Goal: Task Accomplishment & Management: Use online tool/utility

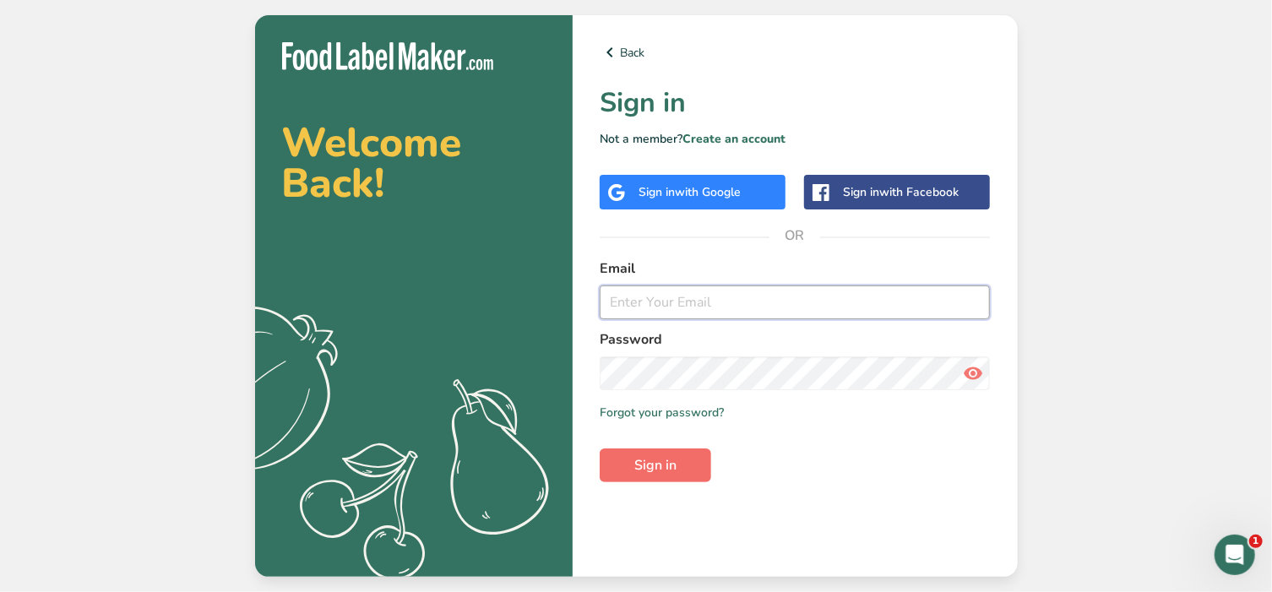
type input "[EMAIL_ADDRESS][DOMAIN_NAME]"
click at [661, 474] on span "Sign in" at bounding box center [655, 465] width 42 height 20
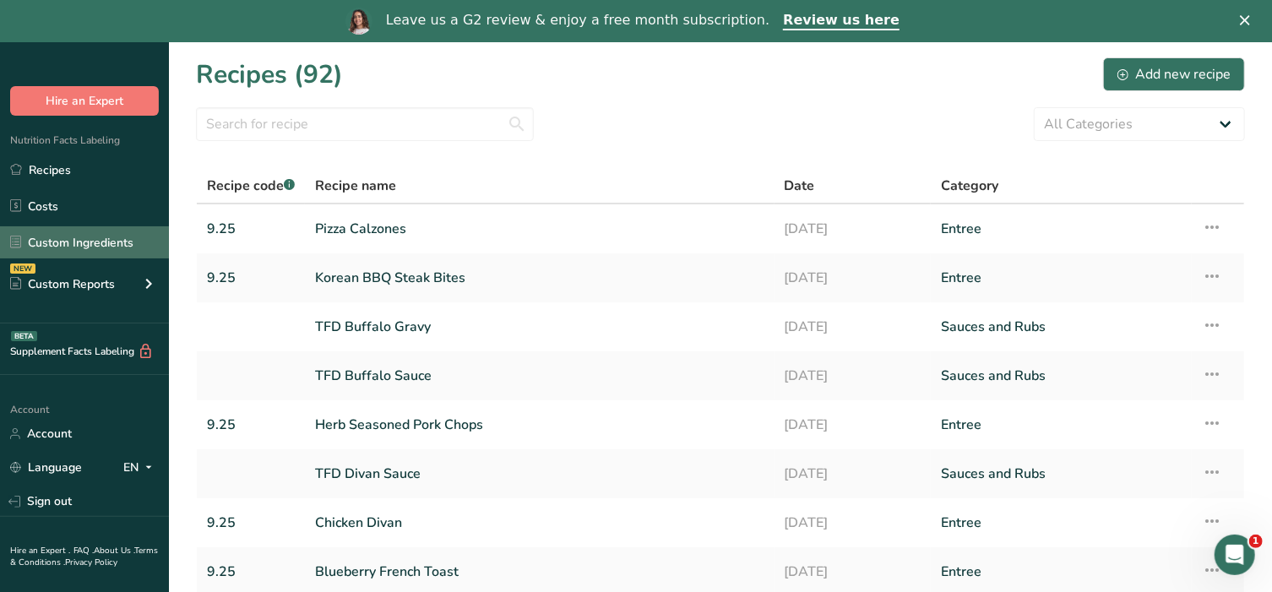
click at [90, 237] on link "Custom Ingredients" at bounding box center [84, 242] width 169 height 32
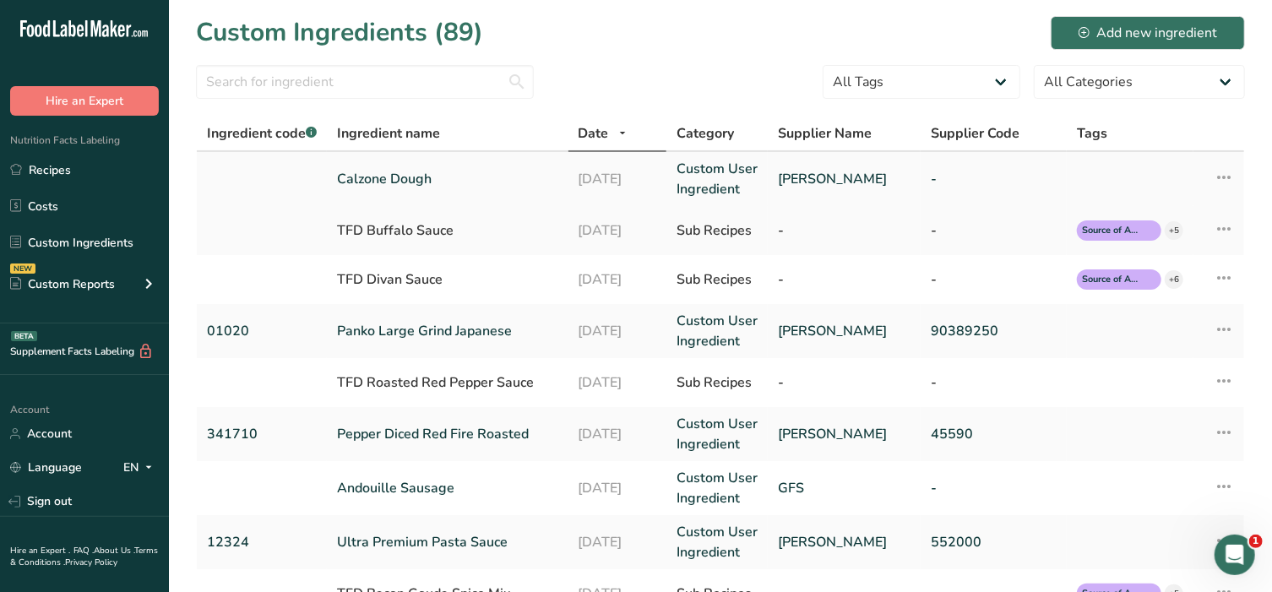
click at [383, 178] on link "Calzone Dough" at bounding box center [447, 179] width 221 height 20
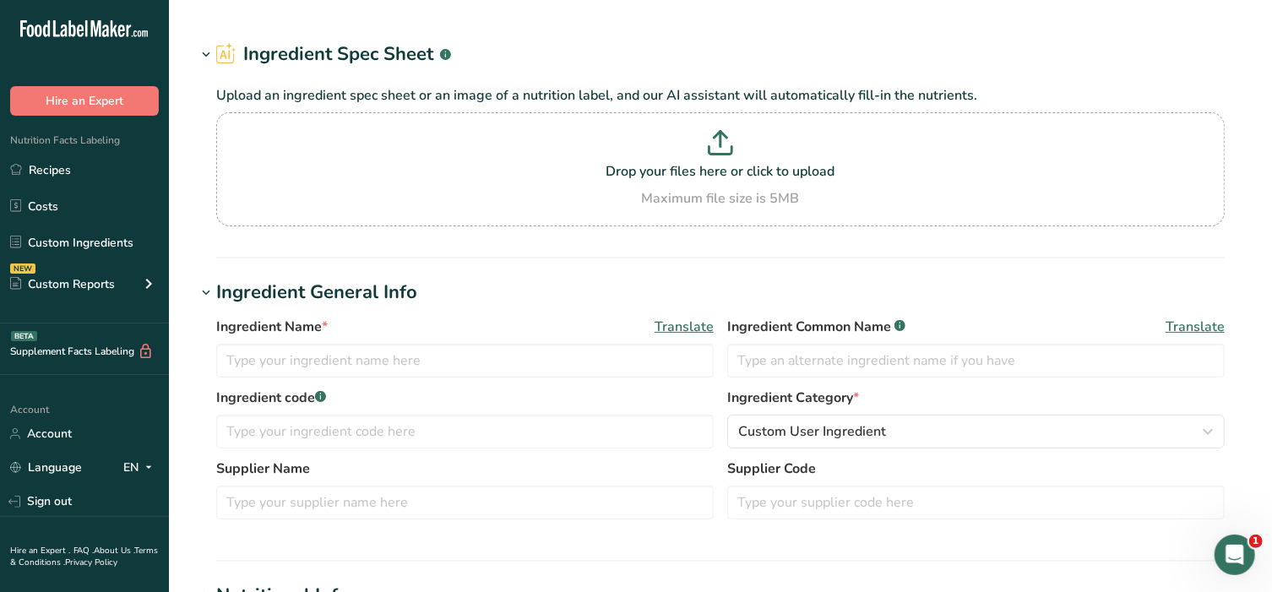
type input "Calzone Dough"
type input "[PERSON_NAME]"
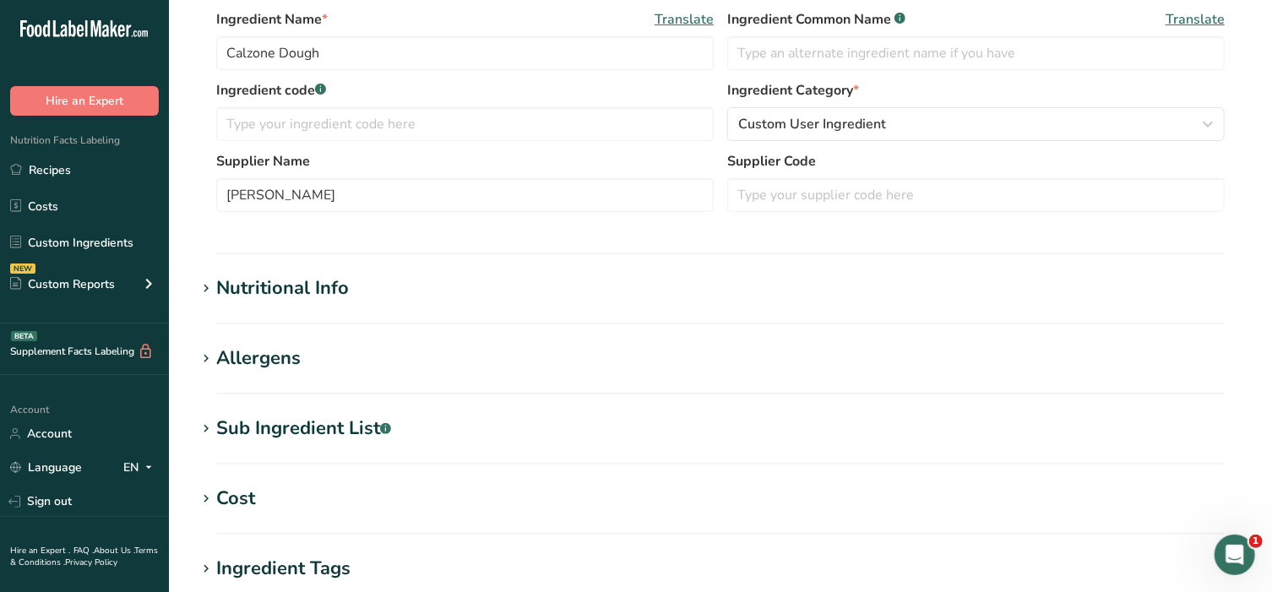
scroll to position [281, 0]
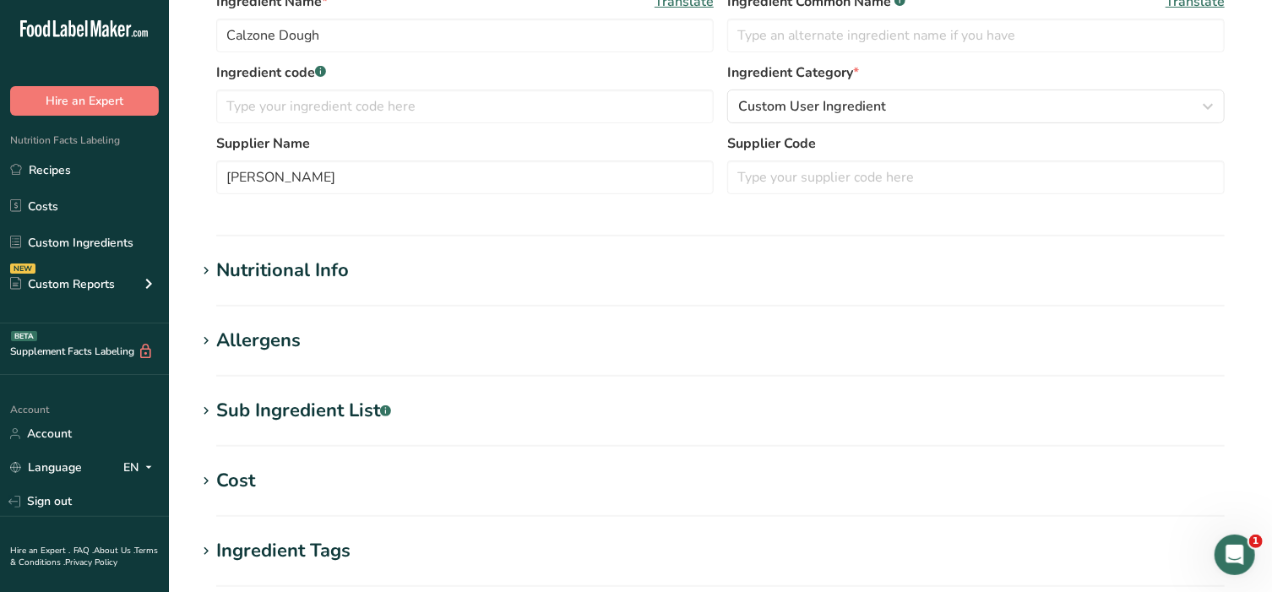
click at [200, 269] on icon at bounding box center [206, 271] width 15 height 24
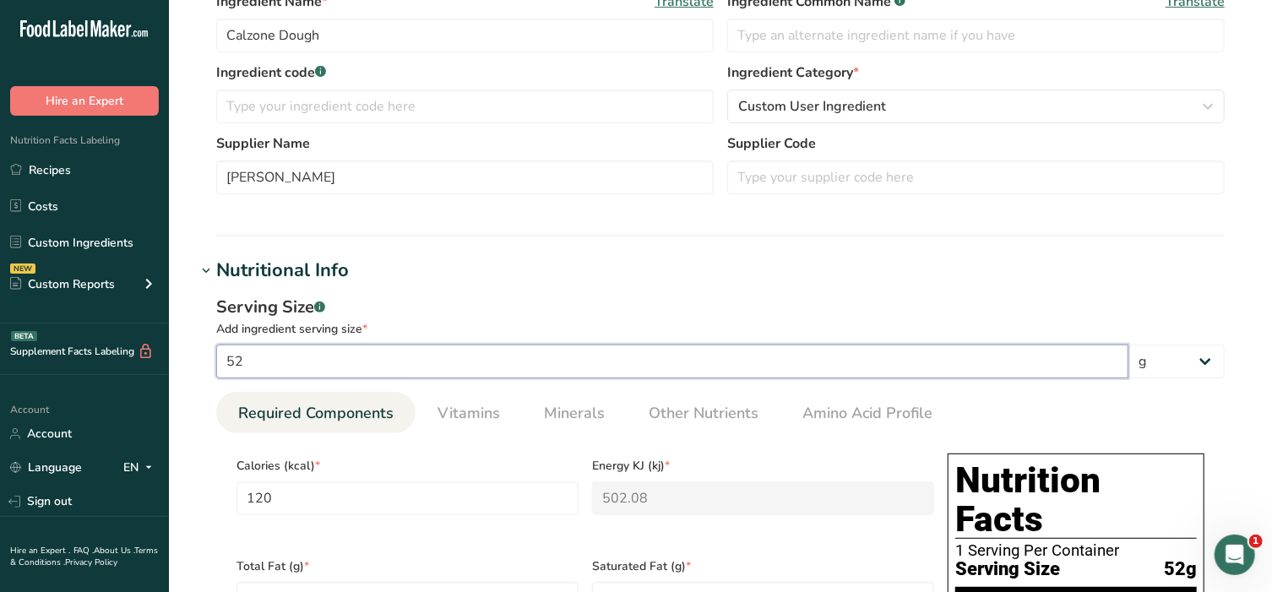
drag, startPoint x: 256, startPoint y: 358, endPoint x: 181, endPoint y: 358, distance: 75.2
type input "1"
type input "2.3077"
type KJ "9.6554"
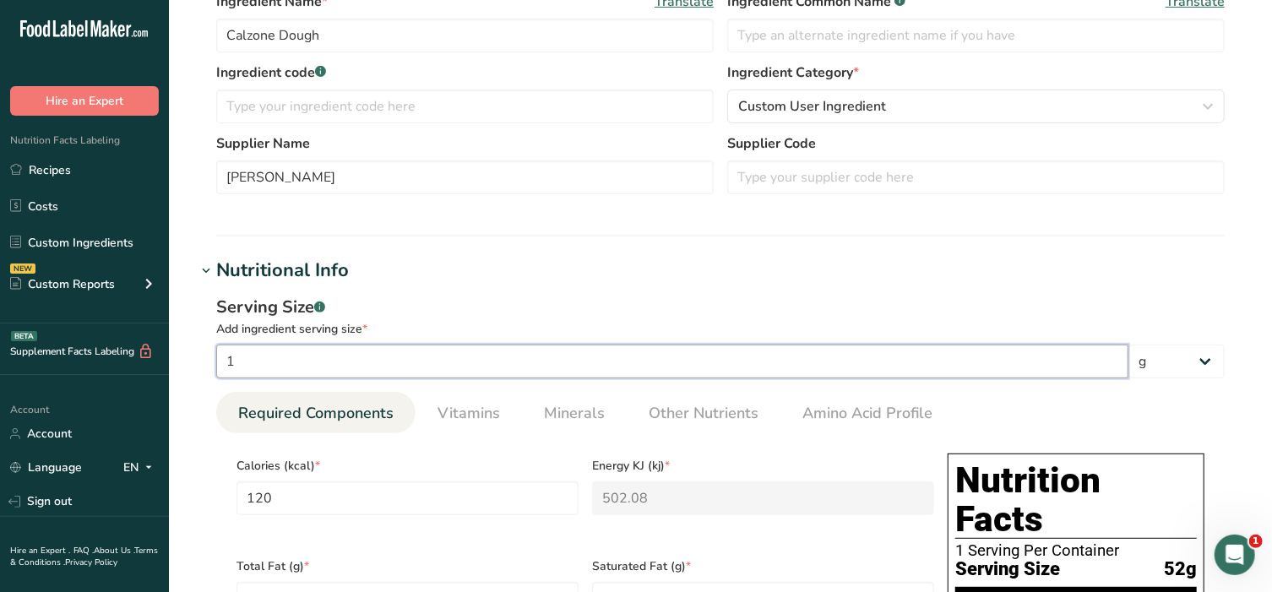
type Fat "0.0192"
type input "4.6154"
type Carbohydrates "0.4423"
type Fiber "0.0192"
type Sugars "0.0192"
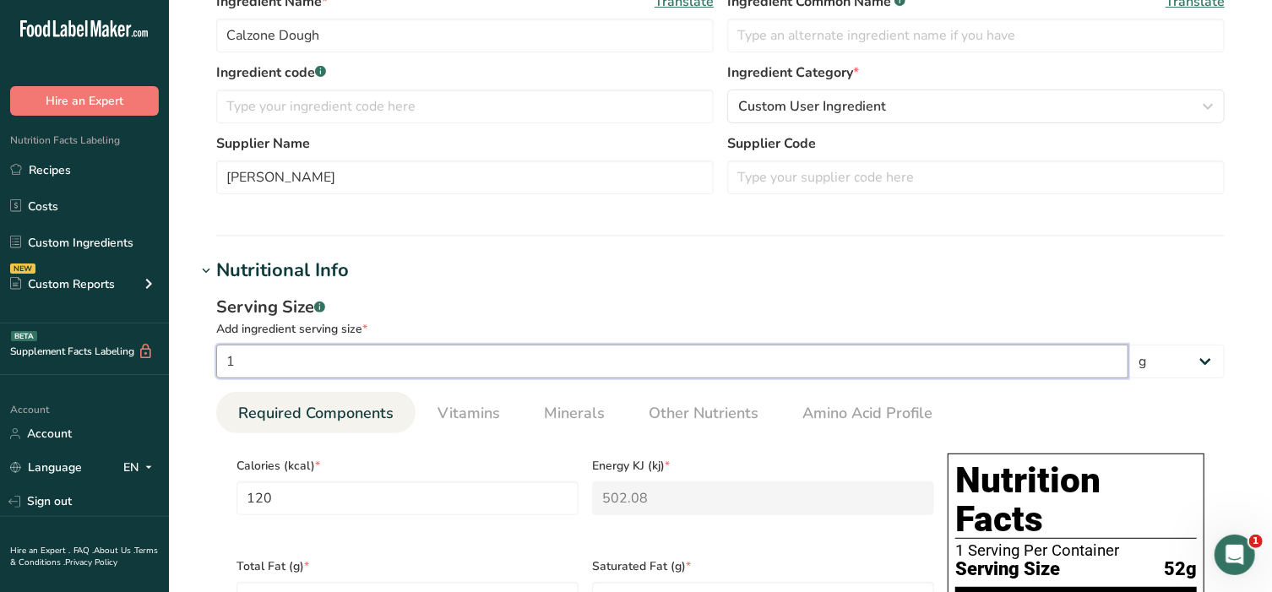
type Sugars "0.0192"
type input "0.0769"
type input "15"
type input "34.6154"
type KJ "144.8308"
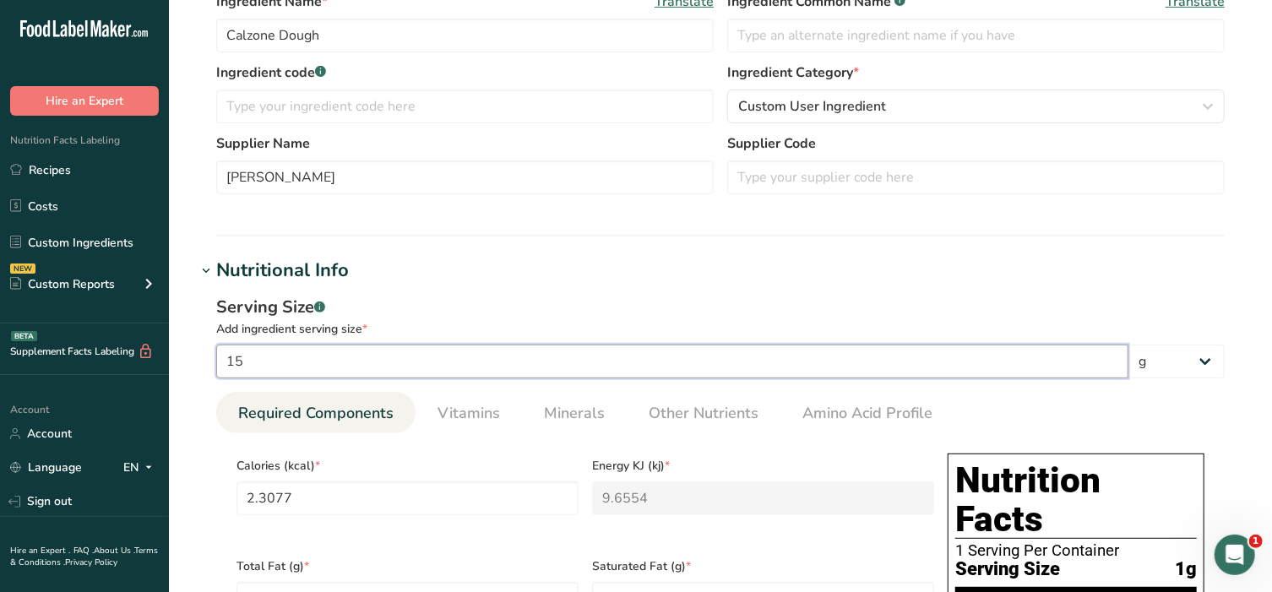
type Fat "0.2885"
type input "69.2308"
type Carbohydrates "6.6346"
type Fiber "0.2885"
type Sugars "0.2885"
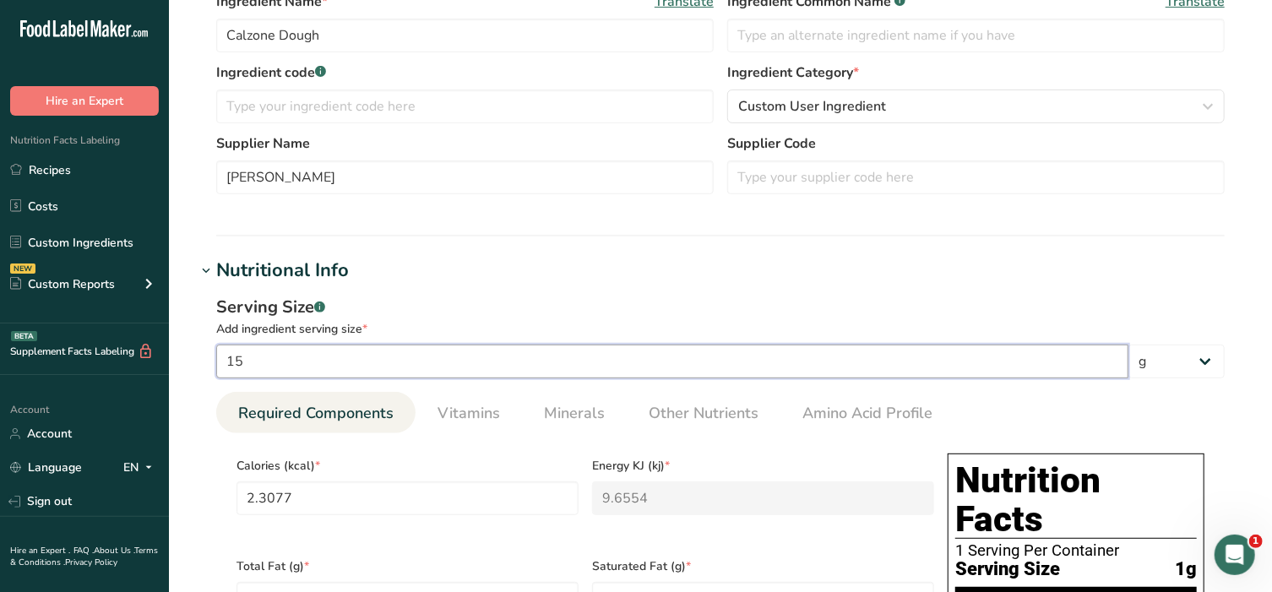
type Sugars "0.2885"
type input "1.1538"
type input "150"
type input "346.1538"
type KJ "1448.3078"
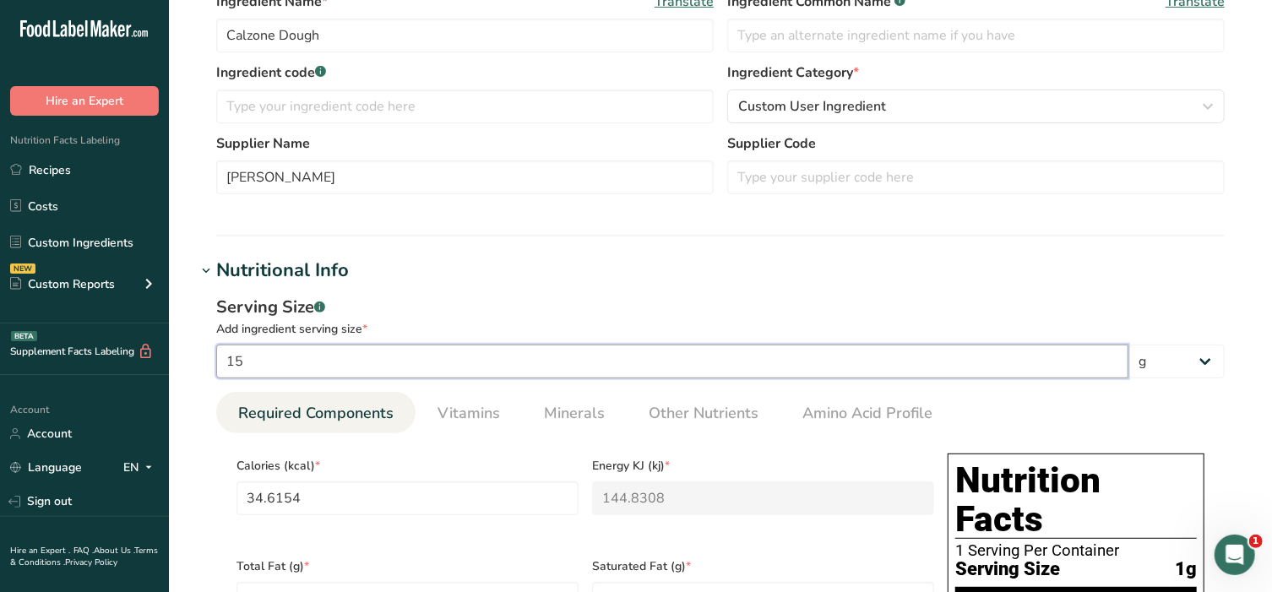
type Fat "2.8847"
type input "692.3077"
type Carbohydrates "66.3462"
type Fiber "2.8847"
type Sugars "2.8847"
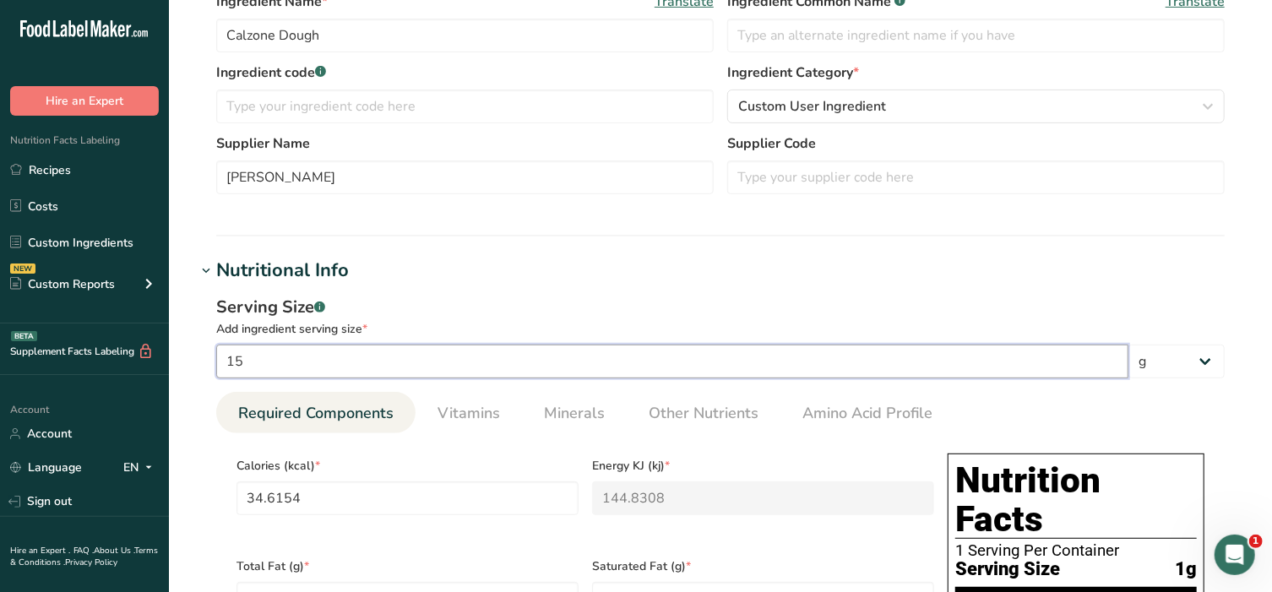
type Sugars "2.8847"
type input "11.5385"
drag, startPoint x: 269, startPoint y: 369, endPoint x: 117, endPoint y: 354, distance: 152.0
type input "1"
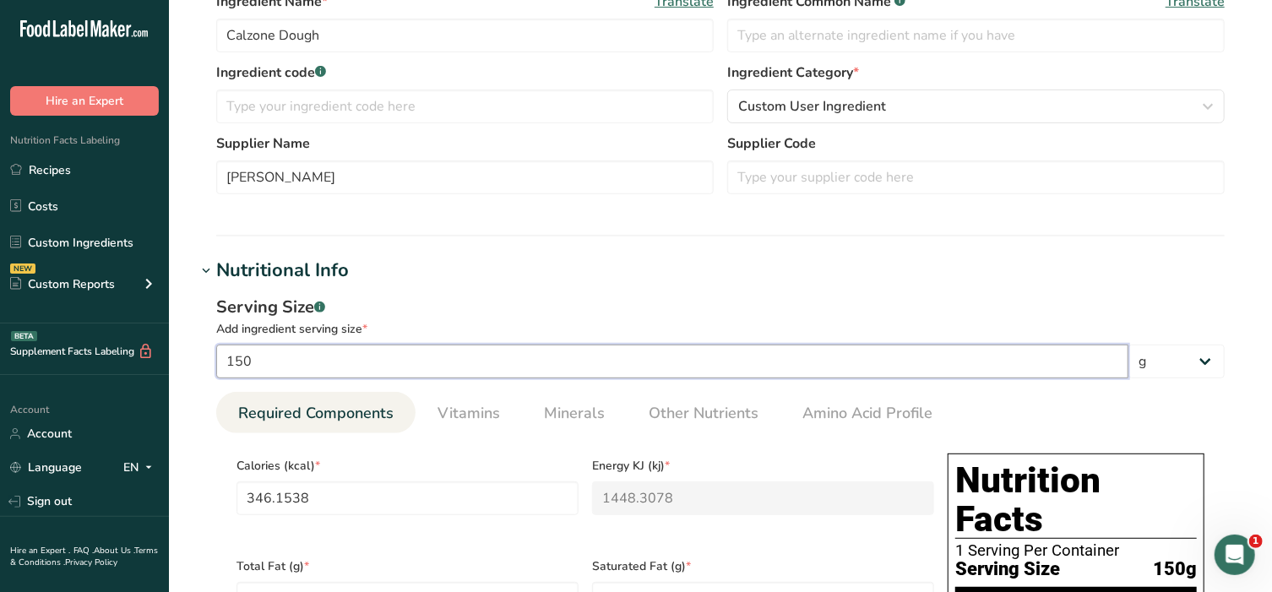
type input "2.3077"
type KJ "9.6554"
type Fat "0.0192"
type input "4.6154"
type Carbohydrates "0.4423"
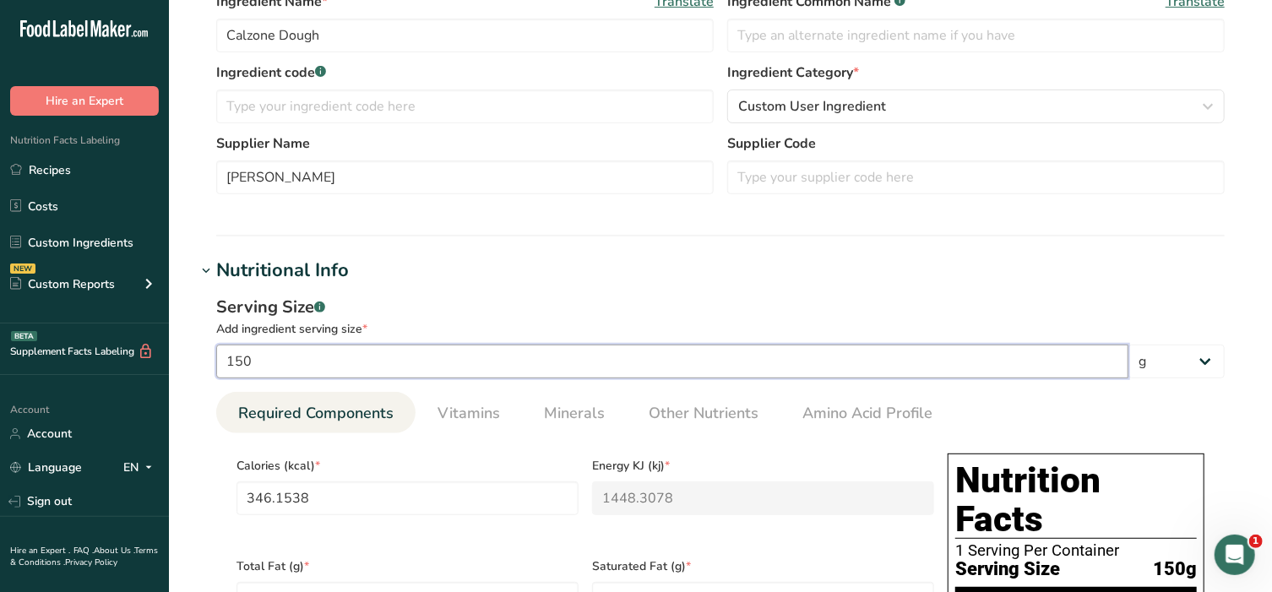
type Fiber "0.0192"
type Sugars "0.0192"
type input "0.0769"
type input "13"
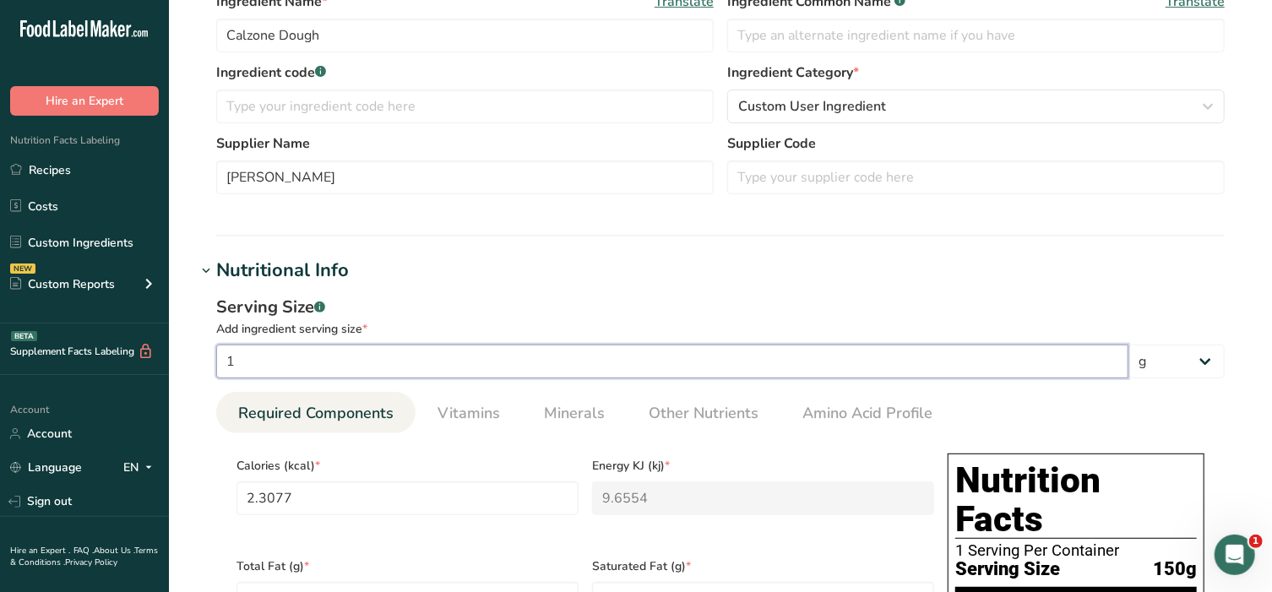
type input "30"
type KJ "125.52"
type Fat "0.25"
type input "60"
type Carbohydrates "5.75"
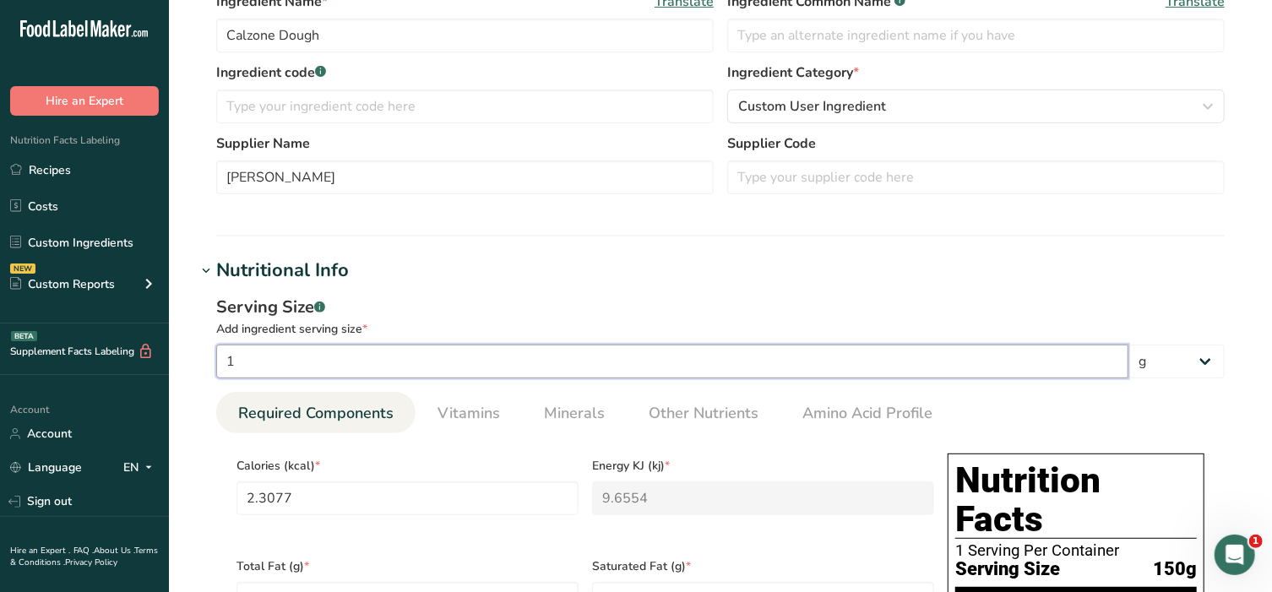
type Fiber "0.25"
type Sugars "0.25"
type input "1"
type input "135"
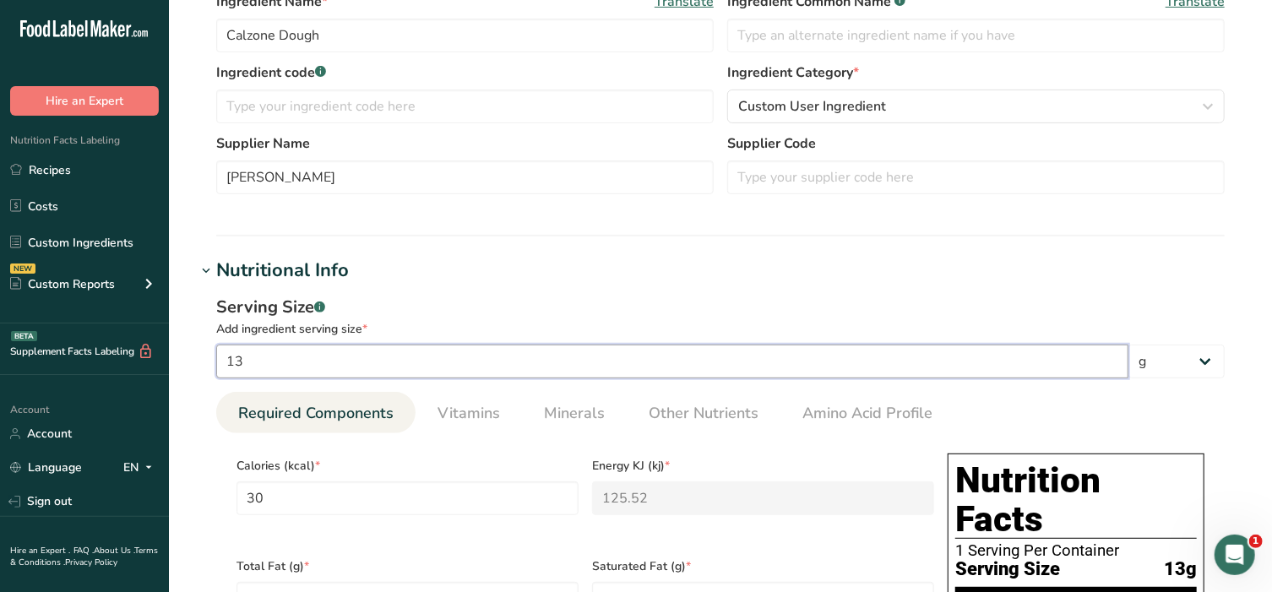
type input "311.5384"
type KJ "1303.477"
type Fat "2.5962"
type input "623.077"
type Carbohydrates "59.7116"
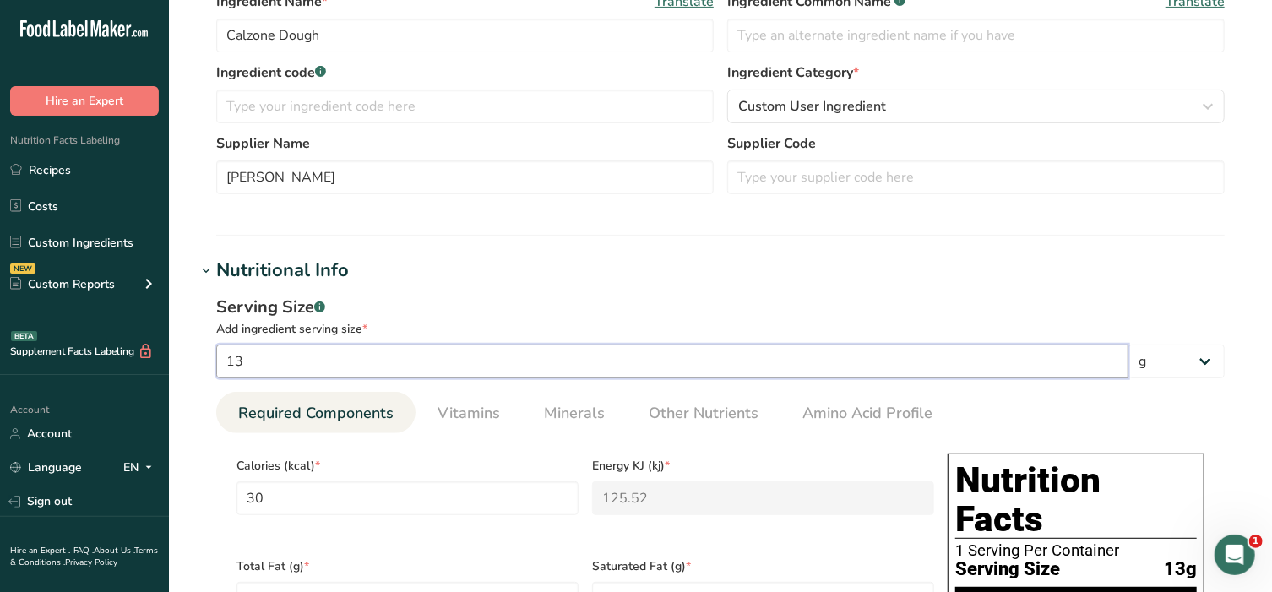
type Fiber "2.5962"
type Sugars "2.5962"
type input "10.3846"
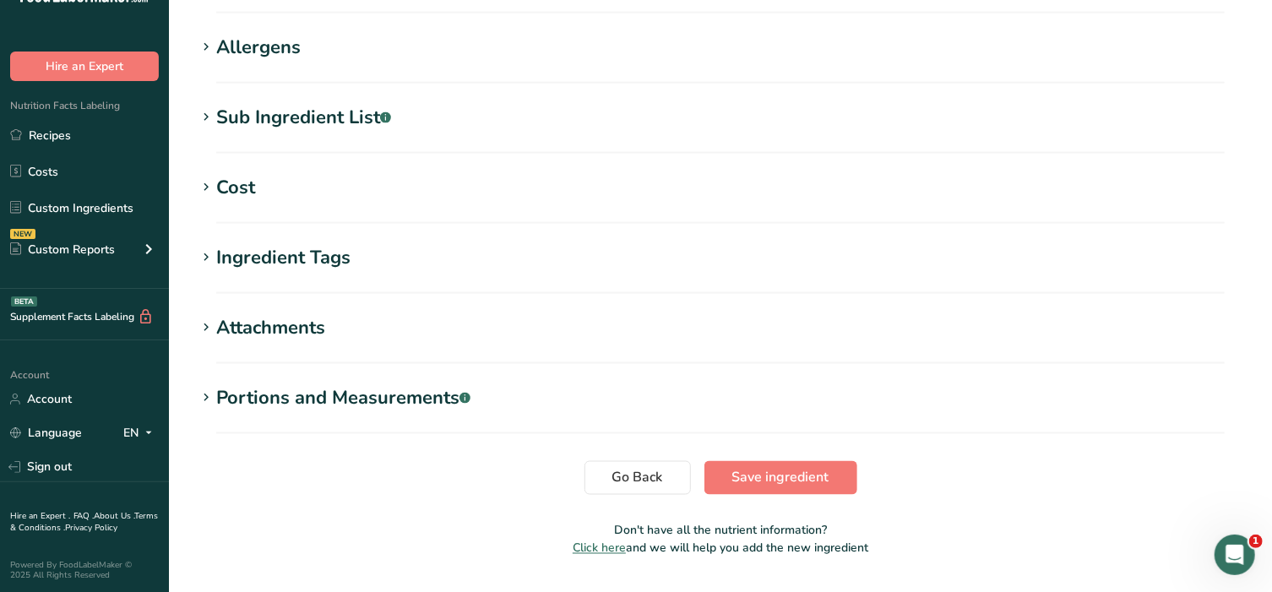
scroll to position [1365, 0]
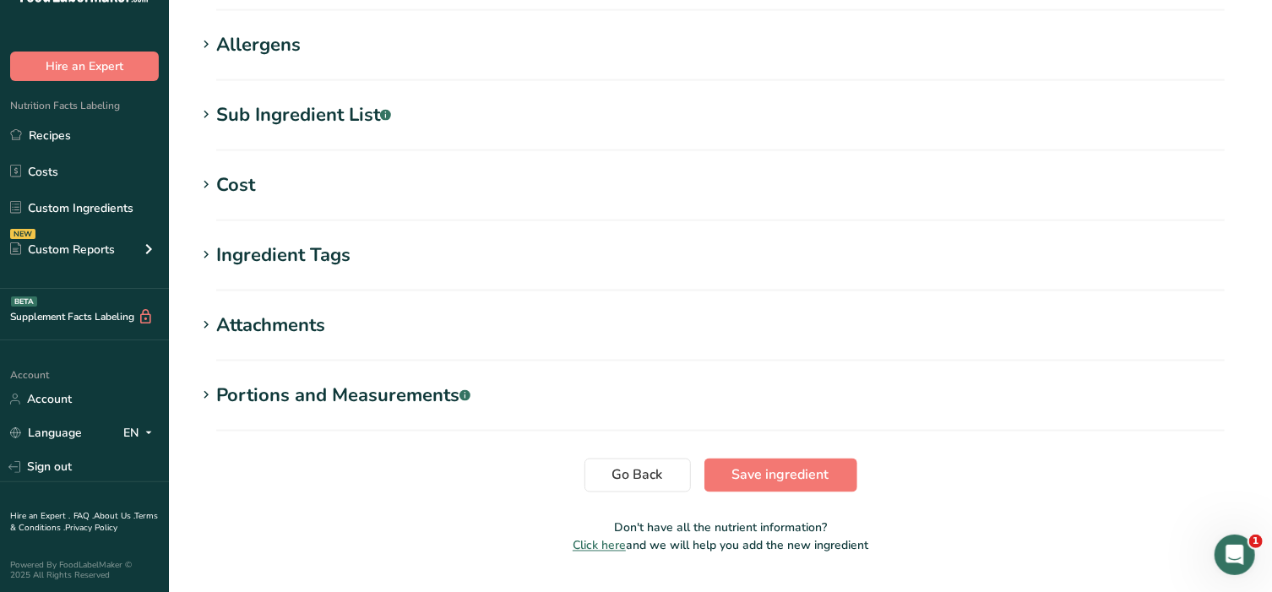
type input "135"
click at [205, 383] on icon at bounding box center [206, 395] width 15 height 24
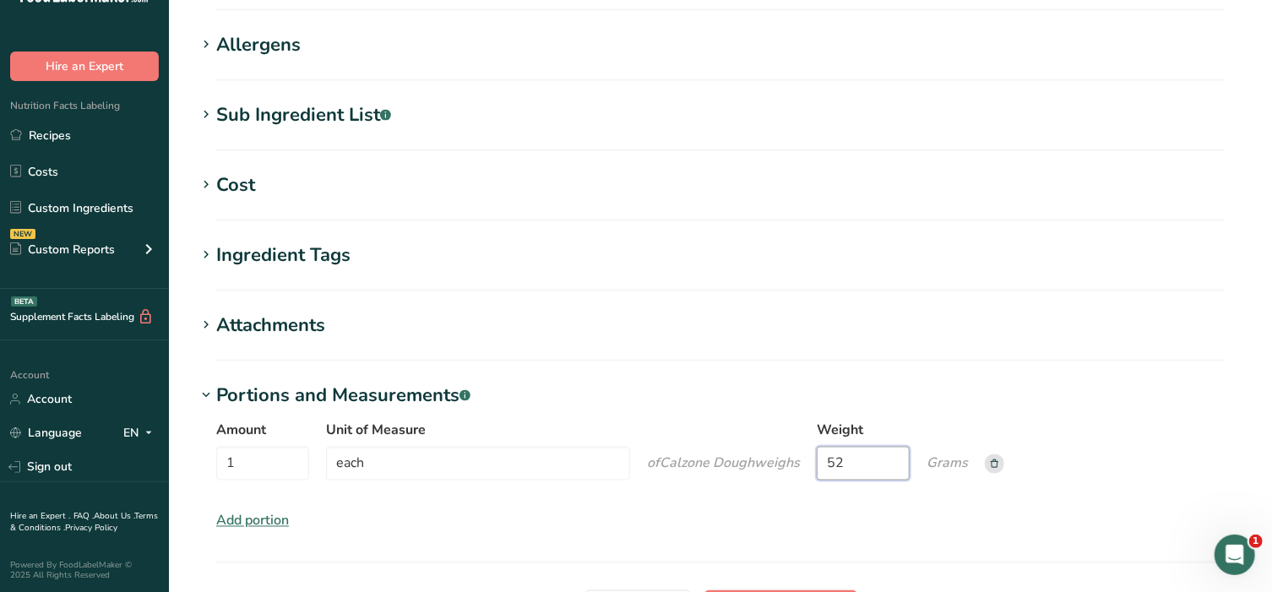
drag, startPoint x: 857, startPoint y: 425, endPoint x: 768, endPoint y: 425, distance: 88.7
click at [768, 425] on div "Amount 1 Unit of Measure each of Calzone Dough weigh s Weight 52 Grams" at bounding box center [720, 455] width 1009 height 71
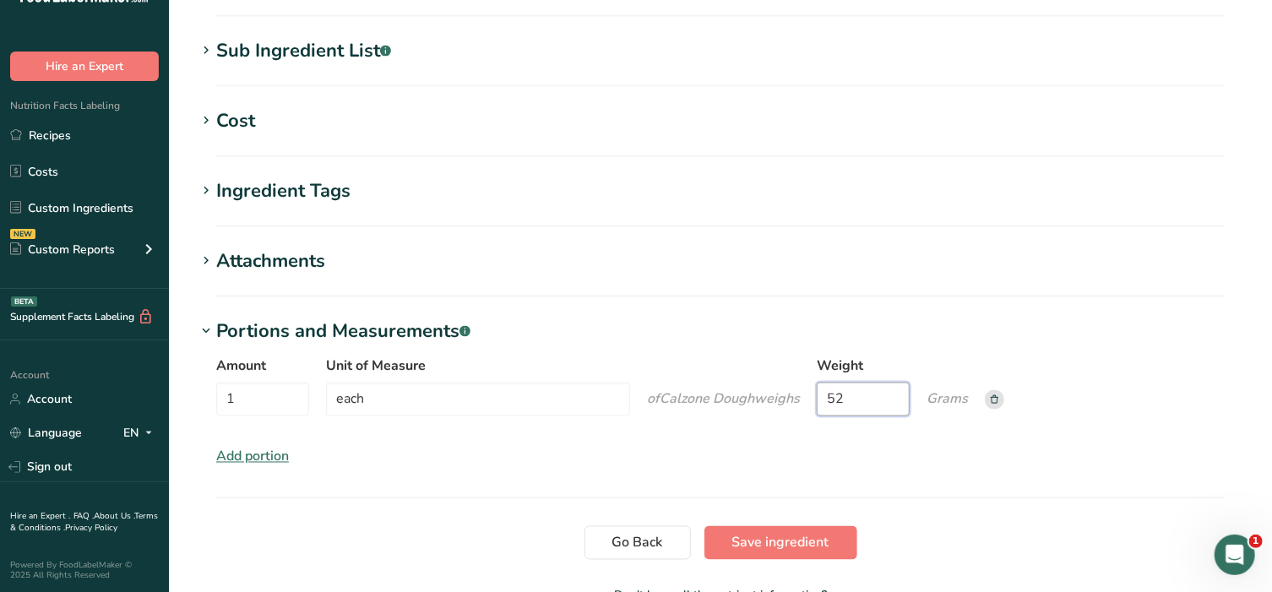
scroll to position [1435, 0]
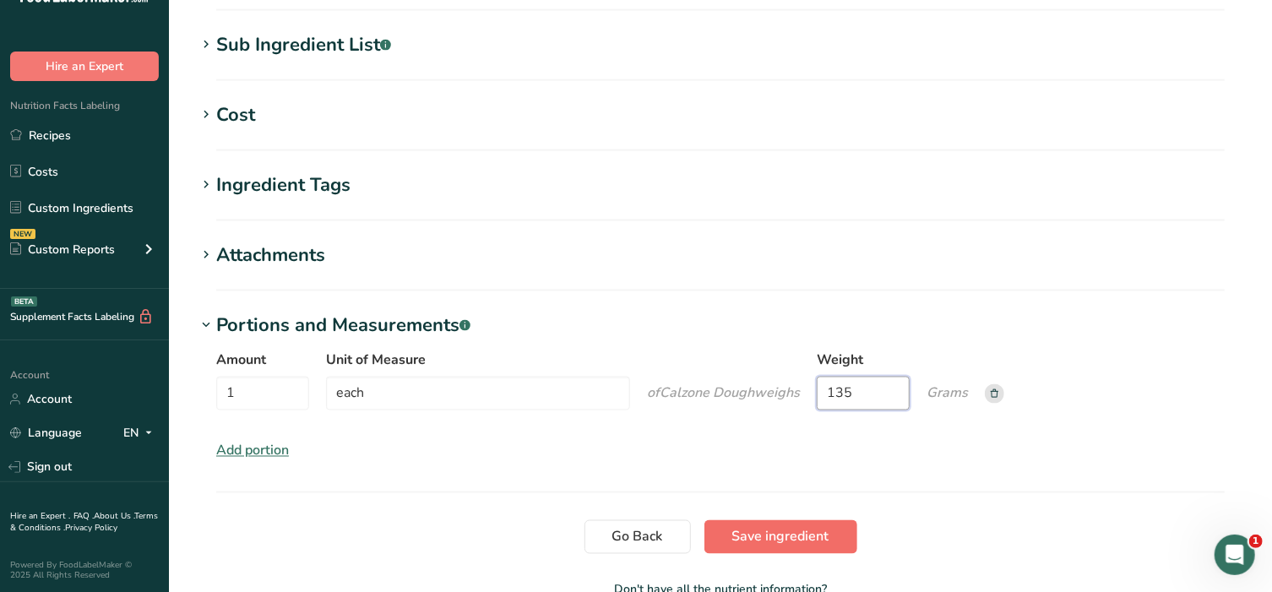
type input "135"
click at [794, 527] on span "Save ingredient" at bounding box center [780, 537] width 97 height 20
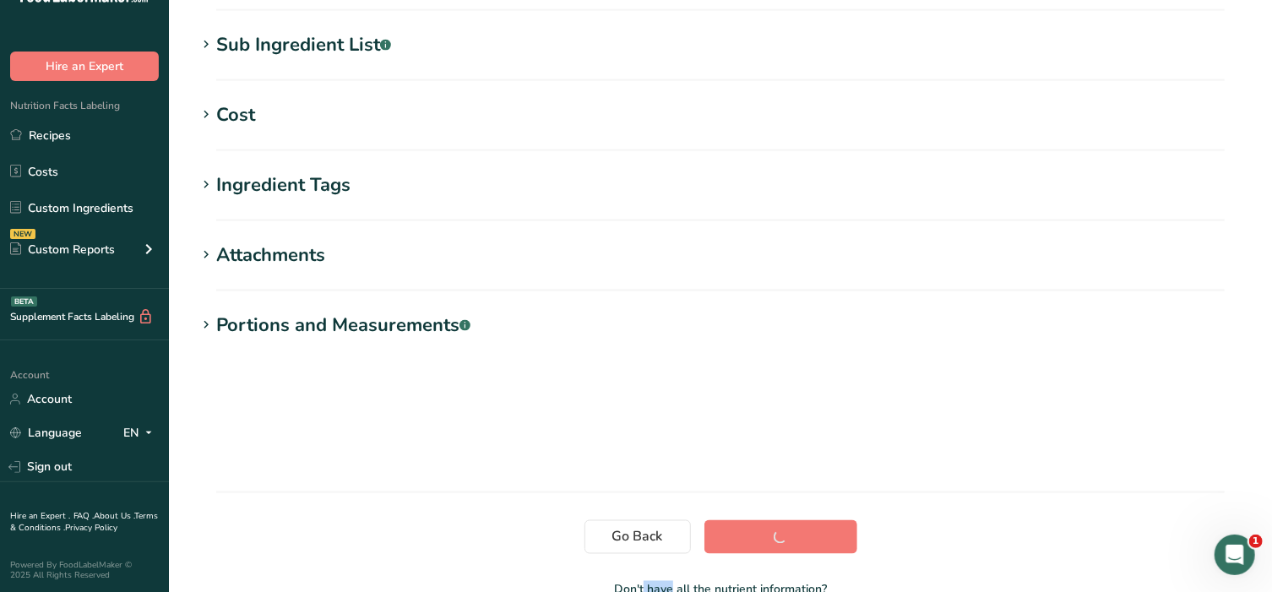
click at [791, 520] on section "Go Back Save ingredient" at bounding box center [720, 537] width 1049 height 34
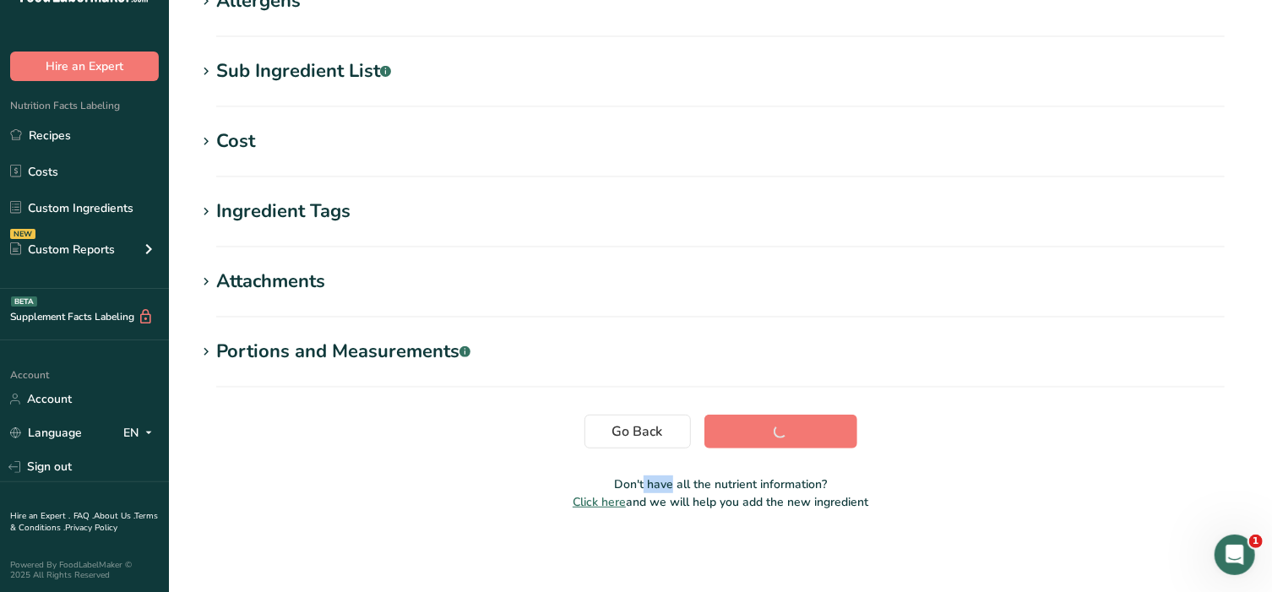
scroll to position [301, 0]
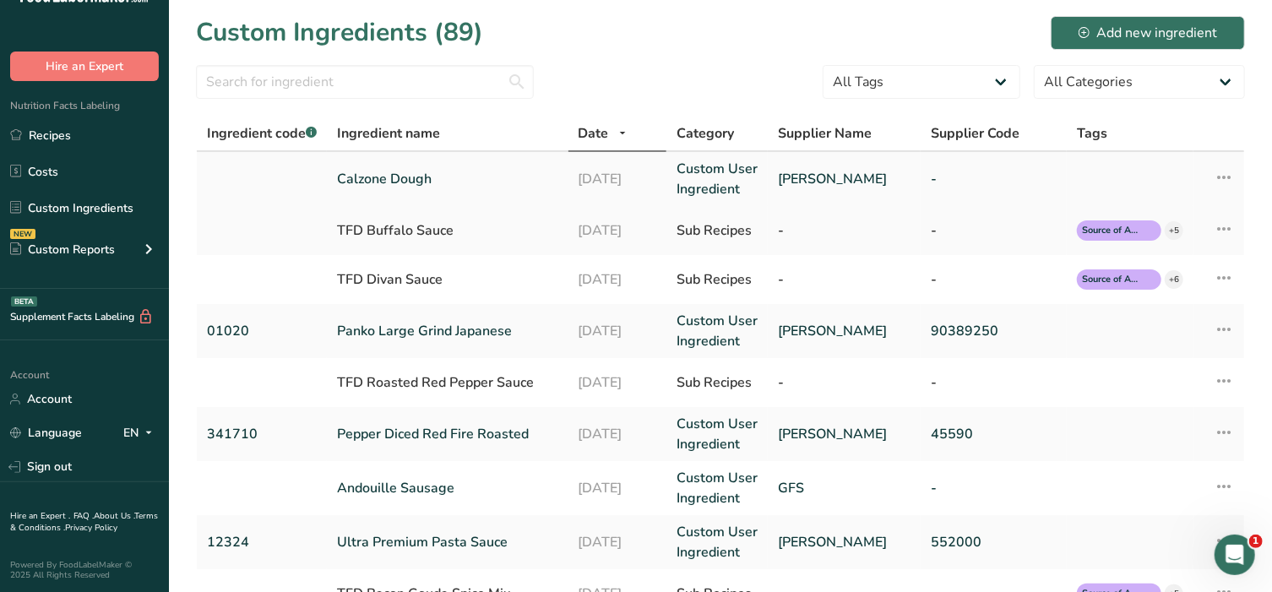
click at [383, 186] on link "Calzone Dough" at bounding box center [447, 179] width 221 height 20
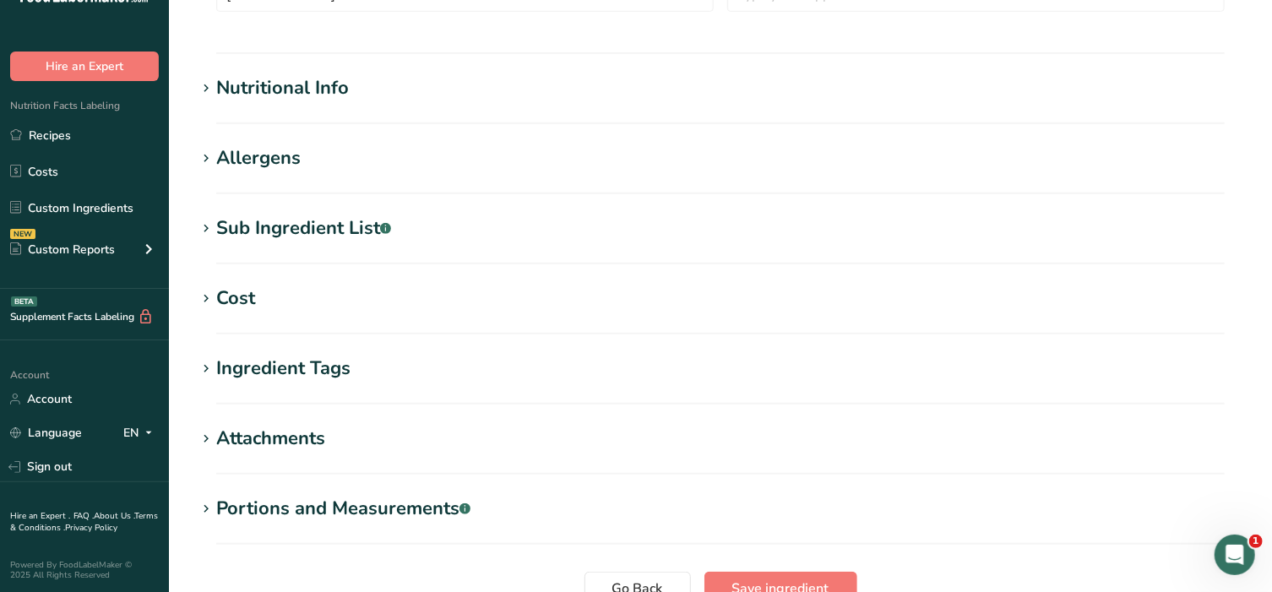
scroll to position [598, 0]
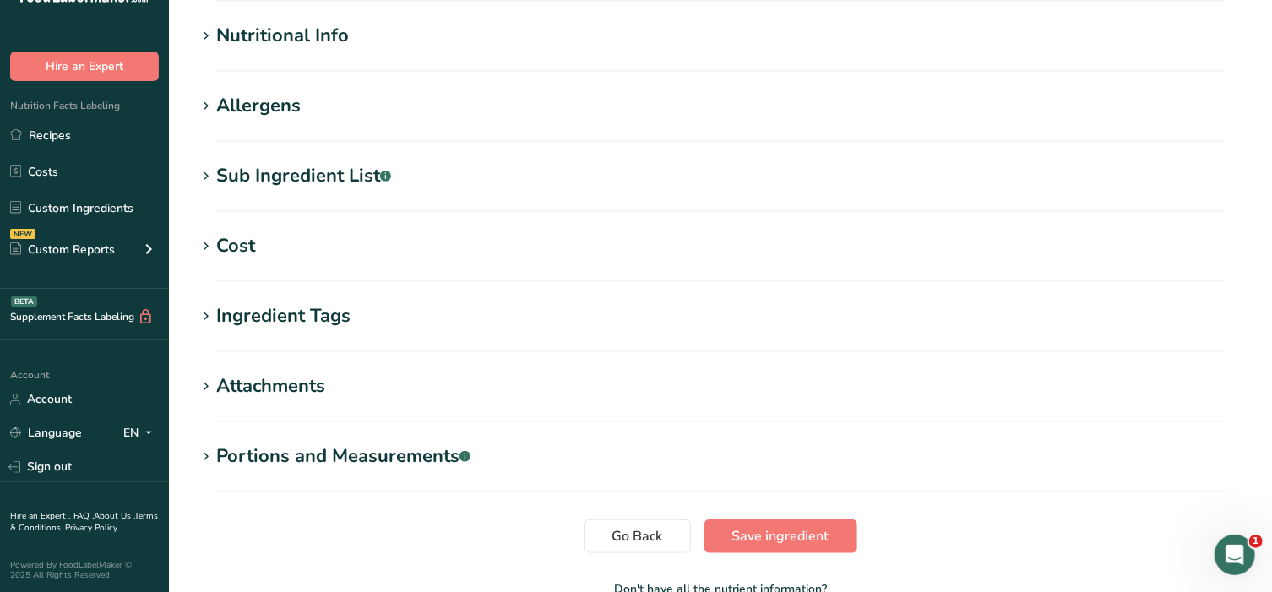
click at [200, 35] on icon at bounding box center [206, 36] width 15 height 24
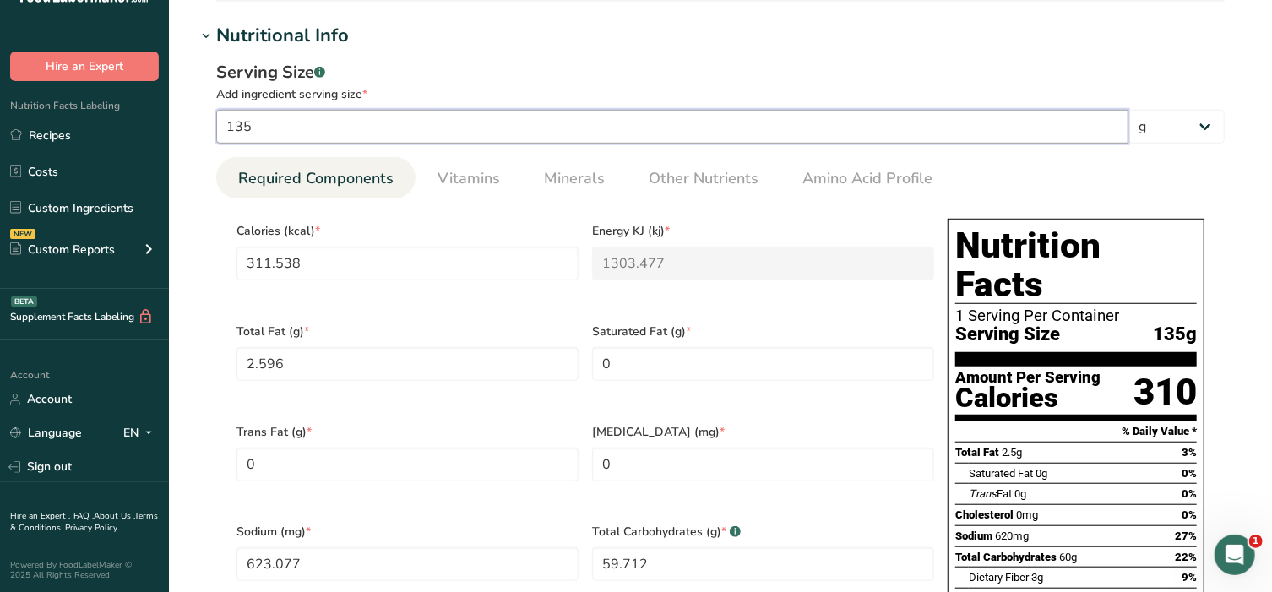
drag, startPoint x: 274, startPoint y: 129, endPoint x: 213, endPoint y: 133, distance: 61.0
click at [213, 133] on div "Serving Size .a-a{fill:#347362;}.b-a{fill:#fff;} Add ingredient serving size * …" at bounding box center [720, 444] width 1049 height 788
type input "1"
type input "2.3077"
type KJ "9.6554"
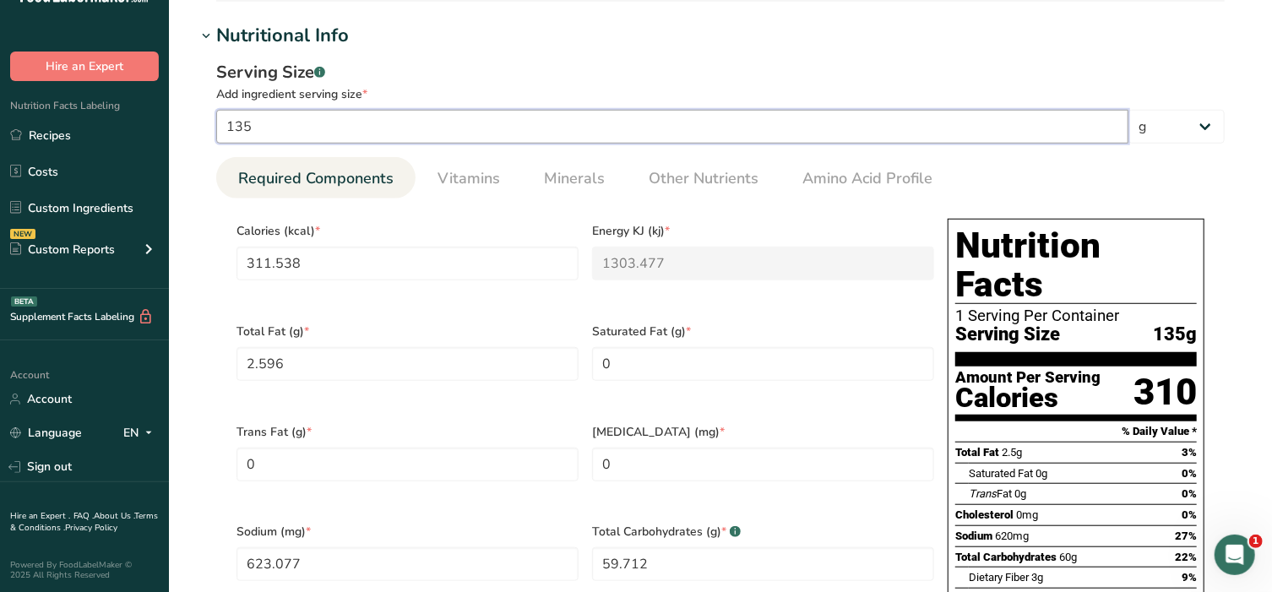
type Fat "0.0192"
type input "4.6154"
type Carbohydrates "0.4423"
type Fiber "0.0192"
type Sugars "0.0192"
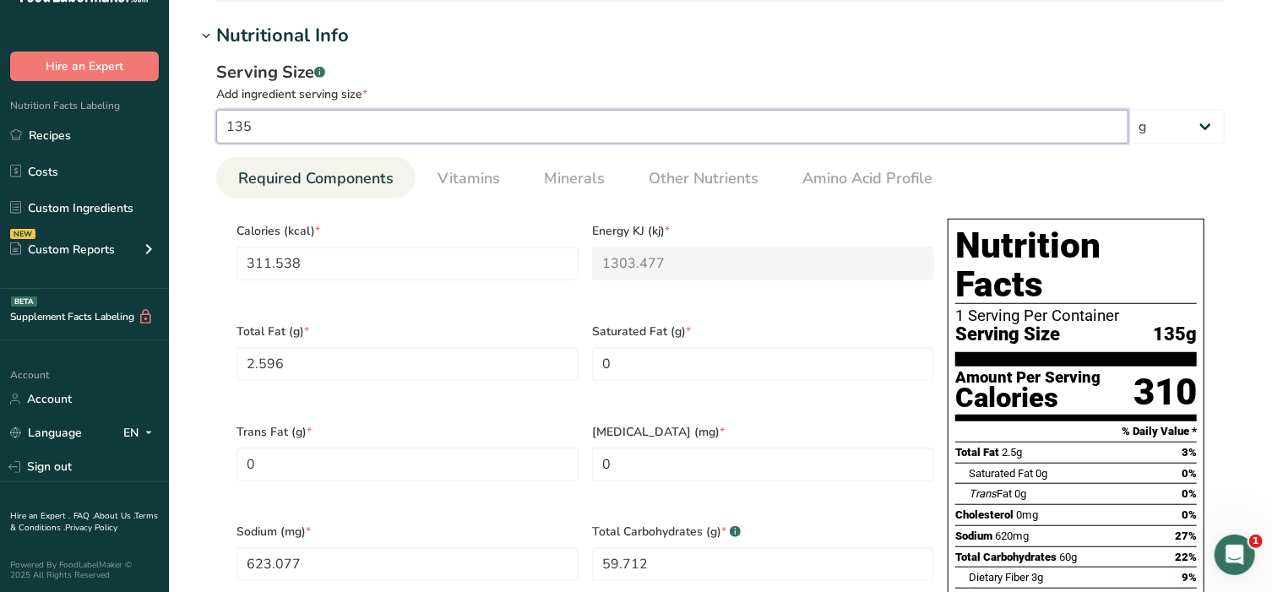
type Sugars "0.0192"
type input "0.0769"
type input "12"
type input "27.6923"
type KJ "115.8646"
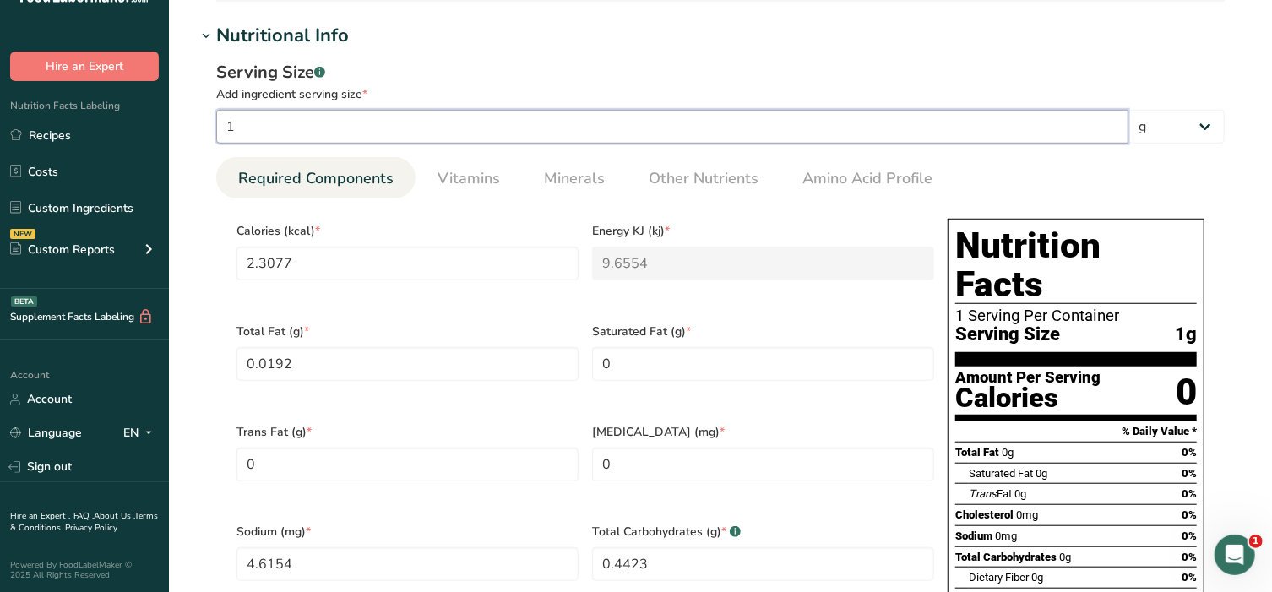
type Fat "0.2308"
type input "55.3846"
type Carbohydrates "5.3077"
type Fiber "0.2308"
type Sugars "0.2308"
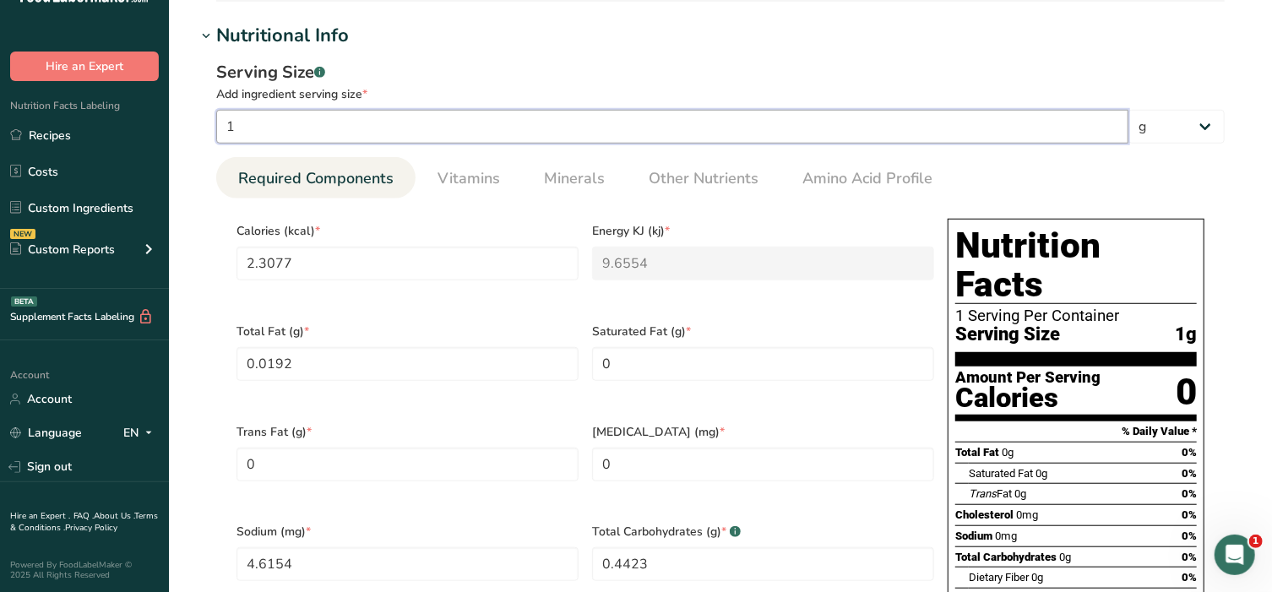
type Sugars "0.2308"
type input "0.9231"
type input "126"
type input "290.7692"
type KJ "1216.5785"
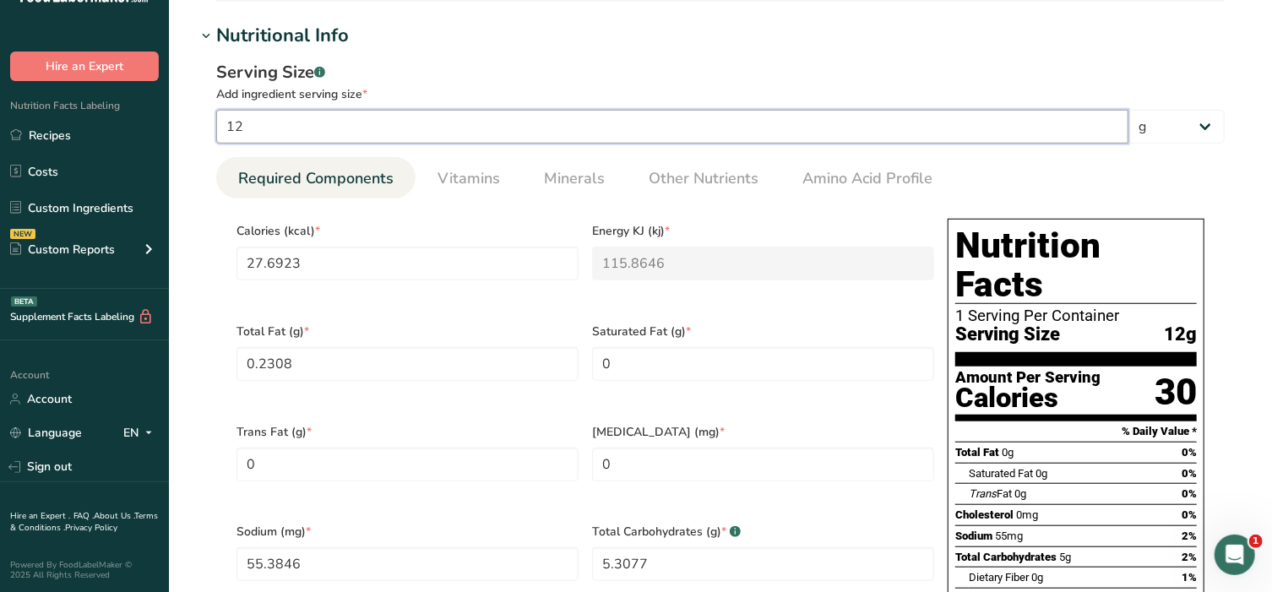
type Fat "2.4231"
type input "581.5385"
type Carbohydrates "55.7308"
type Fiber "2.4231"
type Sugars "2.4231"
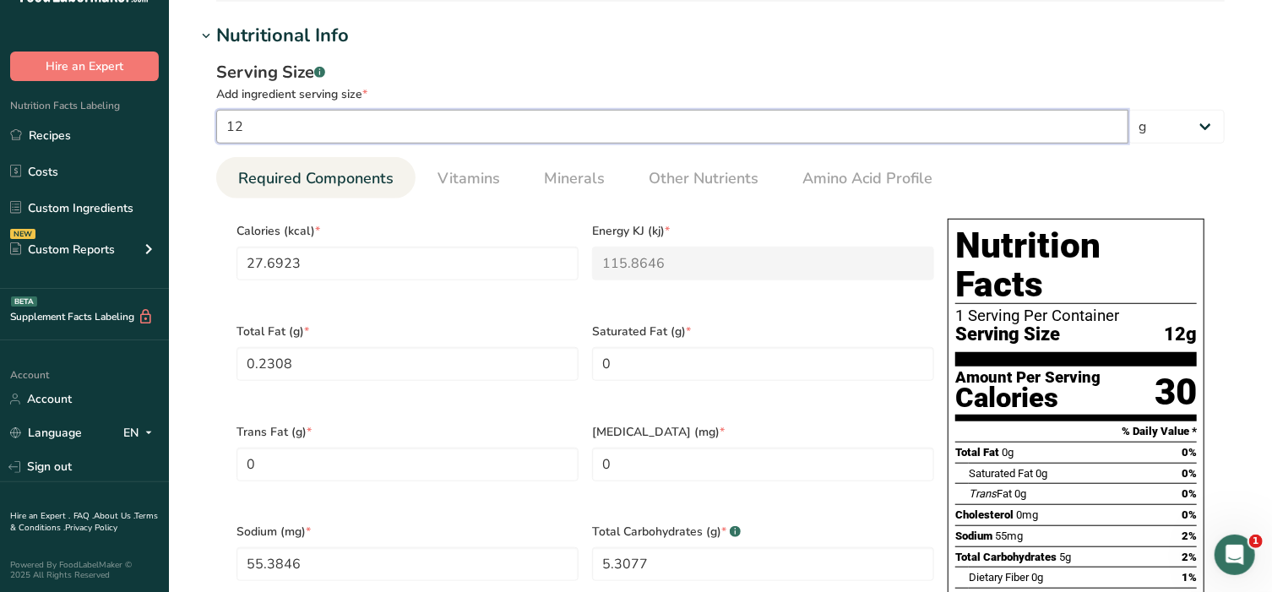
type Sugars "2.4231"
type input "9.6923"
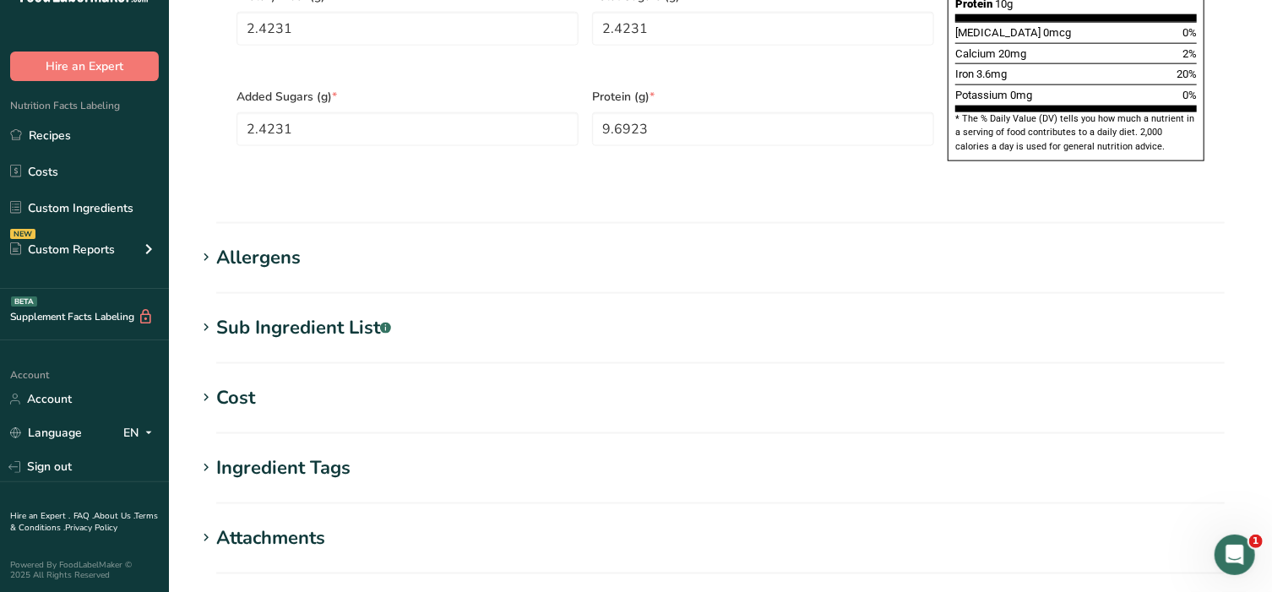
scroll to position [1447, 0]
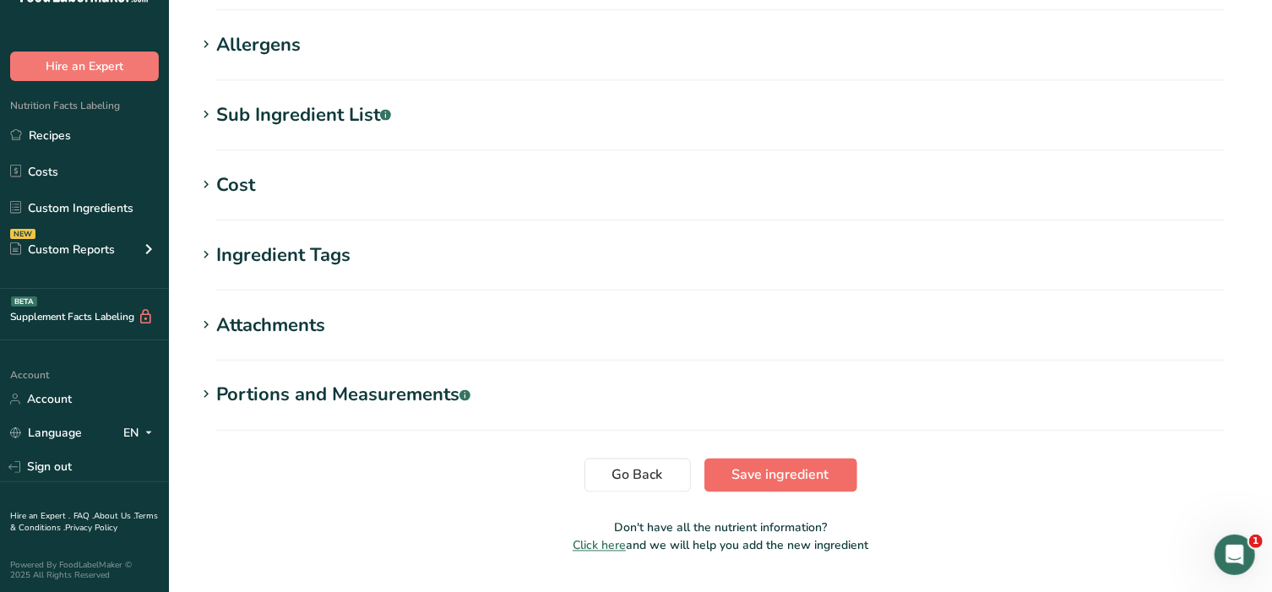
type input "126"
click at [808, 459] on button "Save ingredient" at bounding box center [780, 476] width 153 height 34
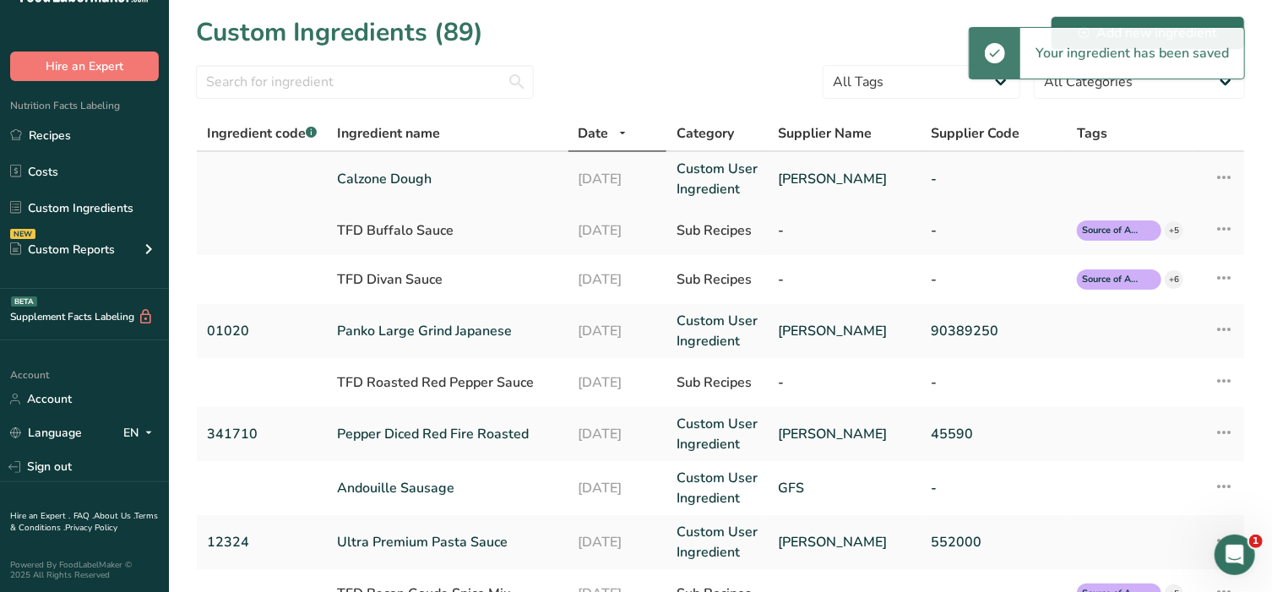
drag, startPoint x: 400, startPoint y: 181, endPoint x: 388, endPoint y: 181, distance: 11.8
click at [400, 181] on link "Calzone Dough" at bounding box center [447, 179] width 221 height 20
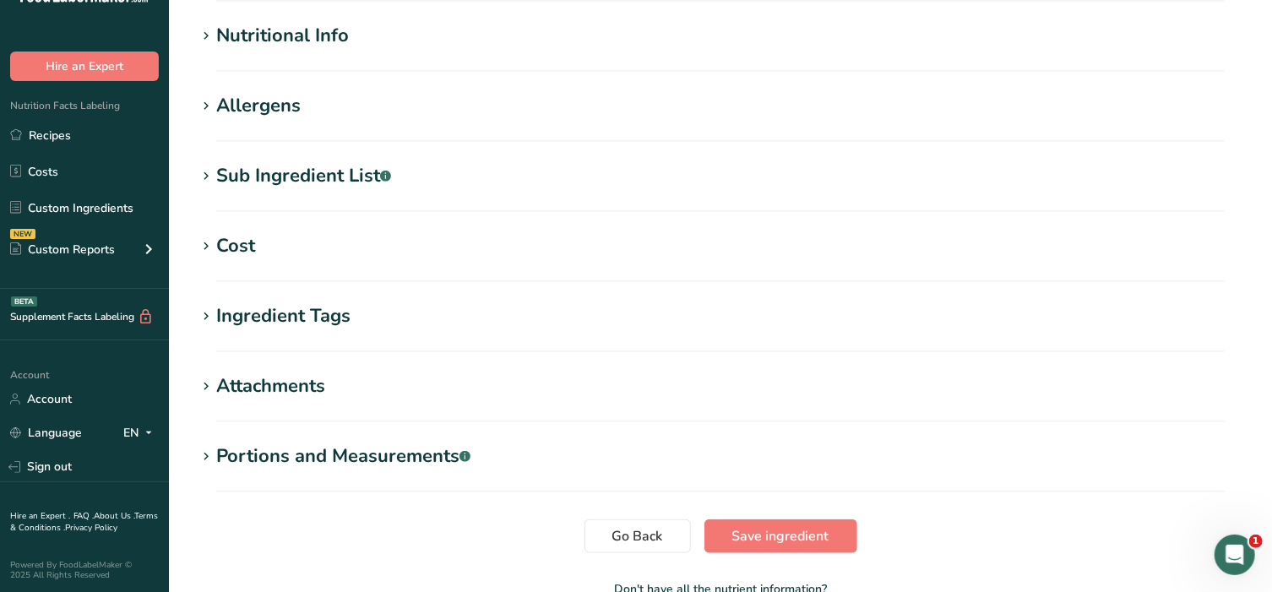
scroll to position [701, 0]
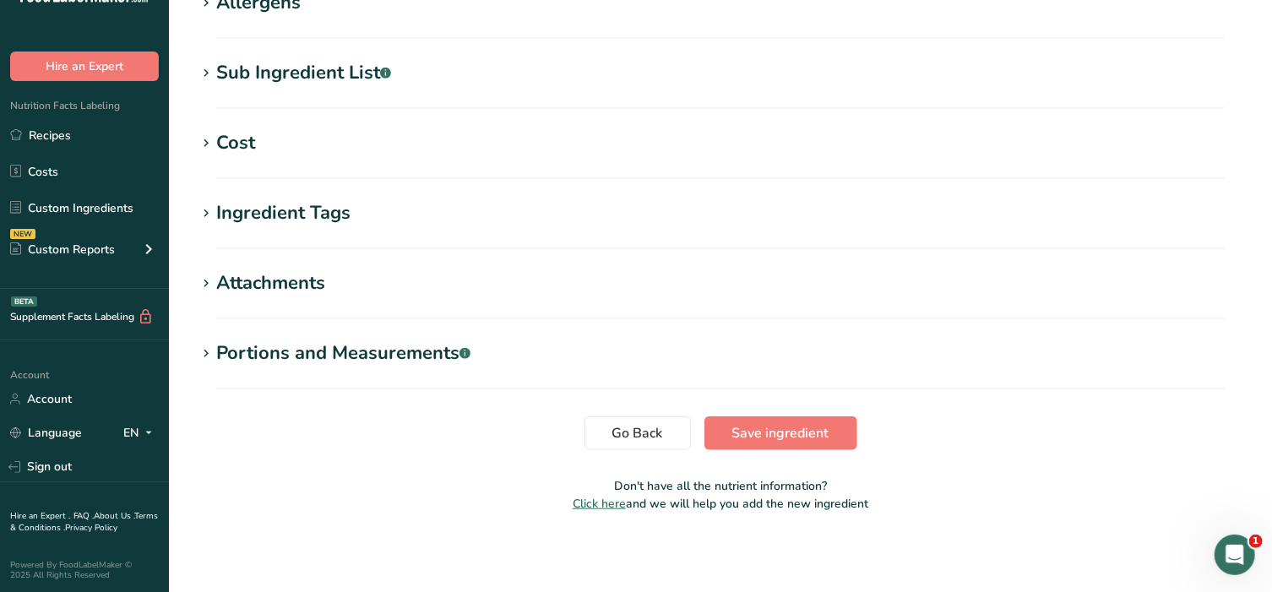
click at [208, 349] on icon at bounding box center [206, 354] width 15 height 24
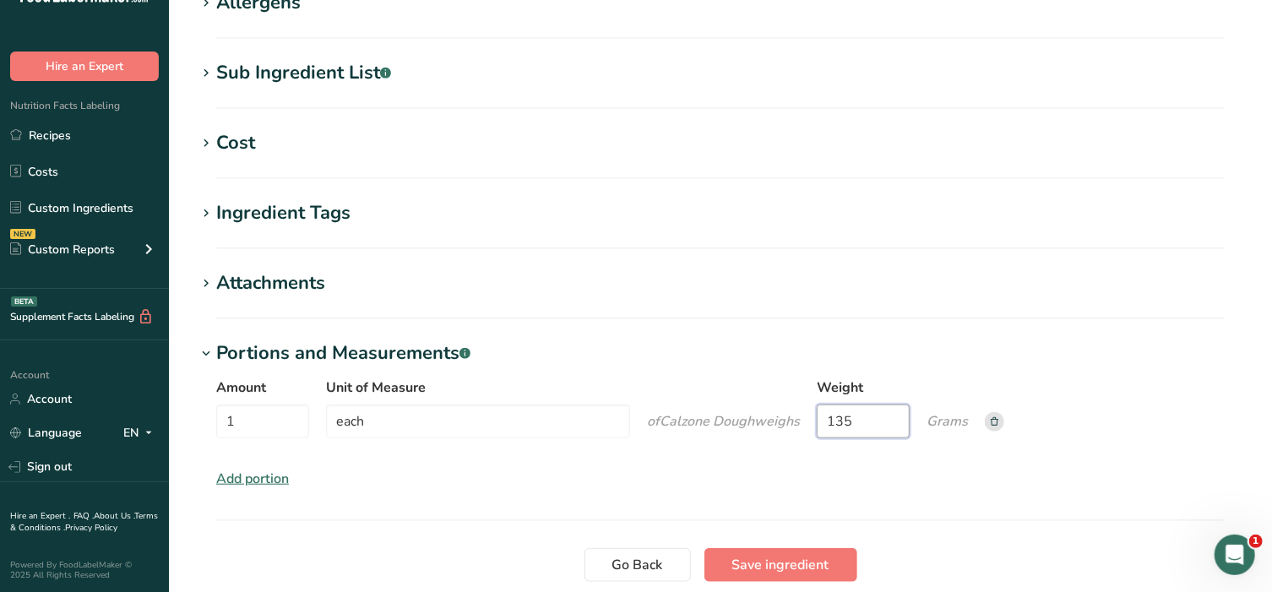
drag, startPoint x: 867, startPoint y: 422, endPoint x: 755, endPoint y: 427, distance: 111.6
click at [762, 425] on div "Amount 1 Unit of Measure each of Calzone Dough weigh s Weight 135 Grams" at bounding box center [720, 413] width 1009 height 71
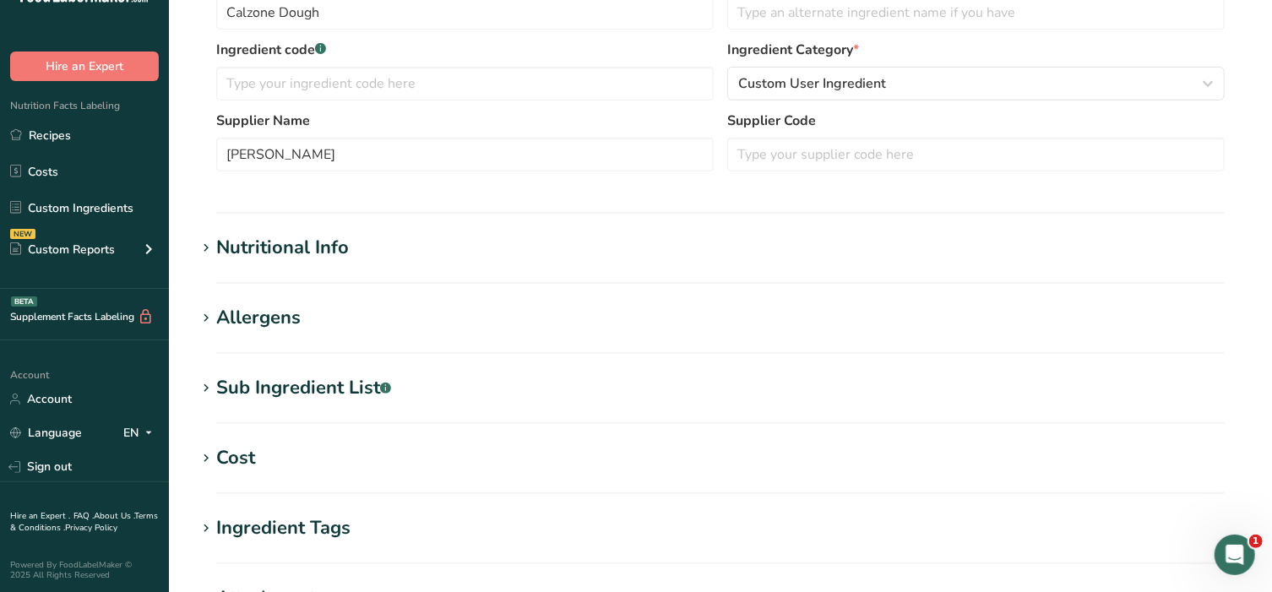
scroll to position [387, 0]
type input "126"
click at [210, 243] on icon at bounding box center [206, 248] width 15 height 24
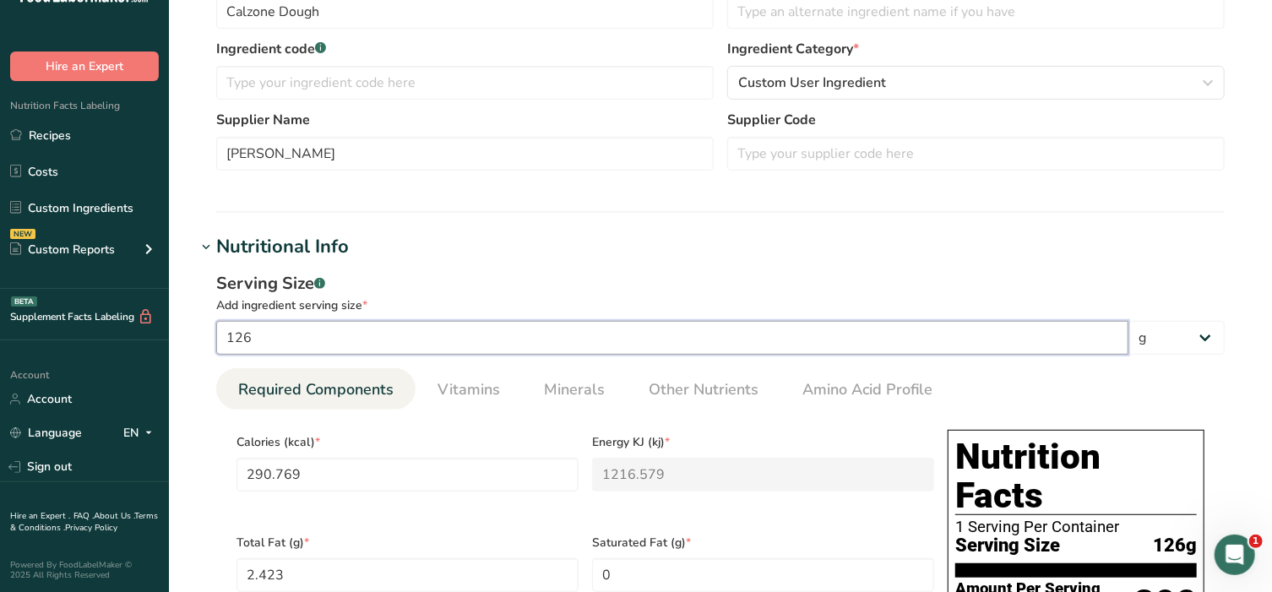
drag, startPoint x: 269, startPoint y: 337, endPoint x: 185, endPoint y: 335, distance: 84.5
type input "4"
type input "9.2308"
type KJ "38.6215"
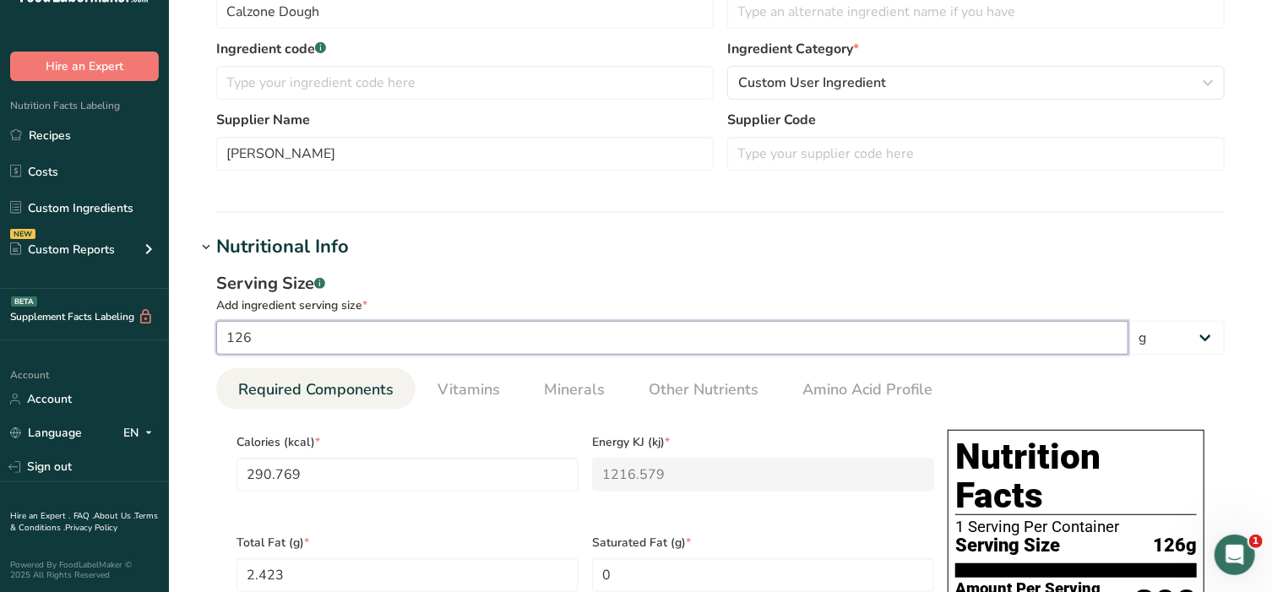
type Fat "0.0769"
type input "18.4615"
type Carbohydrates "1.7692"
type Fiber "0.0769"
type Sugars "0.0769"
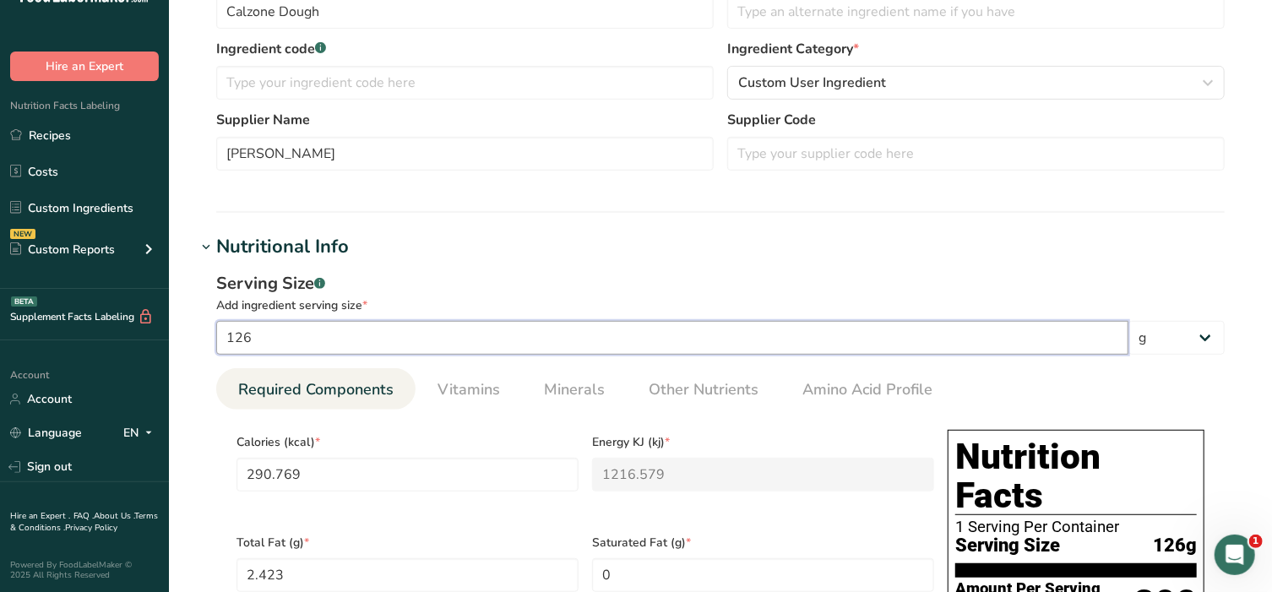
type Sugars "0.0769"
type input "0.3077"
type input "42"
type input "96.9231"
type KJ "405.5262"
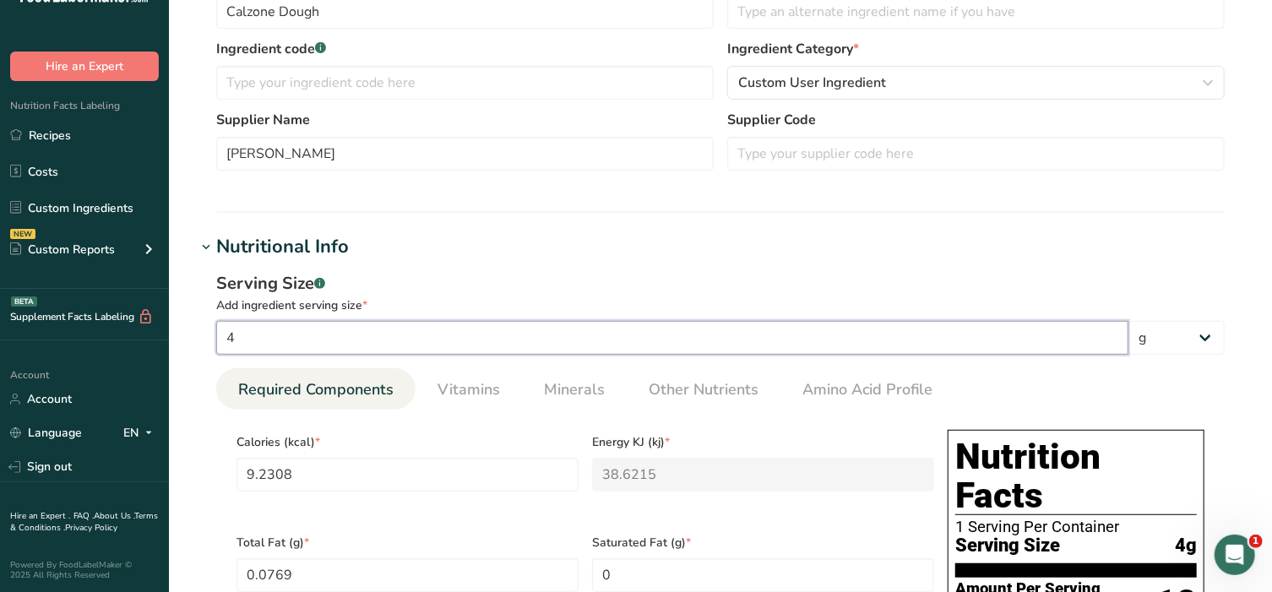
type Fat "0.8077"
type input "193.8462"
type Carbohydrates "18.5769"
type Fiber "0.8077"
type Sugars "0.8077"
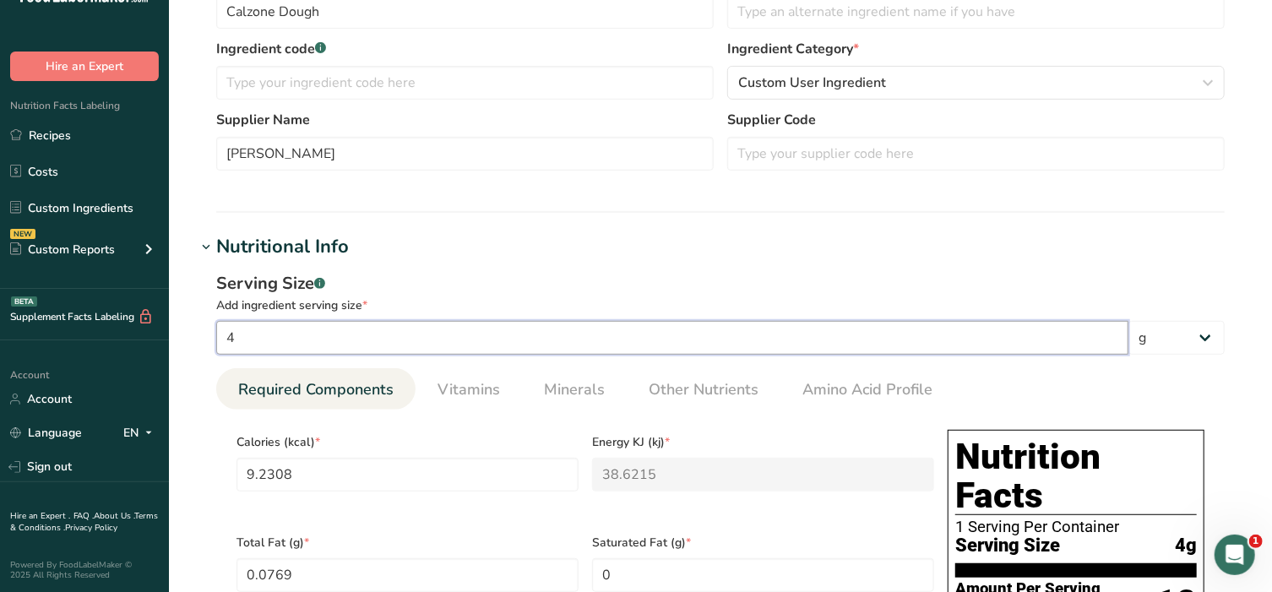
type Sugars "0.8077"
type input "3.2308"
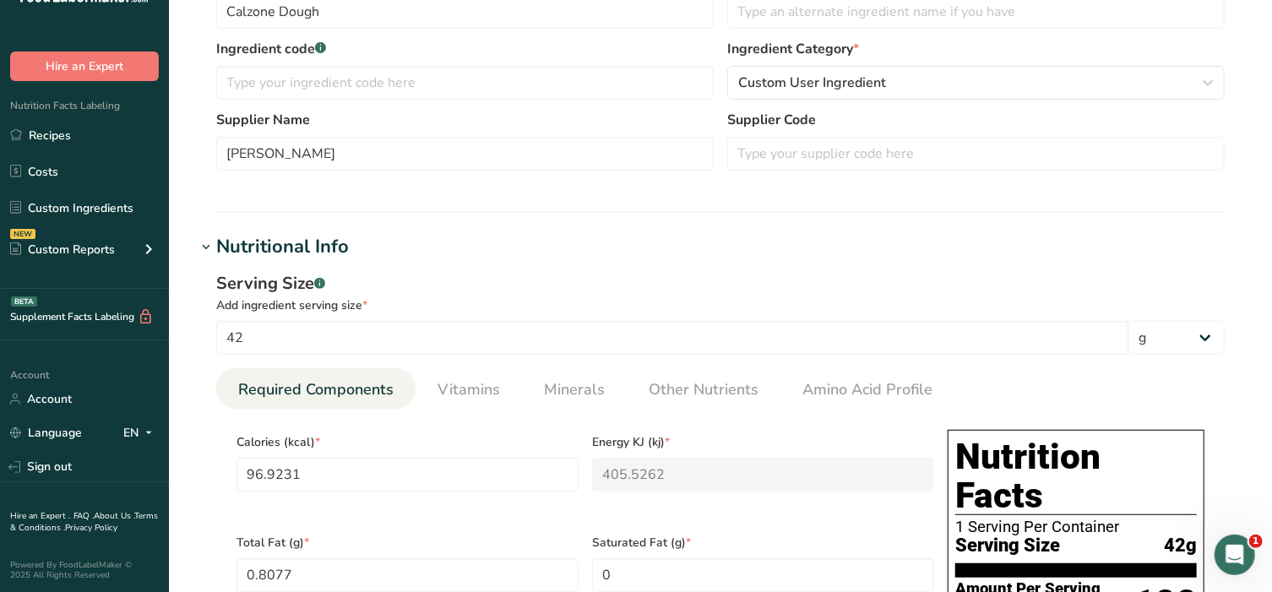
click at [1176, 252] on h1 "Nutritional Info" at bounding box center [720, 247] width 1049 height 28
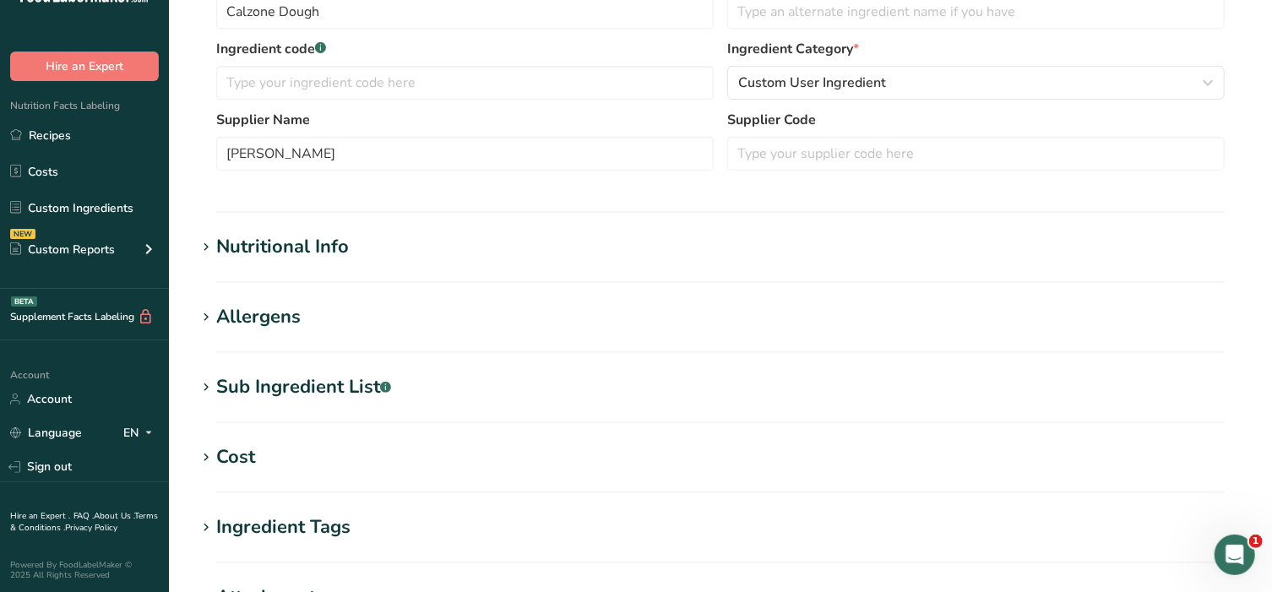
click at [212, 250] on span at bounding box center [206, 247] width 20 height 20
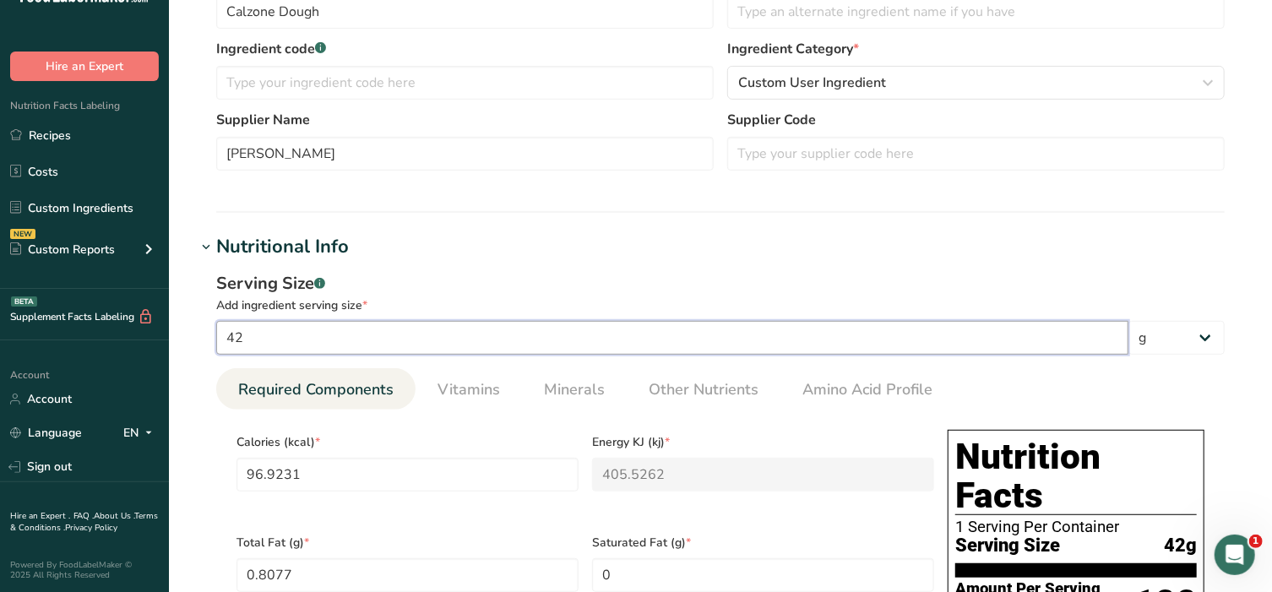
drag, startPoint x: 248, startPoint y: 341, endPoint x: 226, endPoint y: 344, distance: 22.9
click at [226, 344] on input "42" at bounding box center [672, 338] width 912 height 34
type input "4"
type input "9.2308"
type KJ "38.6215"
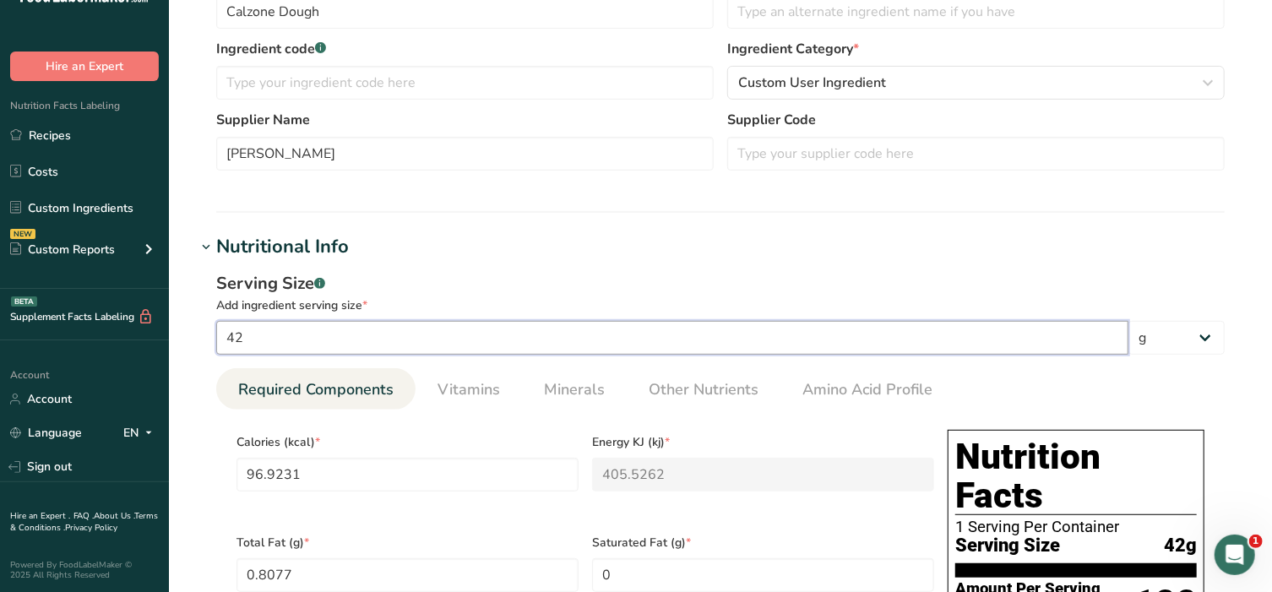
type Fat "0.0769"
type input "18.4615"
type Carbohydrates "1.7692"
type Fiber "0.0769"
type Sugars "0.0769"
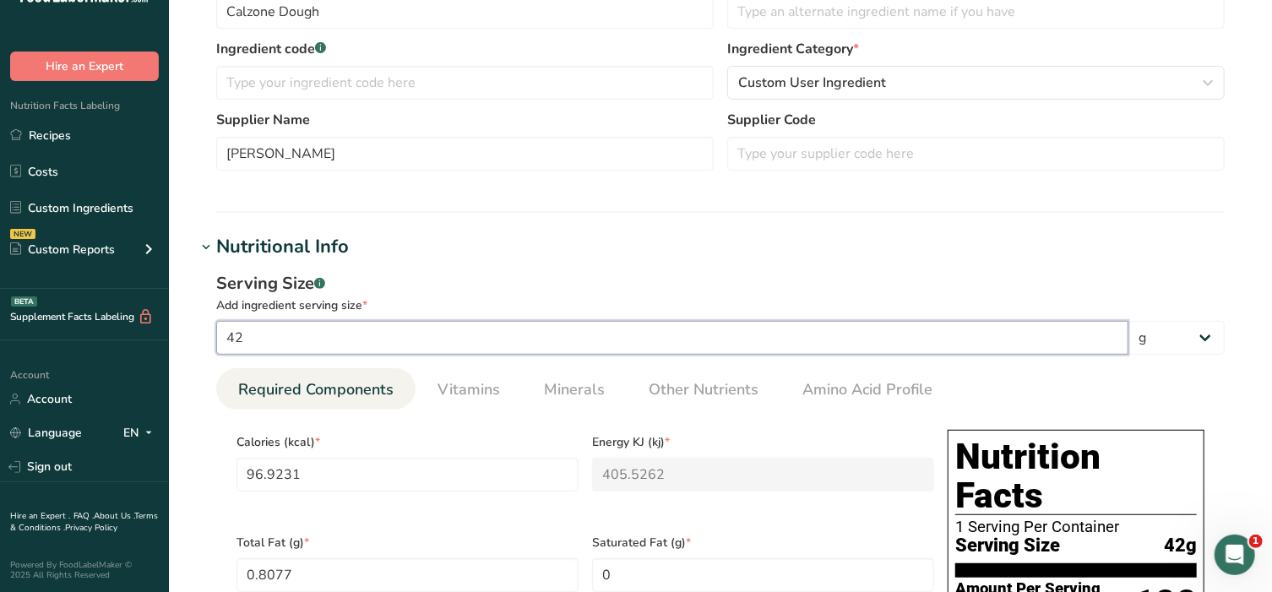
type Sugars "0.0769"
type input "0.3077"
type input "45"
type input "103.8461"
type KJ "434.4923"
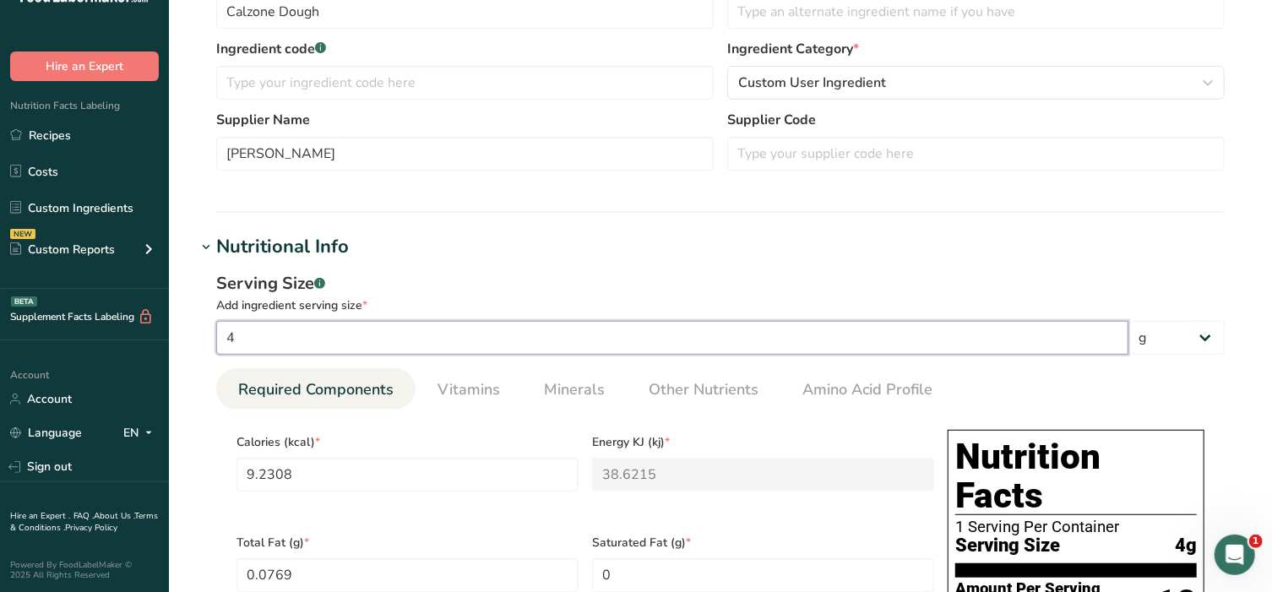
type Fat "0.8654"
type input "207.6923"
type Carbohydrates "19.9039"
type Fiber "0.8654"
type Sugars "0.8654"
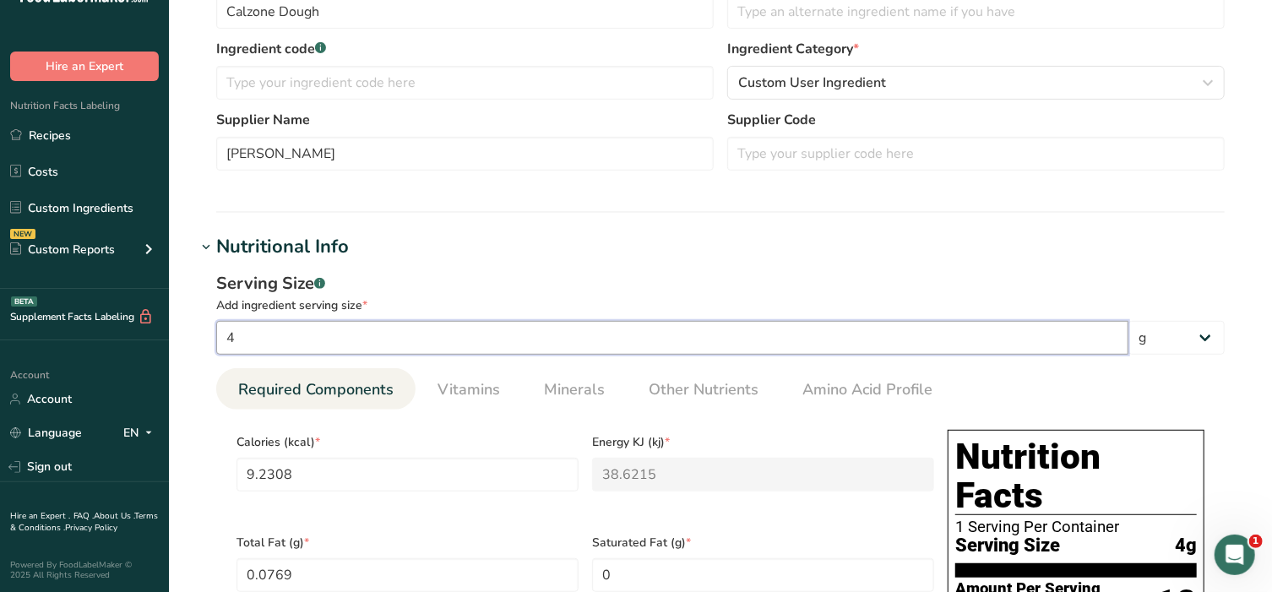
type Sugars "0.8654"
type input "3.4615"
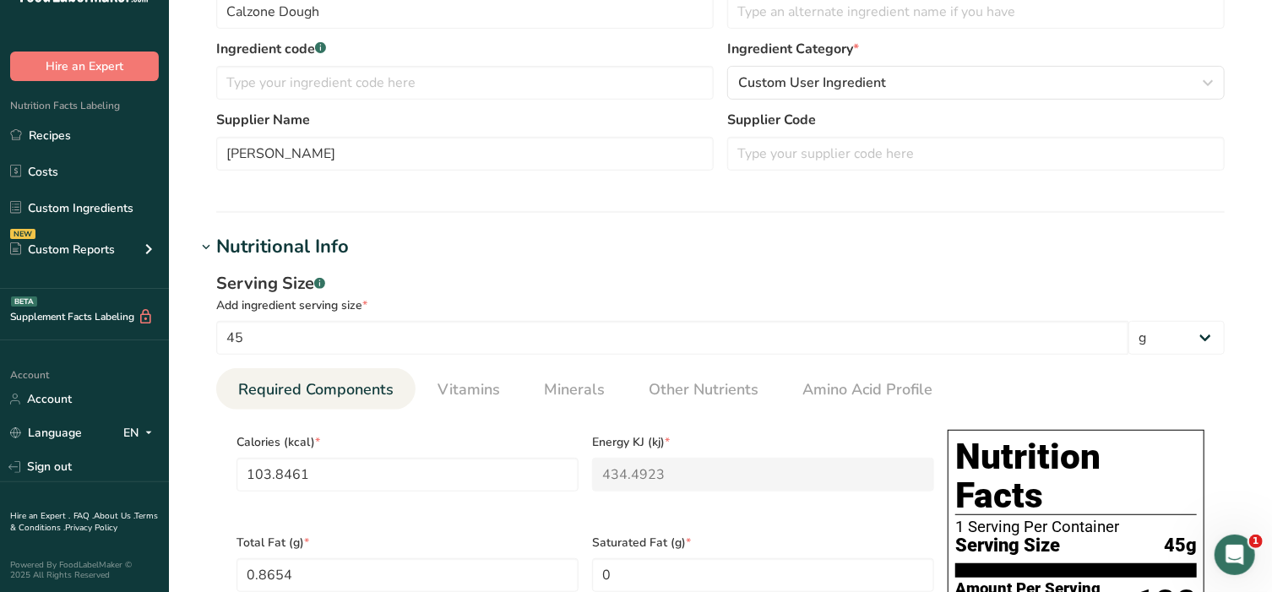
click at [357, 477] on input "103.8461" at bounding box center [408, 475] width 342 height 34
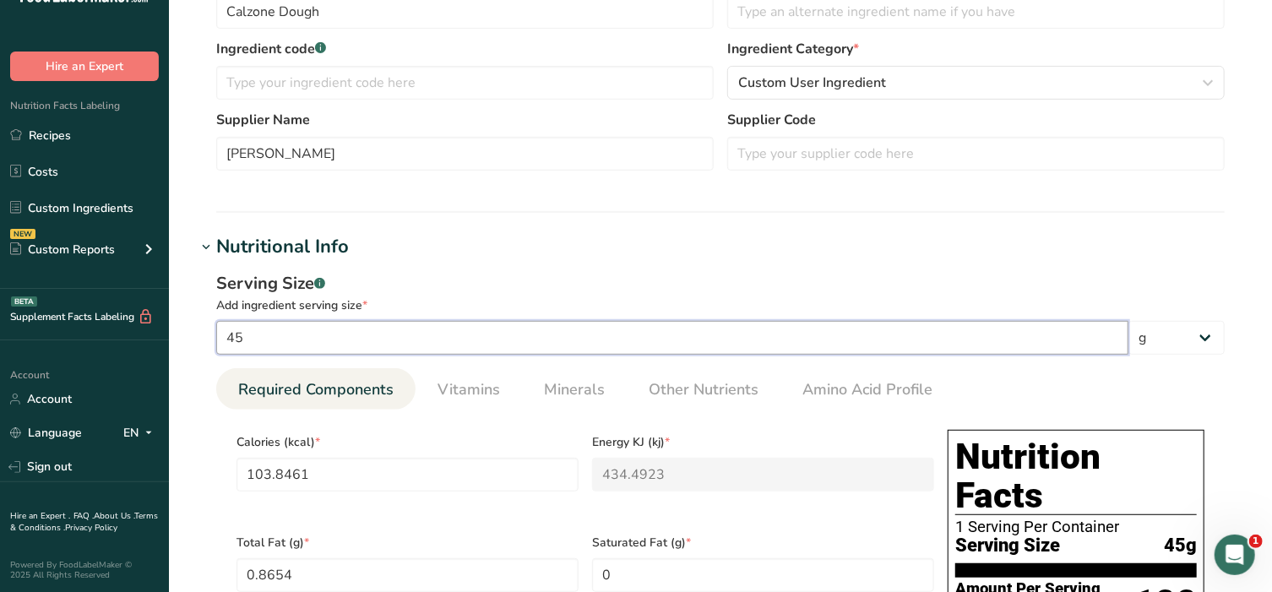
drag, startPoint x: 282, startPoint y: 340, endPoint x: 193, endPoint y: 328, distance: 89.6
type input "4"
type input "9.2308"
type KJ "38.6215"
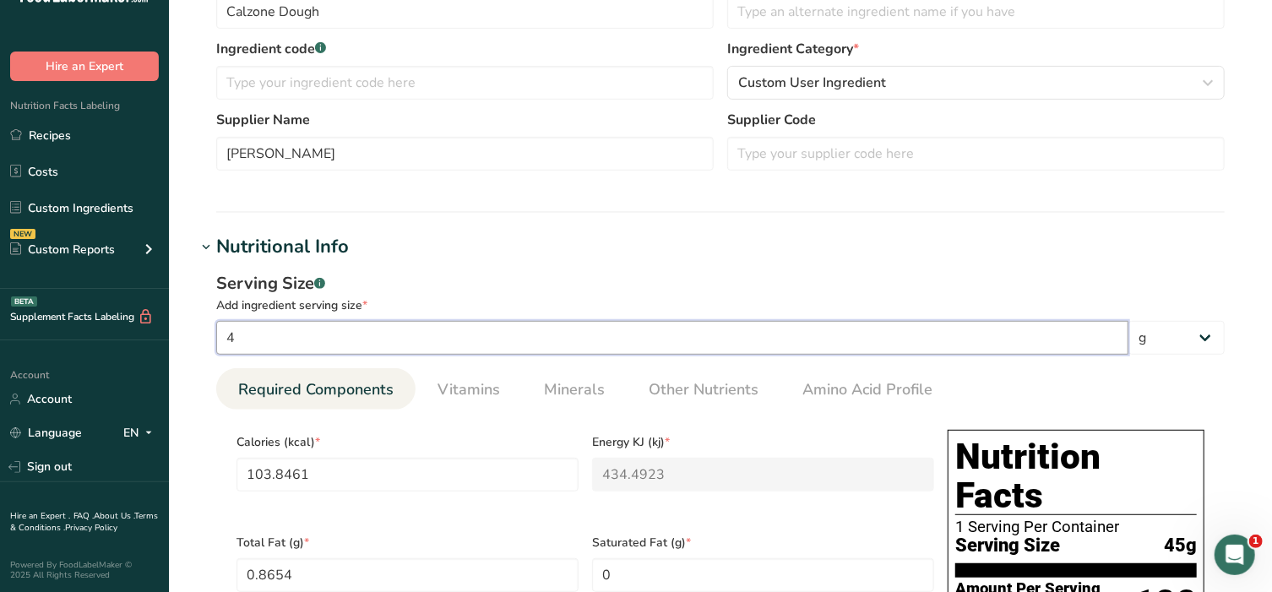
type Fat "0.0769"
type input "18.4615"
type Carbohydrates "1.7692"
type Fiber "0.0769"
type Sugars "0.0769"
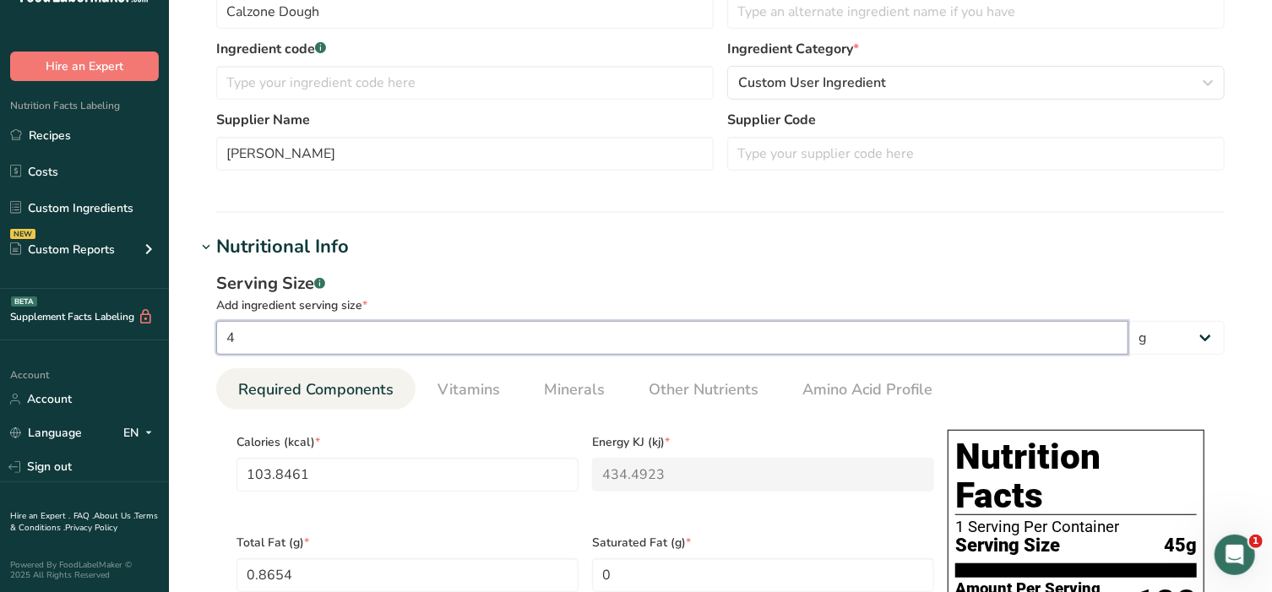
type Sugars "0.0769"
type input "0.3077"
type input "42"
type input "96.9231"
type KJ "405.5262"
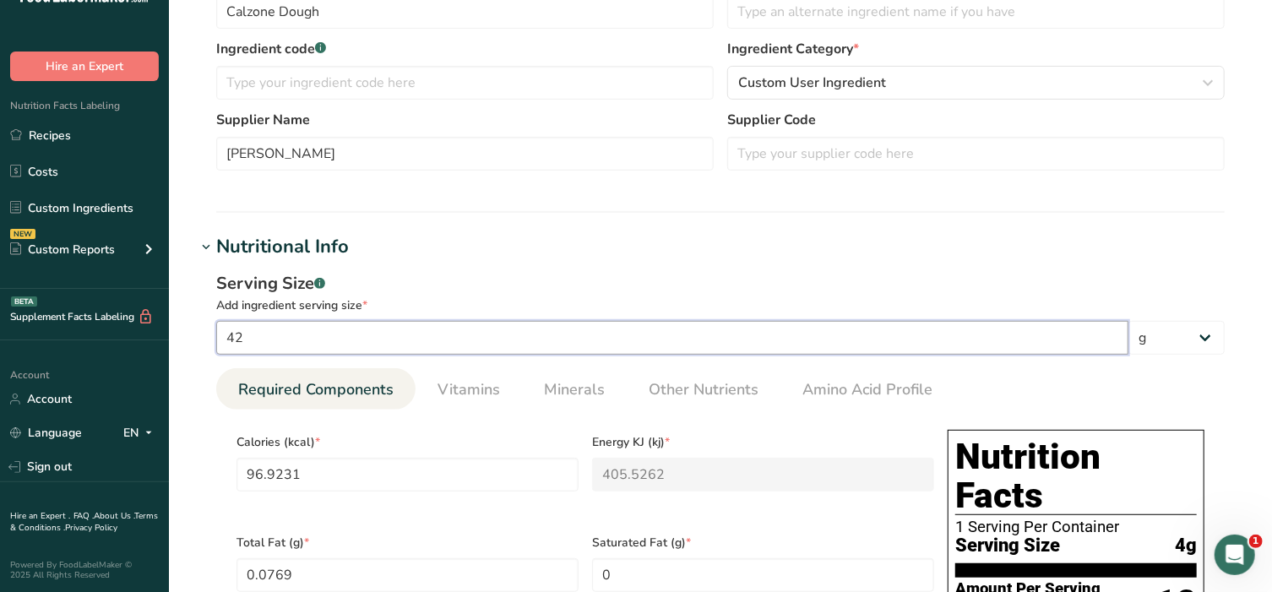
type Fat "0.8077"
type input "193.8462"
type Carbohydrates "18.5769"
type Fiber "0.8077"
type Sugars "0.8077"
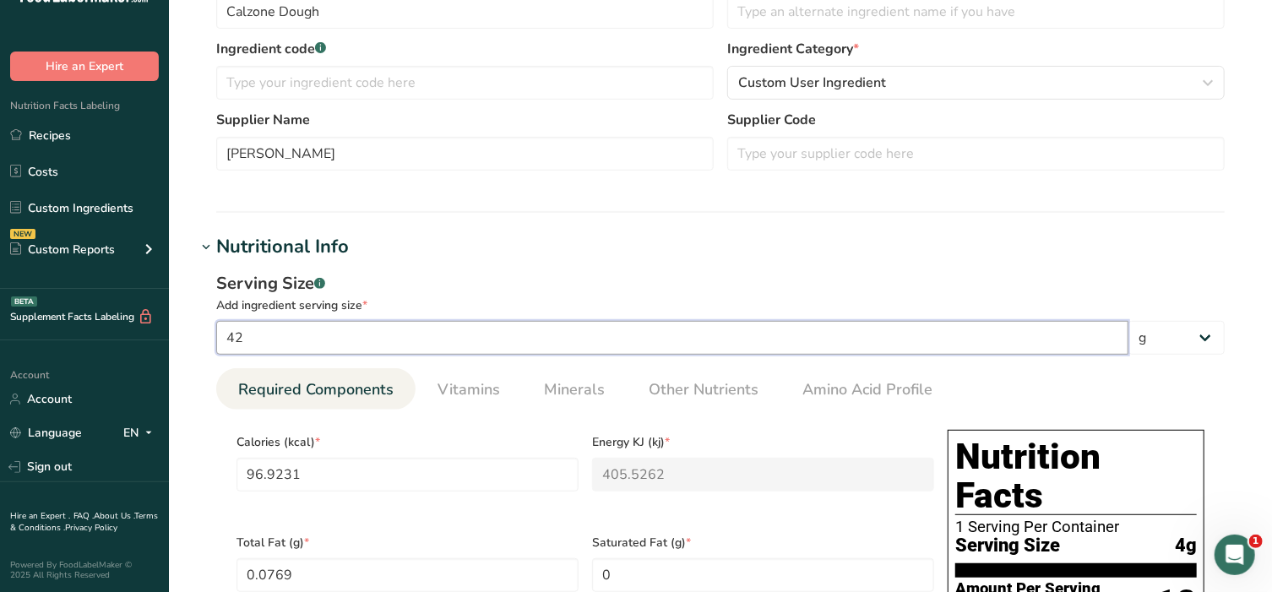
type Sugars "0.8077"
type input "3.2308"
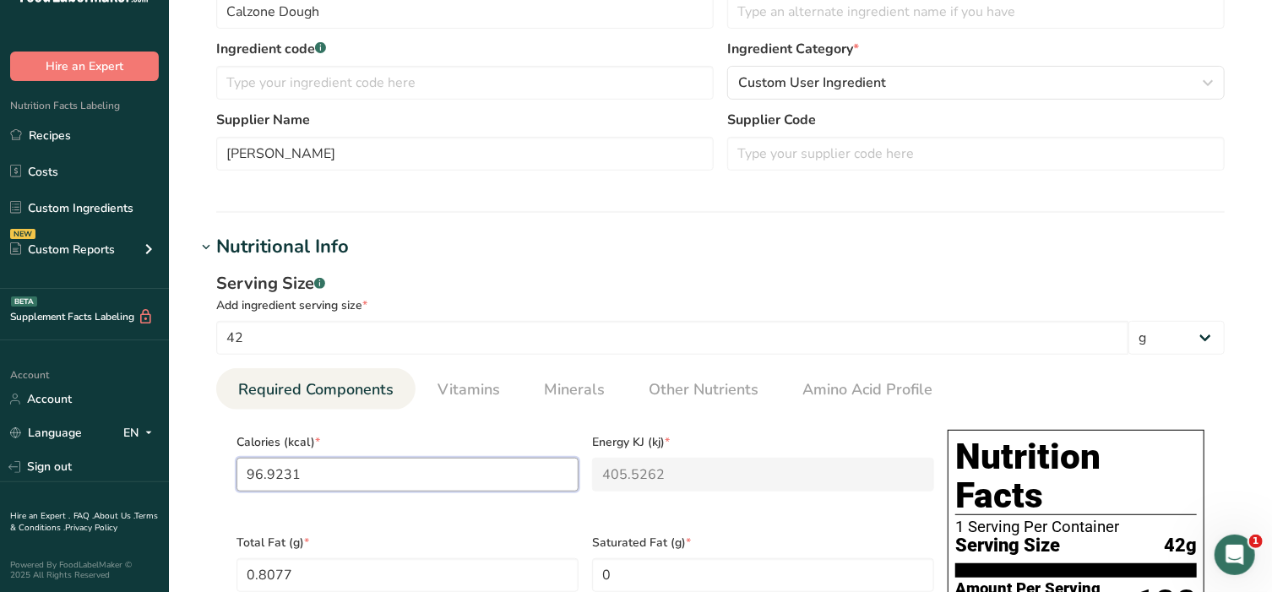
click at [324, 471] on input "96.9231" at bounding box center [408, 475] width 342 height 34
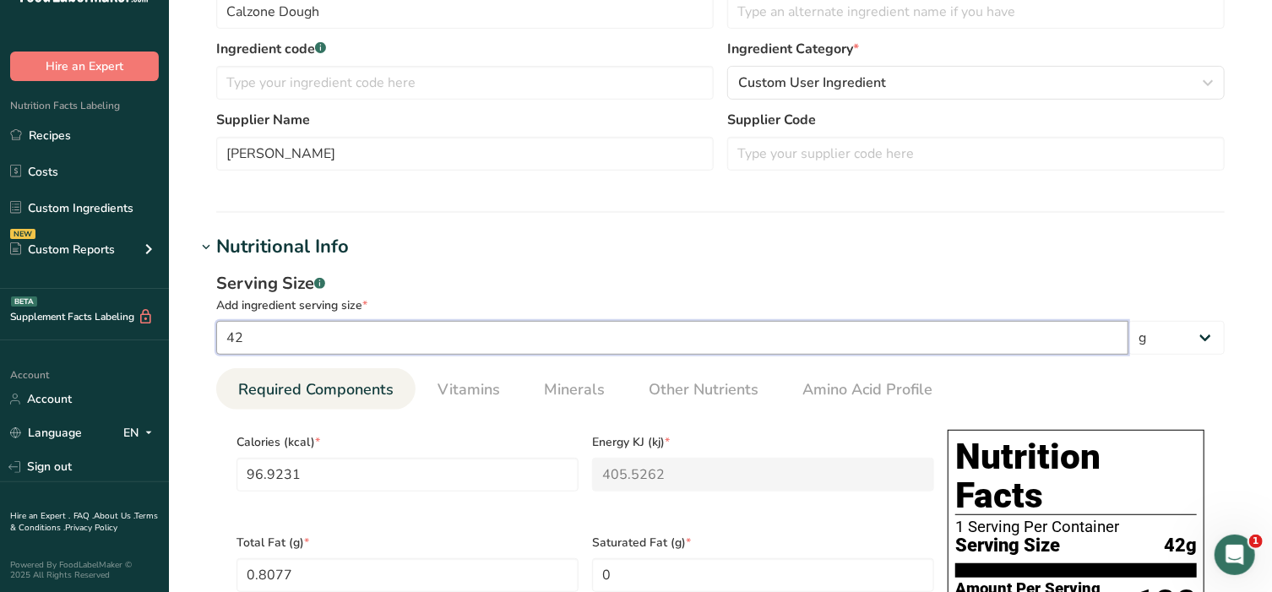
drag, startPoint x: 261, startPoint y: 329, endPoint x: 227, endPoint y: 329, distance: 33.8
click at [229, 330] on input "42" at bounding box center [672, 338] width 912 height 34
type input "4"
type input "9.2308"
type KJ "38.6215"
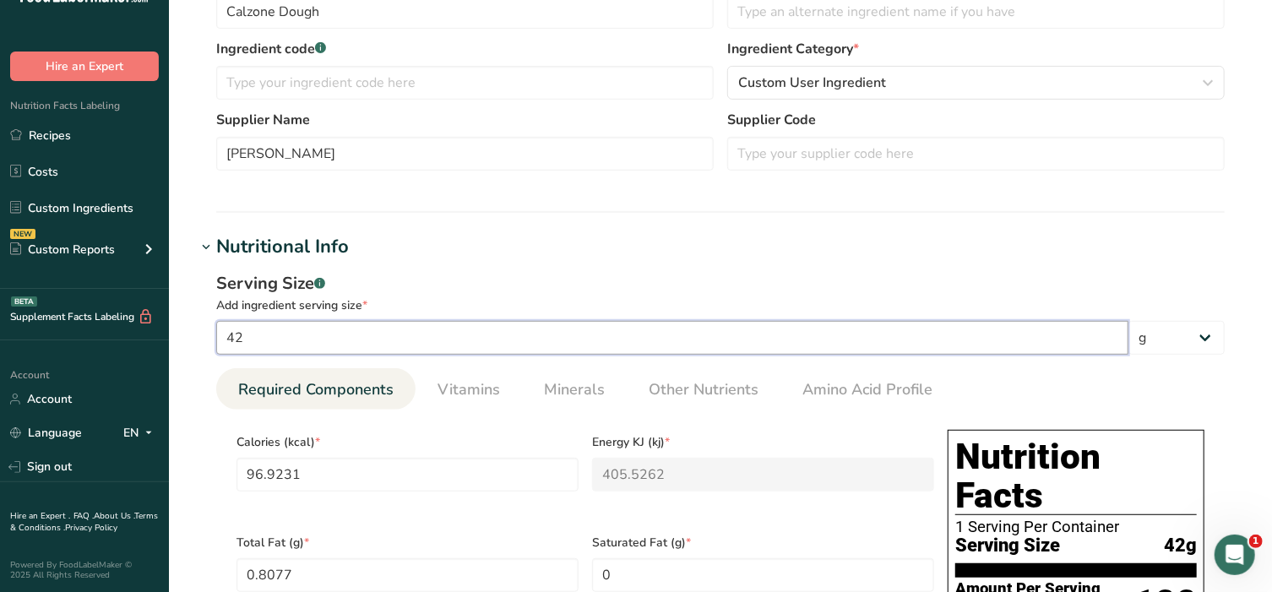
type Fat "0.0769"
type input "18.4615"
type Carbohydrates "1.7692"
type Fiber "0.0769"
type Sugars "0.0769"
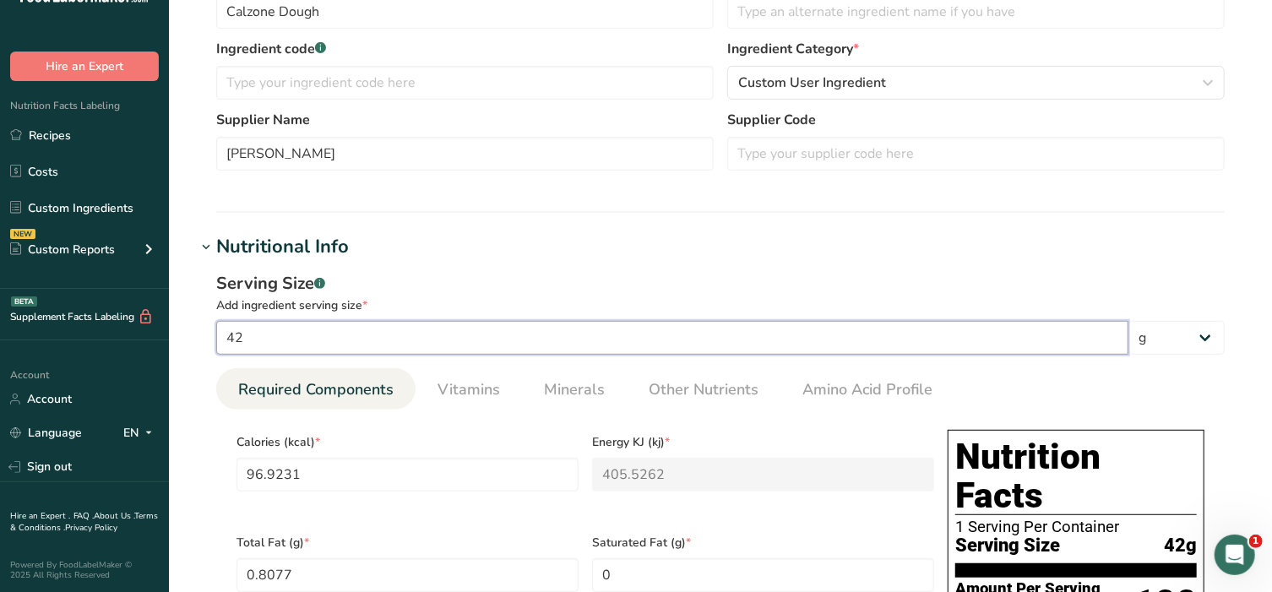
type Sugars "0.0769"
type input "0.3077"
type input "45"
type input "103.8461"
type KJ "434.4923"
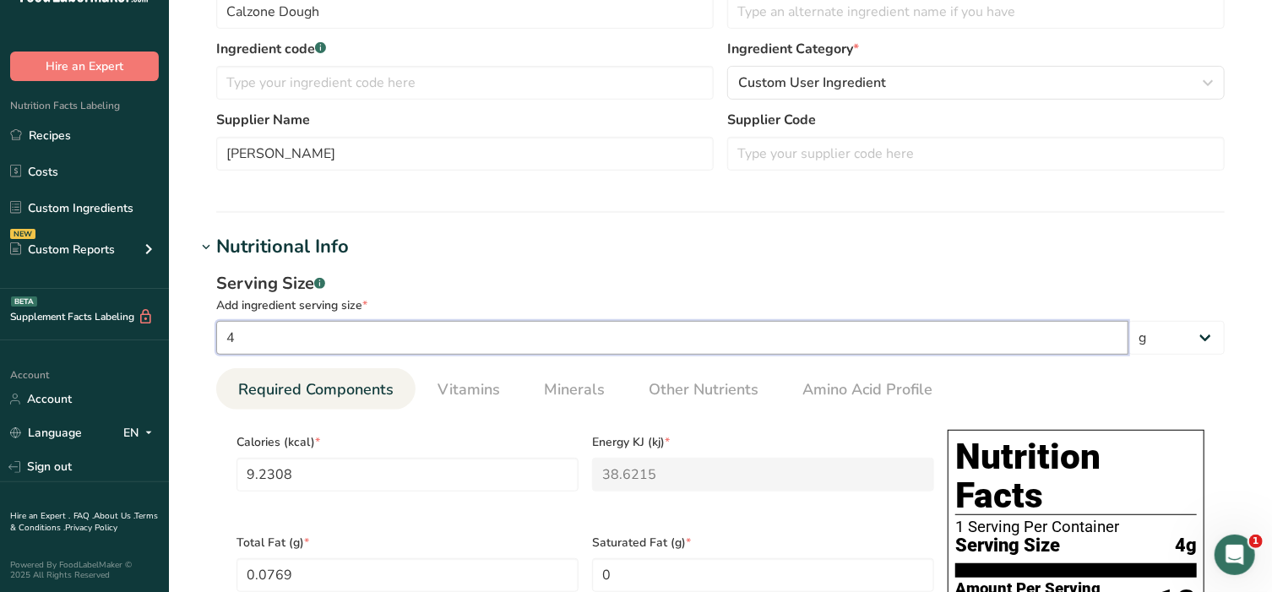
type Fat "0.8654"
type input "207.6923"
type Carbohydrates "19.9039"
type Fiber "0.8654"
type Sugars "0.8654"
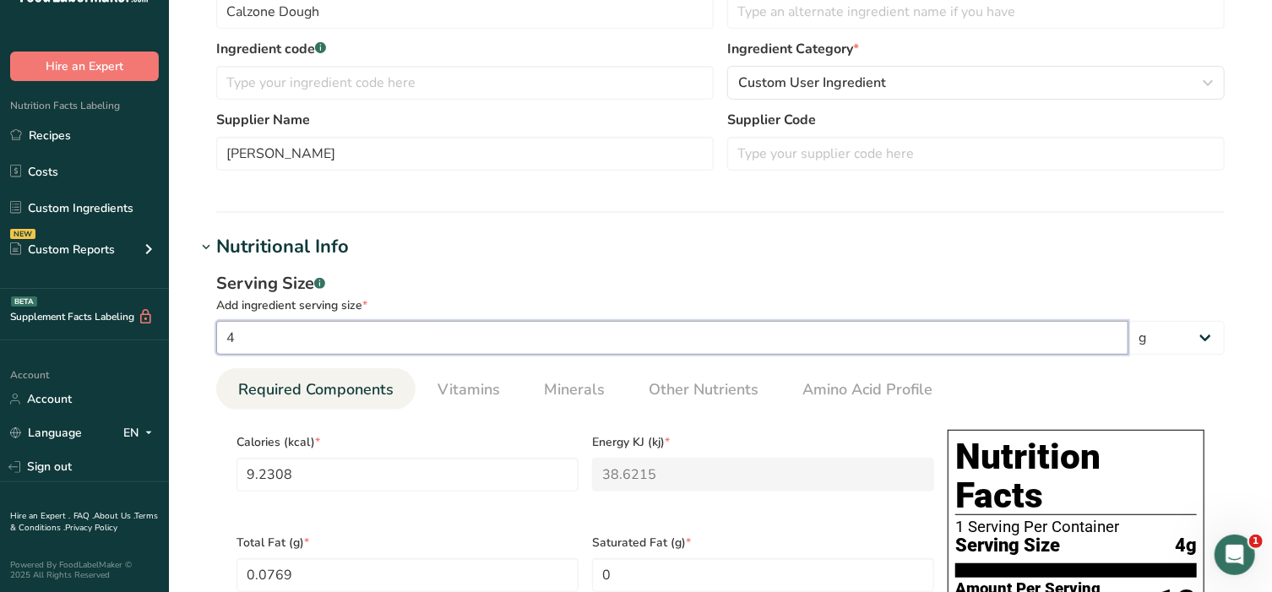
type Sugars "0.8654"
type input "3.4615"
type input "45"
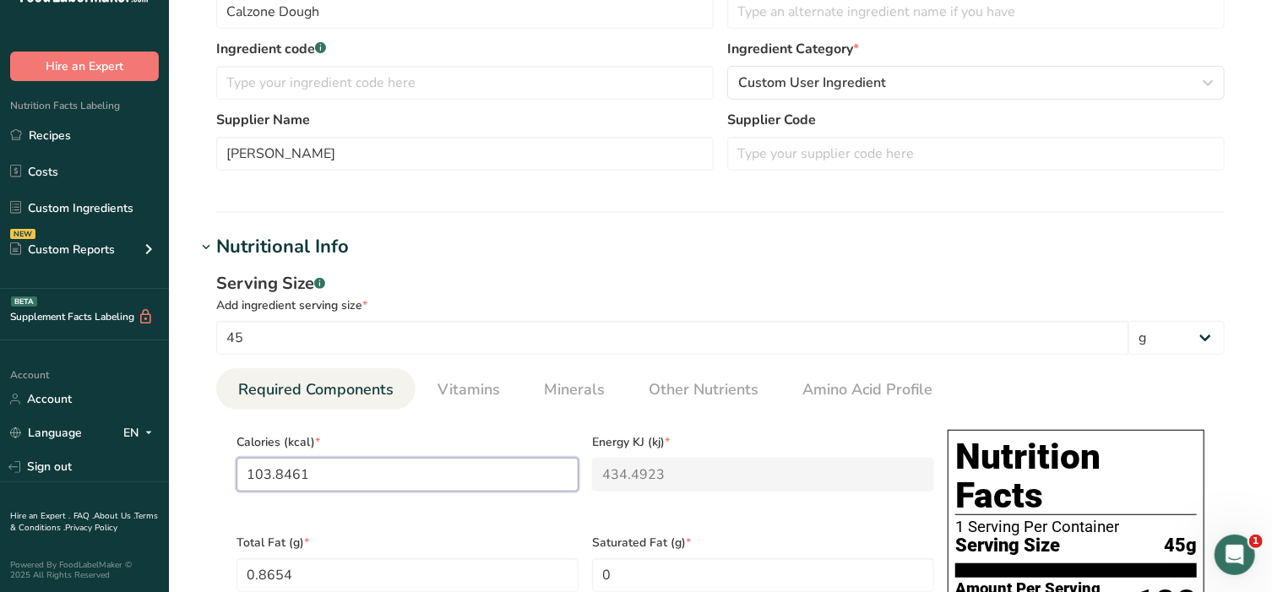
drag, startPoint x: 330, startPoint y: 470, endPoint x: 172, endPoint y: 466, distance: 158.0
type input "1"
type KJ "4.2"
type input "12"
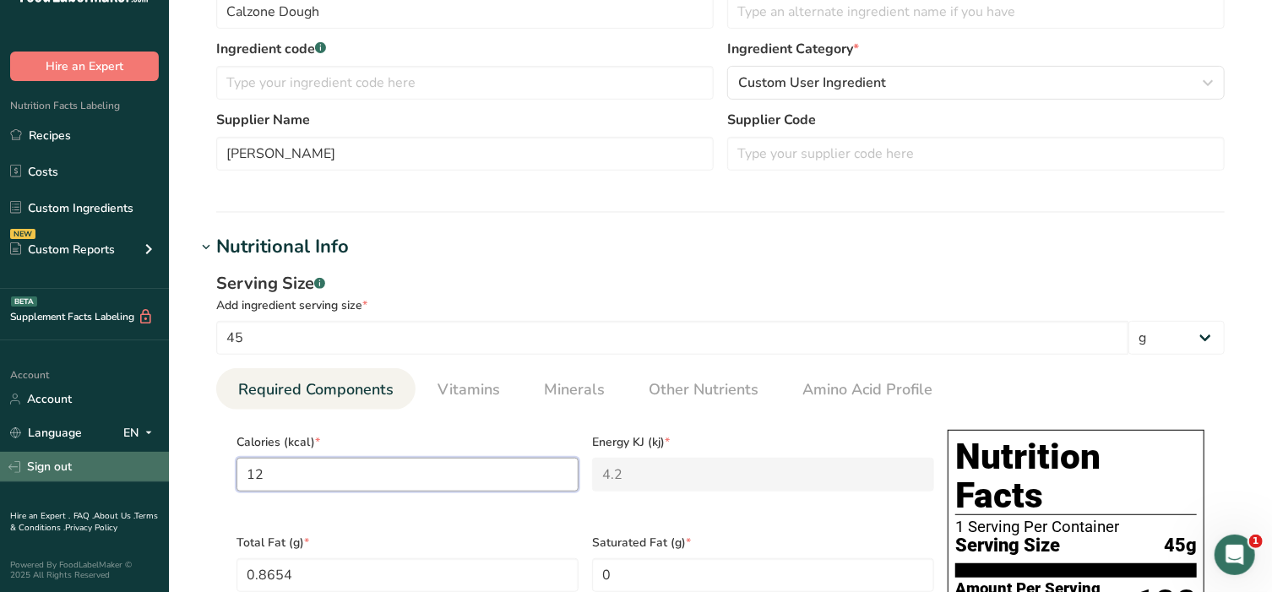
type KJ "50.2"
type input "120"
type KJ "502.1"
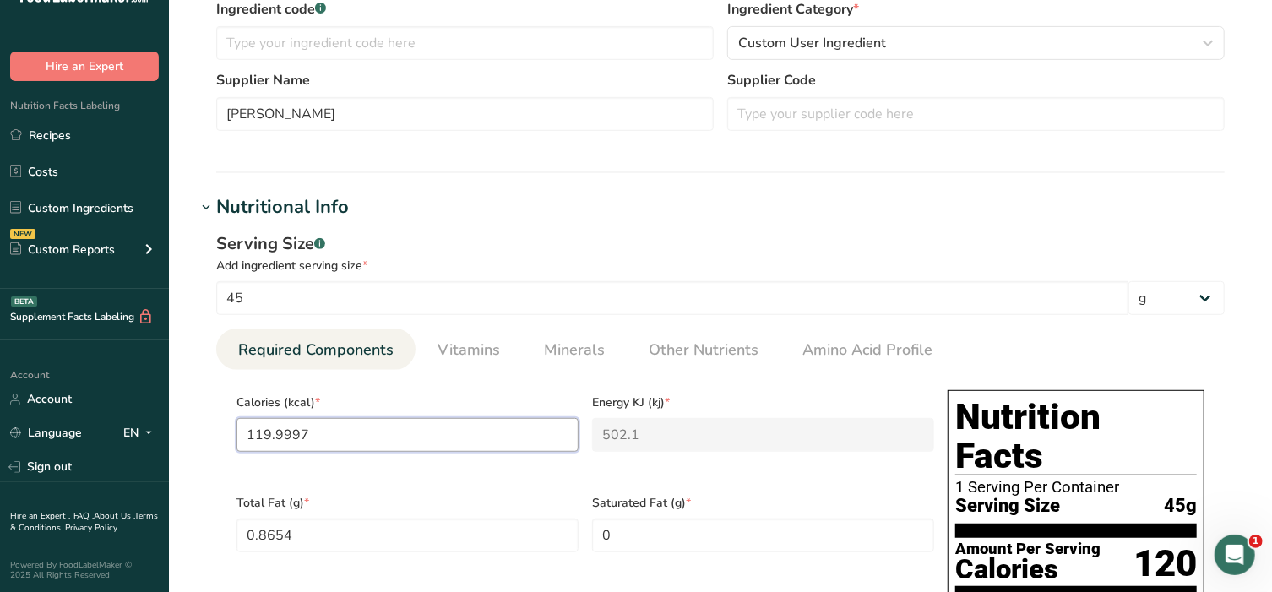
scroll to position [563, 0]
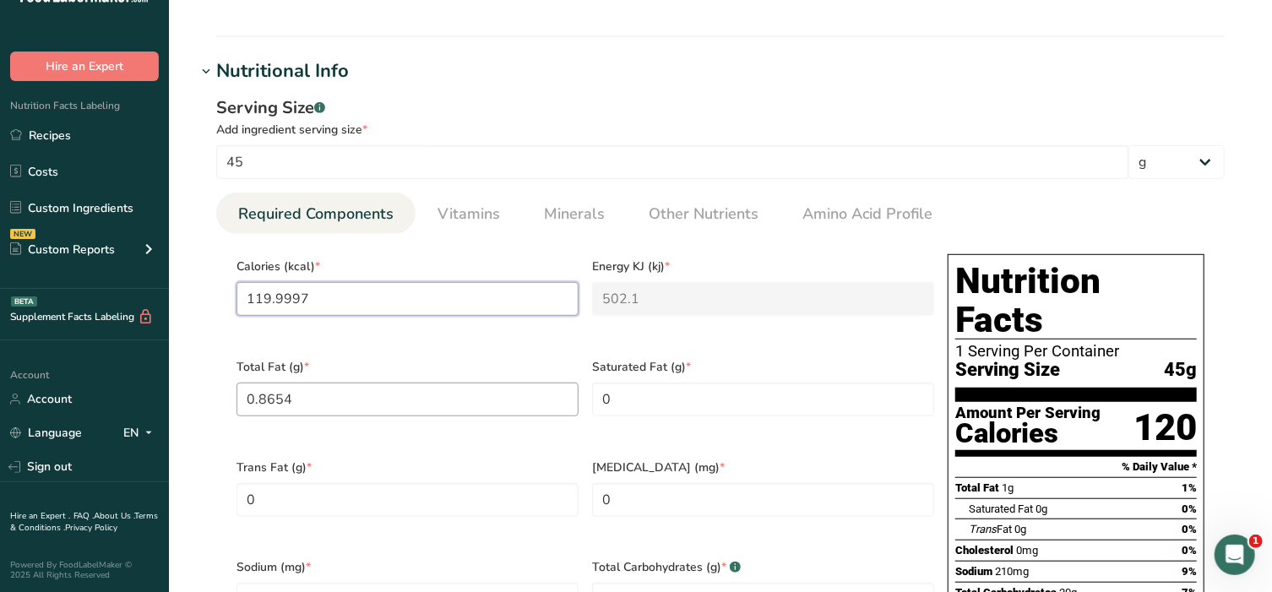
type input "119.9997"
drag, startPoint x: 288, startPoint y: 393, endPoint x: 159, endPoint y: 374, distance: 130.6
click at [159, 374] on div ".a-20{fill:#fff;} Hire an Expert Nutrition Facts Labeling Recipes Costs Custom …" at bounding box center [636, 544] width 1272 height 2215
type Fat "1"
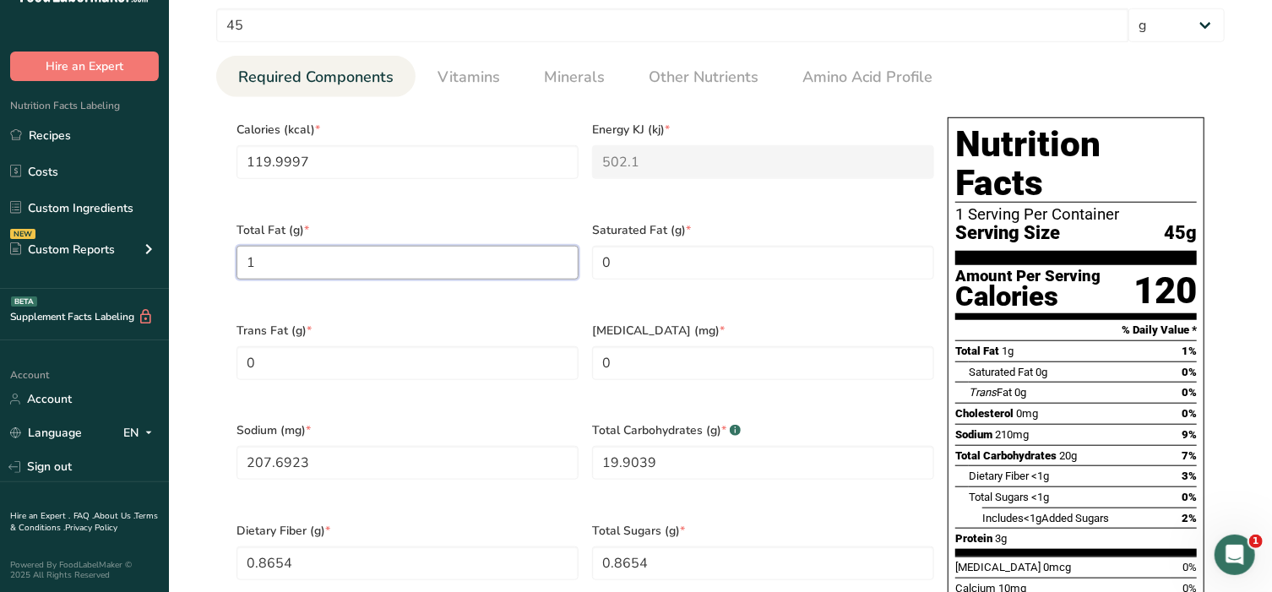
scroll to position [704, 0]
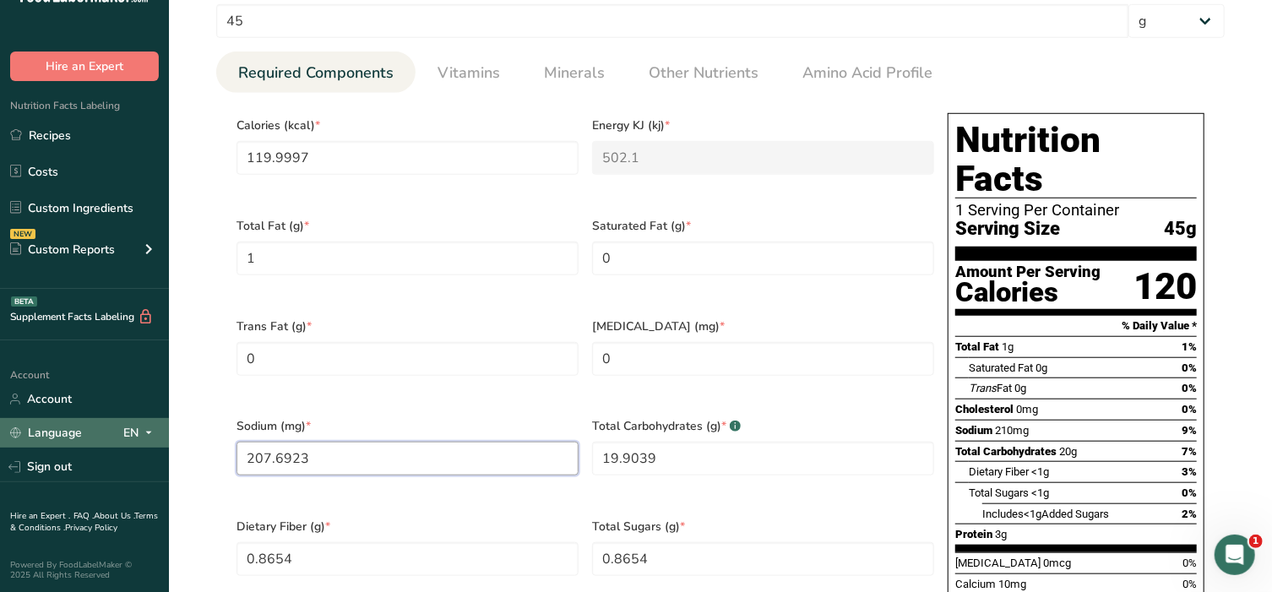
drag, startPoint x: 354, startPoint y: 432, endPoint x: 143, endPoint y: 427, distance: 211.2
click at [143, 427] on div ".a-20{fill:#fff;} Hire an Expert Nutrition Facts Labeling Recipes Costs Custom …" at bounding box center [636, 403] width 1272 height 2215
type input "240"
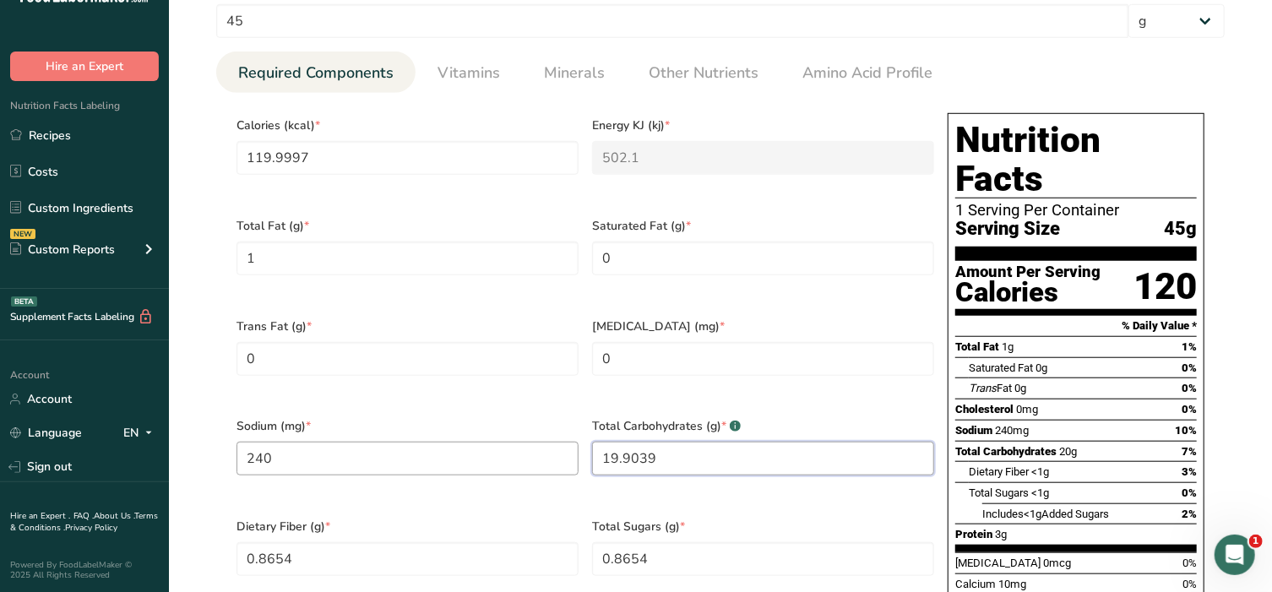
drag, startPoint x: 689, startPoint y: 440, endPoint x: 405, endPoint y: 433, distance: 283.9
click at [407, 433] on div "Calories (kcal) * 119.9997 Energy KJ (kj) * 502.1 Total Fat (g) * 1 Saturated F…" at bounding box center [585, 407] width 711 height 602
type Carbohydrates "23"
drag, startPoint x: 301, startPoint y: 532, endPoint x: 193, endPoint y: 530, distance: 107.3
click at [193, 530] on section "Edit Calzone Dough Ingredient Spec Sheet .a-a{fill:#347362;}.b-a{fill:#fff;} Up…" at bounding box center [720, 376] width 1103 height 2161
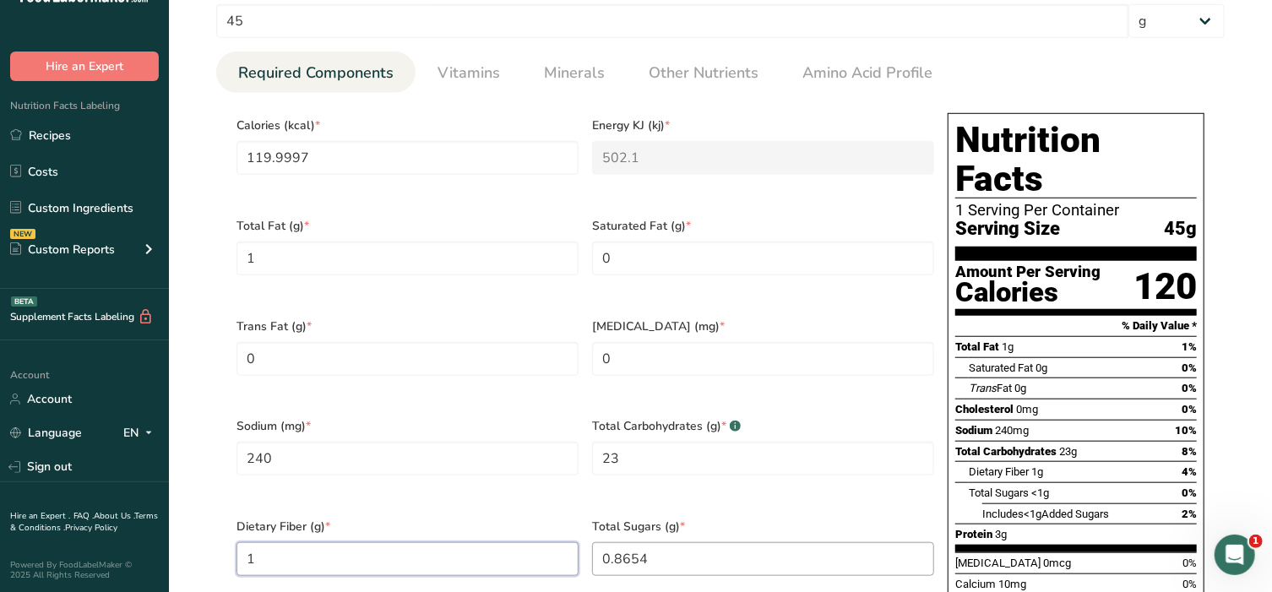
type Fiber "1"
drag, startPoint x: 620, startPoint y: 529, endPoint x: 536, endPoint y: 525, distance: 84.6
click at [536, 525] on div "Calories (kcal) * 119.9997 Energy KJ (kj) * 502.1 Total Fat (g) * 1 Saturated F…" at bounding box center [585, 407] width 711 height 602
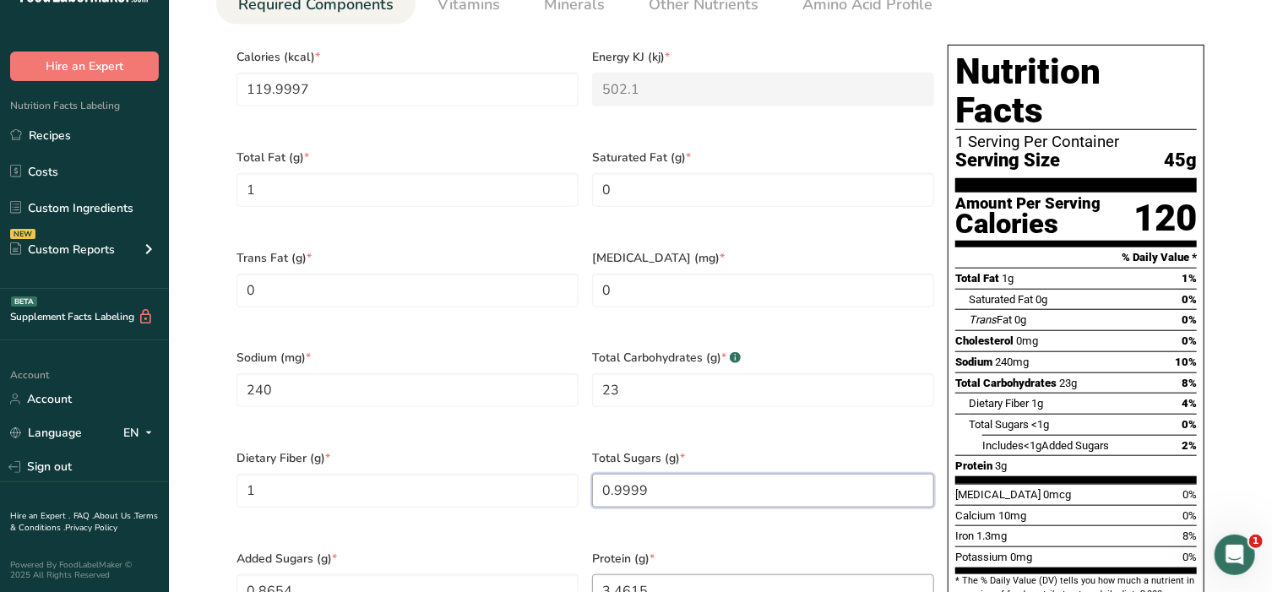
scroll to position [809, 0]
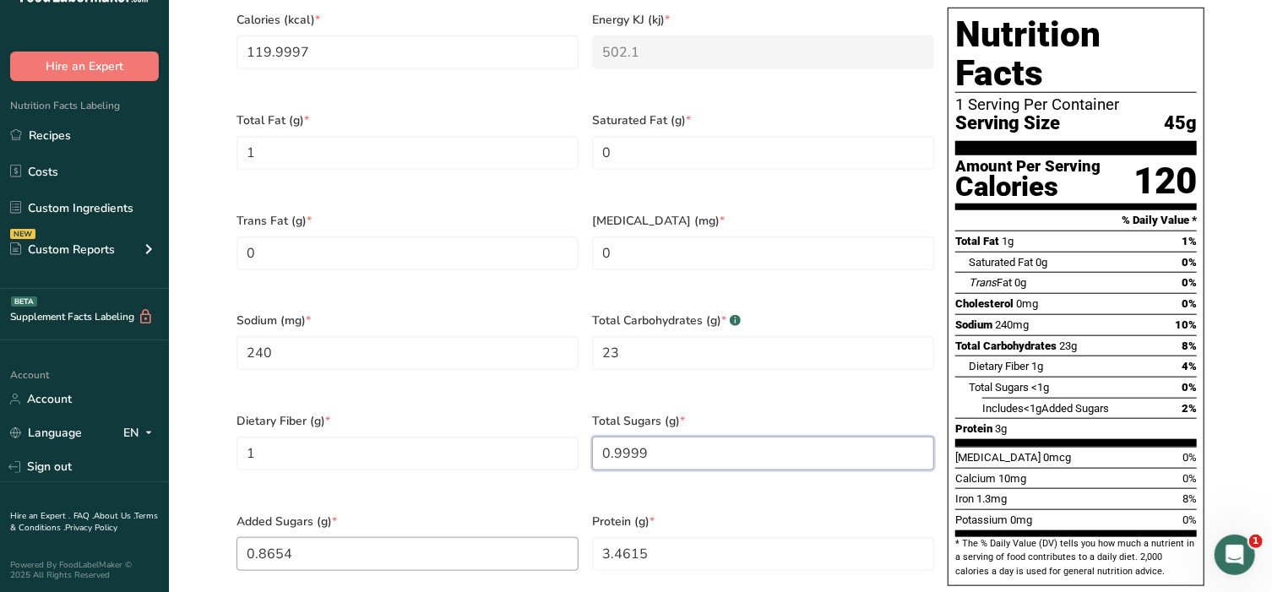
type Sugars "0.9999"
drag, startPoint x: 347, startPoint y: 513, endPoint x: 211, endPoint y: 513, distance: 136.0
click at [217, 512] on section "Calories (kcal) * 119.9997 Energy KJ (kj) * 502.1 Total Fat (g) * 1 Saturated F…" at bounding box center [720, 301] width 1009 height 629
type Sugars "1"
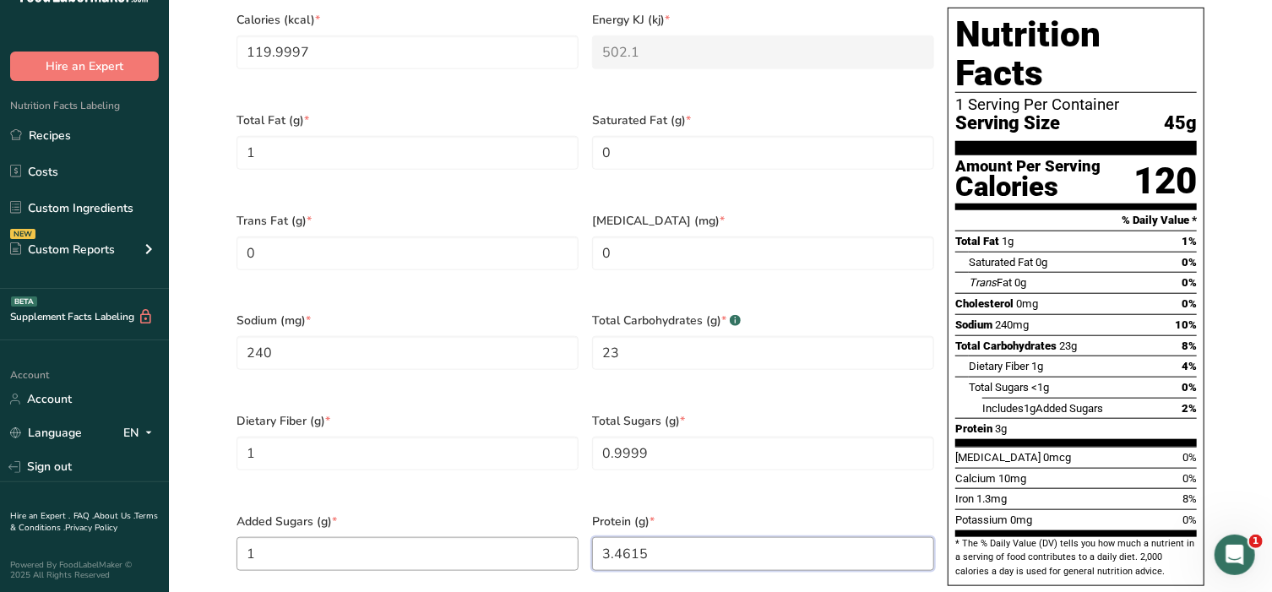
drag, startPoint x: 682, startPoint y: 517, endPoint x: 479, endPoint y: 525, distance: 202.9
click at [479, 525] on div "Calories (kcal) * 119.9997 Energy KJ (kj) * 502.1 Total Fat (g) * 1 Saturated F…" at bounding box center [585, 302] width 711 height 602
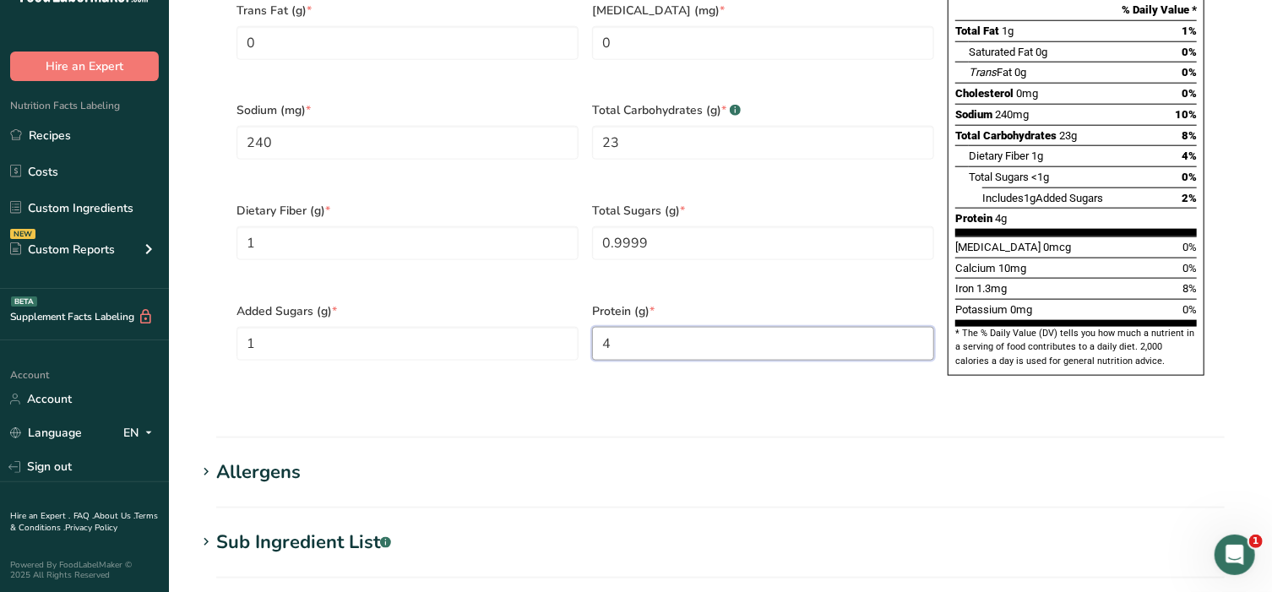
scroll to position [1020, 0]
type input "4"
click at [196, 461] on span at bounding box center [206, 471] width 20 height 20
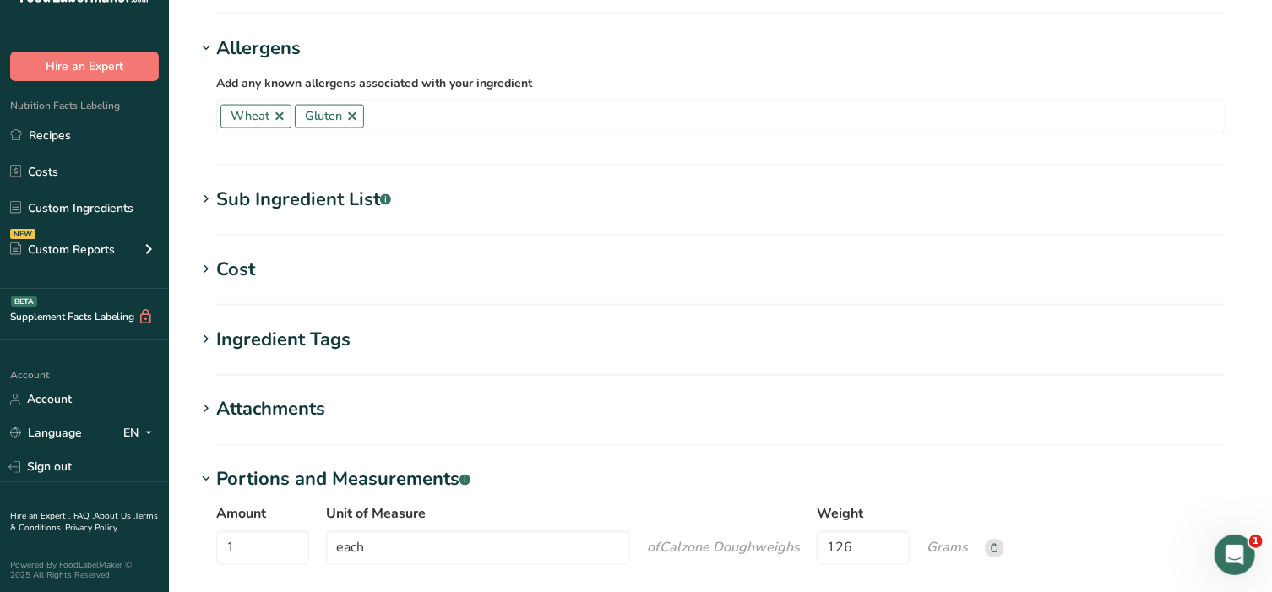
scroll to position [1477, 0]
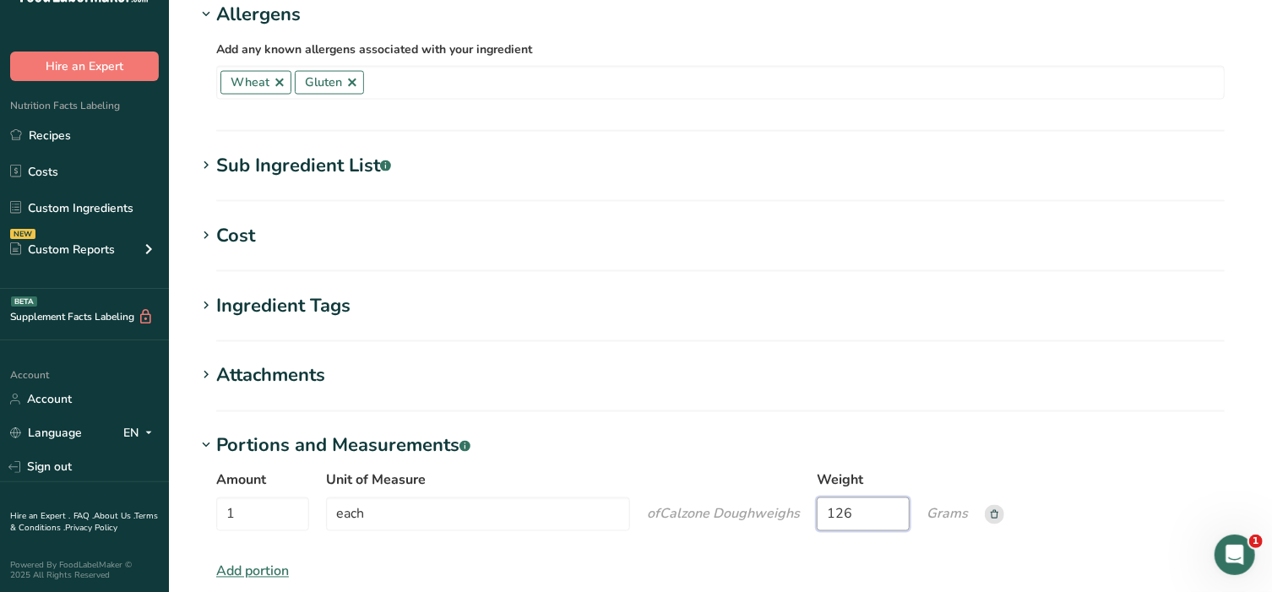
drag, startPoint x: 857, startPoint y: 470, endPoint x: 740, endPoint y: 463, distance: 117.6
click at [742, 470] on div "Amount 1 Unit of Measure each of Calzone Dough weigh s Weight 126 Grams" at bounding box center [720, 505] width 1009 height 71
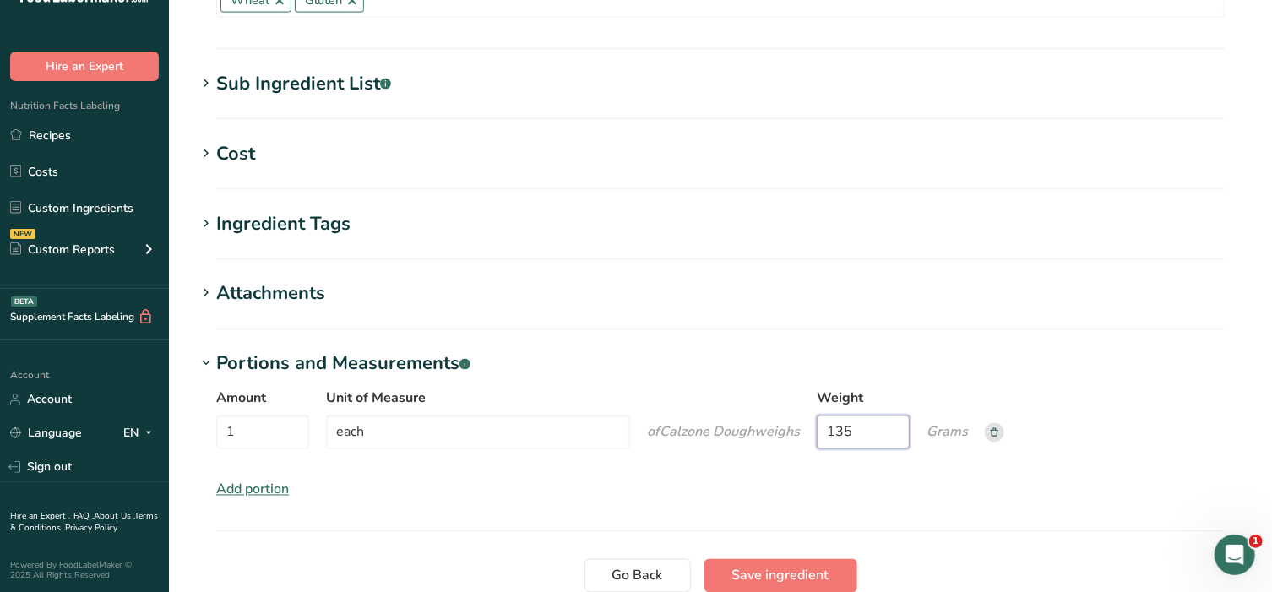
scroll to position [1584, 0]
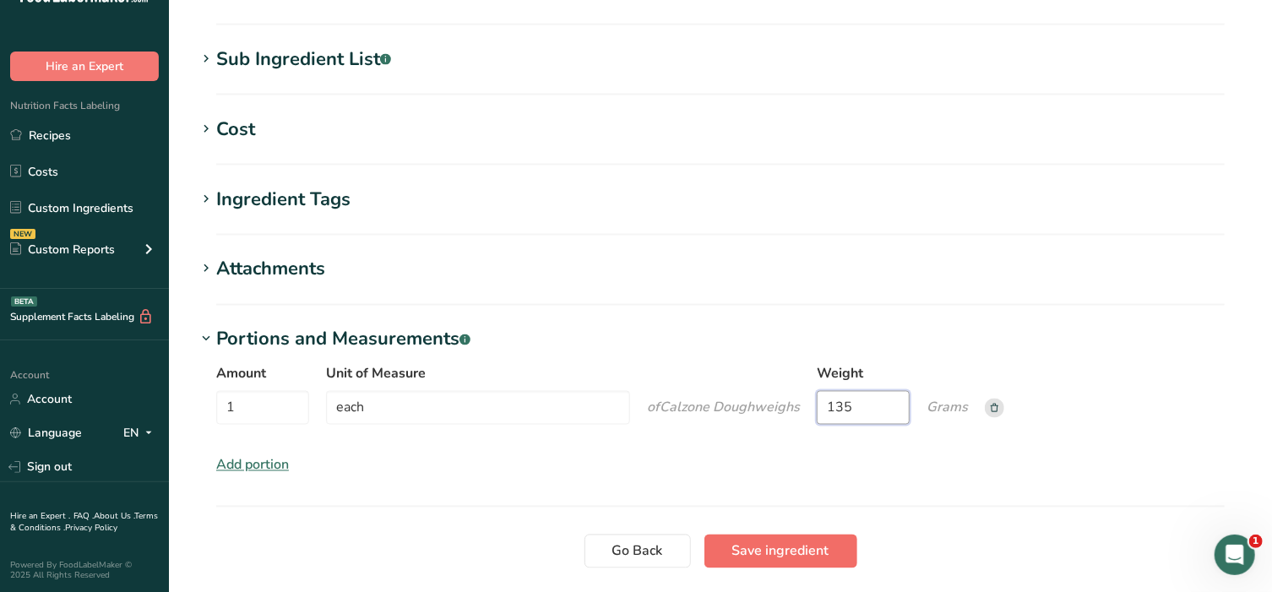
type input "135"
click at [768, 541] on span "Save ingredient" at bounding box center [780, 551] width 97 height 20
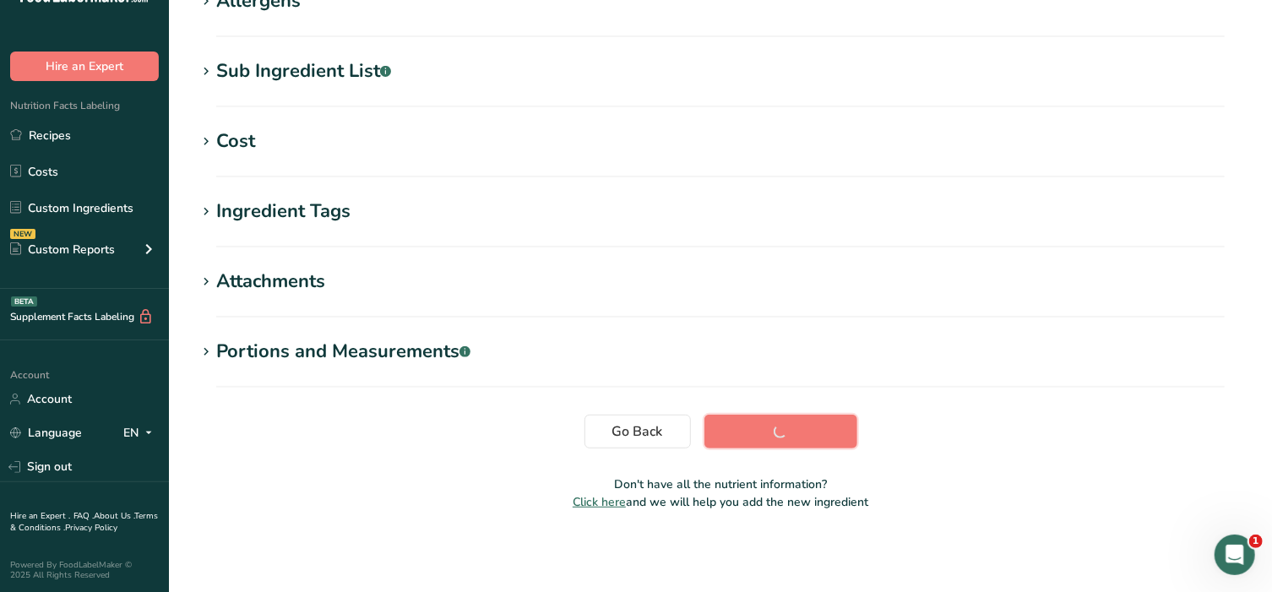
scroll to position [301, 0]
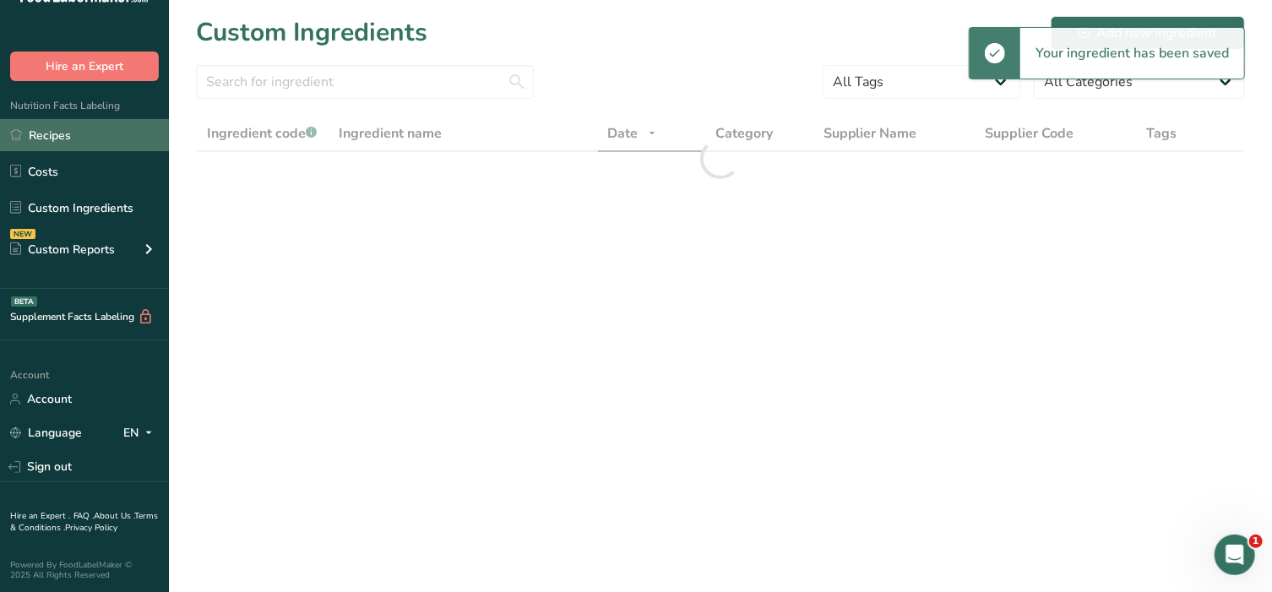
click at [68, 142] on link "Recipes" at bounding box center [84, 135] width 169 height 32
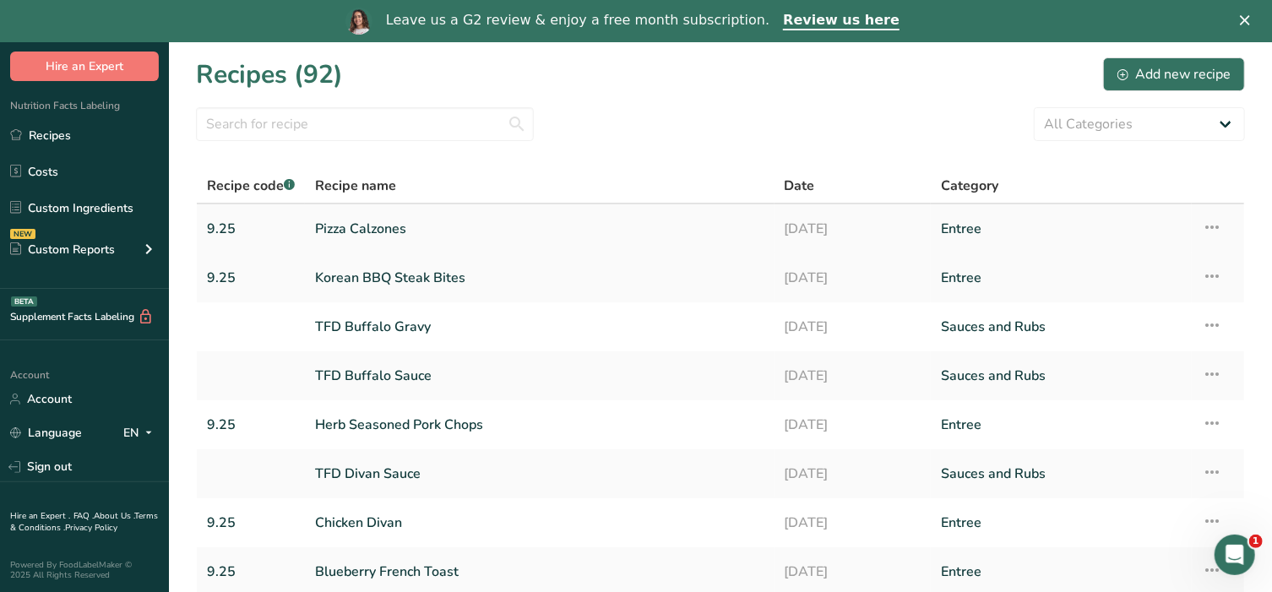
click at [357, 236] on link "Pizza Calzones" at bounding box center [539, 228] width 449 height 35
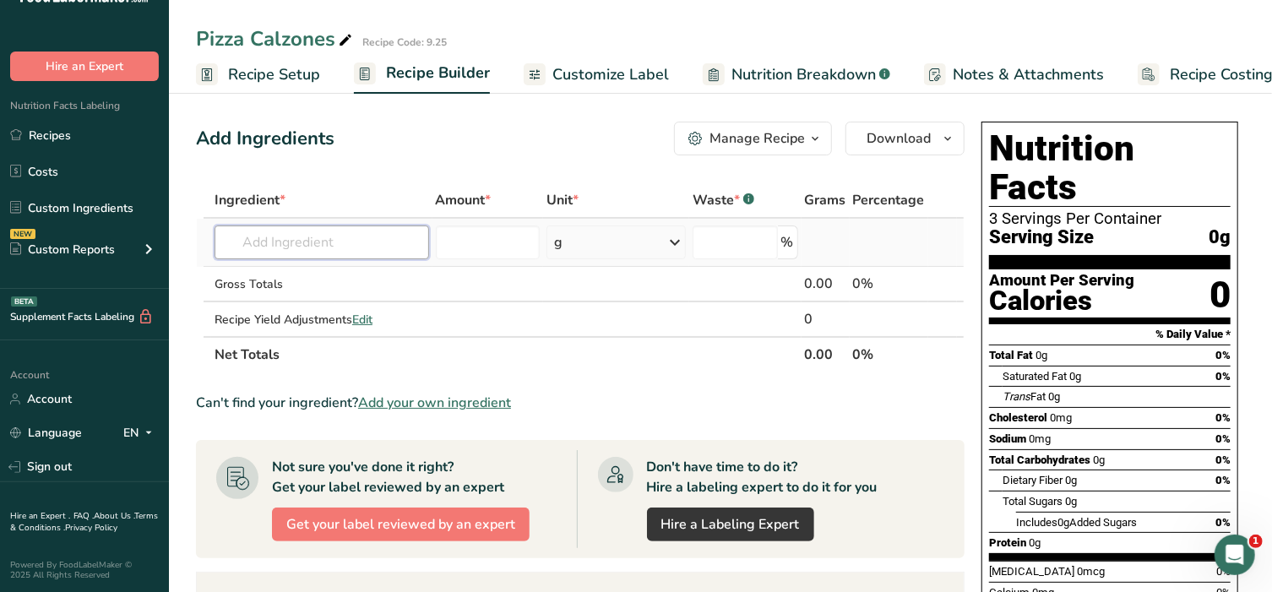
click at [356, 236] on input "text" at bounding box center [322, 243] width 215 height 34
type input "calzone"
click at [302, 272] on p "Calzone Dough" at bounding box center [276, 277] width 97 height 18
type input "Calzone Dough"
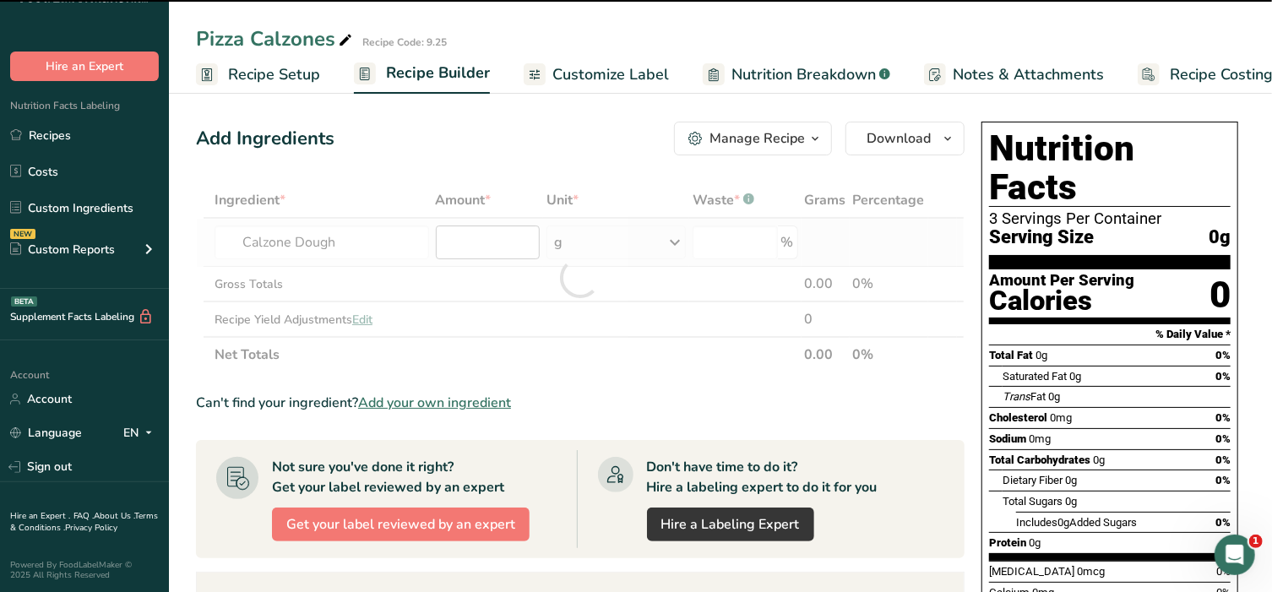
type input "0"
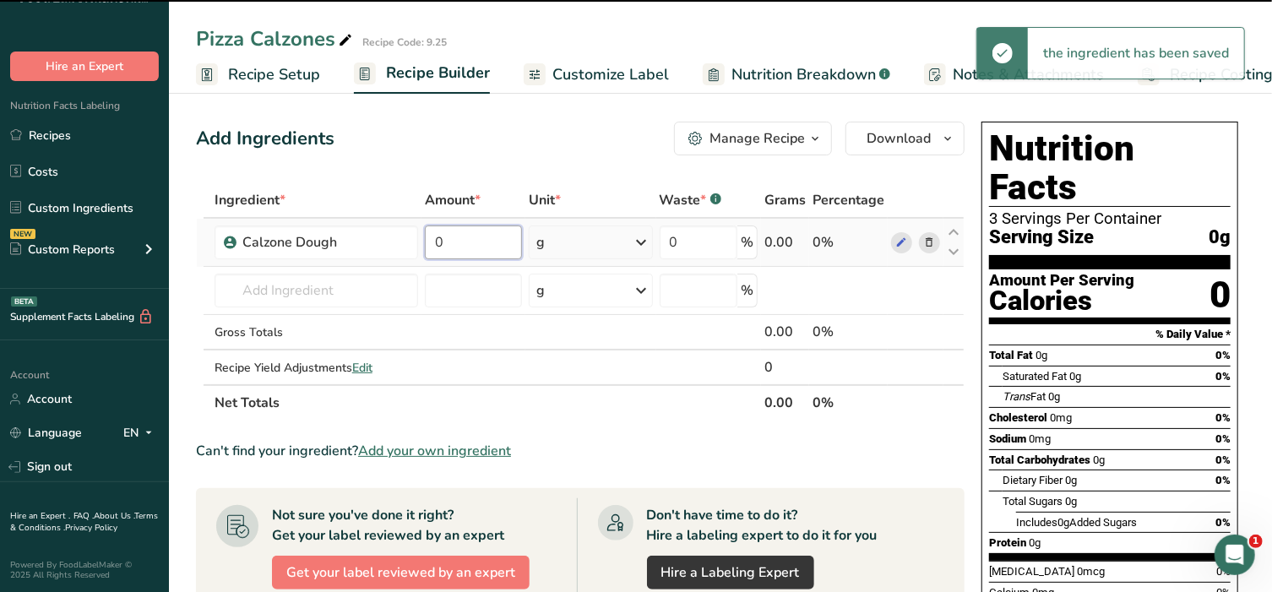
click at [507, 238] on input "0" at bounding box center [473, 243] width 97 height 34
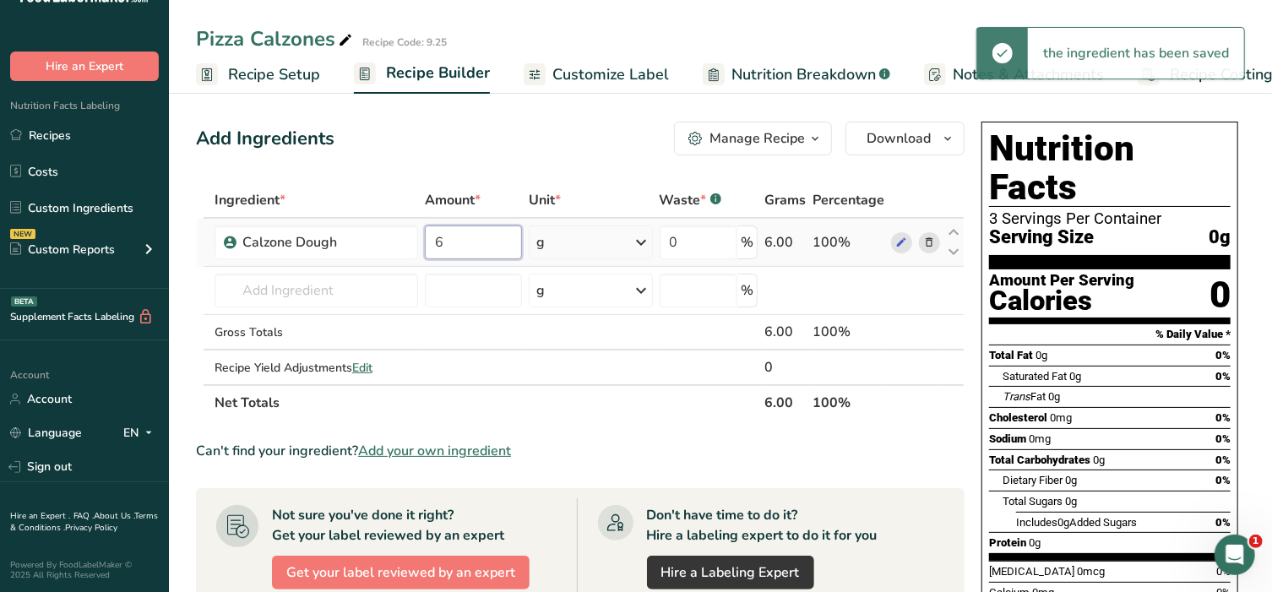
type input "6"
click at [588, 235] on div "Ingredient * Amount * Unit * Waste * .a-a{fill:#347362;}.b-a{fill:#fff;} Grams …" at bounding box center [580, 301] width 769 height 238
click at [574, 242] on div "g" at bounding box center [590, 243] width 123 height 34
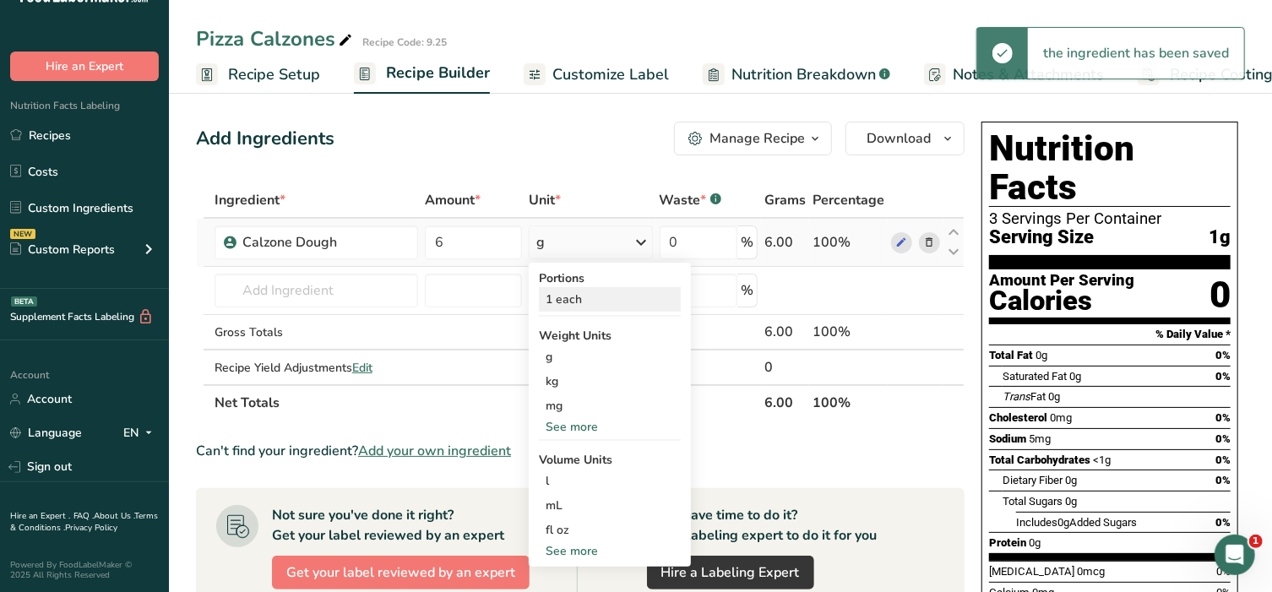
click at [571, 302] on div "1 each" at bounding box center [610, 299] width 142 height 24
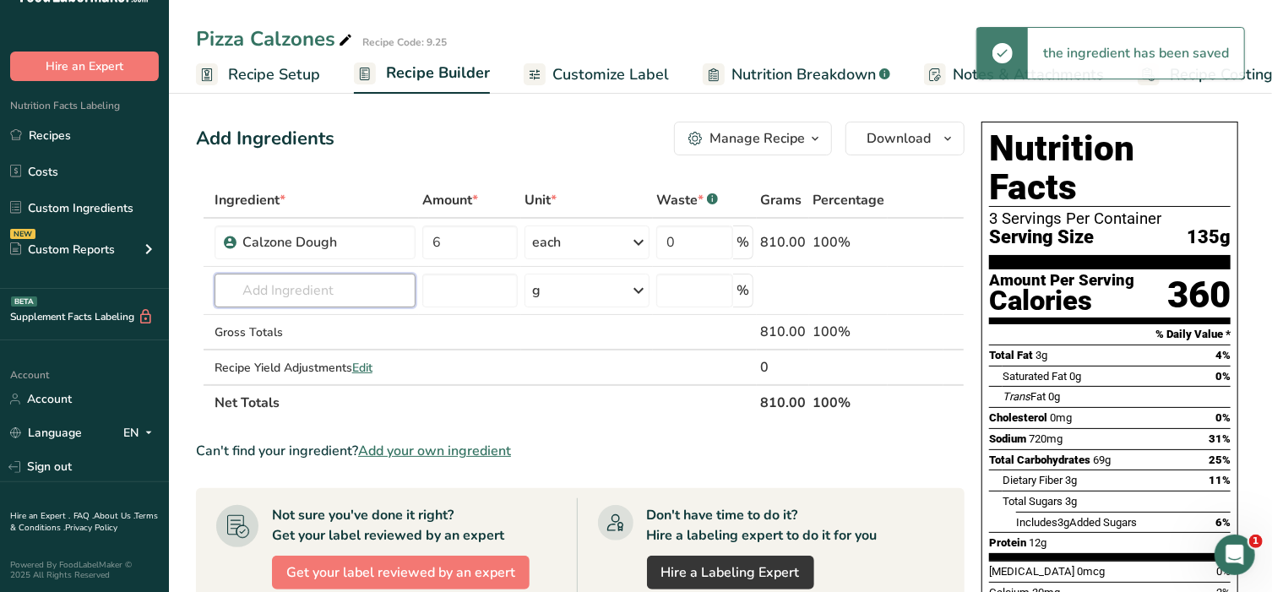
click at [308, 291] on input "text" at bounding box center [315, 291] width 201 height 34
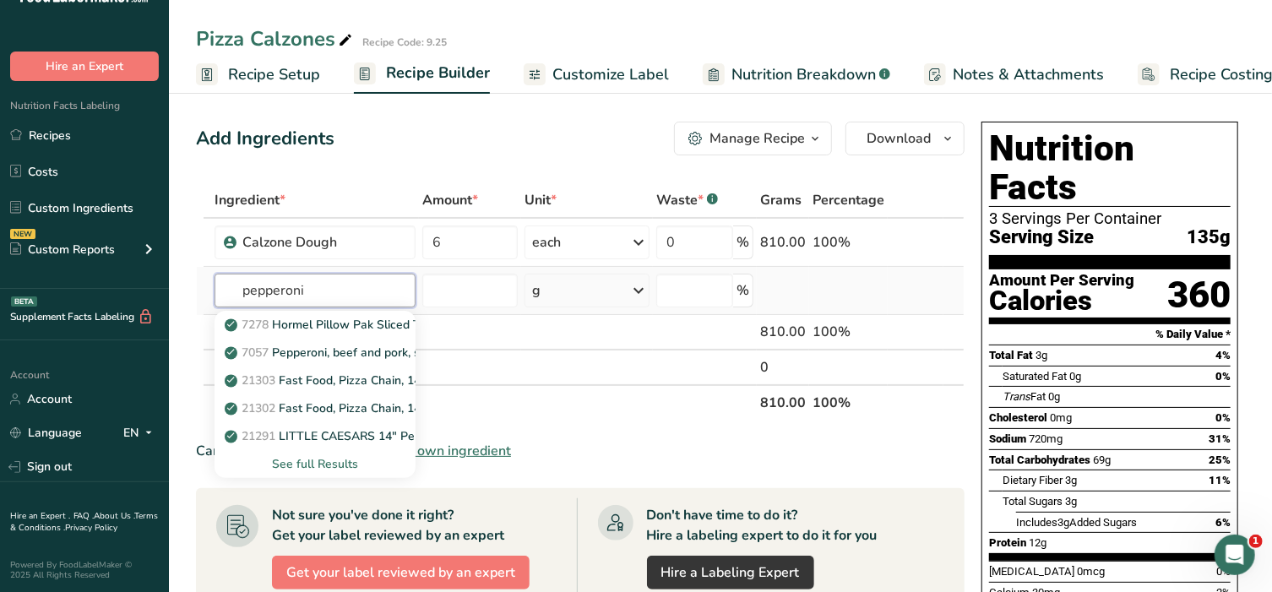
type input "pepperoni"
click at [306, 464] on div "See full Results" at bounding box center [315, 464] width 174 height 18
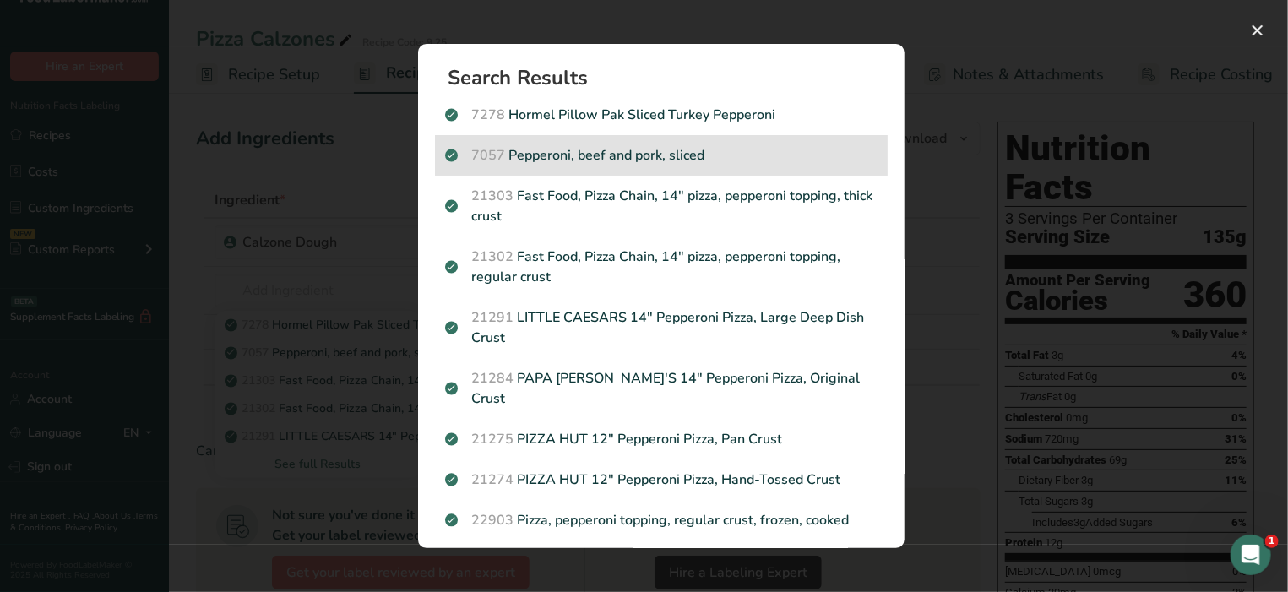
click at [585, 156] on p "7057 Pepperoni, beef and pork, sliced" at bounding box center [661, 155] width 432 height 20
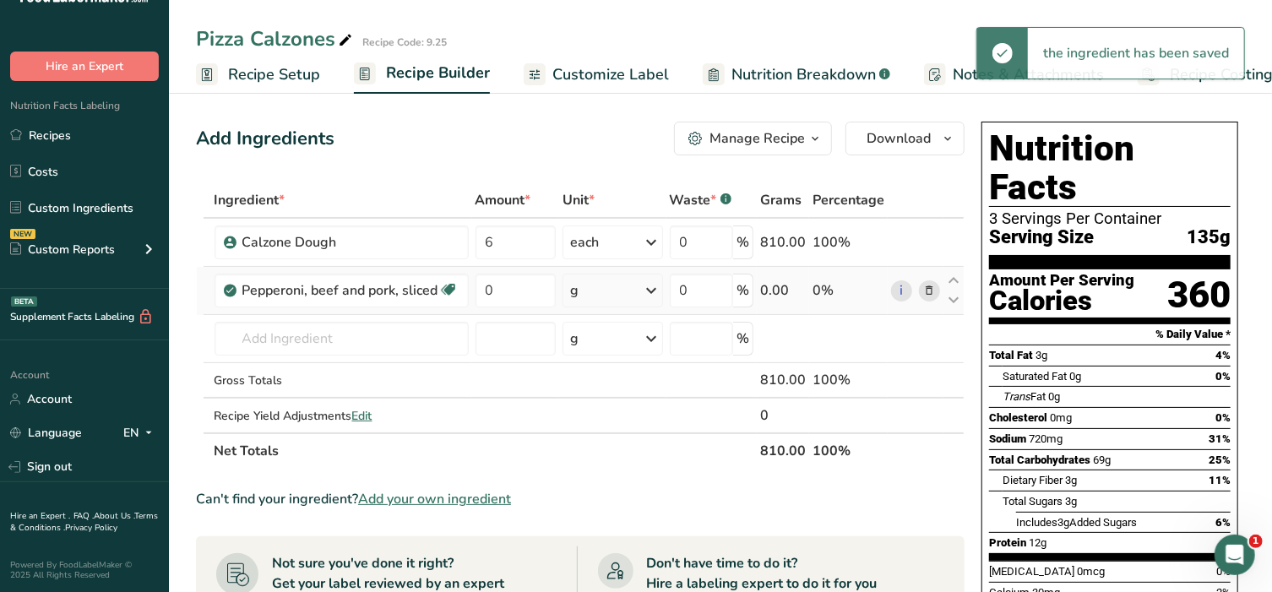
click at [470, 284] on td "Pepperoni, beef and pork, sliced Dairy free Gluten free Soy free" at bounding box center [341, 291] width 261 height 48
click at [490, 290] on input "0" at bounding box center [516, 291] width 81 height 34
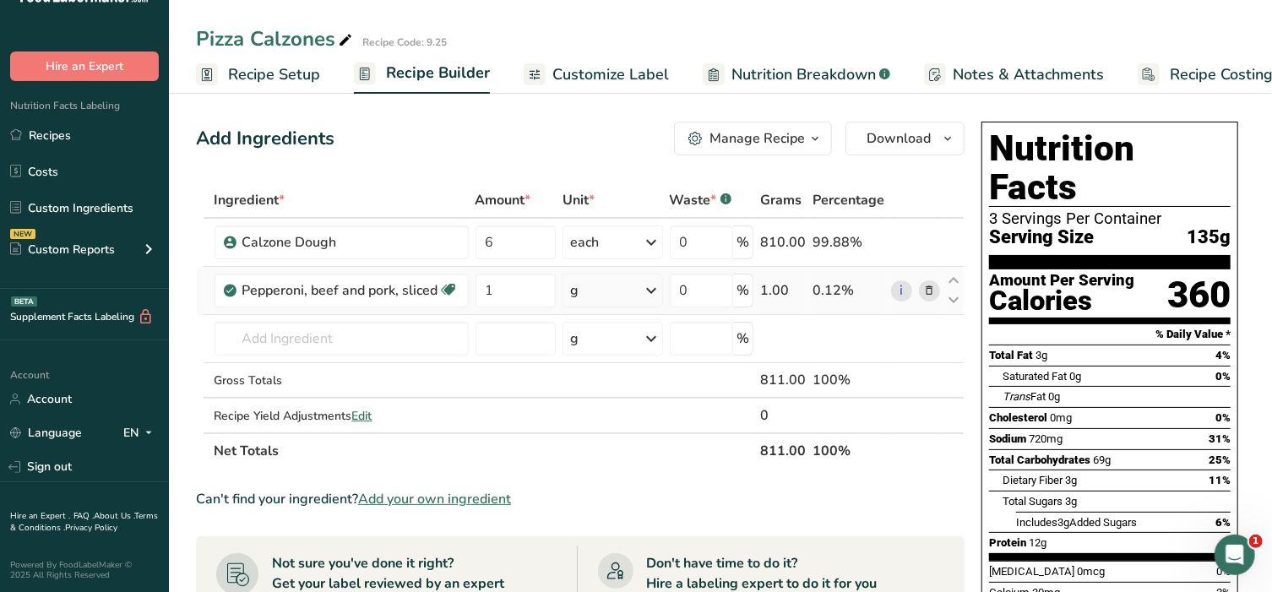
click at [628, 294] on div "Ingredient * Amount * Unit * Waste * .a-a{fill:#347362;}.b-a{fill:#fff;} Grams …" at bounding box center [580, 325] width 769 height 286
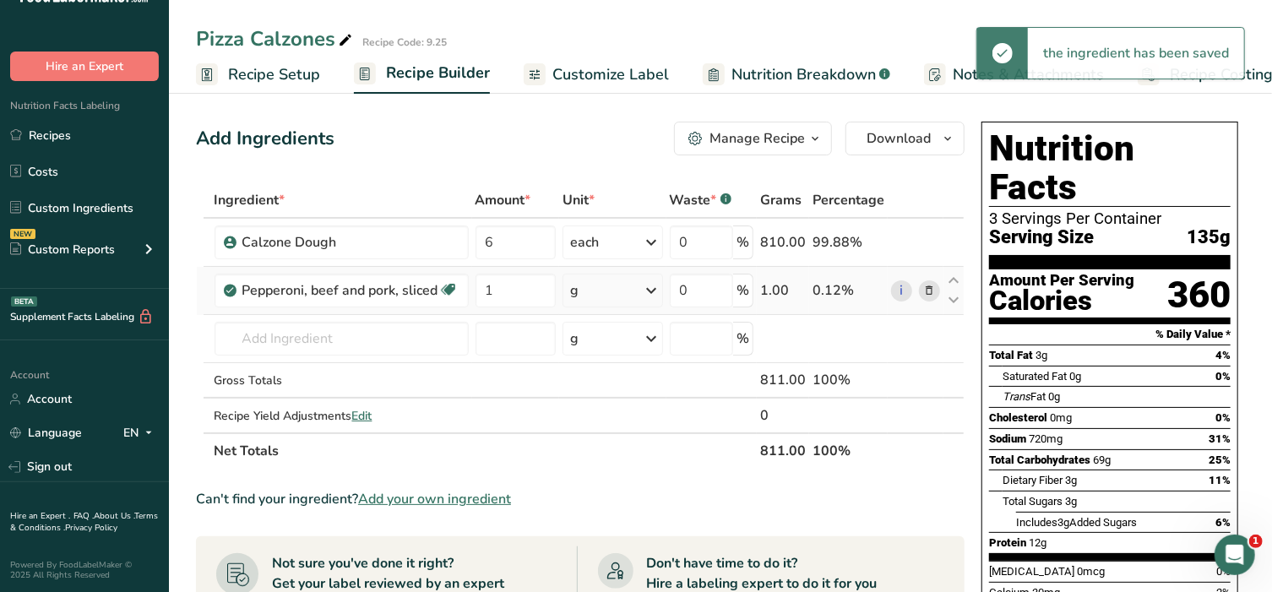
click at [634, 293] on div "g" at bounding box center [613, 291] width 100 height 34
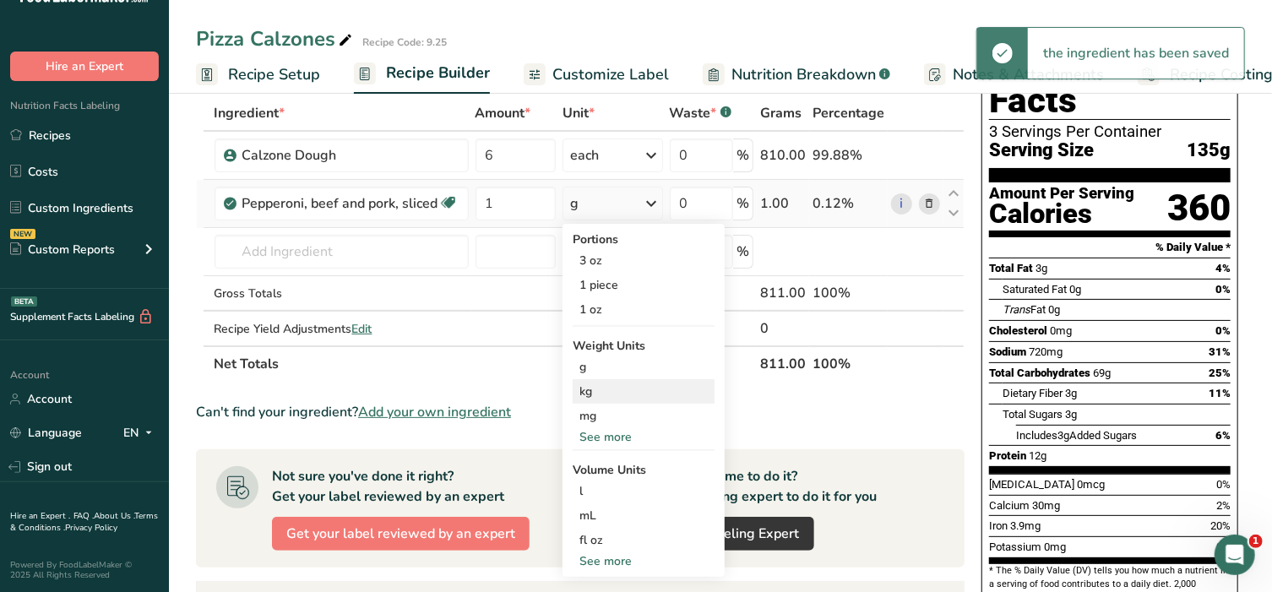
scroll to position [140, 0]
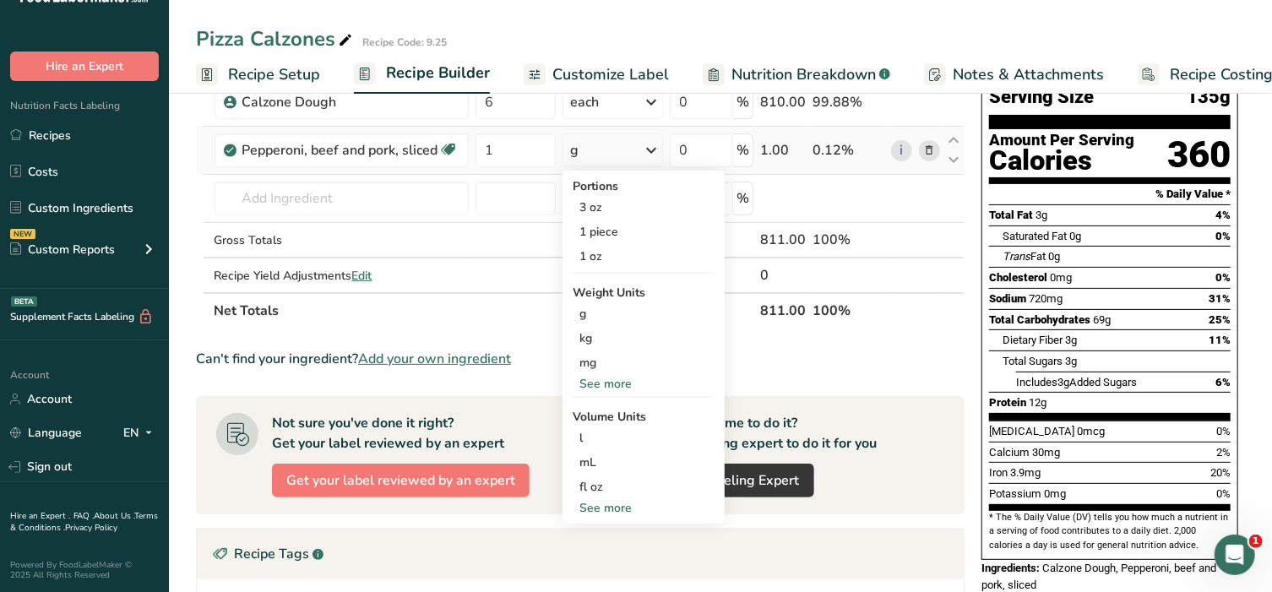
click at [593, 504] on div "See more" at bounding box center [644, 508] width 142 height 18
click at [596, 562] on div "cup" at bounding box center [643, 561] width 128 height 18
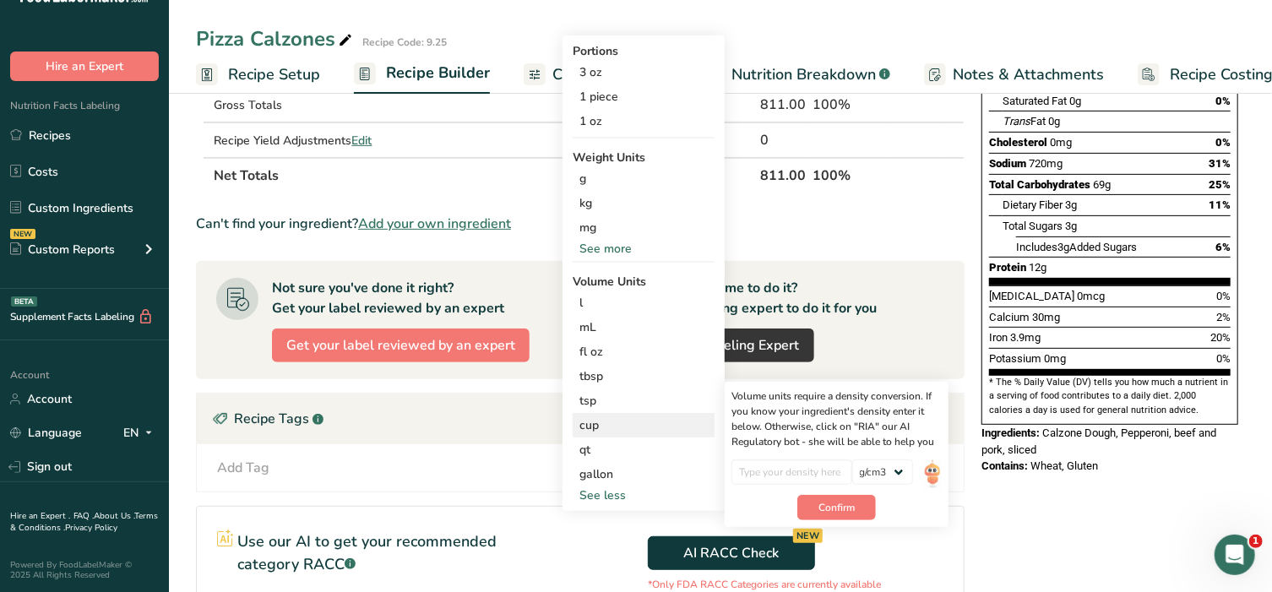
scroll to position [281, 0]
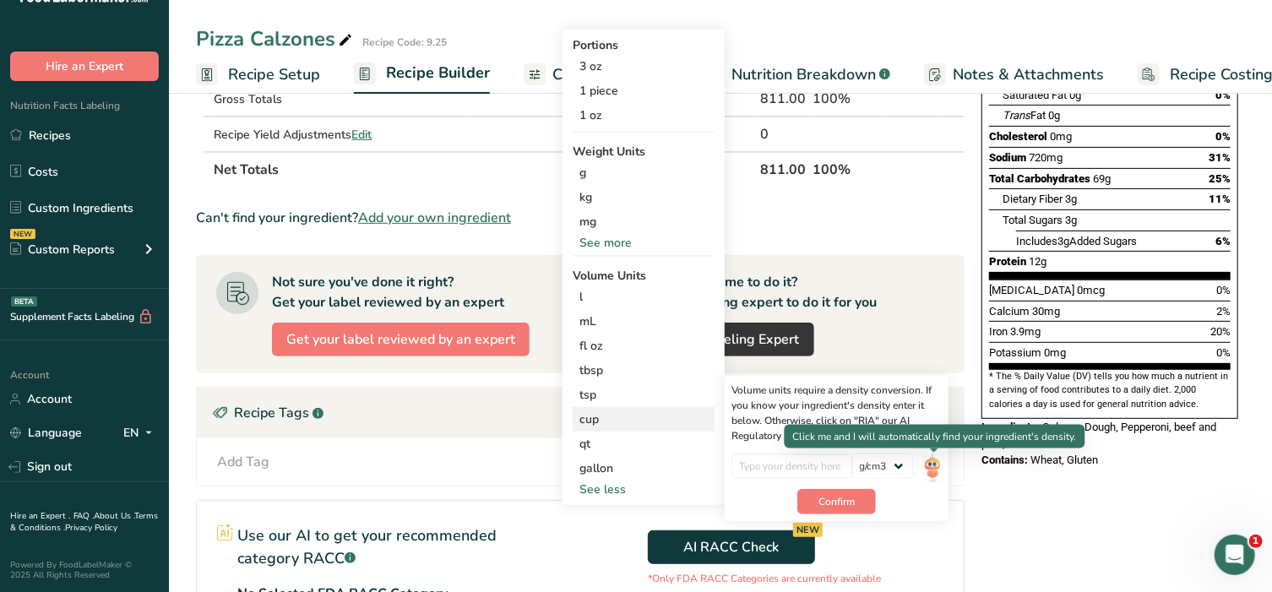
click at [938, 467] on img at bounding box center [932, 469] width 19 height 30
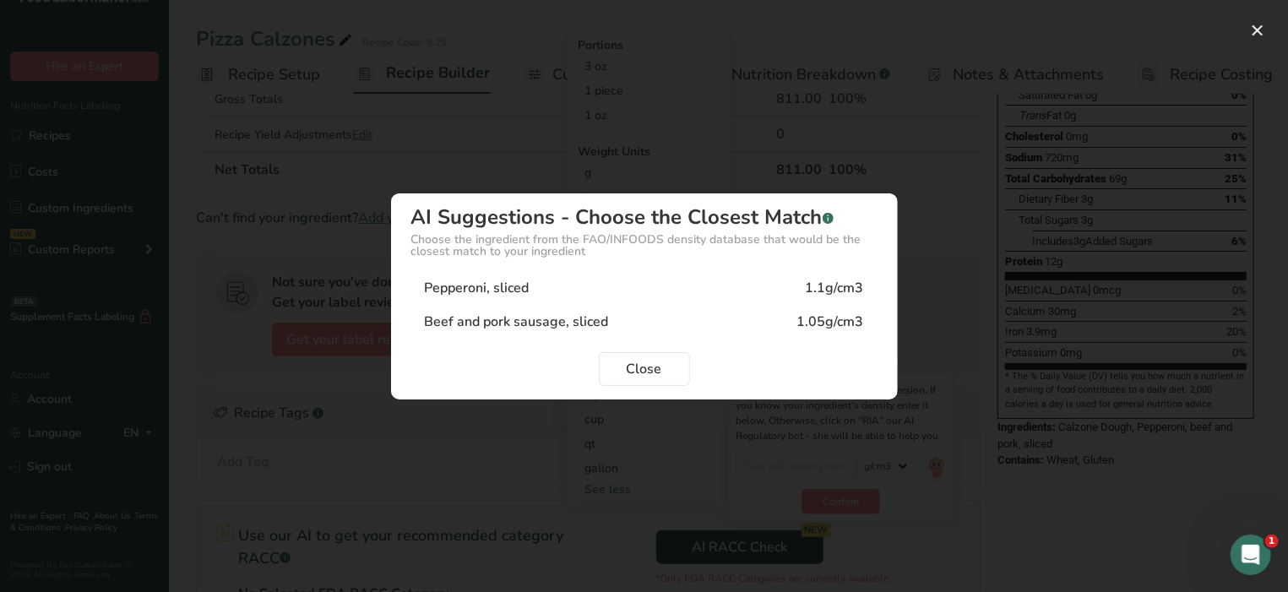
click at [512, 284] on div "Pepperoni, sliced" at bounding box center [477, 288] width 105 height 20
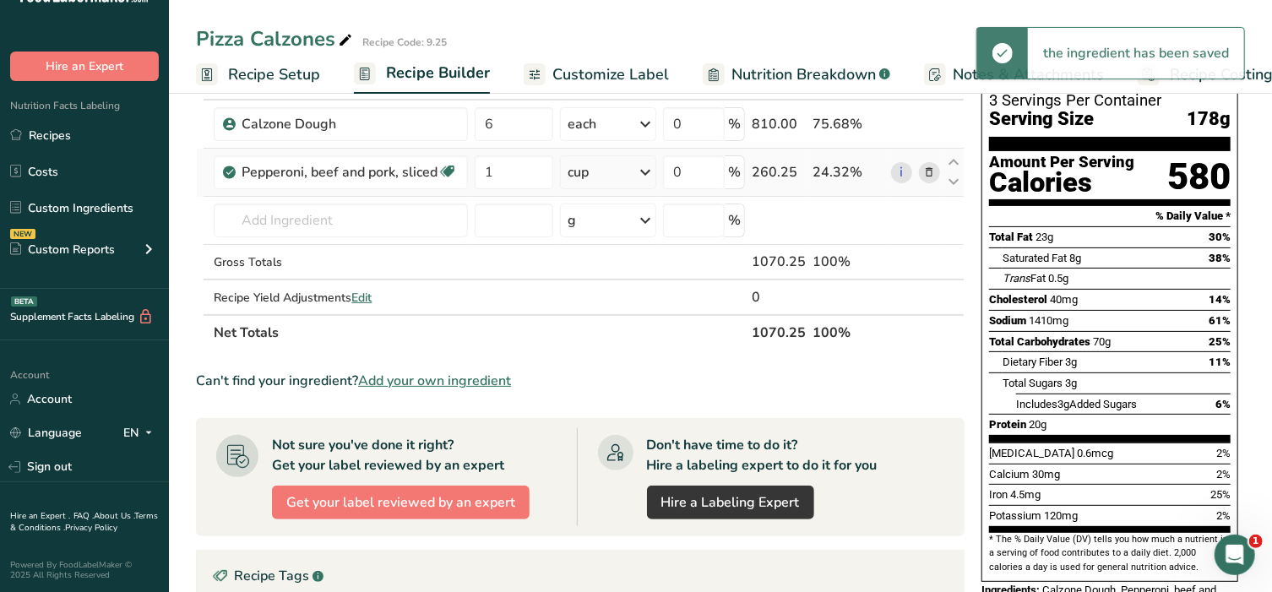
scroll to position [106, 0]
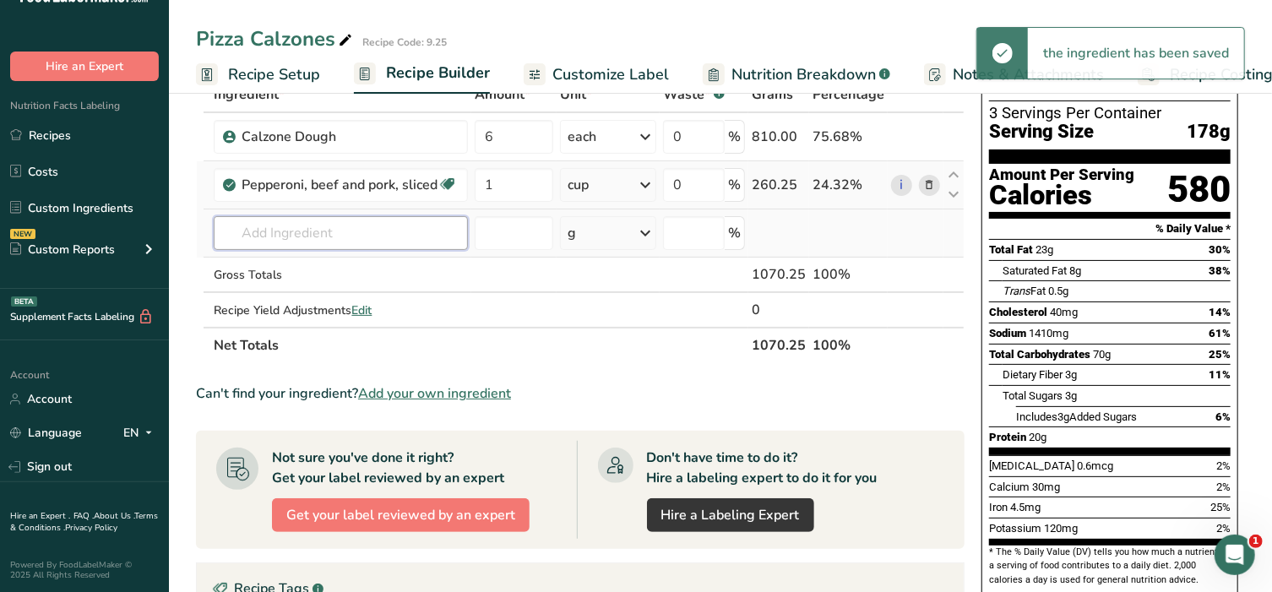
click at [308, 237] on input "text" at bounding box center [341, 233] width 254 height 34
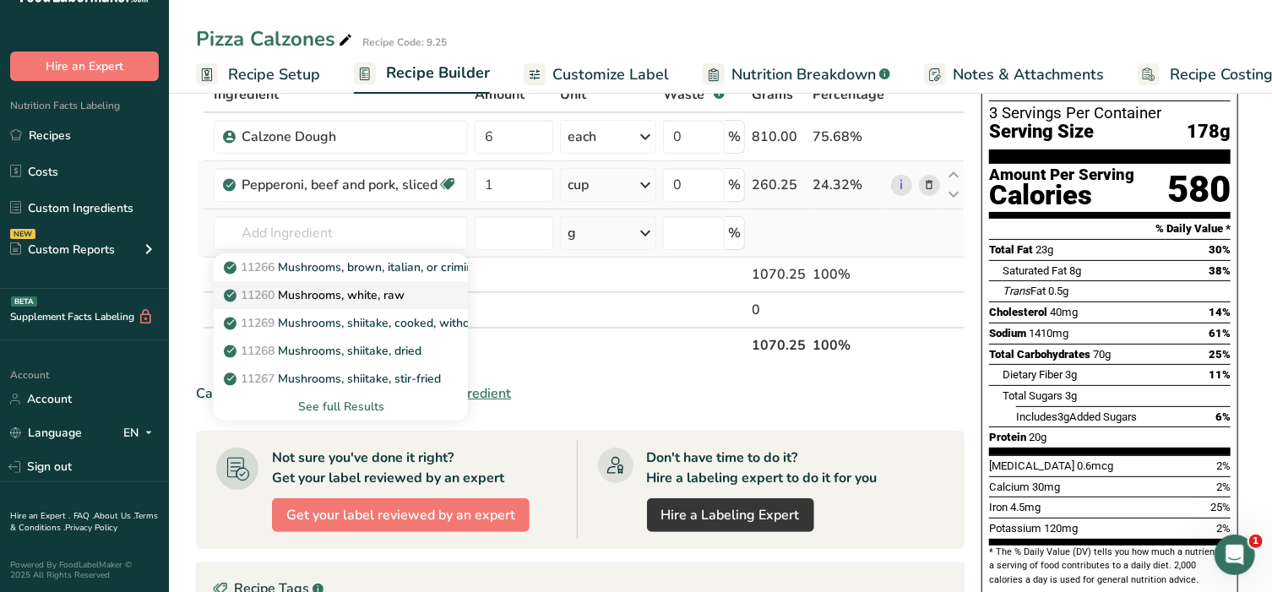
click at [315, 289] on p "11260 Mushrooms, white, raw" at bounding box center [315, 295] width 177 height 18
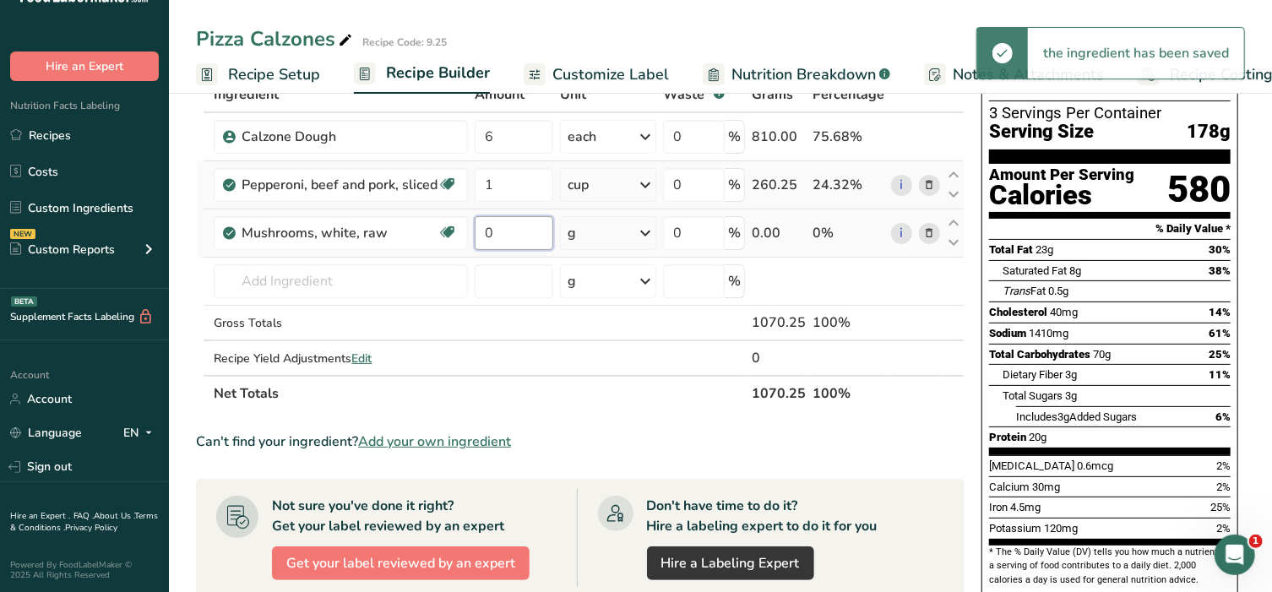
click at [529, 226] on input "0" at bounding box center [514, 233] width 79 height 34
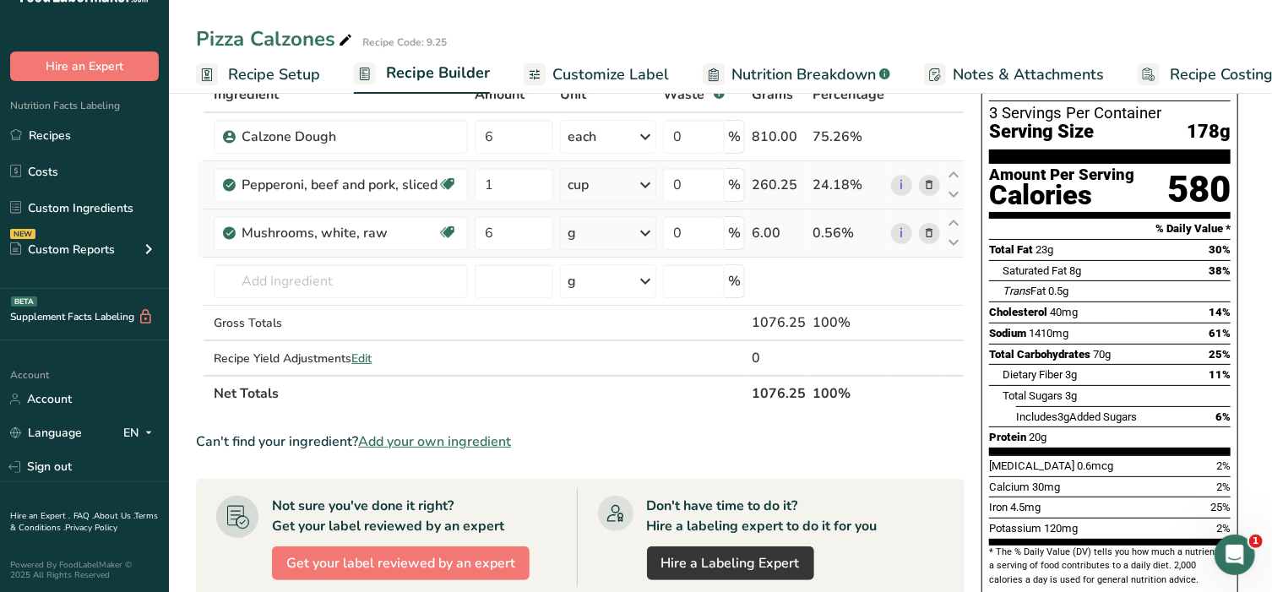
click at [604, 239] on div "Ingredient * Amount * Unit * Waste * .a-a{fill:#347362;}.b-a{fill:#fff;} Grams …" at bounding box center [580, 244] width 769 height 335
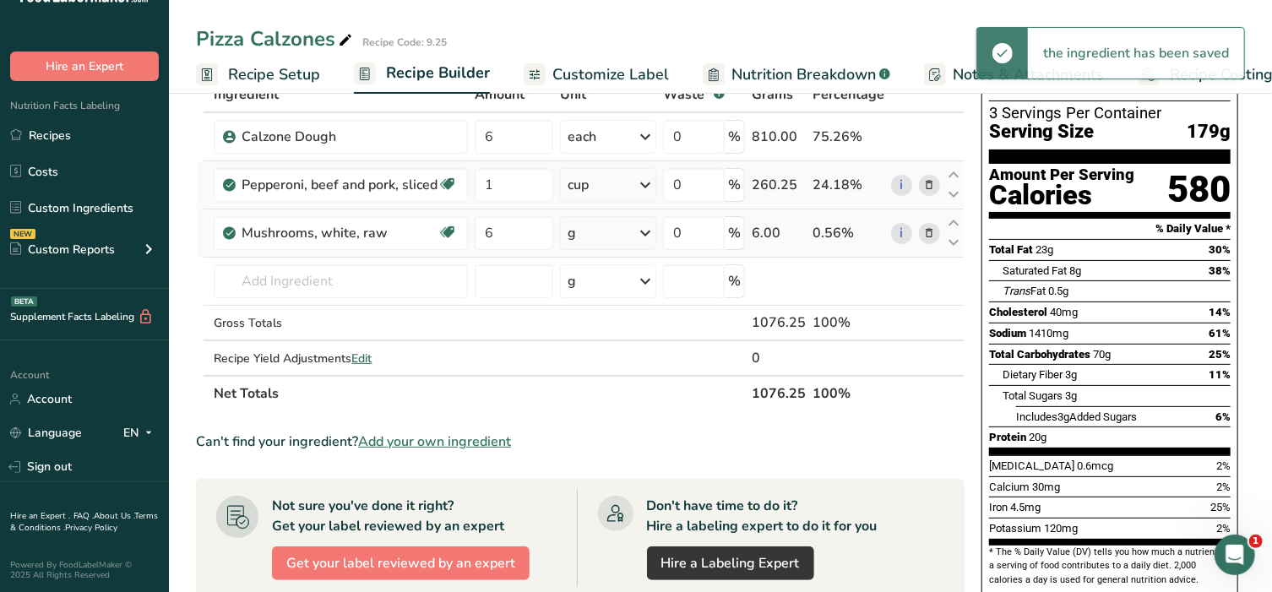
click at [627, 235] on div "g" at bounding box center [608, 233] width 96 height 34
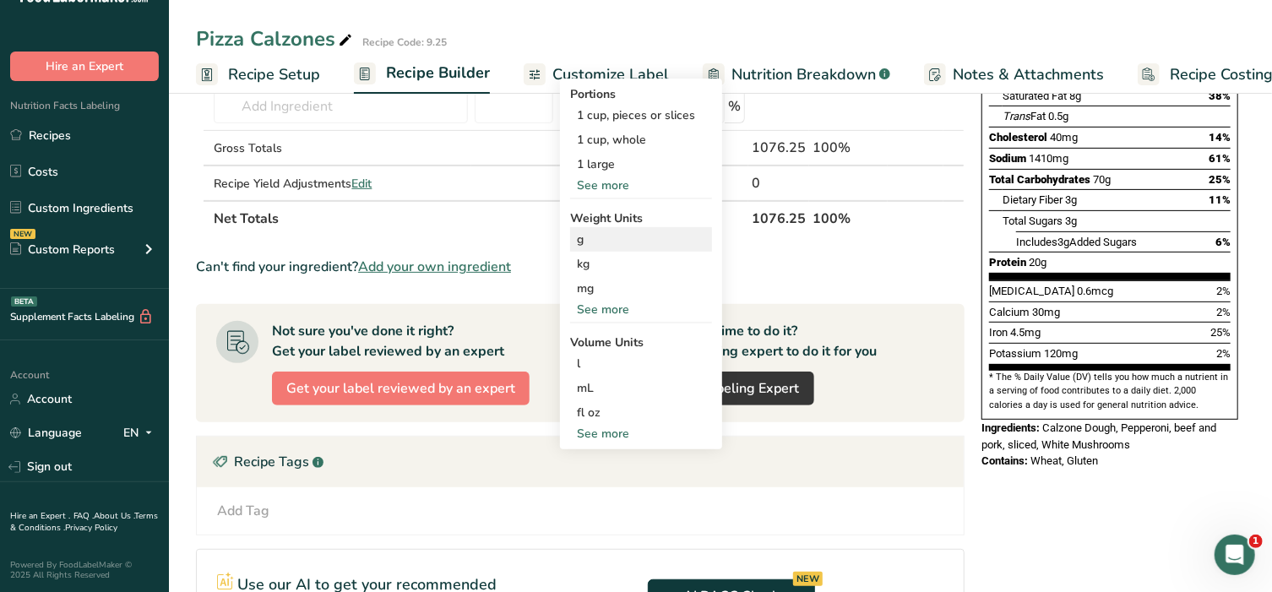
scroll to position [281, 0]
click at [607, 428] on div "See more" at bounding box center [641, 433] width 142 height 18
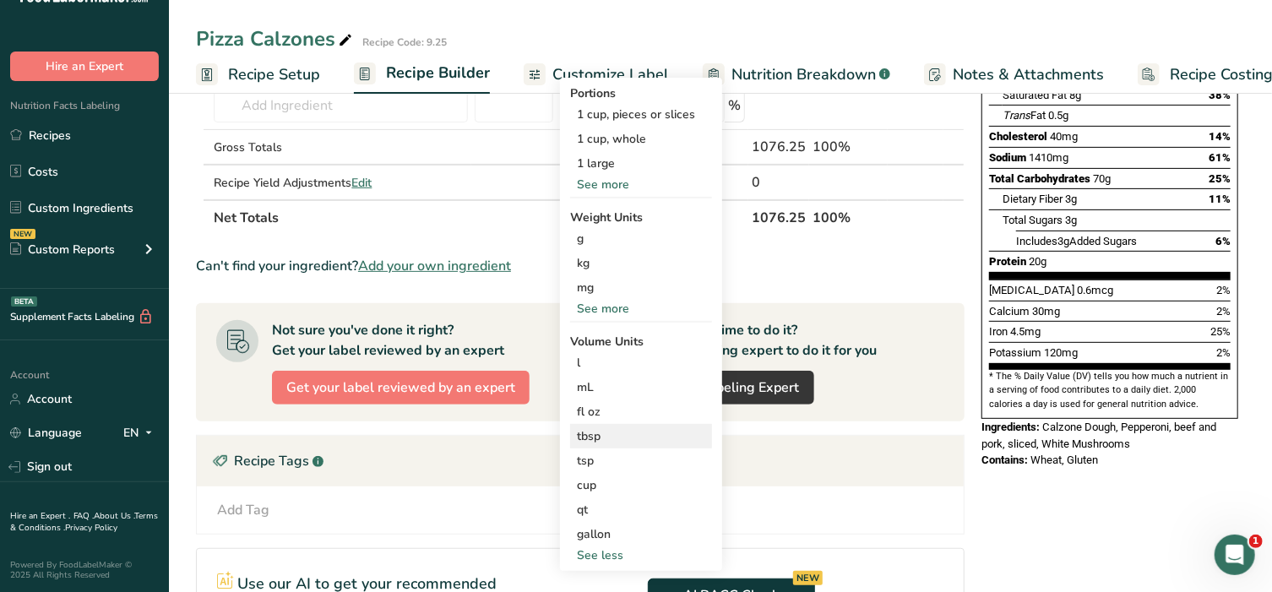
click at [598, 437] on div "tbsp" at bounding box center [641, 436] width 128 height 18
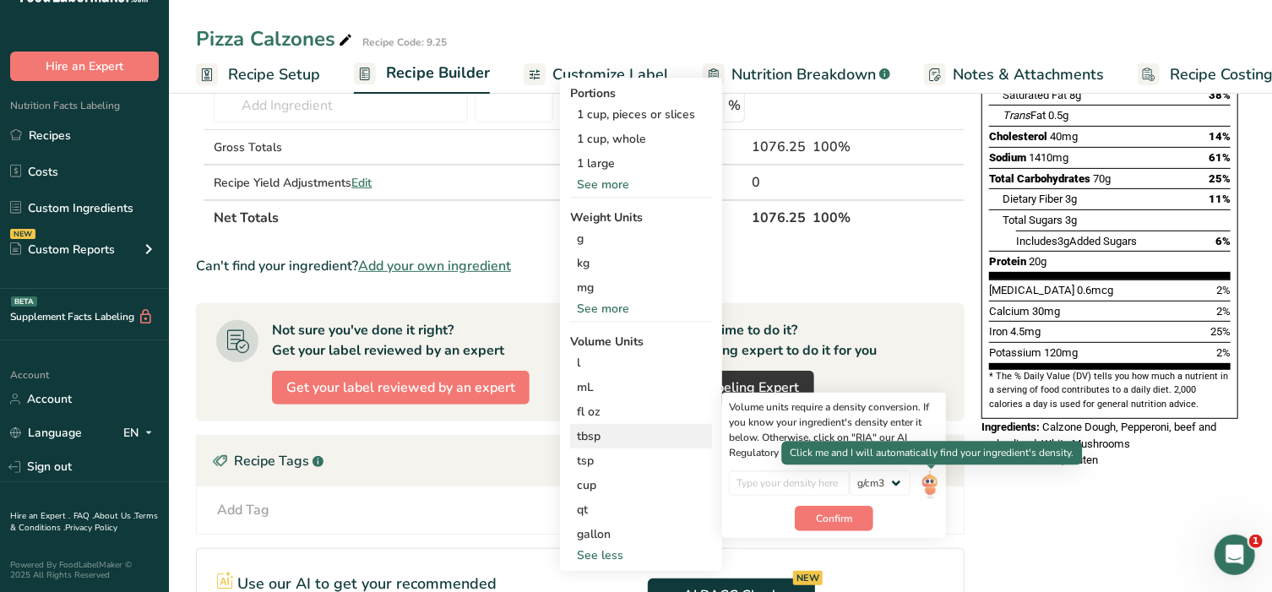
click at [932, 485] on img at bounding box center [930, 485] width 19 height 30
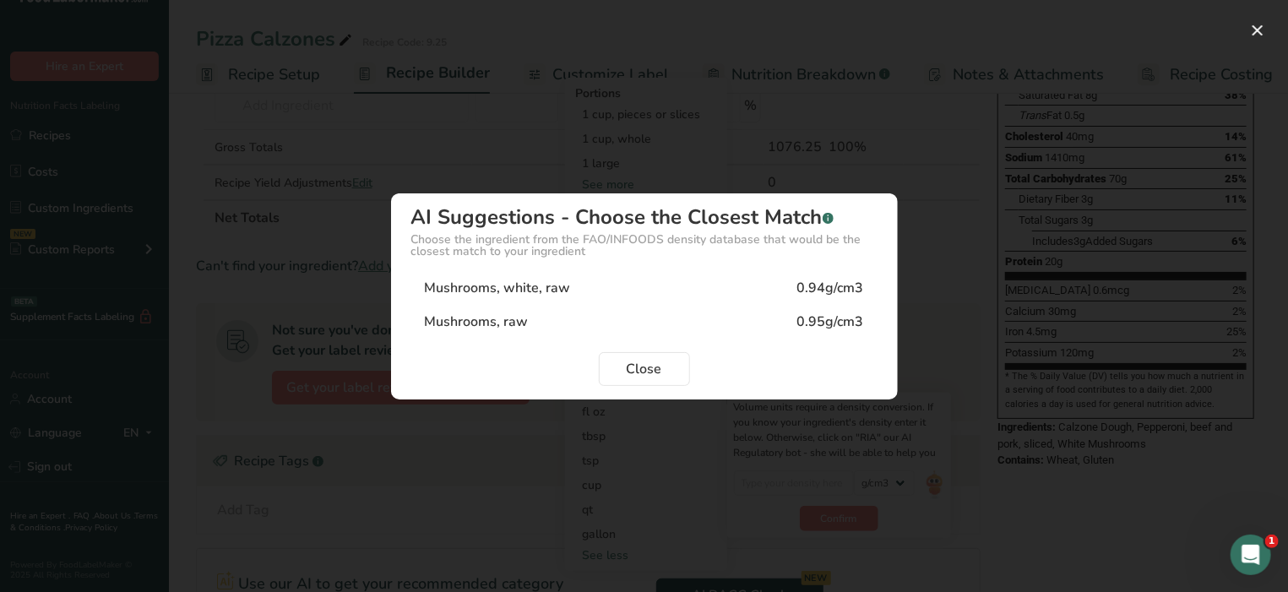
click at [524, 289] on div "Mushrooms, white, raw" at bounding box center [498, 288] width 146 height 20
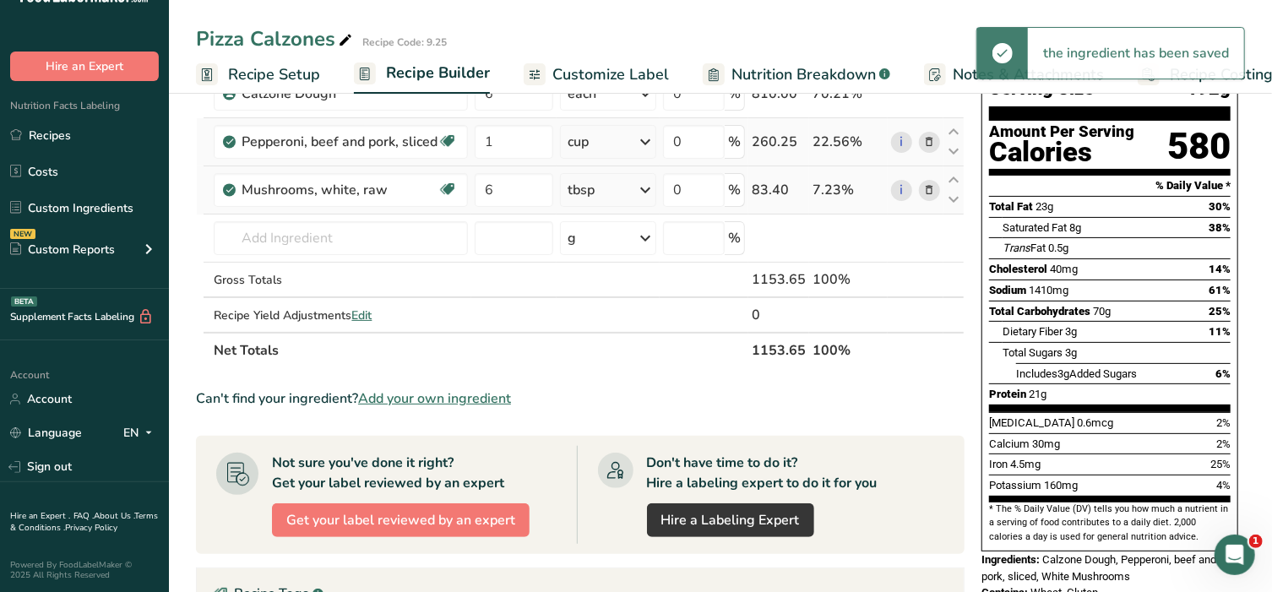
scroll to position [140, 0]
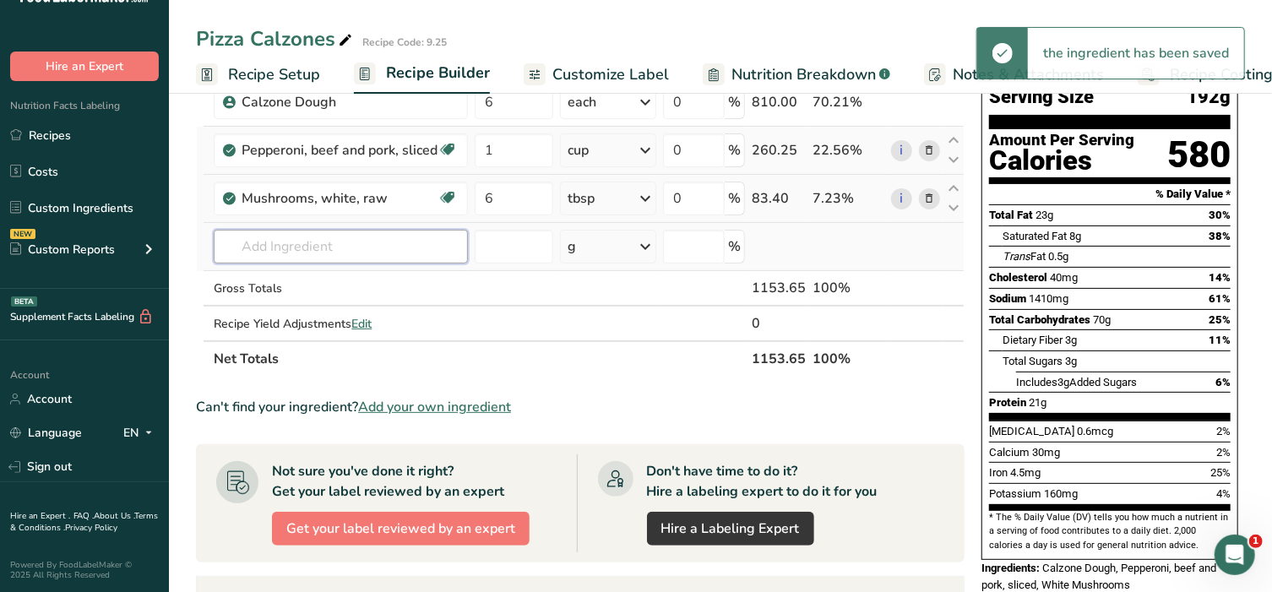
click at [321, 239] on input "text" at bounding box center [341, 247] width 254 height 34
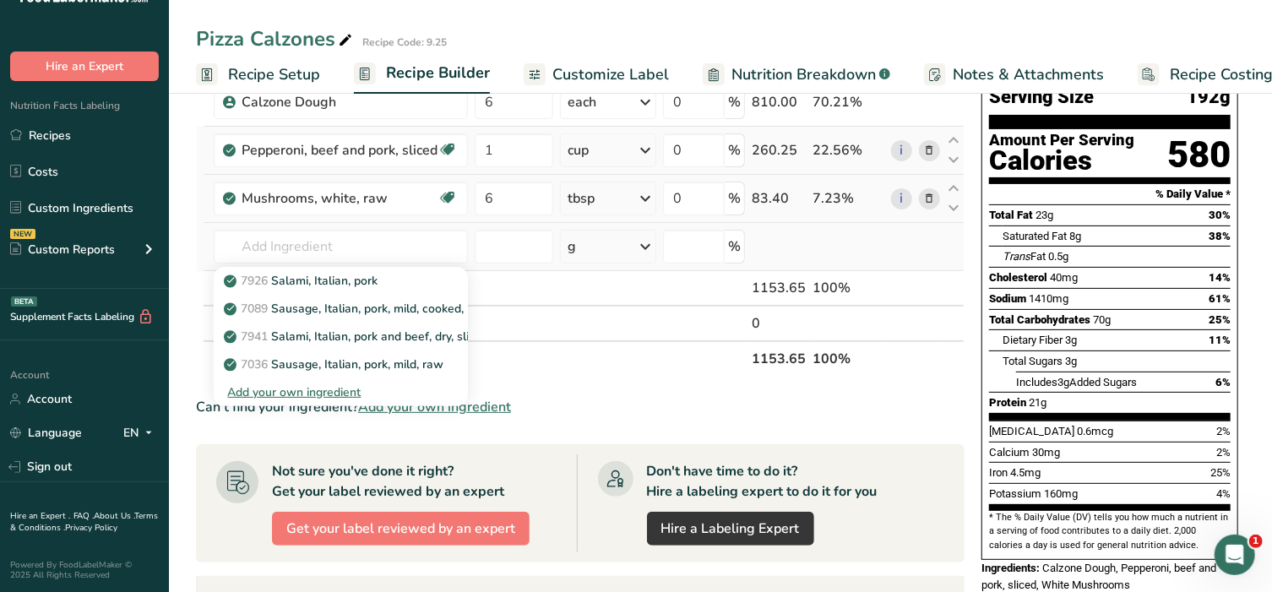
click at [296, 388] on div "Add your own ingredient" at bounding box center [340, 392] width 227 height 18
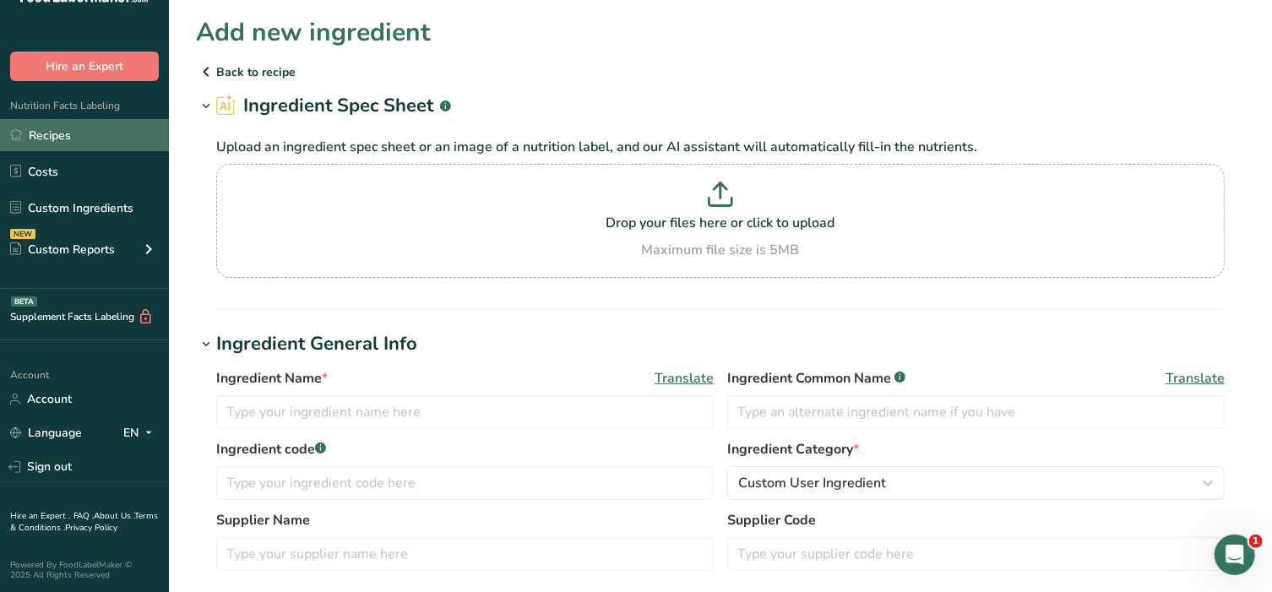
click at [55, 133] on link "Recipes" at bounding box center [84, 135] width 169 height 32
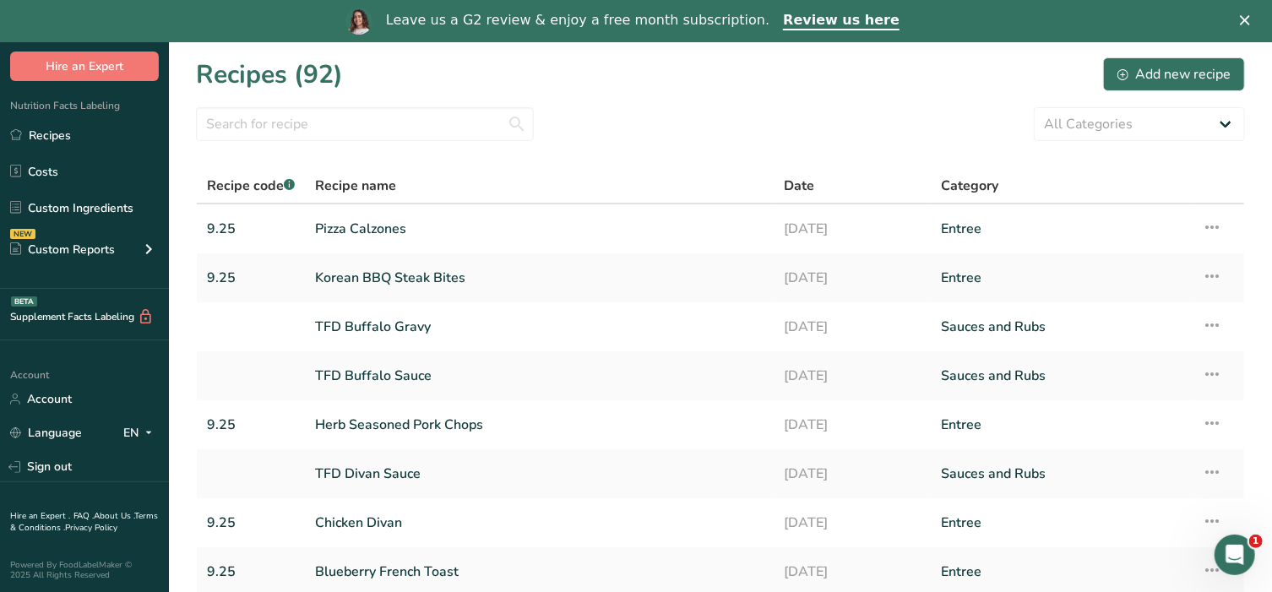
click at [364, 223] on link "Pizza Calzones" at bounding box center [539, 228] width 449 height 35
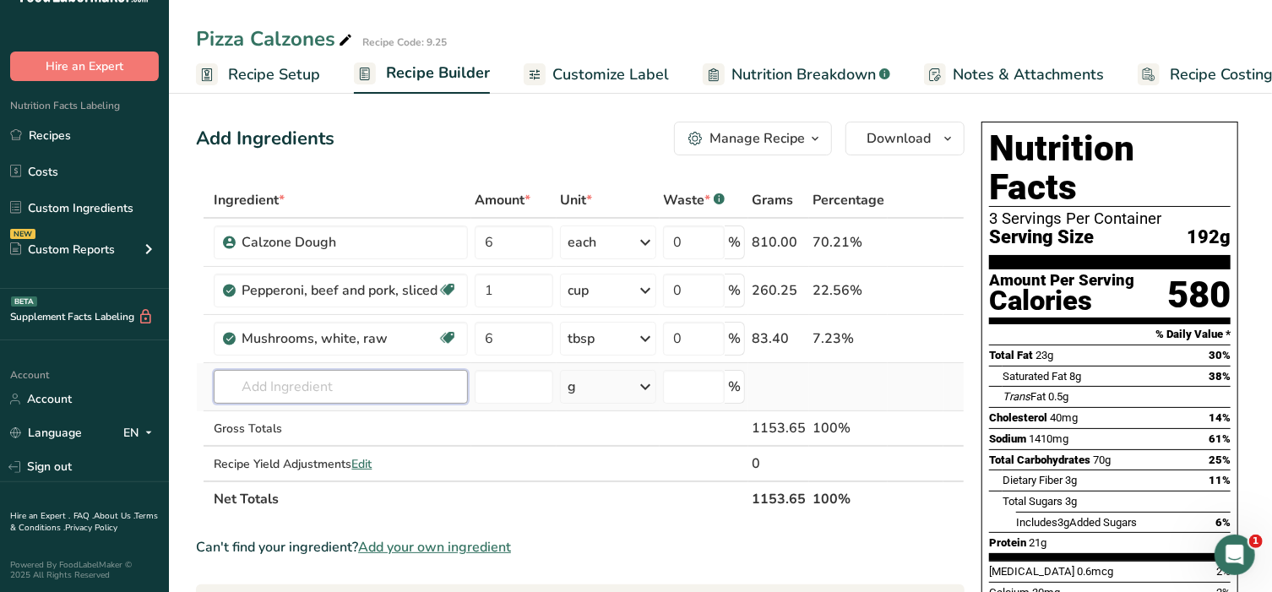
click at [340, 387] on input "text" at bounding box center [341, 387] width 254 height 34
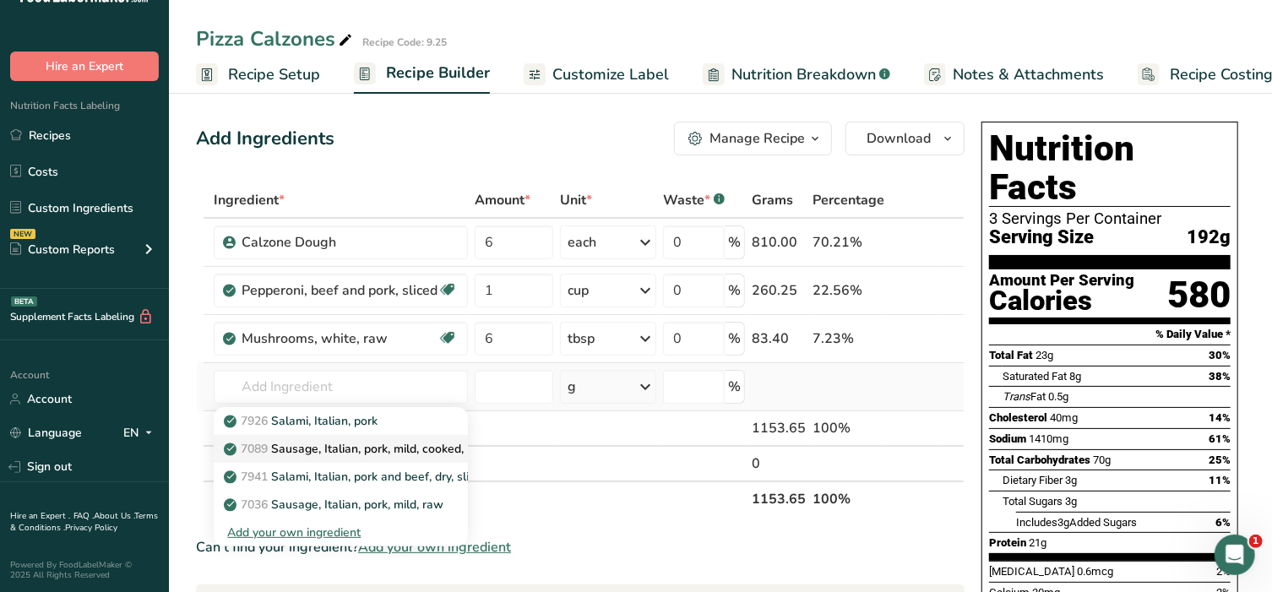
click at [328, 449] on p "7089 Sausage, Italian, pork, mild, cooked, pan-fried" at bounding box center [372, 449] width 290 height 18
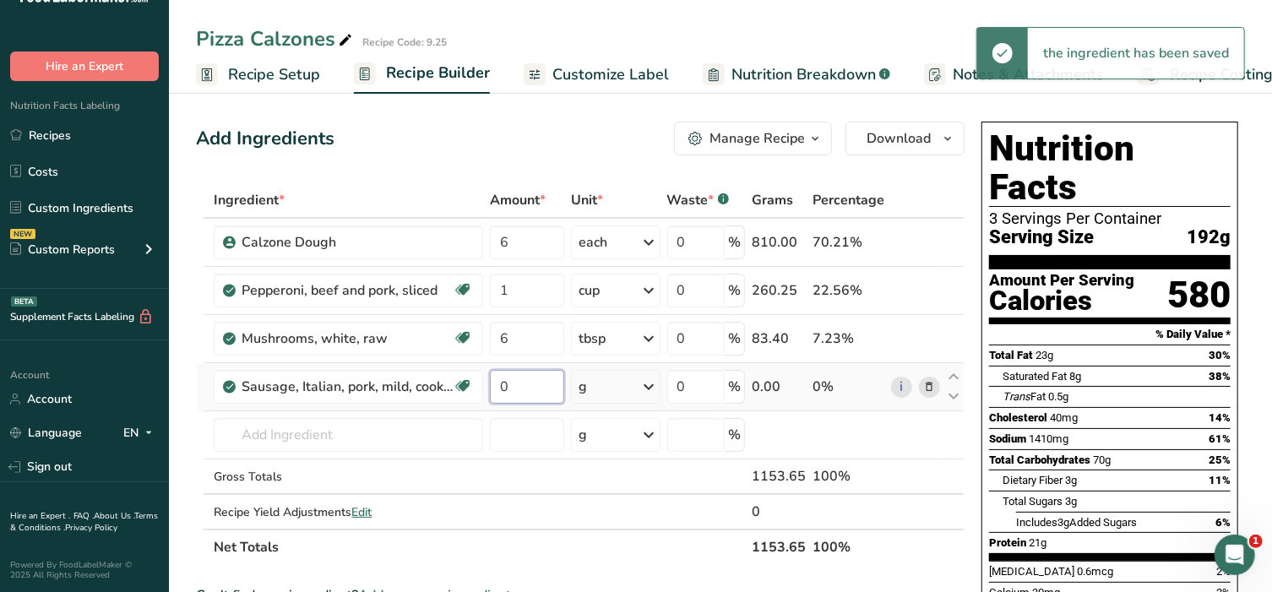
click at [540, 387] on input "0" at bounding box center [527, 387] width 74 height 34
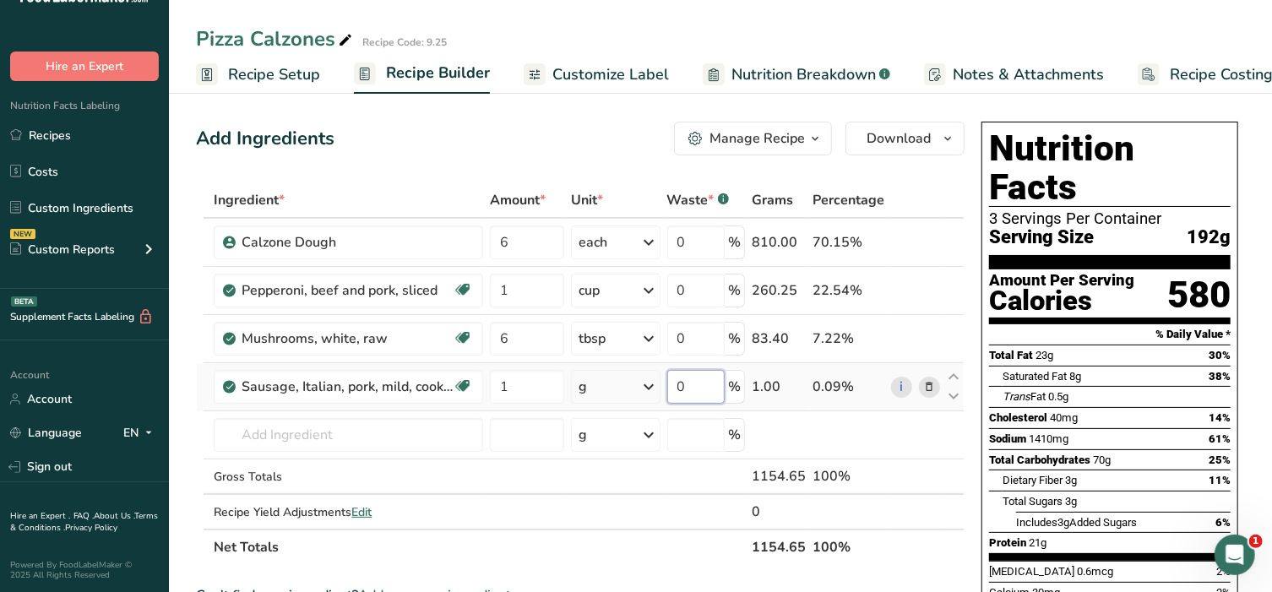
click at [683, 386] on div "Ingredient * Amount * Unit * Waste * .a-a{fill:#347362;}.b-a{fill:#fff;} Grams …" at bounding box center [580, 373] width 769 height 383
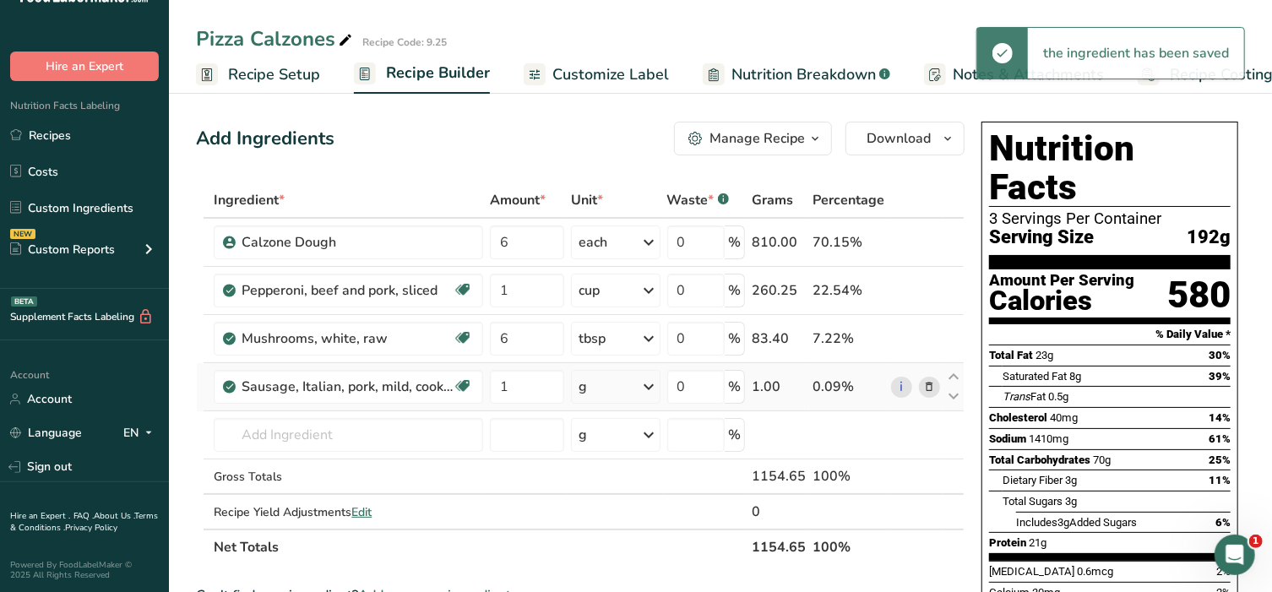
click at [601, 383] on div "Ingredient * Amount * Unit * Waste * .a-a{fill:#347362;}.b-a{fill:#fff;} Grams …" at bounding box center [580, 373] width 769 height 383
click at [646, 383] on icon at bounding box center [649, 387] width 20 height 30
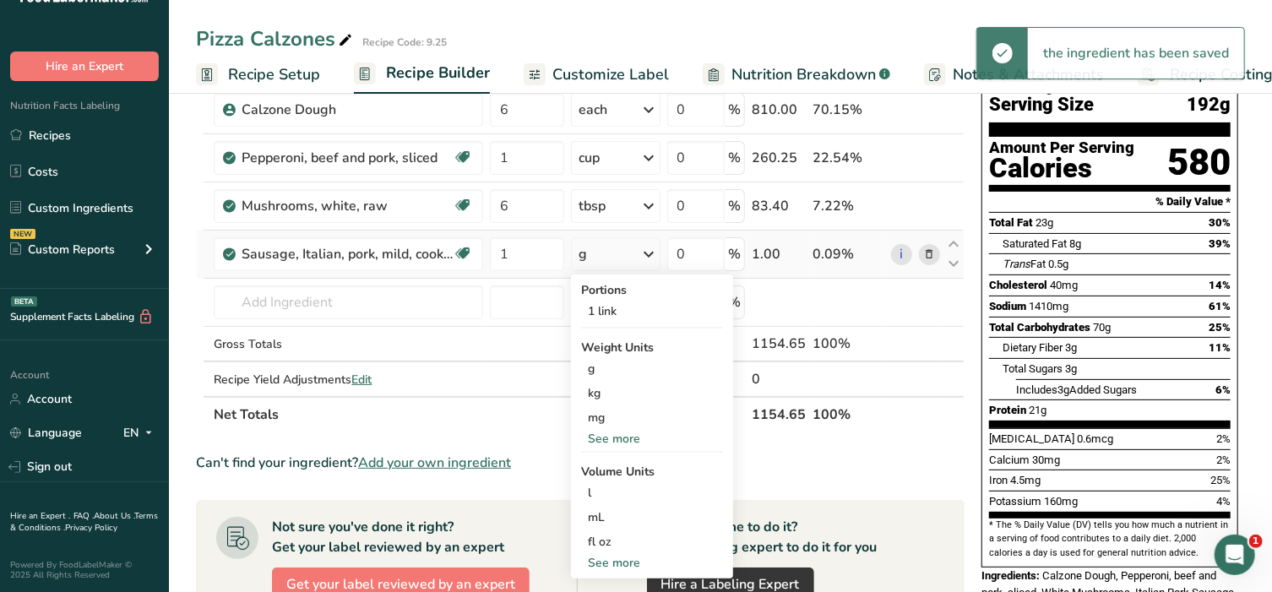
scroll to position [140, 0]
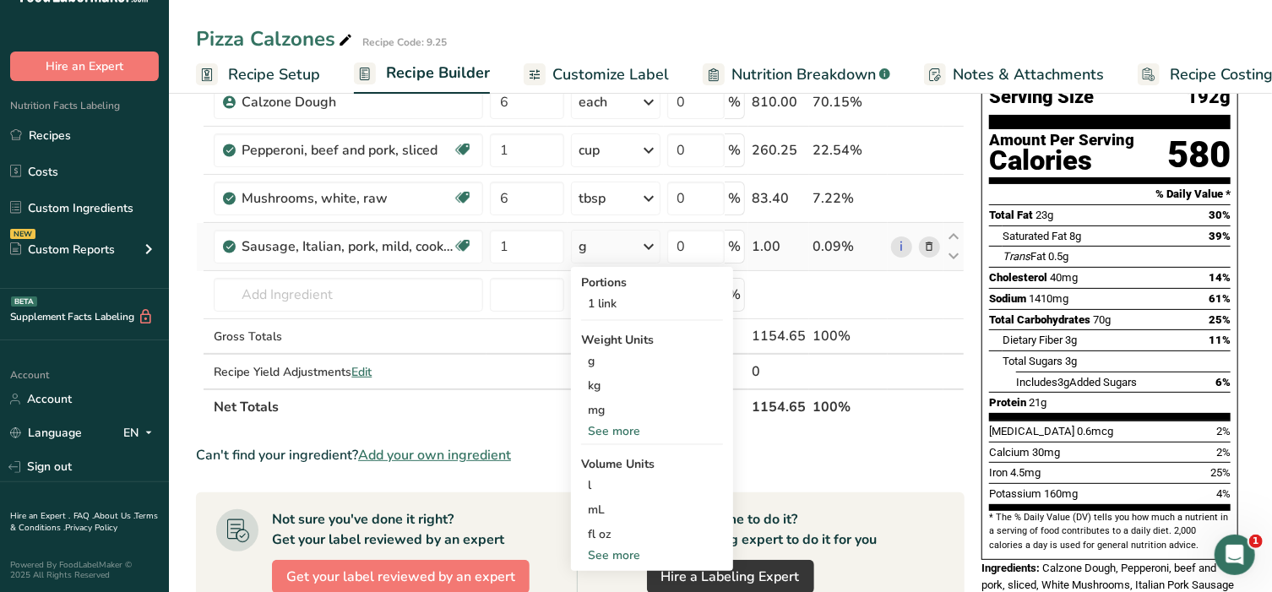
click at [613, 550] on div "See more" at bounding box center [652, 556] width 142 height 18
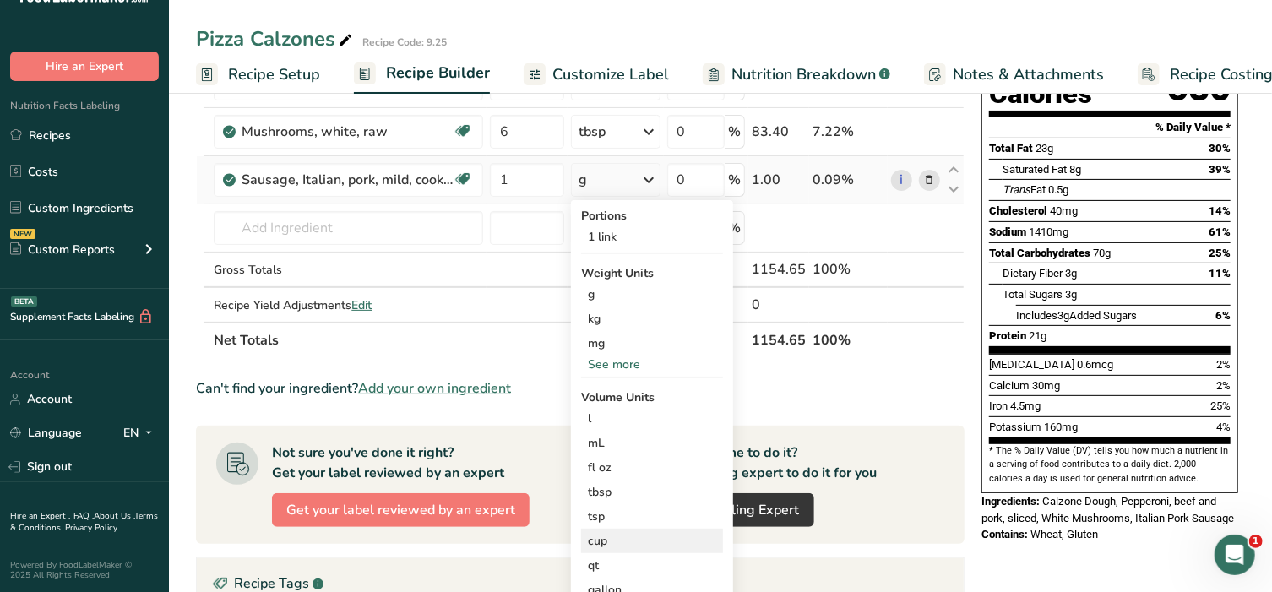
scroll to position [210, 0]
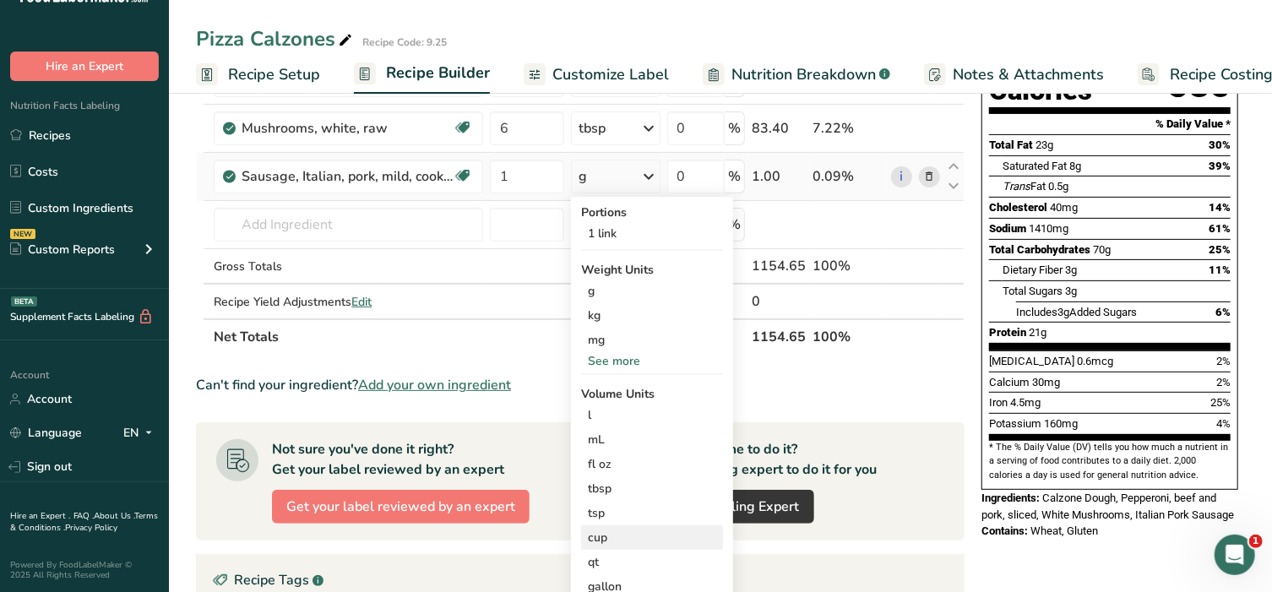
click at [605, 535] on div "cup" at bounding box center [652, 538] width 128 height 18
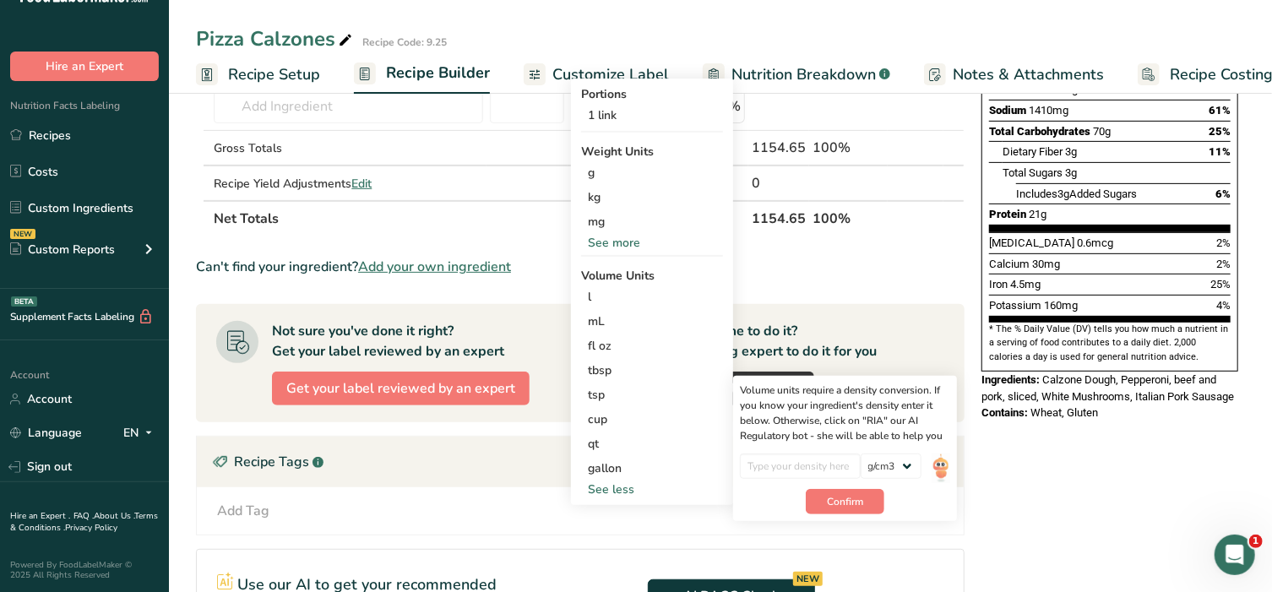
scroll to position [351, 0]
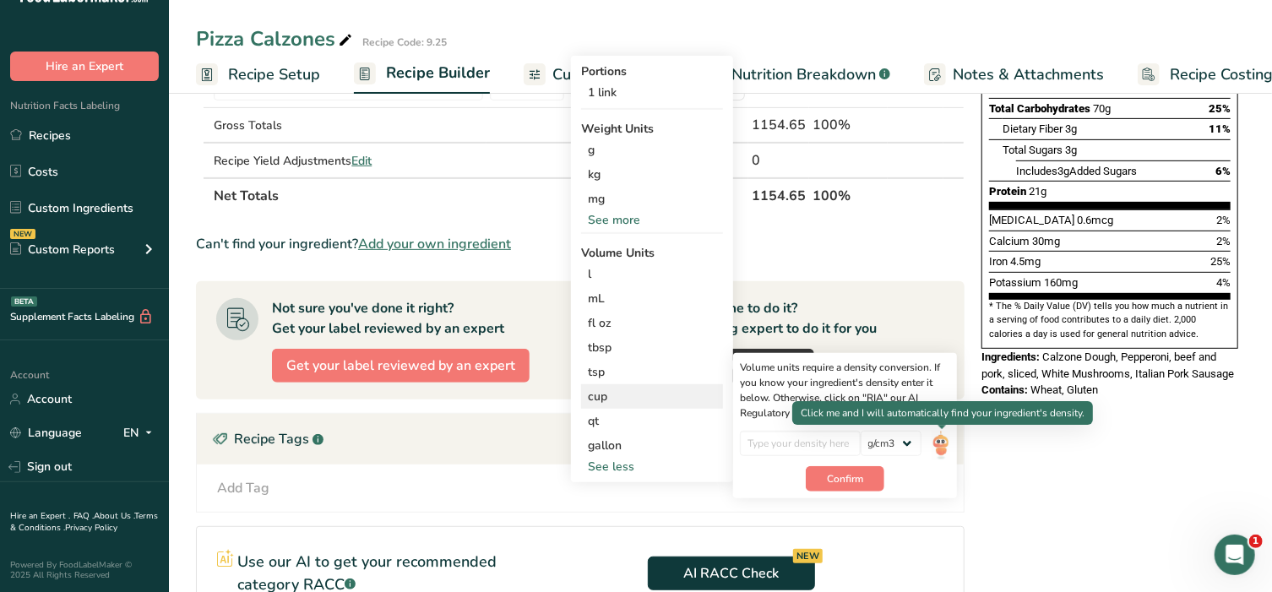
click at [943, 440] on img at bounding box center [941, 446] width 19 height 30
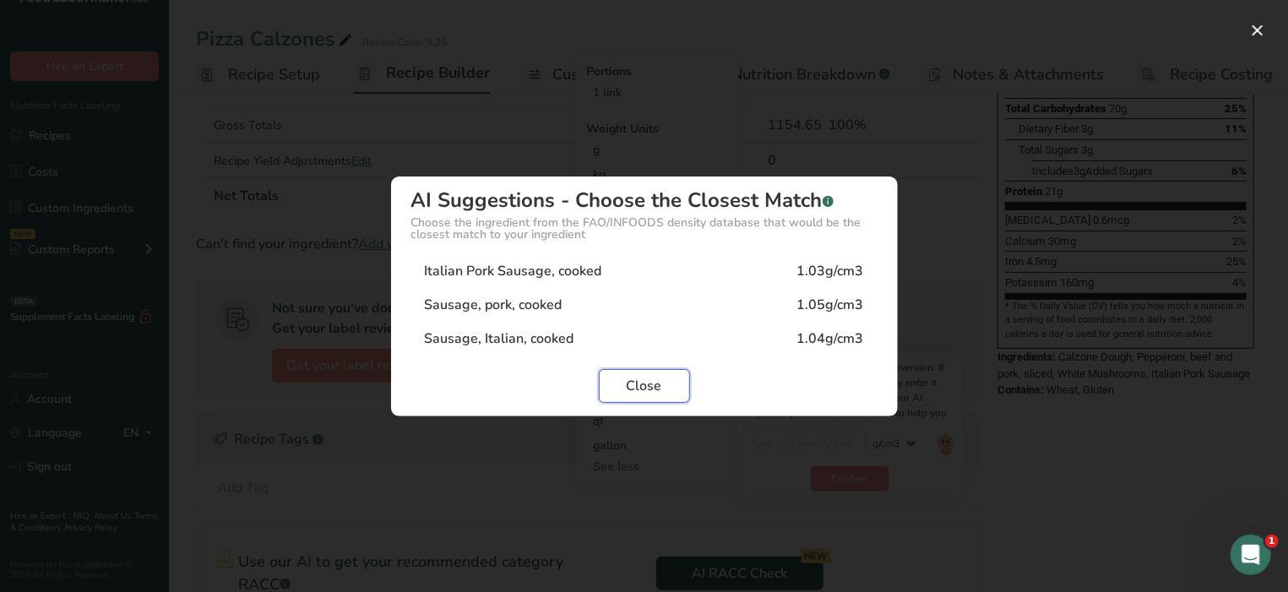
click at [641, 389] on span "Close" at bounding box center [644, 386] width 35 height 20
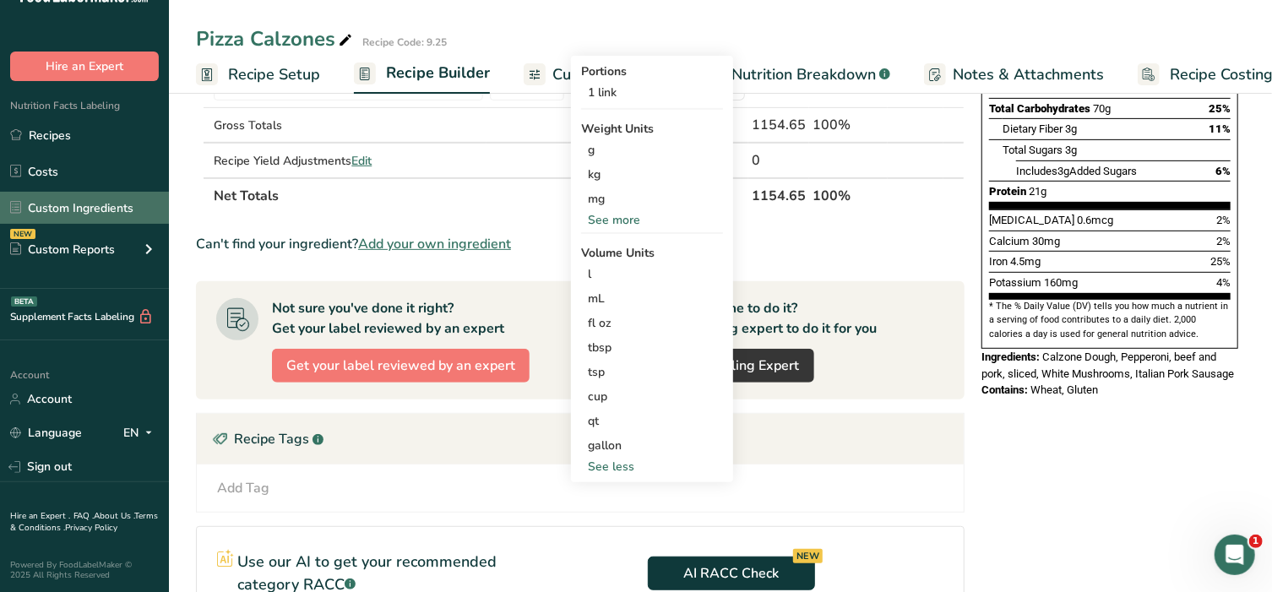
click at [80, 204] on link "Custom Ingredients" at bounding box center [84, 208] width 169 height 32
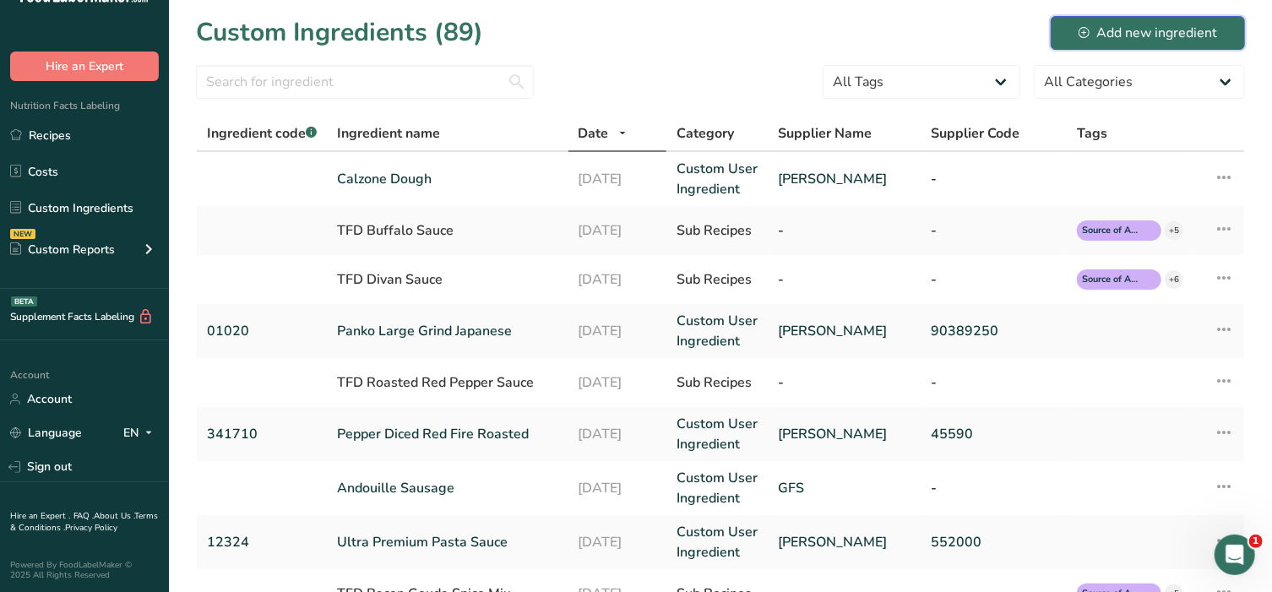
click at [1136, 32] on div "Add new ingredient" at bounding box center [1148, 33] width 139 height 20
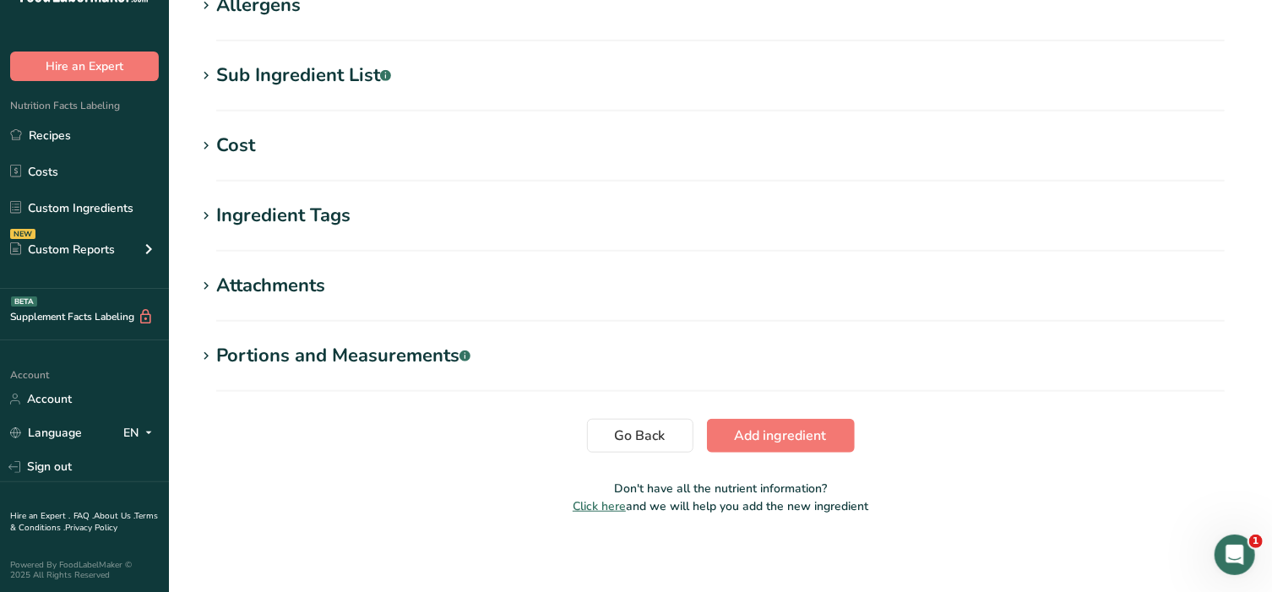
scroll to position [619, 0]
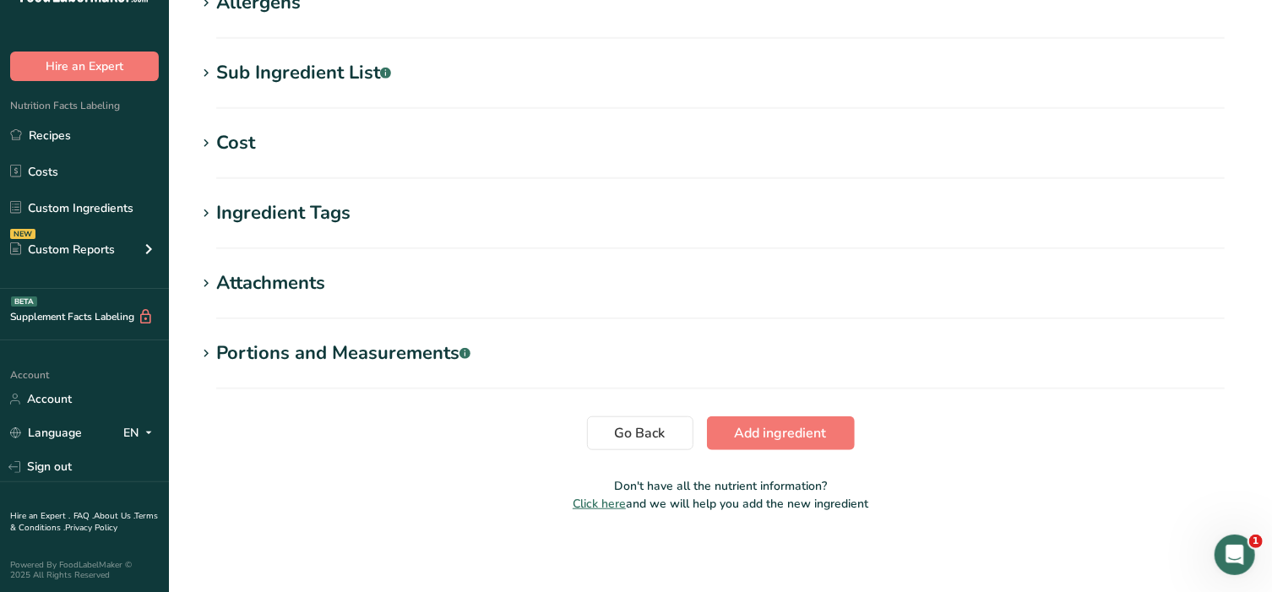
click at [201, 347] on icon at bounding box center [206, 354] width 15 height 24
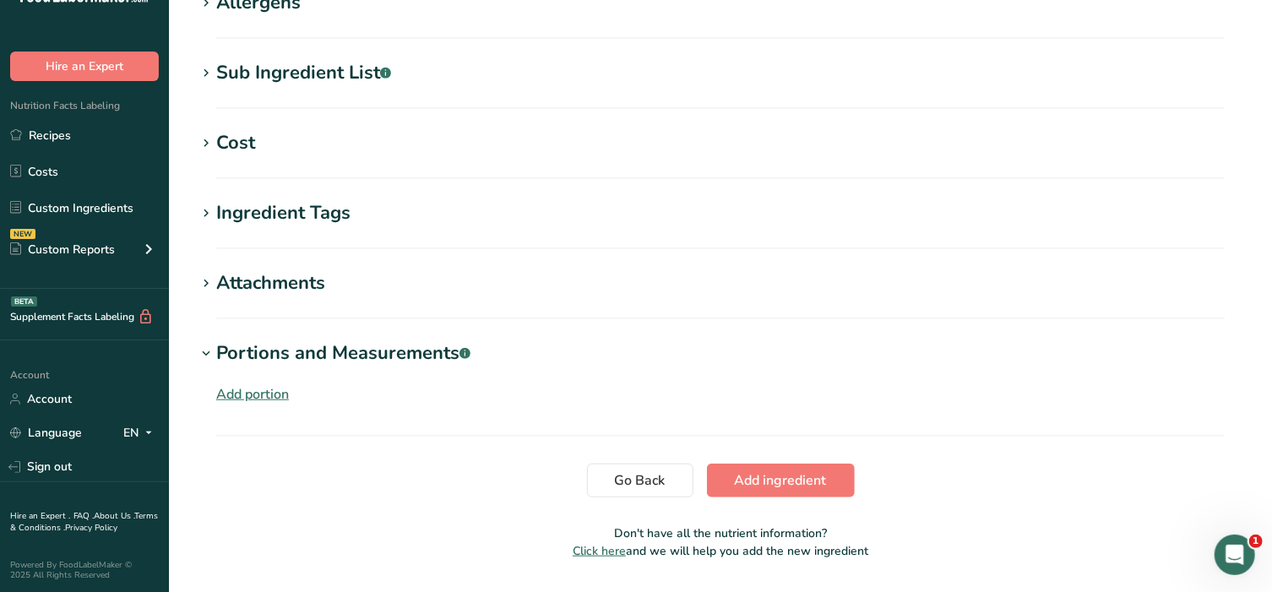
click at [233, 393] on div "Add portion" at bounding box center [252, 394] width 73 height 20
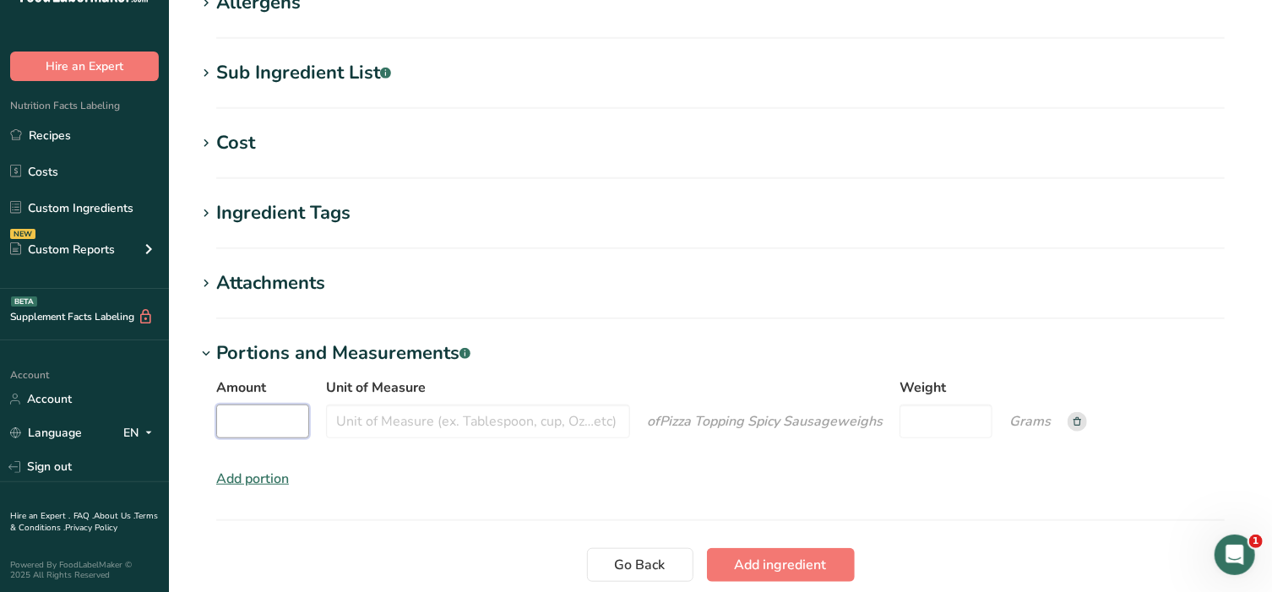
click at [243, 419] on input "Amount" at bounding box center [262, 422] width 93 height 34
click at [483, 414] on input "Unit of Measure" at bounding box center [478, 422] width 304 height 34
click at [932, 423] on input "Weight" at bounding box center [946, 422] width 93 height 34
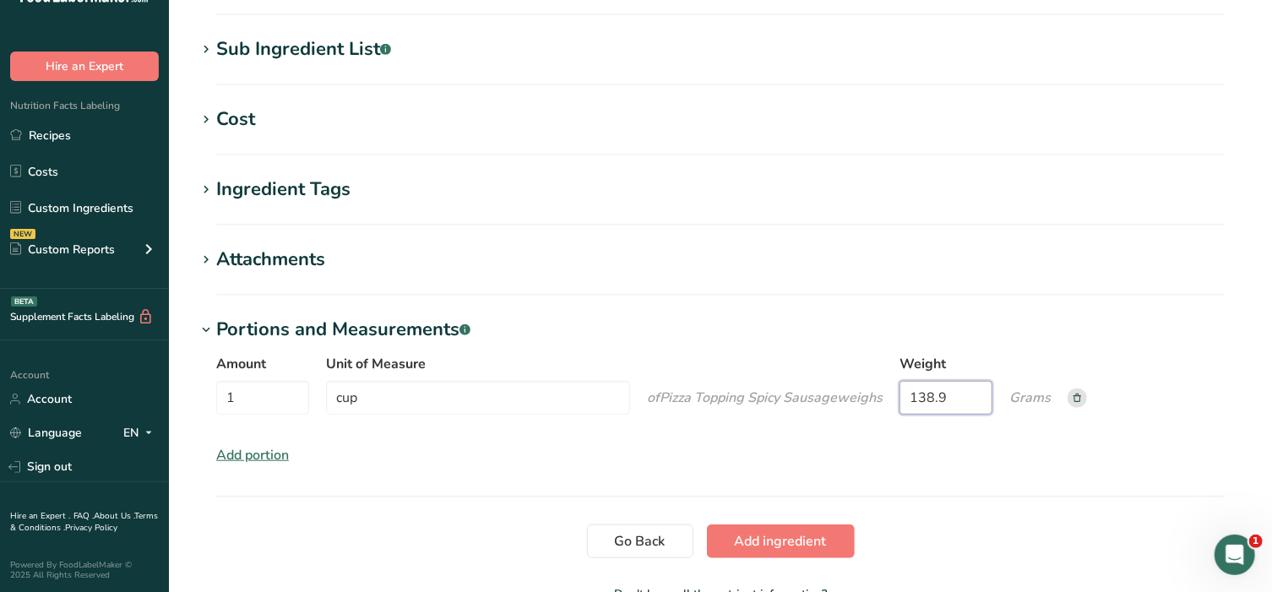
scroll to position [689, 0]
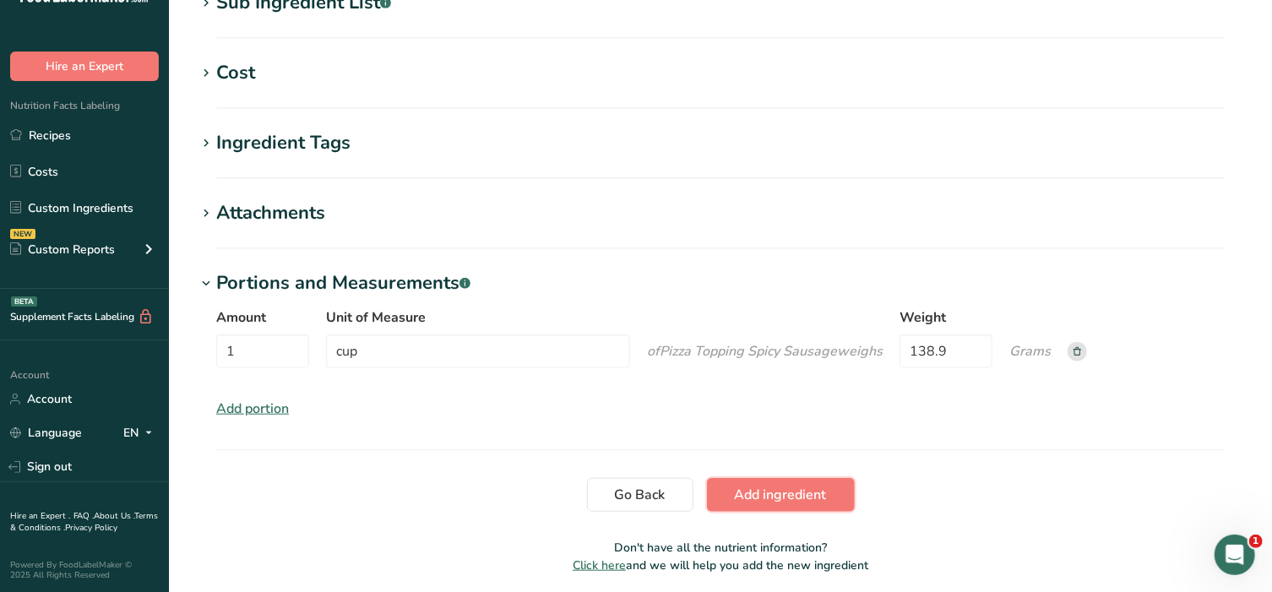
click at [780, 496] on span "Add ingredient" at bounding box center [781, 495] width 92 height 20
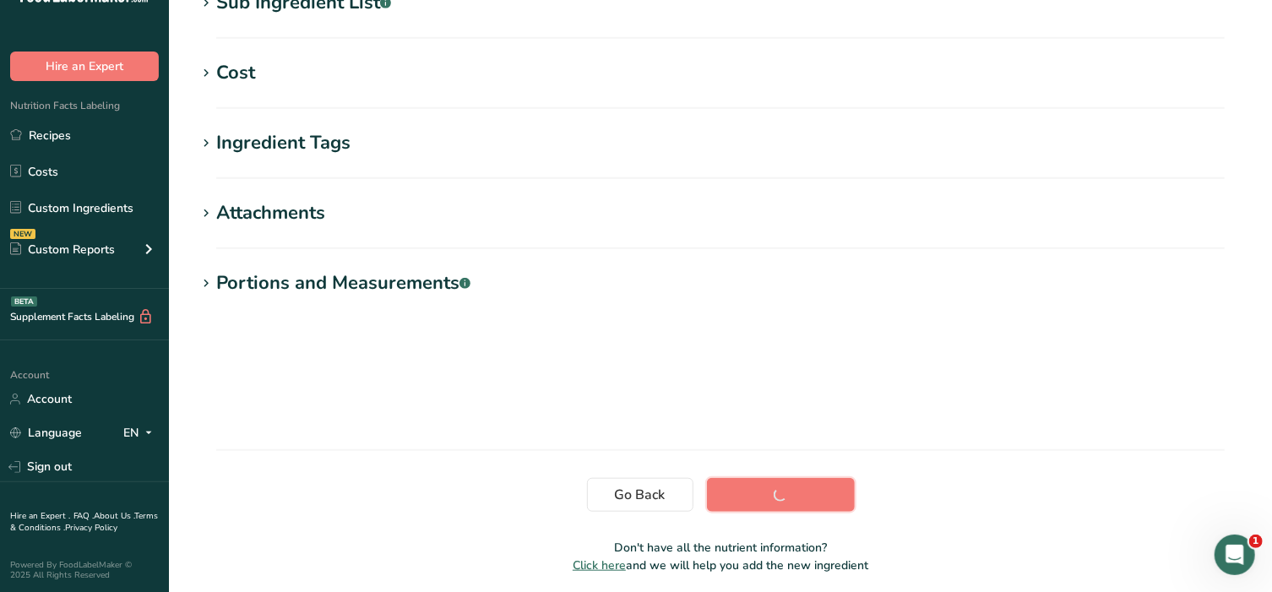
scroll to position [301, 0]
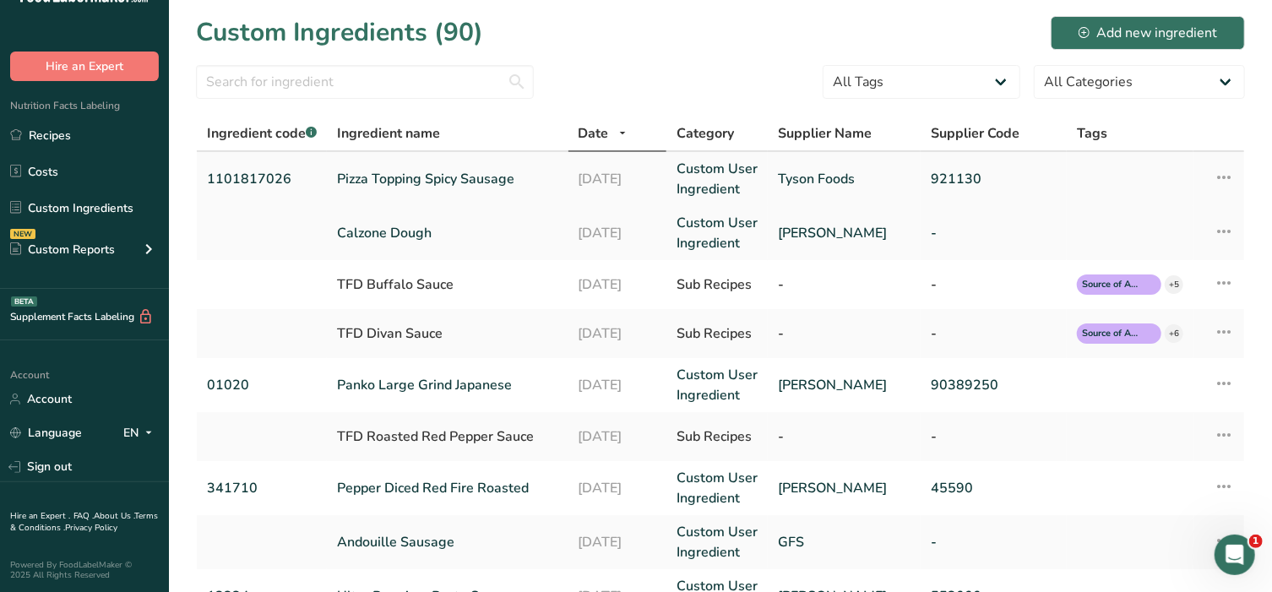
click at [428, 179] on link "Pizza Topping Spicy Sausage" at bounding box center [447, 179] width 221 height 20
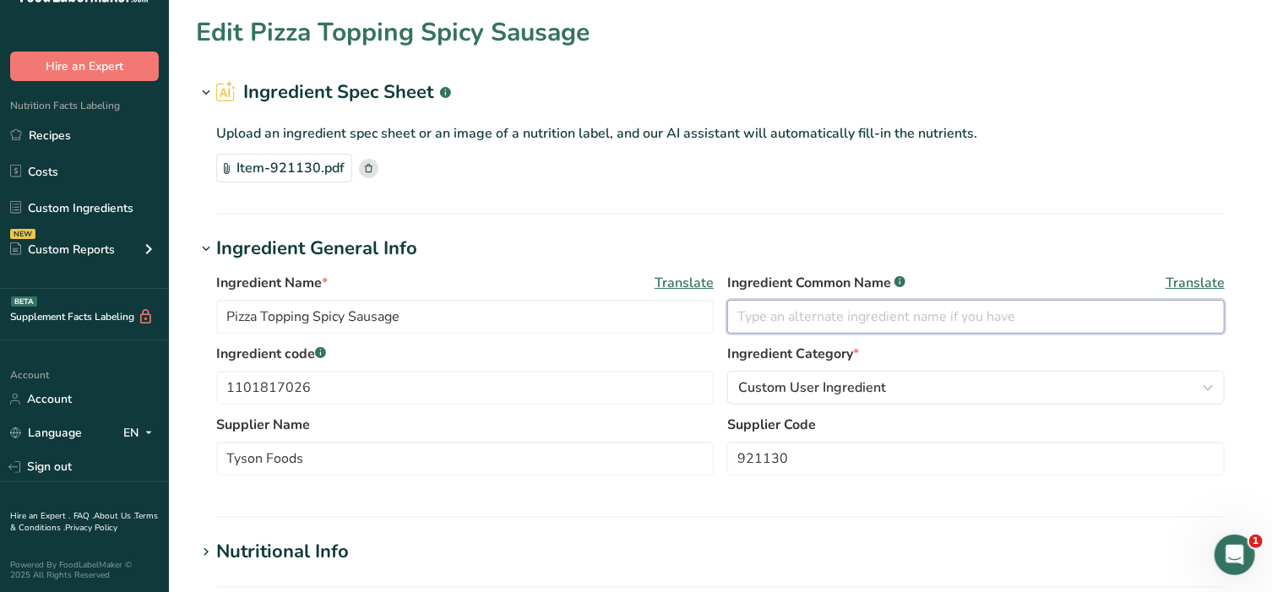
click at [808, 317] on input "text" at bounding box center [976, 317] width 498 height 34
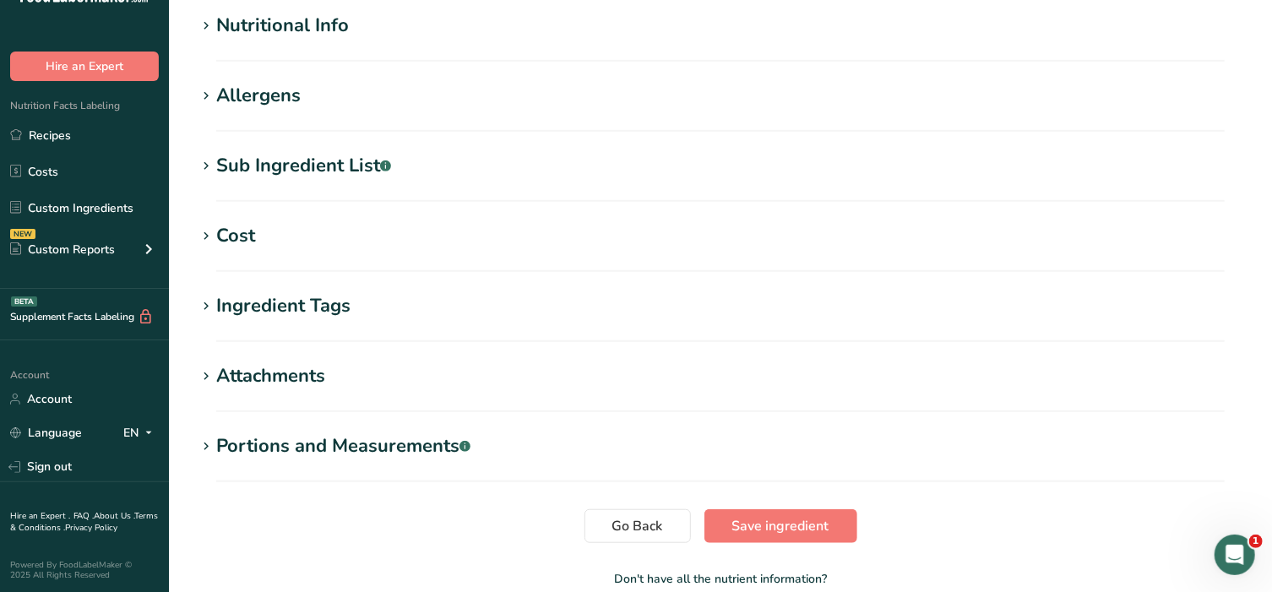
scroll to position [619, 0]
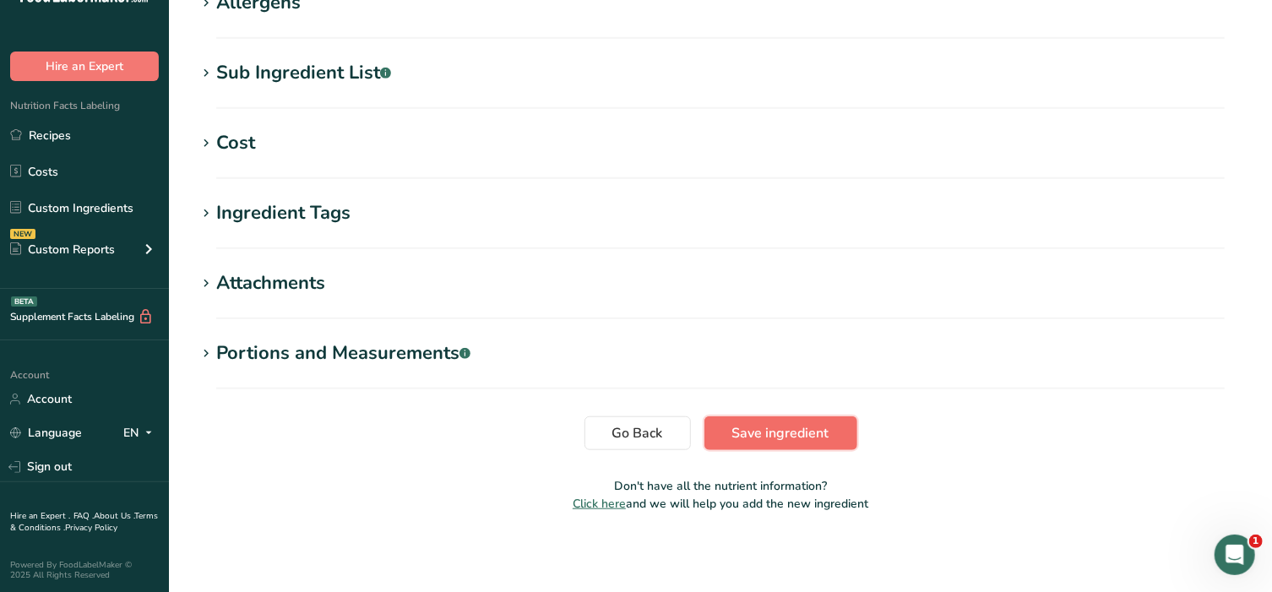
click at [781, 443] on button "Save ingredient" at bounding box center [780, 433] width 153 height 34
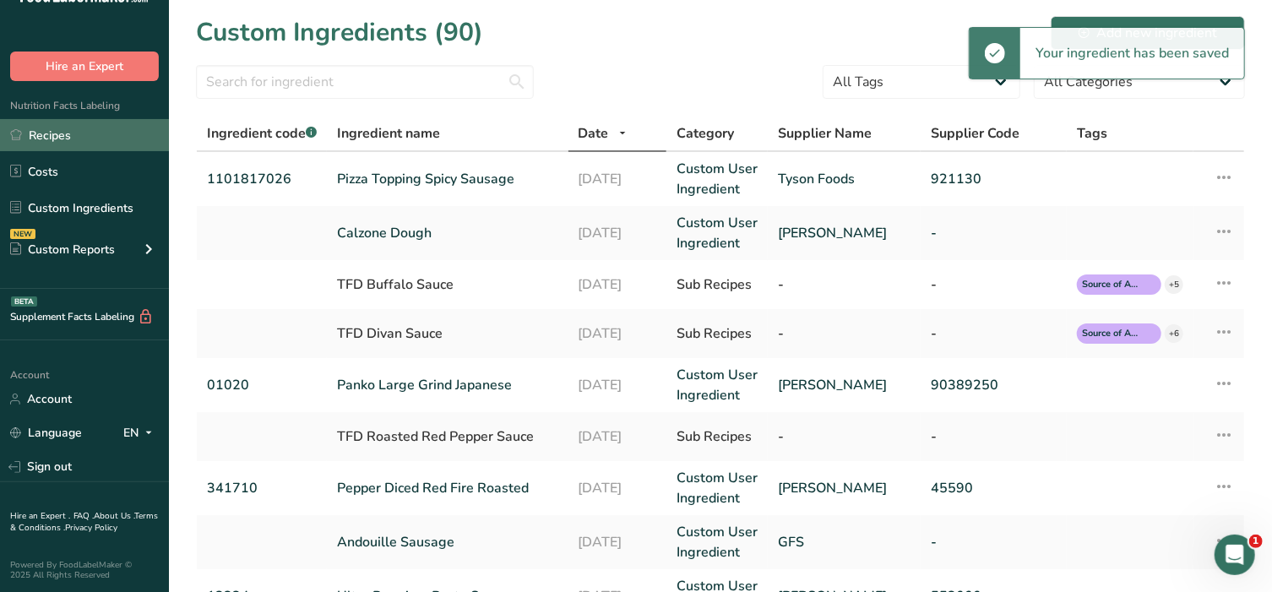
click at [76, 138] on link "Recipes" at bounding box center [84, 135] width 169 height 32
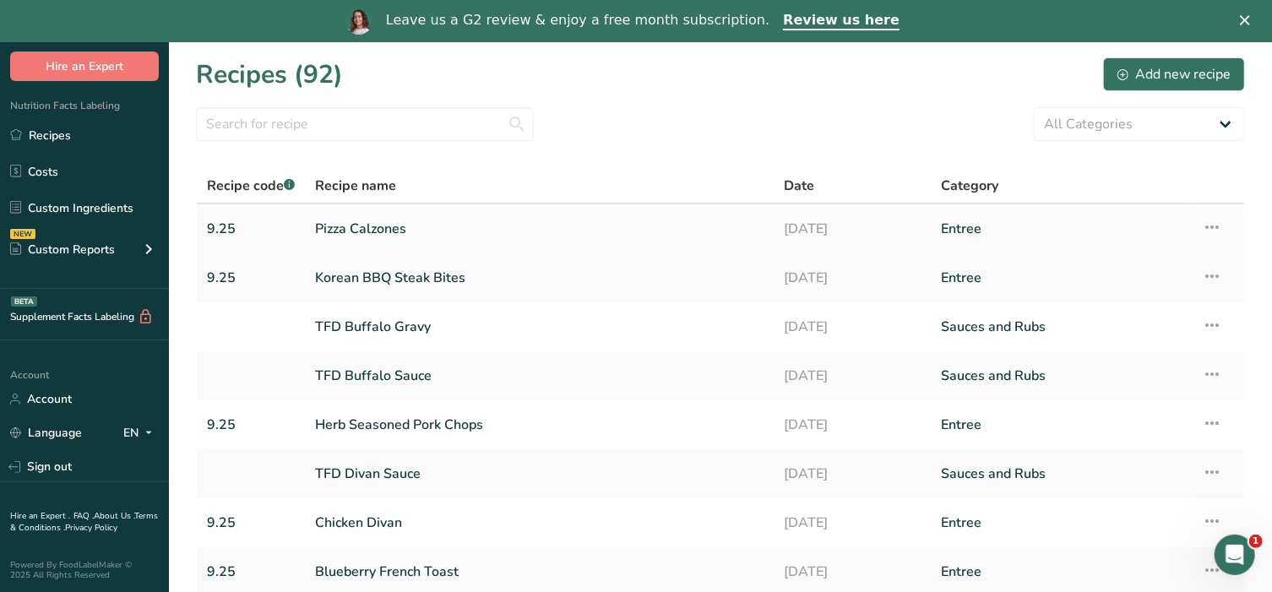
click at [364, 223] on link "Pizza Calzones" at bounding box center [539, 228] width 449 height 35
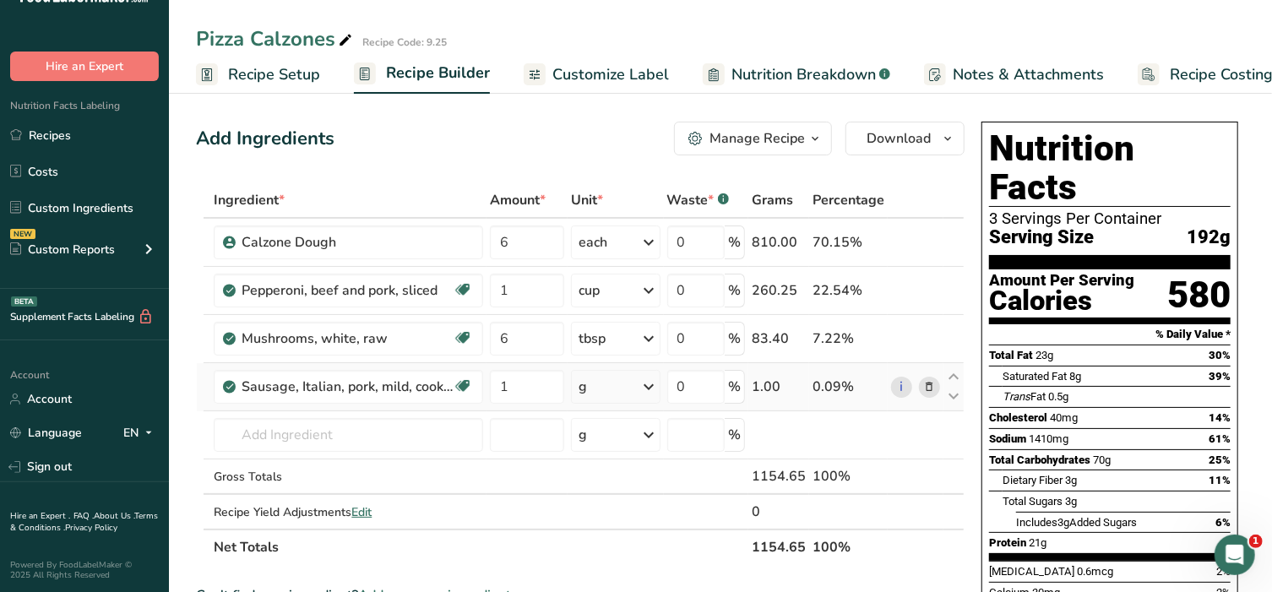
click at [613, 391] on div "g" at bounding box center [615, 387] width 89 height 34
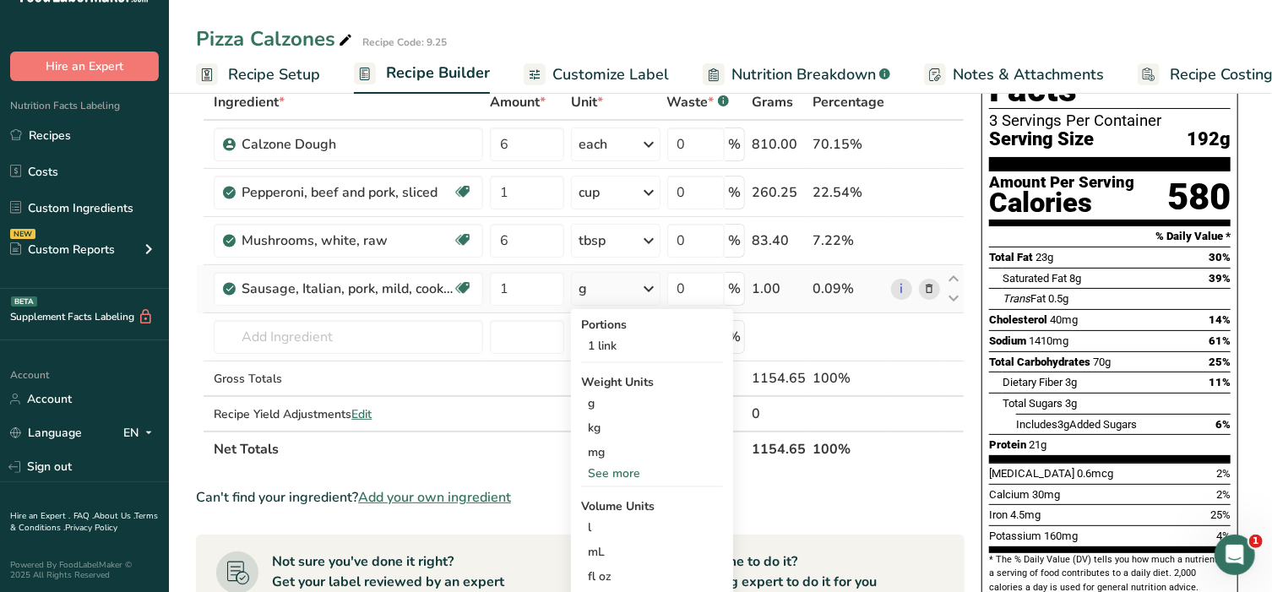
scroll to position [140, 0]
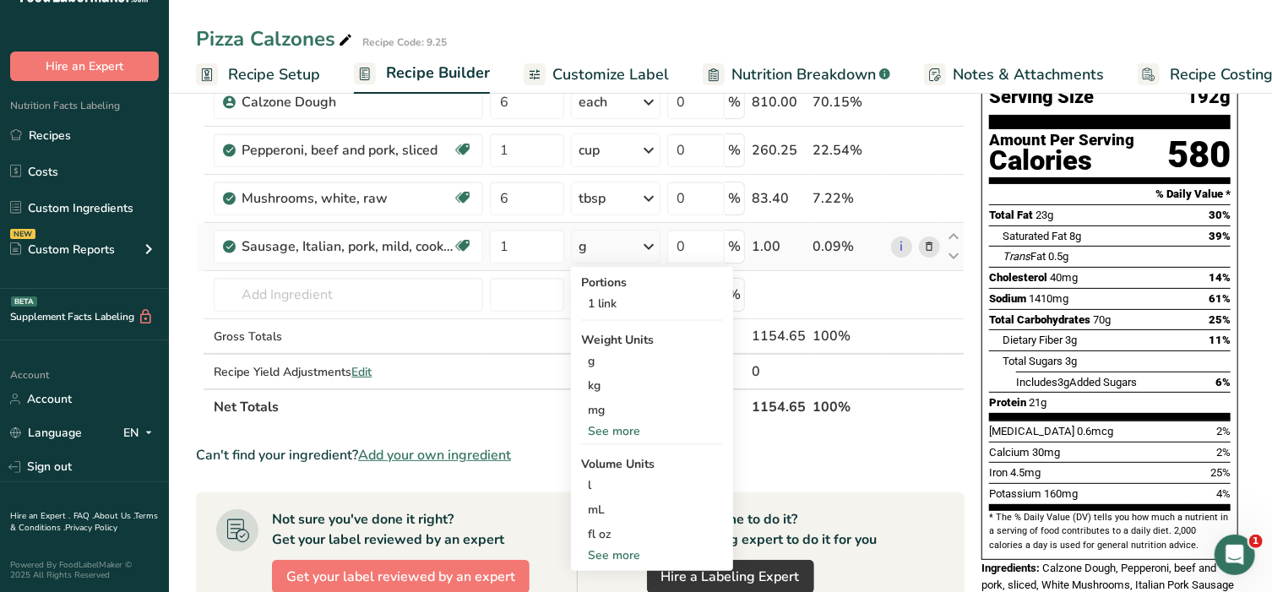
click at [606, 552] on div "See more" at bounding box center [652, 556] width 142 height 18
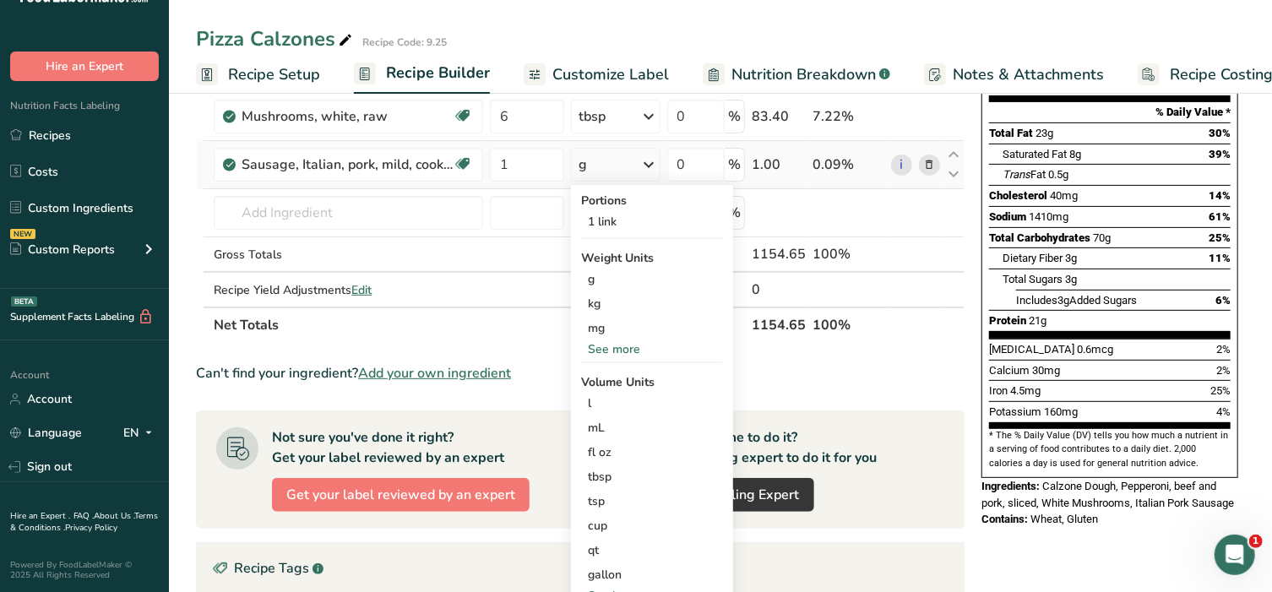
scroll to position [281, 0]
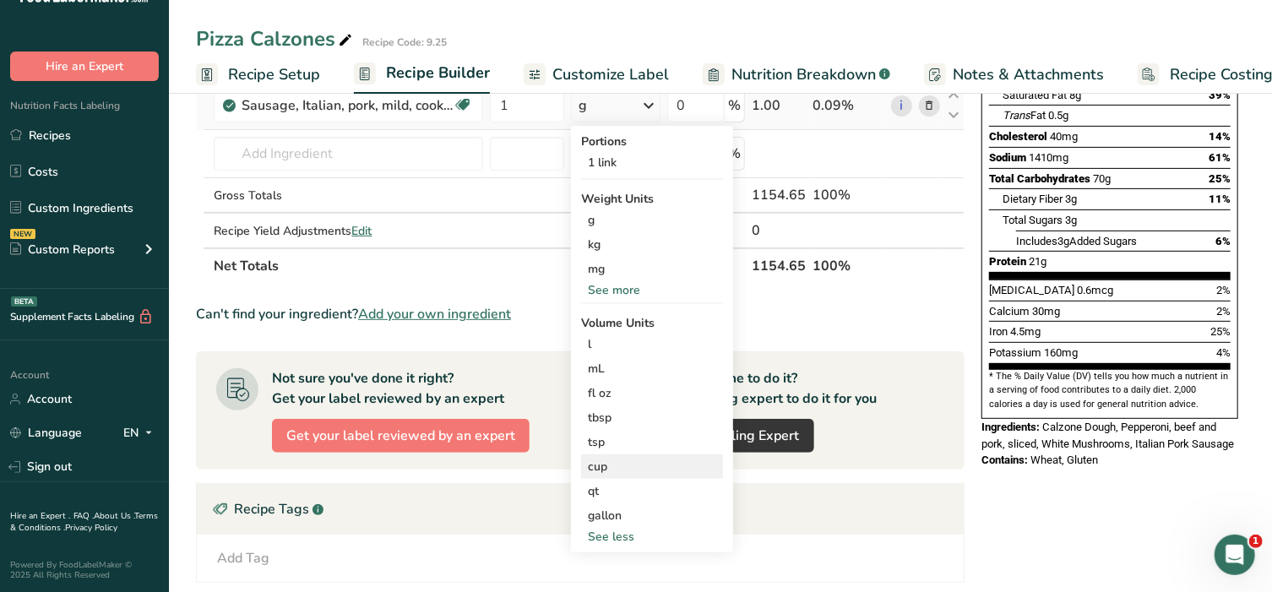
click at [633, 467] on div "cup" at bounding box center [652, 467] width 128 height 18
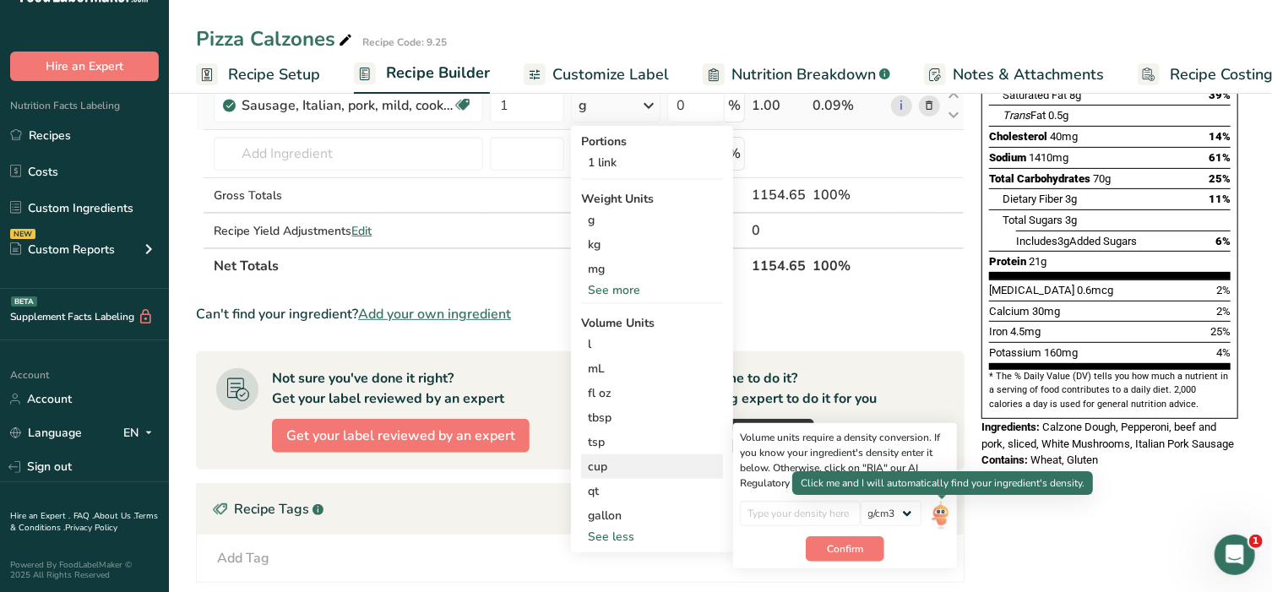
click at [942, 508] on img at bounding box center [941, 516] width 19 height 30
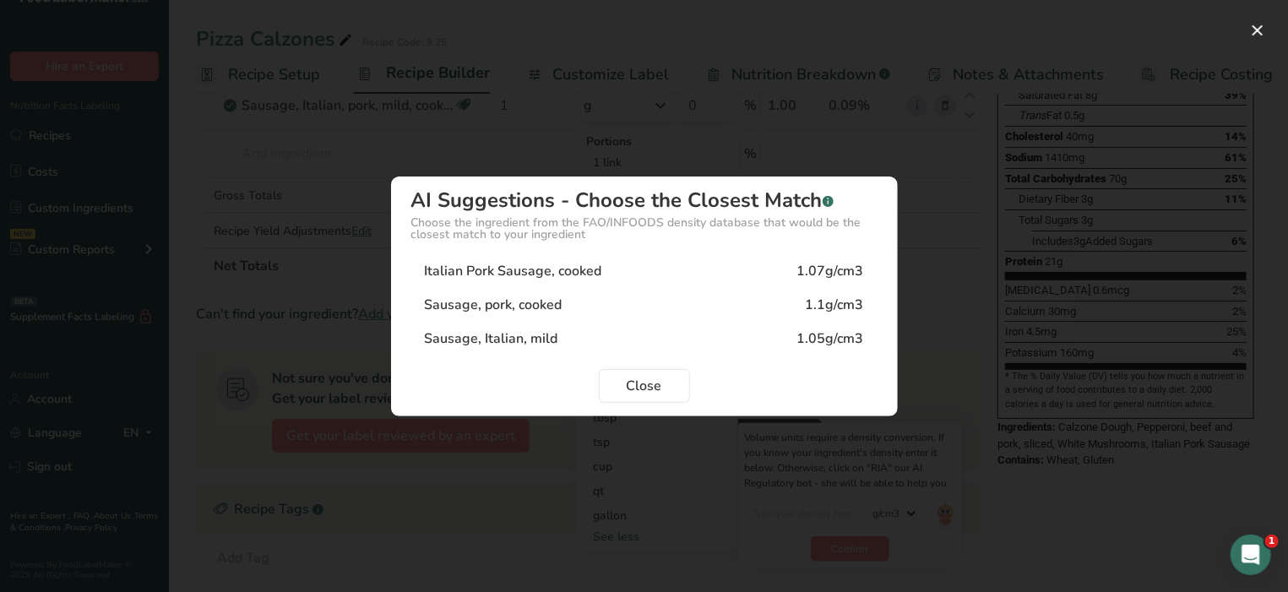
click at [590, 275] on div "Italian Pork Sausage, cooked" at bounding box center [513, 271] width 177 height 20
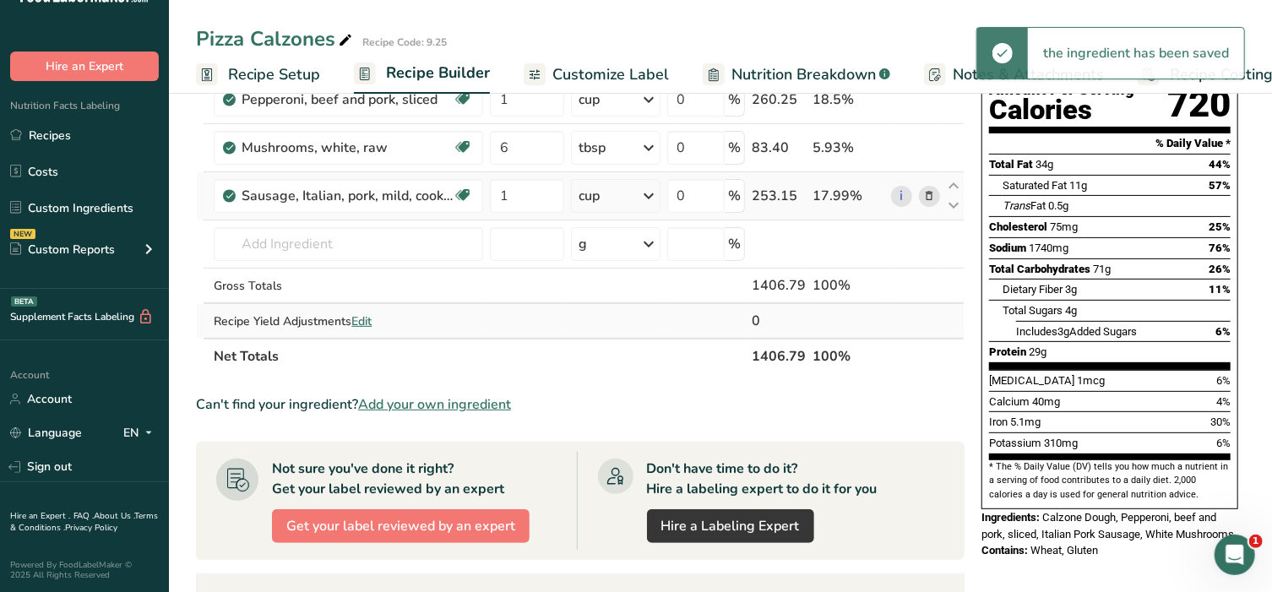
scroll to position [176, 0]
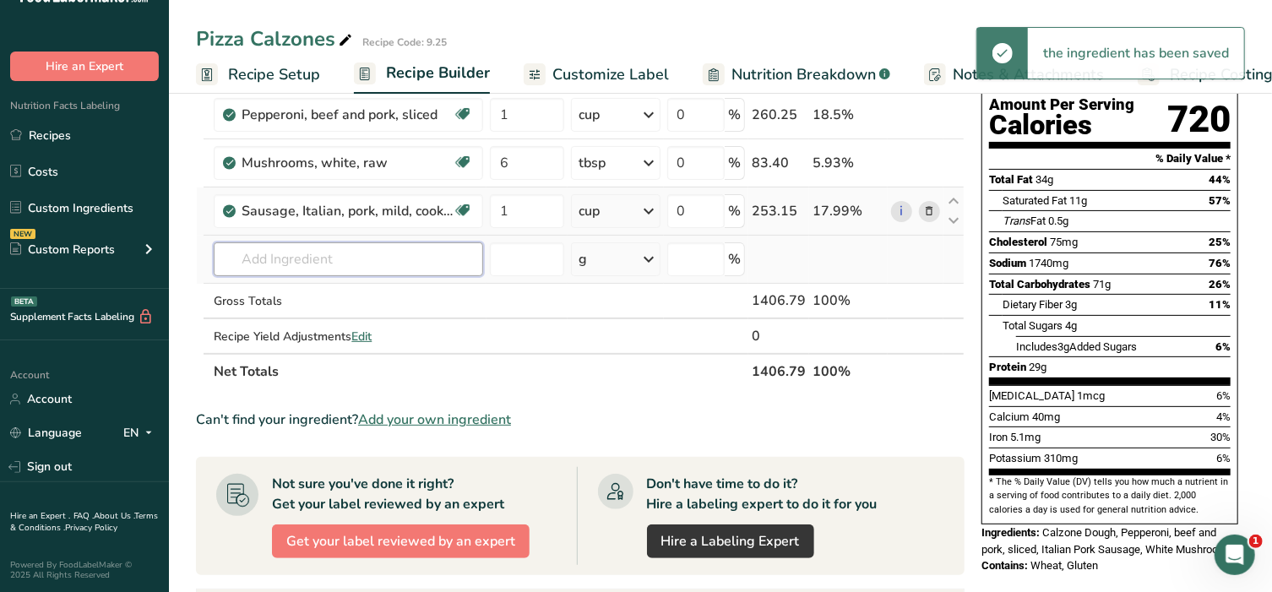
click at [312, 251] on input "text" at bounding box center [348, 259] width 269 height 34
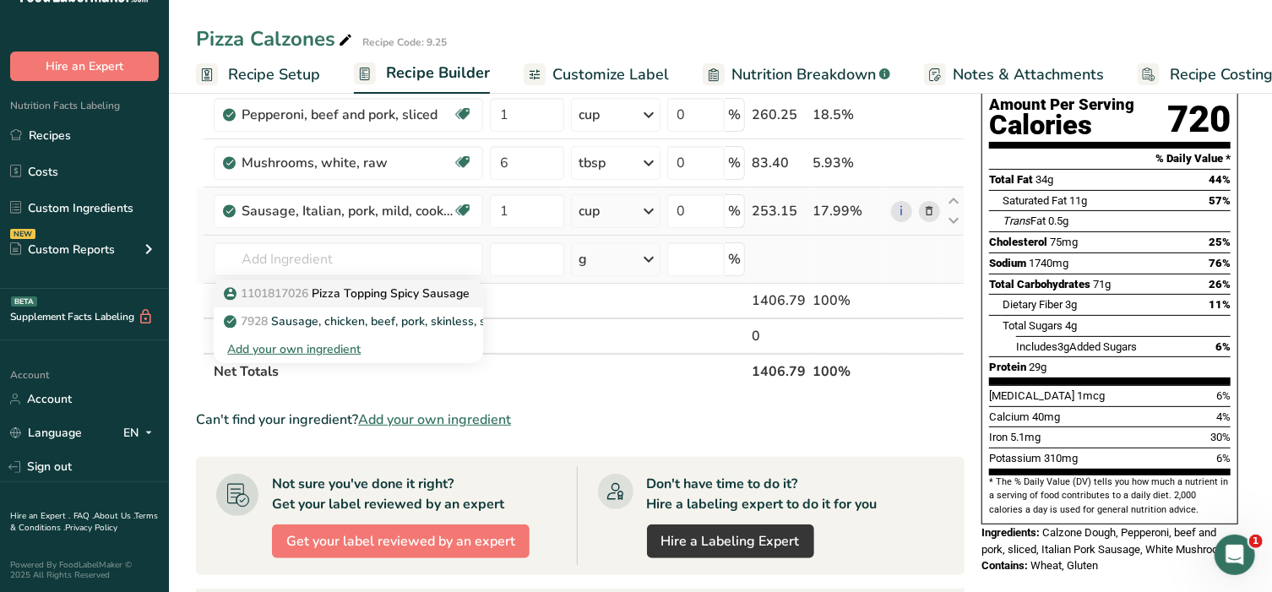
click at [349, 291] on p "1101817026 Pizza Topping Spicy Sausage" at bounding box center [348, 294] width 242 height 18
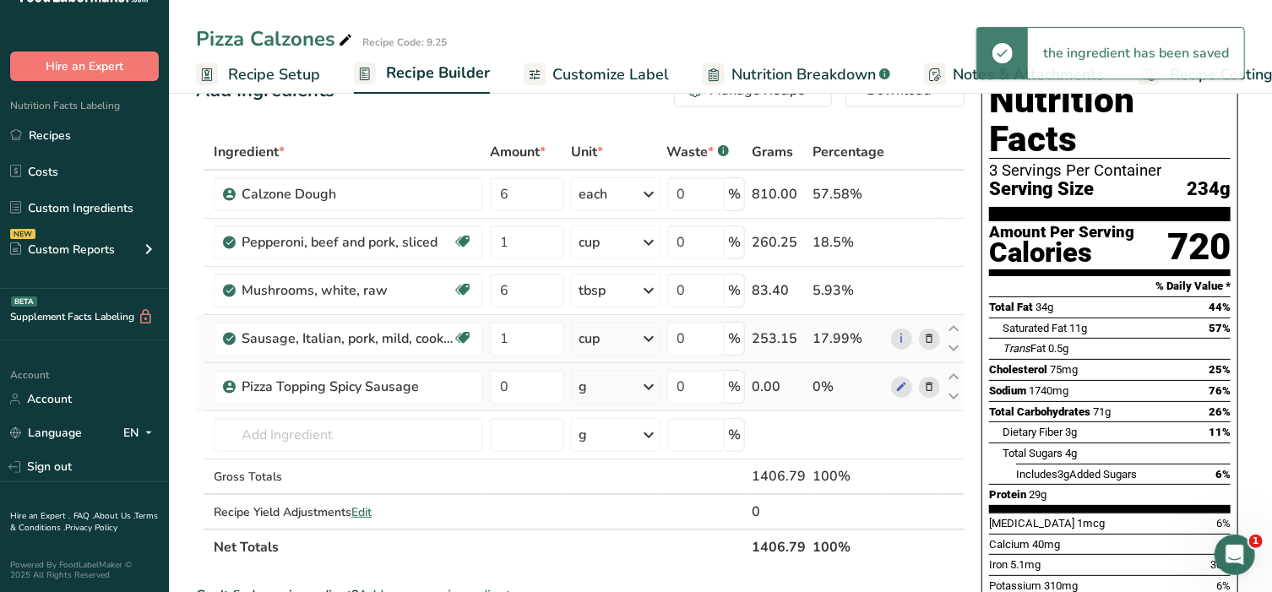
scroll to position [0, 0]
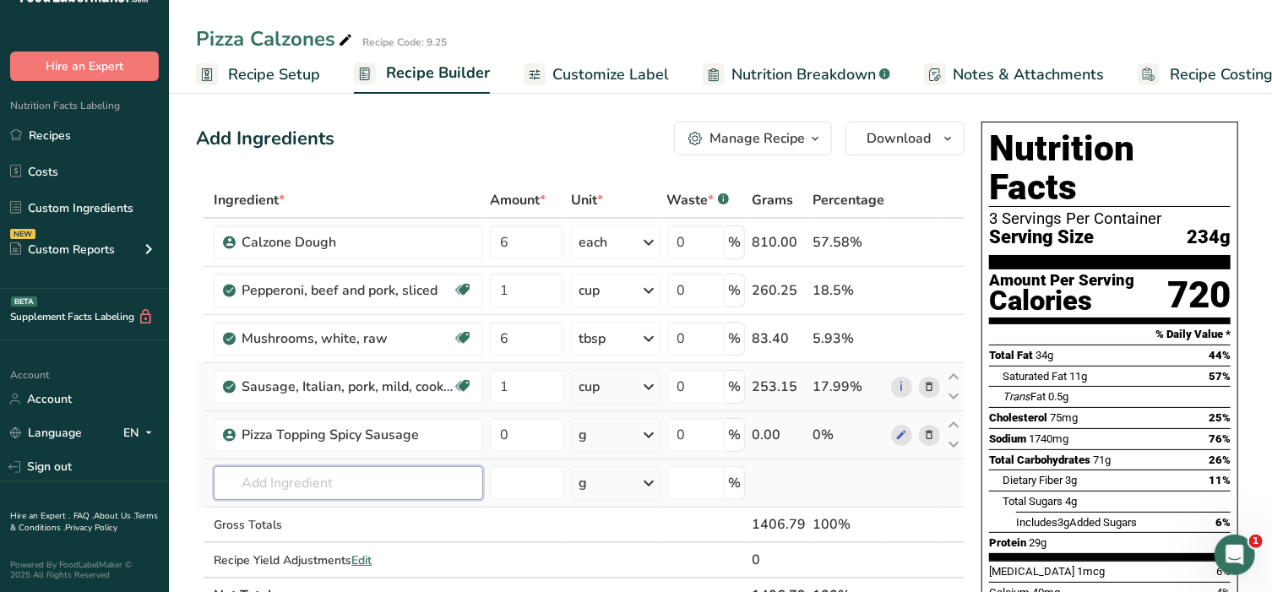
click at [335, 485] on input "text" at bounding box center [348, 483] width 269 height 34
click at [523, 435] on input "0" at bounding box center [527, 435] width 74 height 34
click at [646, 441] on div "Ingredient * Amount * Unit * Waste * .a-a{fill:#347362;}.b-a{fill:#fff;} Grams …" at bounding box center [580, 397] width 769 height 431
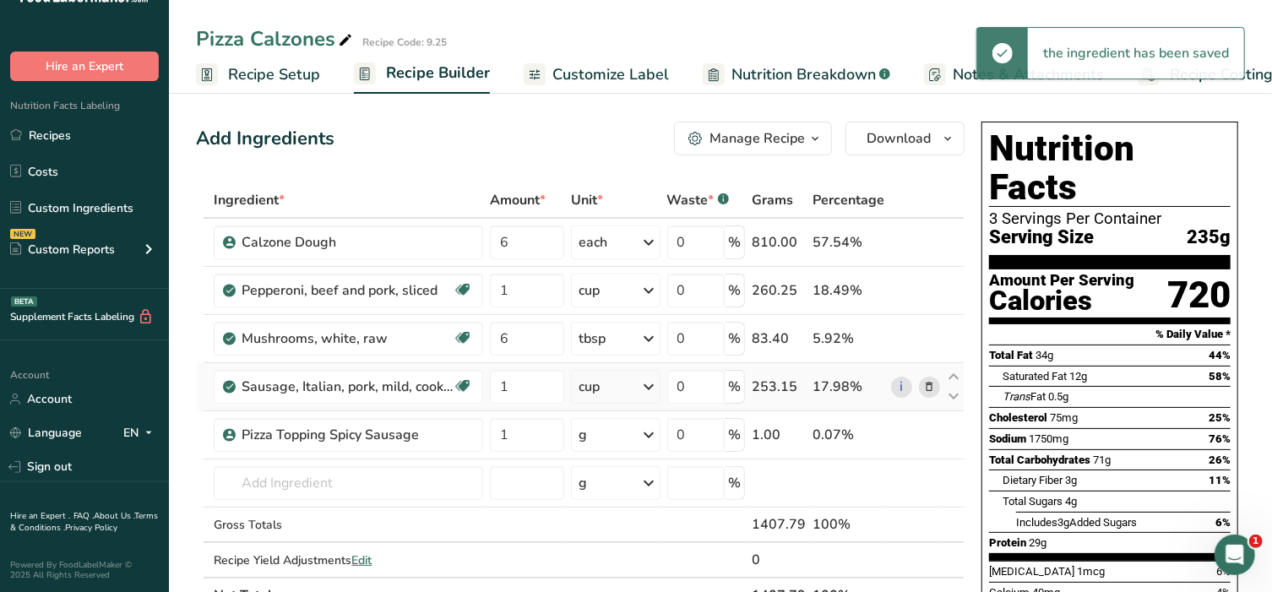
click at [649, 431] on icon at bounding box center [649, 435] width 20 height 30
click at [616, 497] on div "1 cup" at bounding box center [652, 492] width 142 height 24
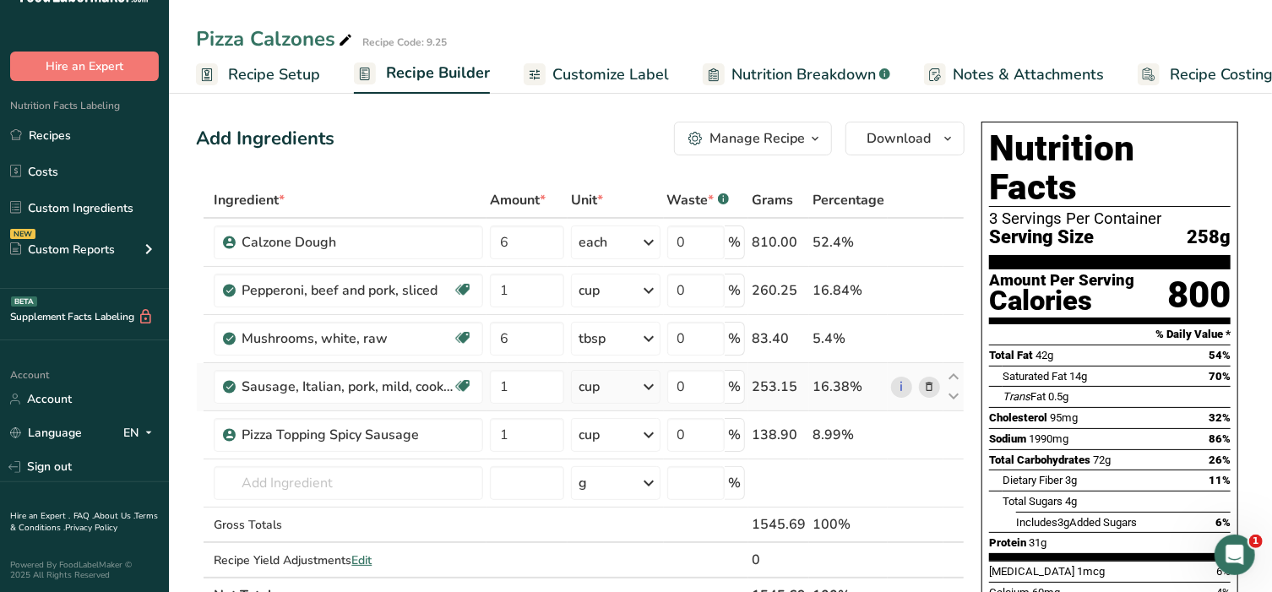
click at [928, 382] on icon at bounding box center [929, 387] width 12 height 18
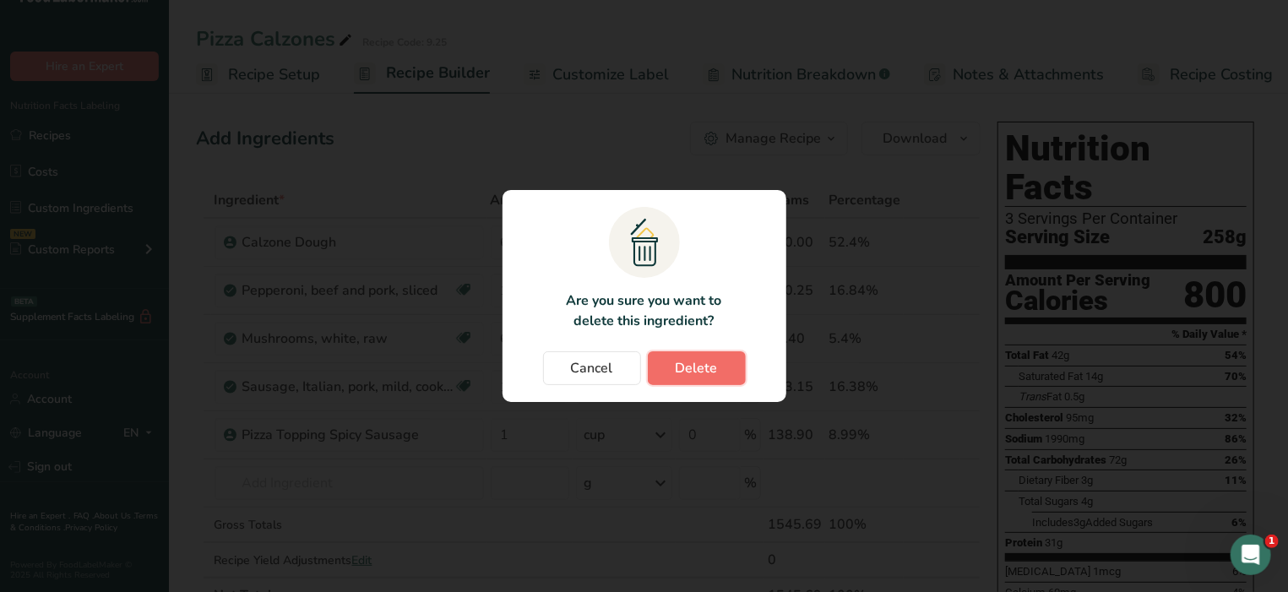
click at [683, 370] on span "Delete" at bounding box center [697, 368] width 42 height 20
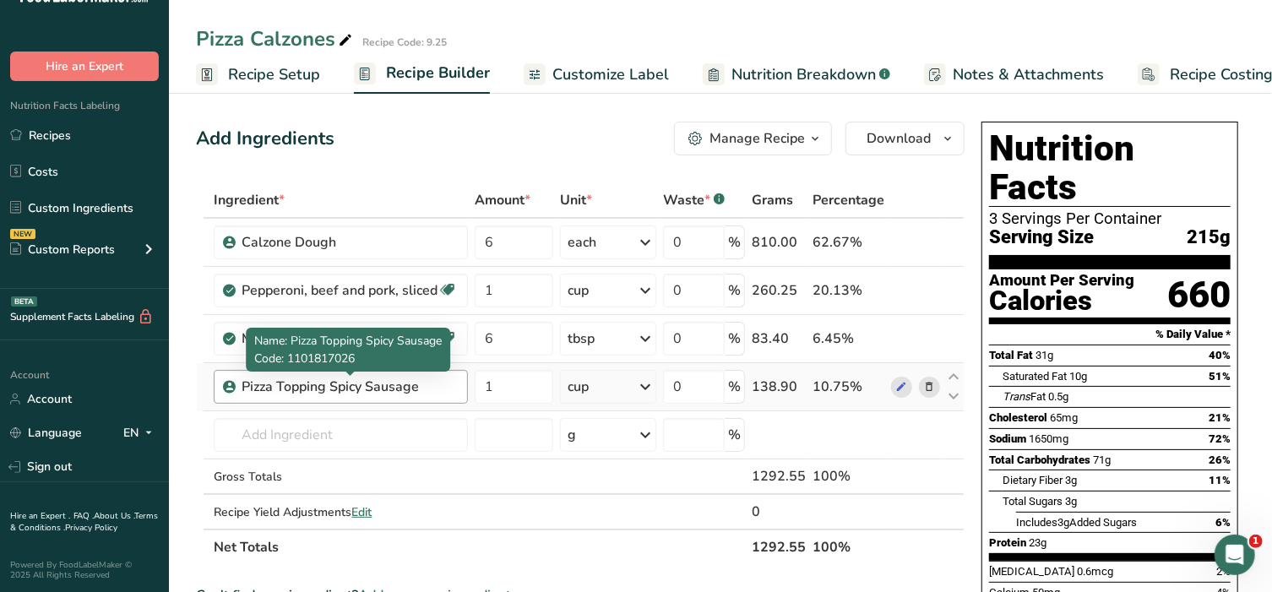
click at [302, 393] on div "Pizza Topping Spicy Sausage" at bounding box center [347, 387] width 211 height 20
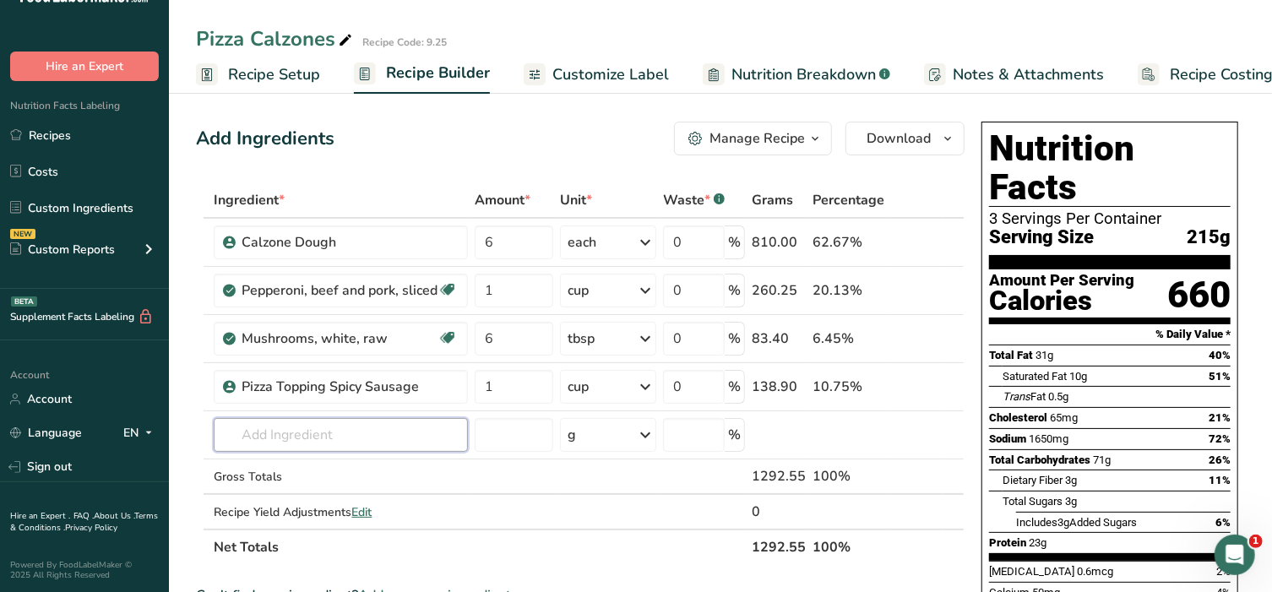
click at [294, 435] on input "text" at bounding box center [341, 435] width 254 height 34
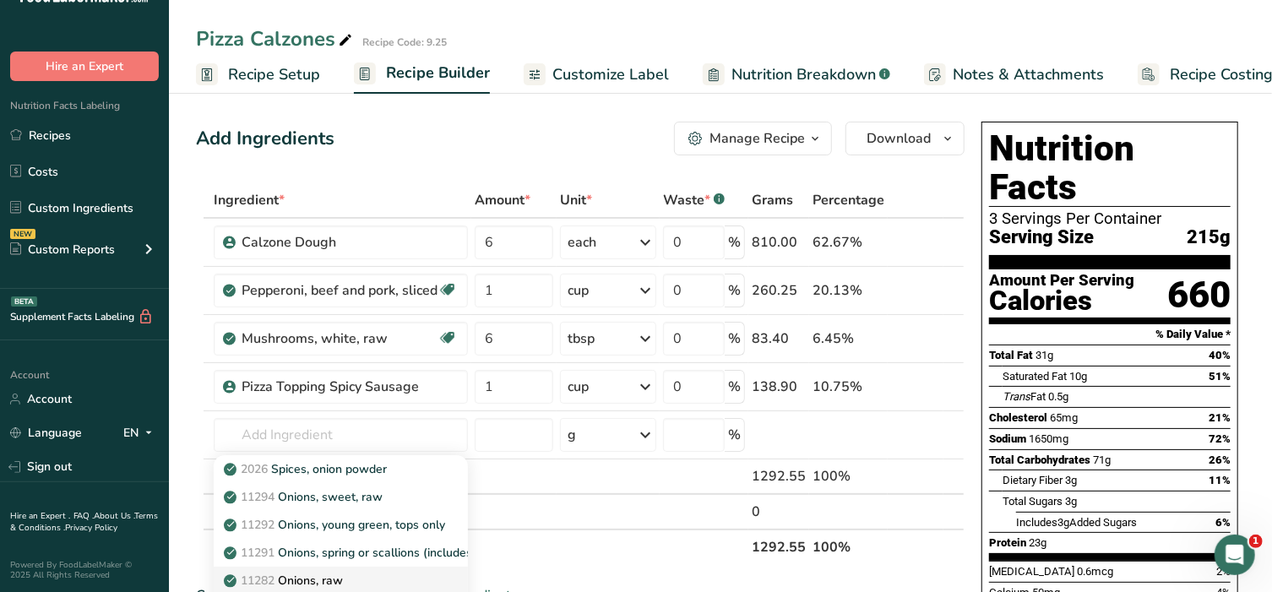
click at [312, 579] on p "11282 Onions, raw" at bounding box center [285, 581] width 116 height 18
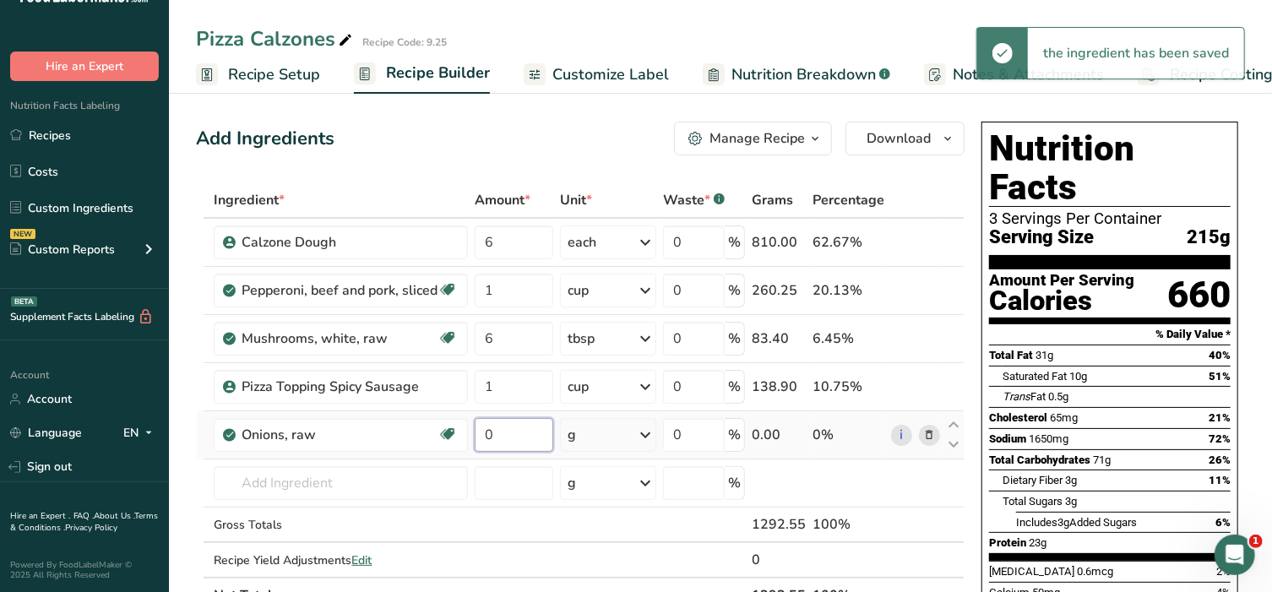
click at [505, 431] on input "0" at bounding box center [514, 435] width 79 height 34
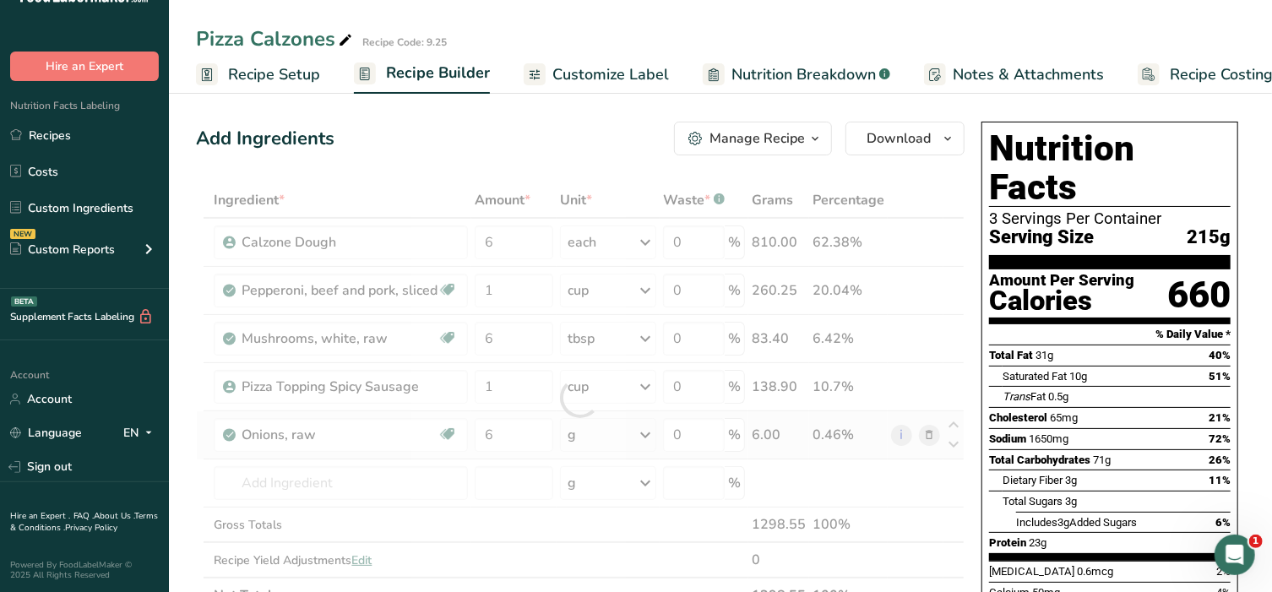
click at [596, 436] on div "Ingredient * Amount * Unit * Waste * .a-a{fill:#347362;}.b-a{fill:#fff;} Grams …" at bounding box center [580, 397] width 769 height 431
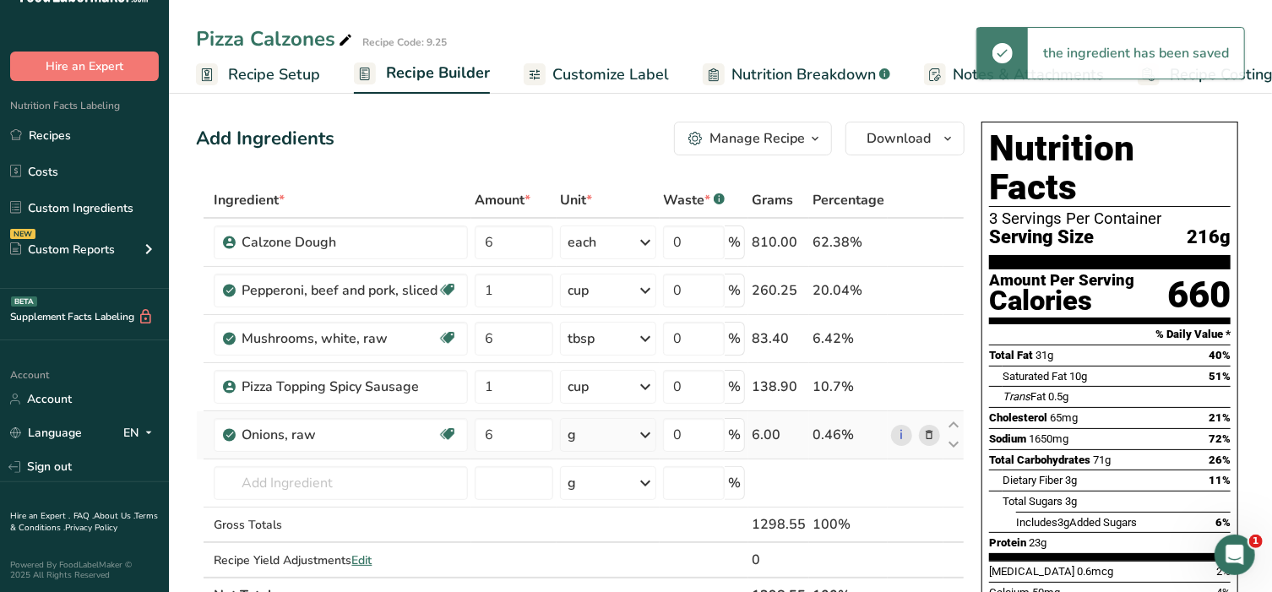
click at [596, 436] on div "g" at bounding box center [608, 435] width 96 height 34
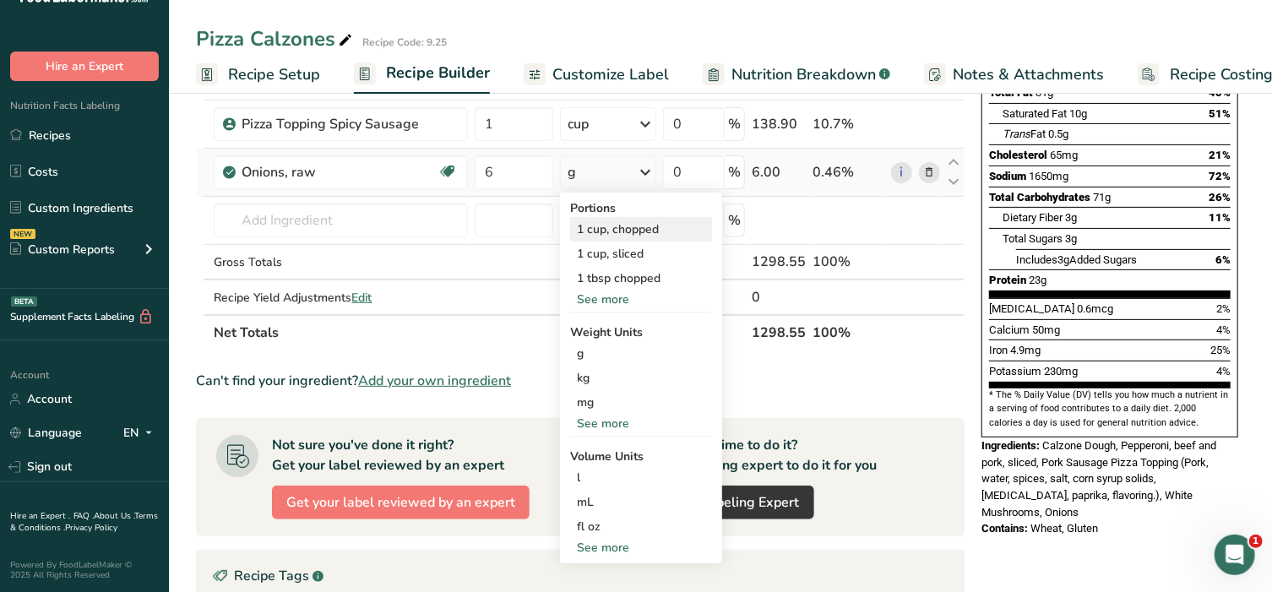
scroll to position [281, 0]
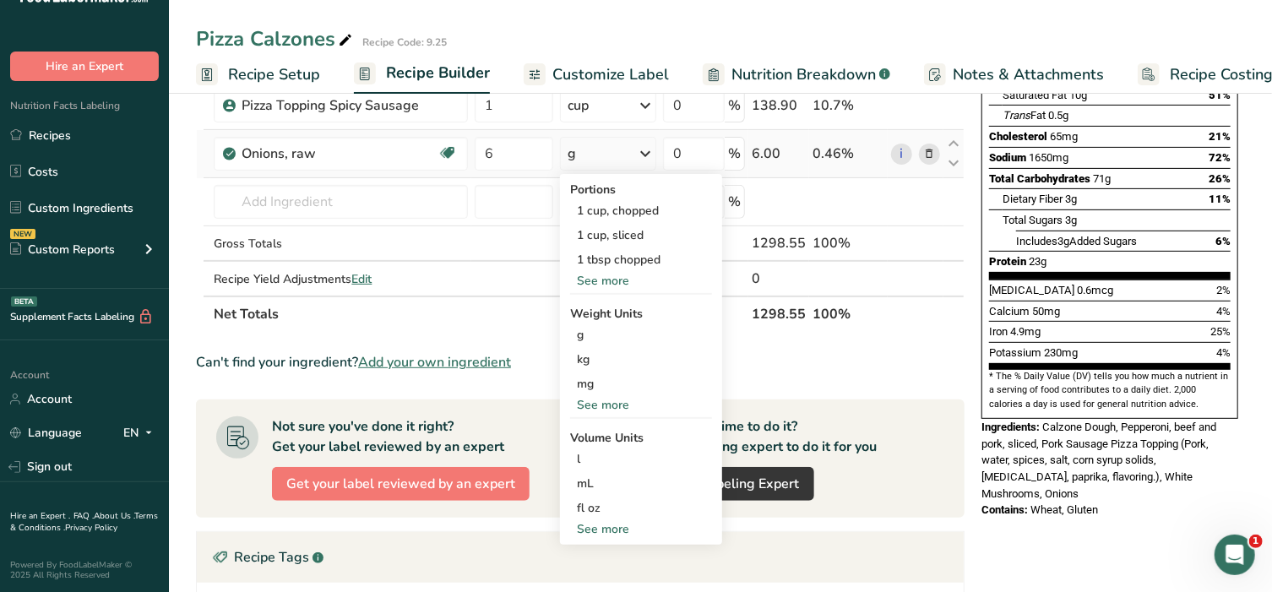
click at [610, 524] on div "See more" at bounding box center [641, 529] width 142 height 18
click at [610, 524] on div "tbsp" at bounding box center [641, 533] width 128 height 18
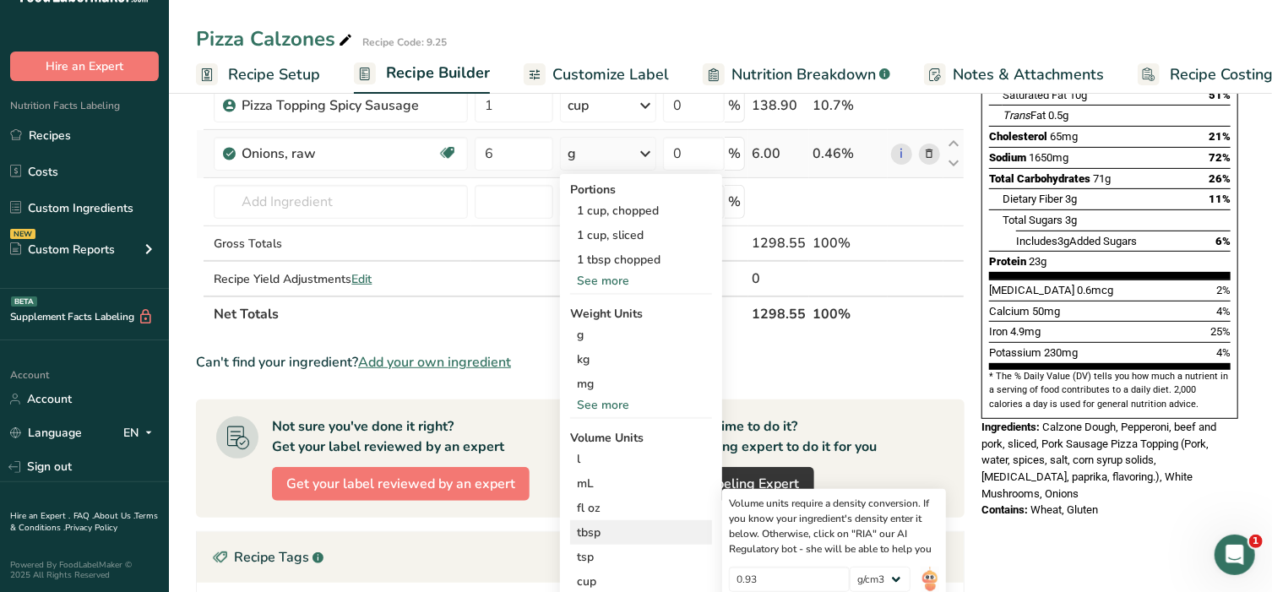
click at [610, 531] on div "tbsp" at bounding box center [641, 533] width 128 height 18
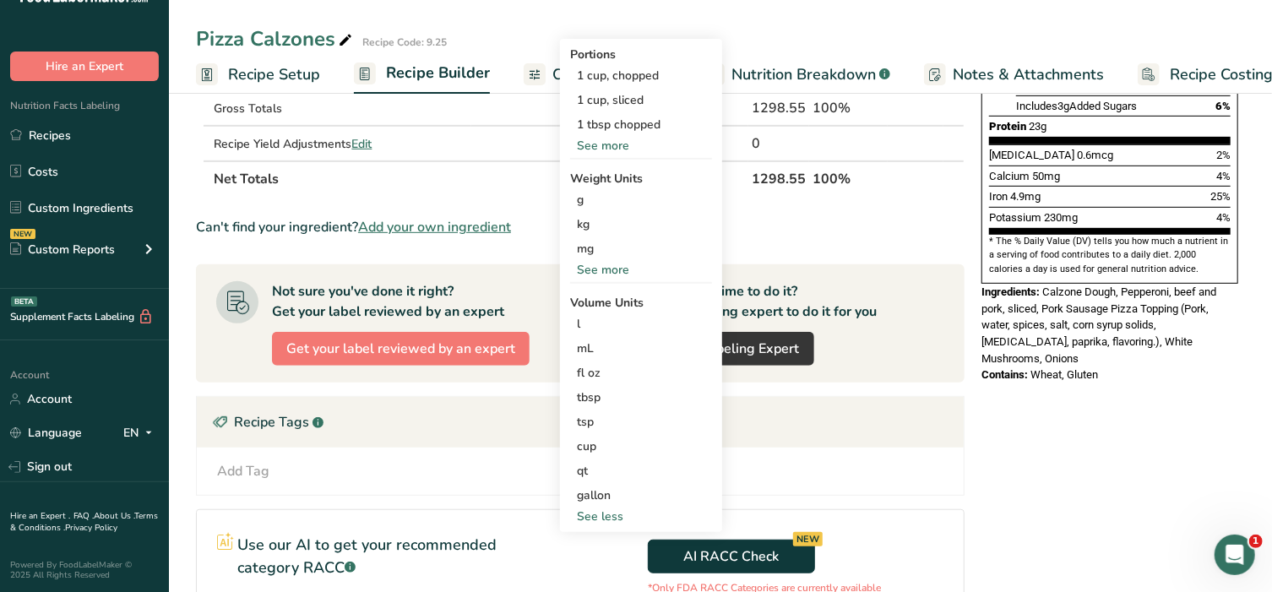
scroll to position [422, 0]
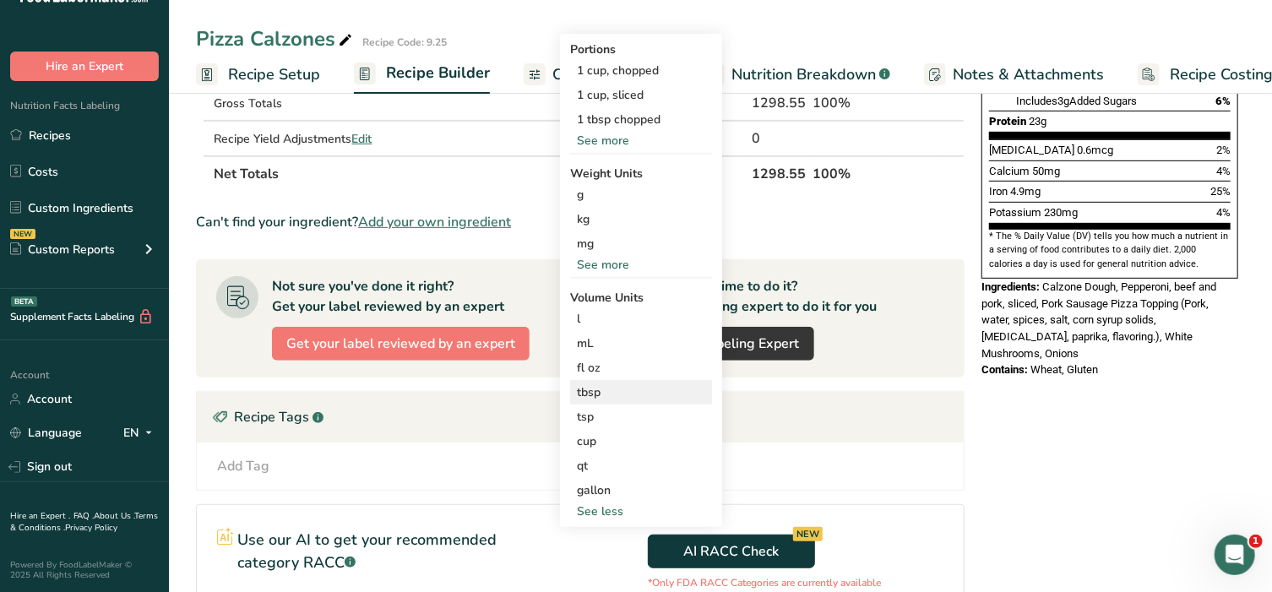
click at [586, 390] on div "tbsp" at bounding box center [641, 392] width 128 height 18
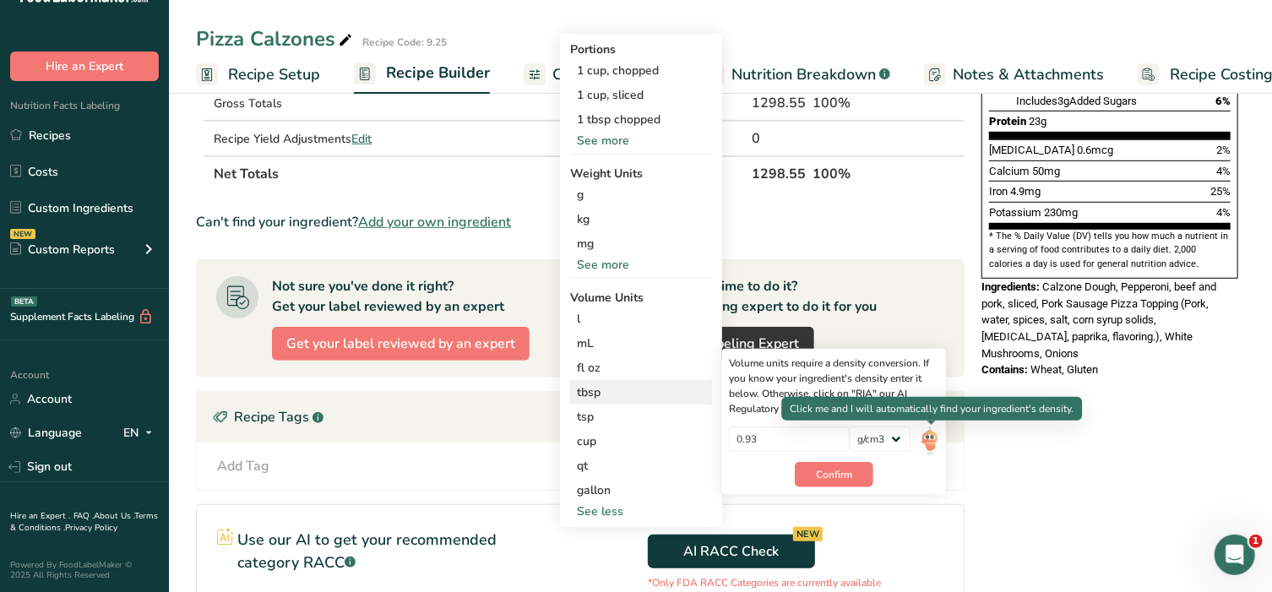
click at [929, 438] on img at bounding box center [930, 442] width 19 height 30
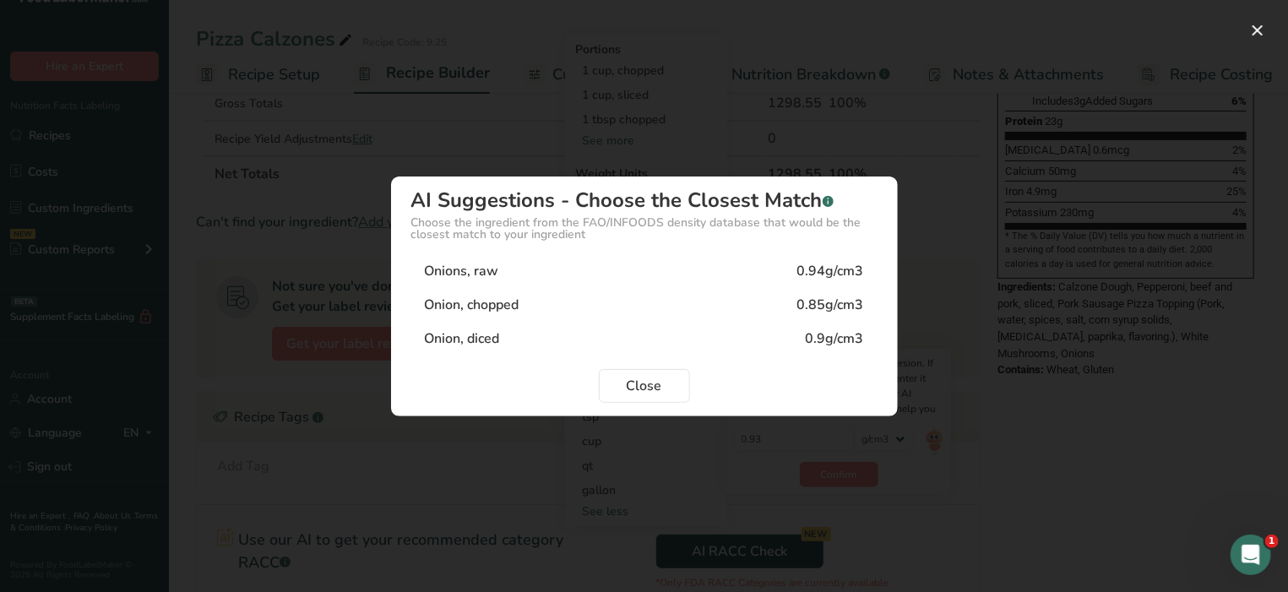
click at [522, 343] on div "Onion, diced 0.9g/cm3" at bounding box center [644, 339] width 466 height 34
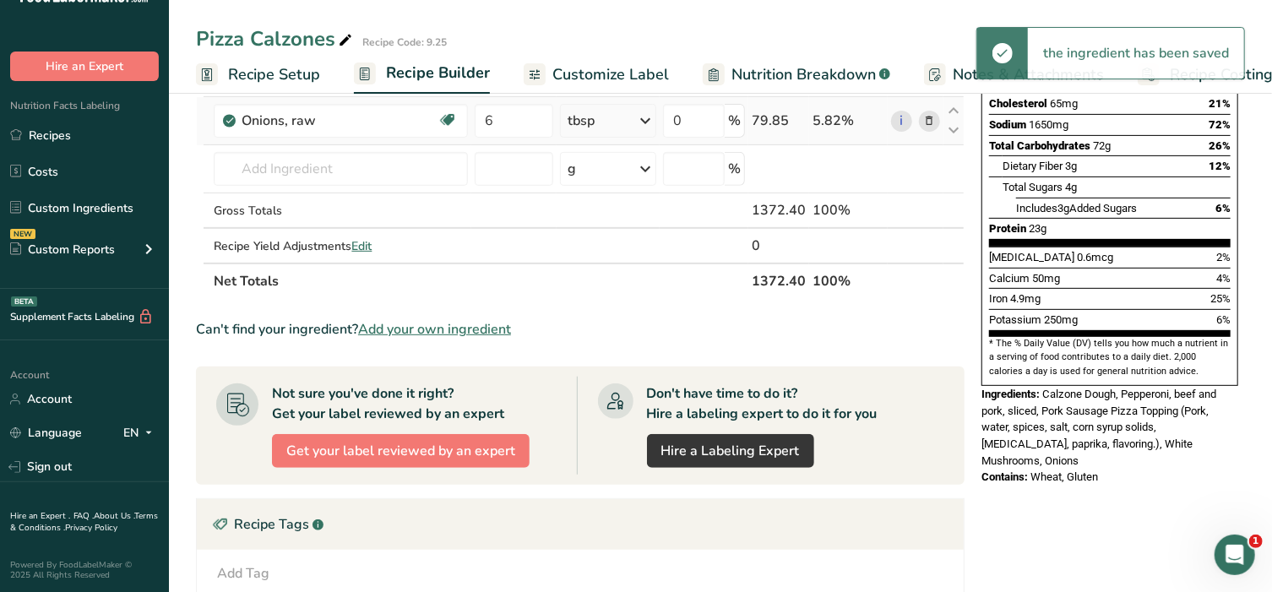
scroll to position [281, 0]
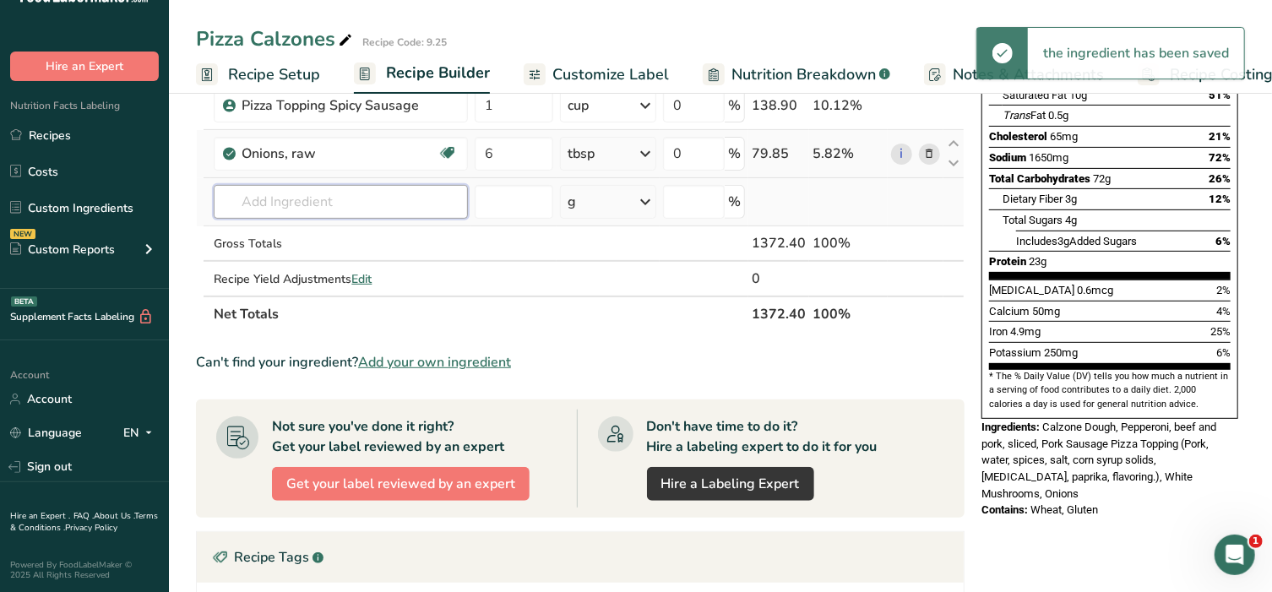
click at [307, 193] on input "text" at bounding box center [341, 202] width 254 height 34
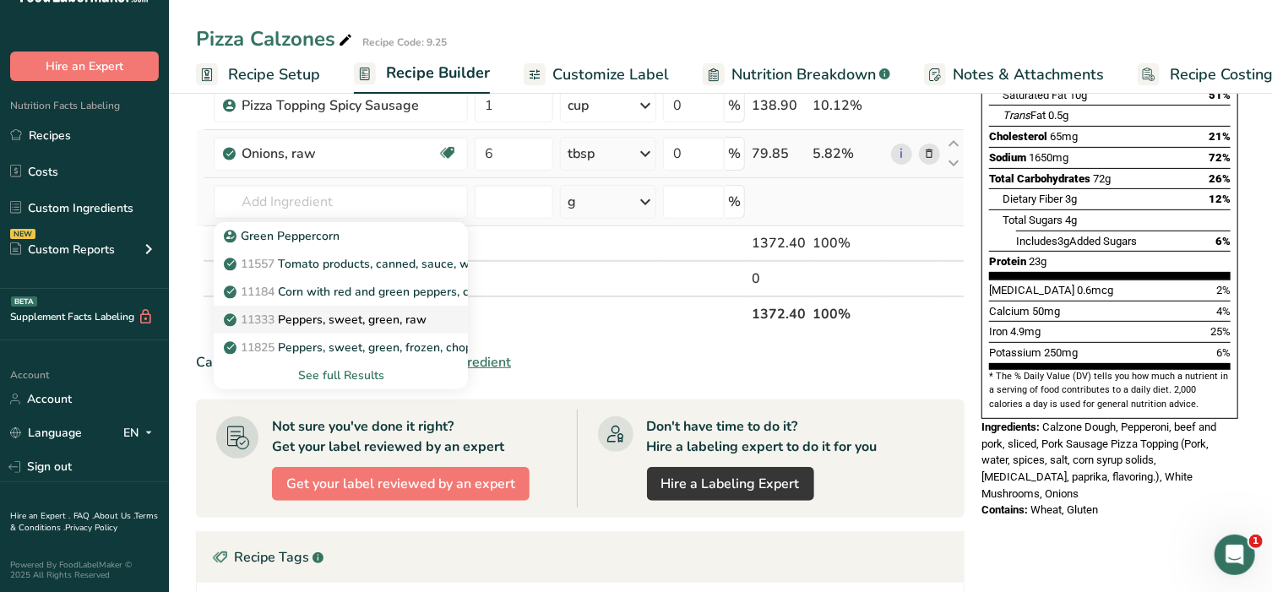
click at [328, 317] on p "11333 Peppers, sweet, green, raw" at bounding box center [326, 320] width 199 height 18
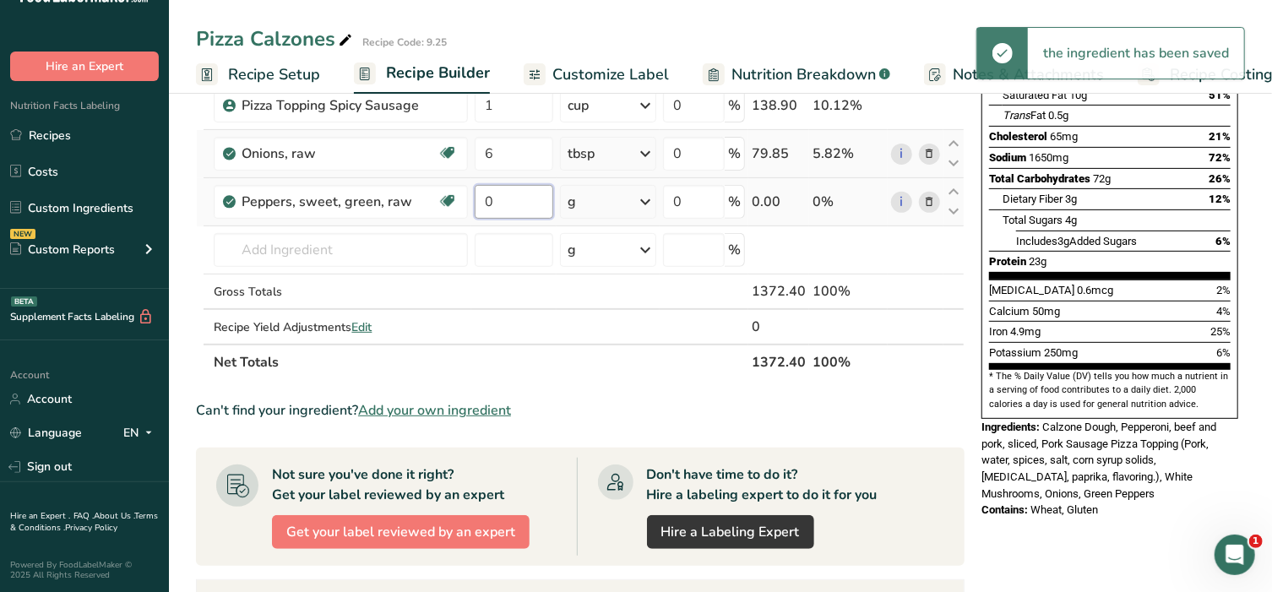
click at [516, 214] on input "0" at bounding box center [514, 202] width 79 height 34
click at [601, 199] on div "Ingredient * Amount * Unit * Waste * .a-a{fill:#347362;}.b-a{fill:#fff;} Grams …" at bounding box center [580, 140] width 769 height 479
click at [601, 199] on div "g" at bounding box center [608, 202] width 96 height 34
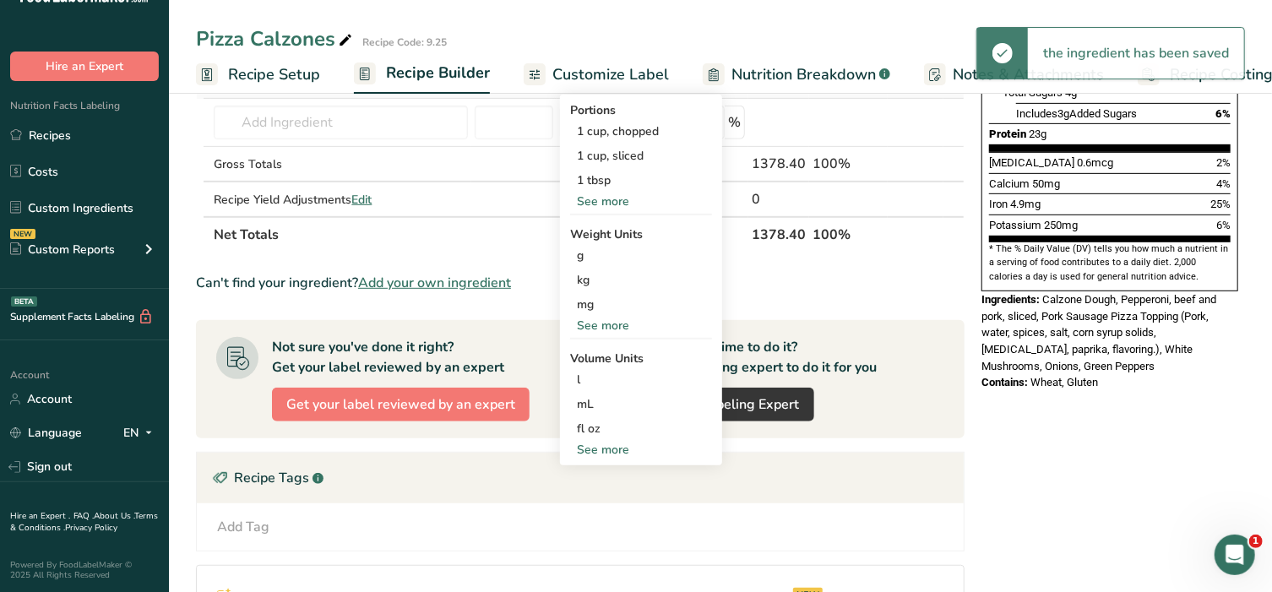
scroll to position [458, 0]
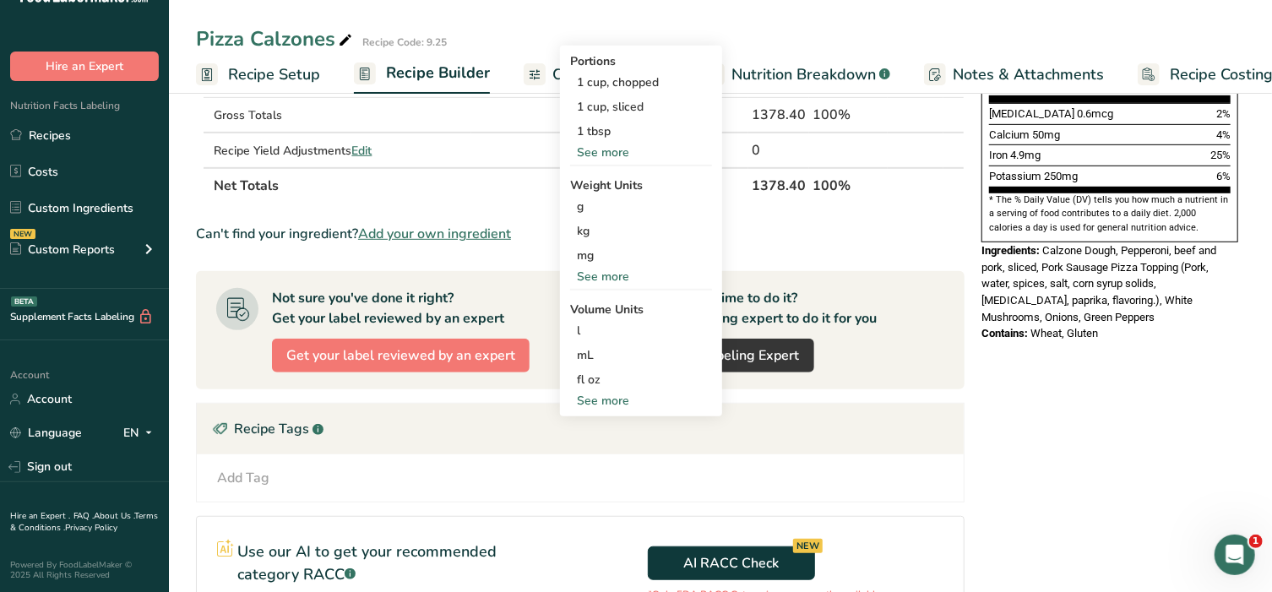
click at [612, 392] on div "See more" at bounding box center [641, 401] width 142 height 18
click at [642, 401] on div "tbsp" at bounding box center [641, 404] width 128 height 18
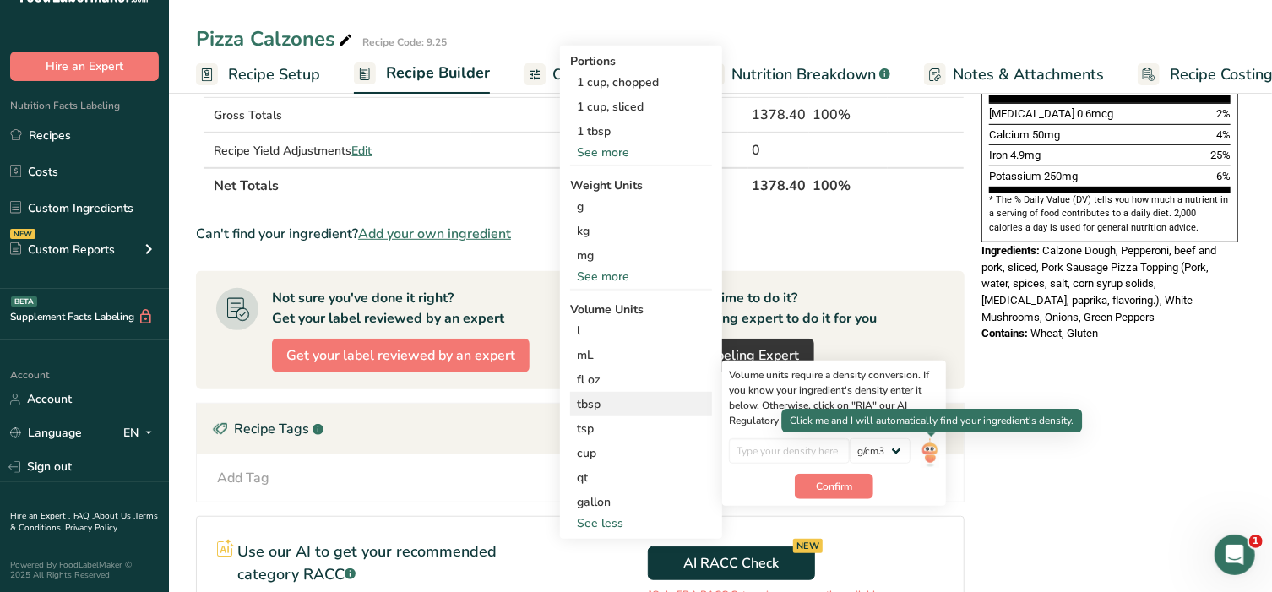
click at [938, 448] on img at bounding box center [930, 453] width 19 height 30
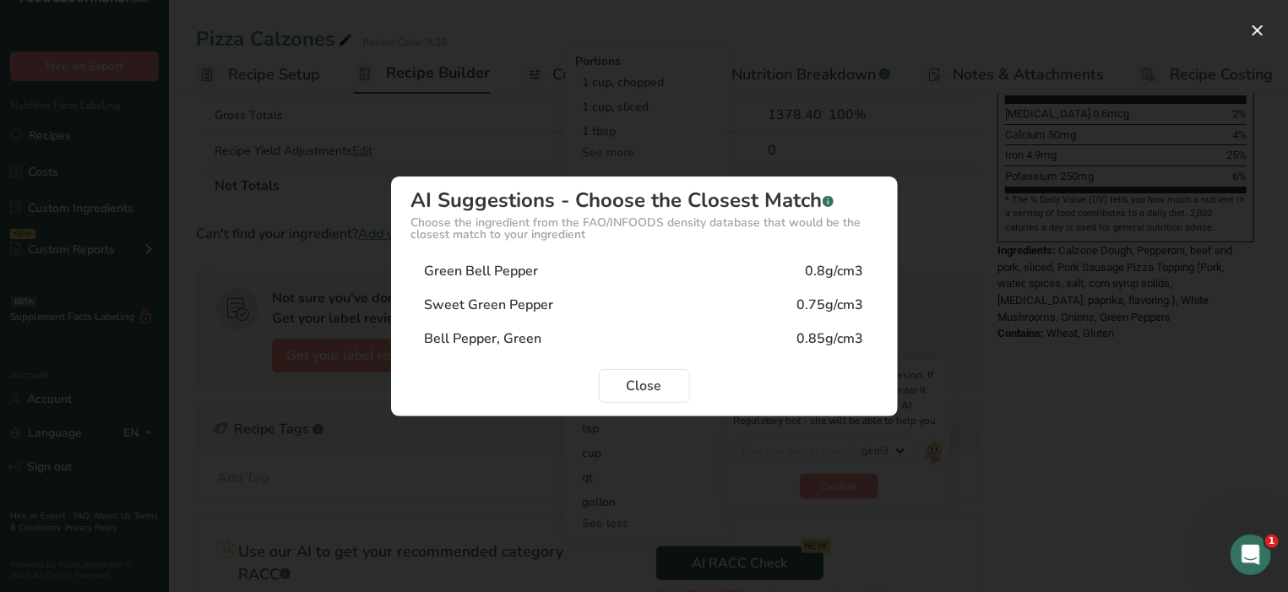
click at [534, 267] on div "Green Bell Pepper" at bounding box center [482, 271] width 114 height 20
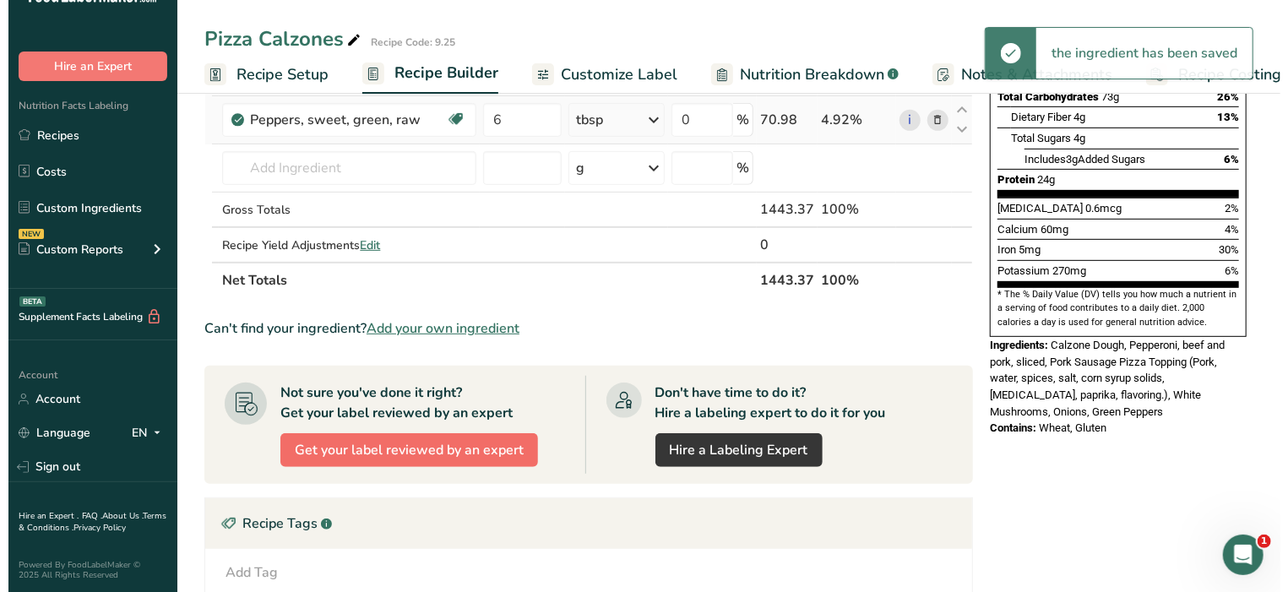
scroll to position [317, 0]
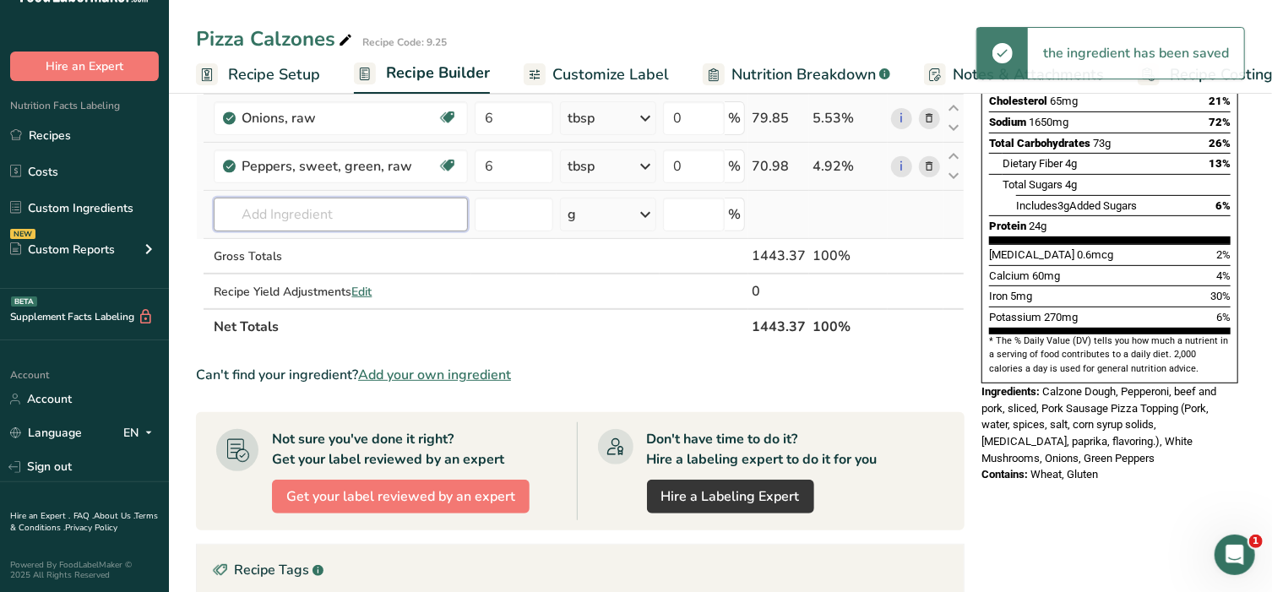
click at [316, 207] on input "text" at bounding box center [341, 215] width 254 height 34
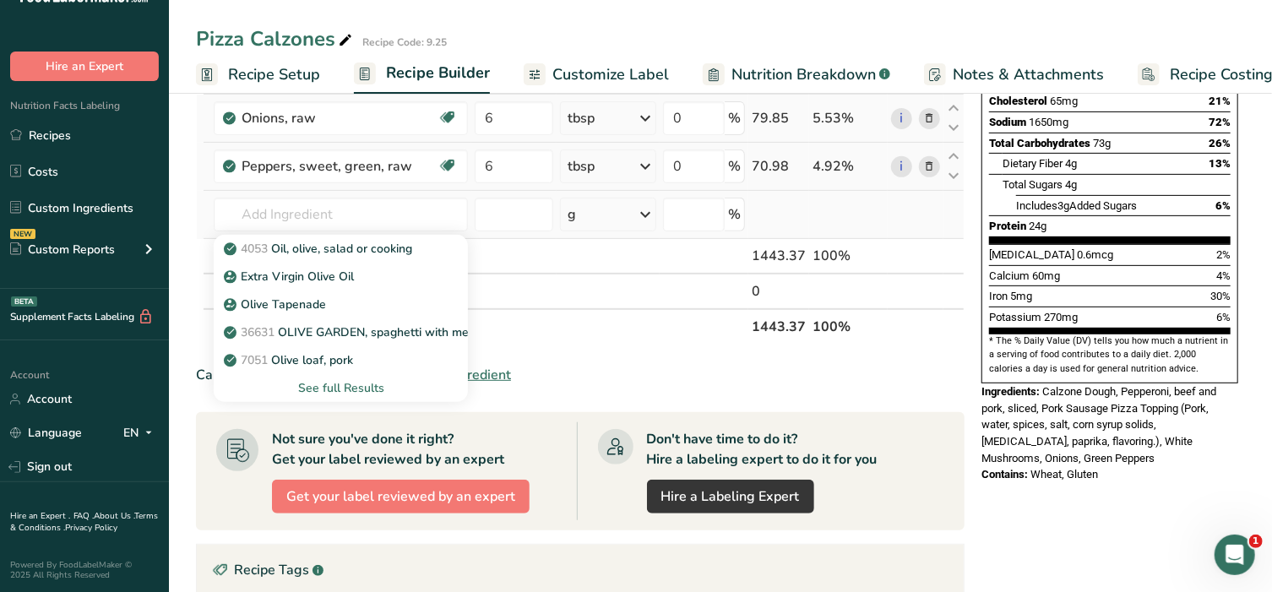
click at [340, 383] on div "See full Results" at bounding box center [340, 388] width 227 height 18
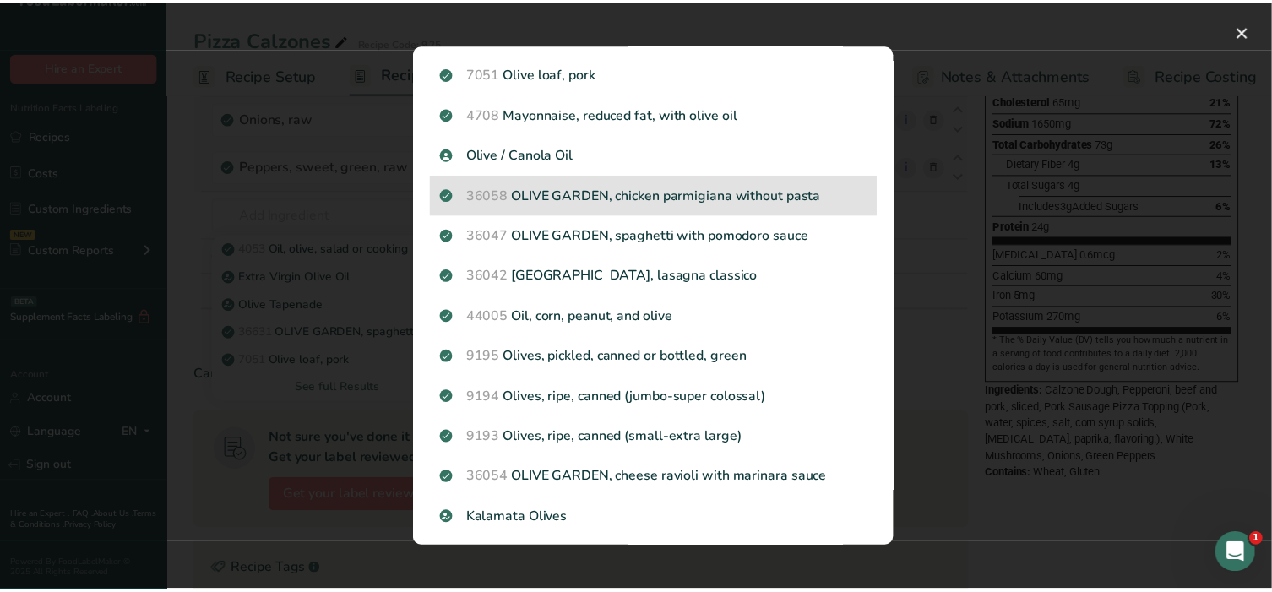
scroll to position [210, 0]
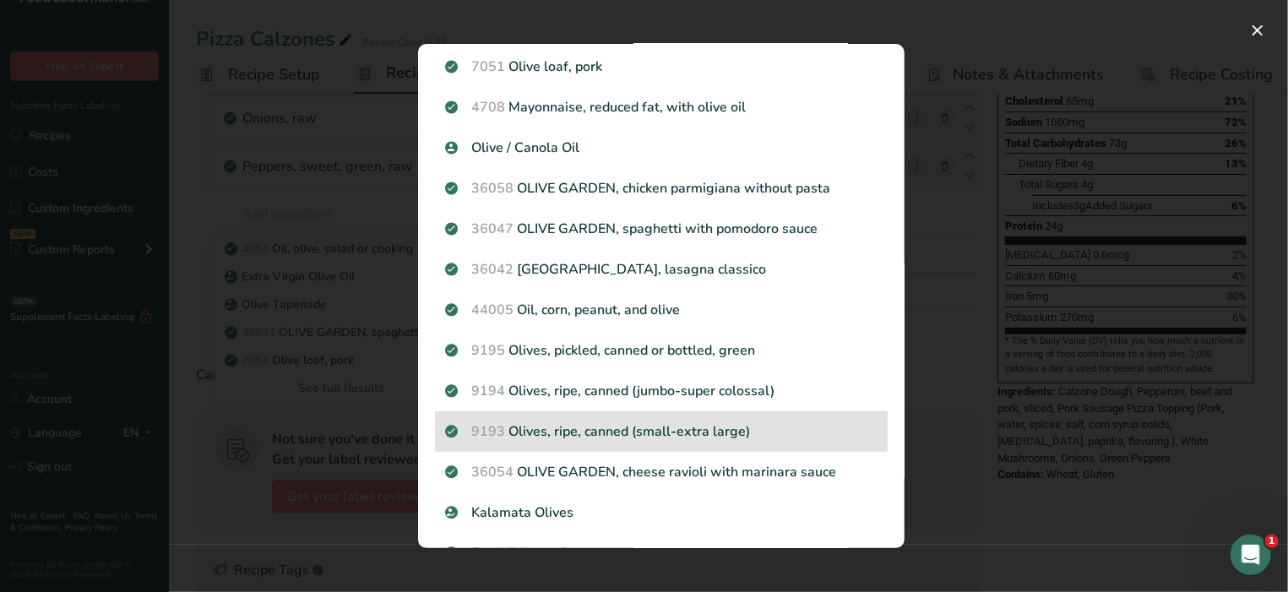
click at [593, 432] on p "9193 Olives, ripe, canned (small-extra large)" at bounding box center [661, 432] width 432 height 20
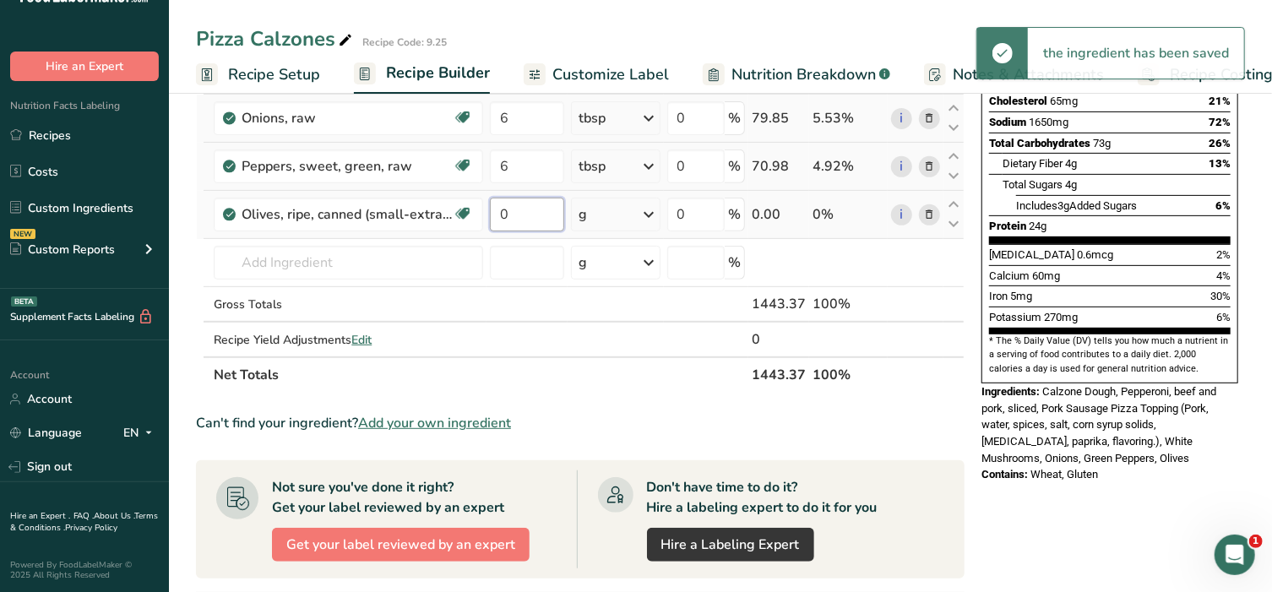
click at [511, 217] on input "0" at bounding box center [527, 215] width 74 height 34
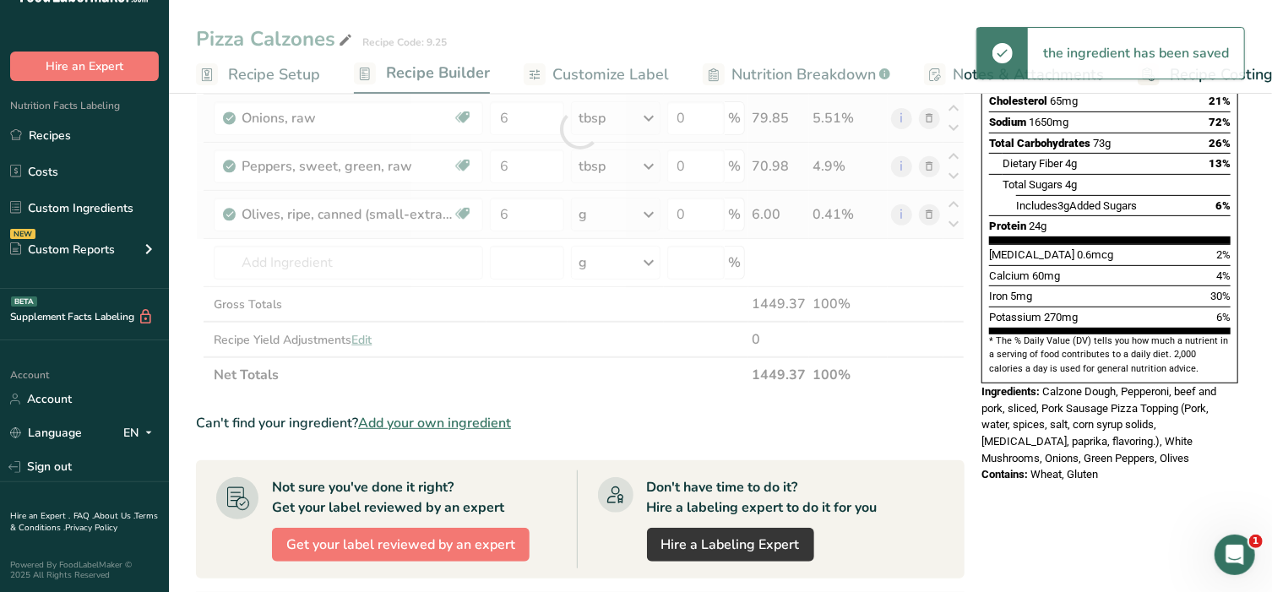
click at [627, 211] on div "Ingredient * Amount * Unit * Waste * .a-a{fill:#347362;}.b-a{fill:#fff;} Grams …" at bounding box center [580, 129] width 769 height 527
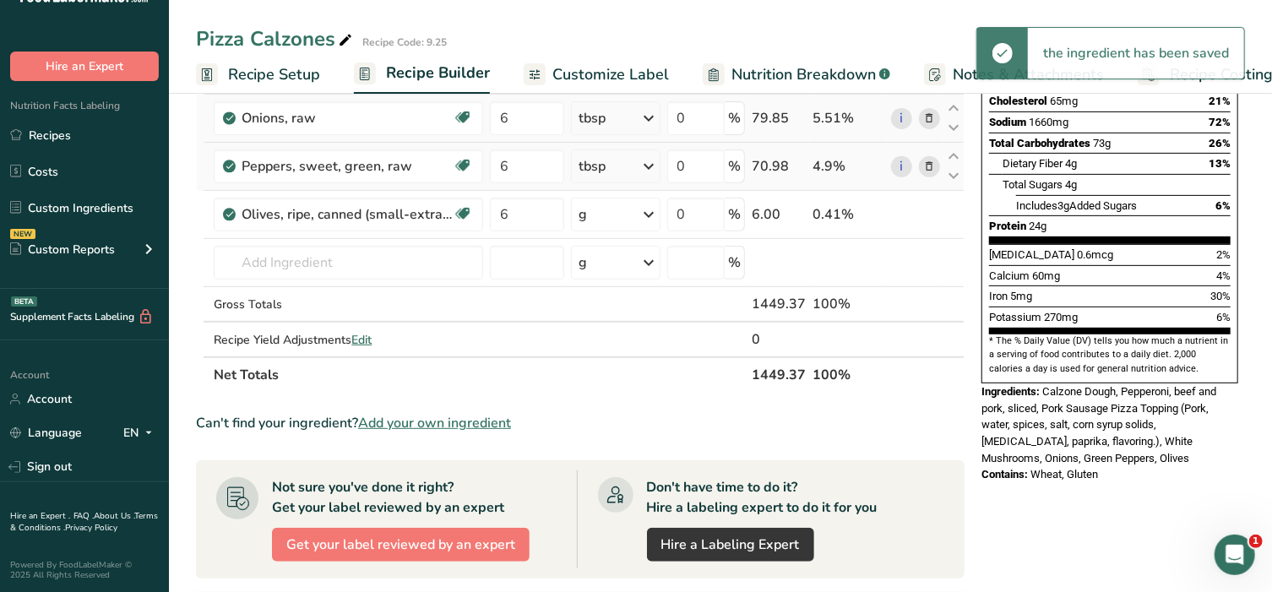
click at [638, 210] on div "g" at bounding box center [615, 215] width 89 height 34
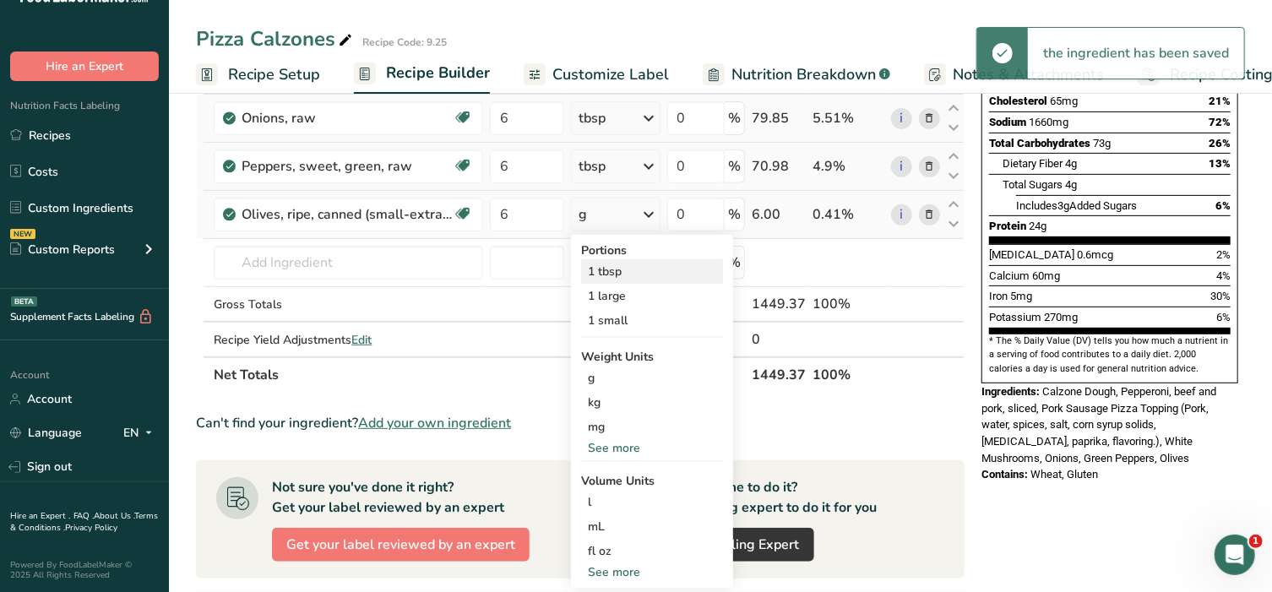
click at [611, 268] on div "1 tbsp" at bounding box center [652, 271] width 142 height 24
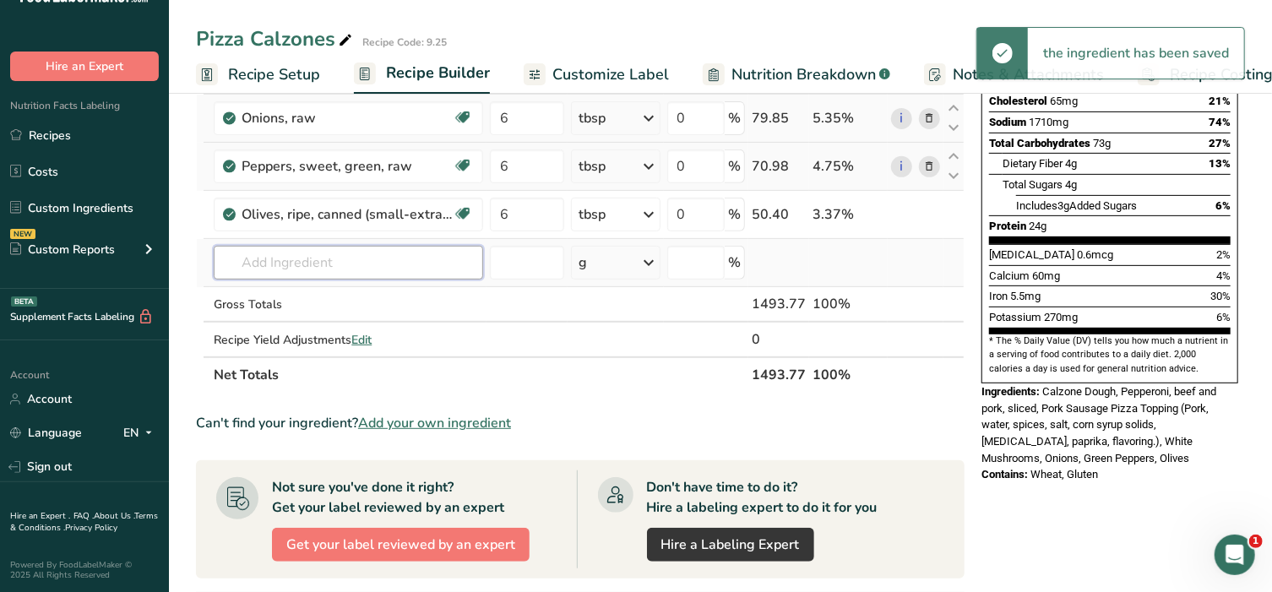
click at [296, 264] on input "text" at bounding box center [348, 263] width 269 height 34
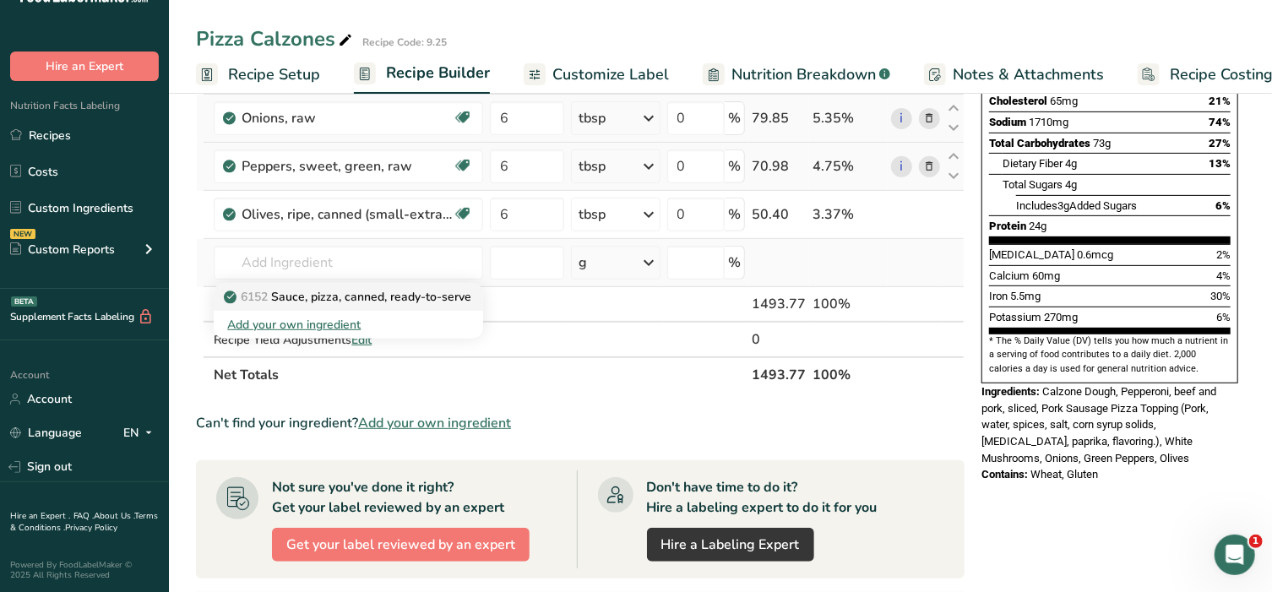
click at [313, 289] on p "6152 Sauce, pizza, canned, ready-to-serve" at bounding box center [349, 297] width 244 height 18
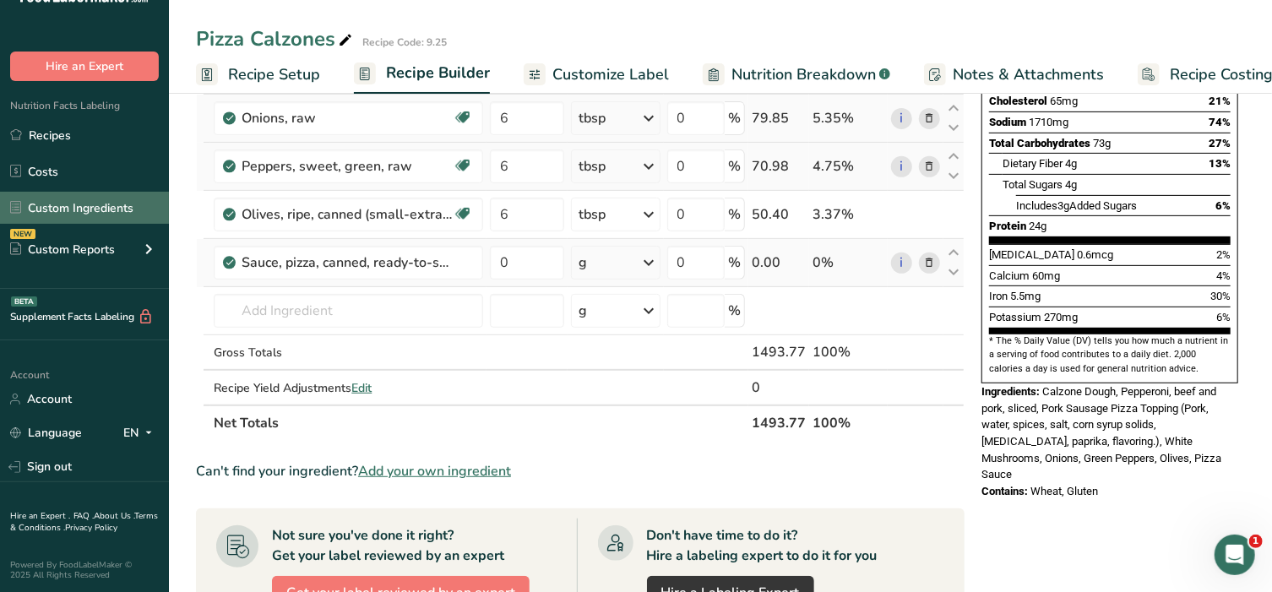
click at [75, 198] on link "Custom Ingredients" at bounding box center [84, 208] width 169 height 32
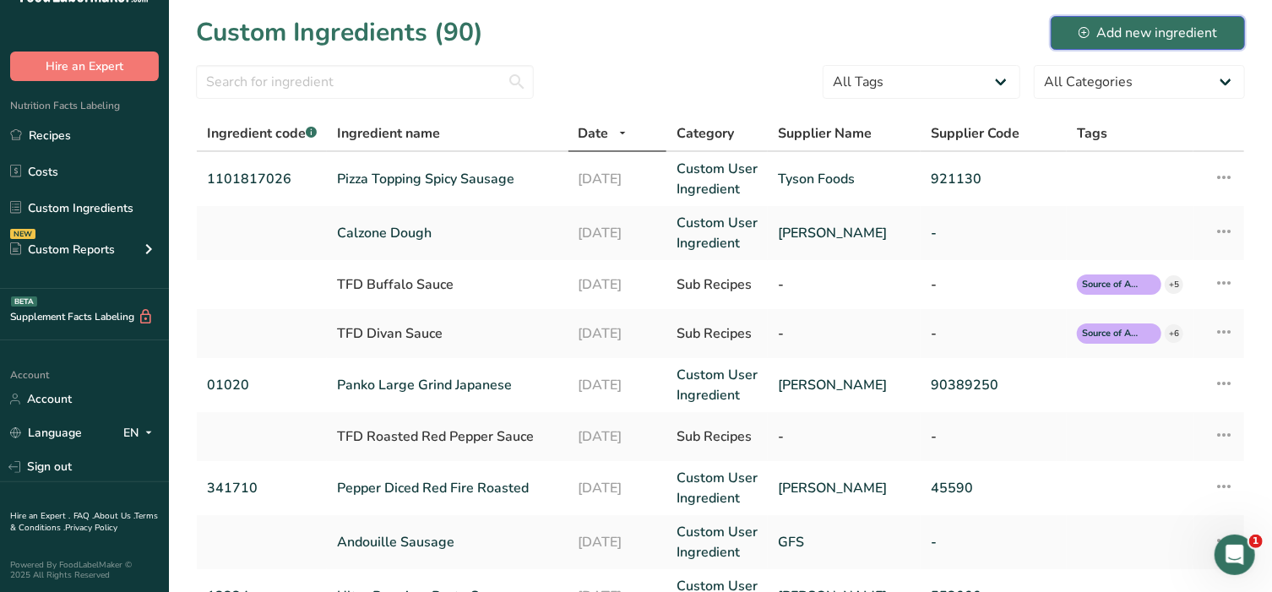
click at [1107, 39] on div "Add new ingredient" at bounding box center [1148, 33] width 139 height 20
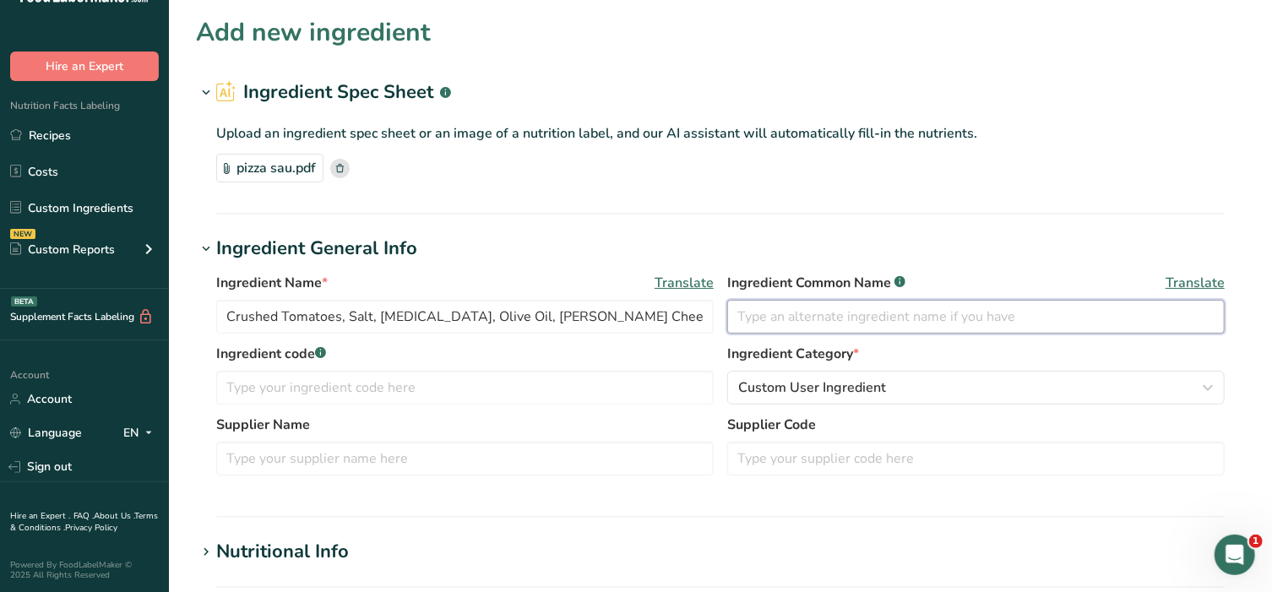
click at [745, 317] on input "text" at bounding box center [976, 317] width 498 height 34
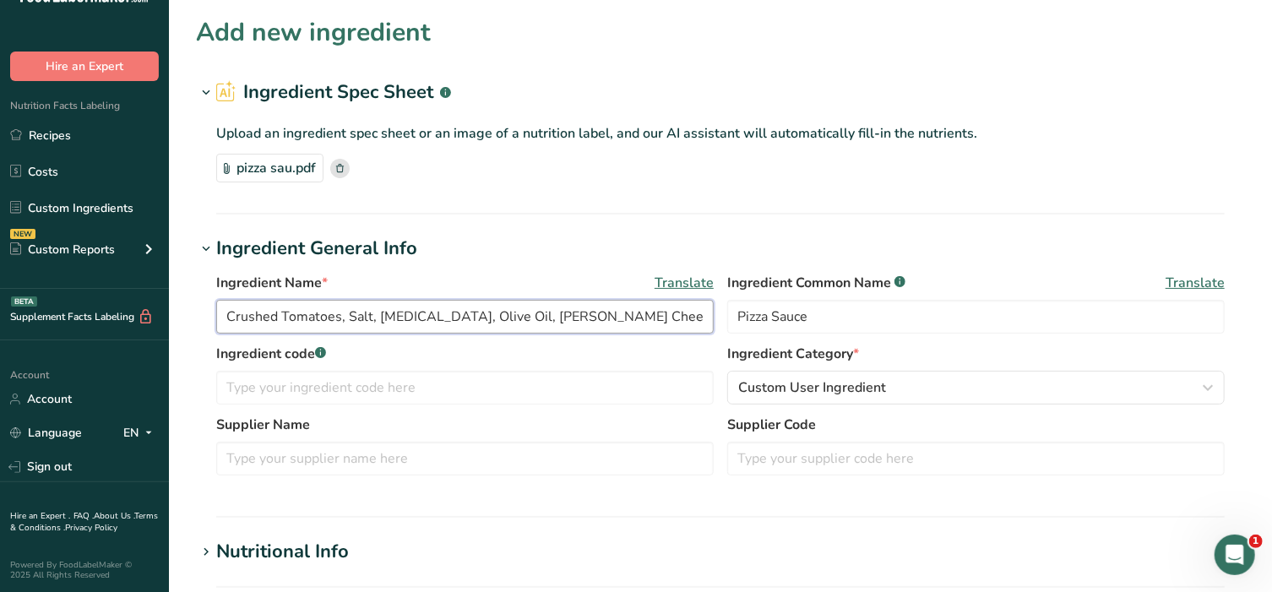
click at [371, 308] on input "Crushed Tomatoes, Salt, [MEDICAL_DATA], Olive Oil, [PERSON_NAME] Cheese (Whey P…" at bounding box center [465, 317] width 498 height 34
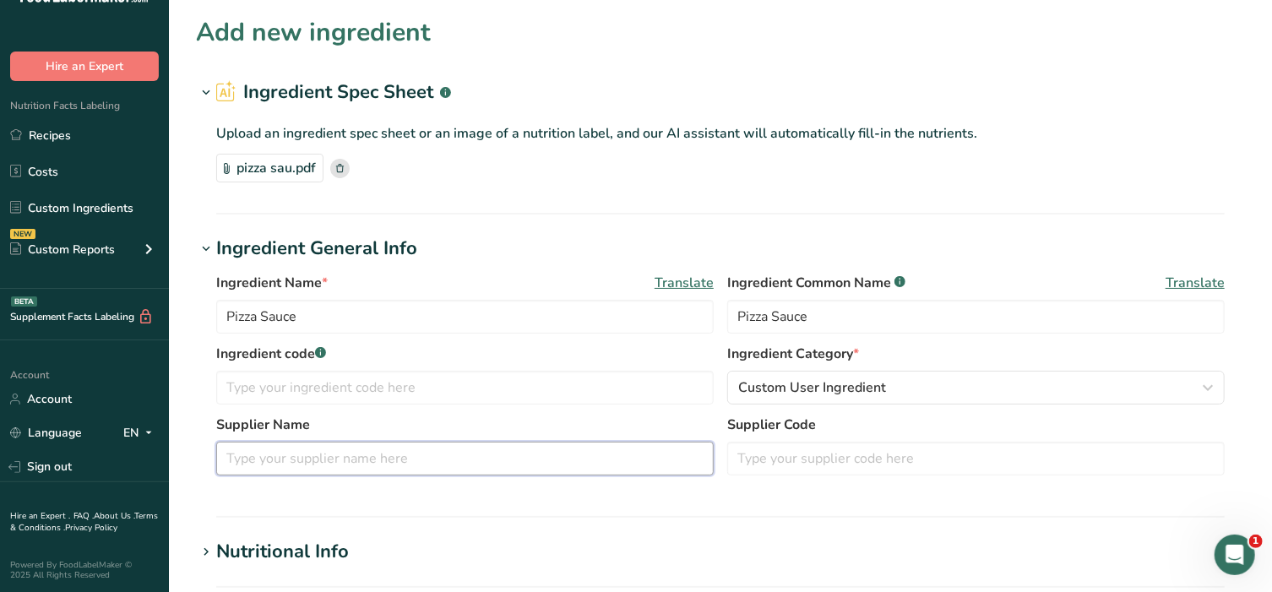
click at [362, 454] on input "text" at bounding box center [465, 459] width 498 height 34
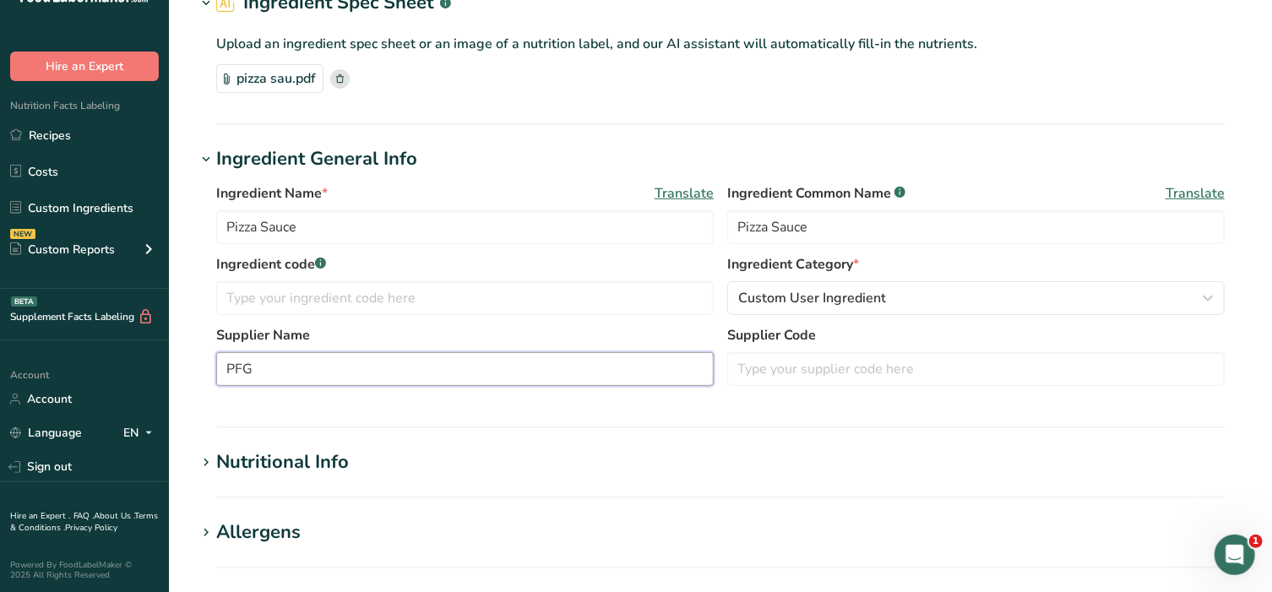
scroll to position [140, 0]
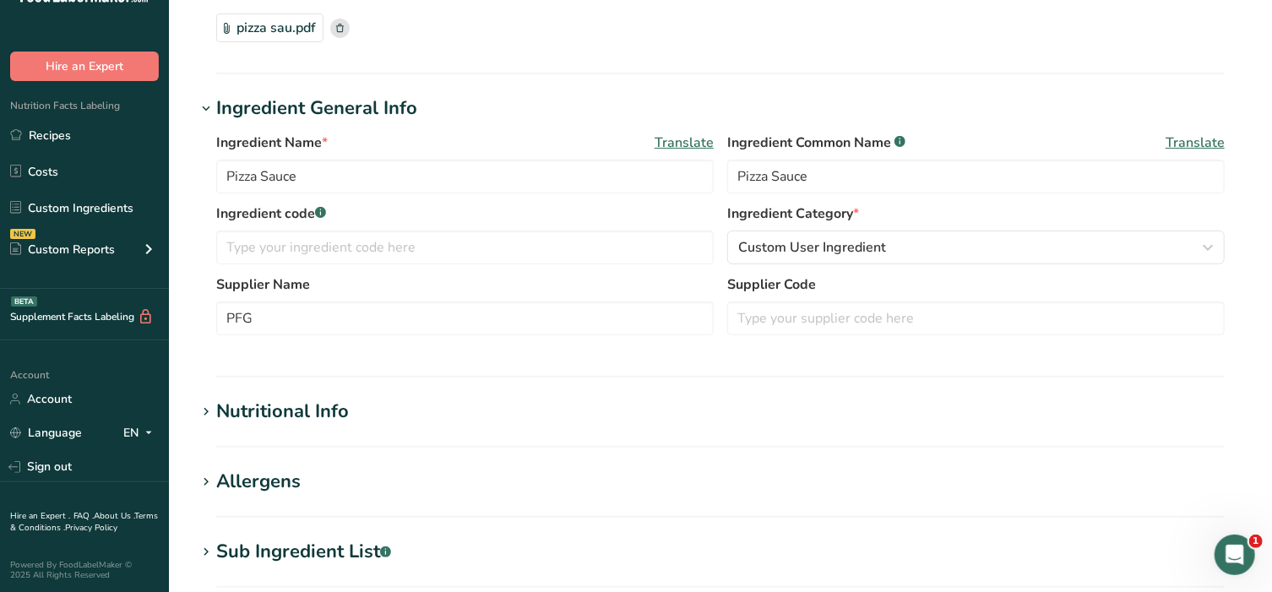
click at [204, 405] on icon at bounding box center [206, 412] width 15 height 24
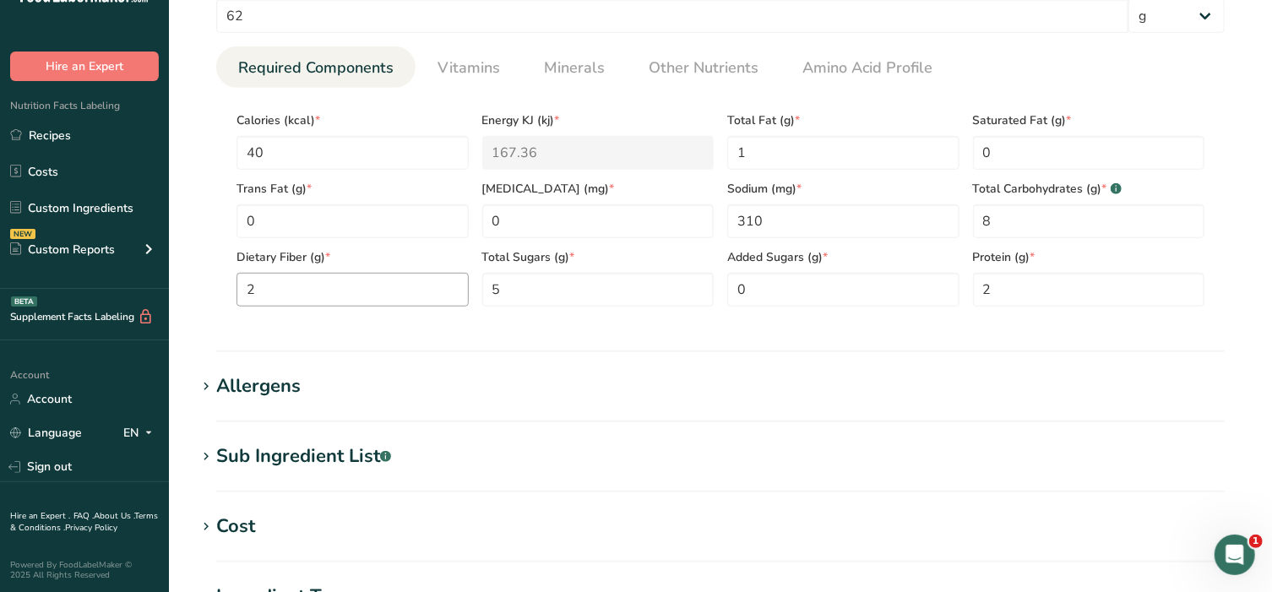
scroll to position [633, 0]
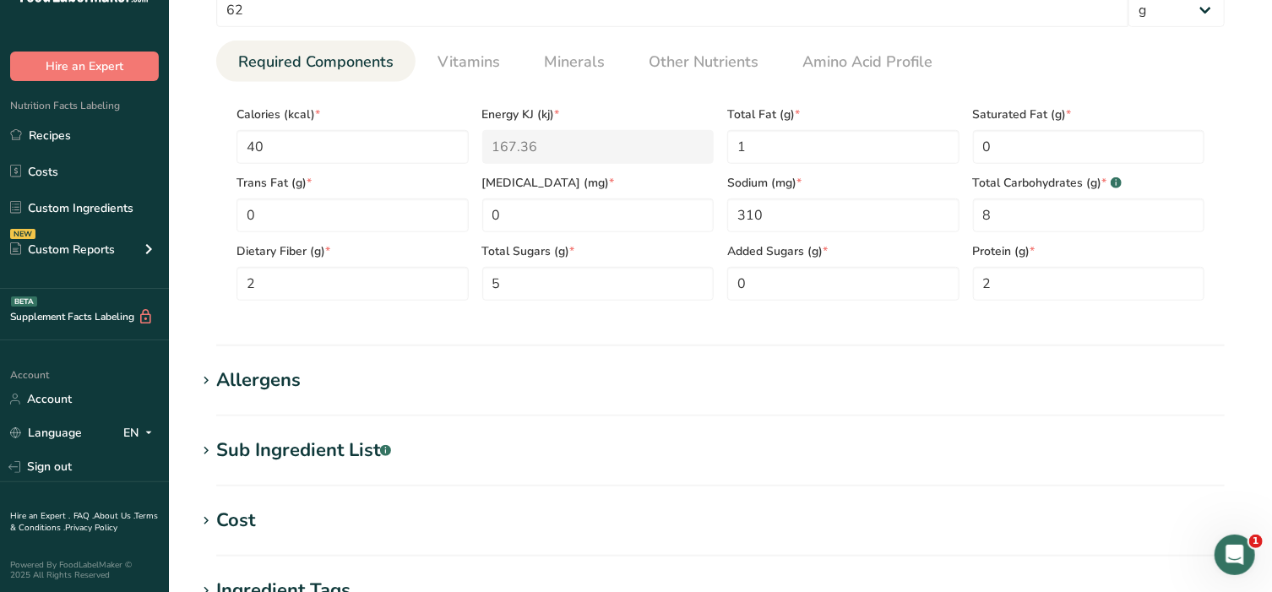
click at [201, 379] on icon at bounding box center [206, 381] width 15 height 24
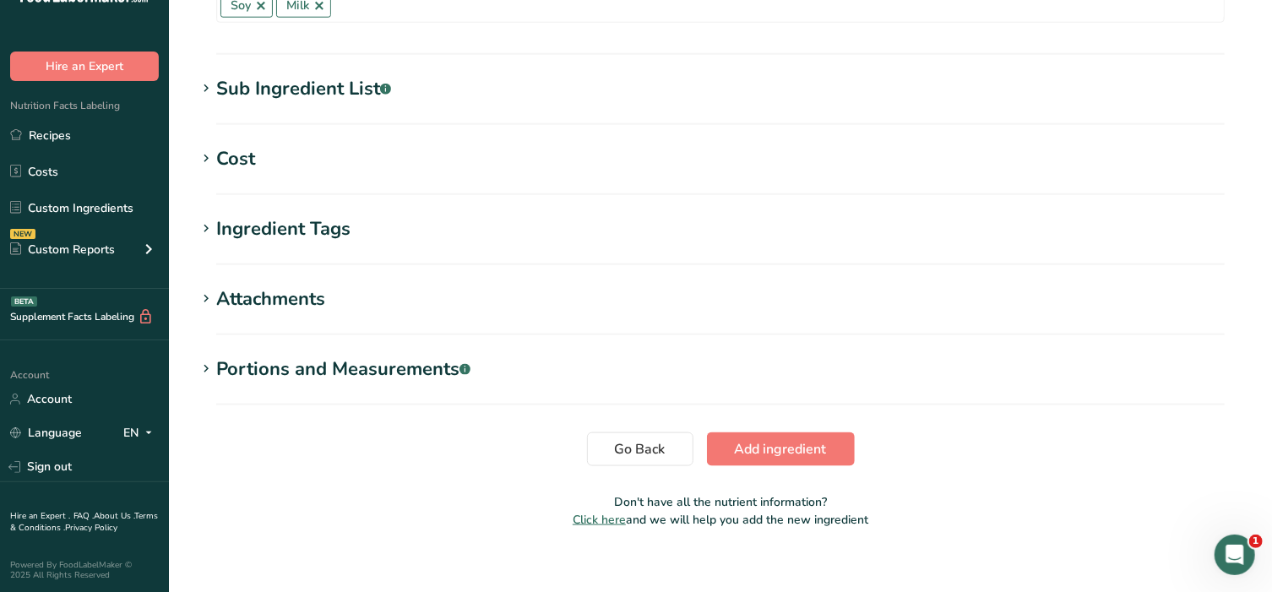
scroll to position [1091, 0]
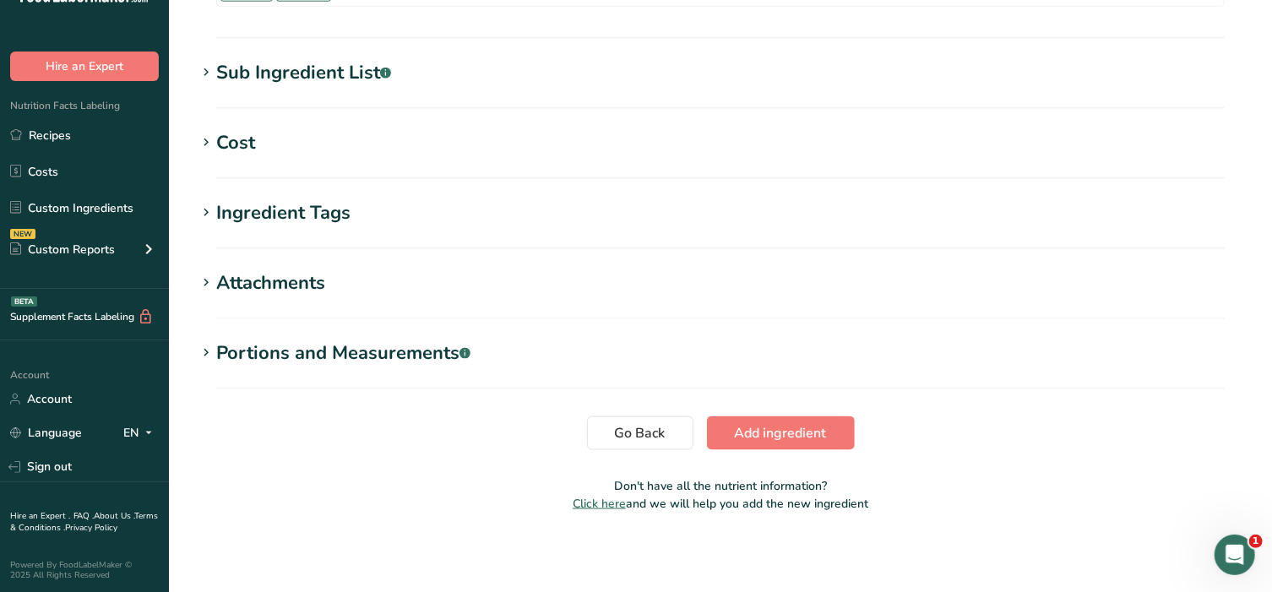
click at [209, 353] on icon at bounding box center [206, 353] width 15 height 24
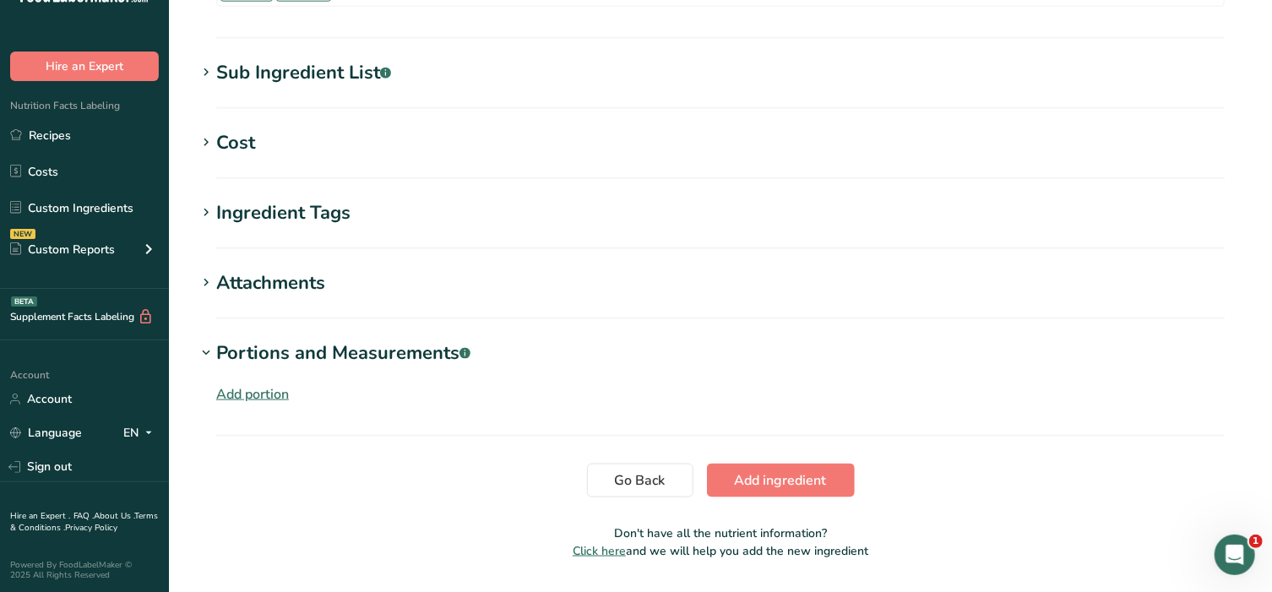
click at [269, 393] on div "Add portion" at bounding box center [252, 394] width 73 height 20
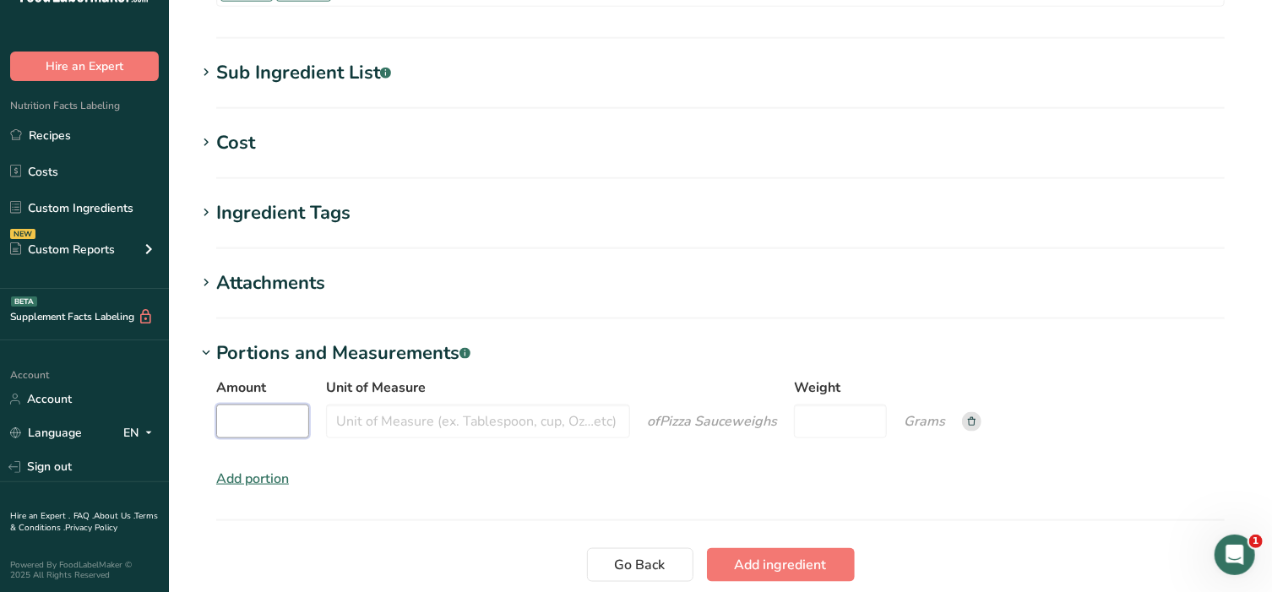
click at [266, 414] on input "Amount" at bounding box center [262, 422] width 93 height 34
click at [411, 427] on input "Unit of Measure" at bounding box center [478, 422] width 304 height 34
click at [847, 422] on input "Weight" at bounding box center [840, 422] width 93 height 34
click at [782, 562] on span "Add ingredient" at bounding box center [781, 565] width 92 height 20
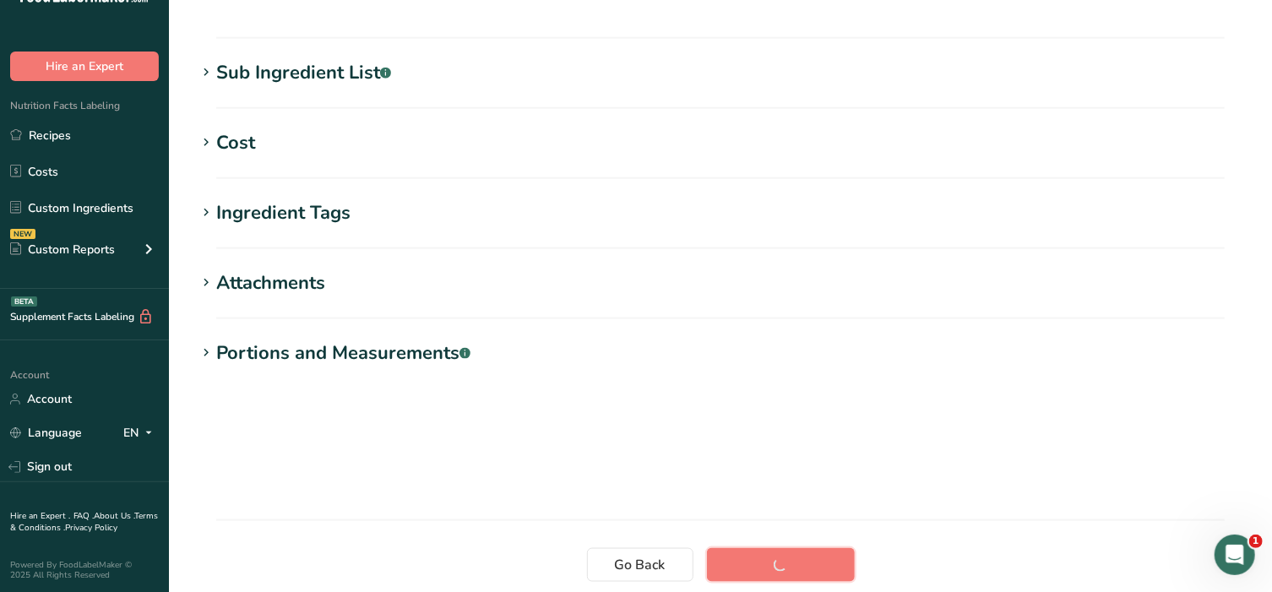
scroll to position [301, 0]
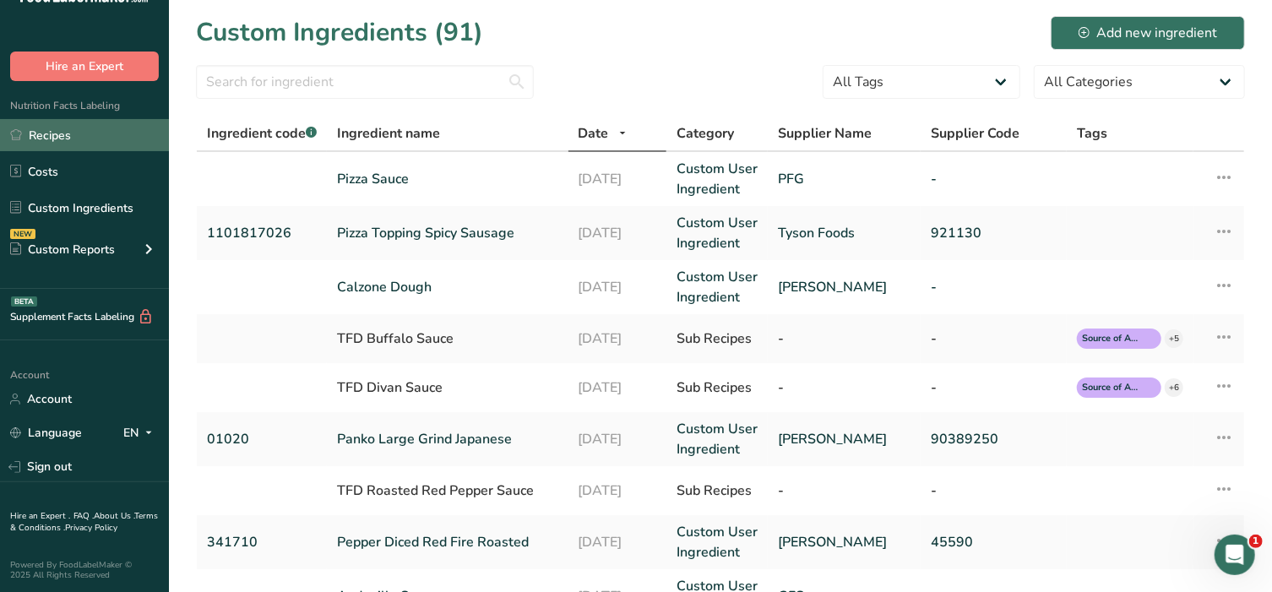
click at [58, 130] on link "Recipes" at bounding box center [84, 135] width 169 height 32
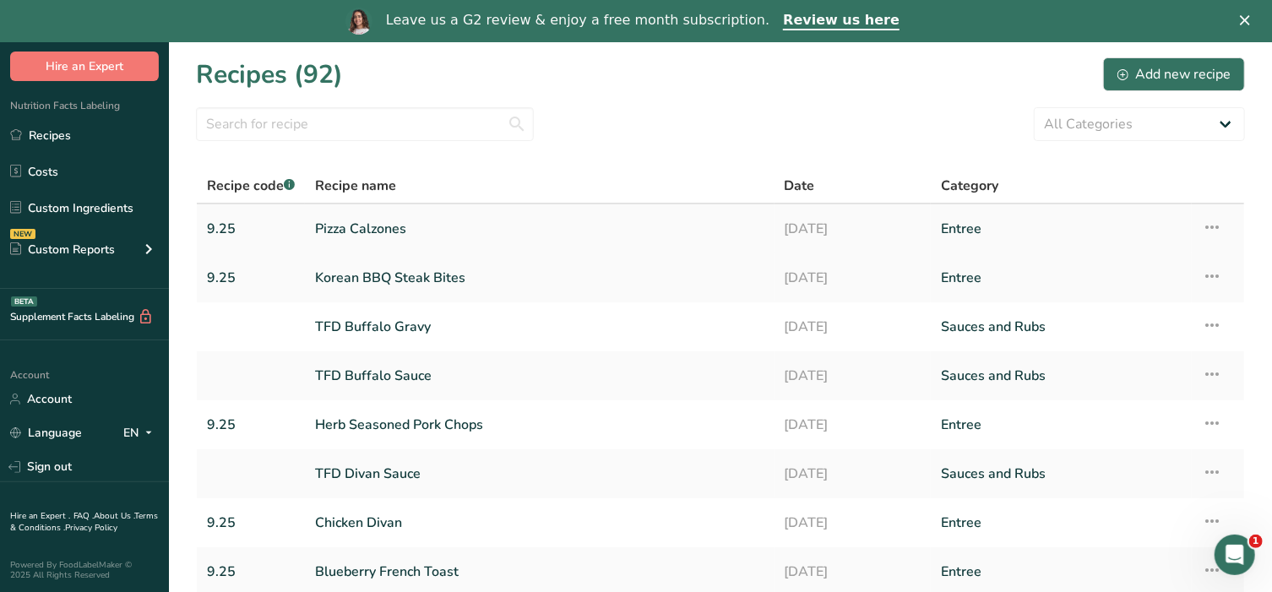
click at [370, 224] on link "Pizza Calzones" at bounding box center [539, 228] width 449 height 35
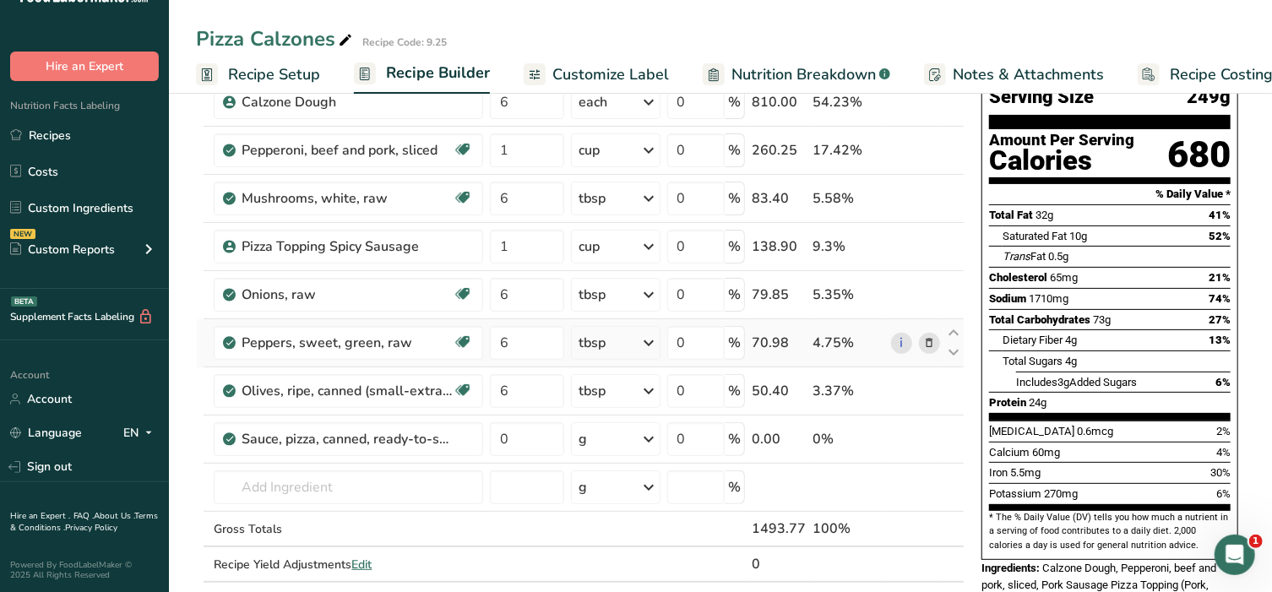
scroll to position [176, 0]
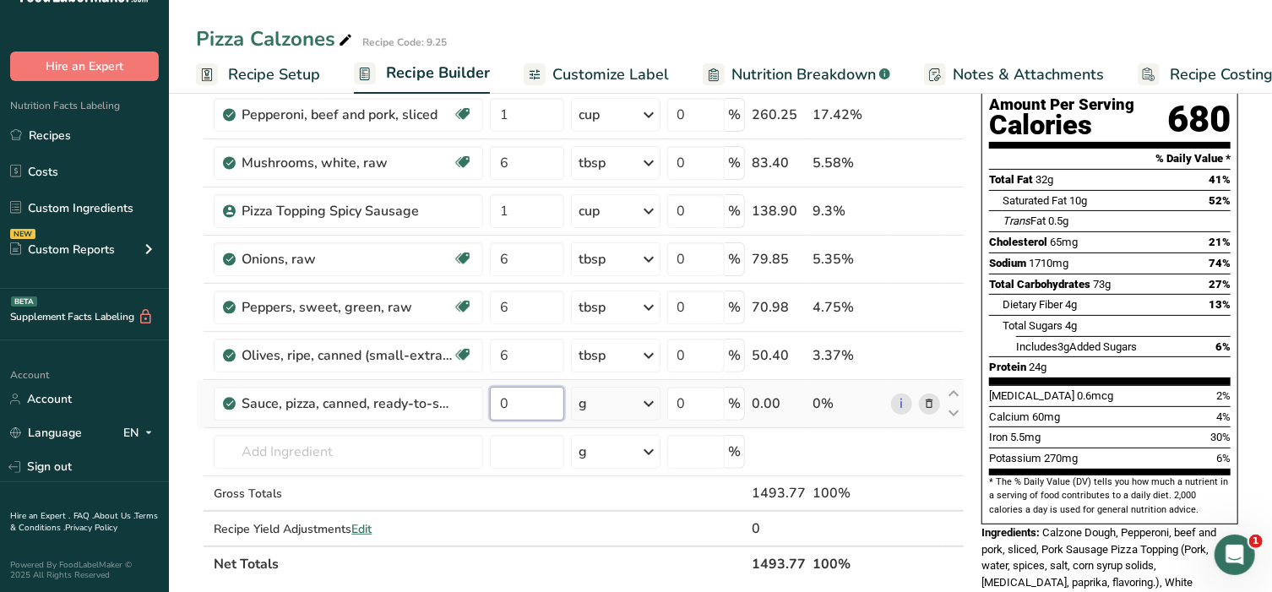
click at [545, 411] on input "0" at bounding box center [527, 404] width 74 height 34
click at [607, 409] on div "Ingredient * Amount * Unit * Waste * .a-a{fill:#347362;}.b-a{fill:#fff;} Grams …" at bounding box center [580, 294] width 769 height 575
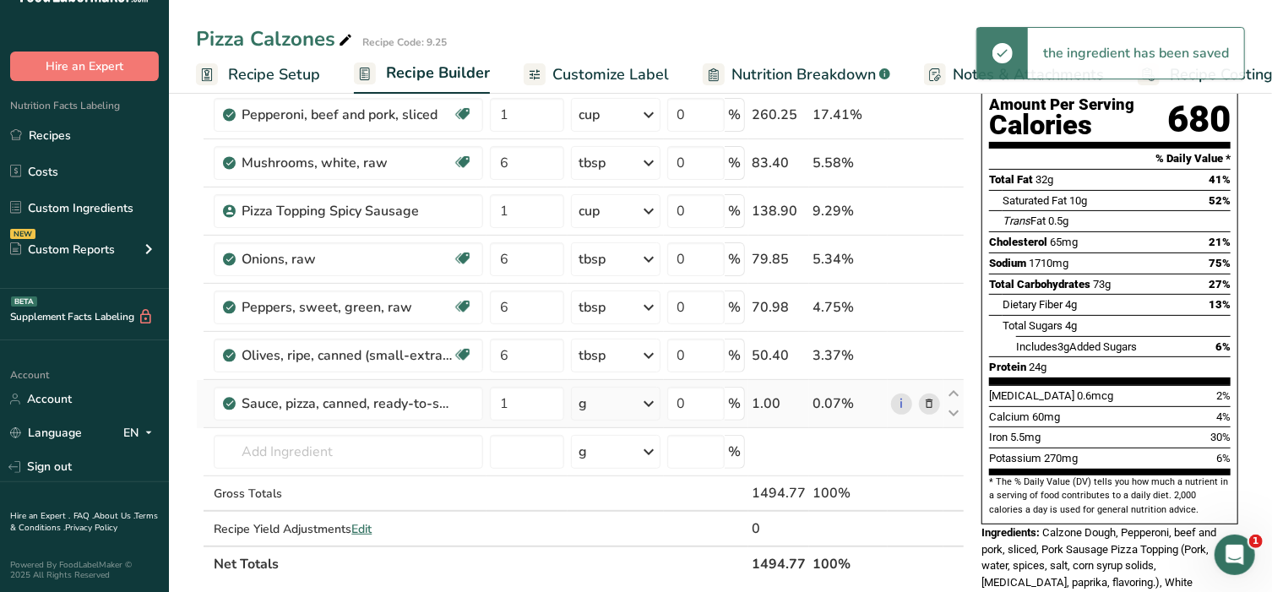
click at [626, 400] on div "g" at bounding box center [615, 404] width 89 height 34
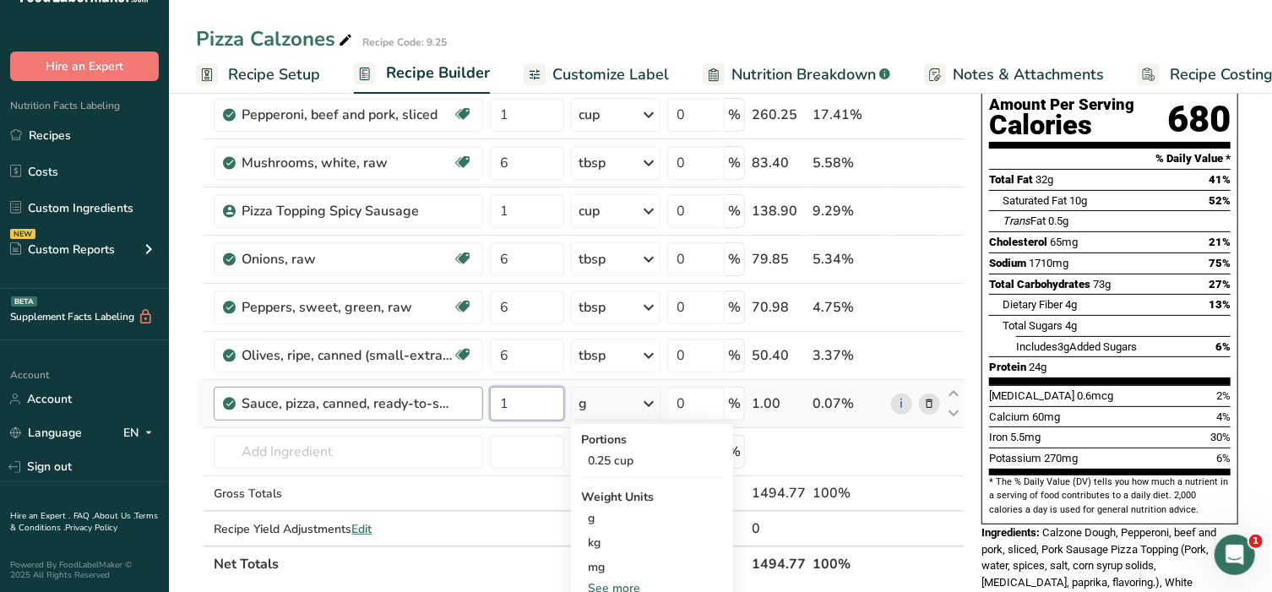
drag, startPoint x: 520, startPoint y: 404, endPoint x: 481, endPoint y: 406, distance: 39.8
click at [481, 406] on tr "Sauce, pizza, canned, ready-to-serve 1 g Portions 0.25 cup Weight Units g kg mg…" at bounding box center [580, 404] width 767 height 48
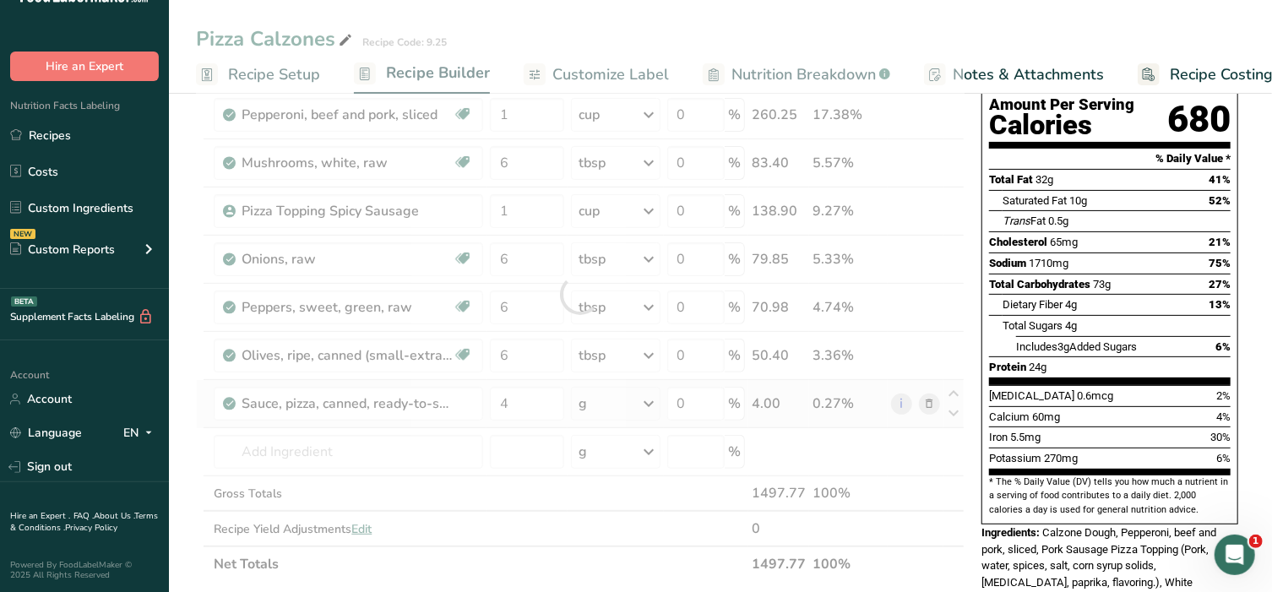
click at [633, 400] on div "Ingredient * Amount * Unit * Waste * .a-a{fill:#347362;}.b-a{fill:#fff;} Grams …" at bounding box center [580, 294] width 769 height 575
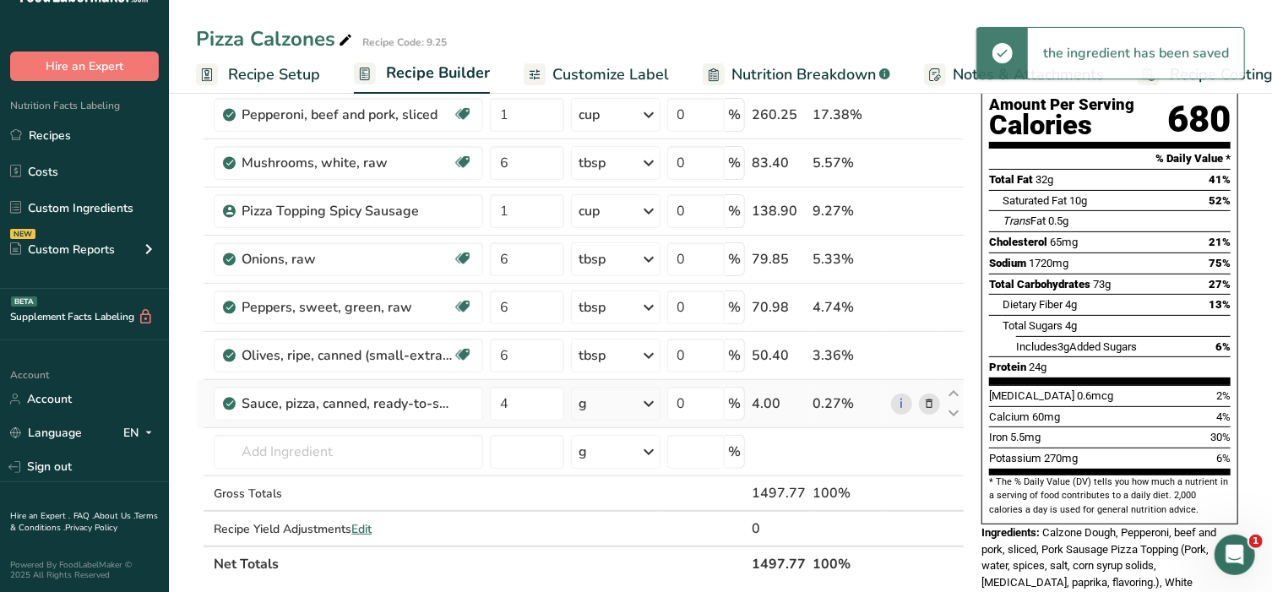
click at [633, 400] on div "g" at bounding box center [615, 404] width 89 height 34
click at [630, 462] on div "0.25 cup" at bounding box center [652, 461] width 142 height 24
click at [356, 449] on input "text" at bounding box center [348, 452] width 269 height 34
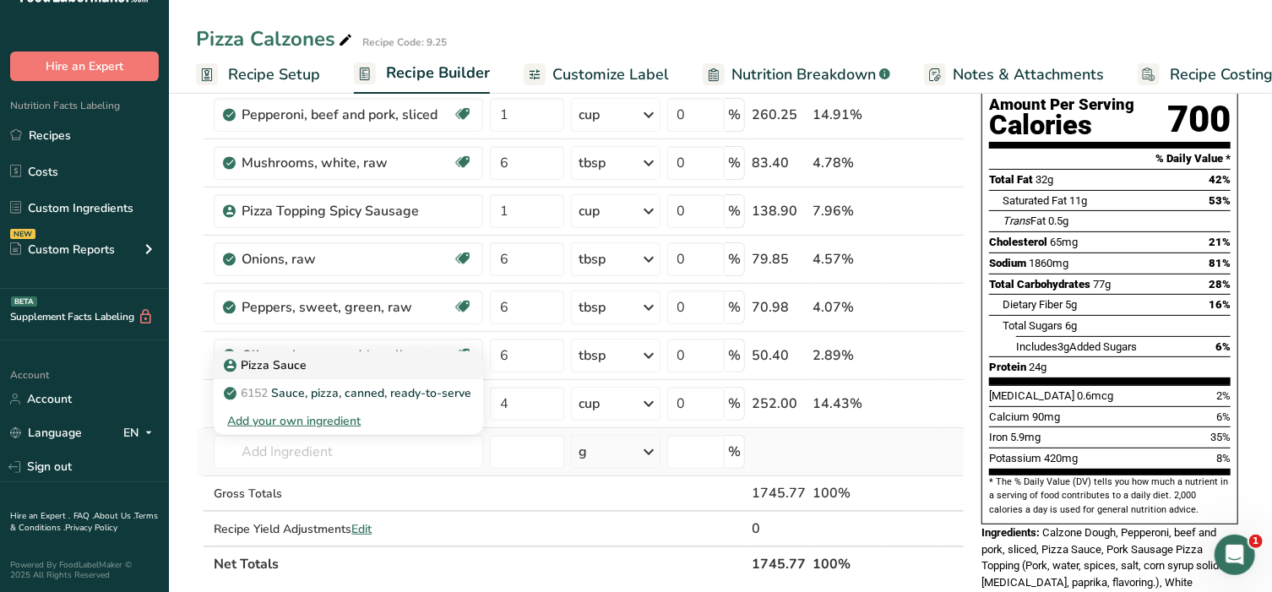
click at [276, 357] on p "Pizza Sauce" at bounding box center [266, 365] width 79 height 18
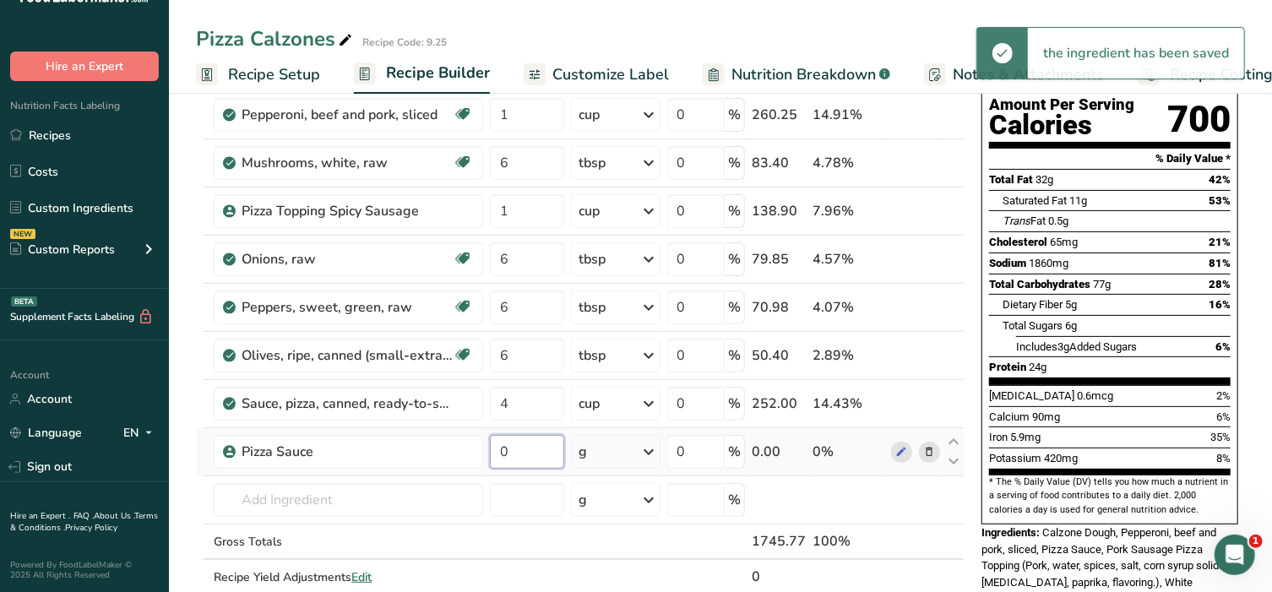
click at [524, 451] on input "0" at bounding box center [527, 452] width 74 height 34
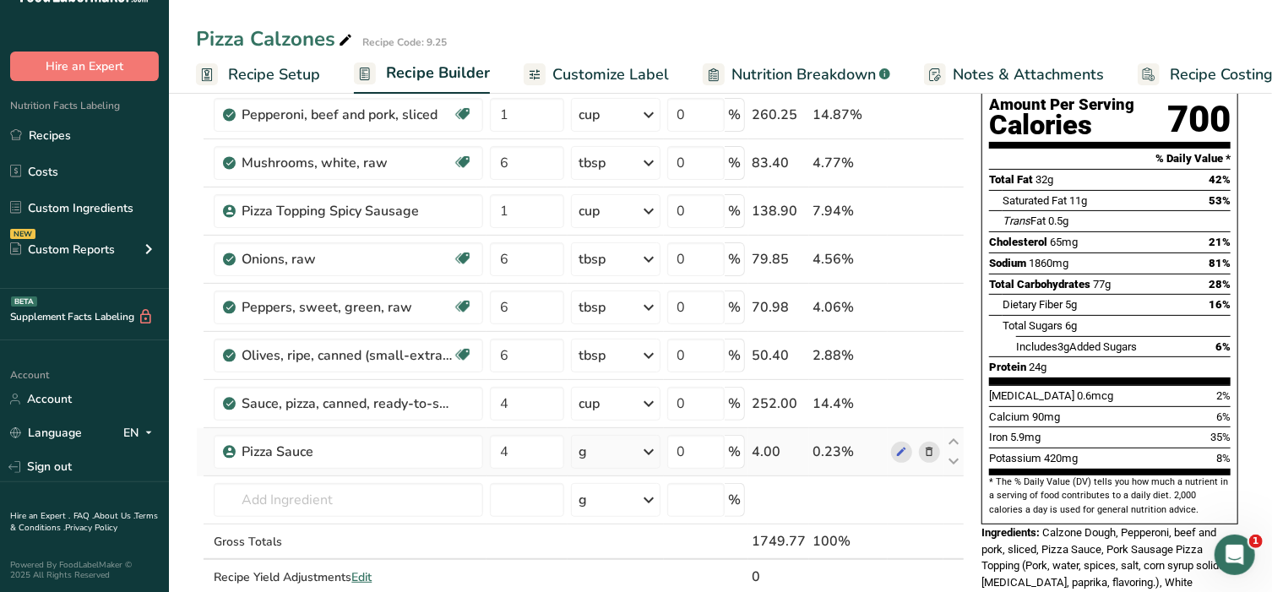
click at [621, 451] on div "Ingredient * Amount * Unit * Waste * .a-a{fill:#347362;}.b-a{fill:#fff;} Grams …" at bounding box center [580, 318] width 769 height 623
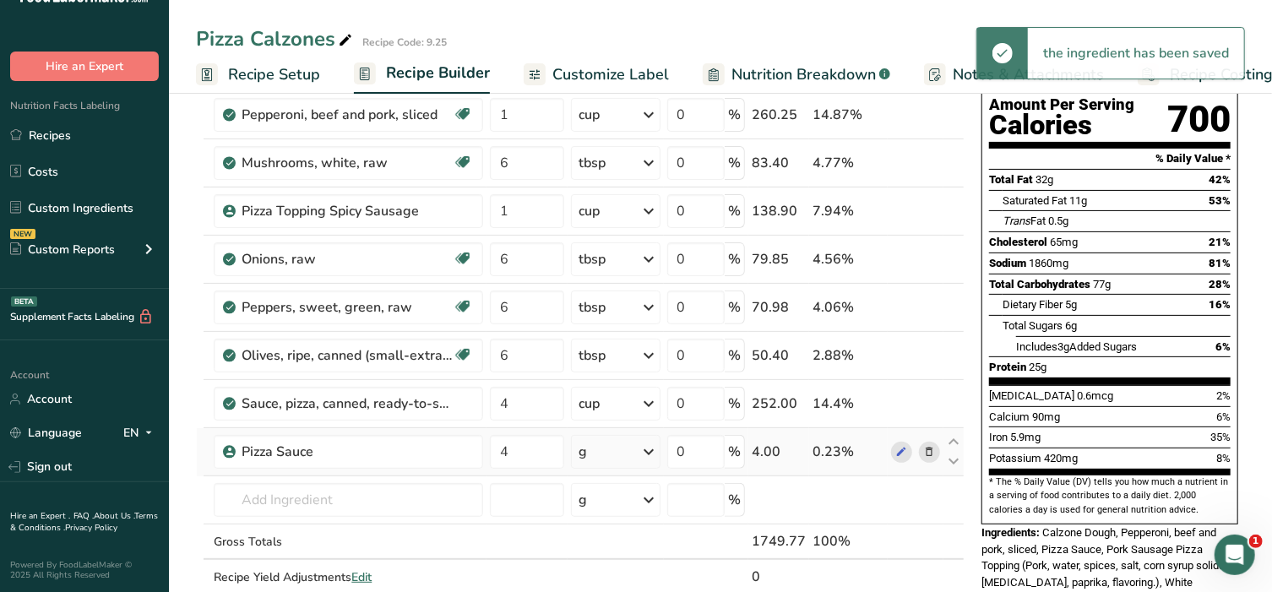
click at [621, 451] on div "g" at bounding box center [615, 452] width 89 height 34
click at [612, 513] on div "1 cup" at bounding box center [652, 509] width 142 height 24
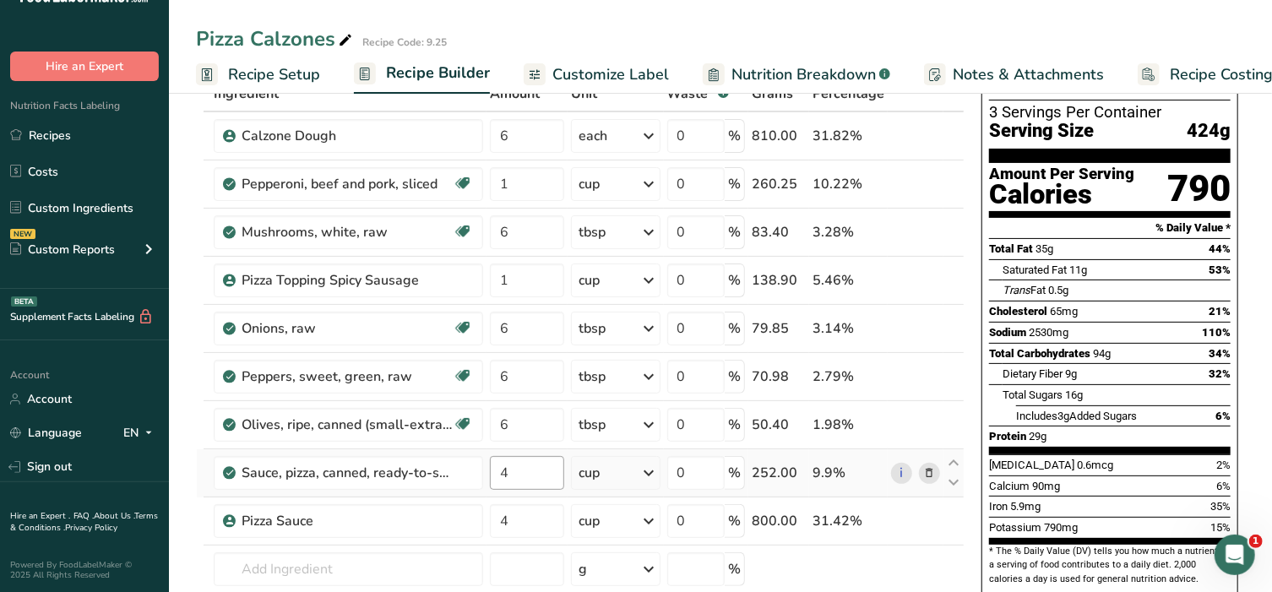
scroll to position [140, 0]
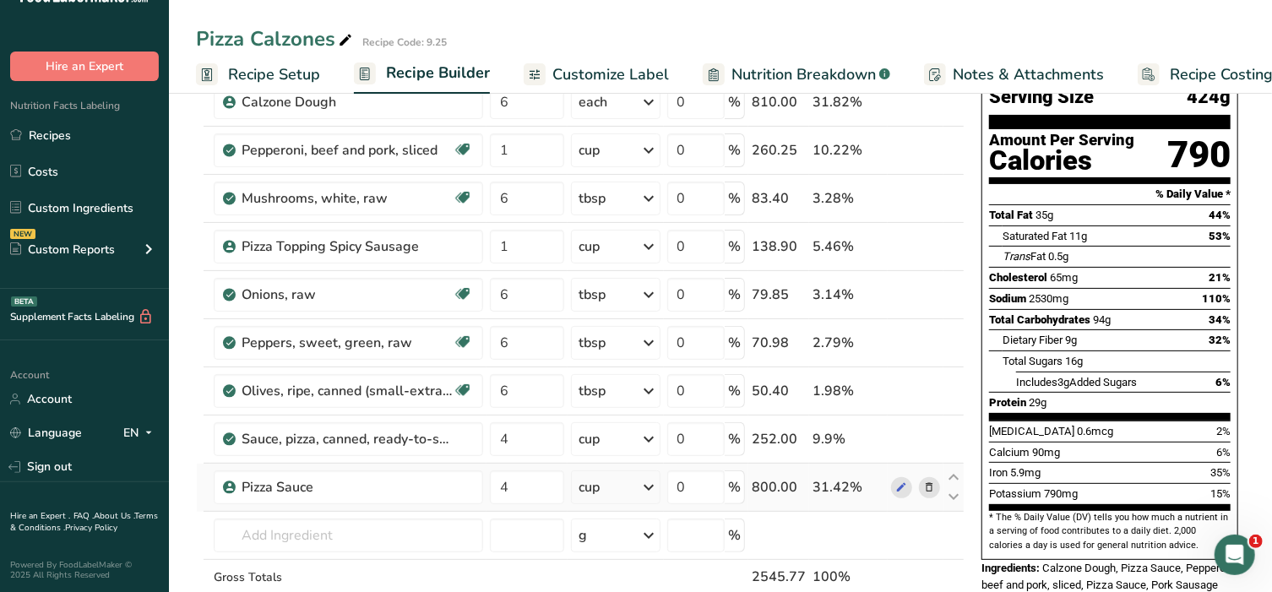
click at [930, 487] on icon at bounding box center [929, 488] width 12 height 18
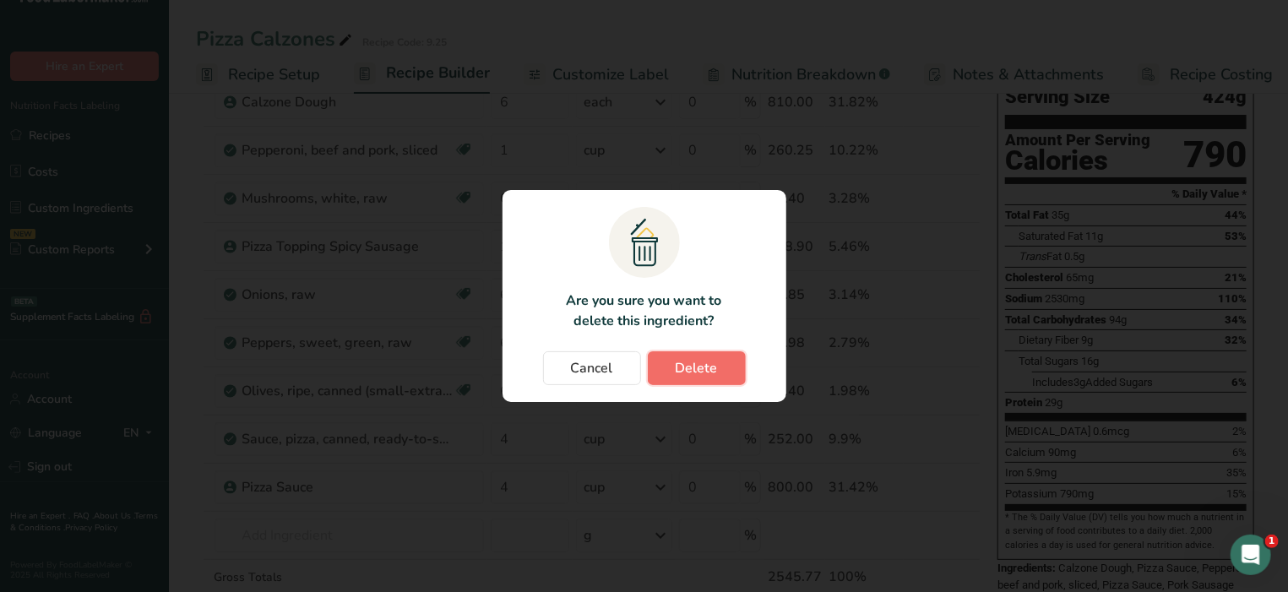
click at [688, 363] on span "Delete" at bounding box center [697, 368] width 42 height 20
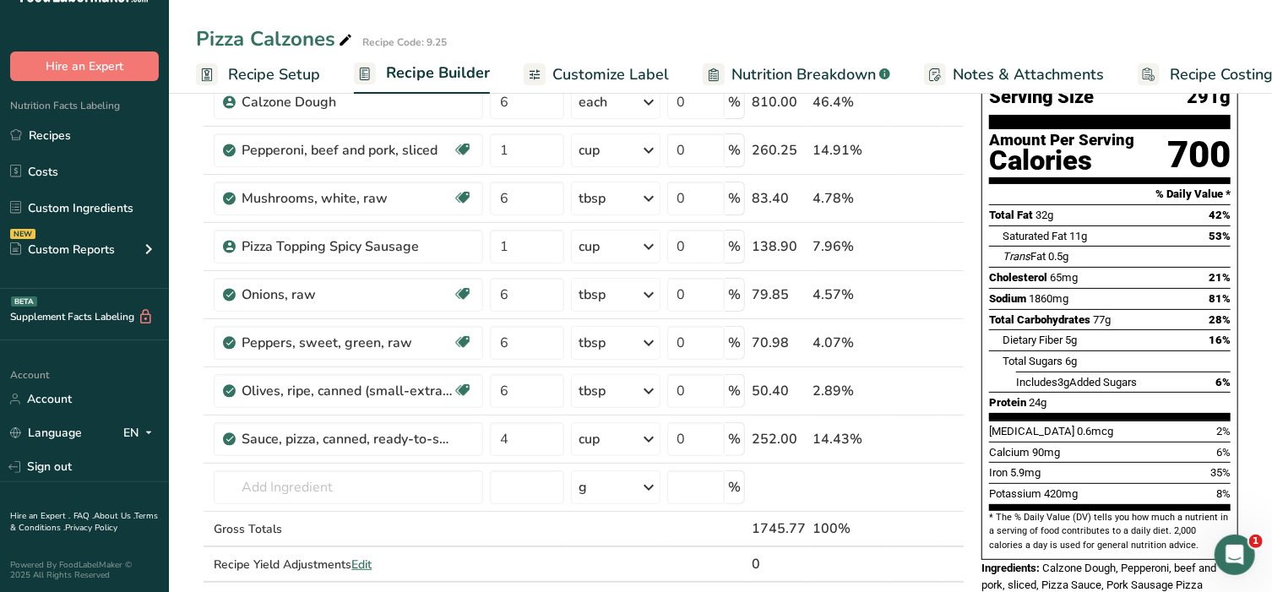
click at [922, 441] on span at bounding box center [929, 439] width 20 height 20
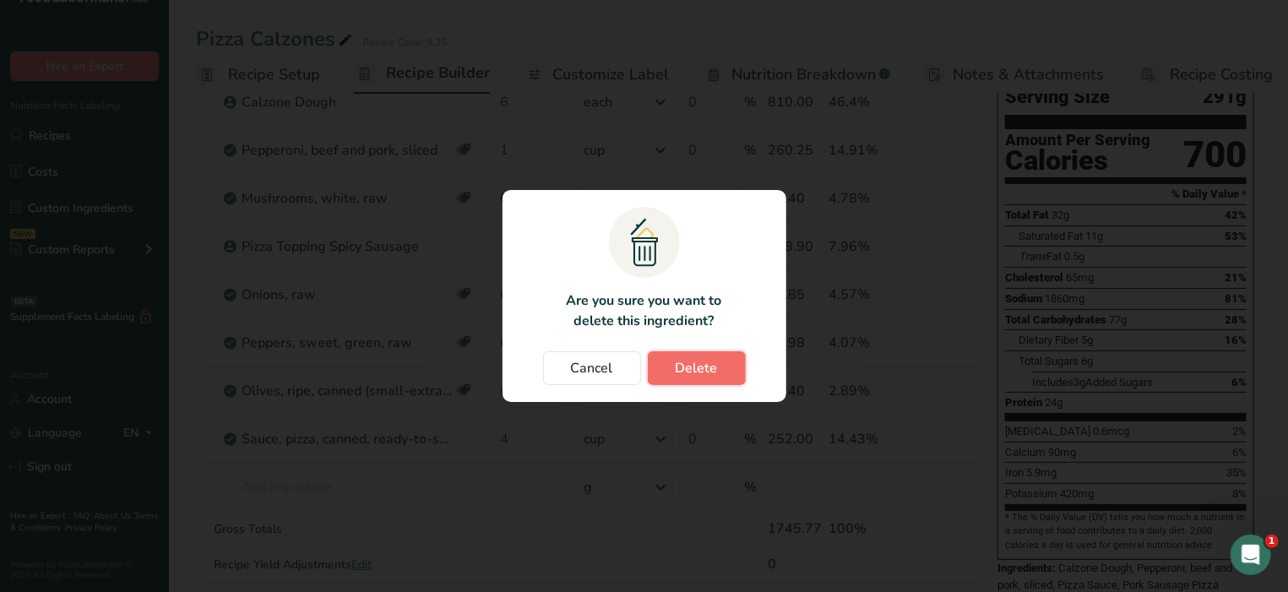
click at [701, 364] on span "Delete" at bounding box center [697, 368] width 42 height 20
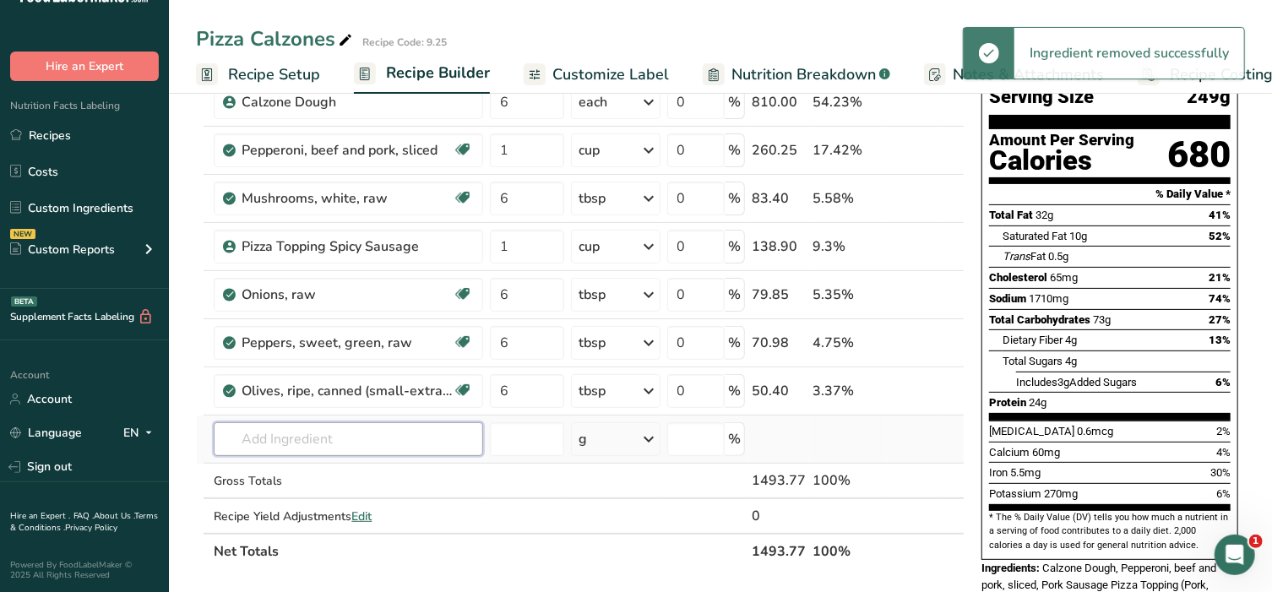
click at [382, 435] on input "text" at bounding box center [348, 439] width 269 height 34
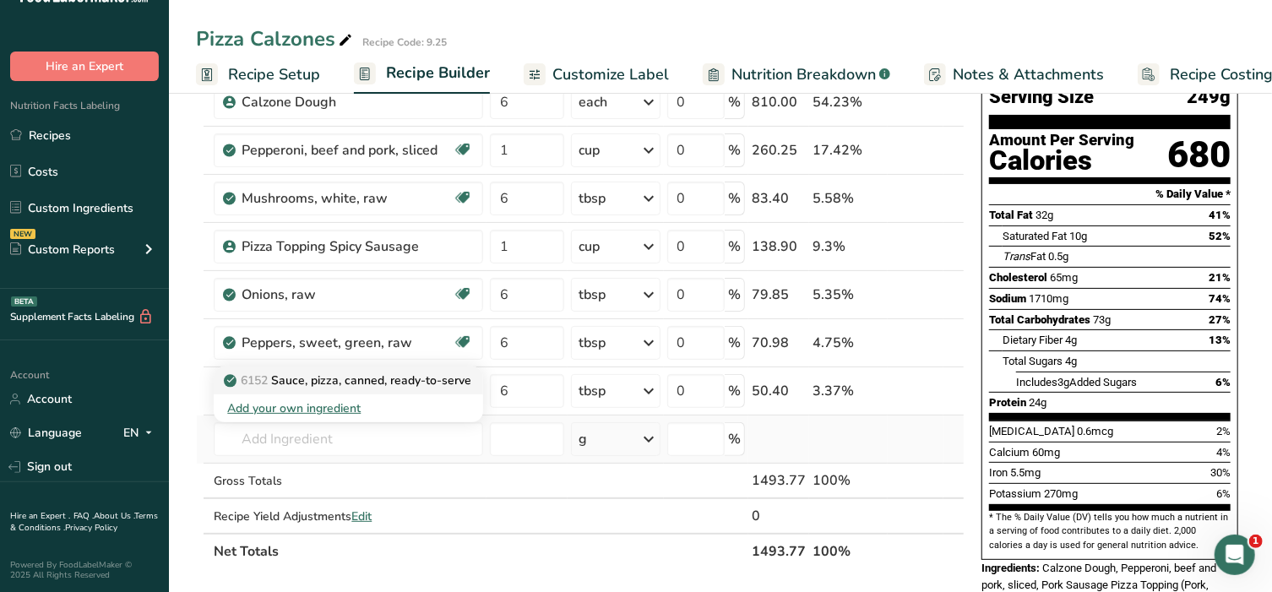
click at [336, 375] on p "6152 Sauce, pizza, canned, ready-to-serve" at bounding box center [349, 381] width 244 height 18
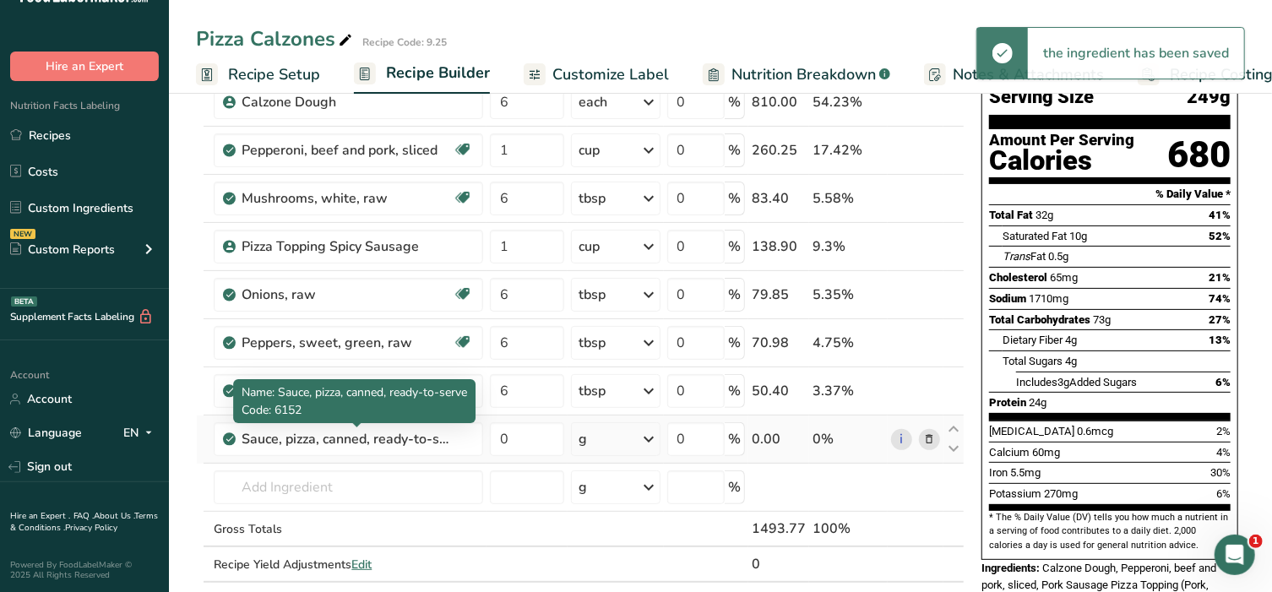
click at [335, 437] on div "Sauce, pizza, canned, ready-to-serve" at bounding box center [347, 439] width 211 height 20
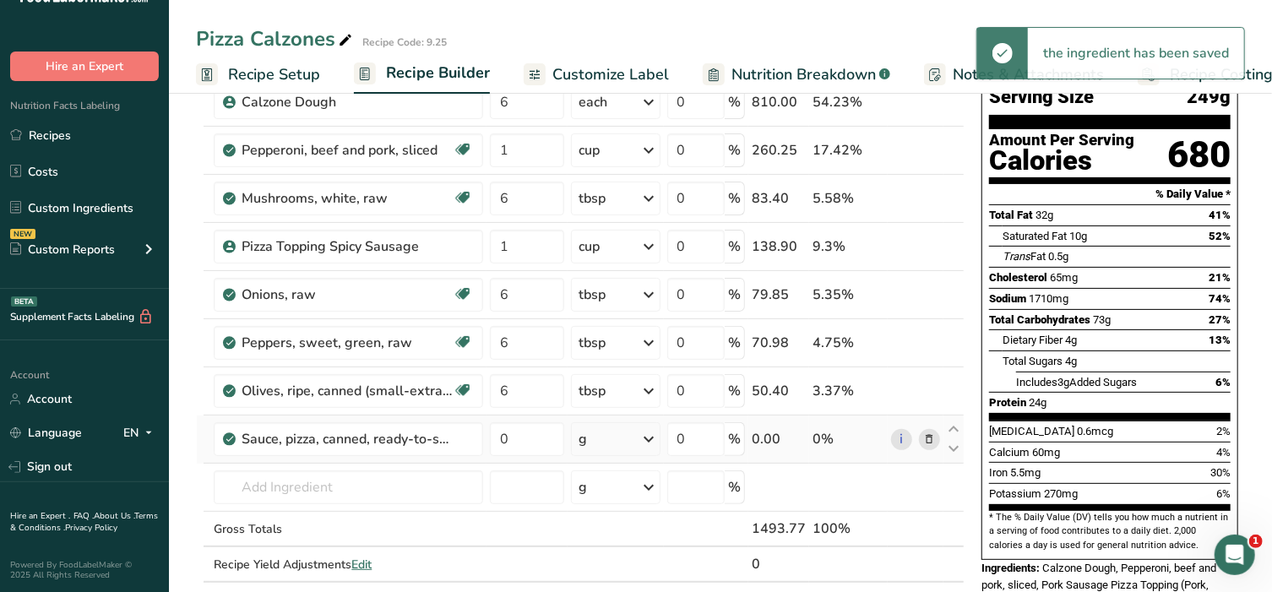
click at [335, 437] on div "Sauce, pizza, canned, ready-to-serve" at bounding box center [347, 439] width 211 height 20
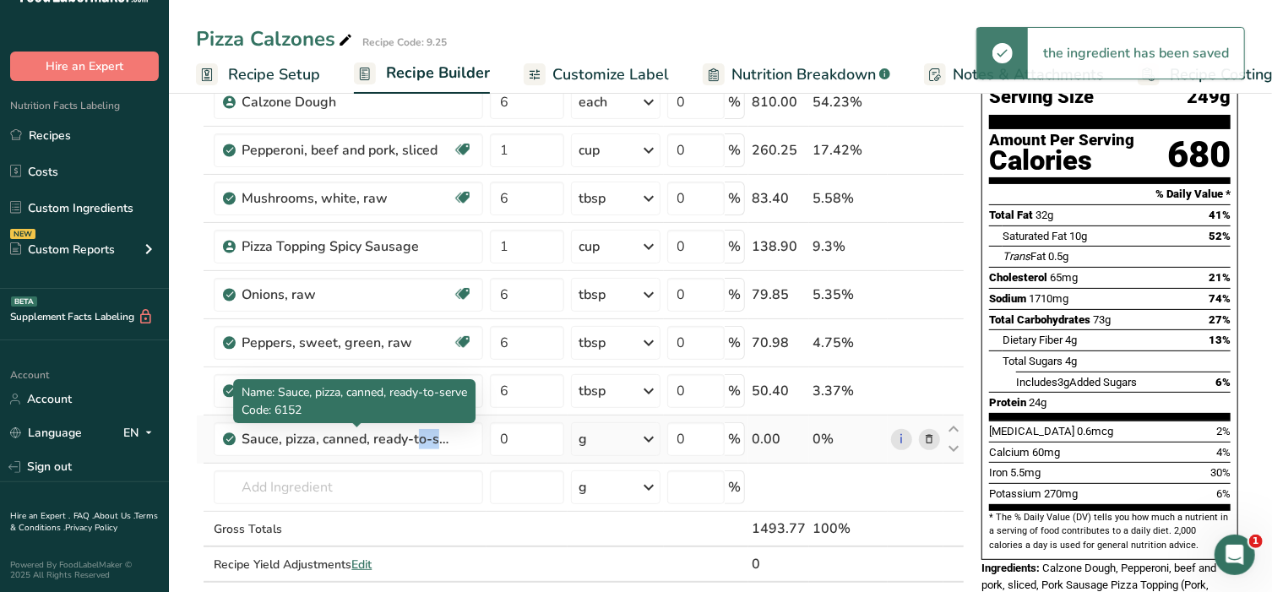
click at [335, 437] on div "Sauce, pizza, canned, ready-to-serve" at bounding box center [347, 439] width 211 height 20
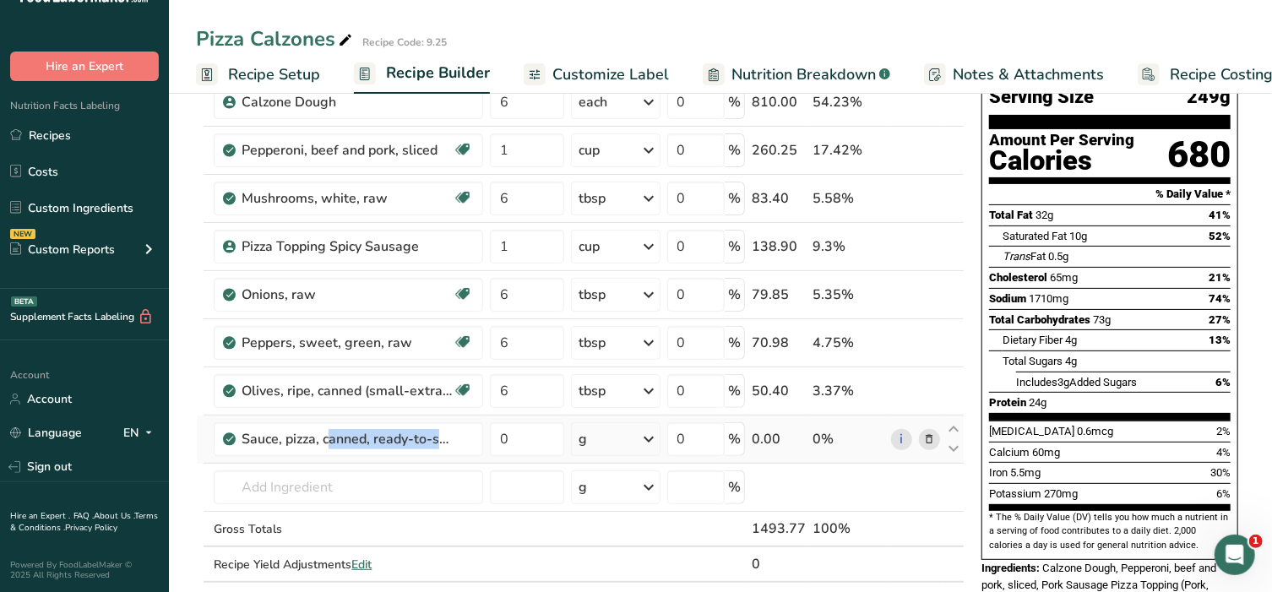
click at [933, 438] on icon at bounding box center [929, 440] width 12 height 18
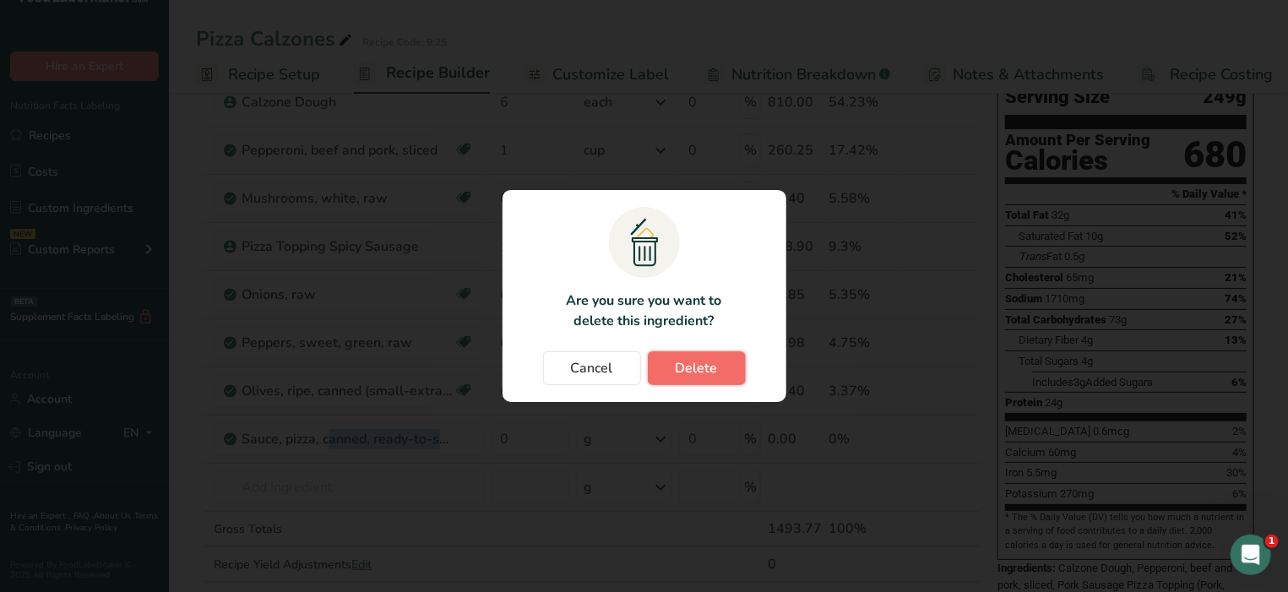
click at [684, 364] on span "Delete" at bounding box center [697, 368] width 42 height 20
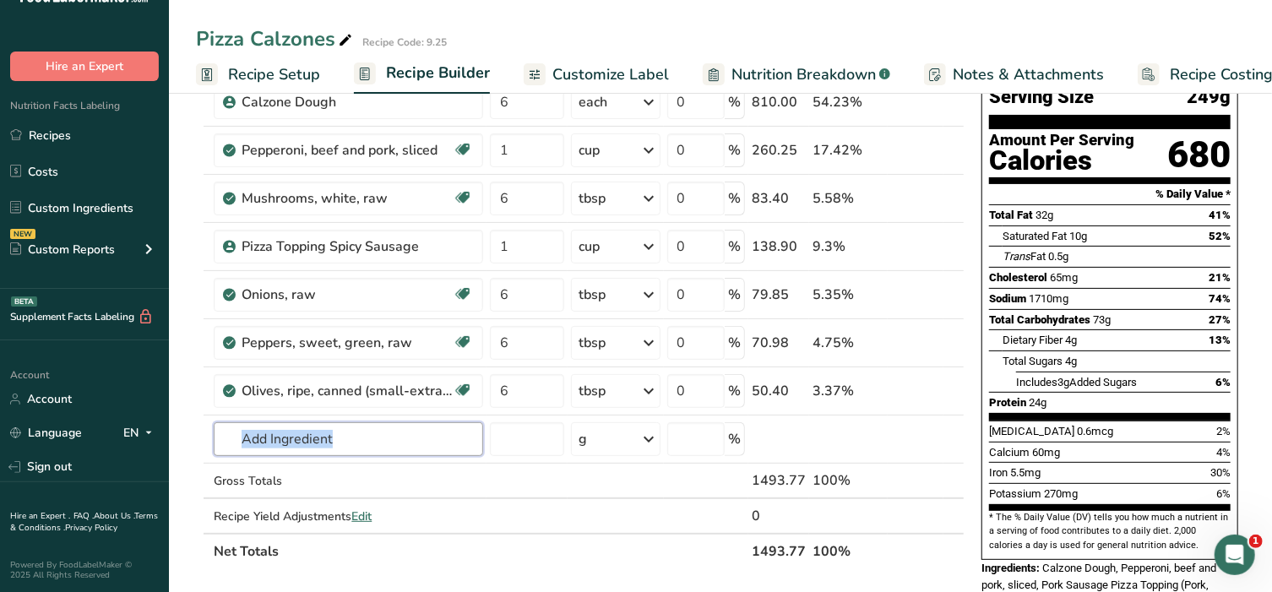
click at [367, 435] on input "text" at bounding box center [348, 439] width 269 height 34
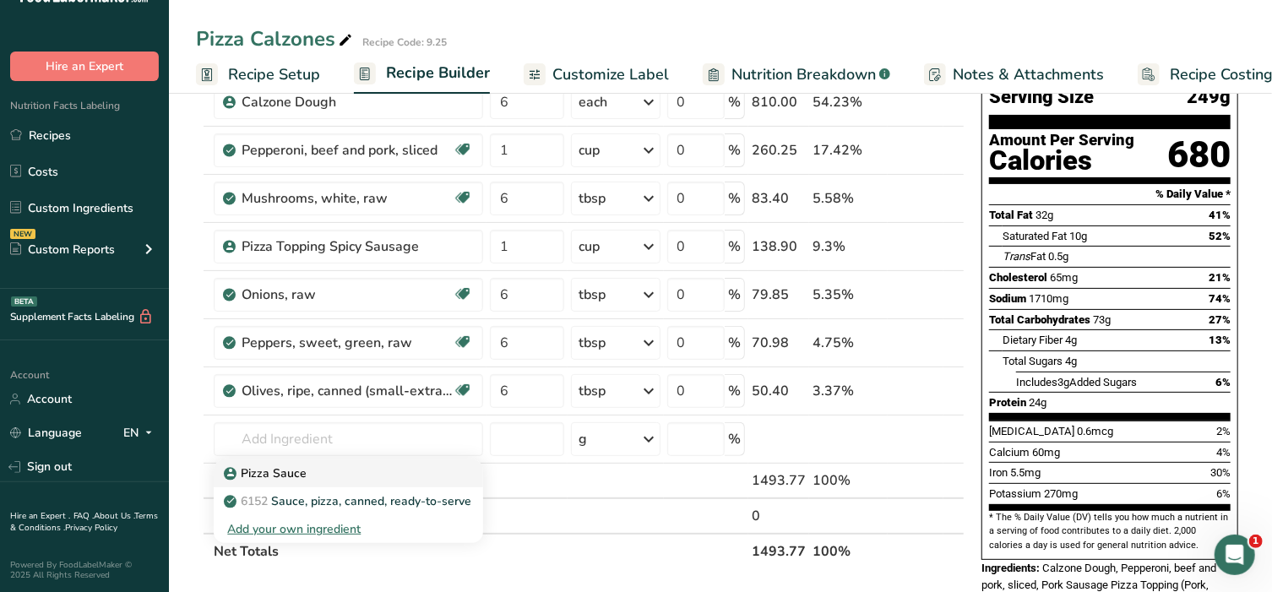
click at [281, 470] on p "Pizza Sauce" at bounding box center [266, 474] width 79 height 18
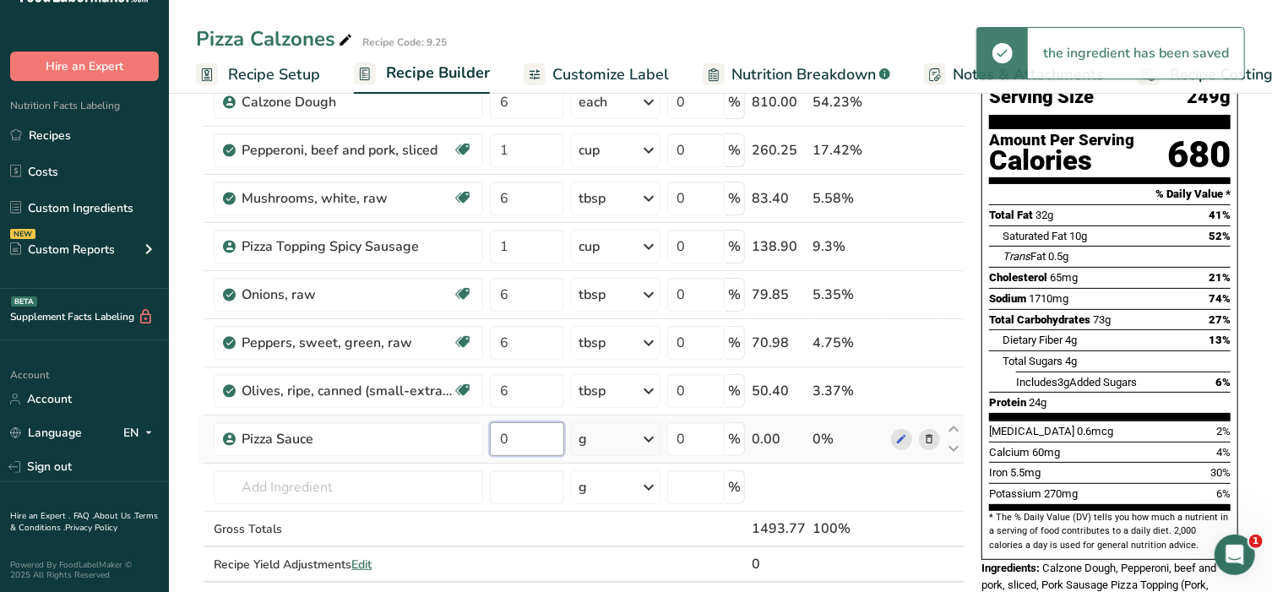
click at [523, 436] on input "0" at bounding box center [527, 439] width 74 height 34
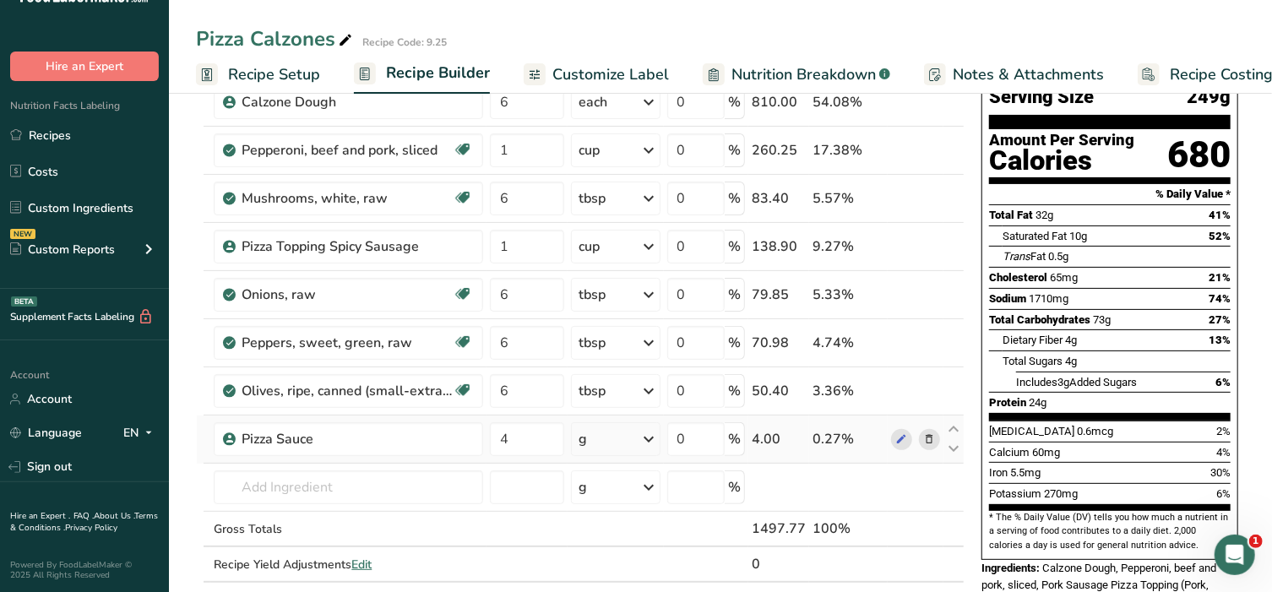
click at [651, 437] on div "Ingredient * Amount * Unit * Waste * .a-a{fill:#347362;}.b-a{fill:#fff;} Grams …" at bounding box center [580, 329] width 769 height 575
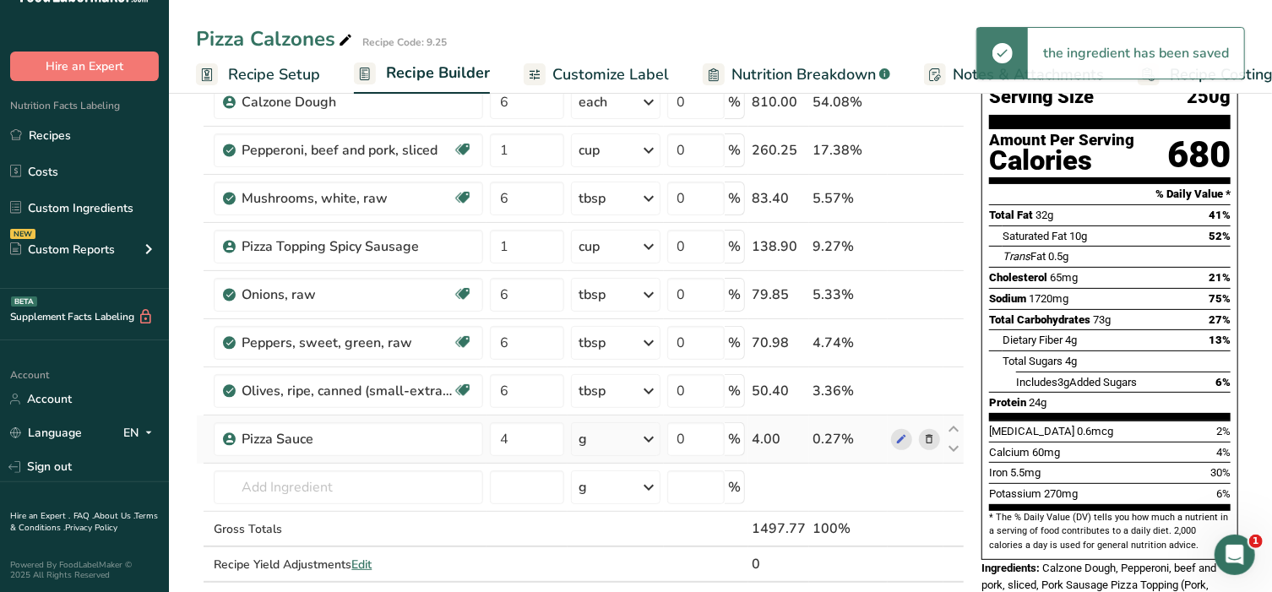
click at [651, 437] on icon at bounding box center [649, 439] width 20 height 30
click at [591, 496] on div "1 cup" at bounding box center [652, 496] width 142 height 24
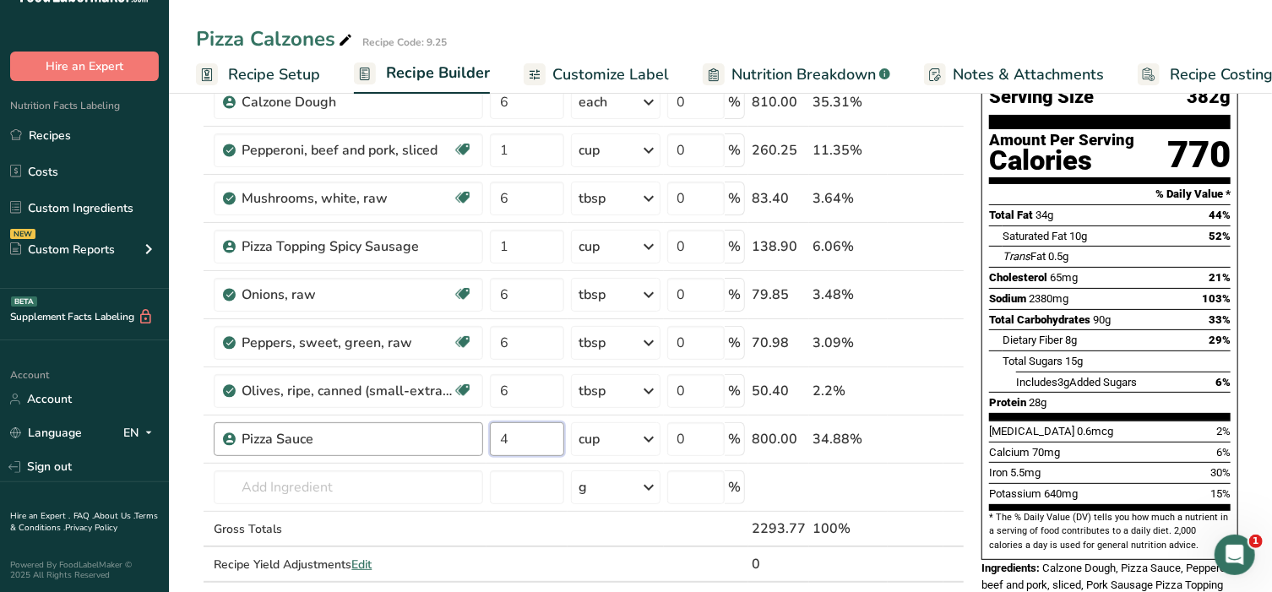
drag, startPoint x: 515, startPoint y: 437, endPoint x: 467, endPoint y: 438, distance: 48.2
click at [469, 438] on tr "Pizza Sauce 4 cup Portions 1 cup Weight Units g kg mg See more Volume Units l V…" at bounding box center [580, 440] width 767 height 48
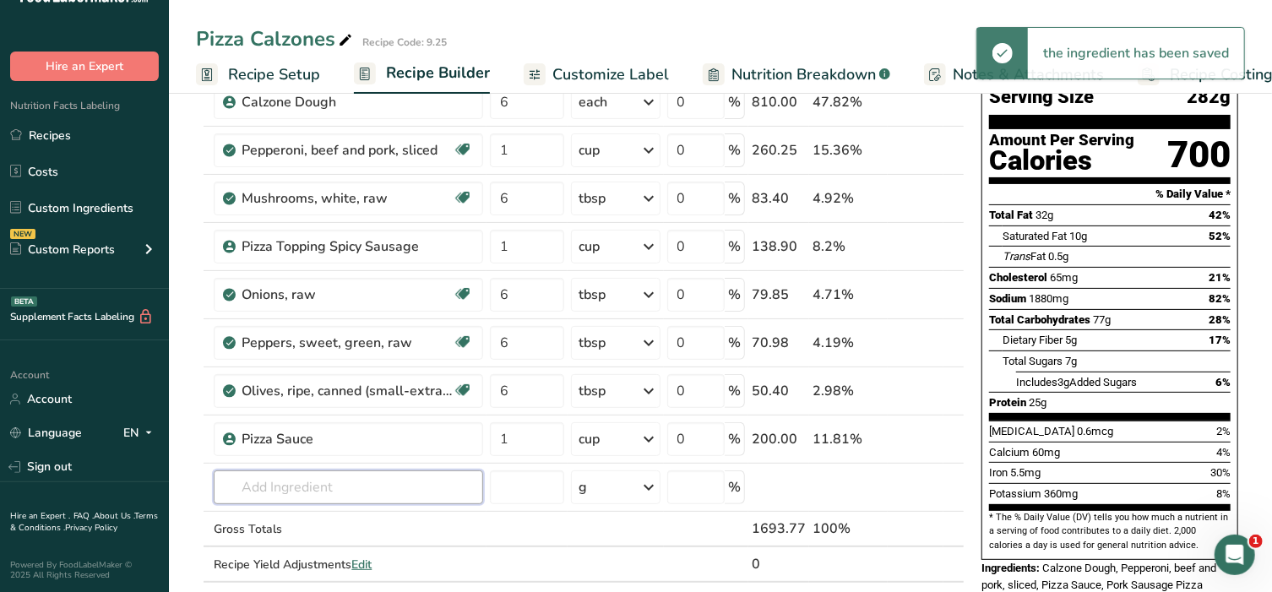
click at [299, 480] on input "text" at bounding box center [348, 487] width 269 height 34
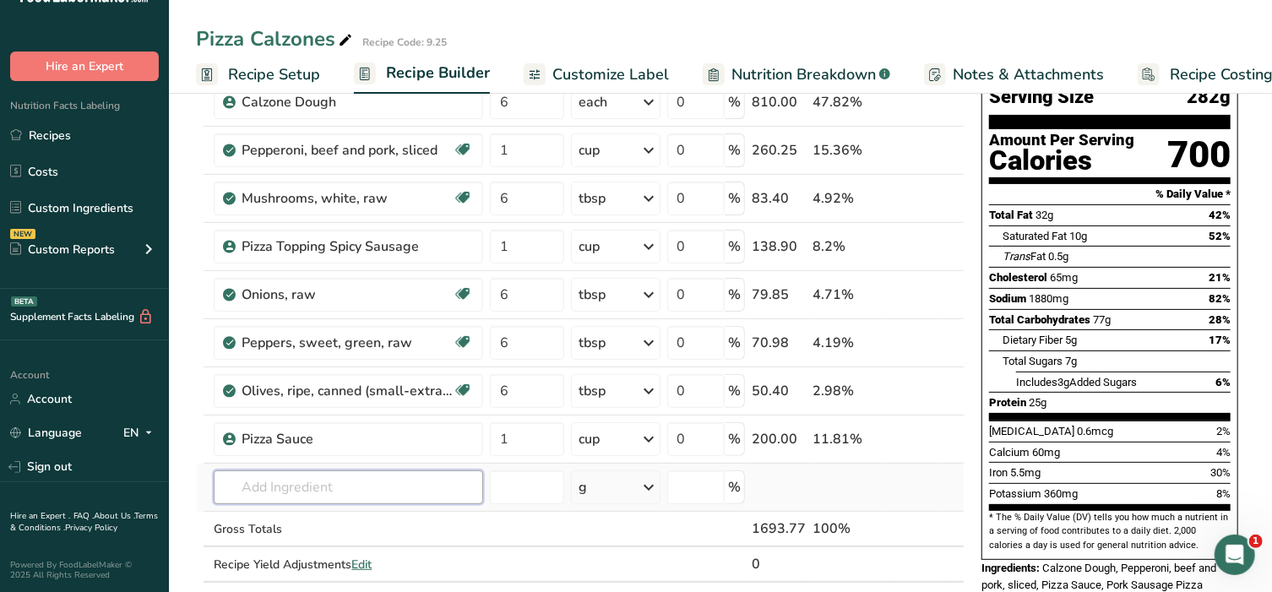
click at [269, 487] on input "text" at bounding box center [348, 487] width 269 height 34
click at [297, 518] on p "Mozzarella Provolone Cheese" at bounding box center [315, 522] width 176 height 18
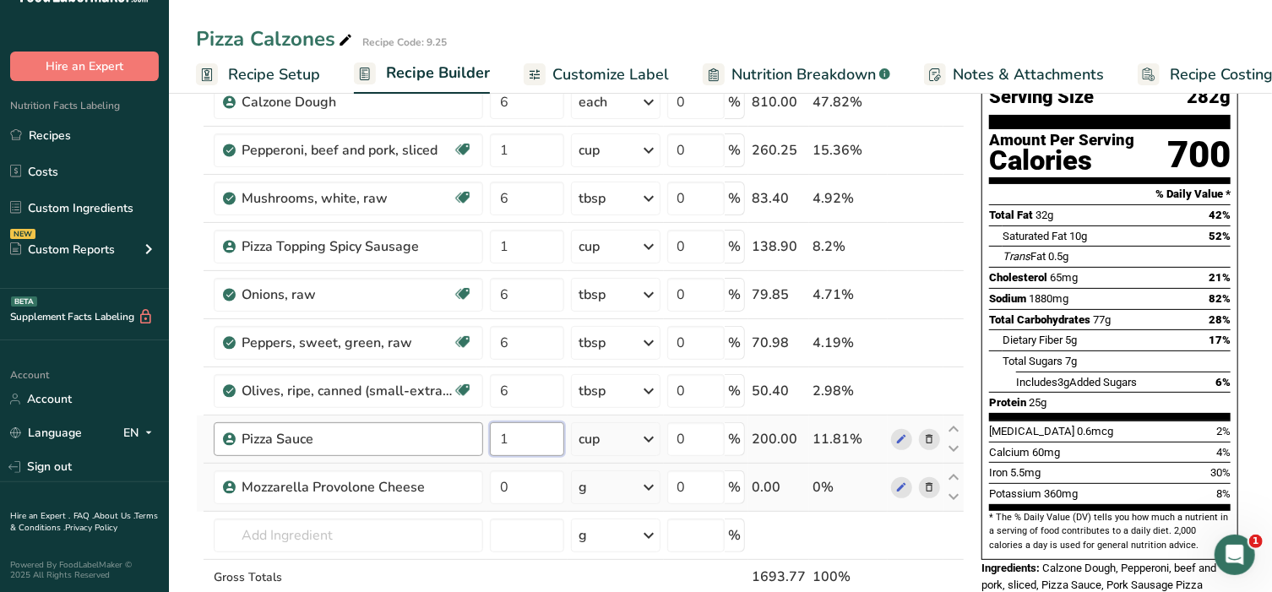
drag, startPoint x: 520, startPoint y: 441, endPoint x: 443, endPoint y: 441, distance: 77.7
click at [443, 441] on tr "Pizza Sauce 1 cup Portions 1 cup Weight Units g kg mg See more Volume Units l V…" at bounding box center [580, 440] width 767 height 48
click at [530, 482] on input "0" at bounding box center [527, 487] width 74 height 34
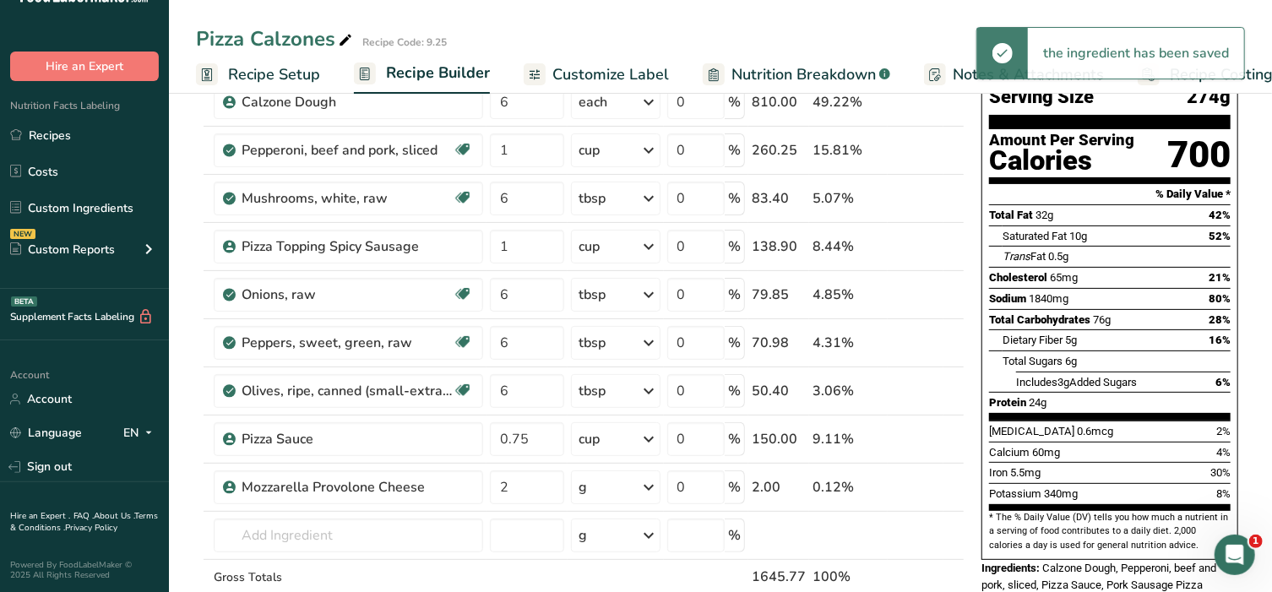
click at [630, 485] on div "g" at bounding box center [615, 487] width 89 height 34
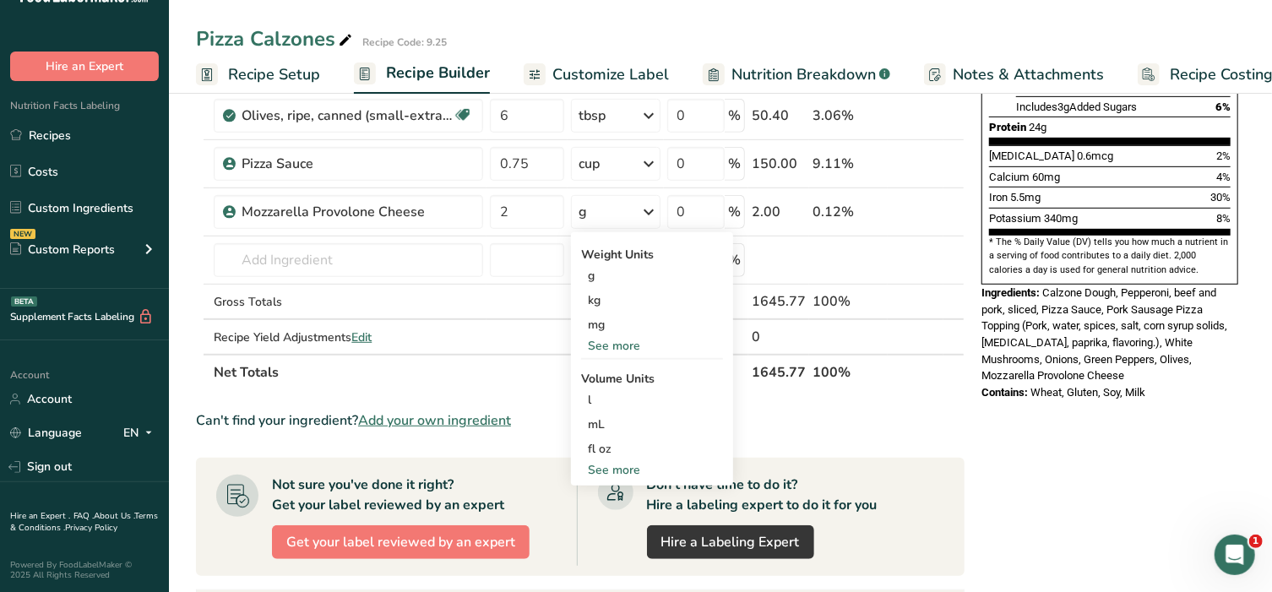
scroll to position [422, 0]
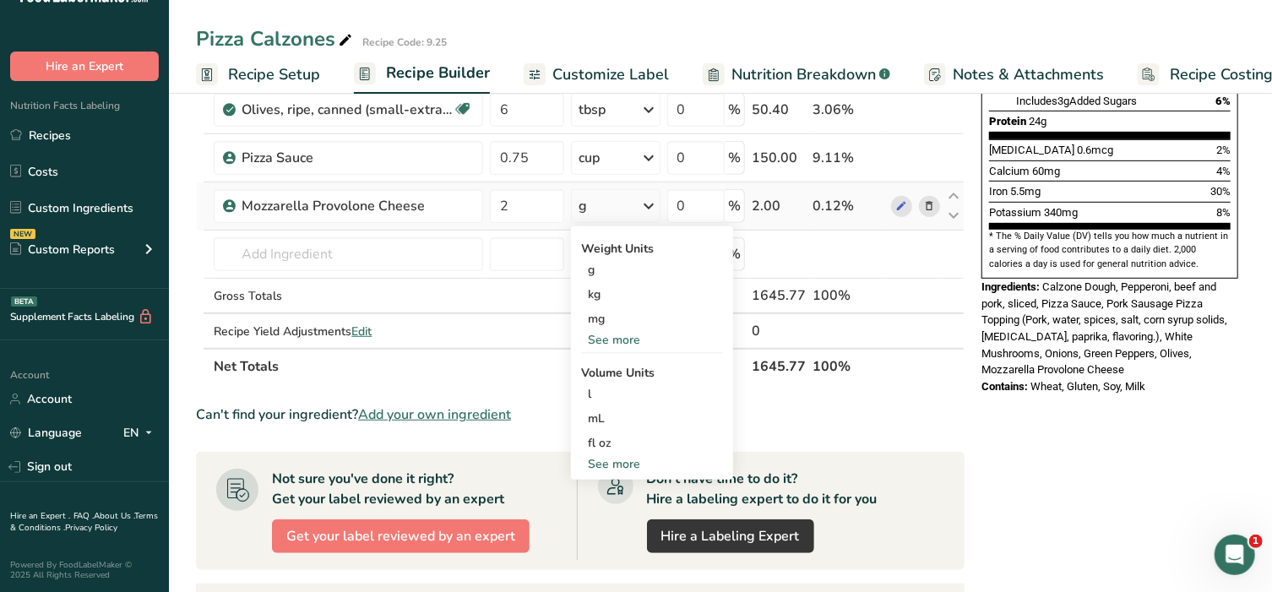
click at [615, 461] on div "See more" at bounding box center [652, 464] width 142 height 18
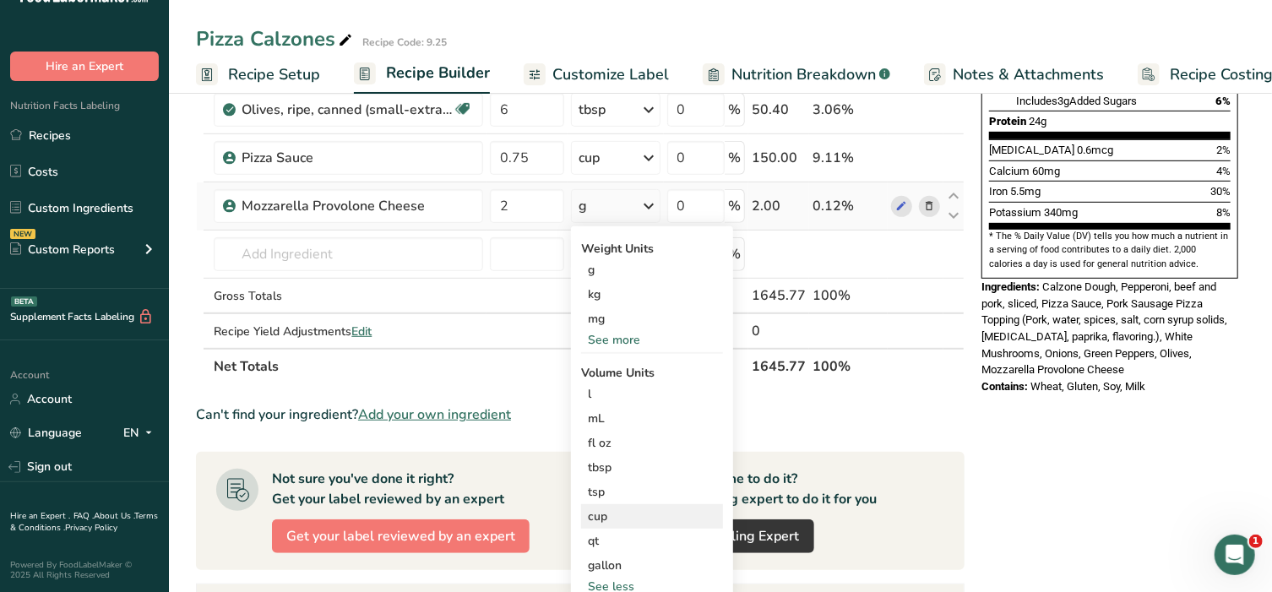
click at [607, 512] on div "cup" at bounding box center [652, 517] width 128 height 18
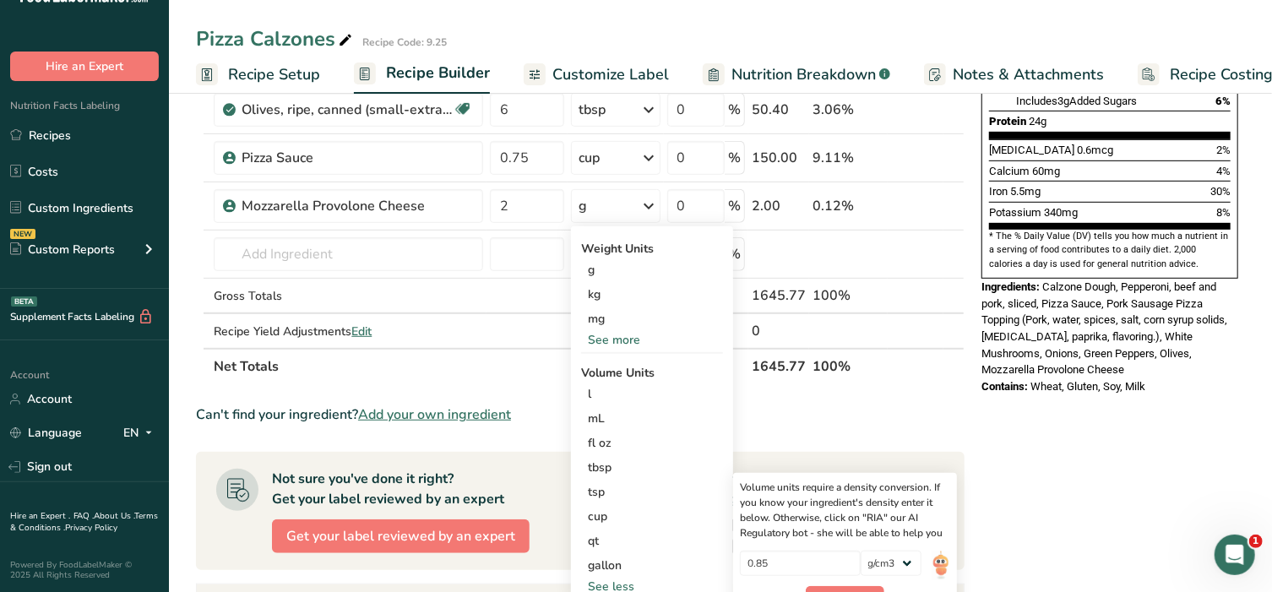
click at [896, 398] on section "Ingredient * Amount * Unit * Waste * .a-a{fill:#347362;}.b-a{fill:#fff;} Grams …" at bounding box center [580, 367] width 769 height 1212
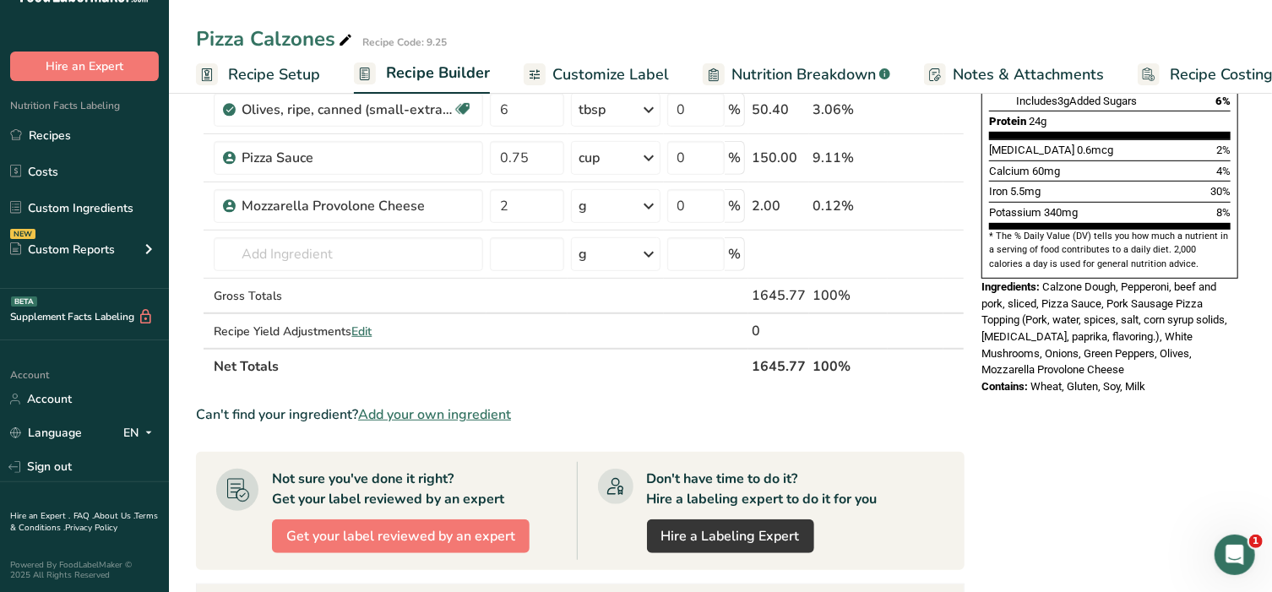
click at [923, 208] on icon at bounding box center [929, 207] width 12 height 18
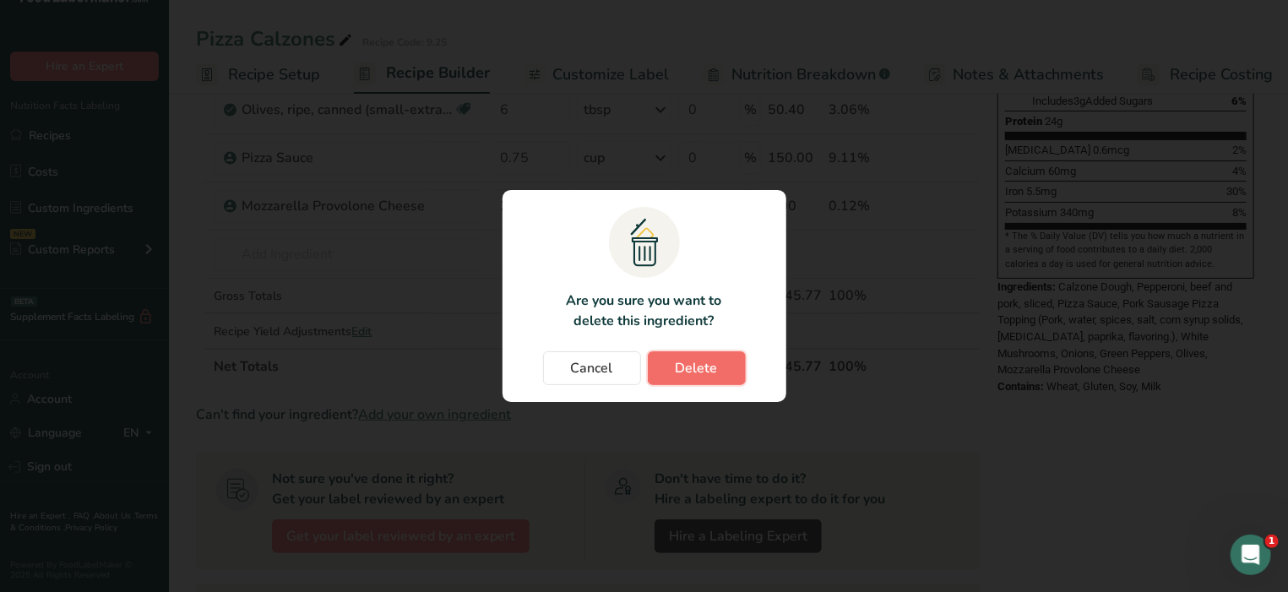
click at [684, 363] on span "Delete" at bounding box center [697, 368] width 42 height 20
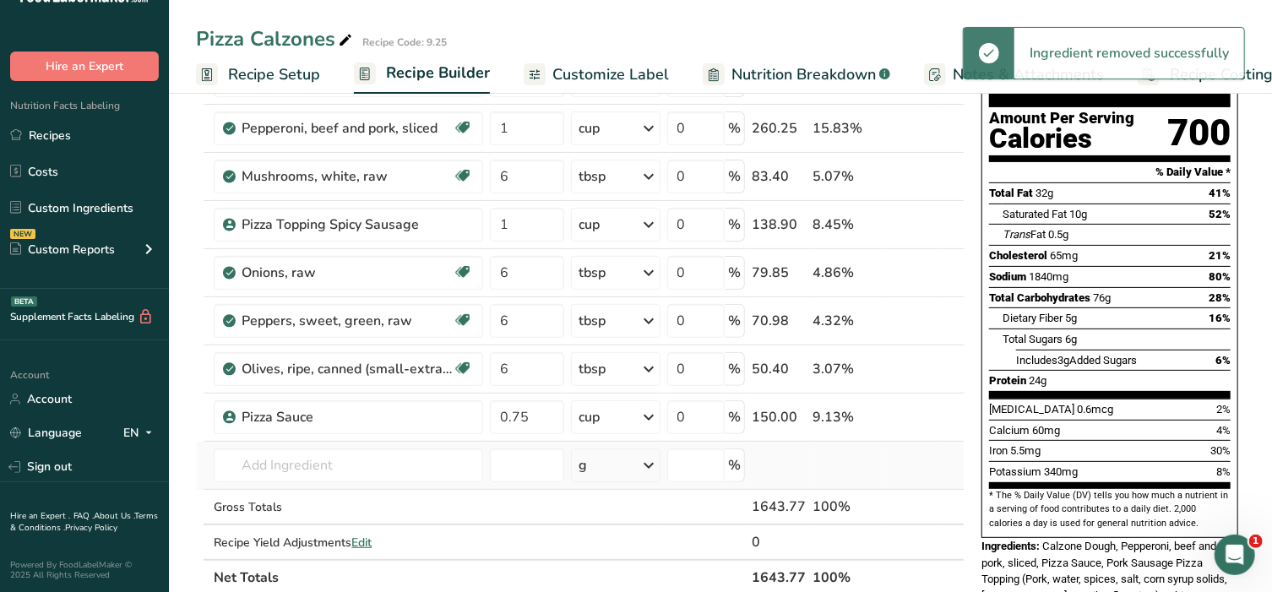
scroll to position [176, 0]
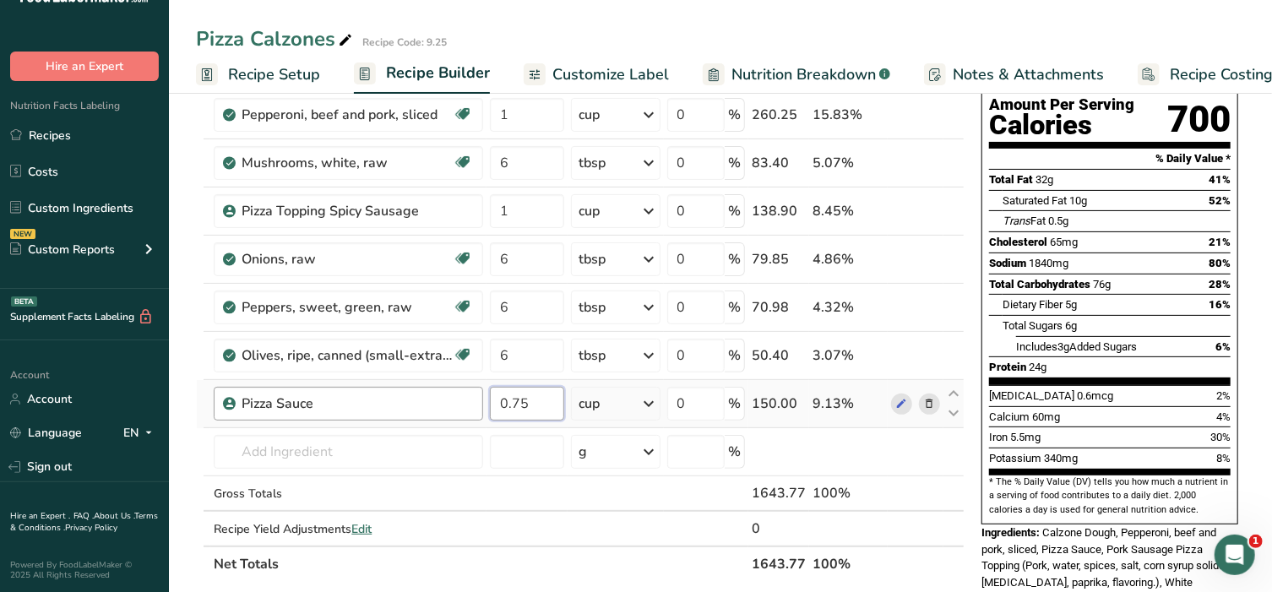
drag, startPoint x: 557, startPoint y: 408, endPoint x: 466, endPoint y: 411, distance: 90.4
click at [470, 409] on tr "Pizza Sauce 0.75 cup Portions 1 cup Weight Units g kg mg See more Volume Units …" at bounding box center [580, 404] width 767 height 48
click at [889, 437] on div "Ingredient * Amount * Unit * Waste * .a-a{fill:#347362;}.b-a{fill:#fff;} Grams …" at bounding box center [580, 294] width 769 height 575
drag, startPoint x: 532, startPoint y: 412, endPoint x: 437, endPoint y: 411, distance: 95.5
click at [437, 411] on tr "Pizza Sauce 1 cup Portions 1 cup Weight Units g kg mg See more Volume Units l V…" at bounding box center [580, 404] width 767 height 48
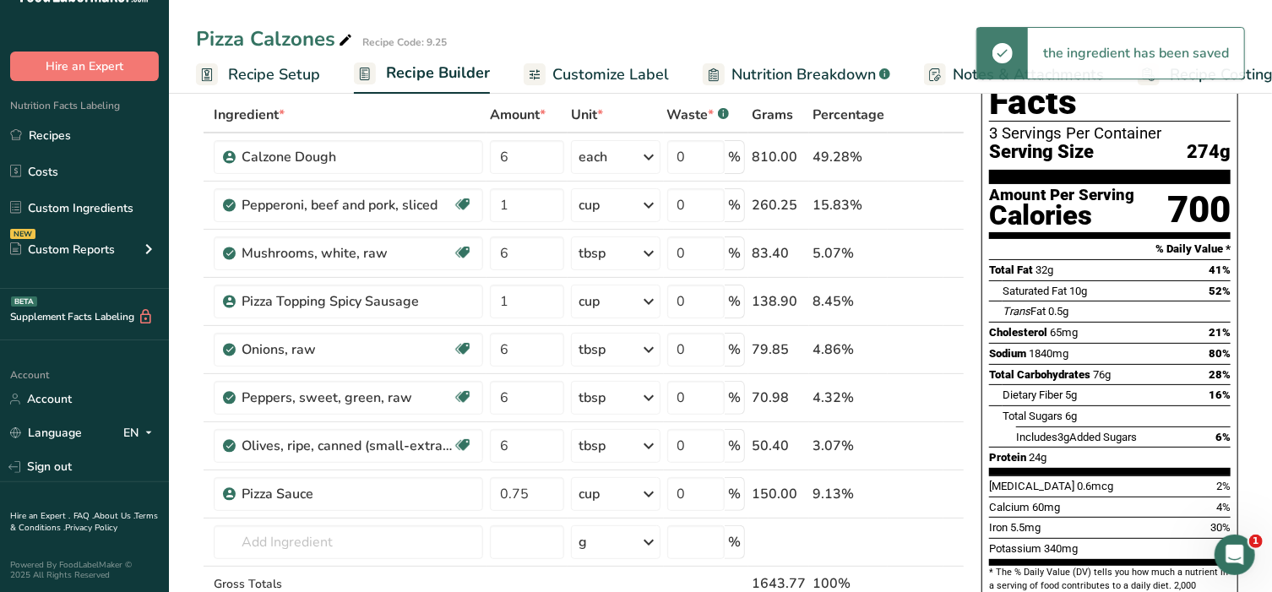
scroll to position [70, 0]
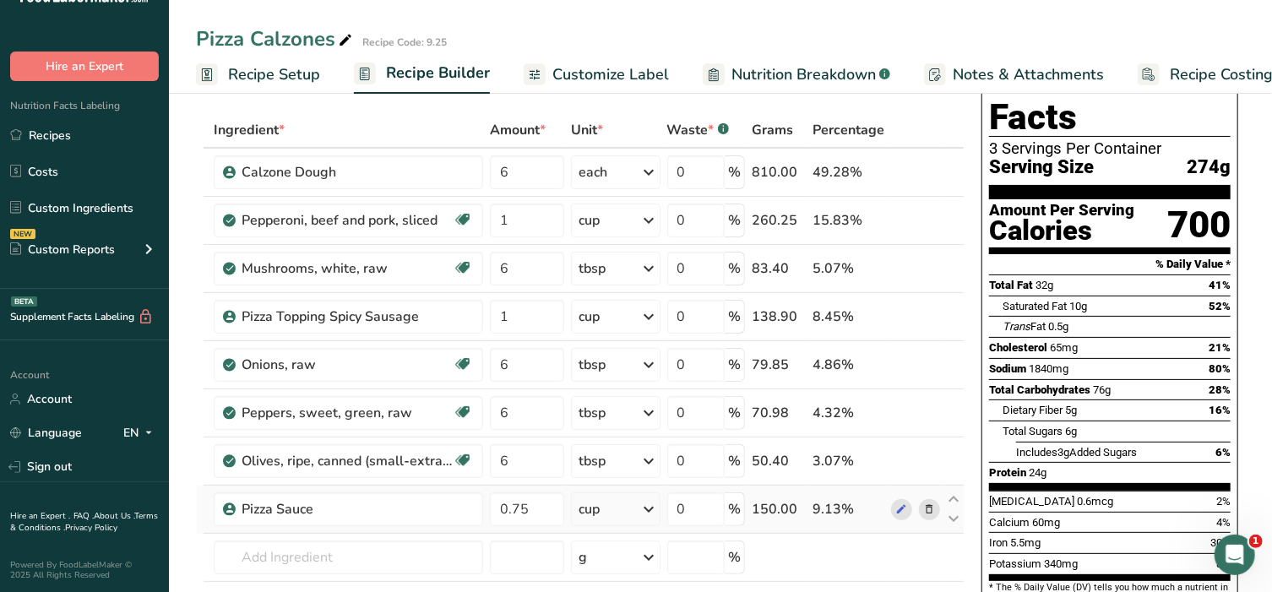
click at [927, 507] on icon at bounding box center [929, 510] width 12 height 18
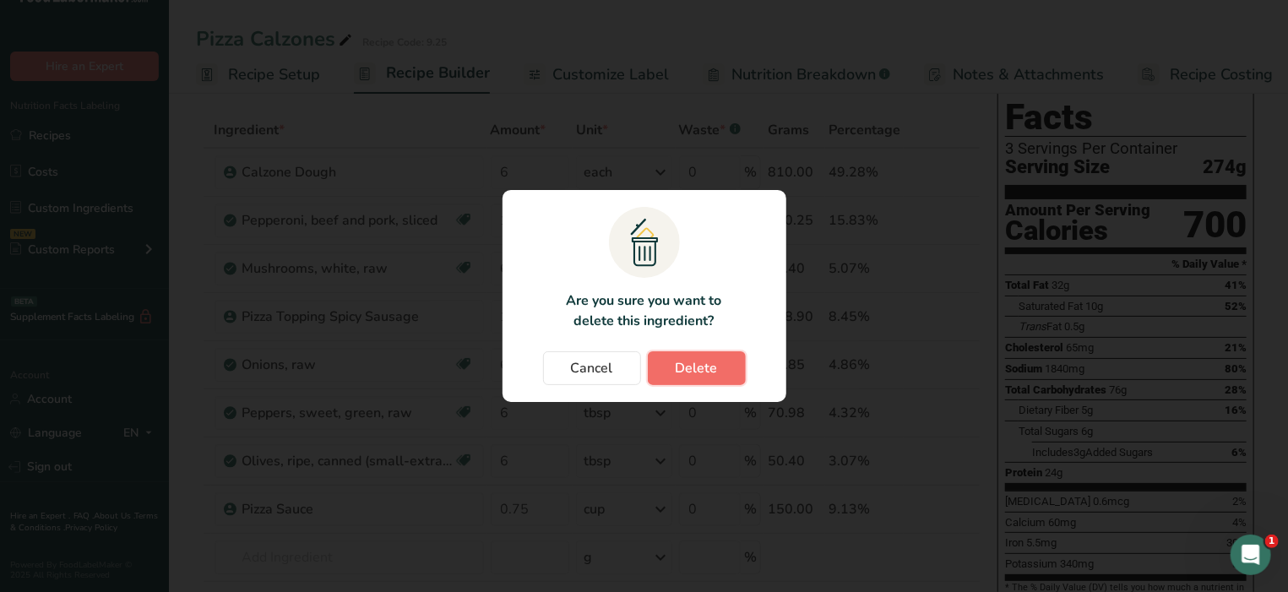
click at [690, 376] on span "Delete" at bounding box center [697, 368] width 42 height 20
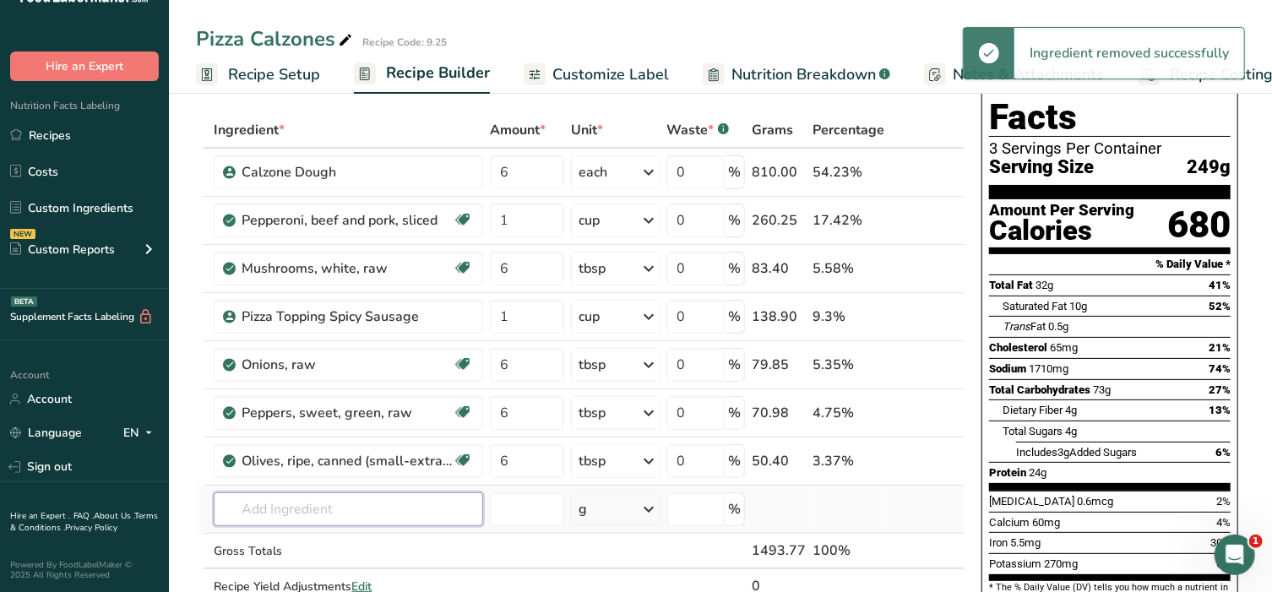
click at [321, 503] on input "text" at bounding box center [348, 509] width 269 height 34
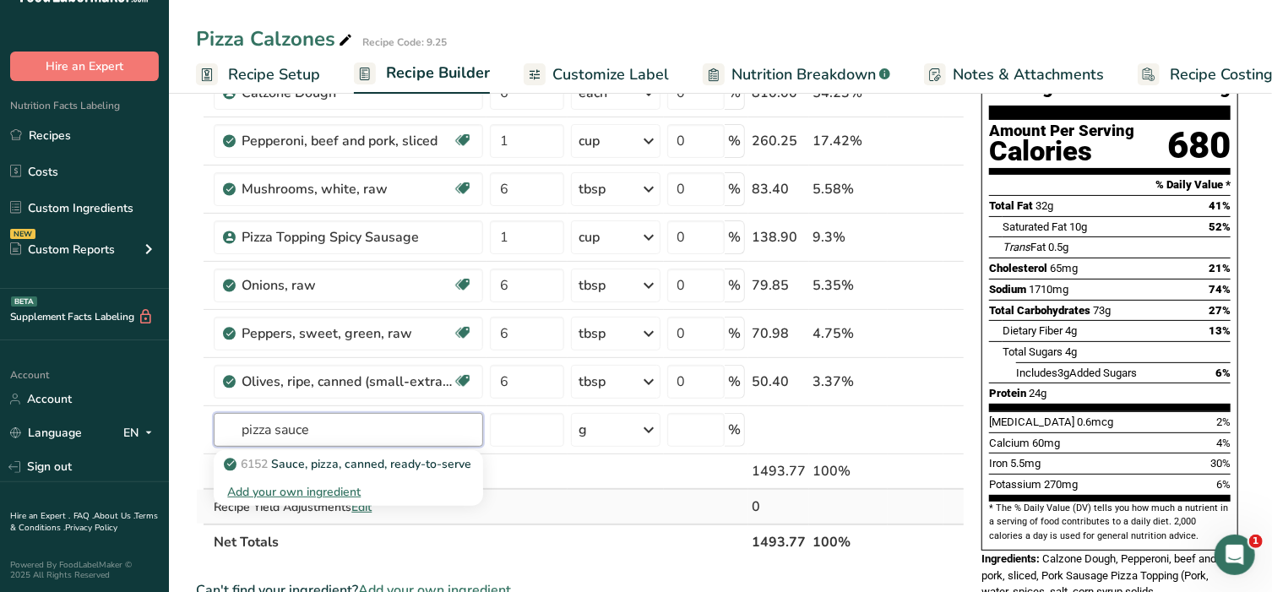
scroll to position [176, 0]
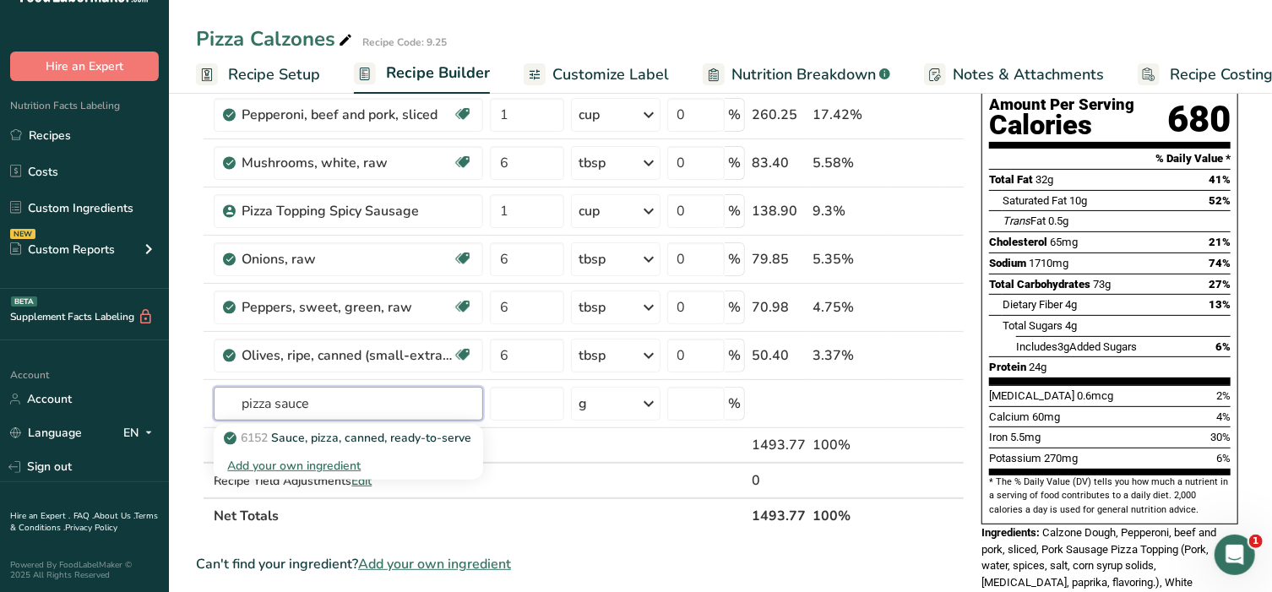
drag, startPoint x: 331, startPoint y: 400, endPoint x: 7, endPoint y: 383, distance: 324.8
click at [7, 383] on div ".a-20{fill:#fff;} Hire an Expert Nutrition Facts Labeling Recipes Costs Custom …" at bounding box center [636, 500] width 1272 height 1352
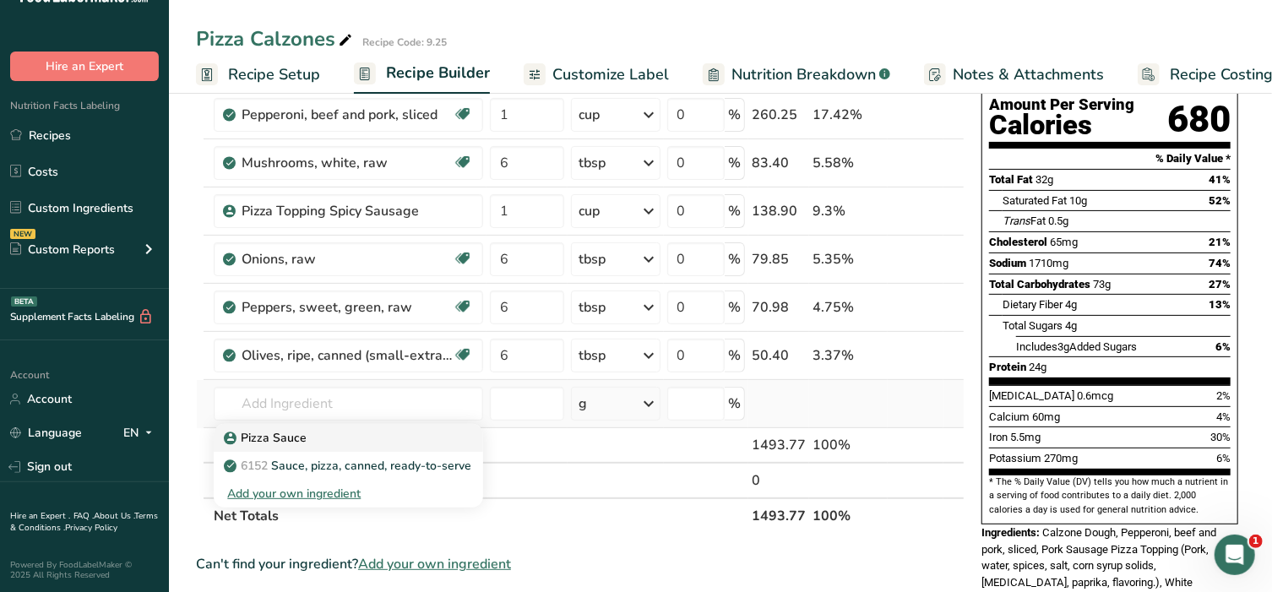
click at [284, 434] on p "Pizza Sauce" at bounding box center [266, 438] width 79 height 18
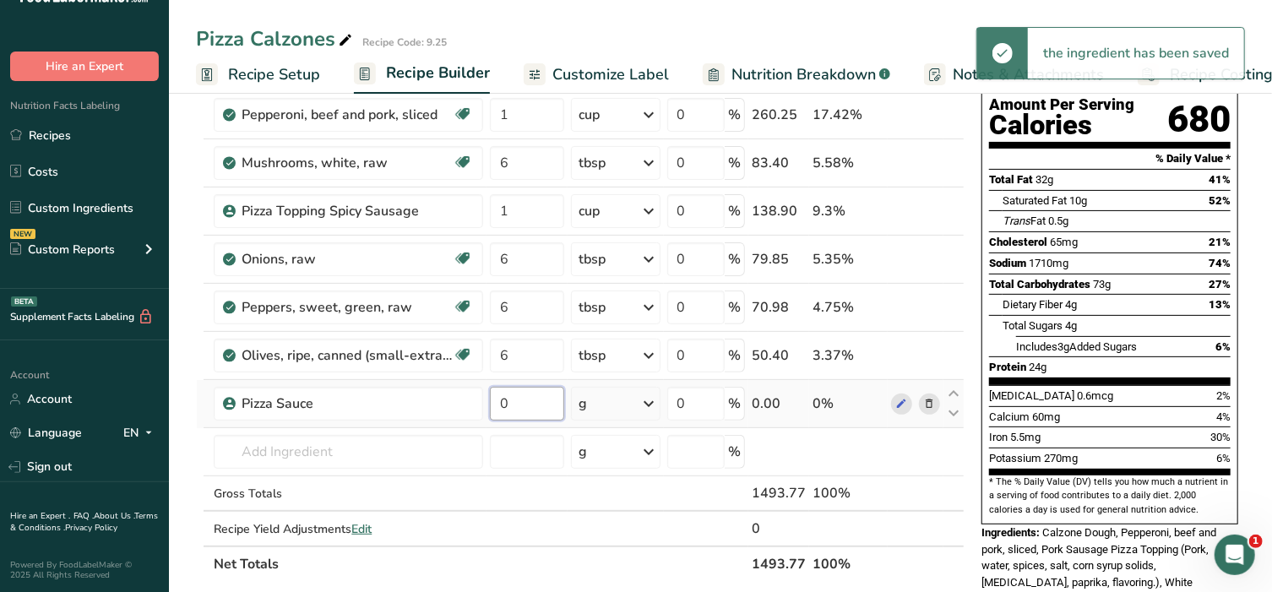
click at [539, 405] on input "0" at bounding box center [527, 404] width 74 height 34
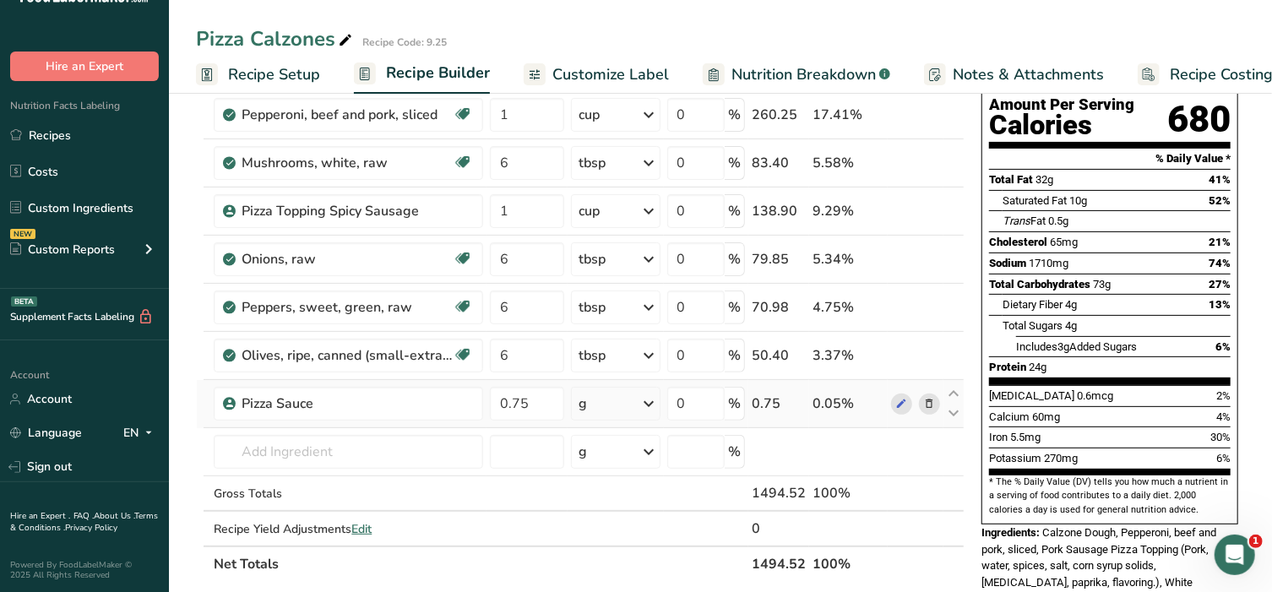
click at [654, 405] on div "Ingredient * Amount * Unit * Waste * .a-a{fill:#347362;}.b-a{fill:#fff;} Grams …" at bounding box center [580, 294] width 769 height 575
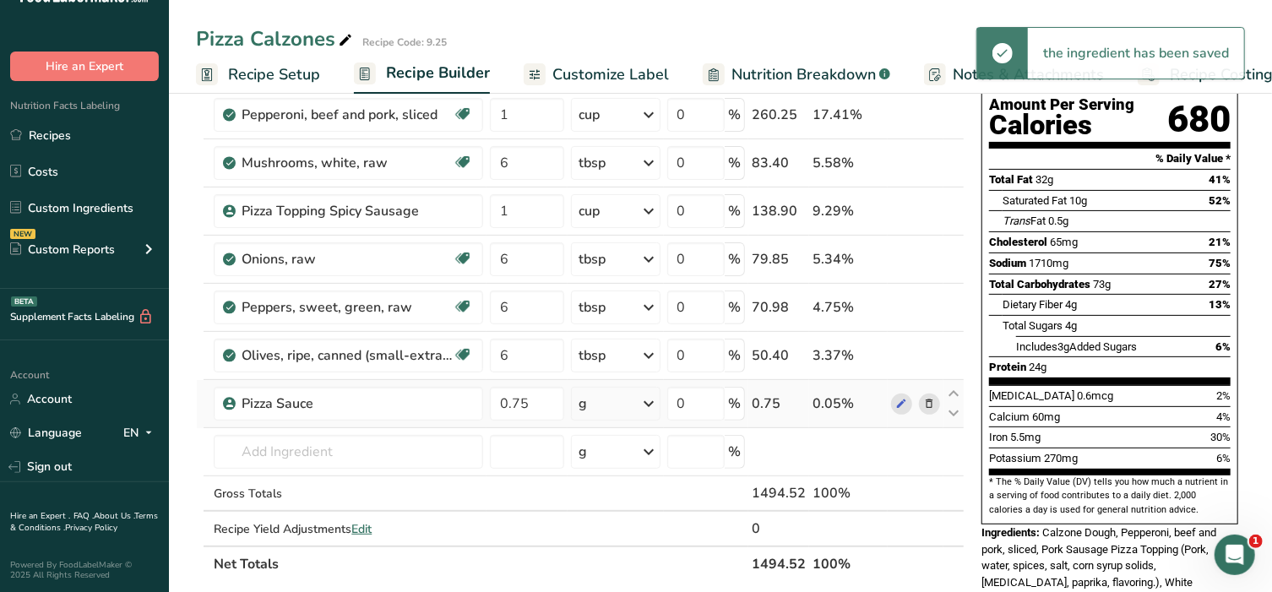
click at [653, 396] on icon at bounding box center [649, 404] width 20 height 30
click at [624, 454] on div "1 cup" at bounding box center [652, 461] width 142 height 24
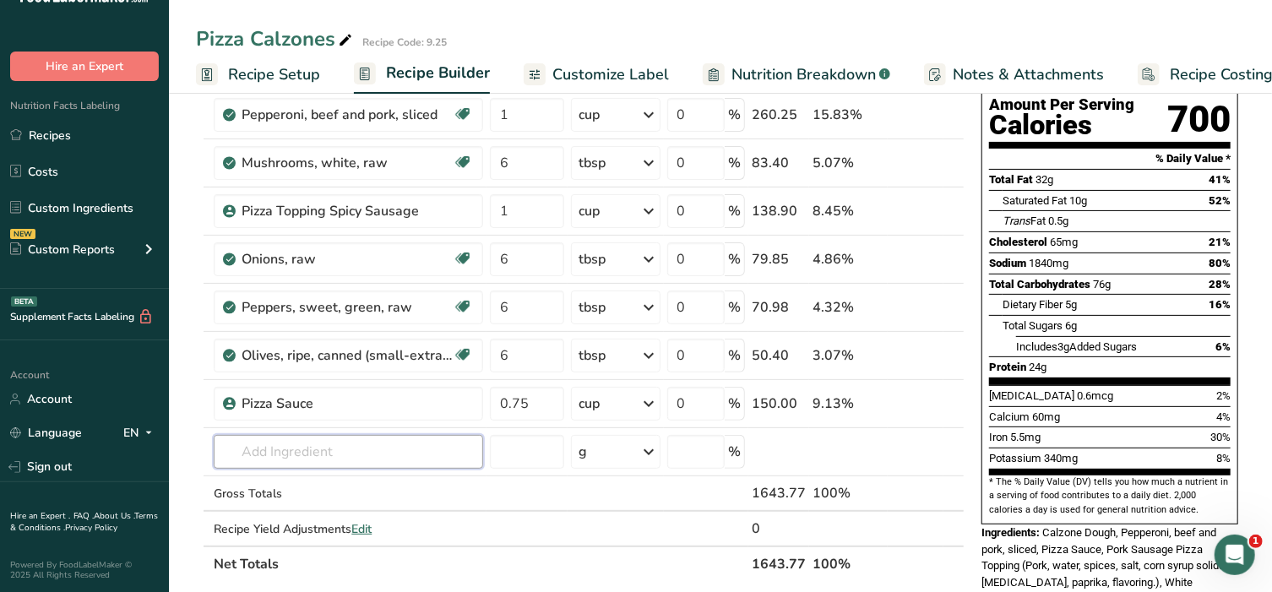
click at [383, 459] on input "text" at bounding box center [348, 452] width 269 height 34
click at [102, 193] on link "Custom Ingredients" at bounding box center [84, 208] width 169 height 32
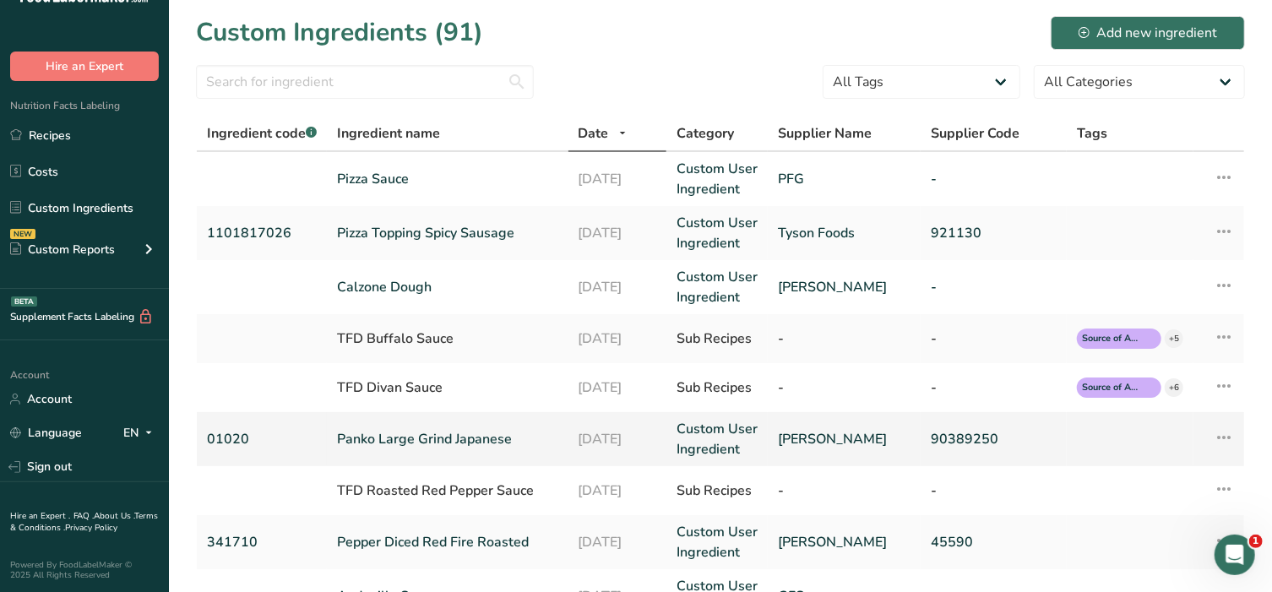
scroll to position [35, 0]
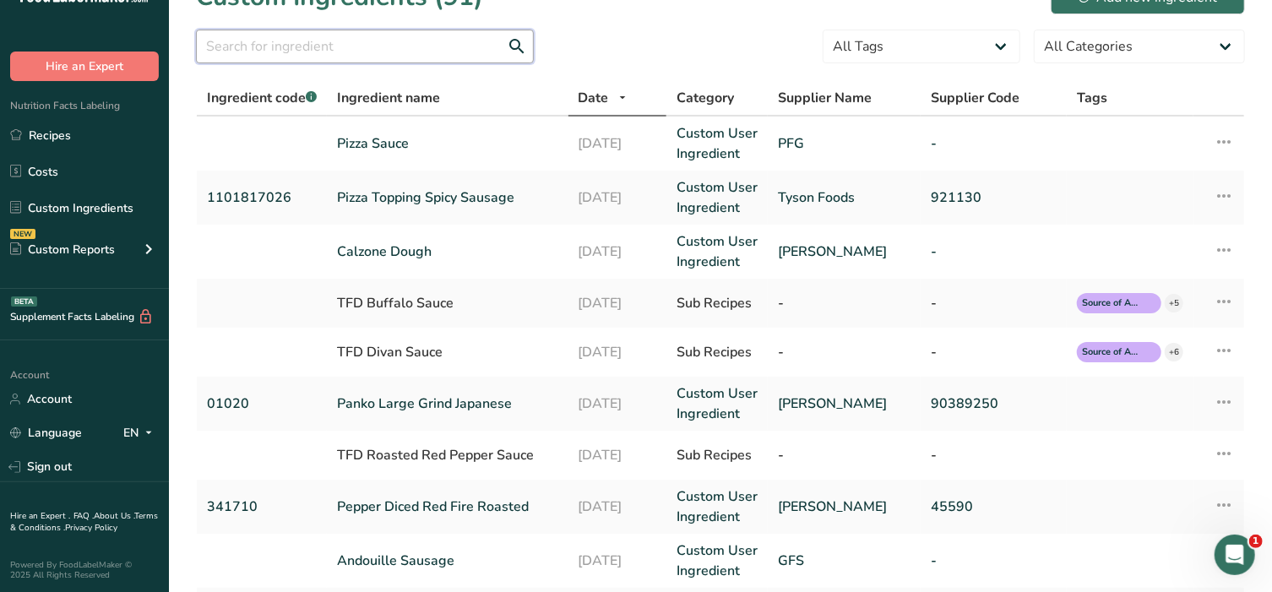
click at [324, 51] on input "text" at bounding box center [365, 47] width 338 height 34
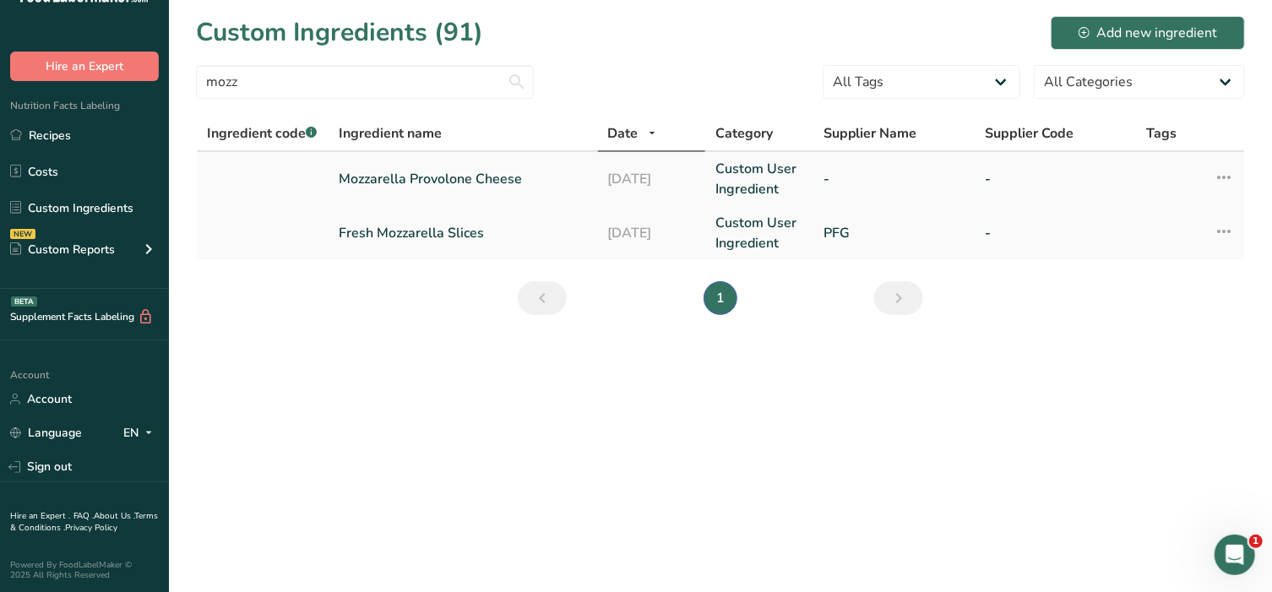
click at [418, 174] on link "Mozzarella Provolone Cheese" at bounding box center [463, 179] width 249 height 20
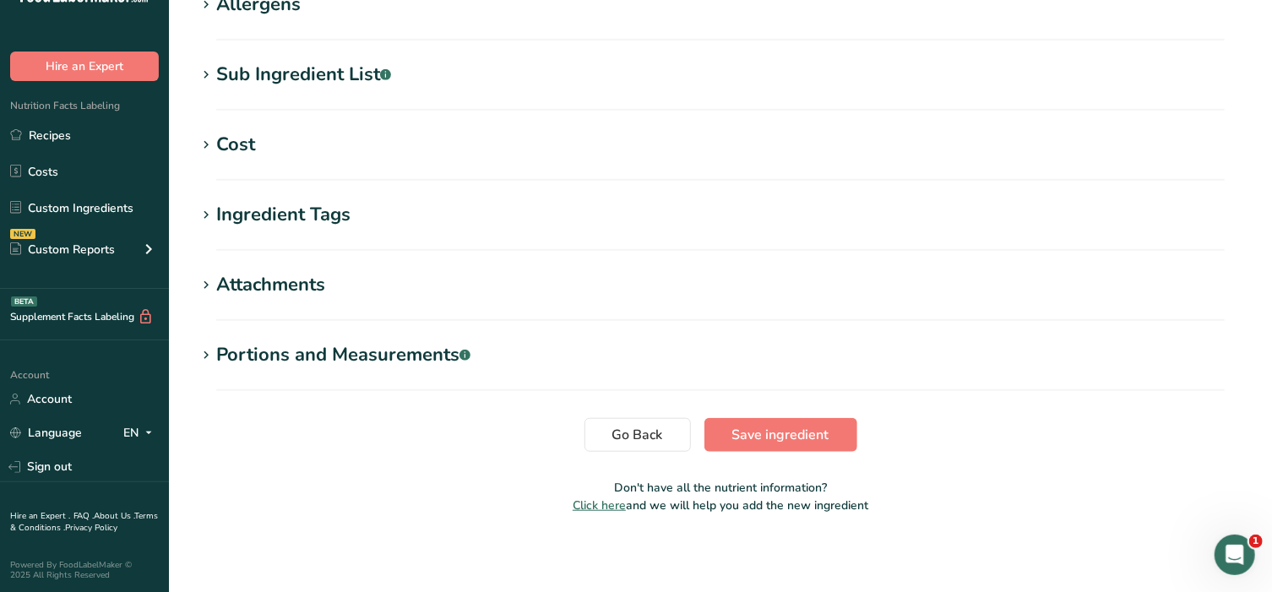
scroll to position [619, 0]
click at [118, 325] on div "Supplement Facts Labeling BETA" at bounding box center [84, 315] width 169 height 52
click at [202, 342] on icon at bounding box center [206, 354] width 15 height 24
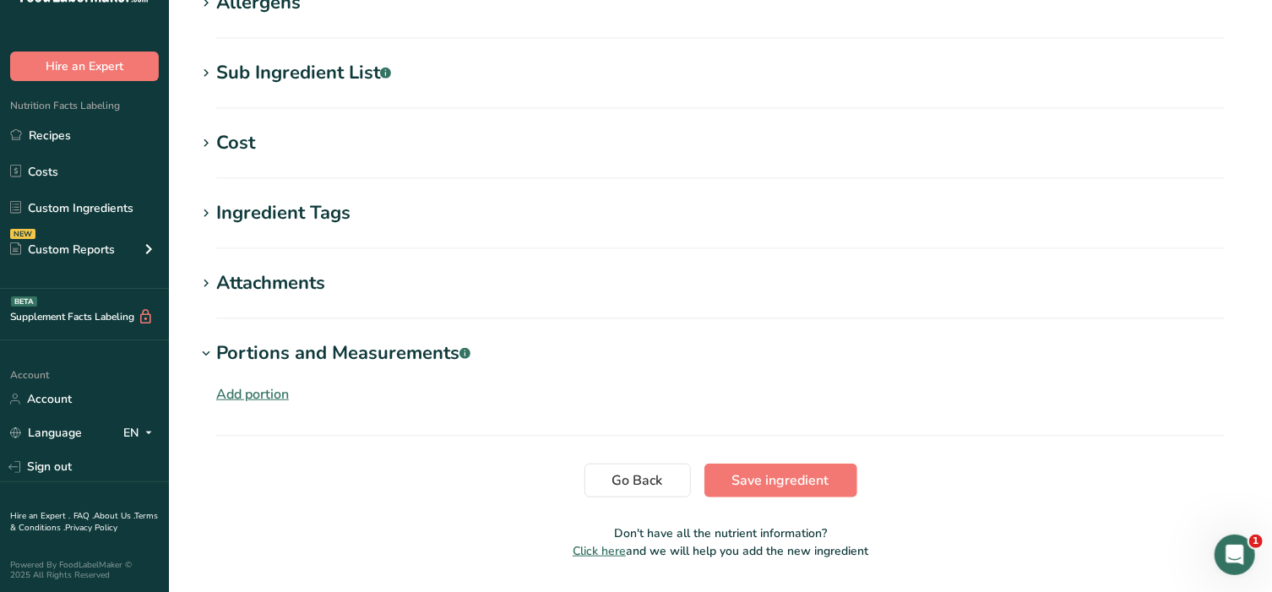
click at [240, 392] on div "Add portion" at bounding box center [252, 394] width 73 height 20
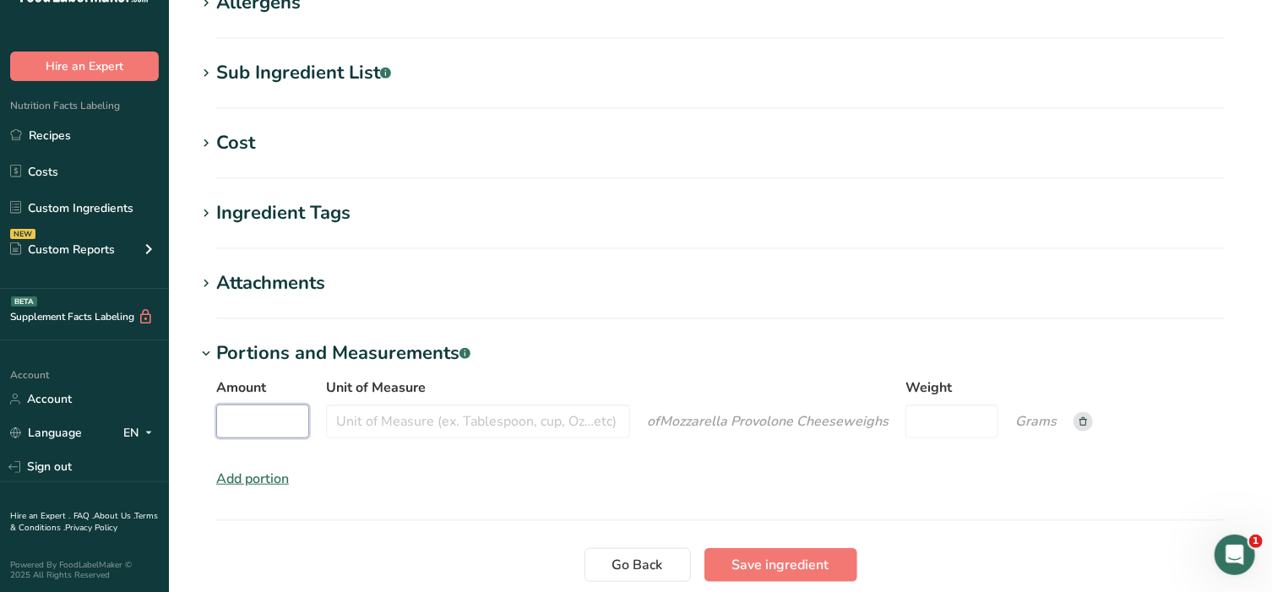
click at [259, 411] on input "Amount" at bounding box center [262, 422] width 93 height 34
click at [486, 411] on input "Unit of Measure" at bounding box center [478, 422] width 304 height 34
click at [946, 427] on input "Weight" at bounding box center [952, 422] width 93 height 34
click at [762, 568] on span "Save ingredient" at bounding box center [780, 565] width 97 height 20
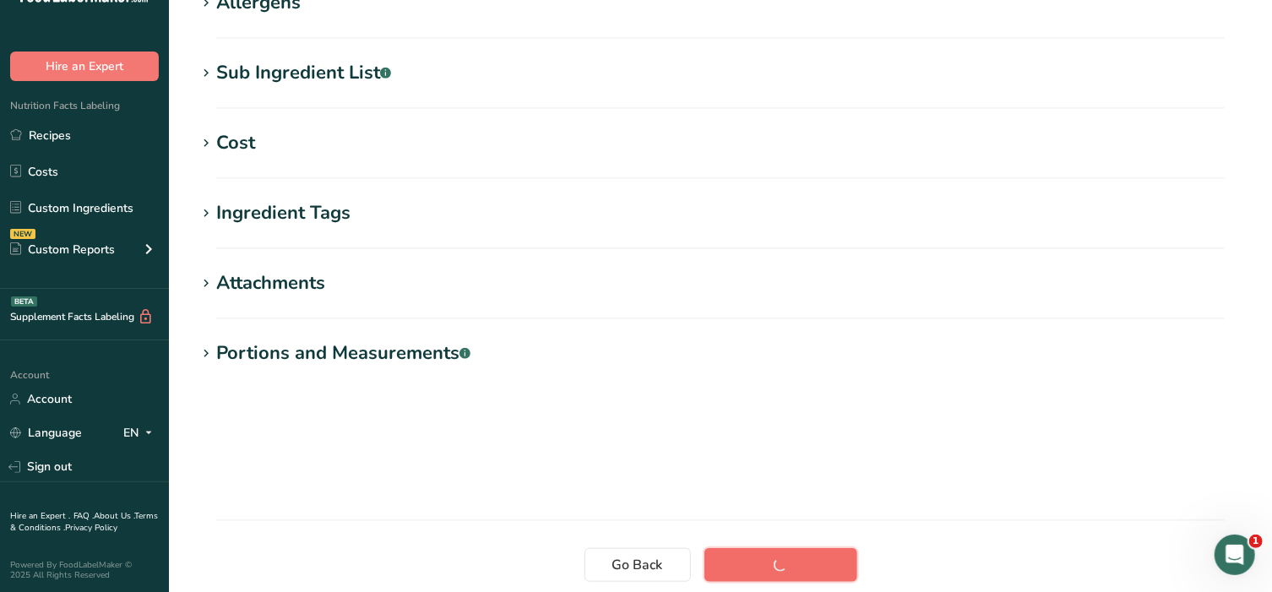
scroll to position [300, 0]
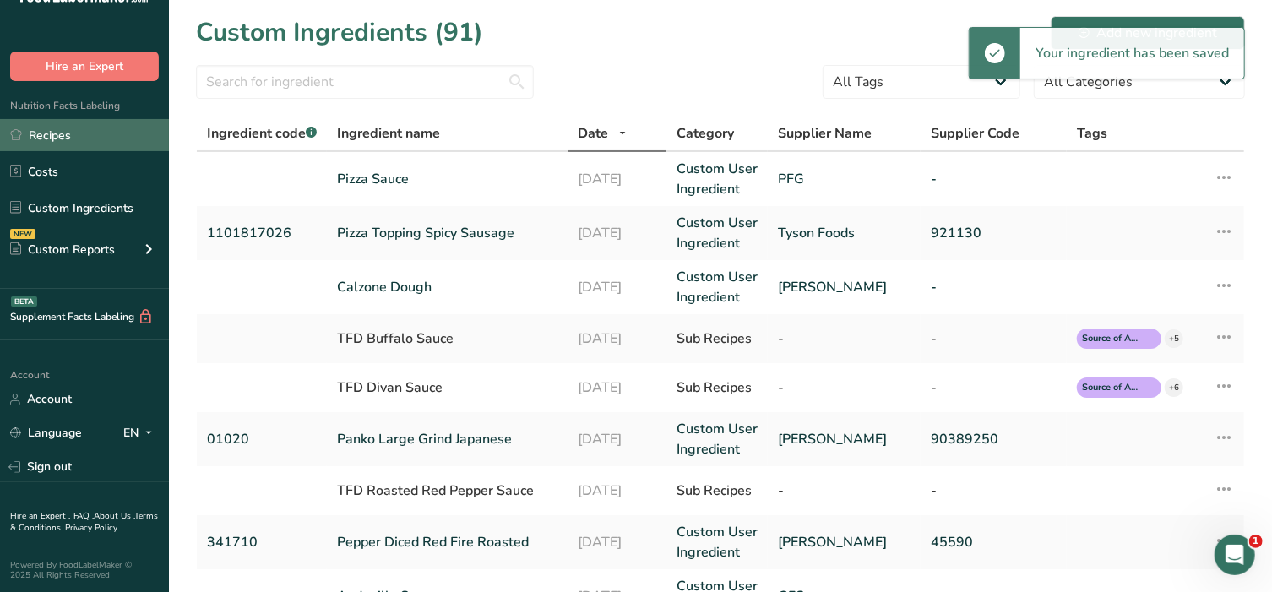
click at [87, 146] on link "Recipes" at bounding box center [84, 135] width 169 height 32
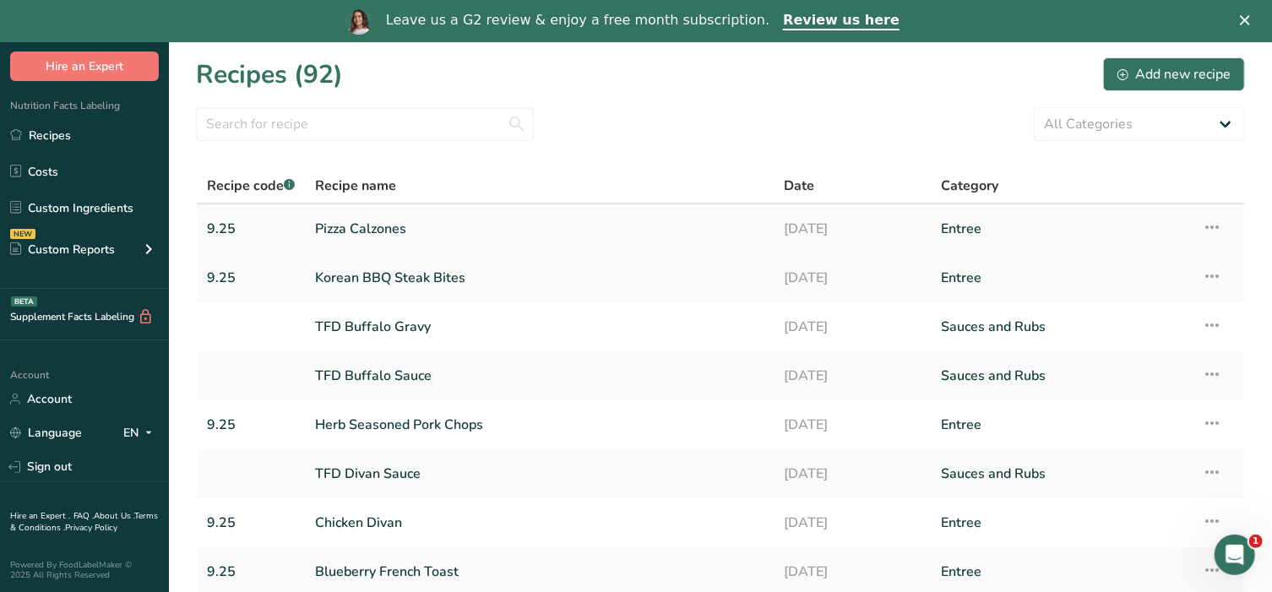
click at [364, 213] on link "Pizza Calzones" at bounding box center [539, 228] width 449 height 35
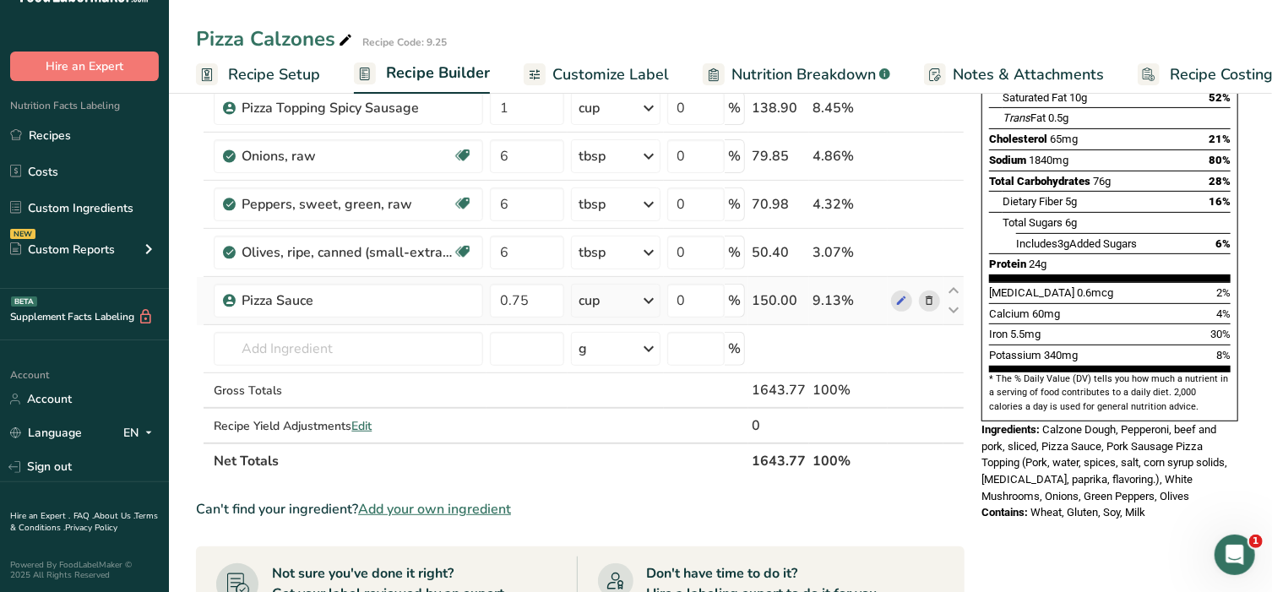
scroll to position [281, 0]
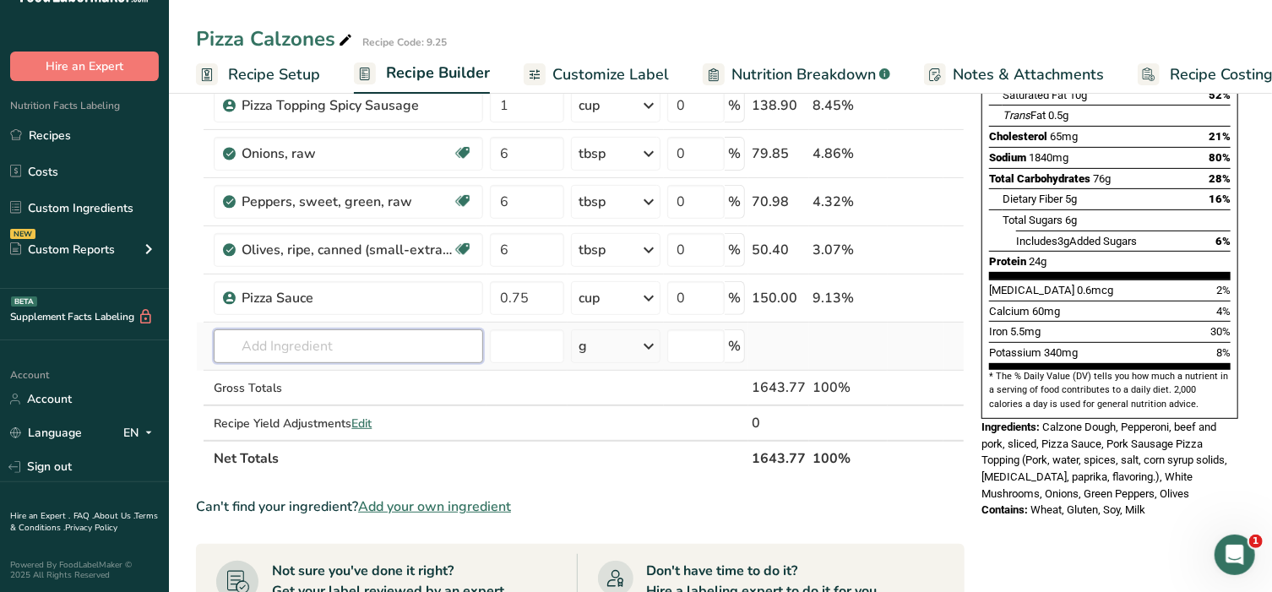
click at [324, 343] on input "text" at bounding box center [348, 346] width 269 height 34
click at [326, 377] on p "Mozzarella Provolone Cheese" at bounding box center [315, 381] width 176 height 18
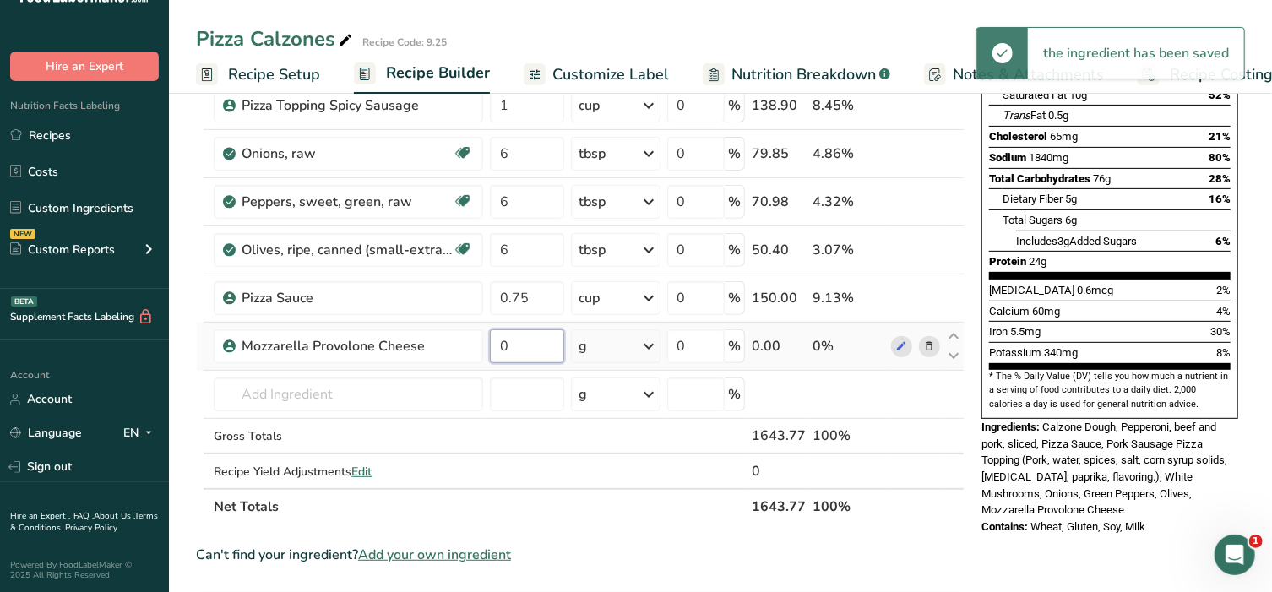
click at [538, 345] on input "0" at bounding box center [527, 346] width 74 height 34
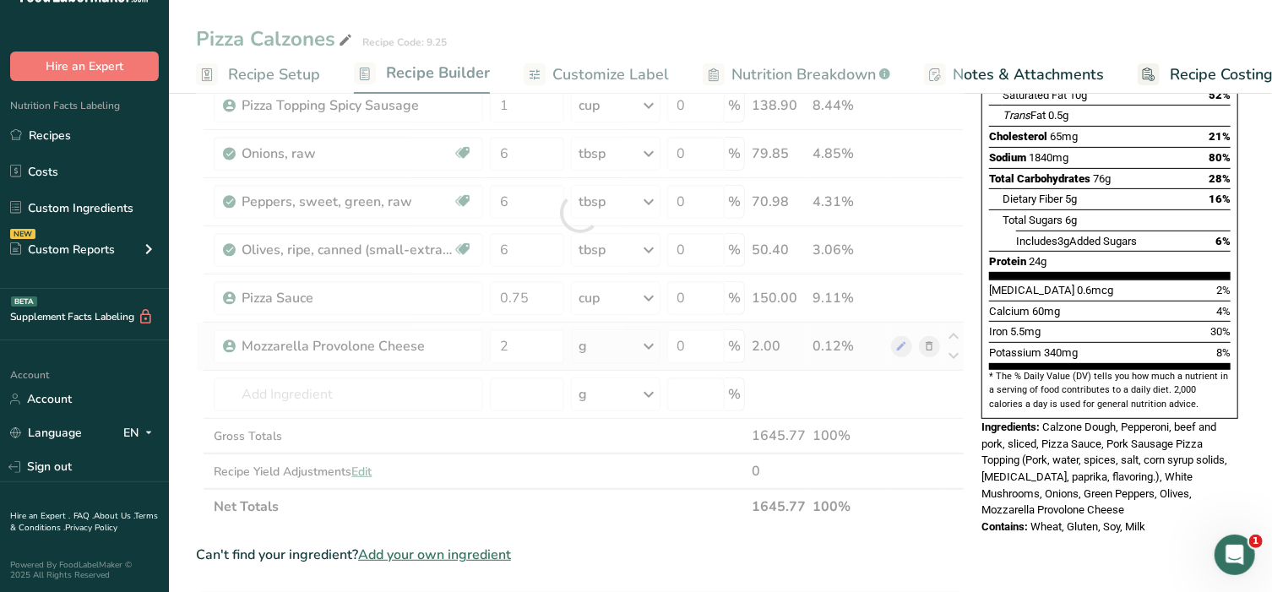
click at [649, 344] on div "Ingredient * Amount * Unit * Waste * .a-a{fill:#347362;}.b-a{fill:#fff;} Grams …" at bounding box center [580, 212] width 769 height 623
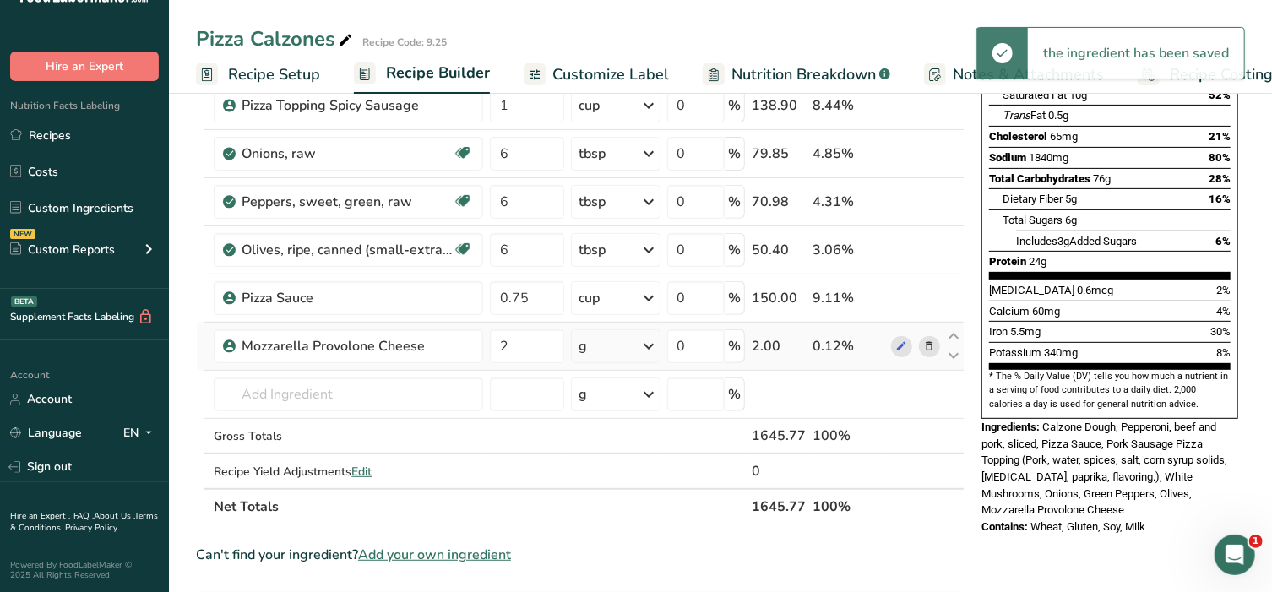
click at [649, 344] on icon at bounding box center [649, 346] width 20 height 30
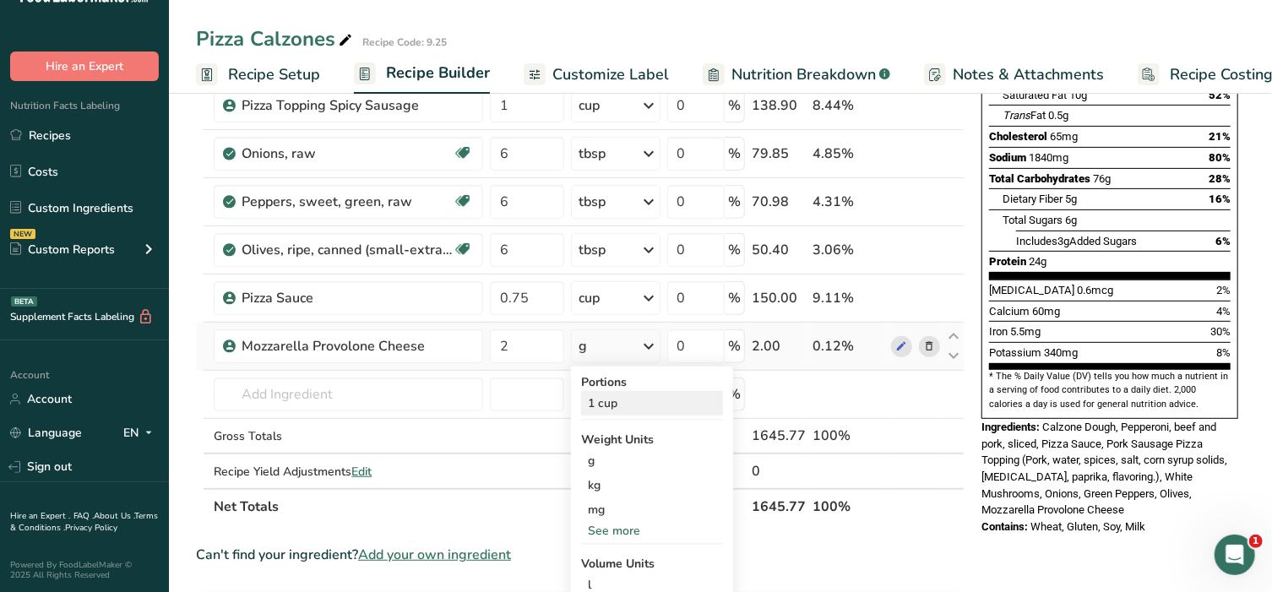
click at [601, 400] on div "1 cup" at bounding box center [652, 403] width 142 height 24
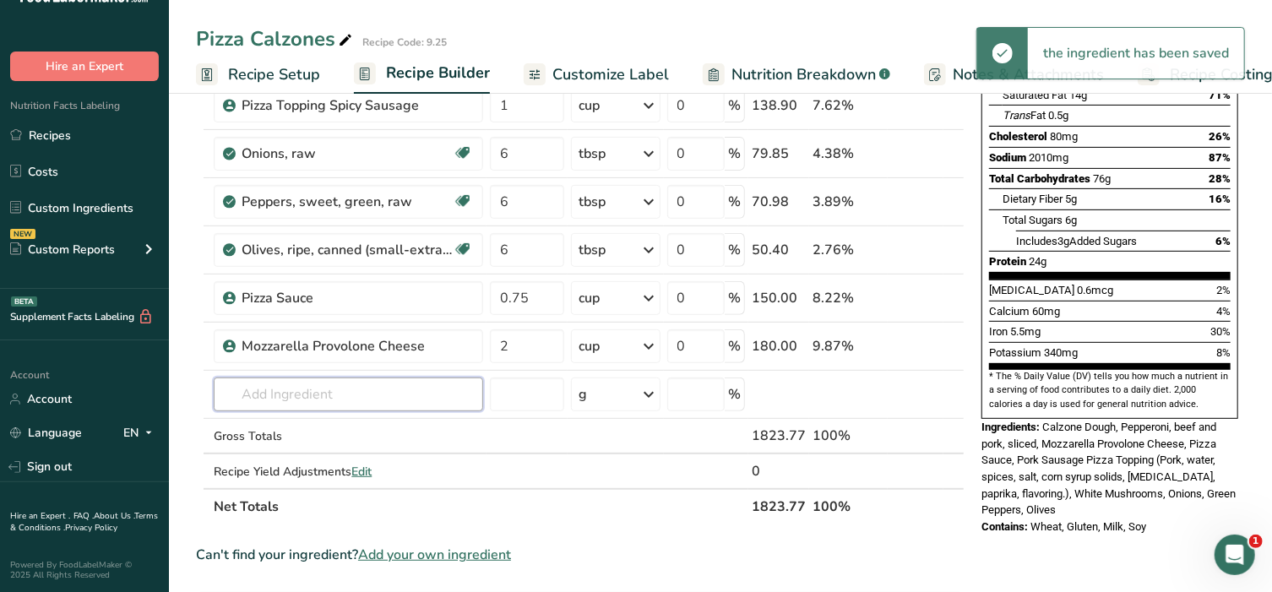
click at [302, 384] on input "text" at bounding box center [348, 395] width 269 height 34
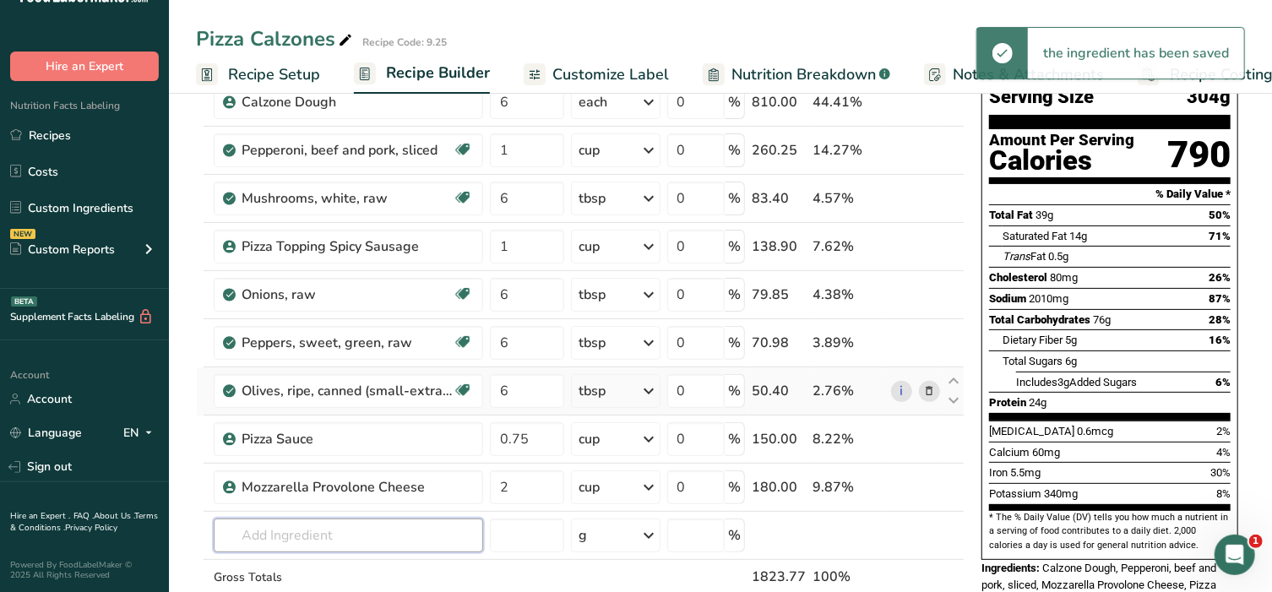
scroll to position [106, 0]
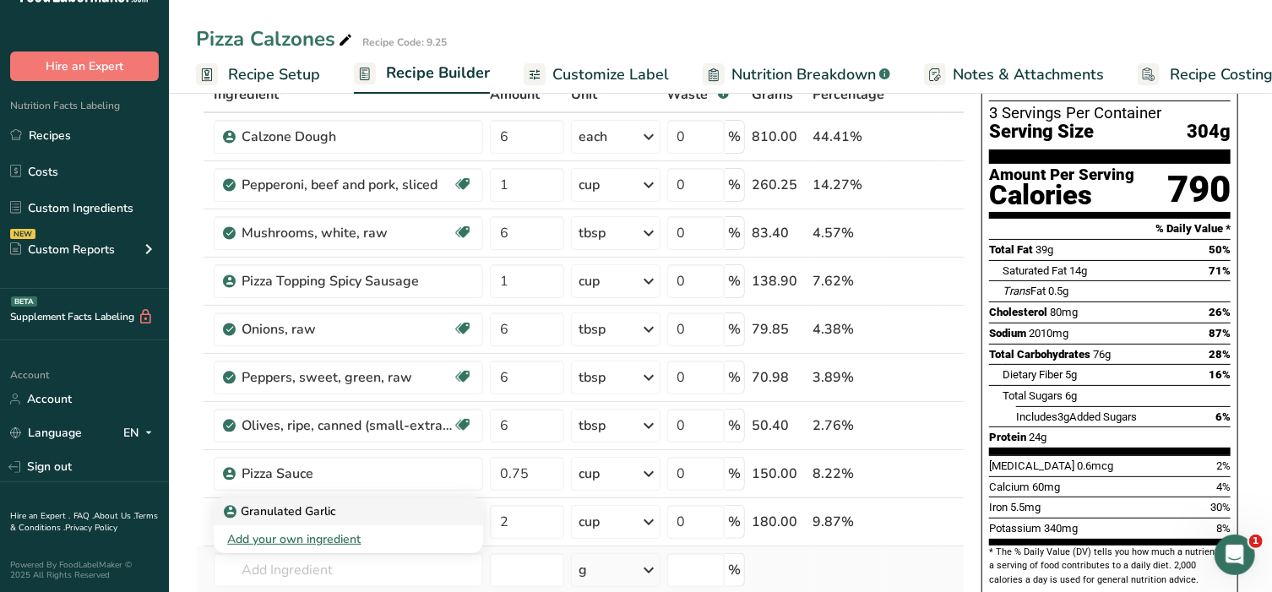
click at [257, 506] on p "Granulated Garlic" at bounding box center [281, 512] width 109 height 18
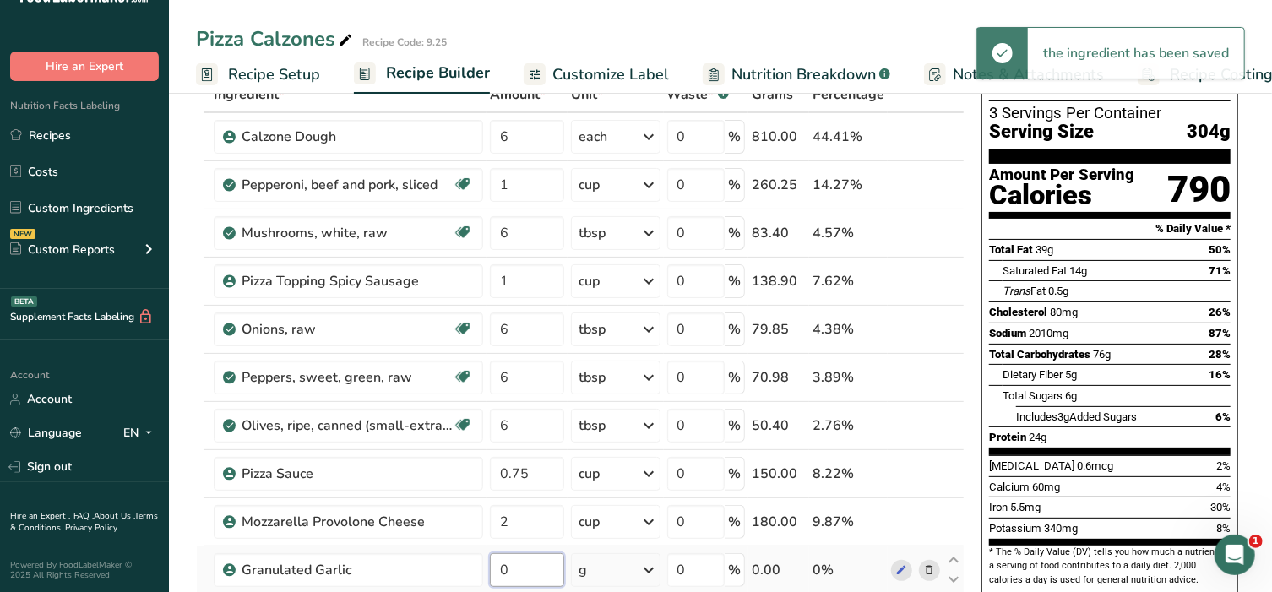
click at [525, 563] on input "0" at bounding box center [527, 570] width 74 height 34
click at [649, 565] on div "Ingredient * Amount * Unit * Waste * .a-a{fill:#347362;}.b-a{fill:#fff;} Grams …" at bounding box center [580, 413] width 769 height 672
click at [649, 565] on icon at bounding box center [649, 570] width 20 height 30
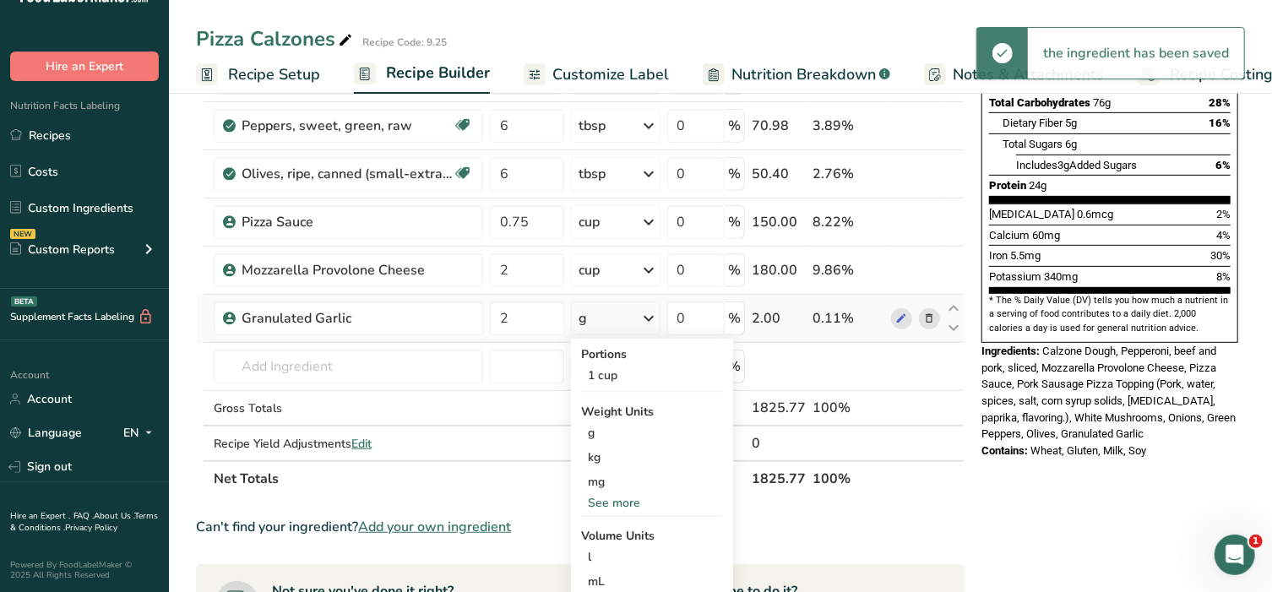
scroll to position [387, 0]
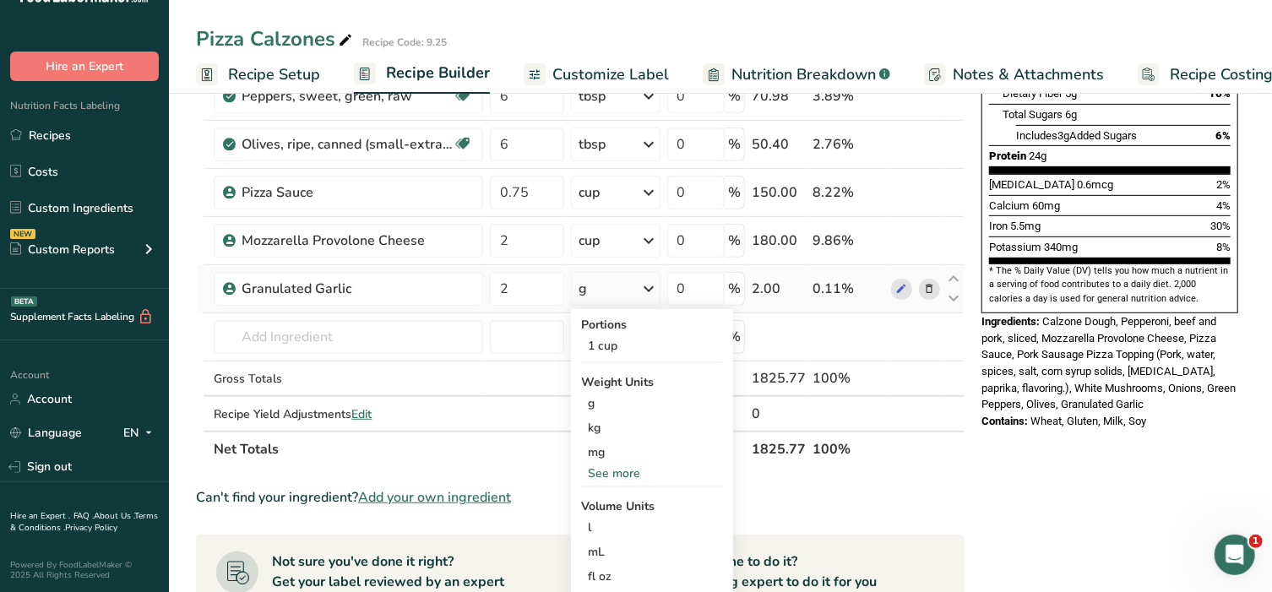
click at [649, 286] on icon at bounding box center [649, 289] width 20 height 30
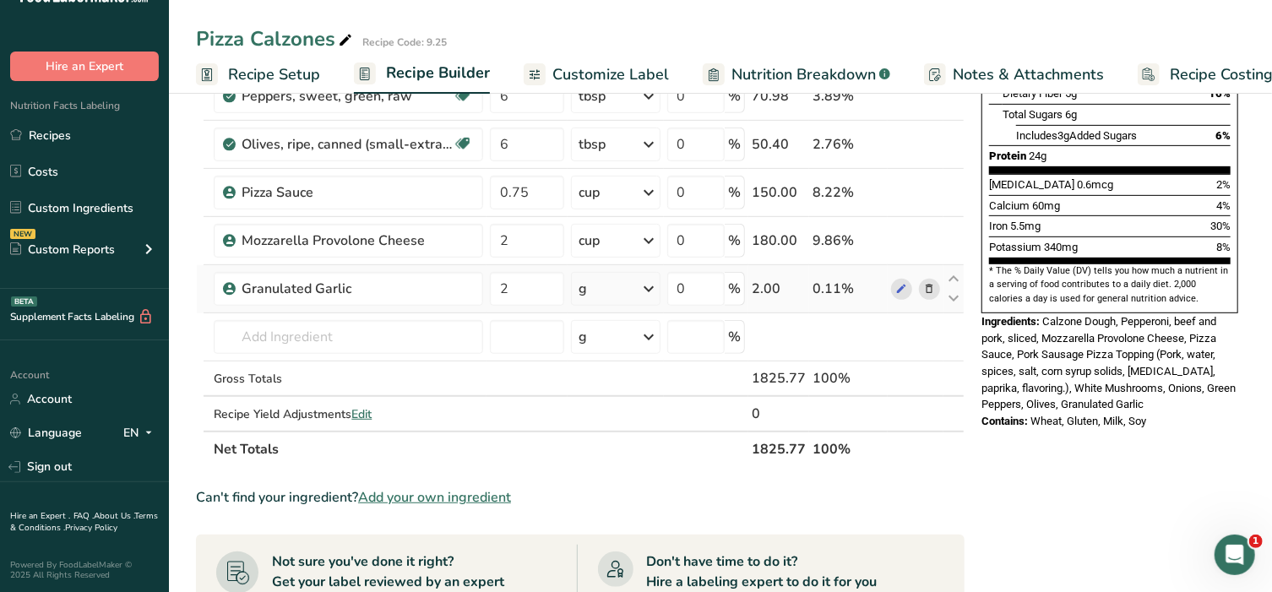
click at [649, 286] on icon at bounding box center [649, 289] width 20 height 30
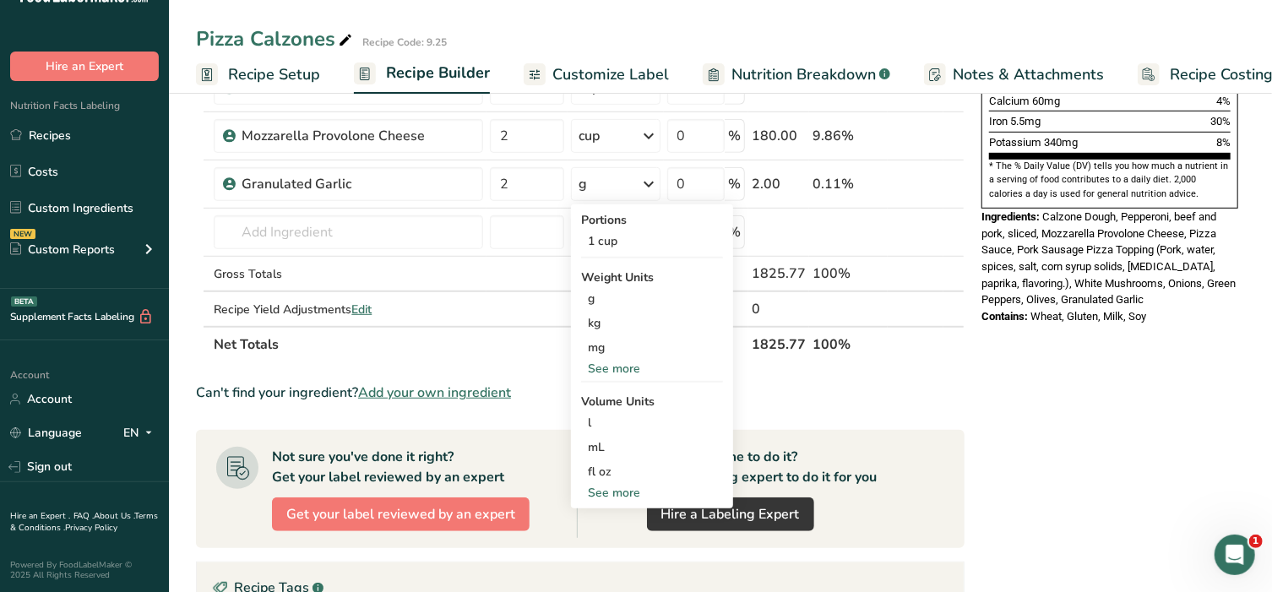
scroll to position [492, 0]
click at [596, 483] on div "See more" at bounding box center [652, 492] width 142 height 18
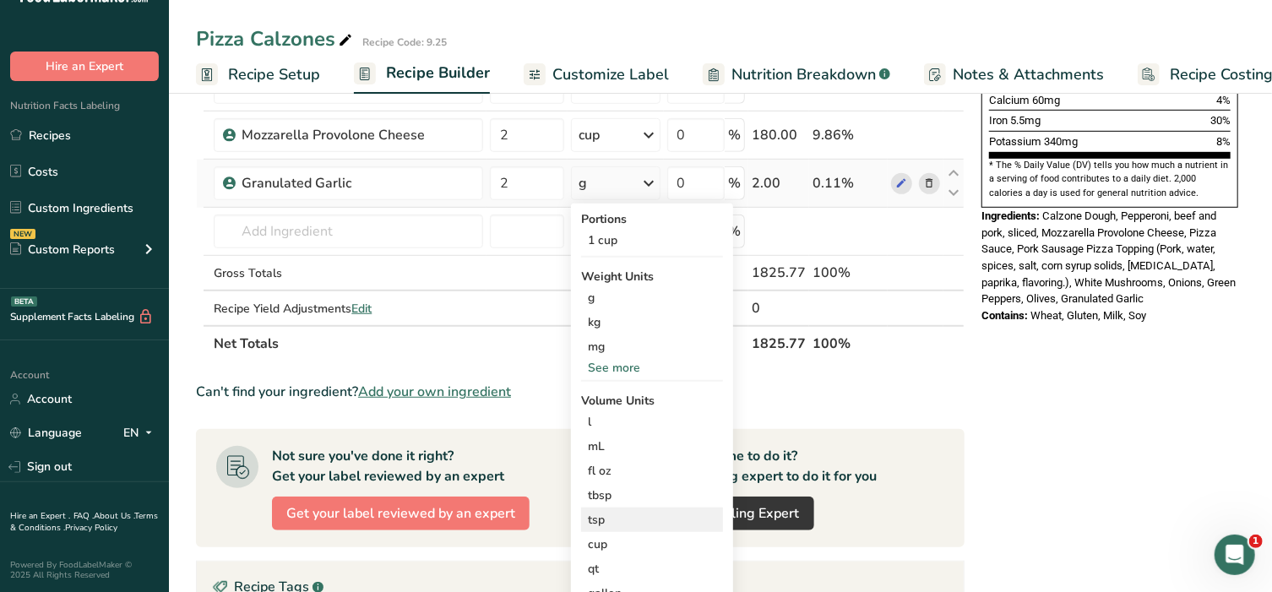
click at [601, 511] on div "tsp" at bounding box center [652, 520] width 128 height 18
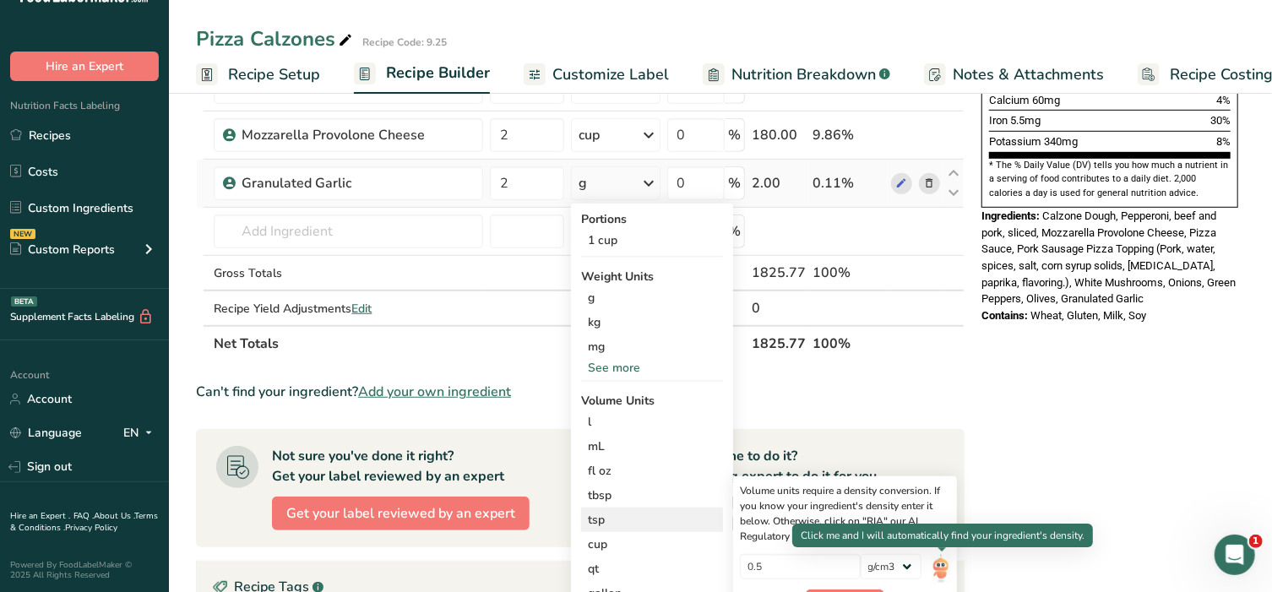
click at [937, 555] on img at bounding box center [941, 569] width 19 height 30
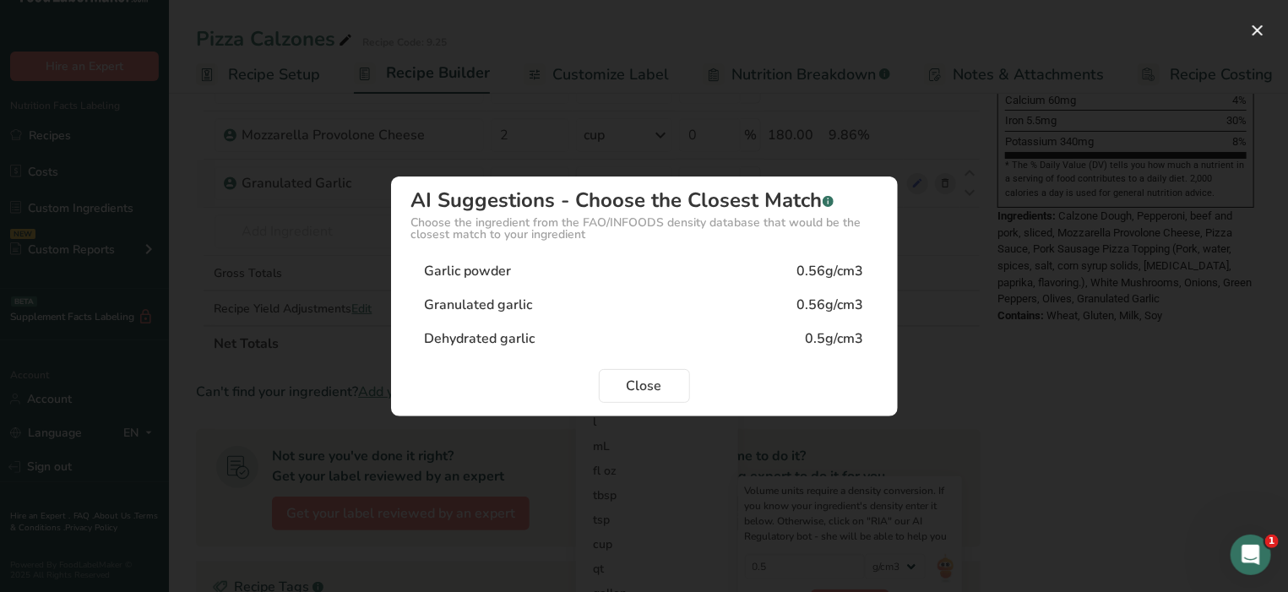
click at [577, 305] on div "Granulated garlic 0.56g/cm3" at bounding box center [644, 305] width 466 height 34
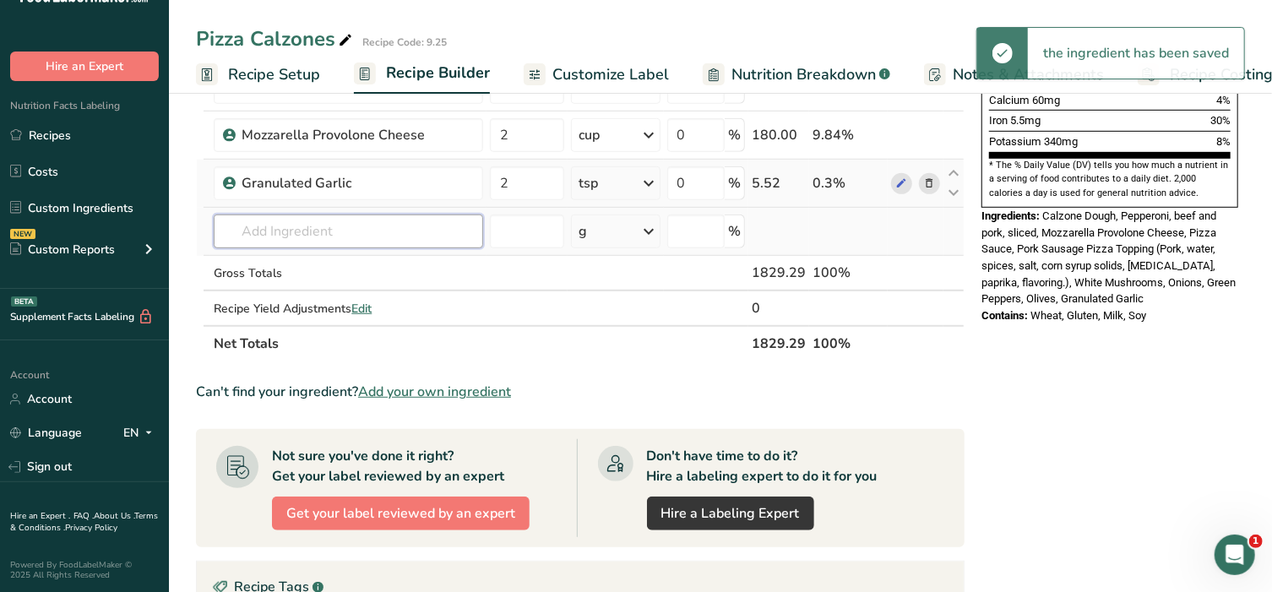
click at [273, 236] on input "text" at bounding box center [348, 232] width 269 height 34
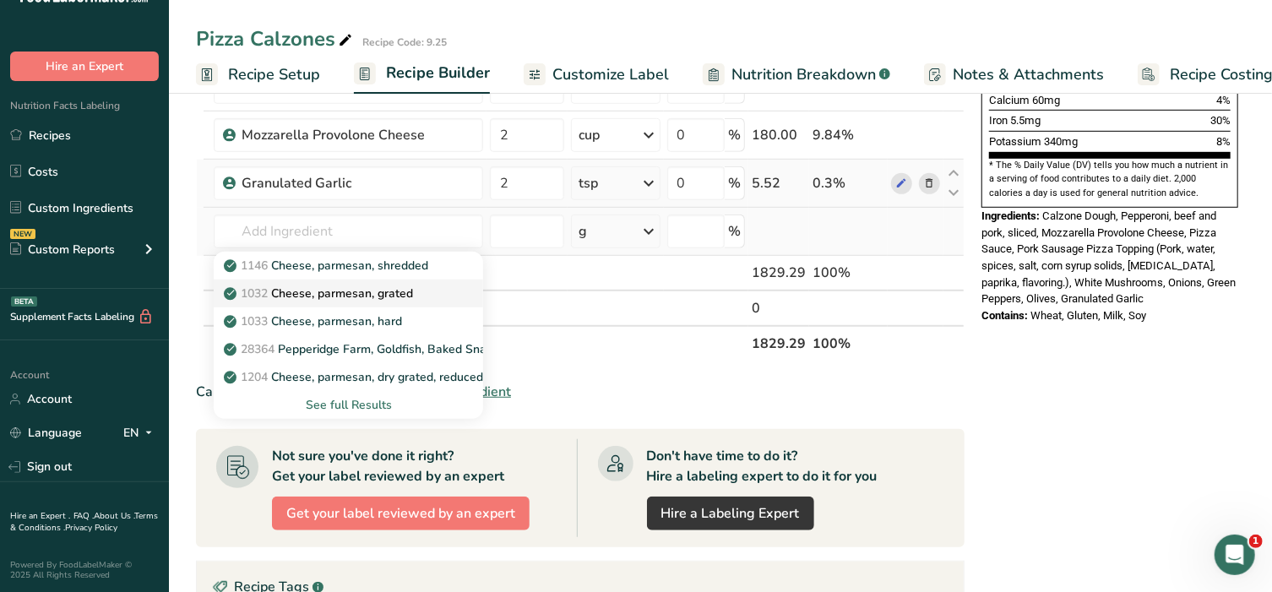
click at [347, 294] on p "1032 Cheese, parmesan, grated" at bounding box center [320, 294] width 186 height 18
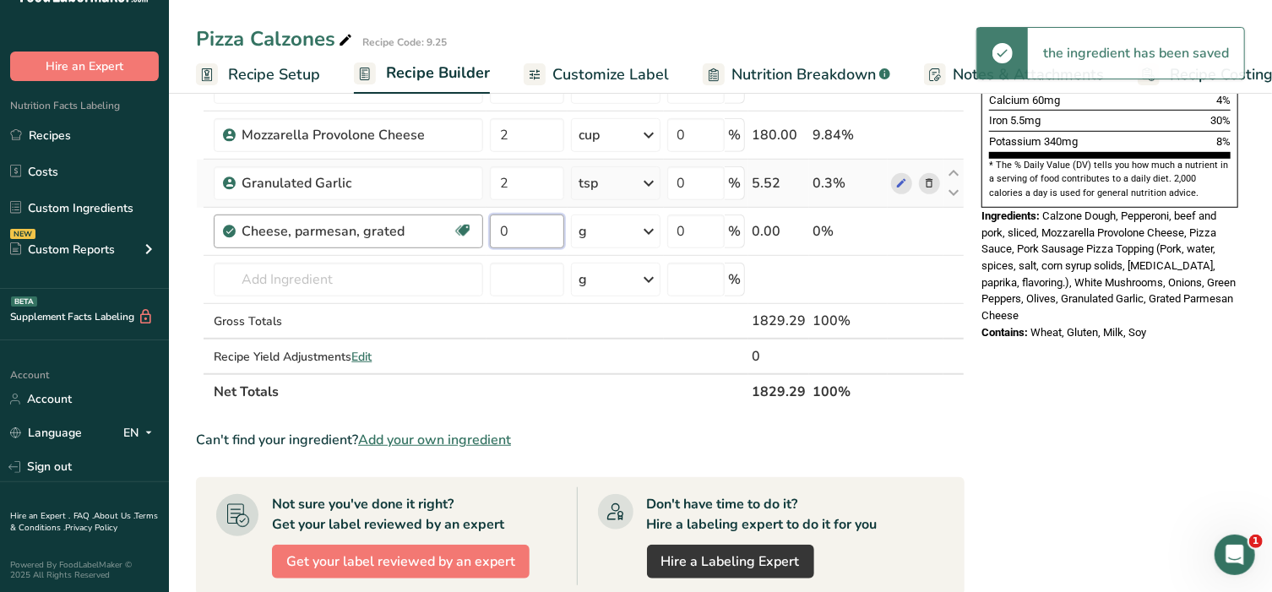
drag, startPoint x: 530, startPoint y: 230, endPoint x: 476, endPoint y: 236, distance: 55.2
click at [476, 236] on tr "Cheese, parmesan, grated Gluten free Vegetarian Soy free 0 g Portions 1 cup 1 t…" at bounding box center [580, 232] width 767 height 48
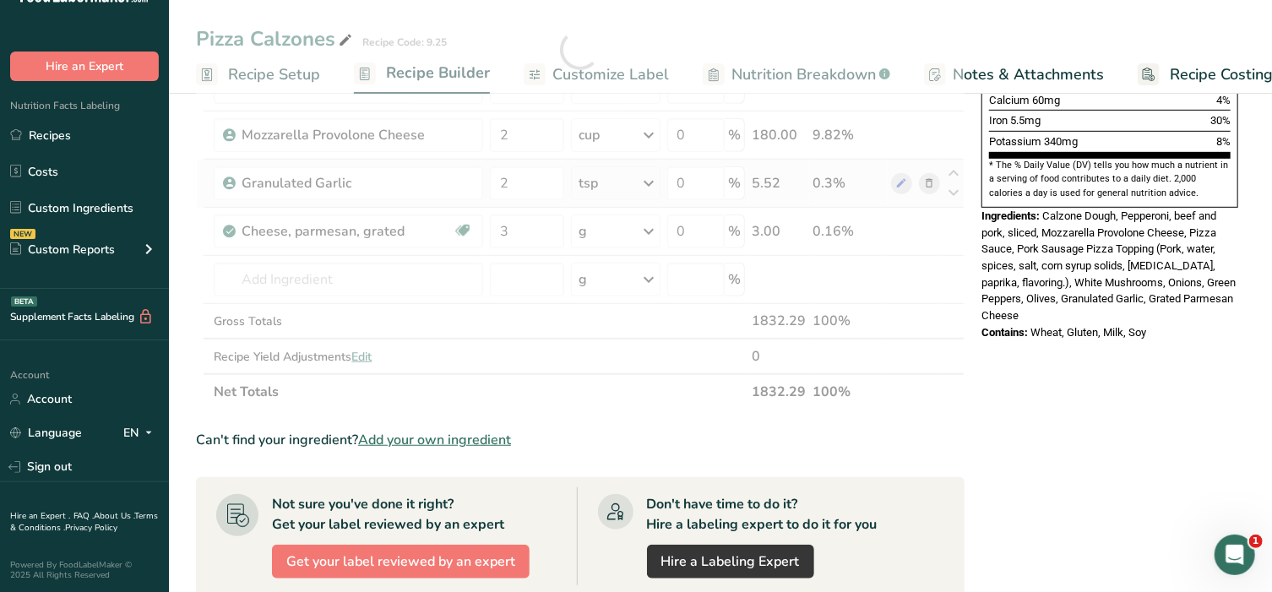
click at [650, 232] on div "Ingredient * Amount * Unit * Waste * .a-a{fill:#347362;}.b-a{fill:#fff;} Grams …" at bounding box center [580, 50] width 769 height 720
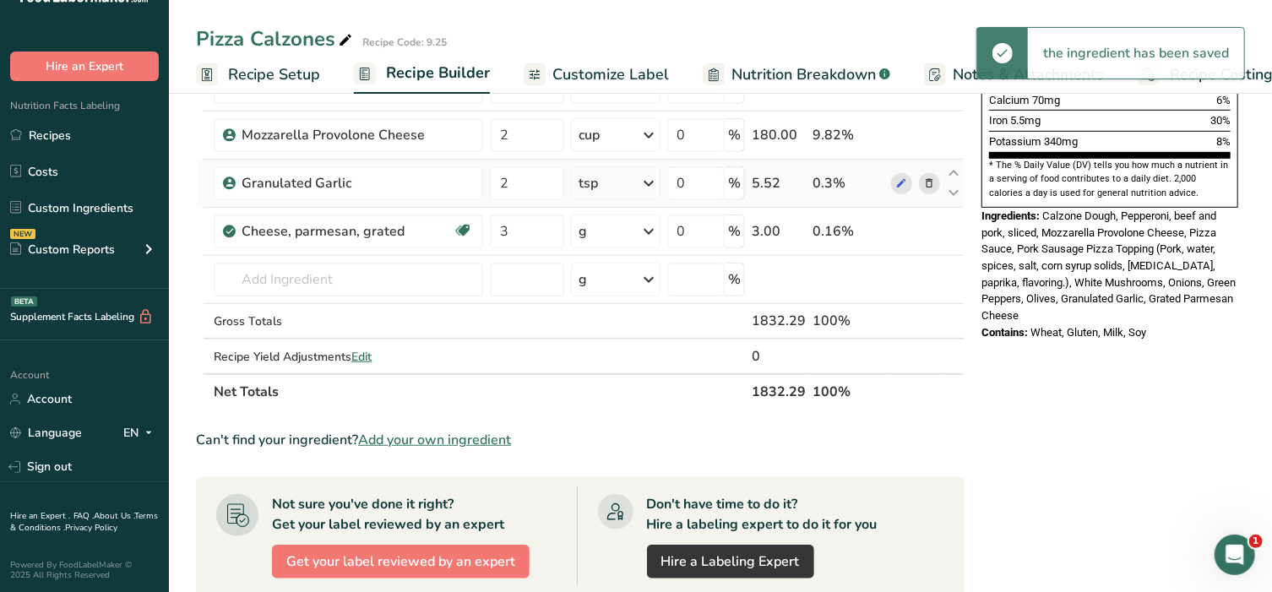
click at [650, 232] on icon at bounding box center [649, 231] width 20 height 30
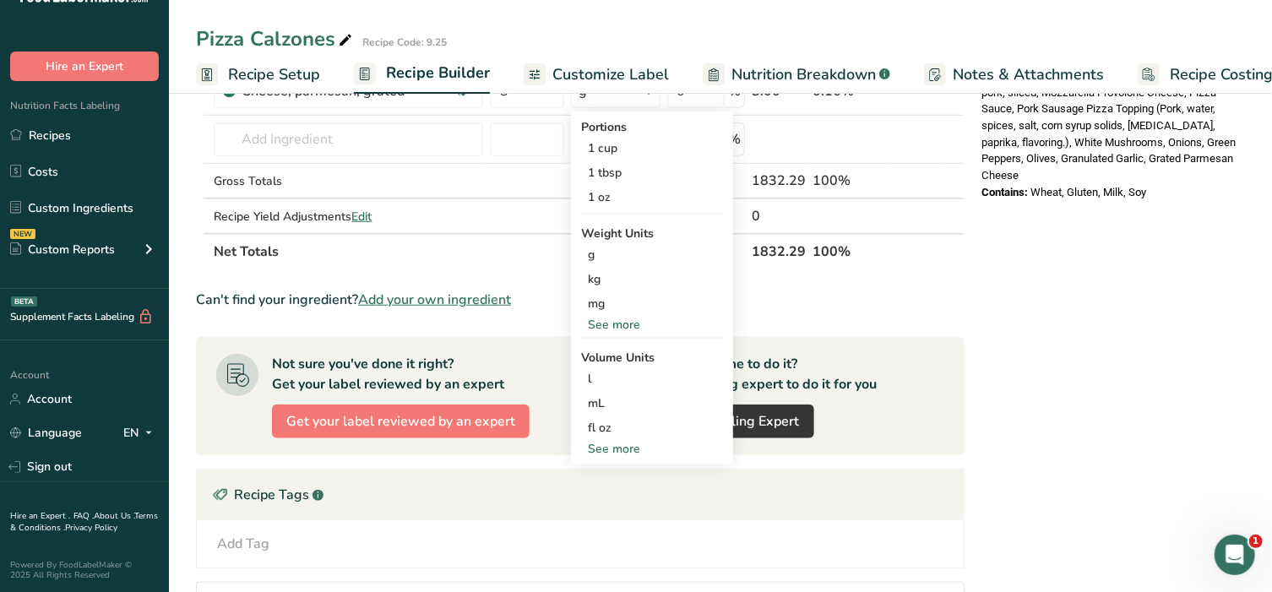
scroll to position [633, 0]
click at [633, 444] on div "See more" at bounding box center [652, 449] width 142 height 18
click at [623, 468] on div "tsp" at bounding box center [652, 477] width 128 height 18
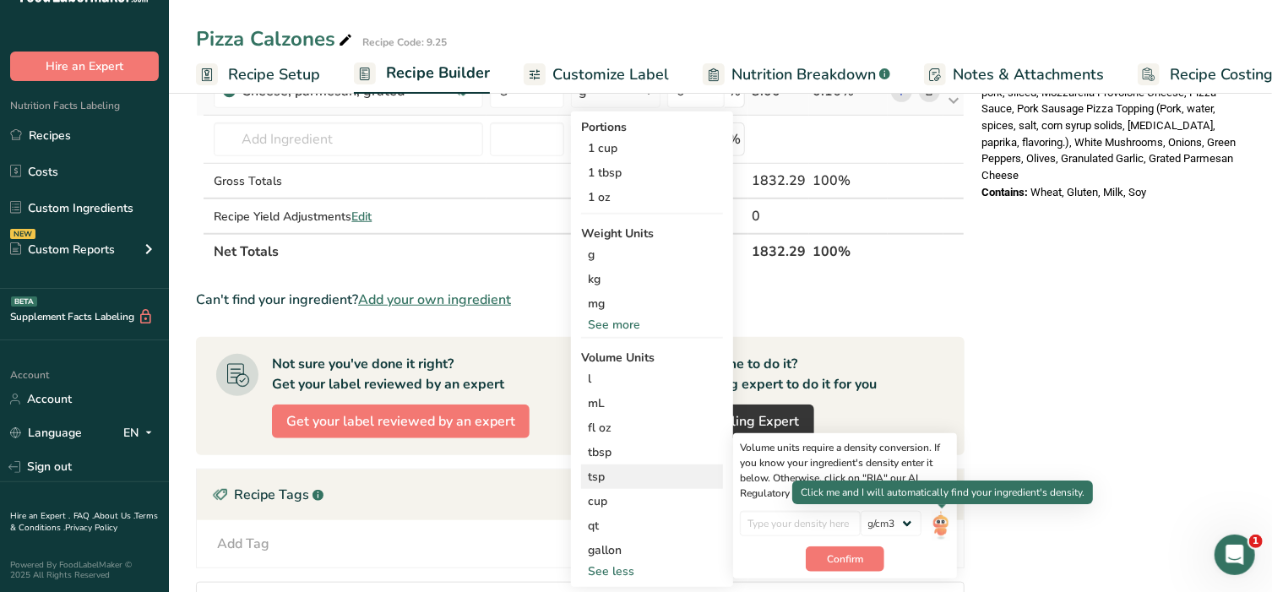
click at [941, 519] on img at bounding box center [941, 526] width 19 height 30
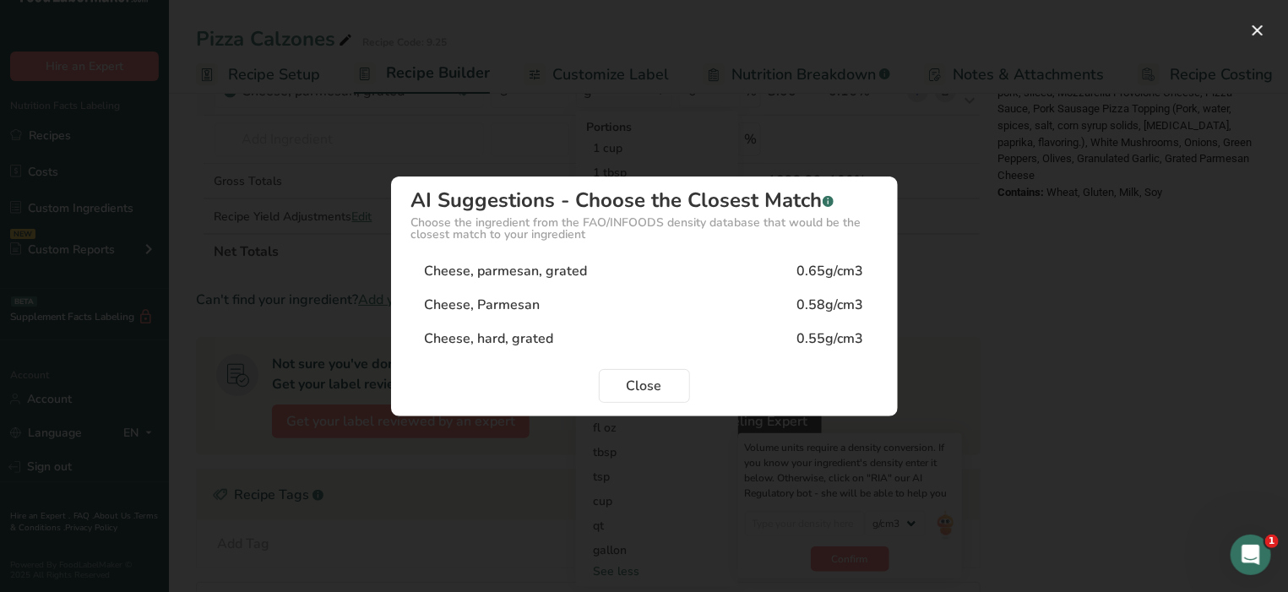
click at [532, 308] on div "Cheese, Parmesan" at bounding box center [483, 305] width 116 height 20
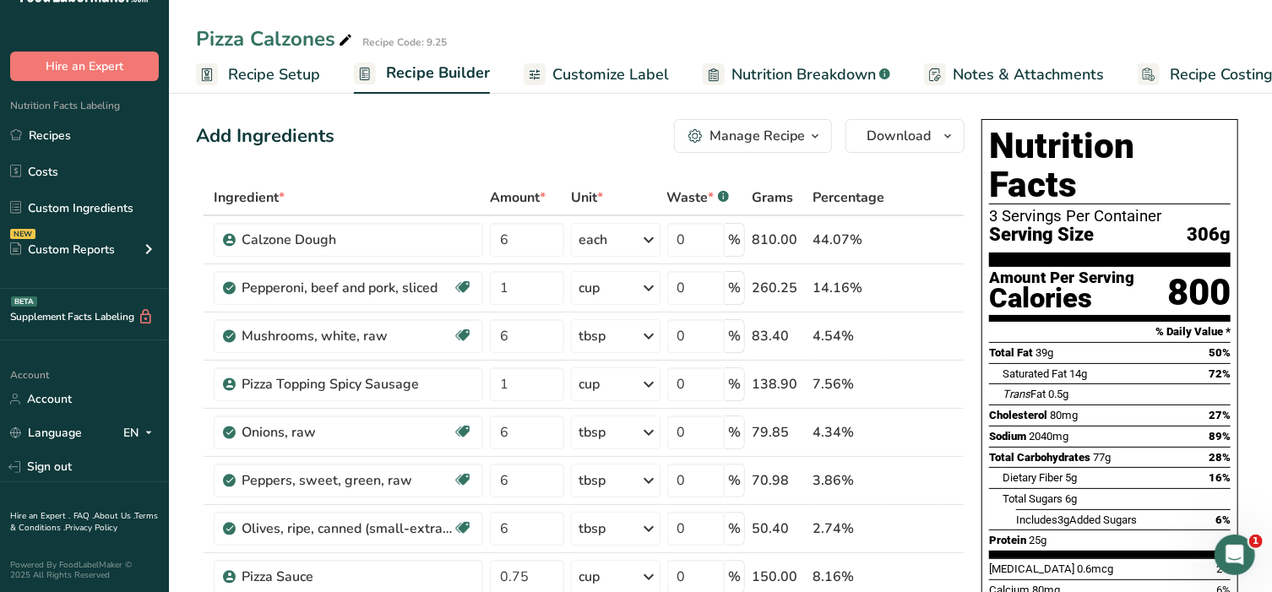
scroll to position [0, 0]
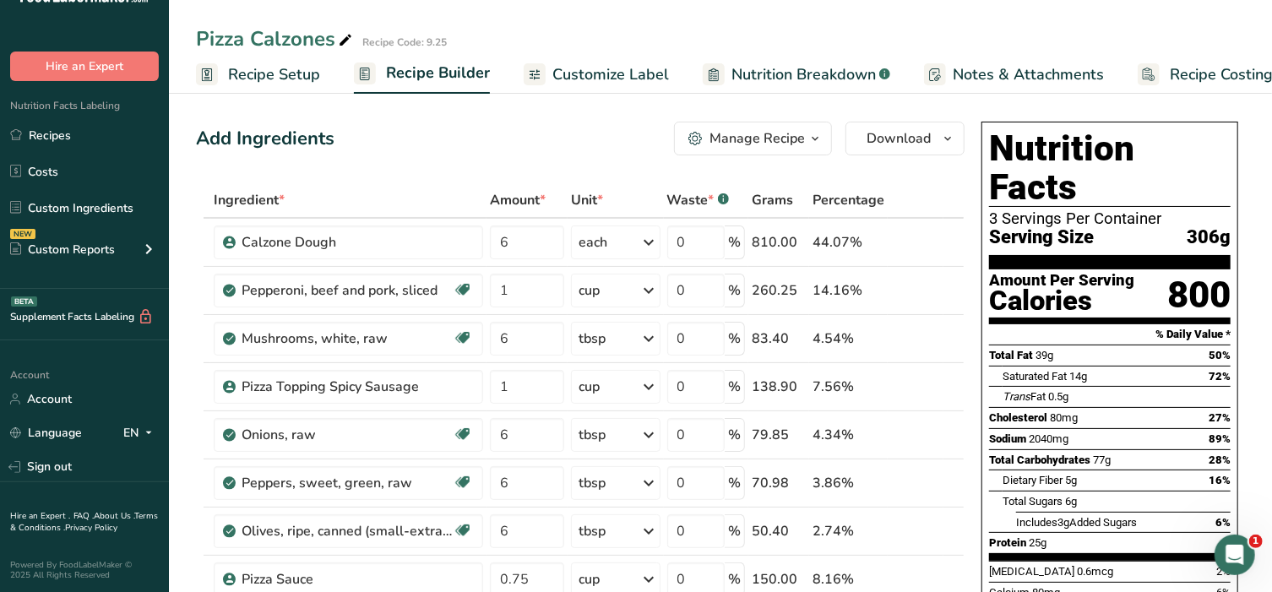
click at [623, 74] on span "Customize Label" at bounding box center [610, 74] width 117 height 23
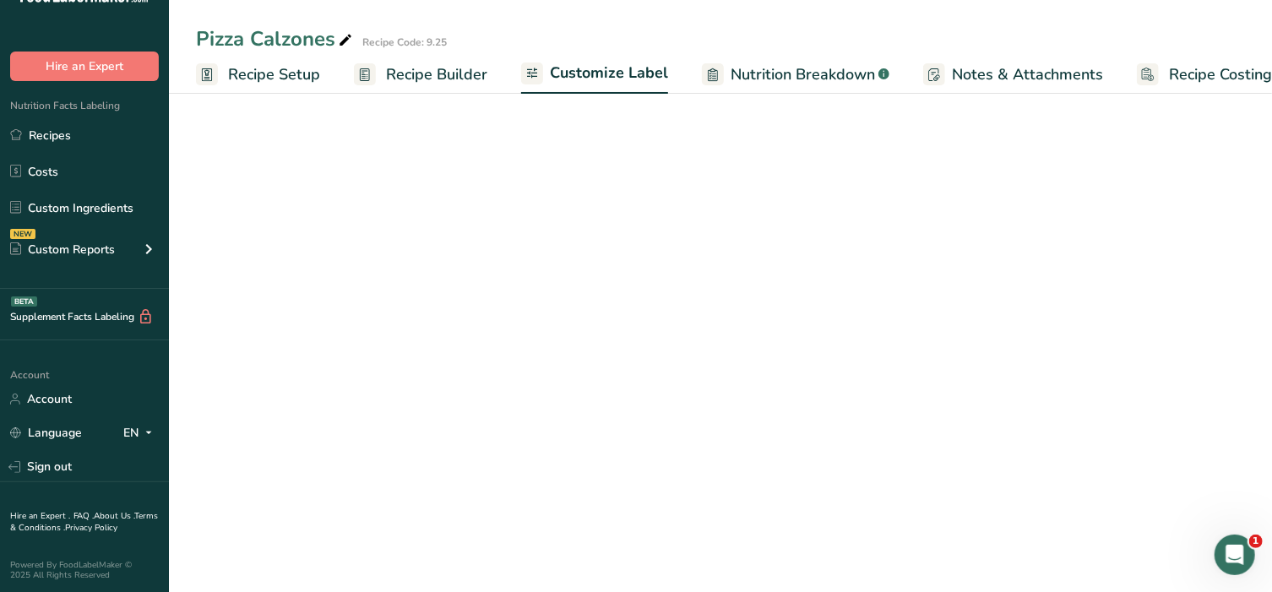
scroll to position [0, 26]
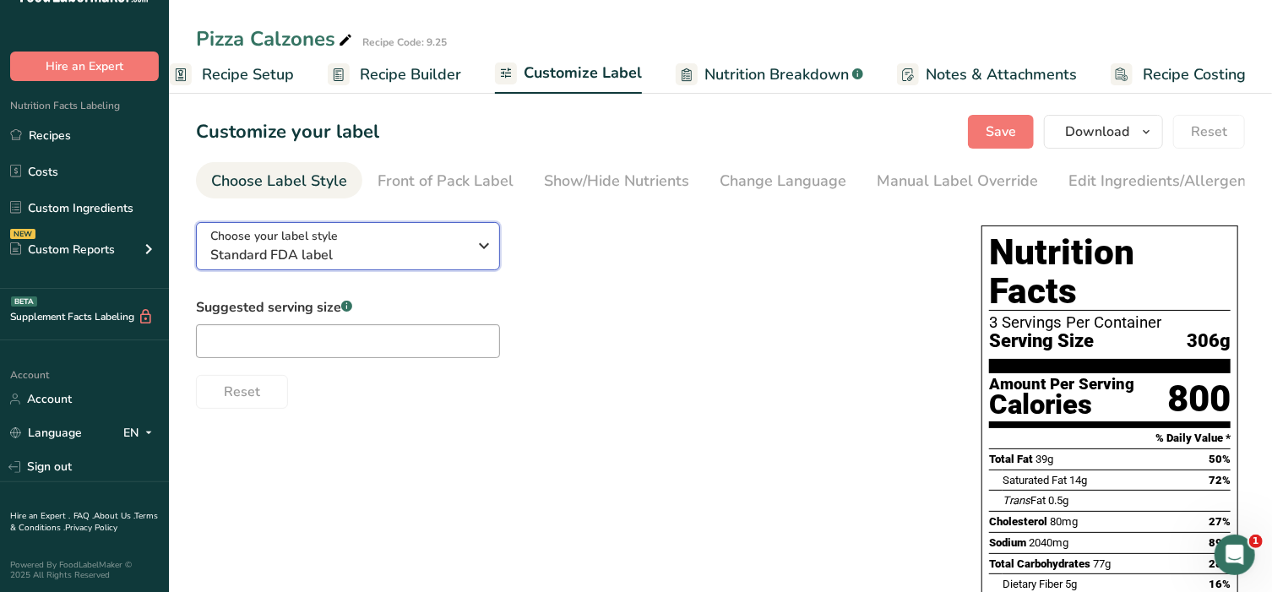
click at [324, 245] on span "Choose your label style" at bounding box center [274, 236] width 128 height 18
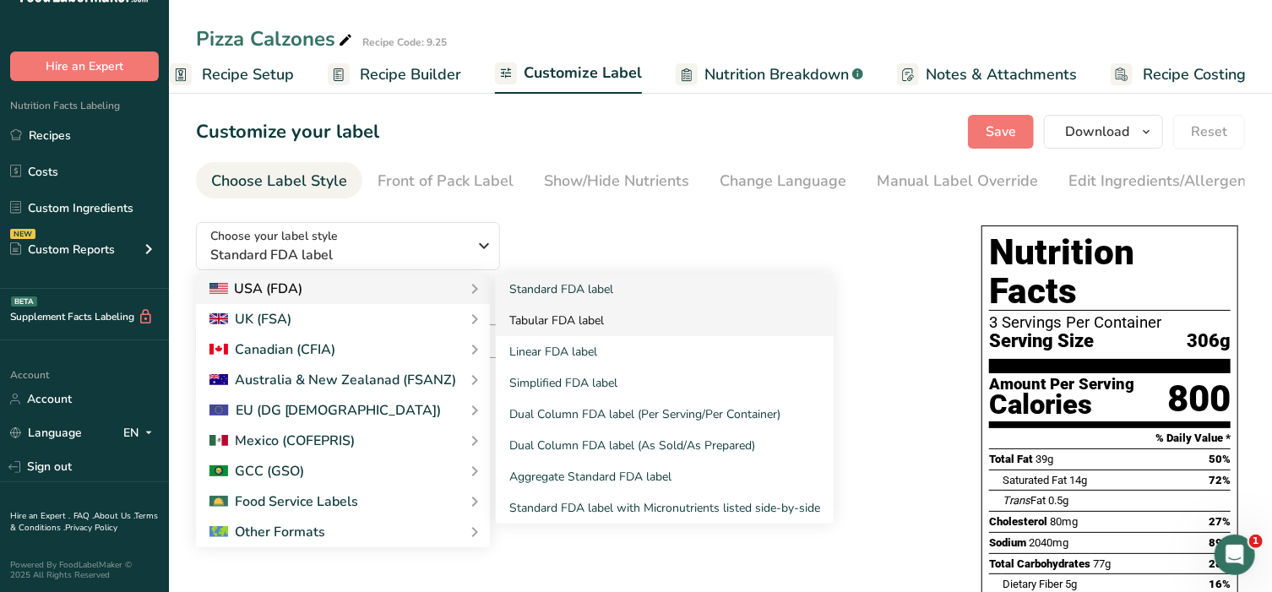
click at [558, 328] on link "Tabular FDA label" at bounding box center [665, 320] width 338 height 31
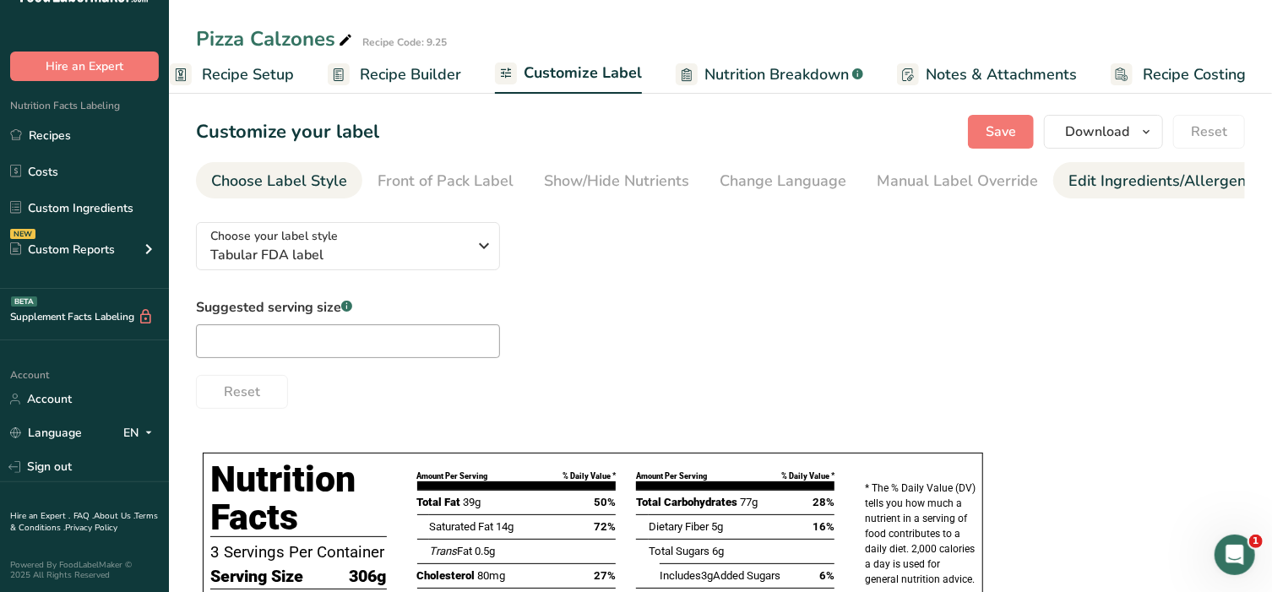
click at [1106, 185] on div "Edit Ingredients/Allergens List" at bounding box center [1176, 181] width 215 height 23
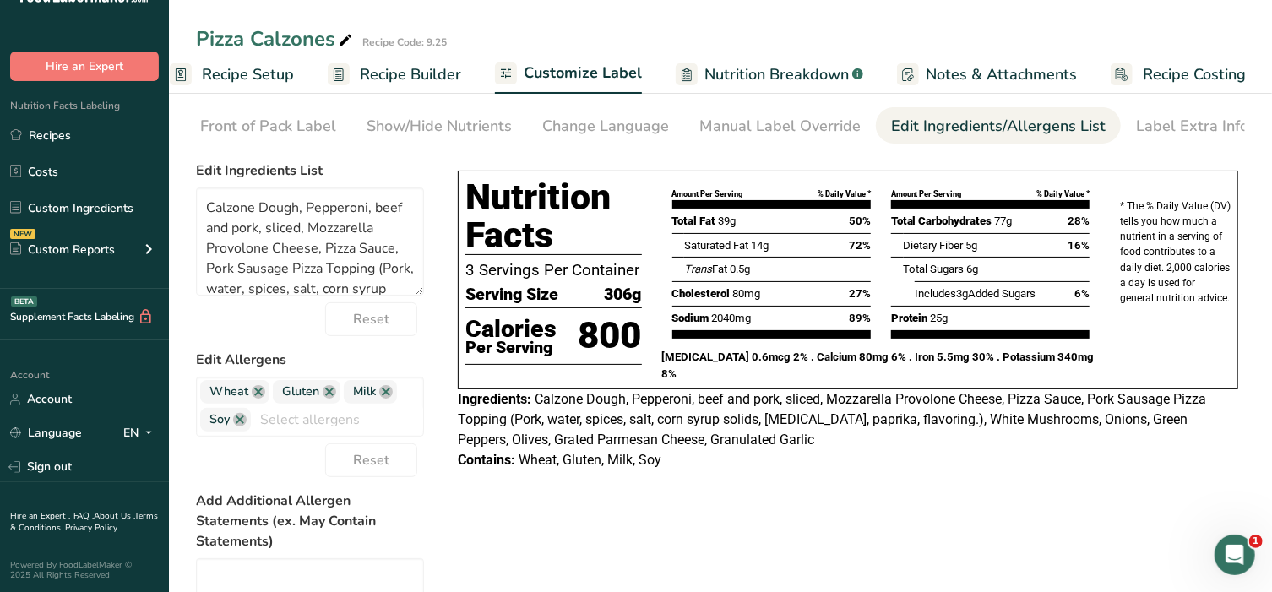
scroll to position [35, 0]
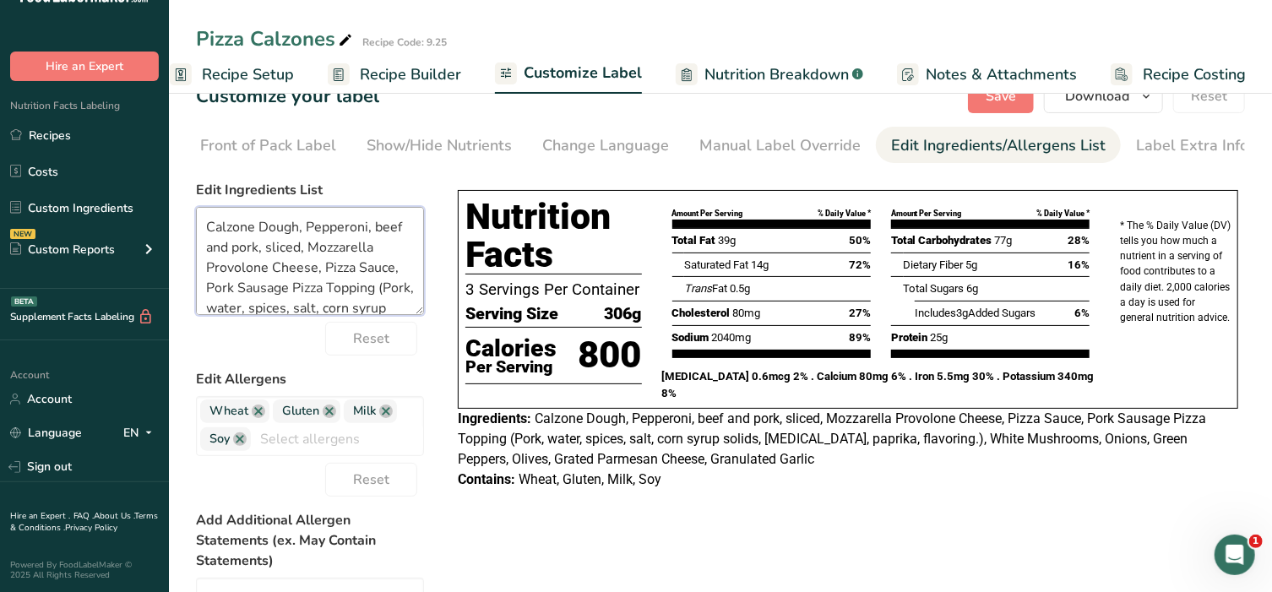
drag, startPoint x: 289, startPoint y: 255, endPoint x: 191, endPoint y: 259, distance: 98.1
click at [191, 259] on section "Customize your label Save Download Choose what to show on your downloaded label…" at bounding box center [720, 463] width 1103 height 823
drag, startPoint x: 241, startPoint y: 253, endPoint x: 198, endPoint y: 261, distance: 43.7
click at [198, 261] on textarea "Calzone Dough, Pepperoni, sliced, Mozzarella Provolone Cheese, Pizza Sauce, Por…" at bounding box center [310, 261] width 228 height 108
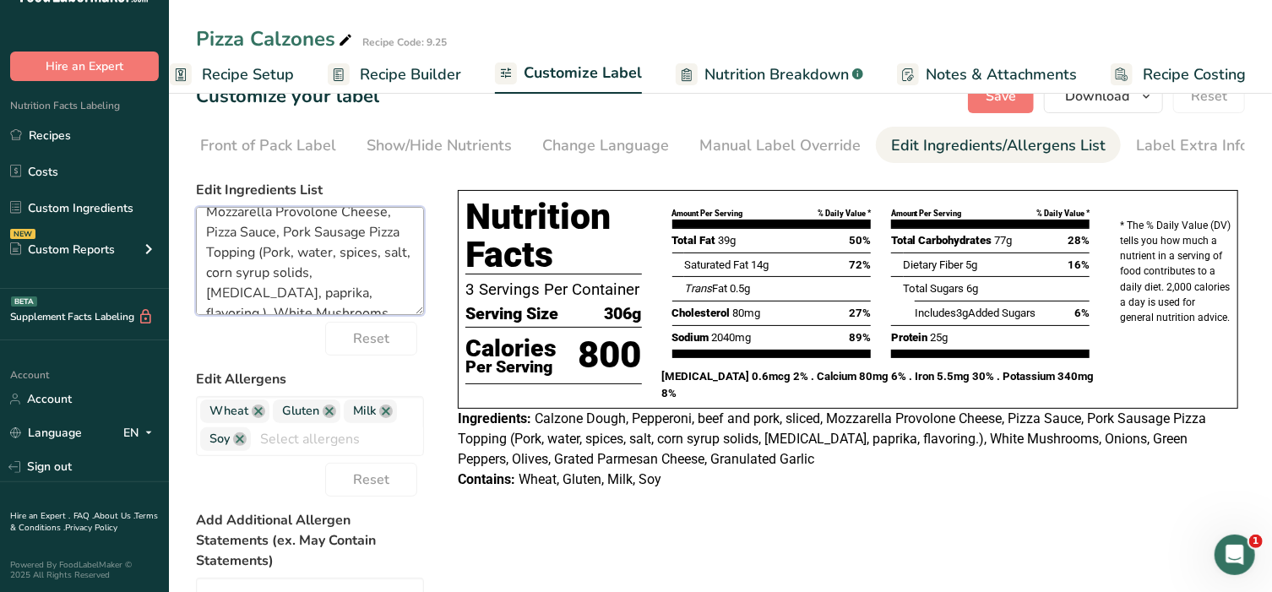
drag, startPoint x: 273, startPoint y: 249, endPoint x: 195, endPoint y: 263, distance: 78.9
click at [196, 263] on textarea "Calzone Dough, Pepperoni, Mozzarella Provolone Cheese, Pizza Sauce, Pork Sausag…" at bounding box center [310, 261] width 228 height 108
drag, startPoint x: 246, startPoint y: 256, endPoint x: 190, endPoint y: 259, distance: 55.9
click at [190, 259] on section "Customize your label Save Download Choose what to show on your downloaded label…" at bounding box center [720, 463] width 1103 height 823
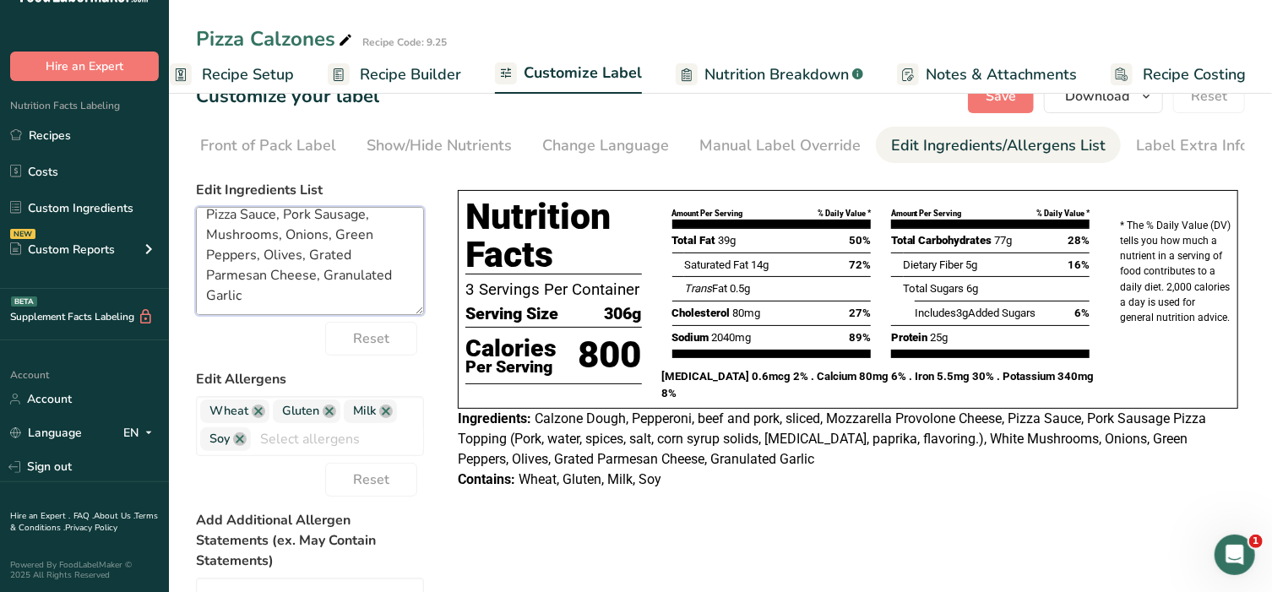
click at [263, 259] on textarea "Calzone Dough, Pepperoni, Mozzarella Provolone Cheese, Pizza Sauce, Pork Sausag…" at bounding box center [310, 261] width 228 height 108
drag, startPoint x: 389, startPoint y: 256, endPoint x: 344, endPoint y: 263, distance: 46.1
click at [344, 263] on textarea "Calzone Dough, Pepperoni, Mozzarella Provolone Cheese, Pizza Sauce, Pork Sausag…" at bounding box center [310, 261] width 228 height 108
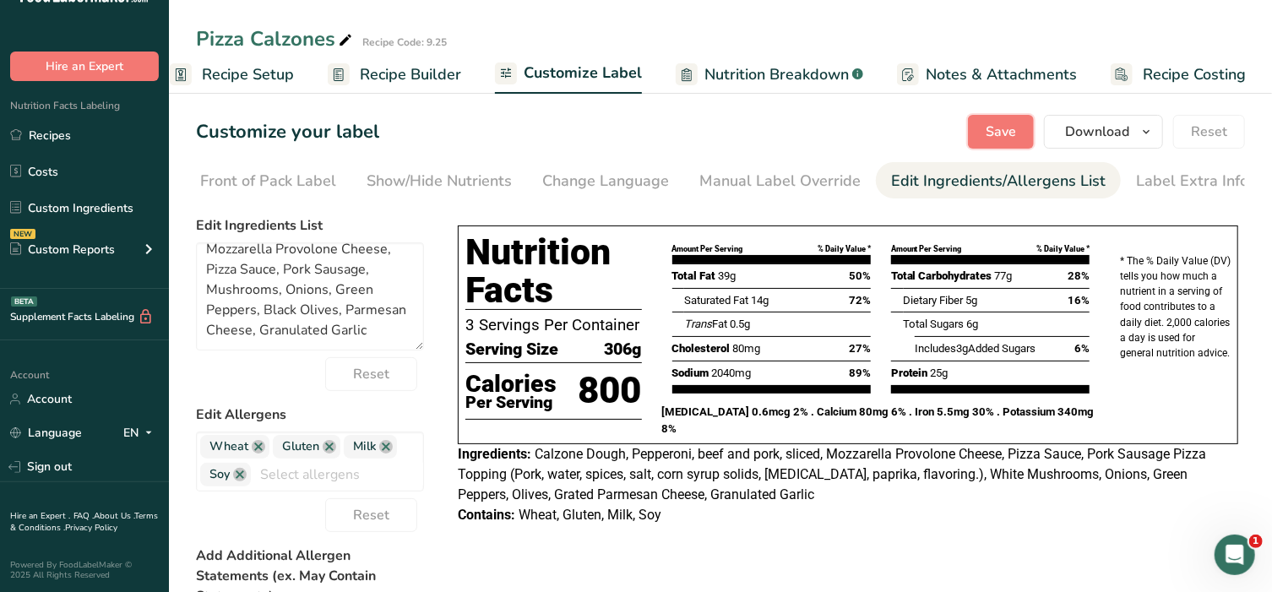
click at [1004, 130] on span "Save" at bounding box center [1001, 132] width 30 height 20
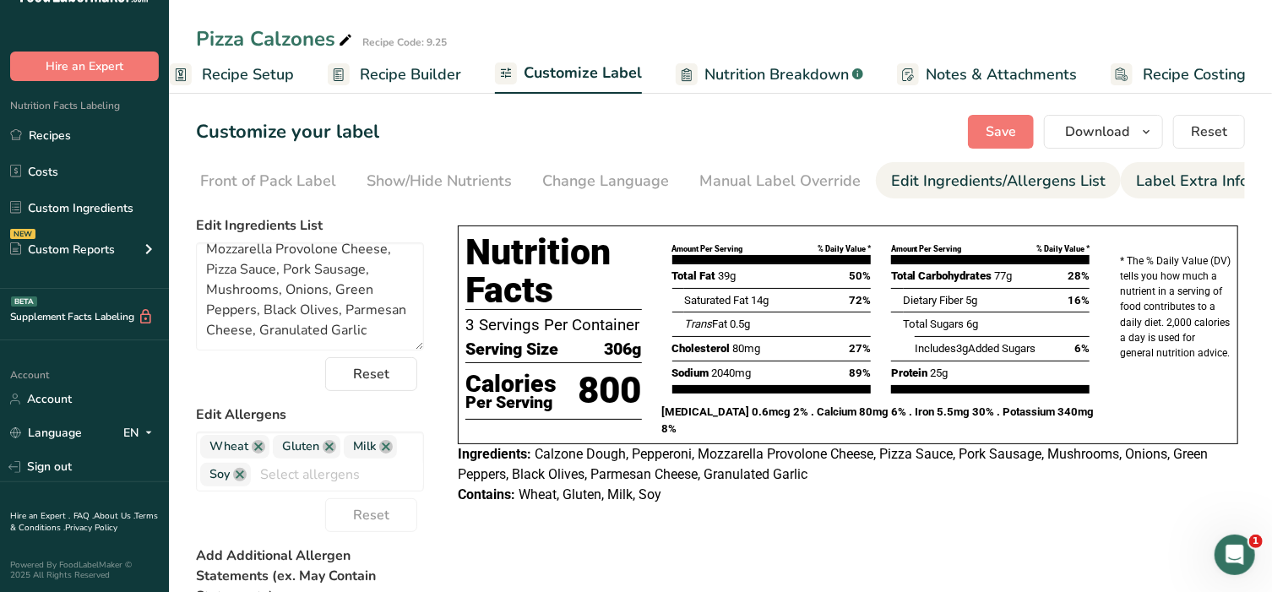
click at [1169, 172] on div "Label Extra Info" at bounding box center [1192, 181] width 112 height 23
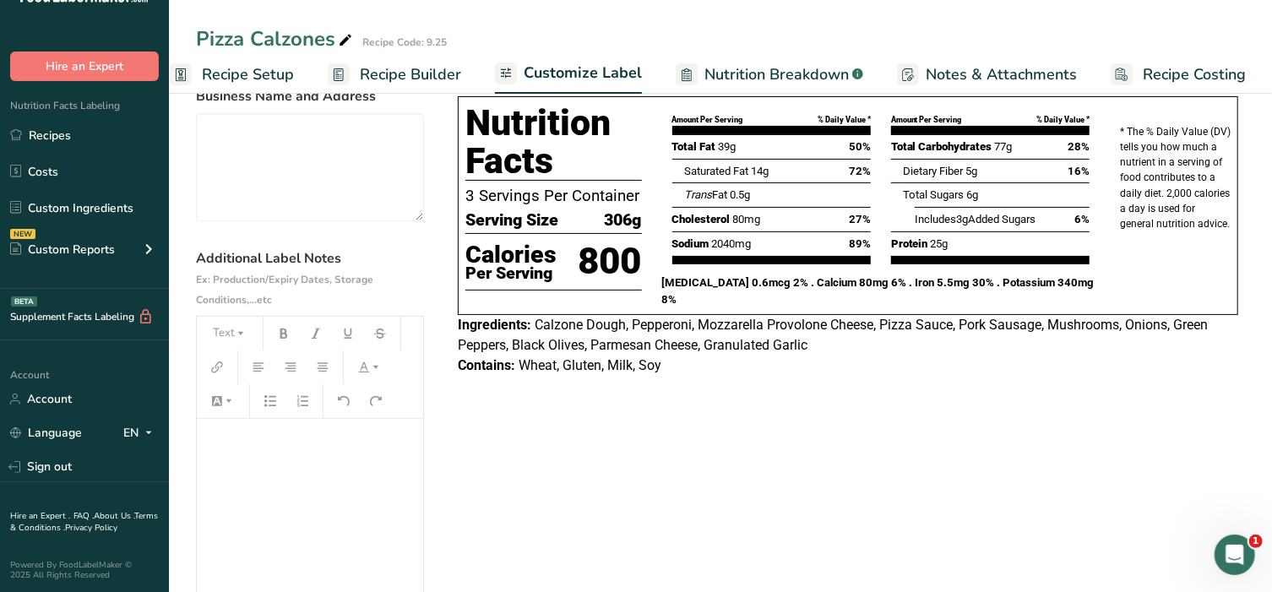
scroll to position [140, 0]
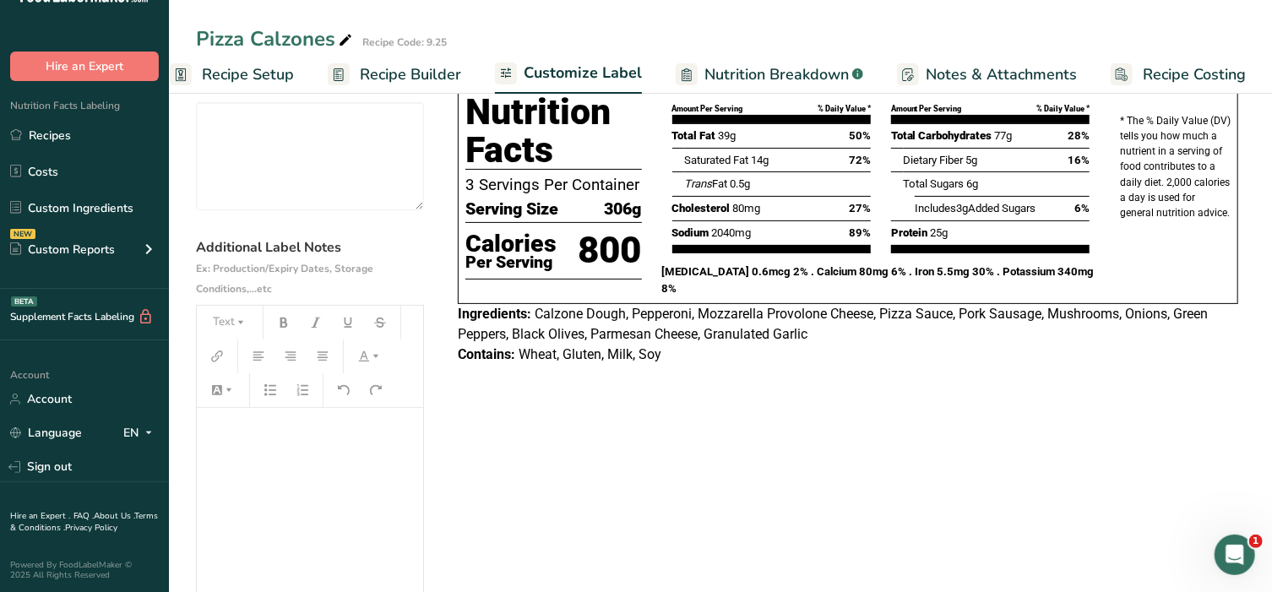
click at [266, 431] on p "﻿" at bounding box center [309, 432] width 209 height 20
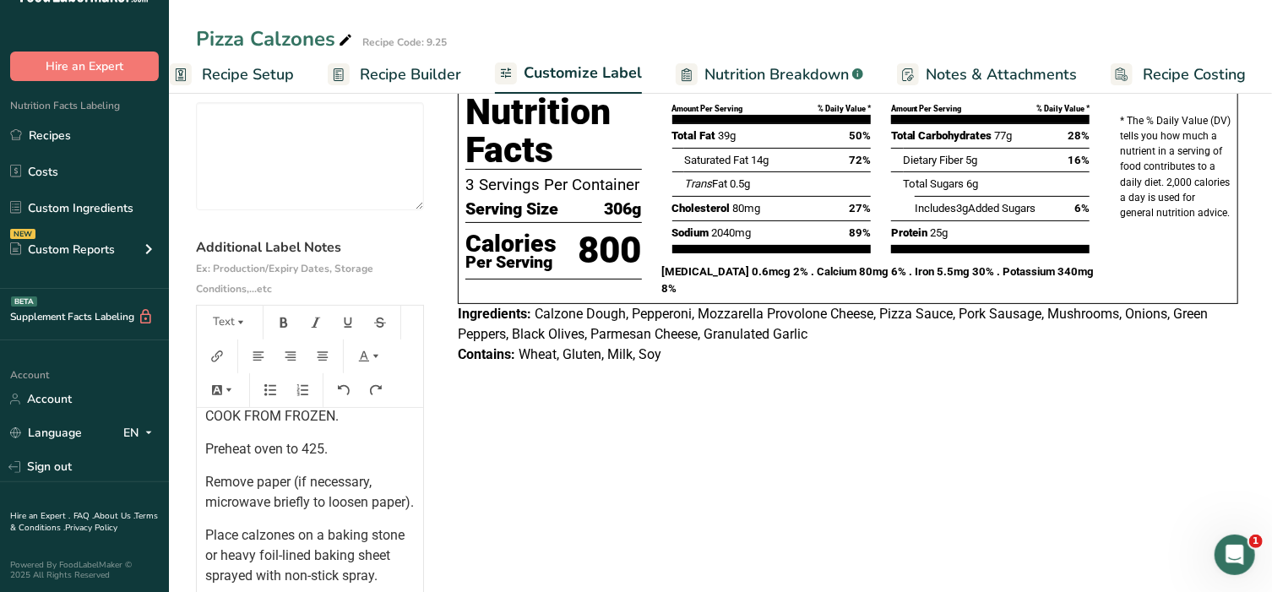
scroll to position [0, 0]
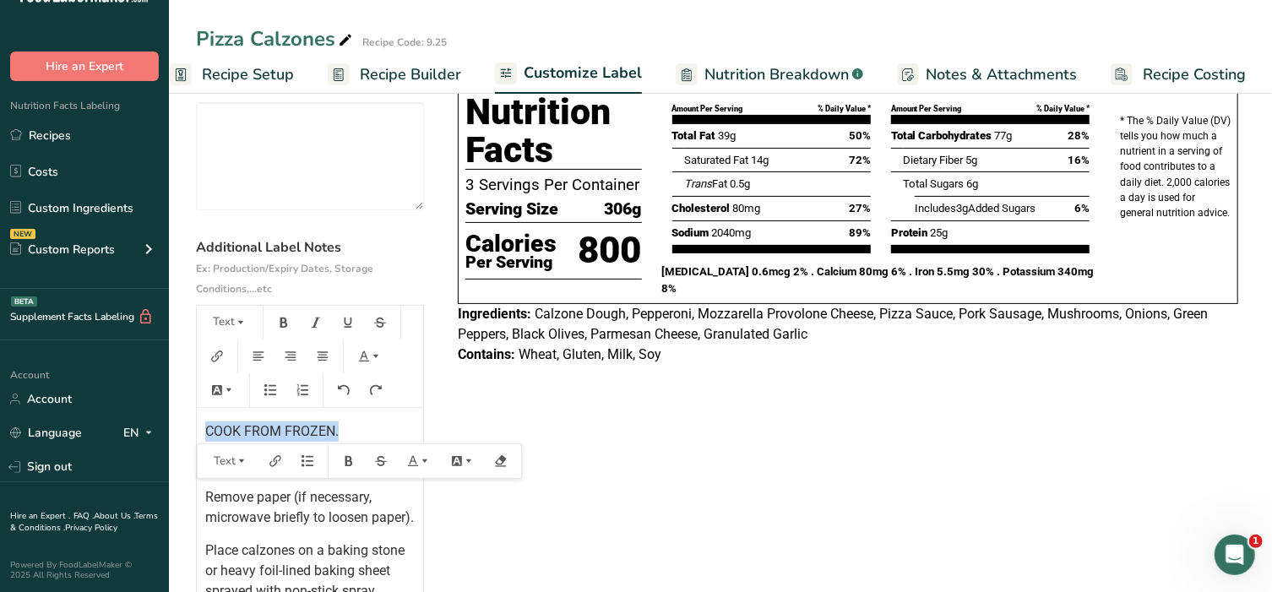
drag, startPoint x: 338, startPoint y: 435, endPoint x: 190, endPoint y: 438, distance: 147.9
click at [190, 438] on section "Customize your label Save Download Choose what to show on your downloaded label…" at bounding box center [720, 318] width 1103 height 740
click at [210, 320] on button "Text" at bounding box center [229, 322] width 51 height 27
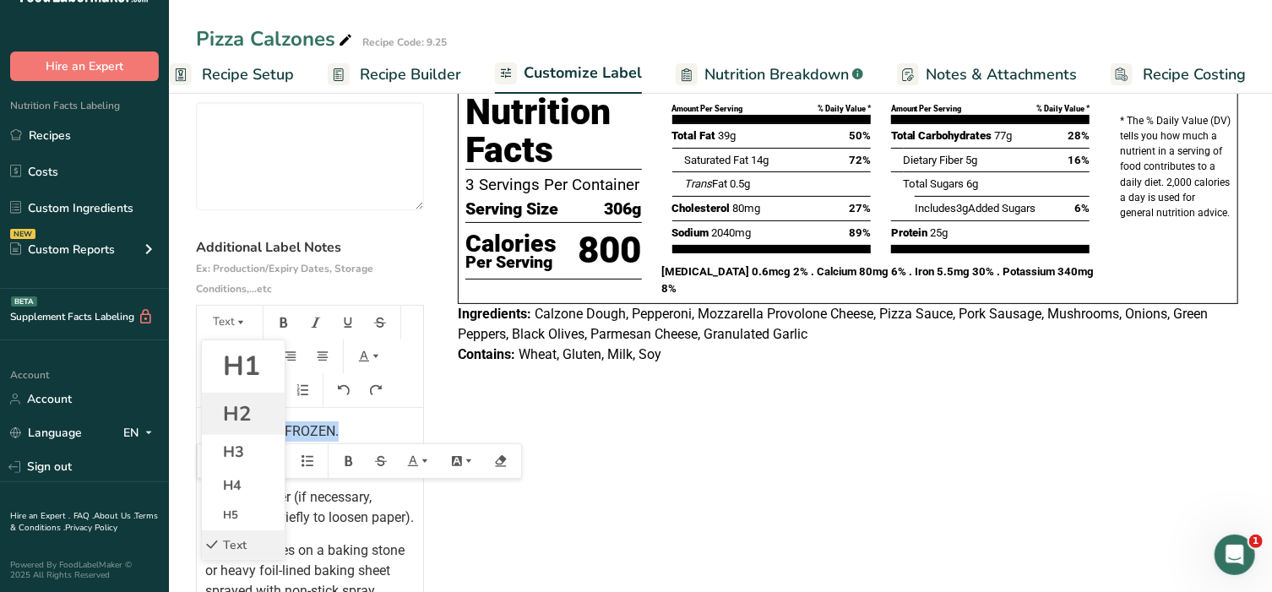
click at [231, 407] on span "H2" at bounding box center [237, 413] width 28 height 27
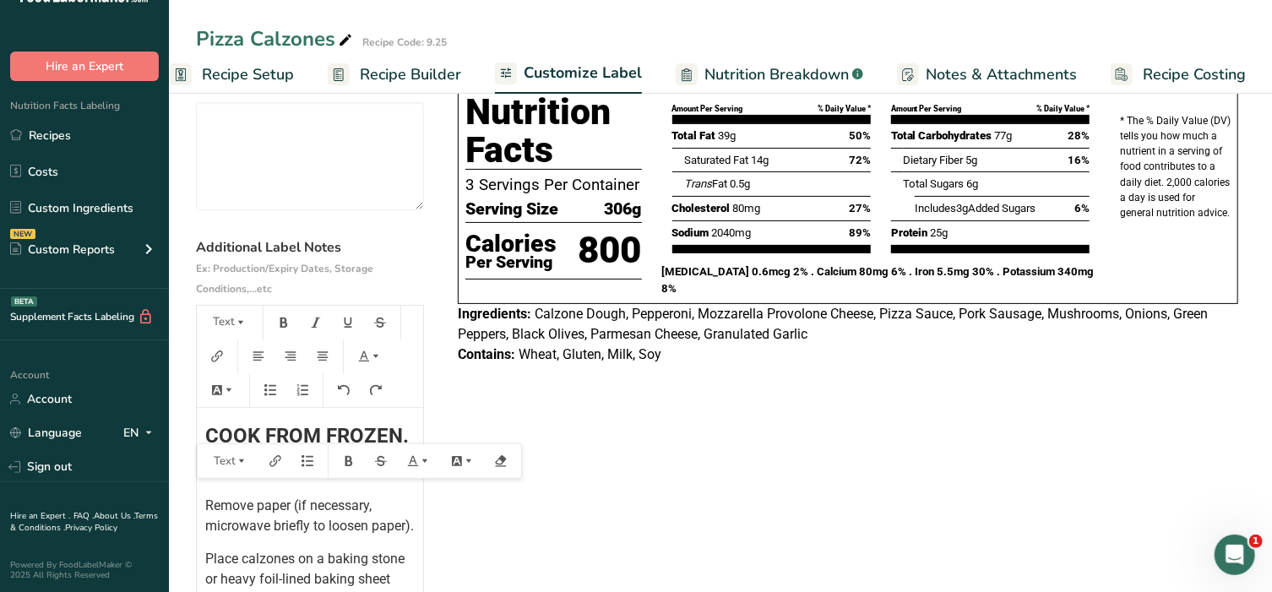
scroll to position [169, 0]
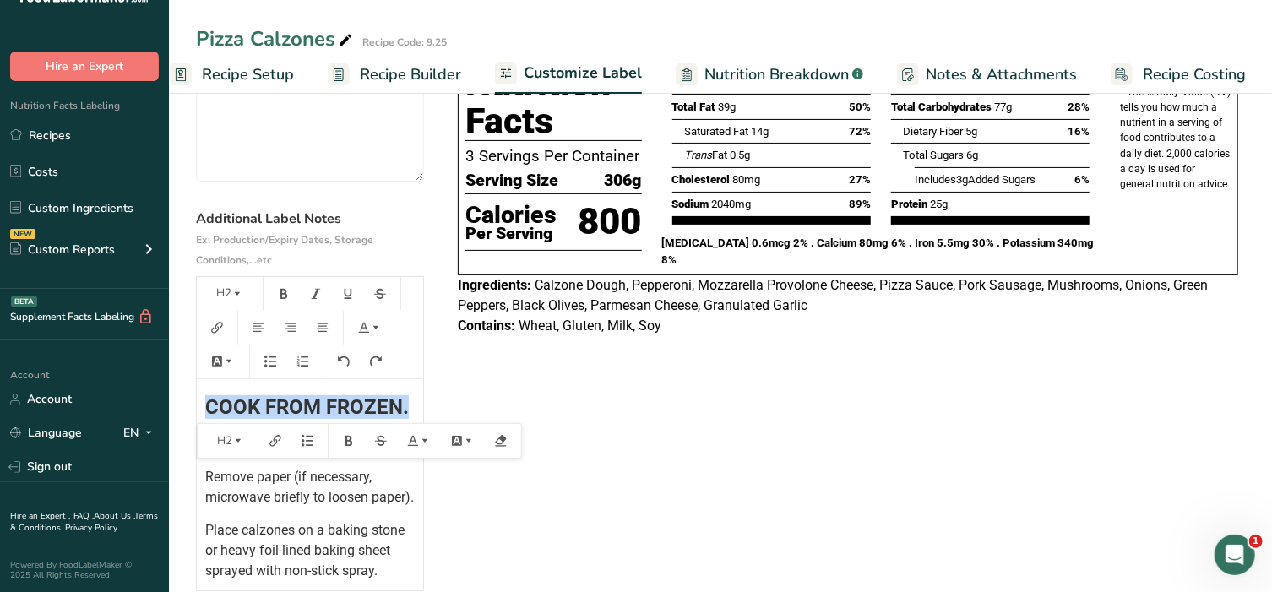
click at [257, 410] on span "COOK FROM FROZEN." at bounding box center [307, 407] width 204 height 24
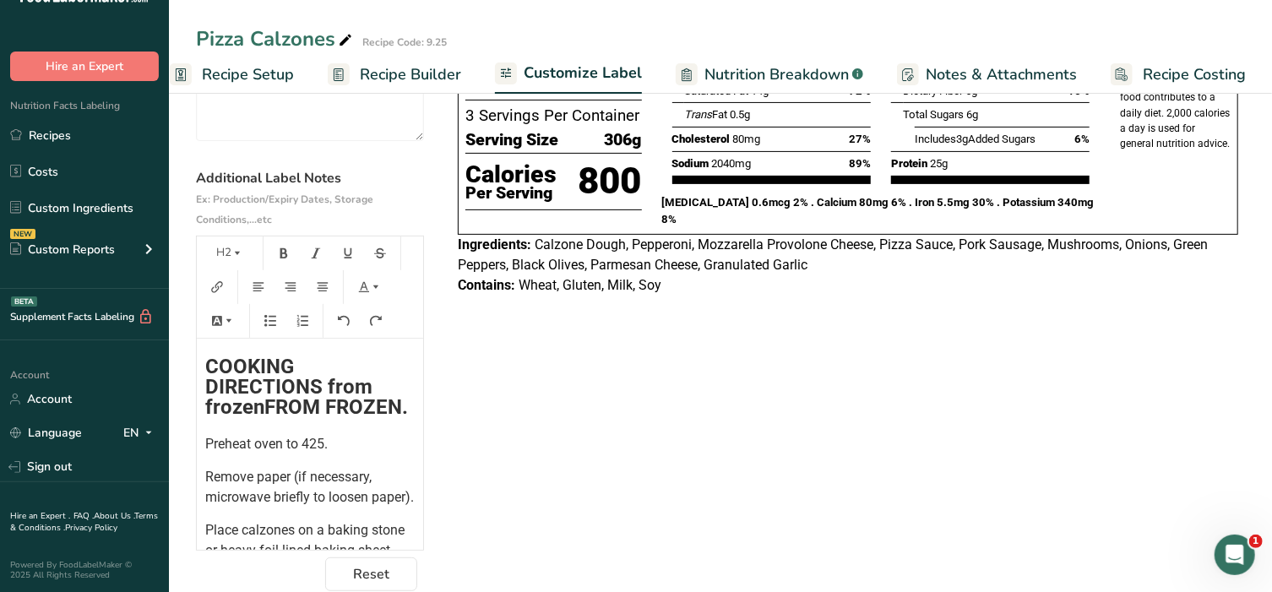
scroll to position [189, 0]
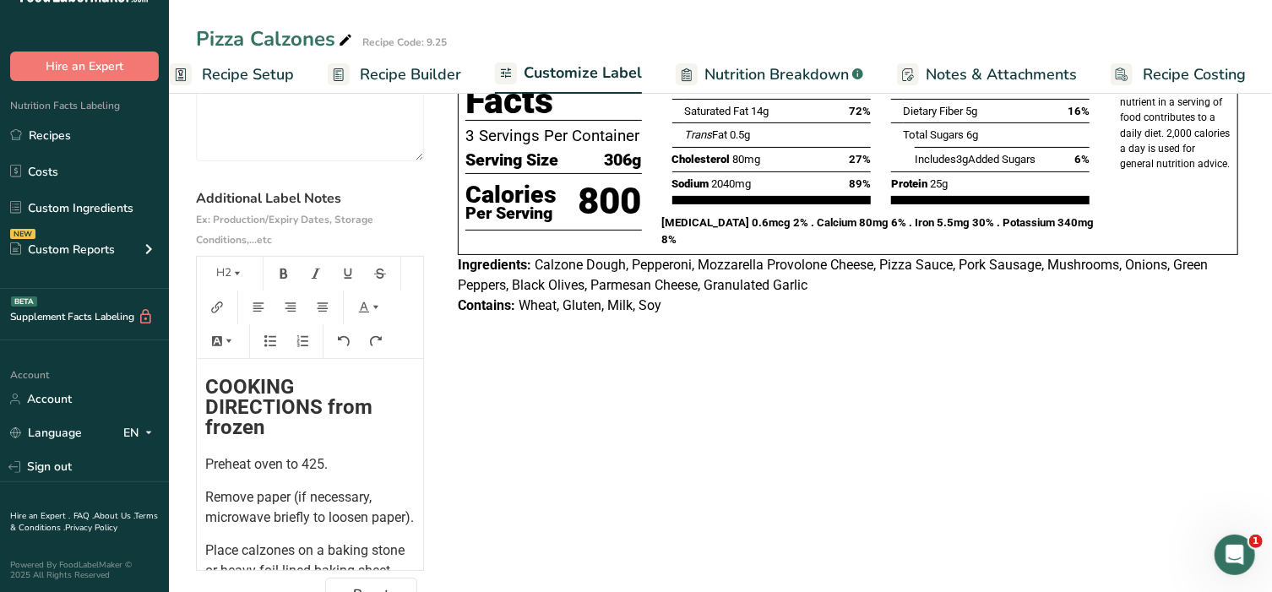
click at [333, 467] on p "Preheat oven to 425." at bounding box center [309, 464] width 209 height 20
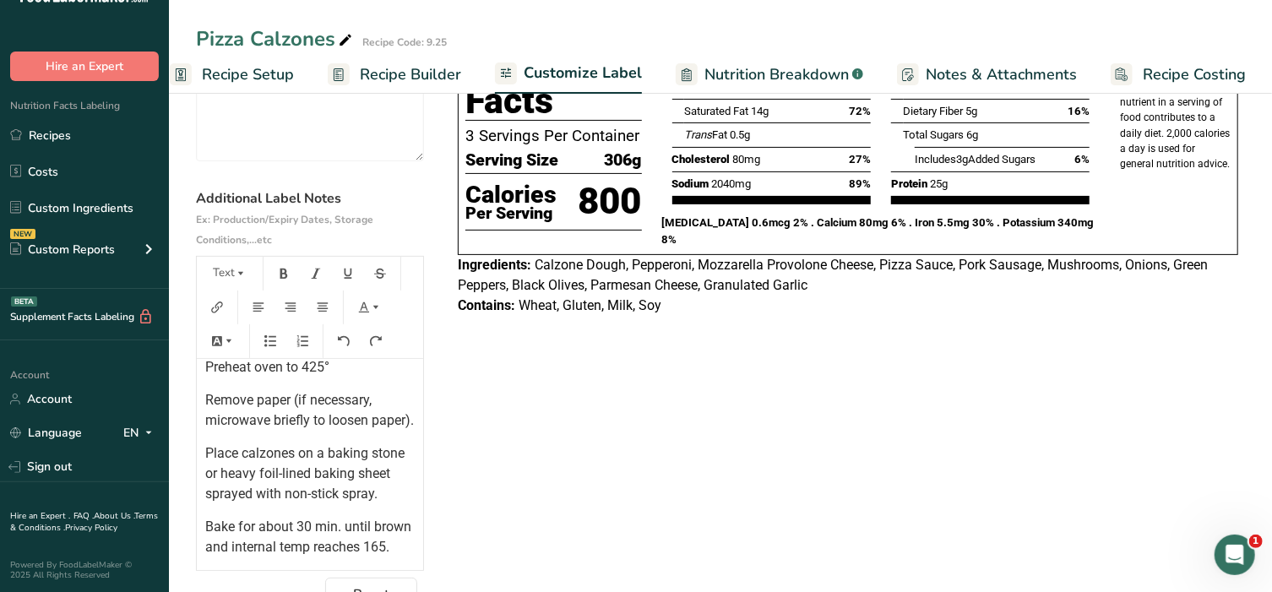
scroll to position [157, 0]
click at [278, 555] on span "Bake for about 30 min. until brown and internal temp reaches 165." at bounding box center [309, 537] width 209 height 36
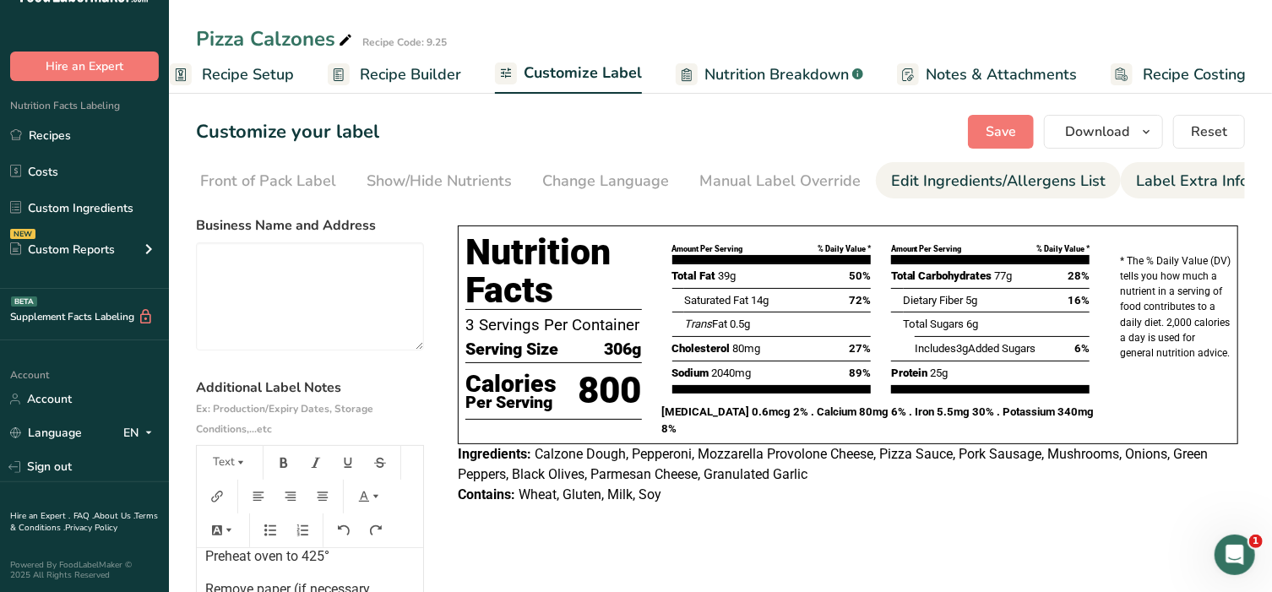
scroll to position [0, 0]
click at [1011, 123] on span "Save" at bounding box center [1001, 132] width 30 height 20
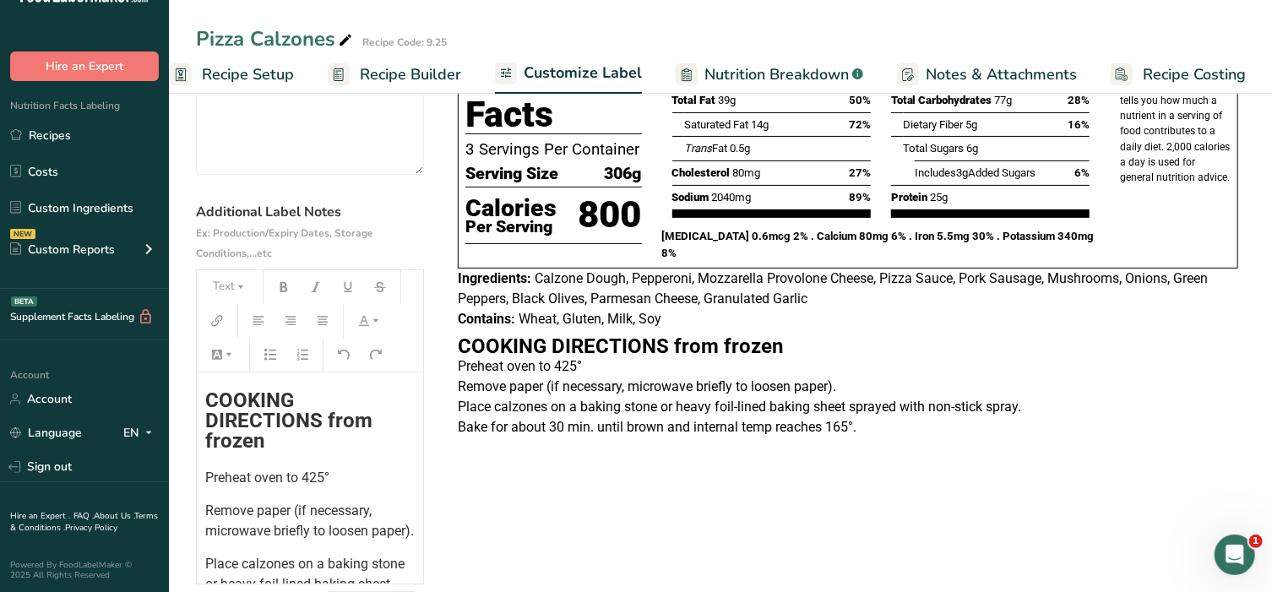
click at [203, 402] on div "COOKING DIRECTIONS from frozen Preheat oven to 425° Remove paper (if necessary,…" at bounding box center [310, 521] width 226 height 296
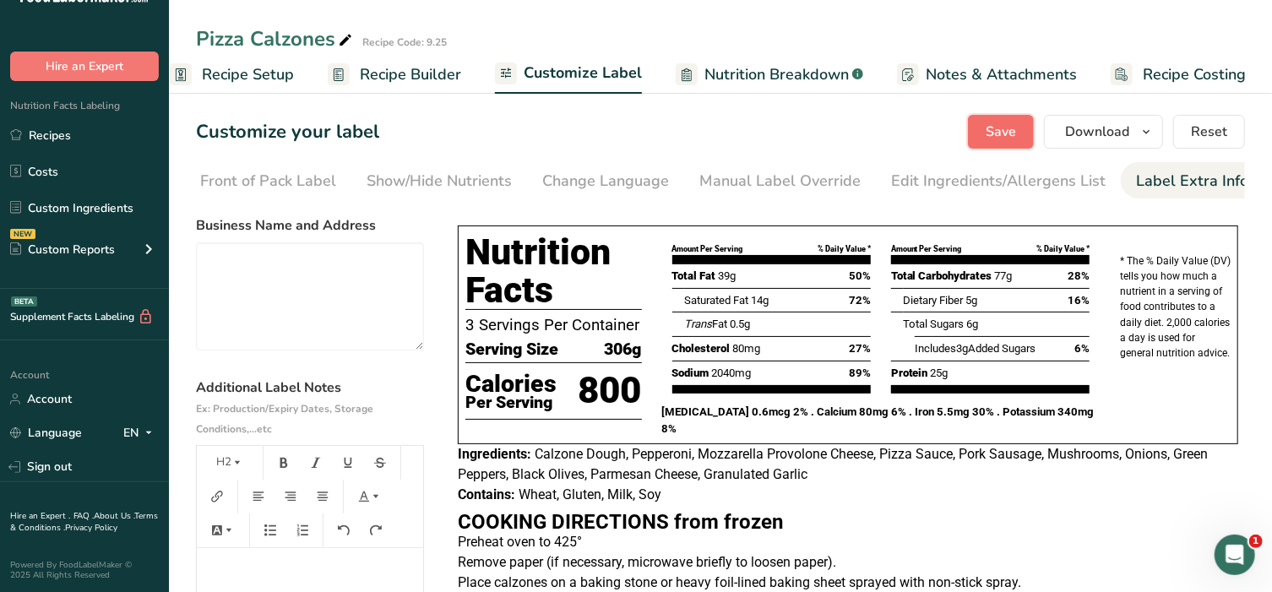
click at [1004, 135] on span "Save" at bounding box center [1001, 132] width 30 height 20
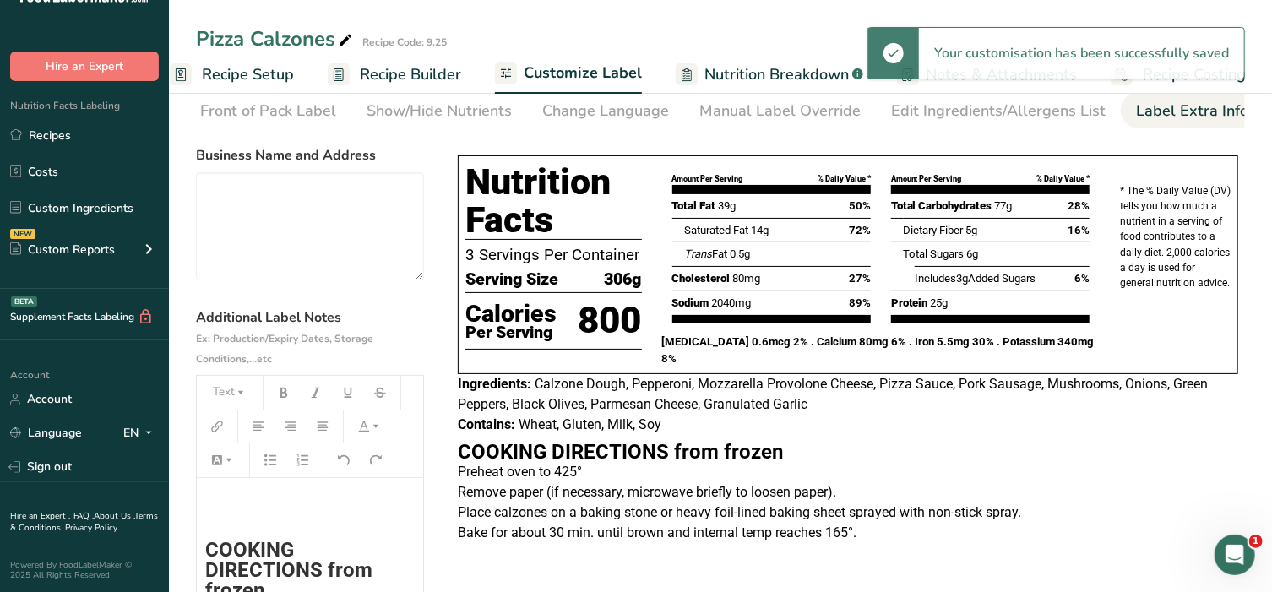
scroll to position [190, 0]
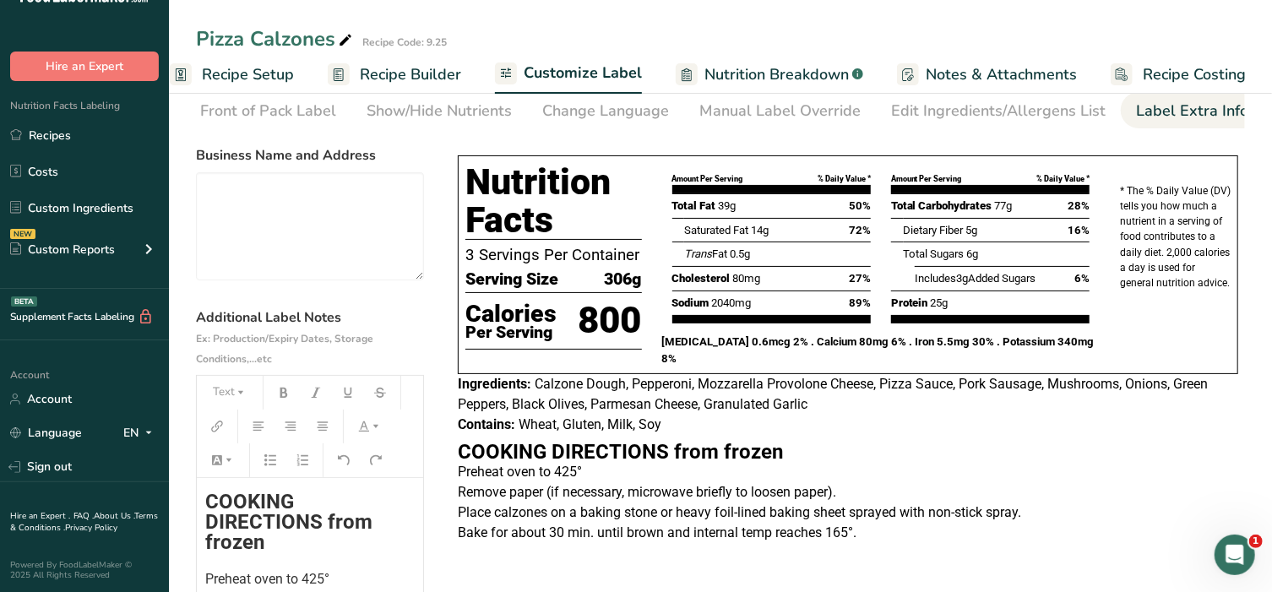
click at [201, 501] on div "﻿ ﻿ ﻿ ﻿ ﻿ COOKING DIRECTIONS from frozen Preheat oven to 425° Remove paper (if …" at bounding box center [310, 528] width 226 height 481
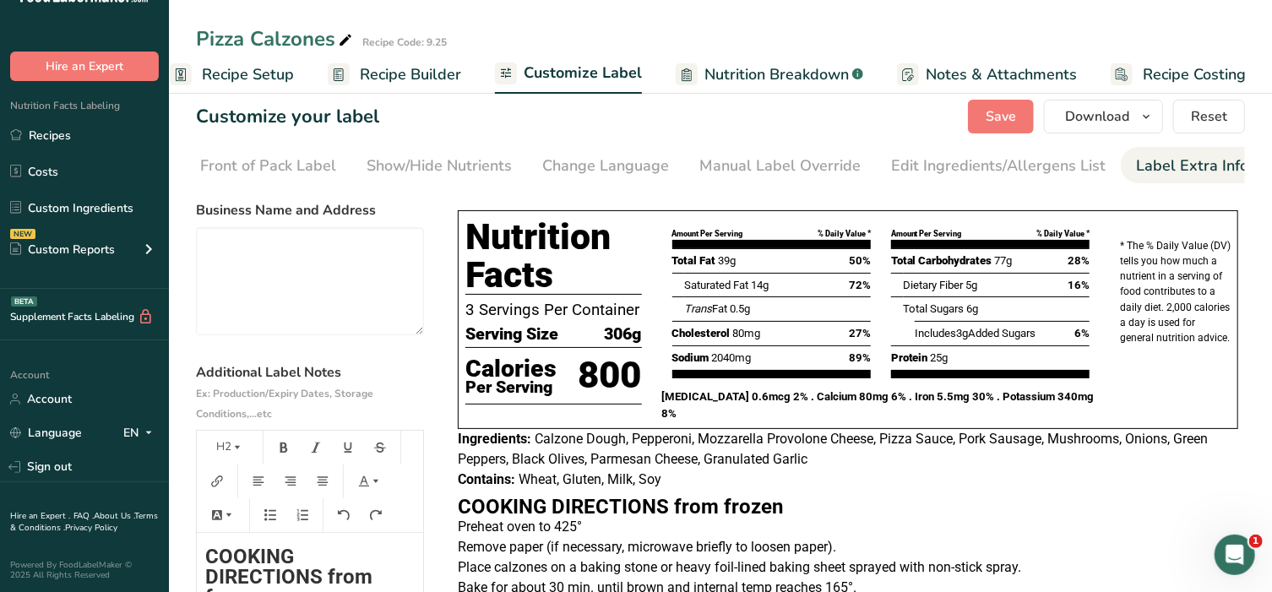
scroll to position [0, 0]
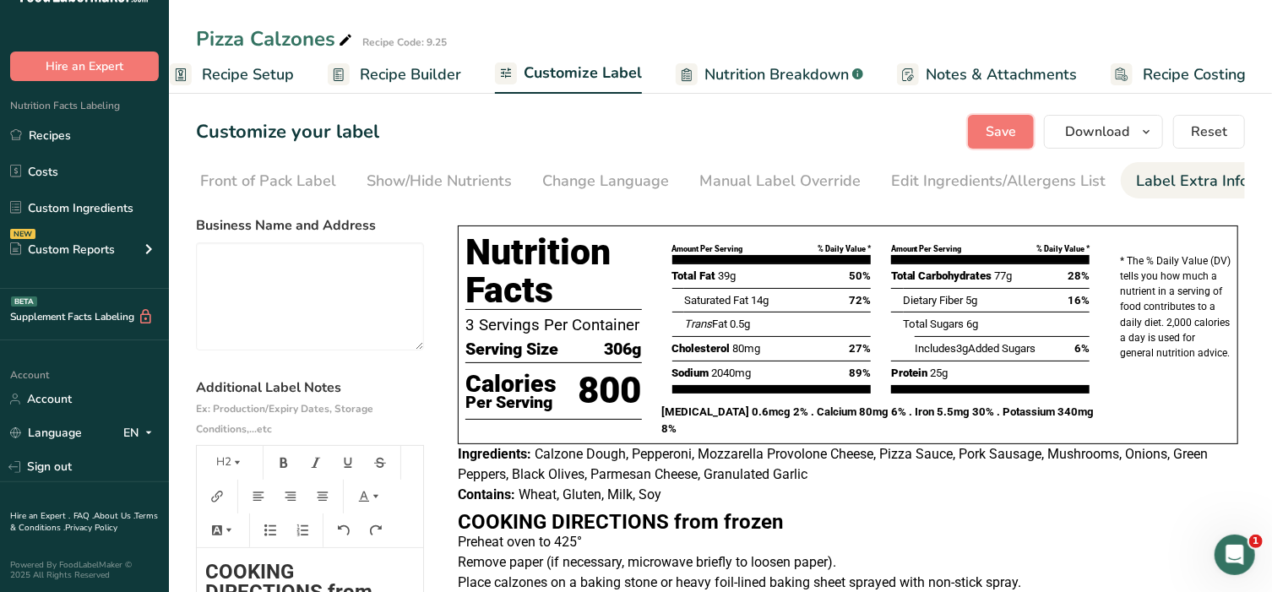
click at [981, 133] on button "Save" at bounding box center [1001, 132] width 66 height 34
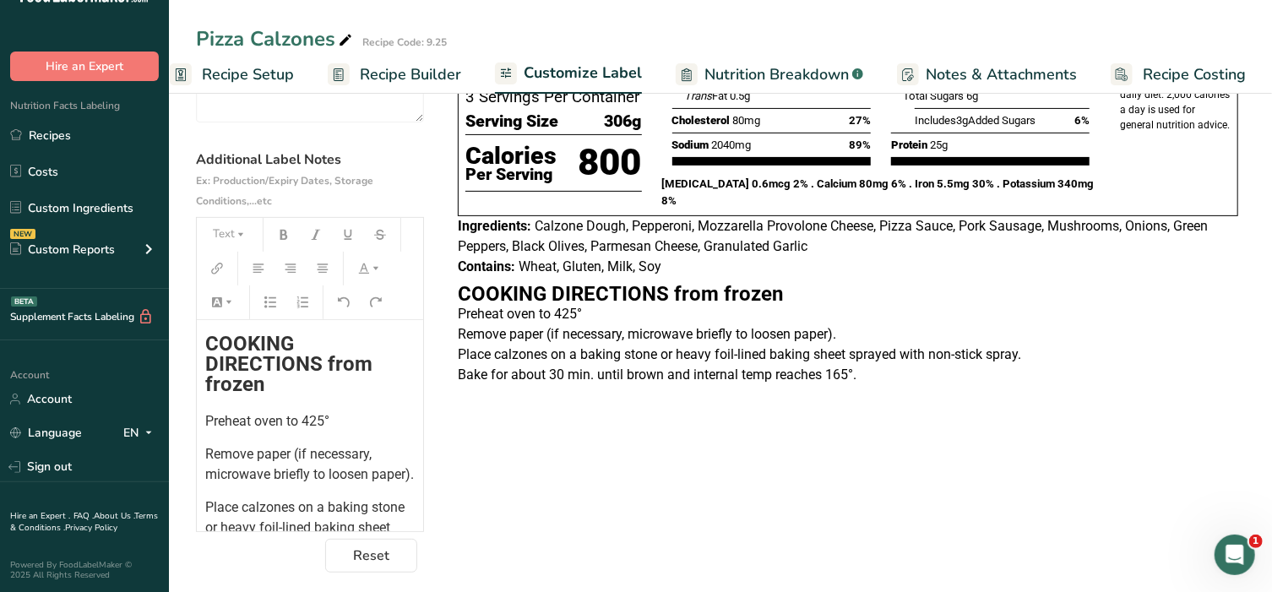
scroll to position [238, 0]
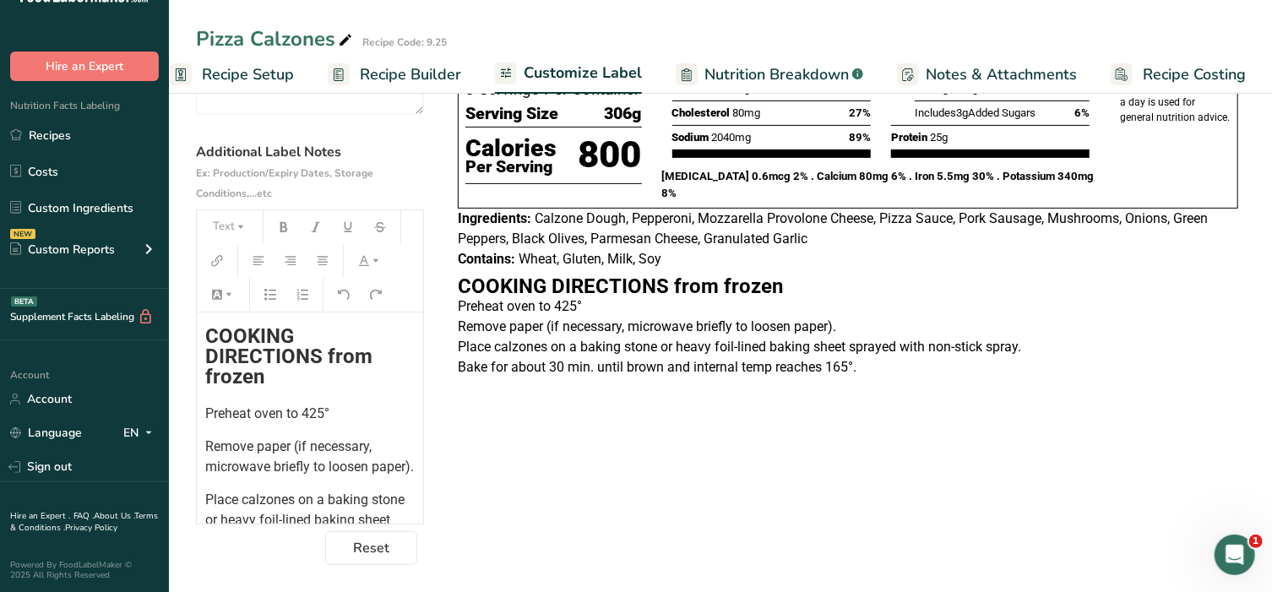
click at [207, 329] on span "COOKING DIRECTIONS from frozen" at bounding box center [291, 356] width 172 height 64
click at [205, 319] on div "﻿ COOKING DIRECTIONS from frozen Preheat oven to 425° Remove paper (if necessar…" at bounding box center [310, 437] width 226 height 333
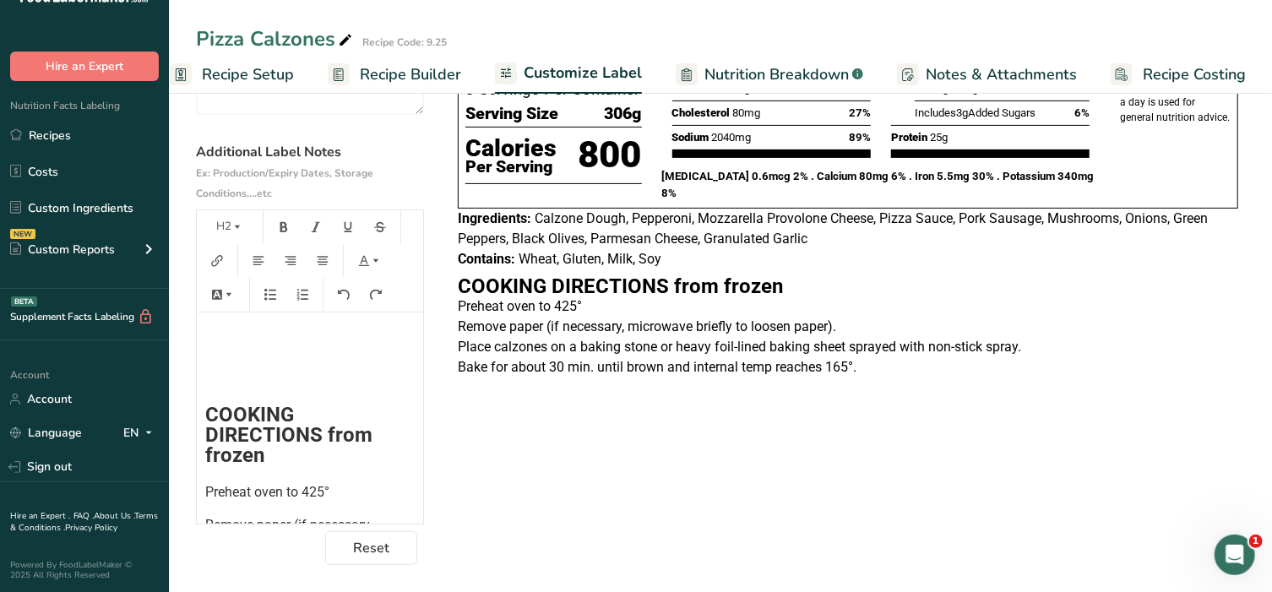
scroll to position [0, 0]
click at [207, 340] on h2 "﻿" at bounding box center [309, 340] width 209 height 20
click at [229, 217] on button "H2" at bounding box center [229, 227] width 51 height 27
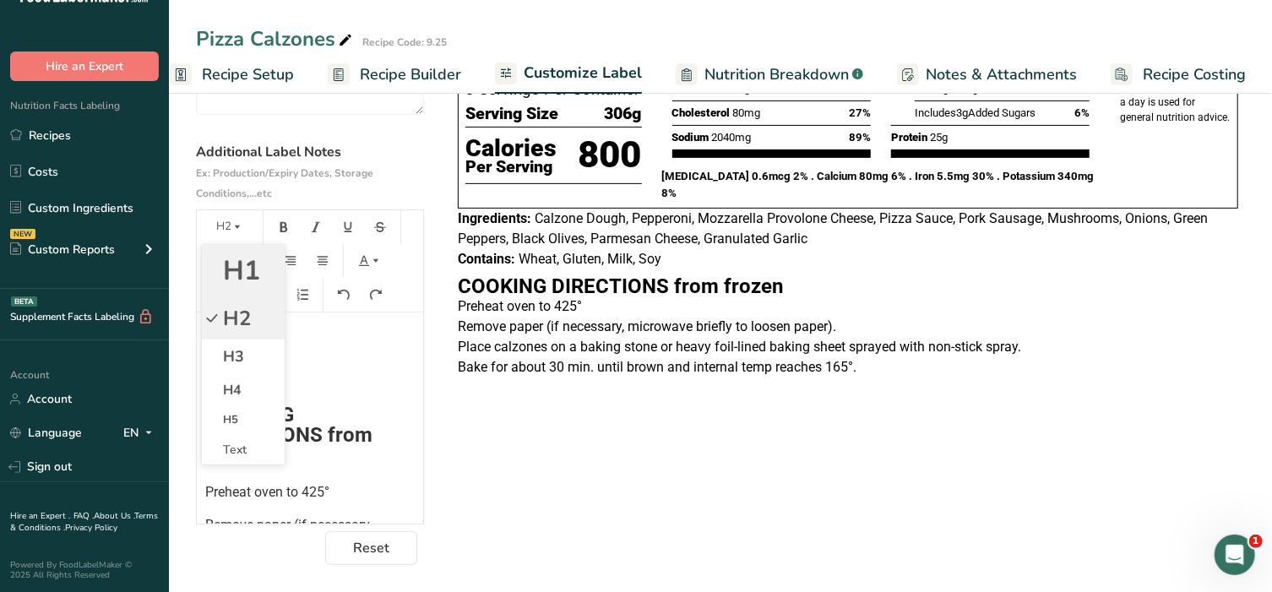
click at [247, 278] on span "H1" at bounding box center [241, 271] width 37 height 36
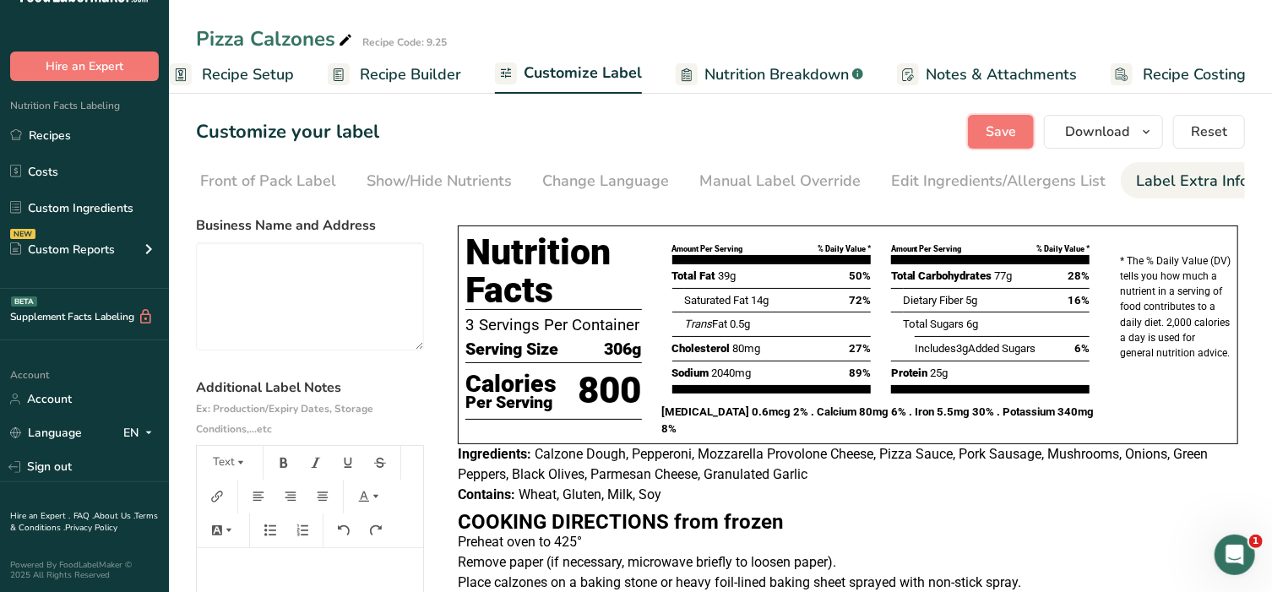
drag, startPoint x: 1013, startPoint y: 124, endPoint x: 1004, endPoint y: 126, distance: 8.6
click at [1004, 126] on span "Save" at bounding box center [1001, 132] width 30 height 20
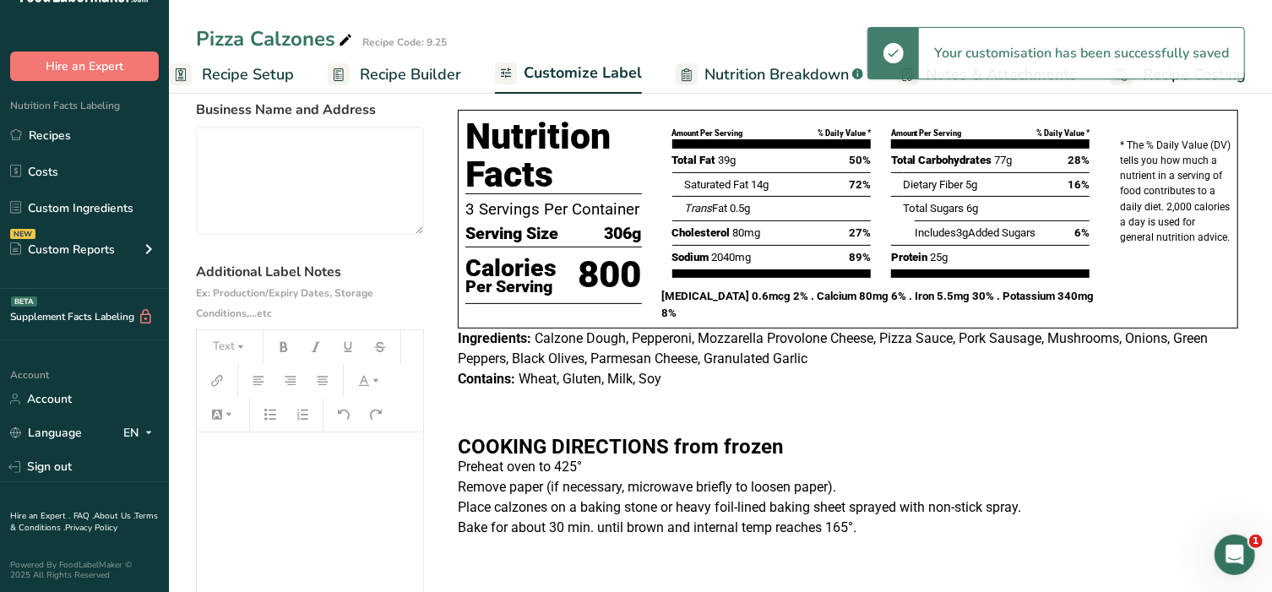
scroll to position [176, 0]
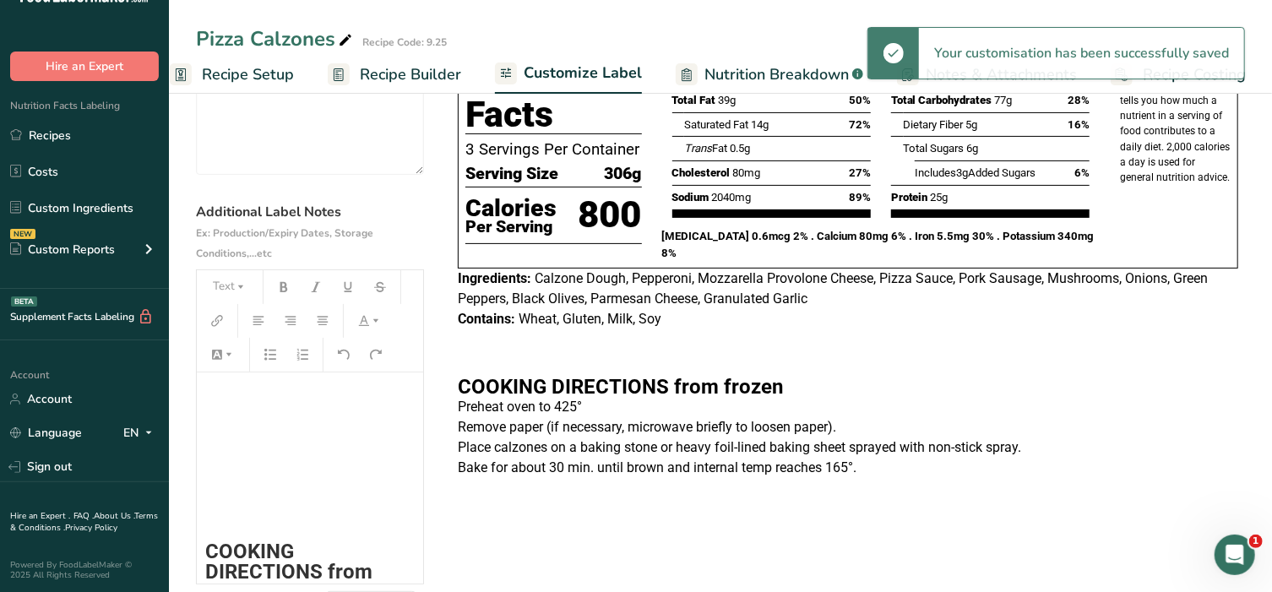
click at [220, 518] on h2 "﻿" at bounding box center [309, 514] width 209 height 20
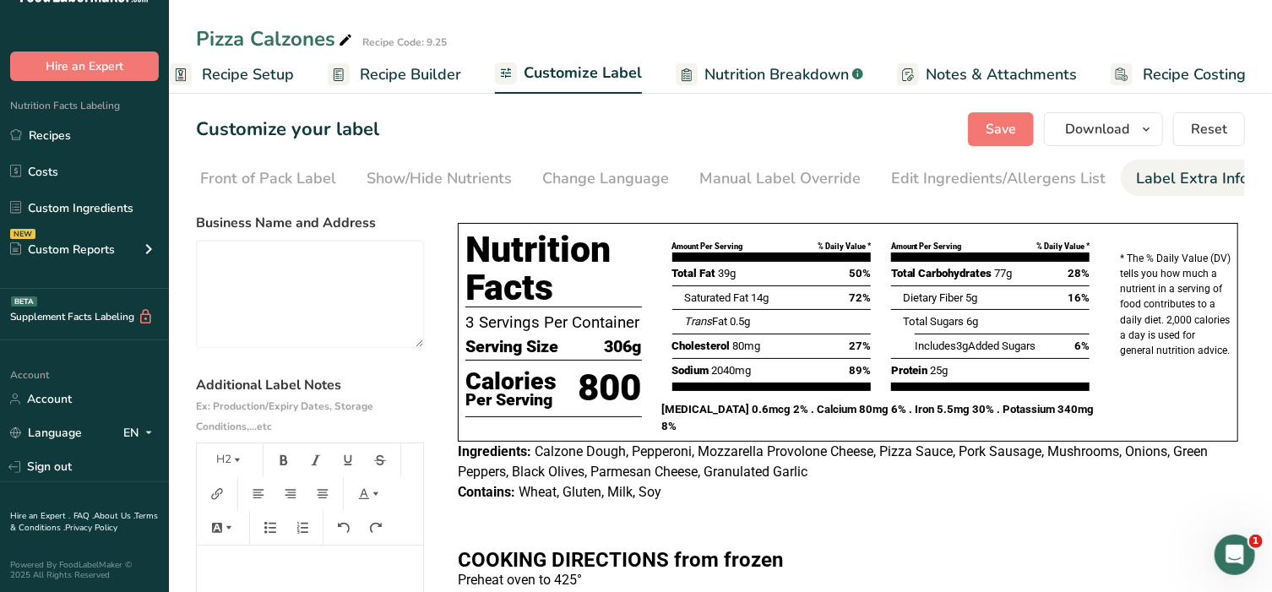
scroll to position [0, 0]
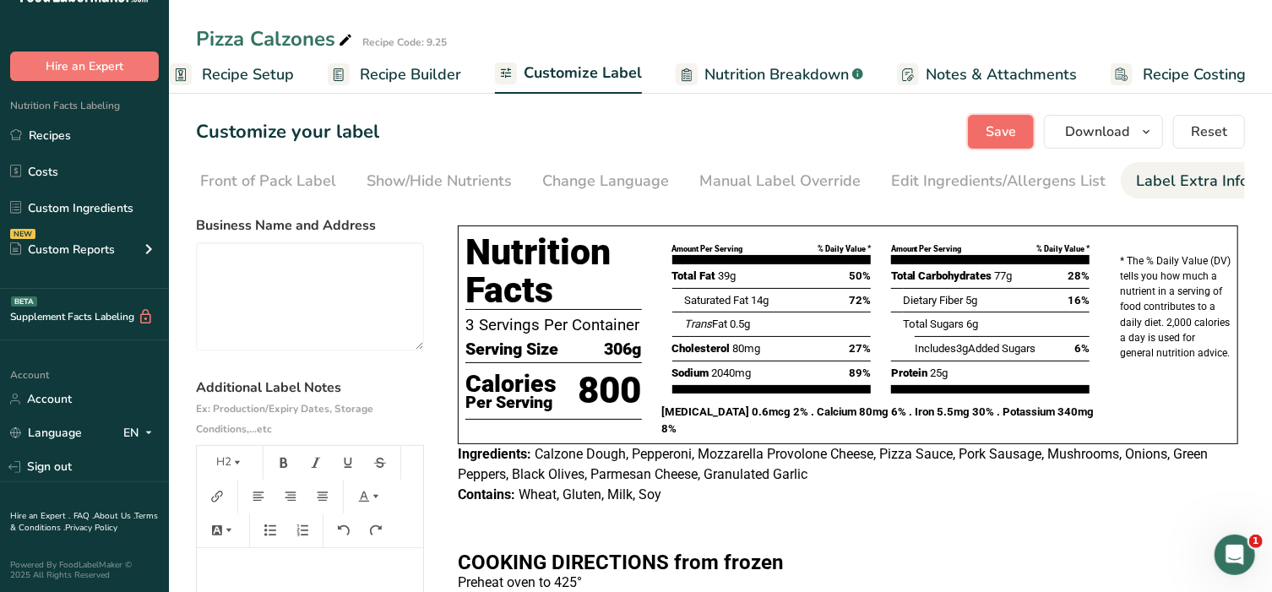
click at [987, 120] on button "Save" at bounding box center [1001, 132] width 66 height 34
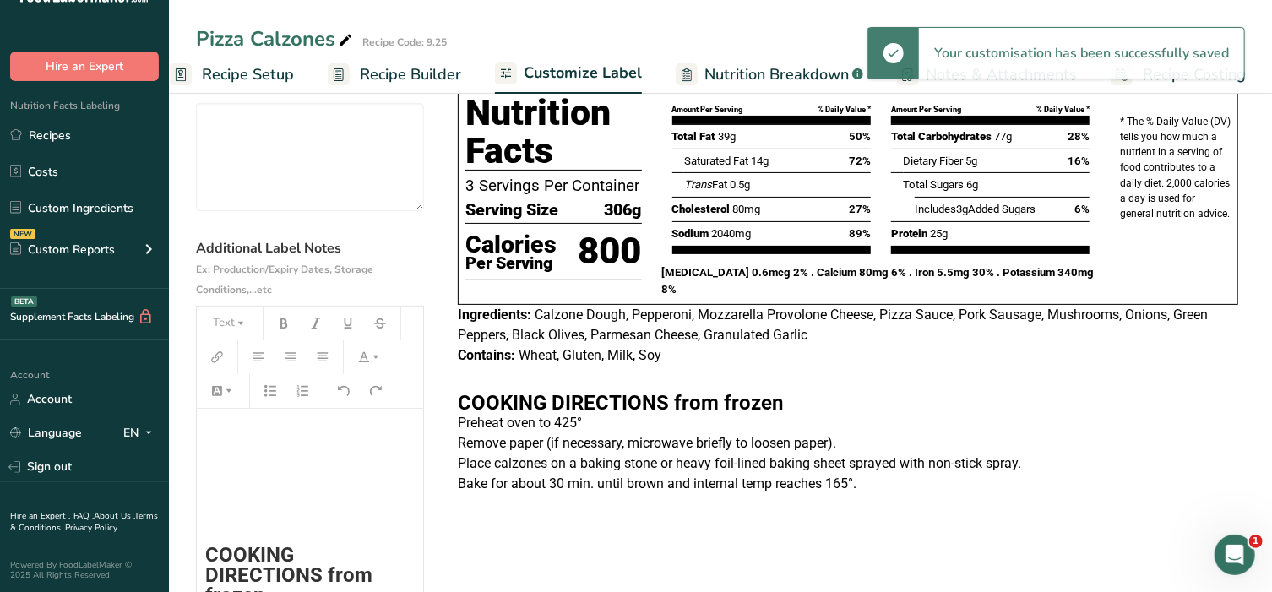
scroll to position [176, 0]
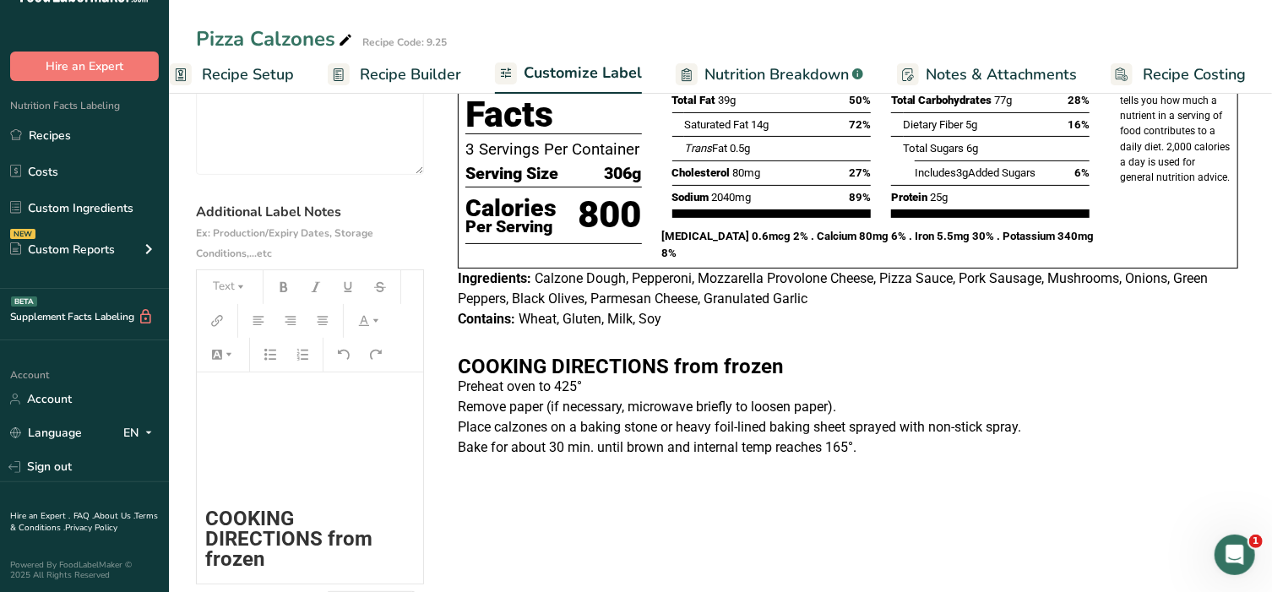
click at [870, 451] on p "Bake for about 30 min. until brown and internal temp reaches 165°." at bounding box center [848, 448] width 781 height 20
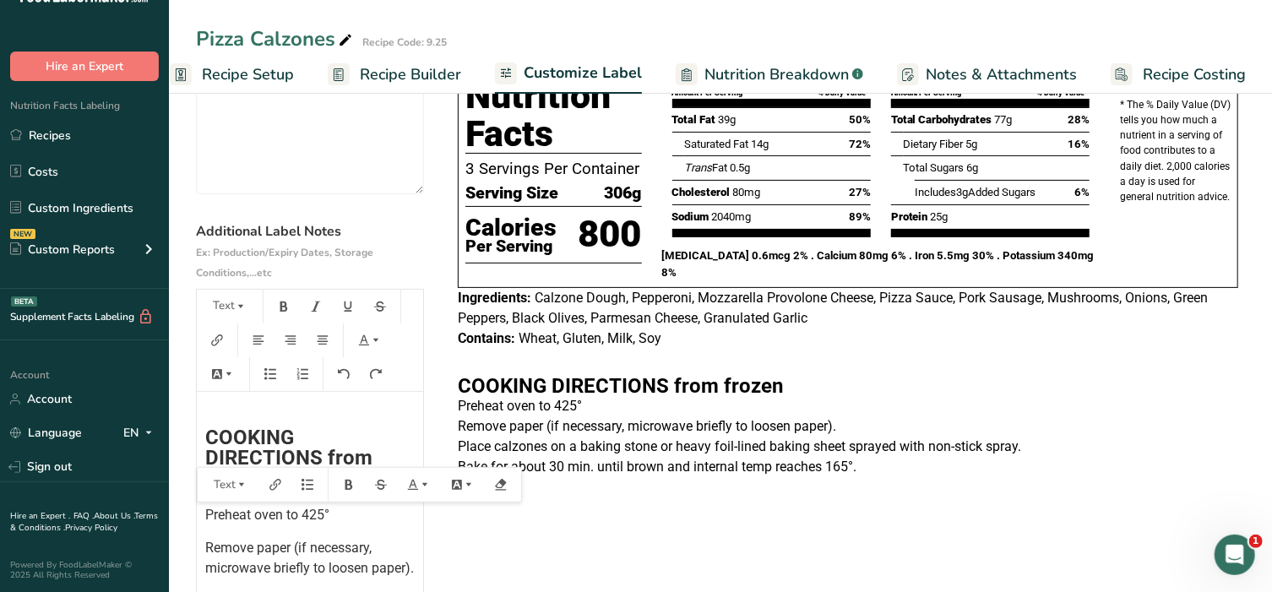
scroll to position [140, 0]
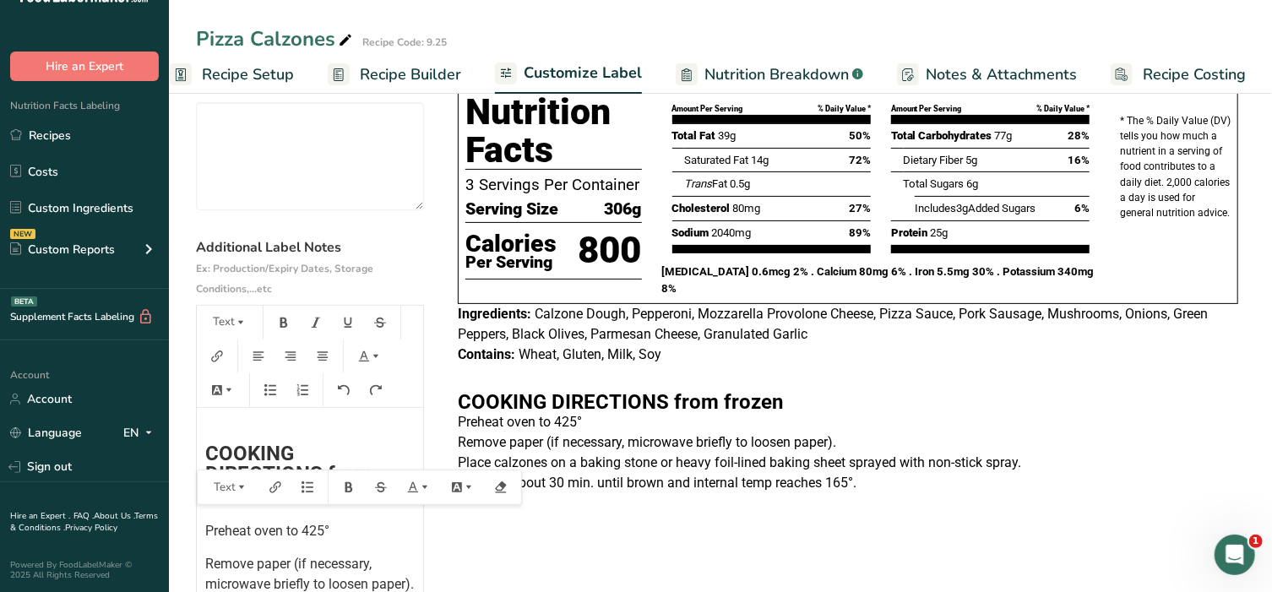
drag, startPoint x: 282, startPoint y: 565, endPoint x: 204, endPoint y: 450, distance: 138.7
click at [204, 450] on div "﻿ ﻿ ﻿ COOKING DIRECTIONS from frozen Preheat oven to 425° Remove paper (if nece…" at bounding box center [310, 514] width 226 height 414
copy div "COOKING DIRECTIONS from frozen Preheat oven to 425° Remove paper (if necessary,…"
click at [45, 144] on link "Recipes" at bounding box center [84, 135] width 169 height 32
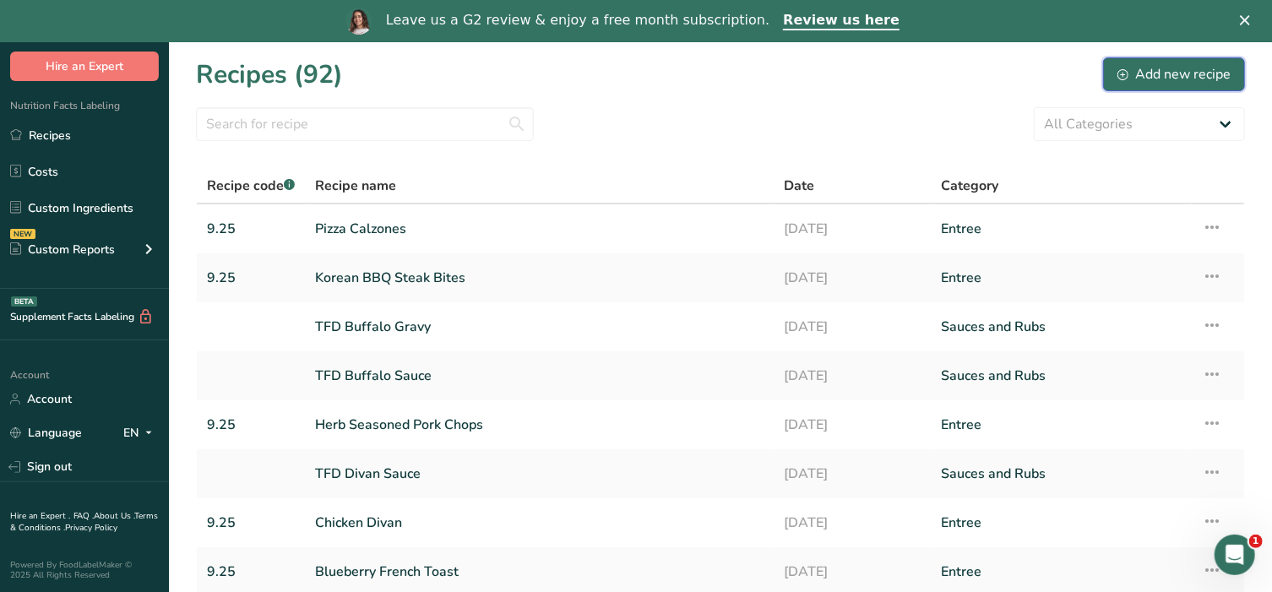
click at [1164, 74] on div "Add new recipe" at bounding box center [1174, 74] width 113 height 20
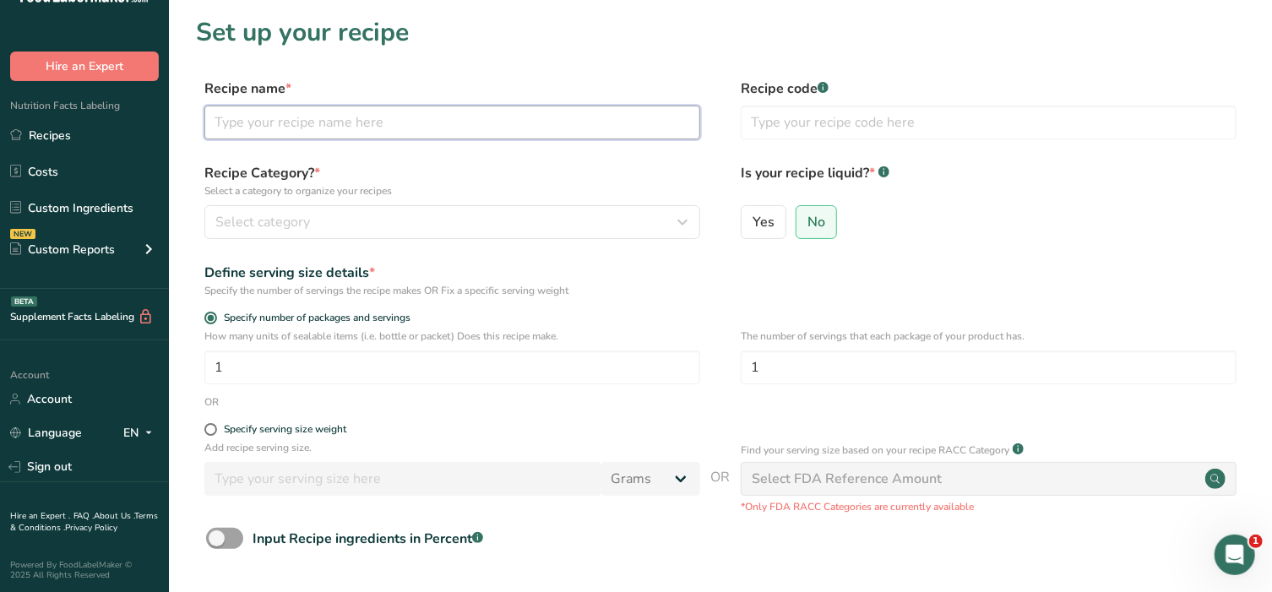
drag, startPoint x: 317, startPoint y: 122, endPoint x: 304, endPoint y: 131, distance: 15.2
click at [317, 122] on input "text" at bounding box center [452, 123] width 496 height 34
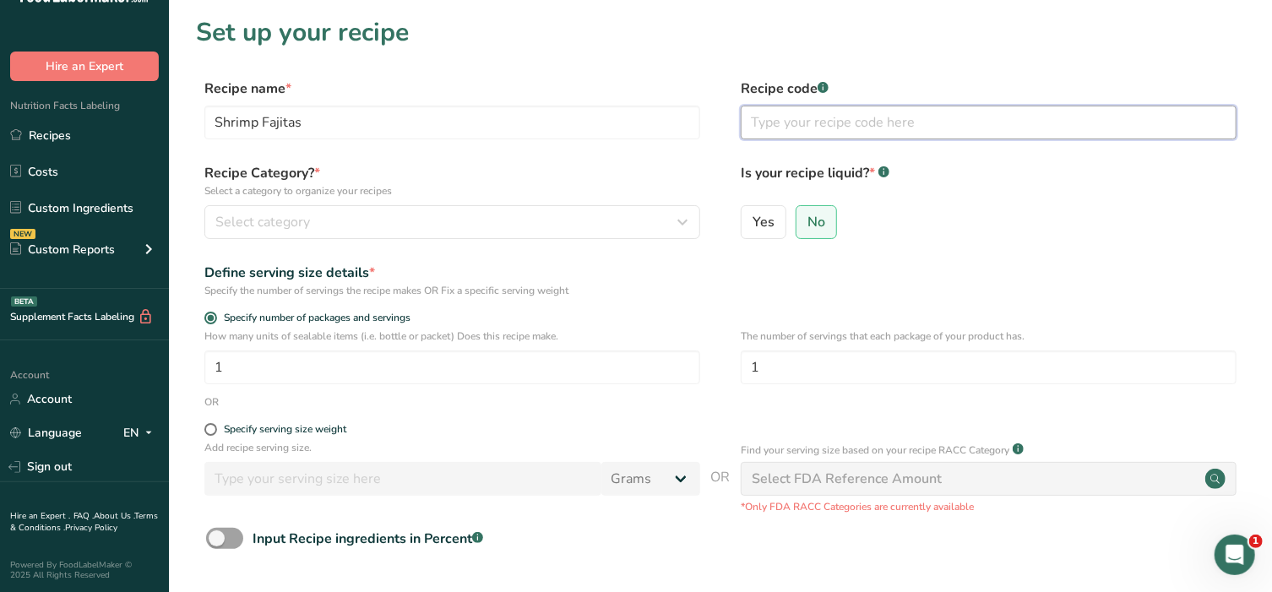
click at [776, 126] on input "text" at bounding box center [989, 123] width 496 height 34
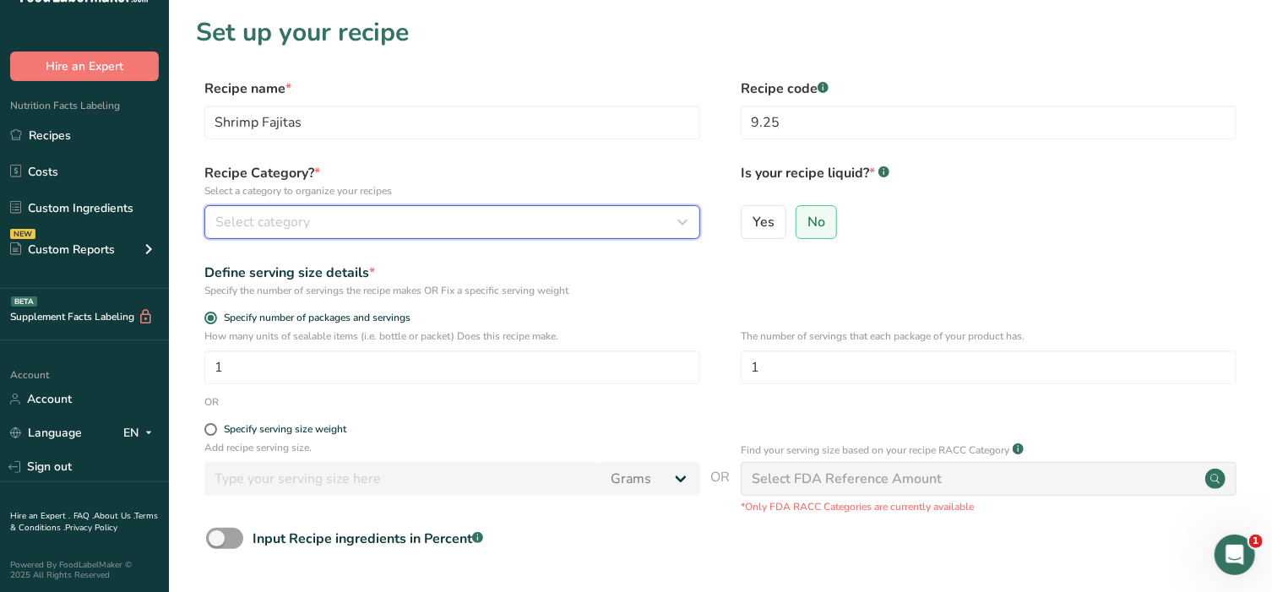
click at [487, 215] on div "Select category" at bounding box center [447, 222] width 464 height 20
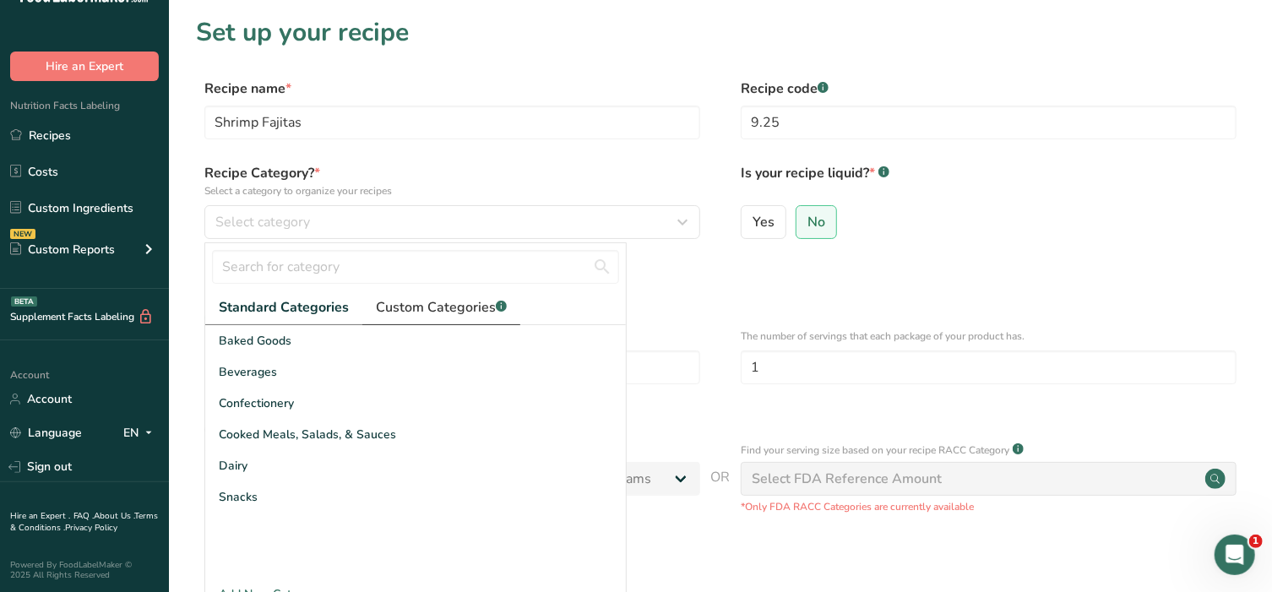
click at [418, 318] on link "Custom Categories .a-a{fill:#347362;}.b-a{fill:#fff;}" at bounding box center [441, 308] width 158 height 35
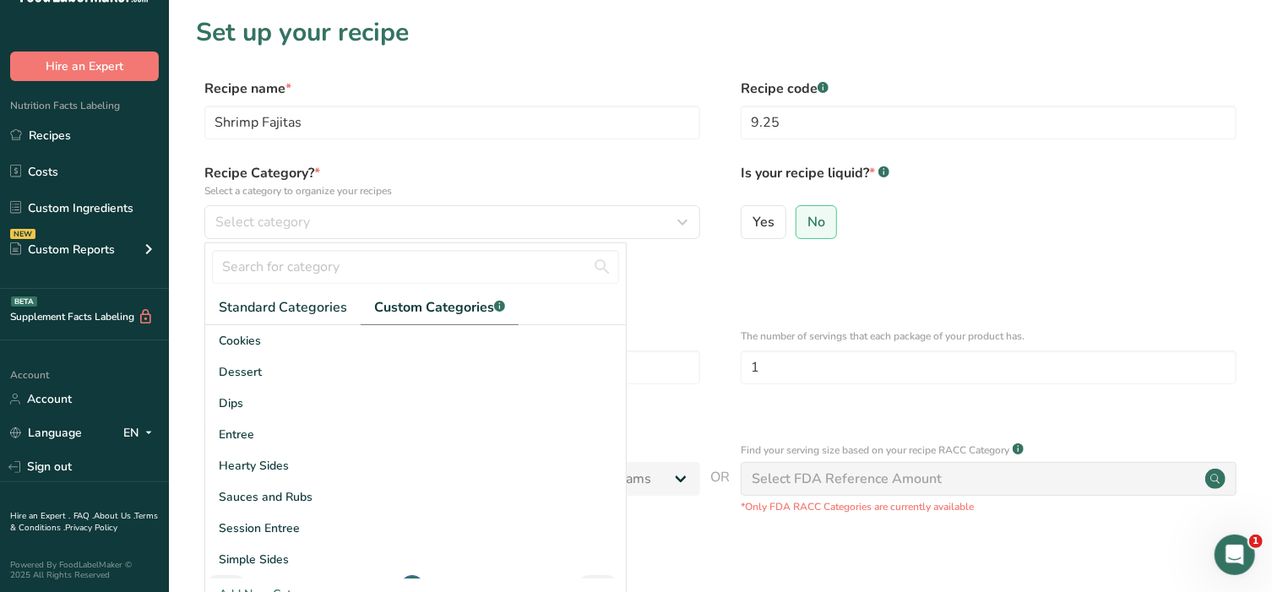
click at [435, 305] on span "Custom Categories .a-a{fill:#347362;}.b-a{fill:#fff;}" at bounding box center [439, 307] width 131 height 20
click at [233, 426] on span "Entree" at bounding box center [236, 435] width 35 height 18
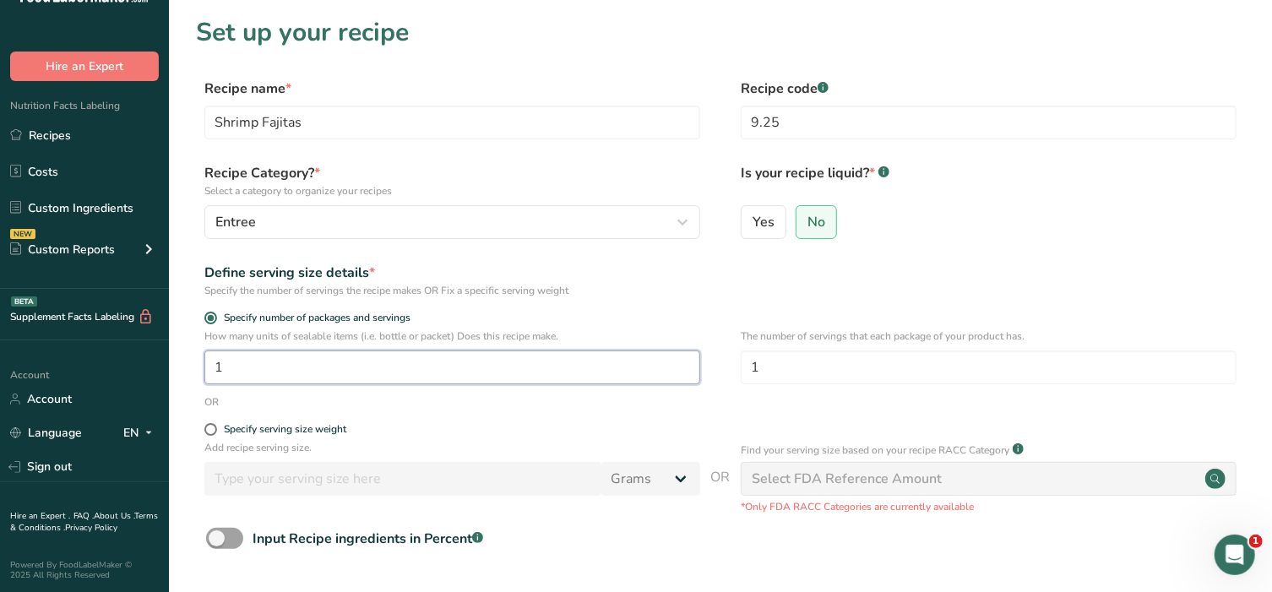
drag, startPoint x: 133, startPoint y: 373, endPoint x: -22, endPoint y: 367, distance: 155.5
click at [0, 367] on html ".a-20{fill:#fff;} Hire an Expert Nutrition Facts Labeling Recipes Costs Custom …" at bounding box center [636, 379] width 1272 height 759
drag, startPoint x: 784, startPoint y: 359, endPoint x: 701, endPoint y: 367, distance: 83.1
click at [701, 367] on div "How many units of sealable items (i.e. bottle or packet) Does this recipe make.…" at bounding box center [720, 362] width 1049 height 66
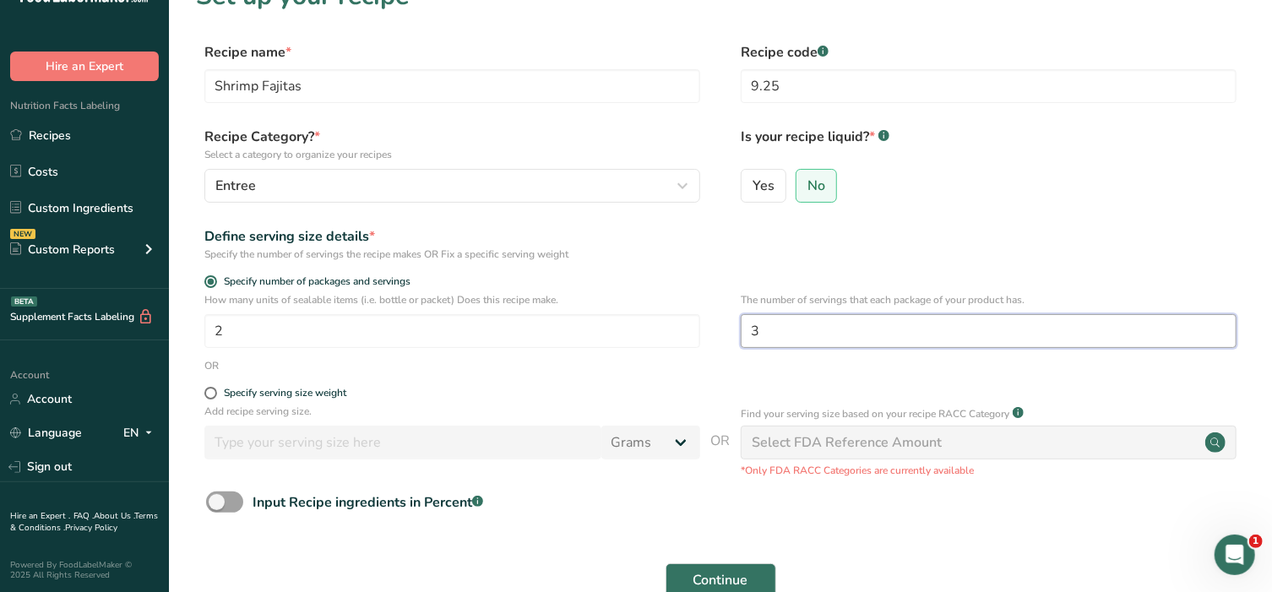
scroll to position [166, 0]
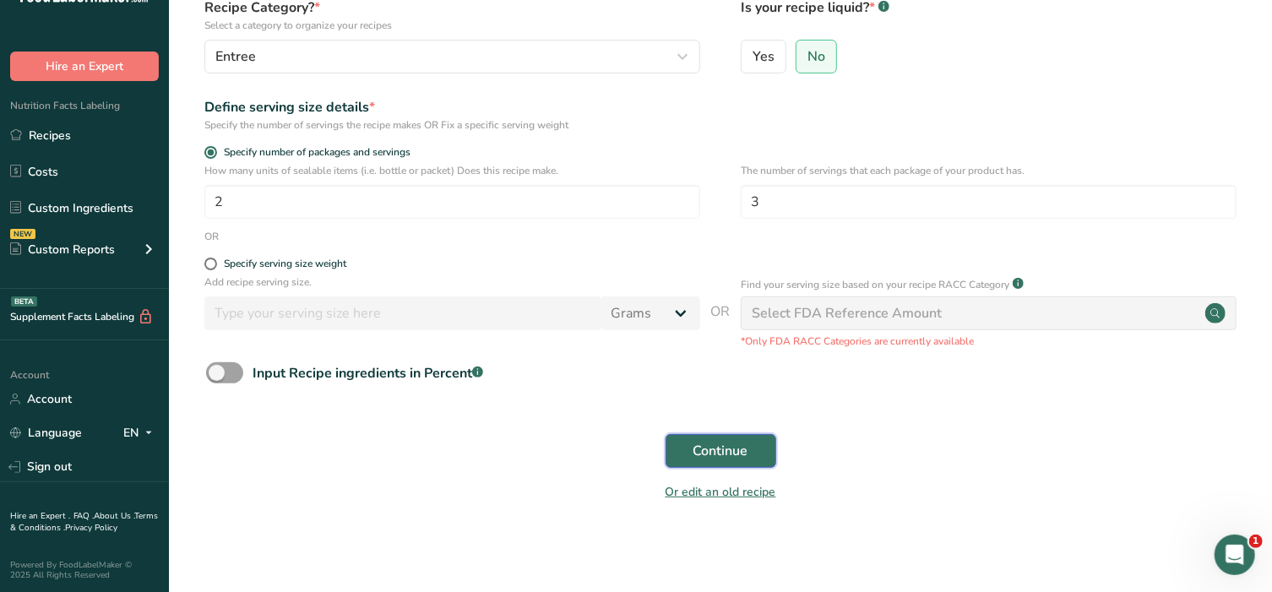
click at [747, 449] on span "Continue" at bounding box center [720, 451] width 55 height 20
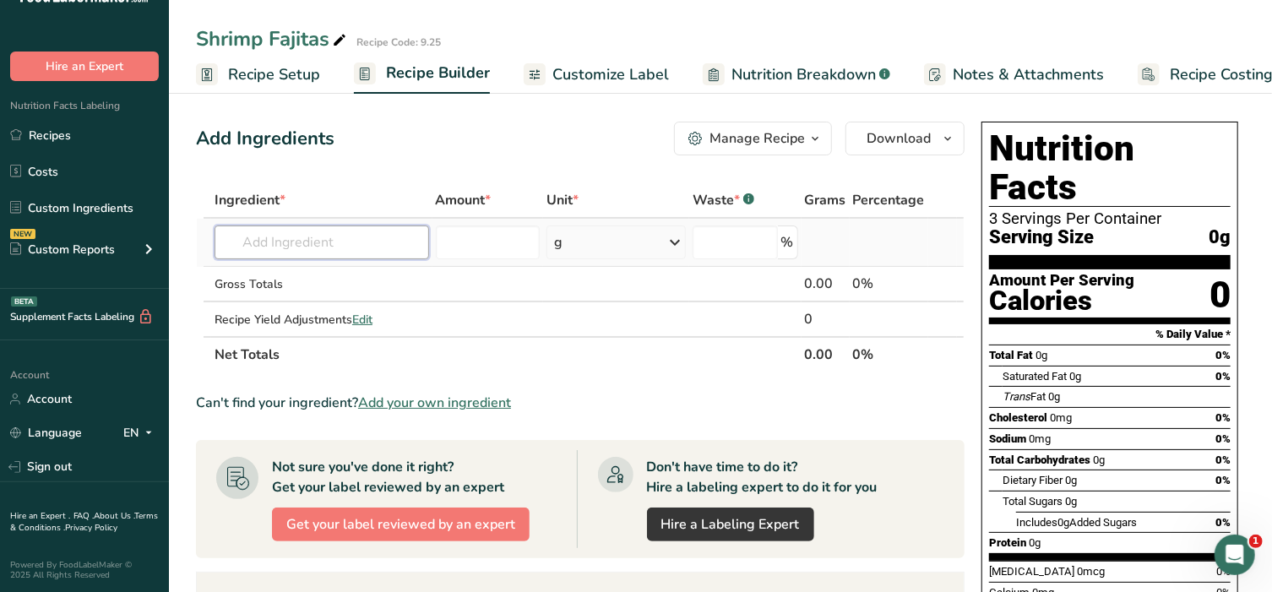
click at [319, 242] on input "text" at bounding box center [322, 243] width 215 height 34
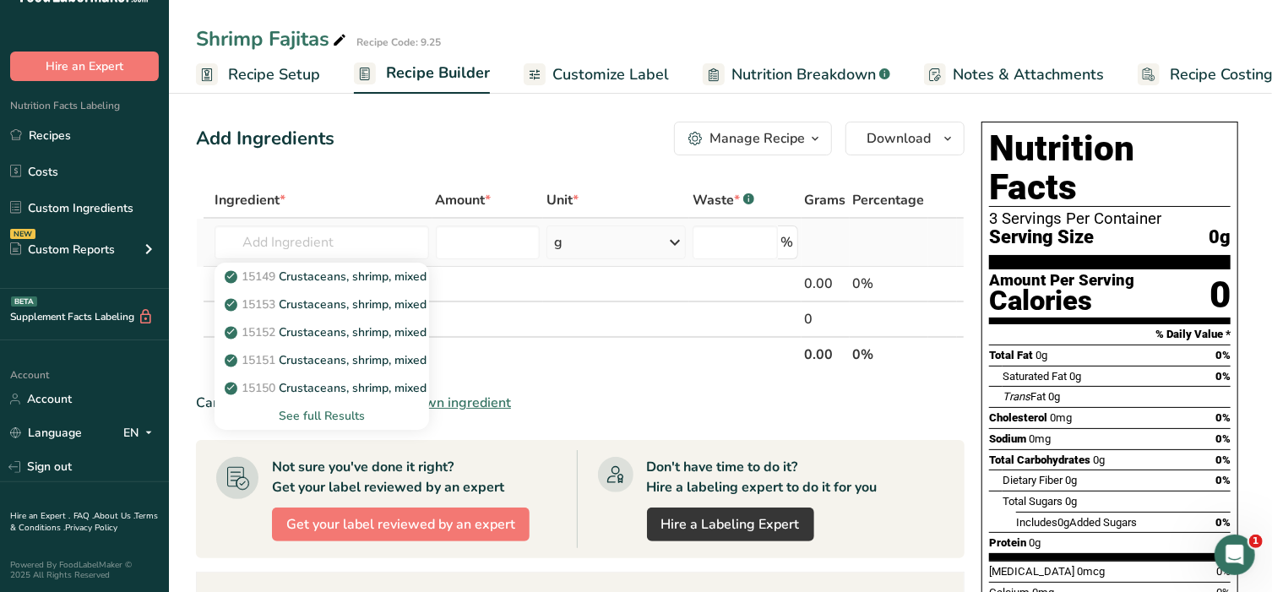
click at [330, 416] on div "See full Results" at bounding box center [322, 416] width 188 height 18
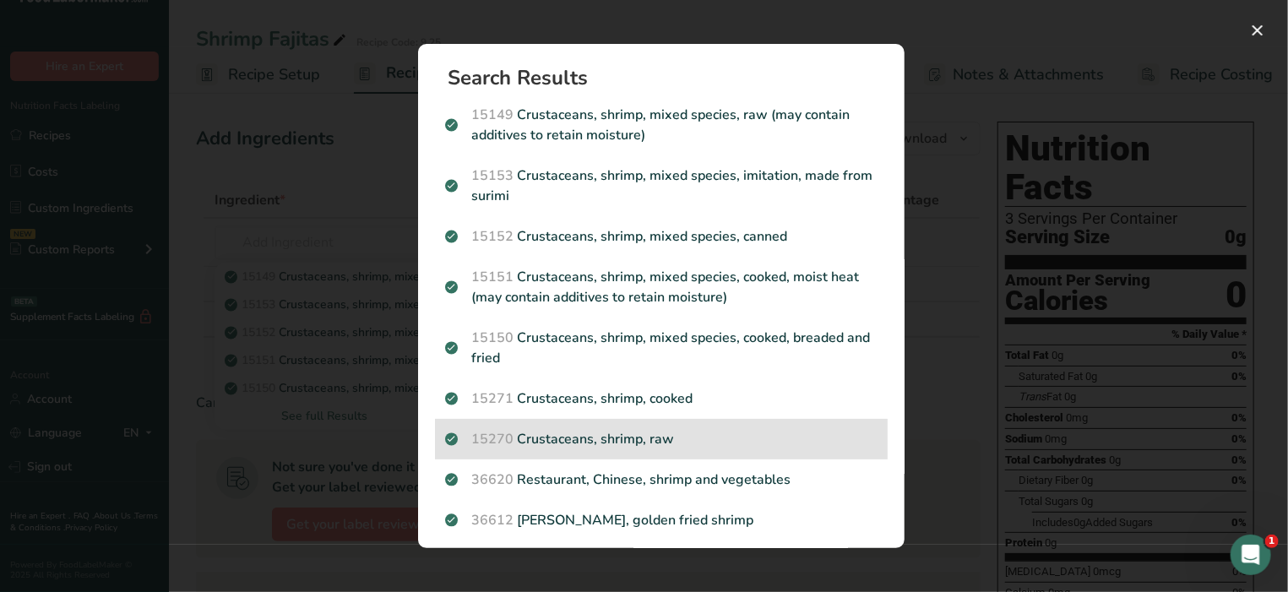
click at [588, 443] on p "15270 Crustaceans, shrimp, raw" at bounding box center [661, 439] width 432 height 20
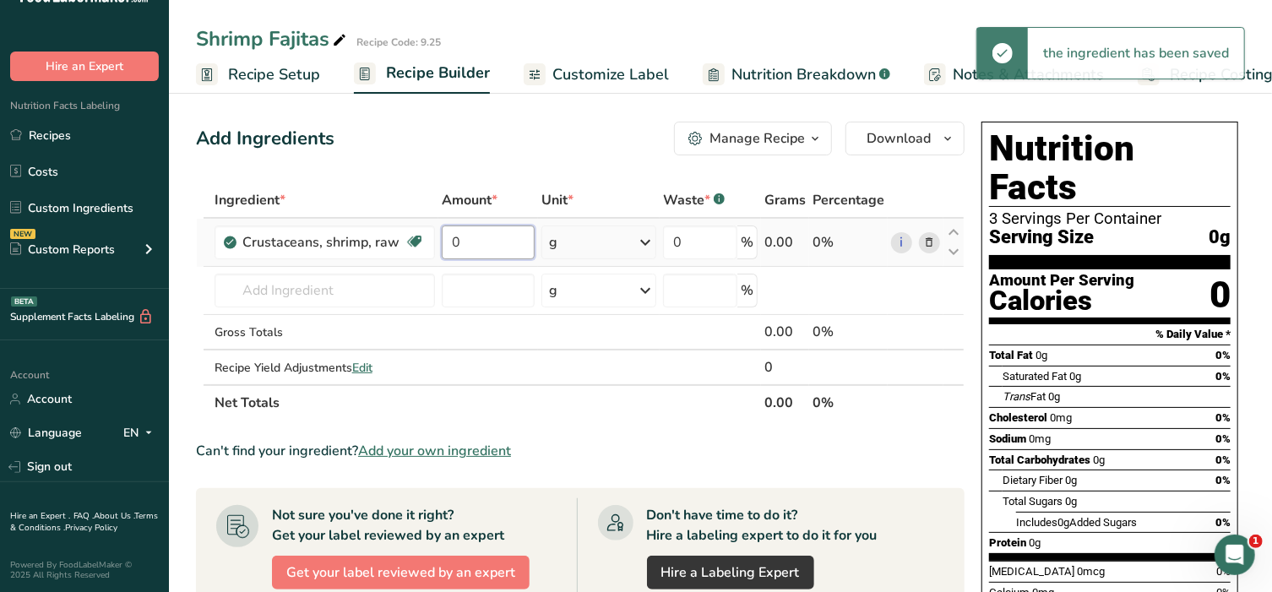
click at [506, 237] on input "0" at bounding box center [488, 243] width 93 height 34
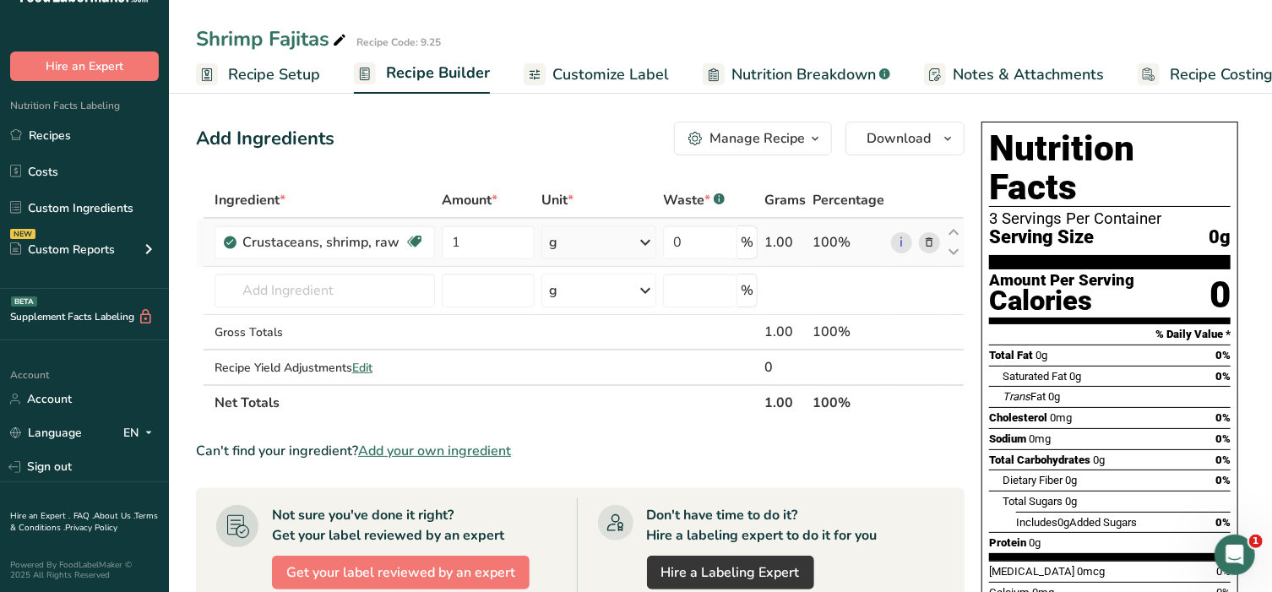
click at [645, 237] on div "Ingredient * Amount * Unit * Waste * .a-a{fill:#347362;}.b-a{fill:#fff;} Grams …" at bounding box center [580, 301] width 769 height 238
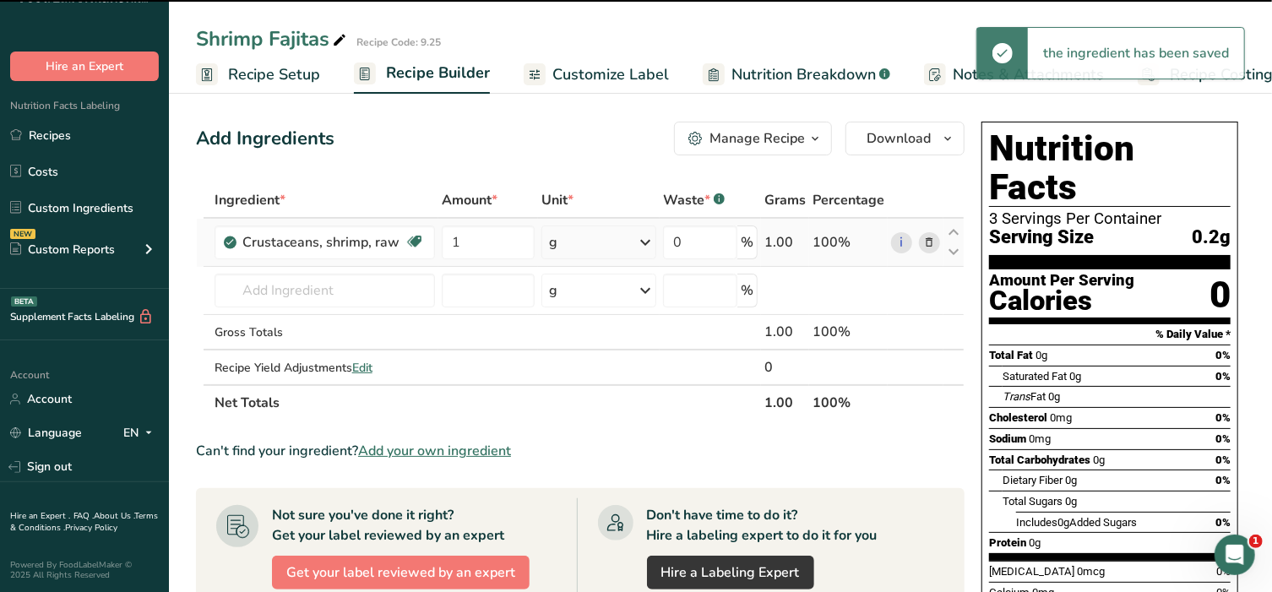
click at [645, 238] on icon at bounding box center [645, 242] width 20 height 30
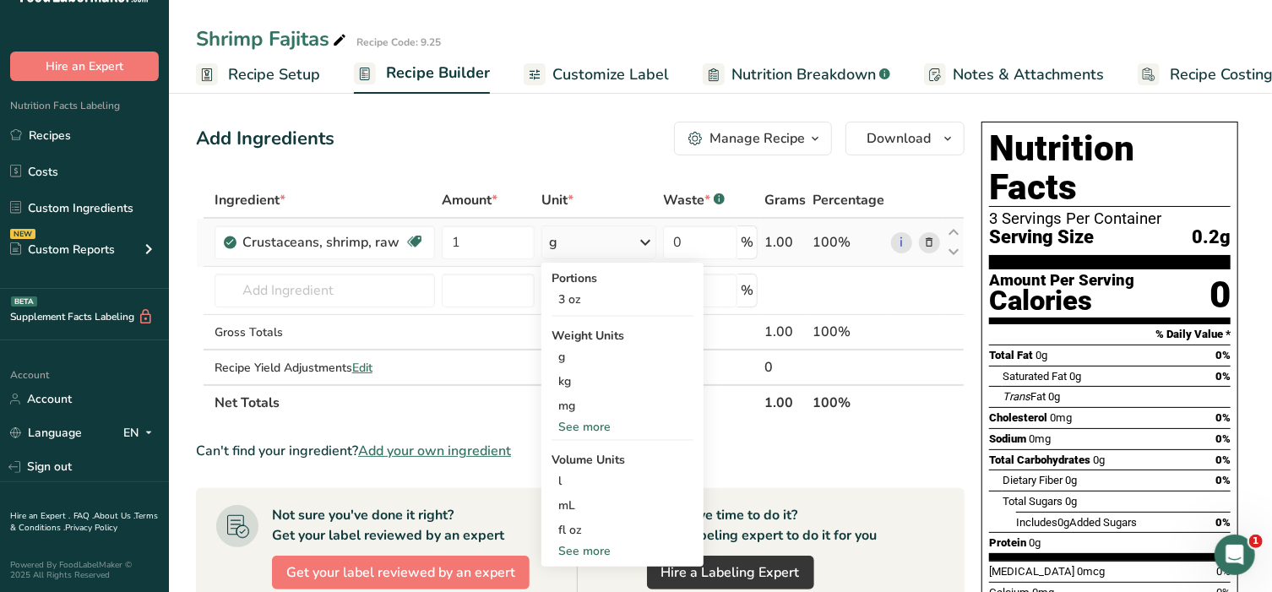
click at [593, 425] on div "See more" at bounding box center [623, 427] width 142 height 18
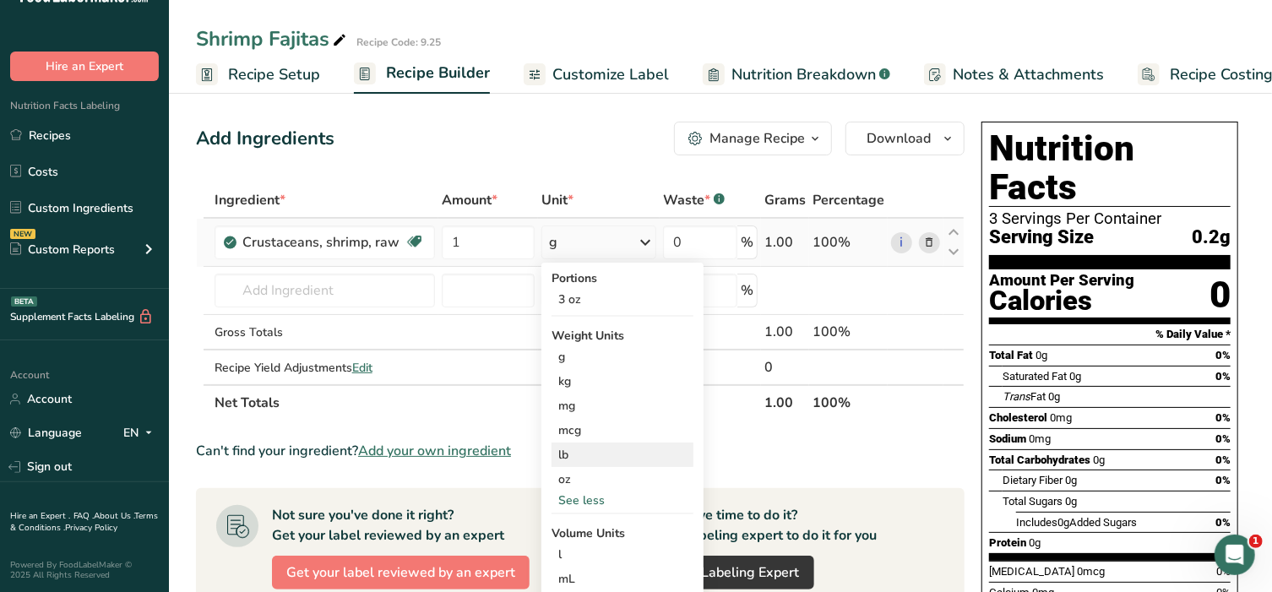
click at [592, 448] on div "lb" at bounding box center [623, 455] width 142 height 24
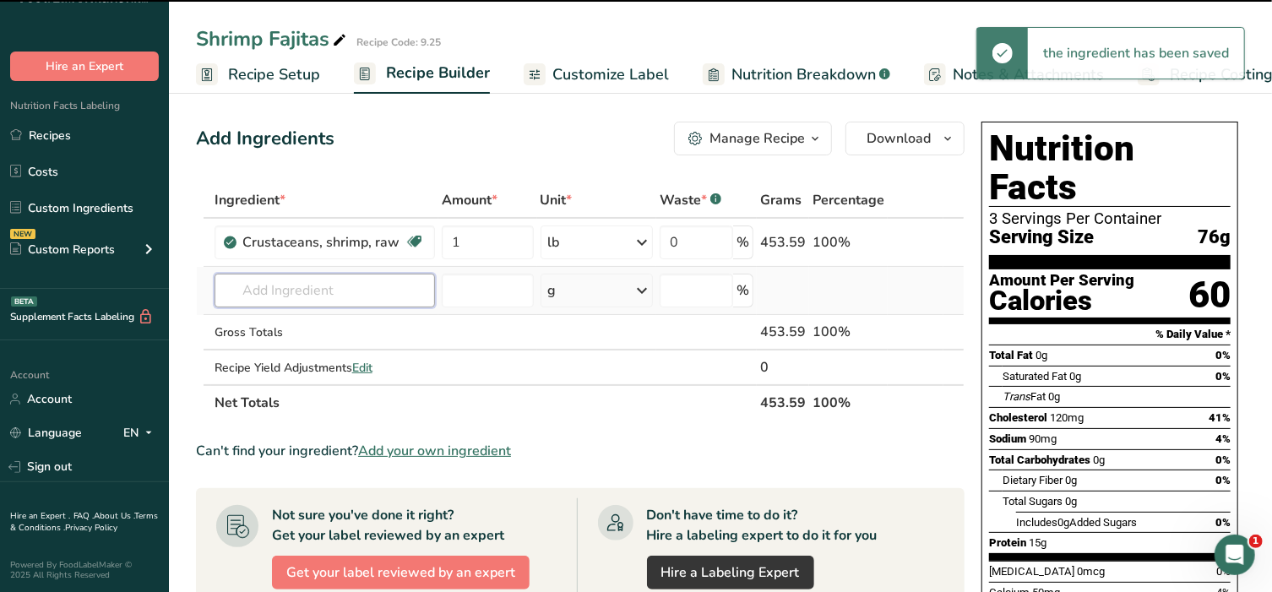
click at [270, 292] on input "text" at bounding box center [325, 291] width 220 height 34
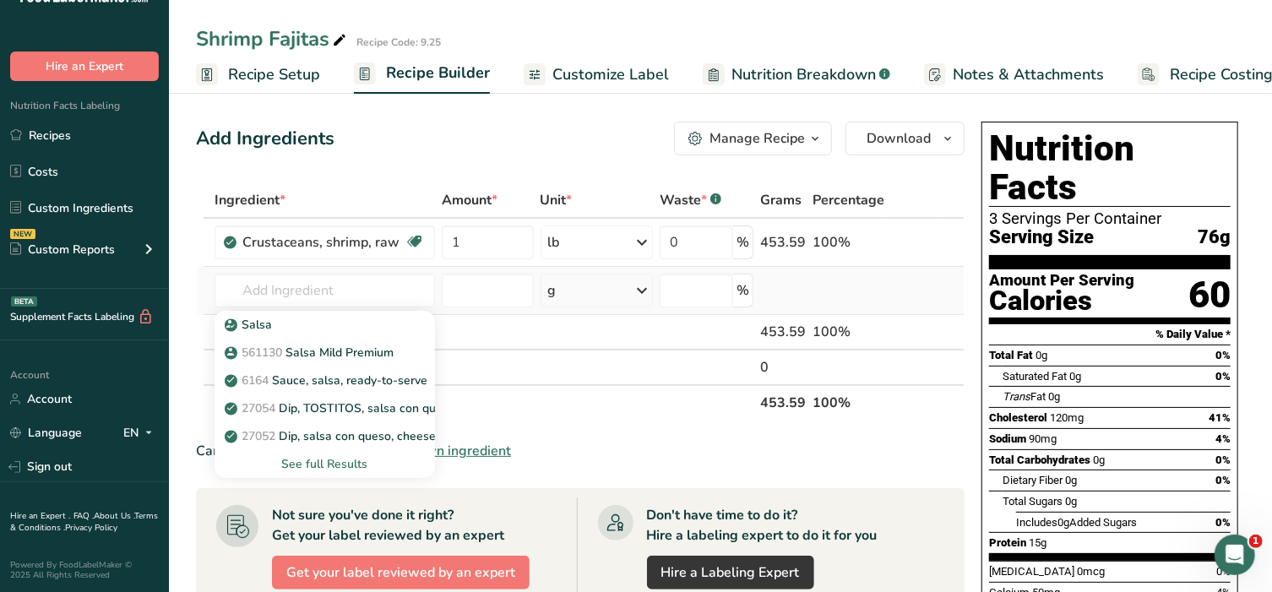
click at [326, 464] on div "See full Results" at bounding box center [324, 464] width 193 height 18
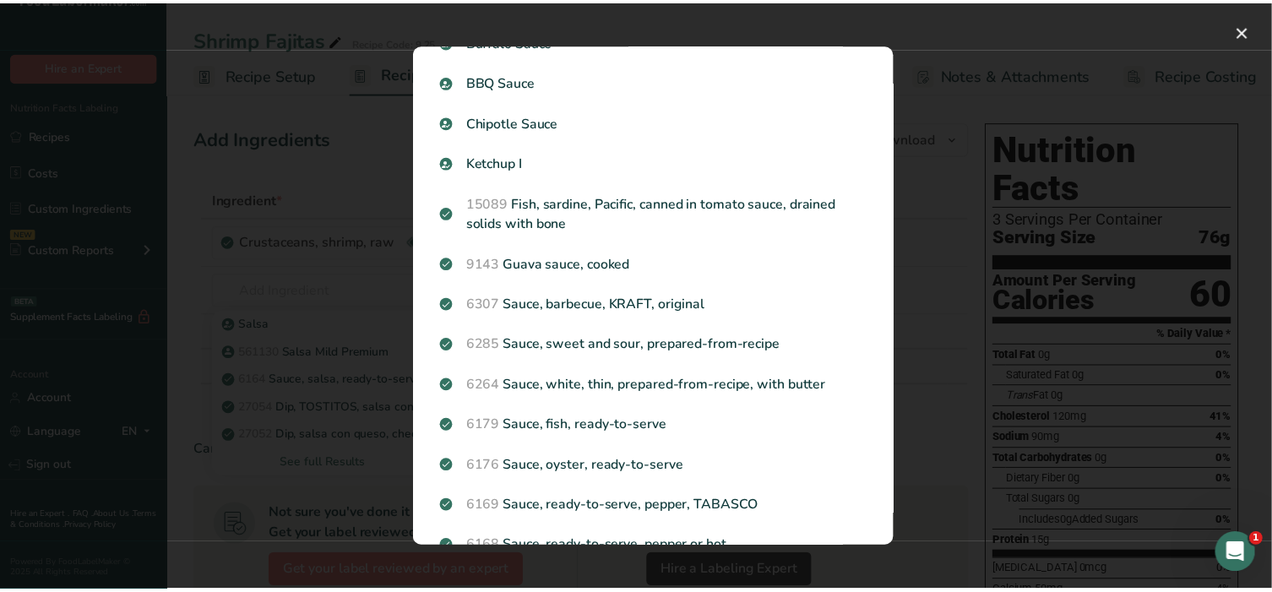
scroll to position [422, 0]
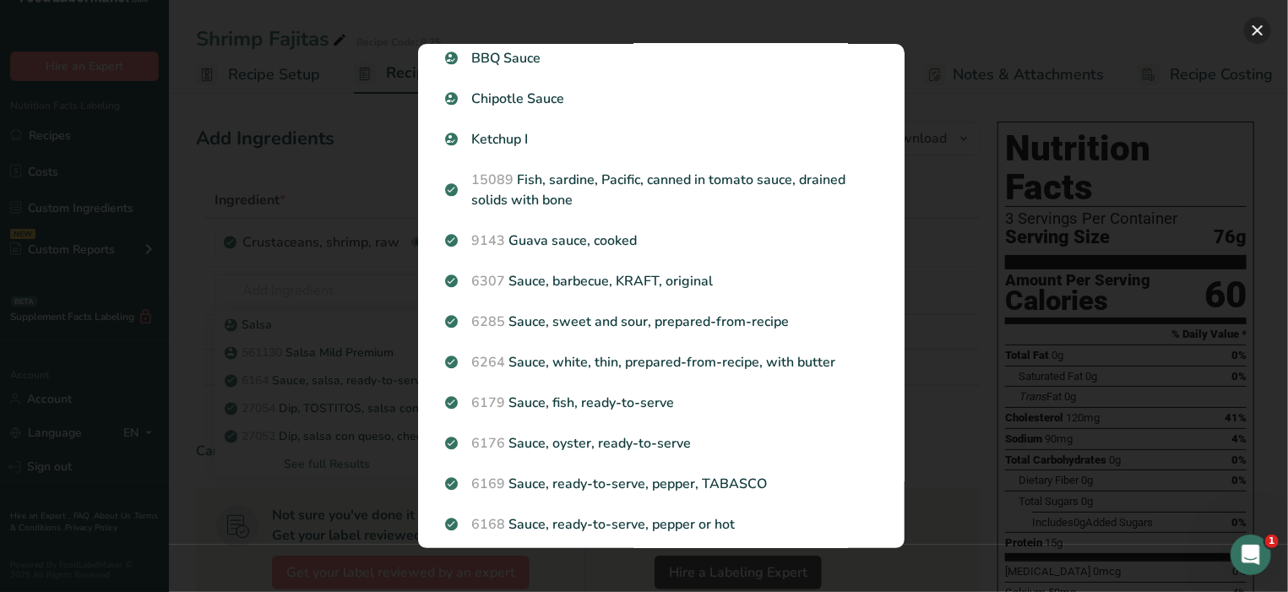
click at [1257, 23] on button "Search results modal" at bounding box center [1257, 30] width 27 height 27
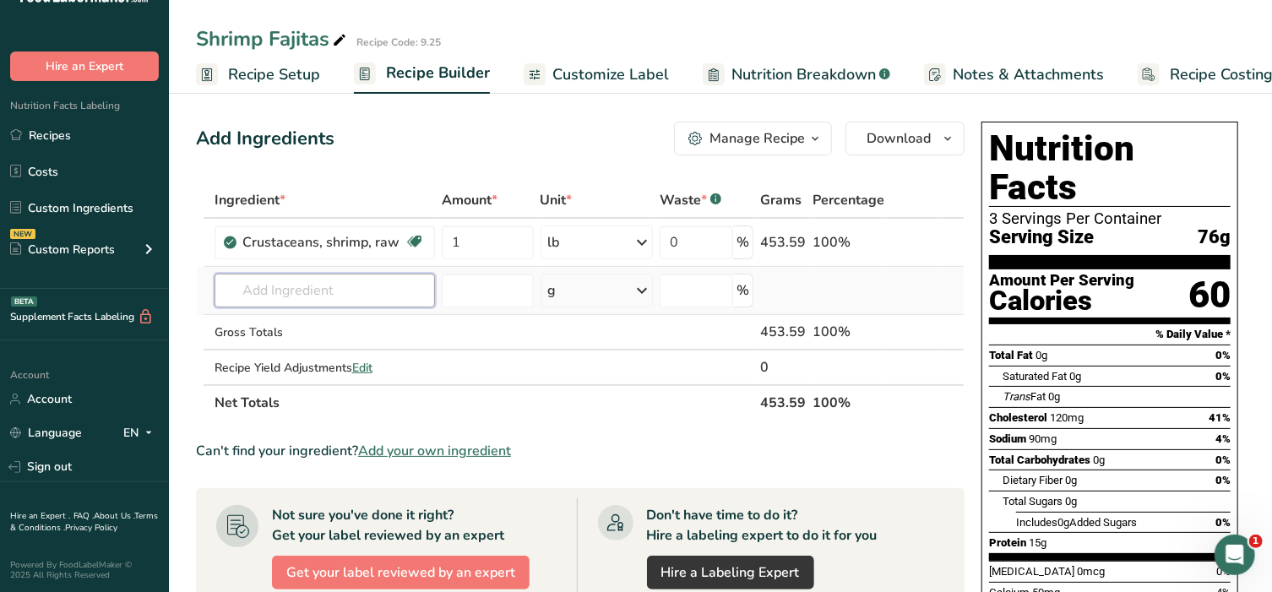
click at [335, 292] on input "text" at bounding box center [325, 291] width 220 height 34
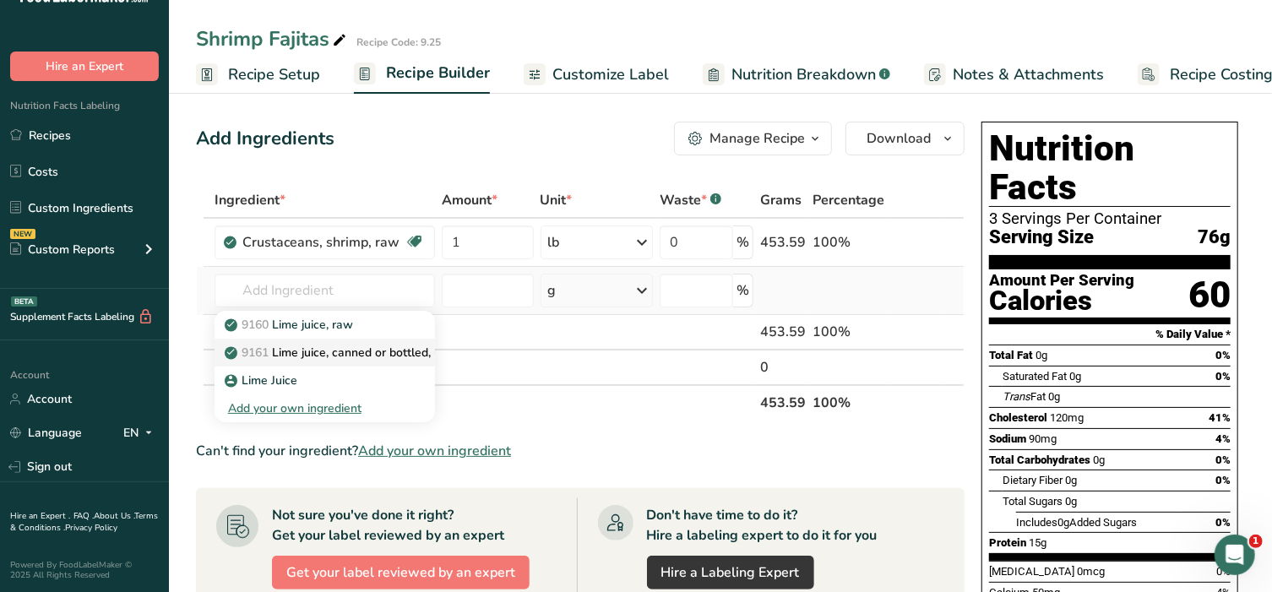
click at [321, 351] on p "9161 Lime juice, canned or bottled, unsweetened" at bounding box center [368, 353] width 280 height 18
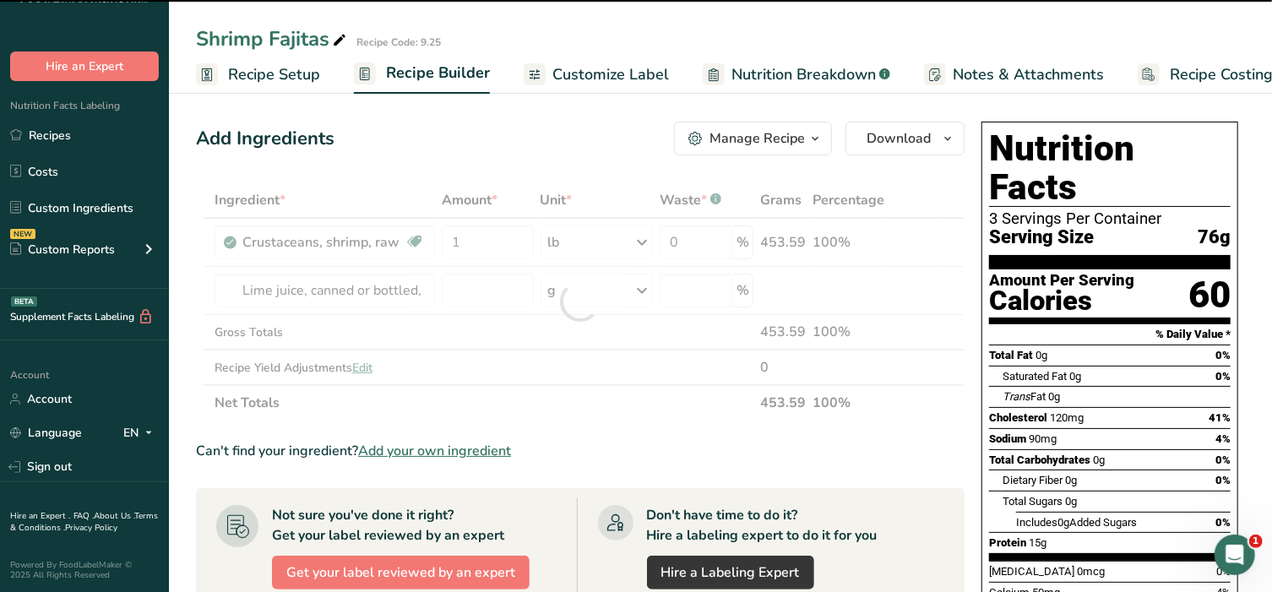
click at [321, 292] on div at bounding box center [580, 301] width 769 height 238
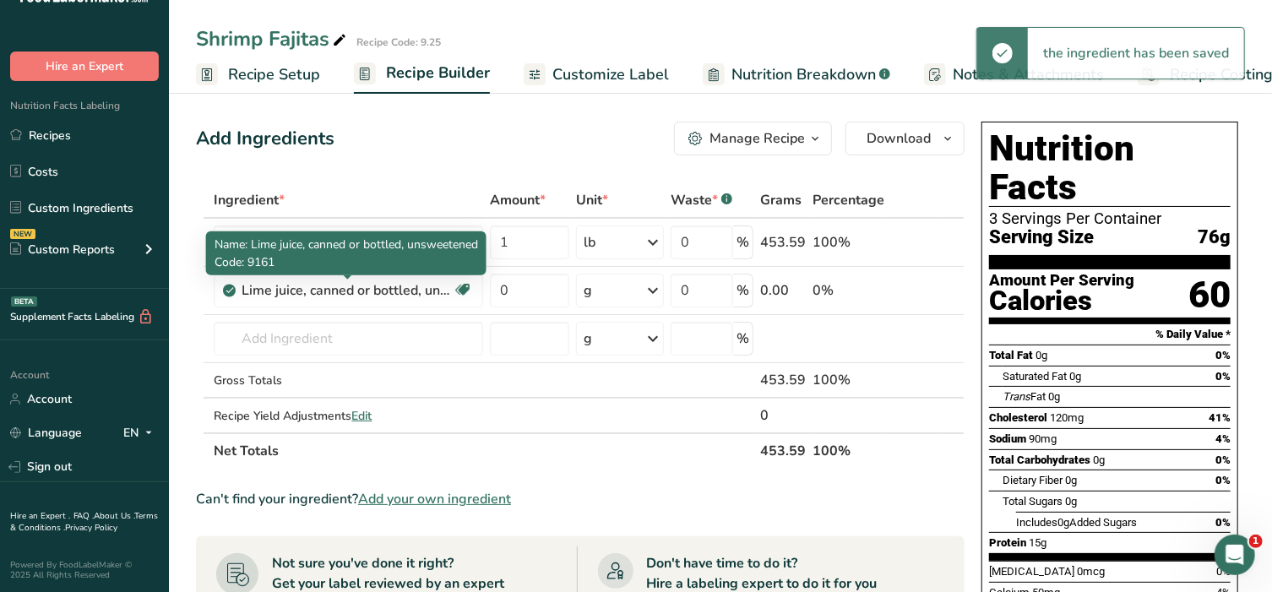
click at [324, 289] on div "Lime juice, canned or bottled, unsweetened" at bounding box center [347, 290] width 211 height 20
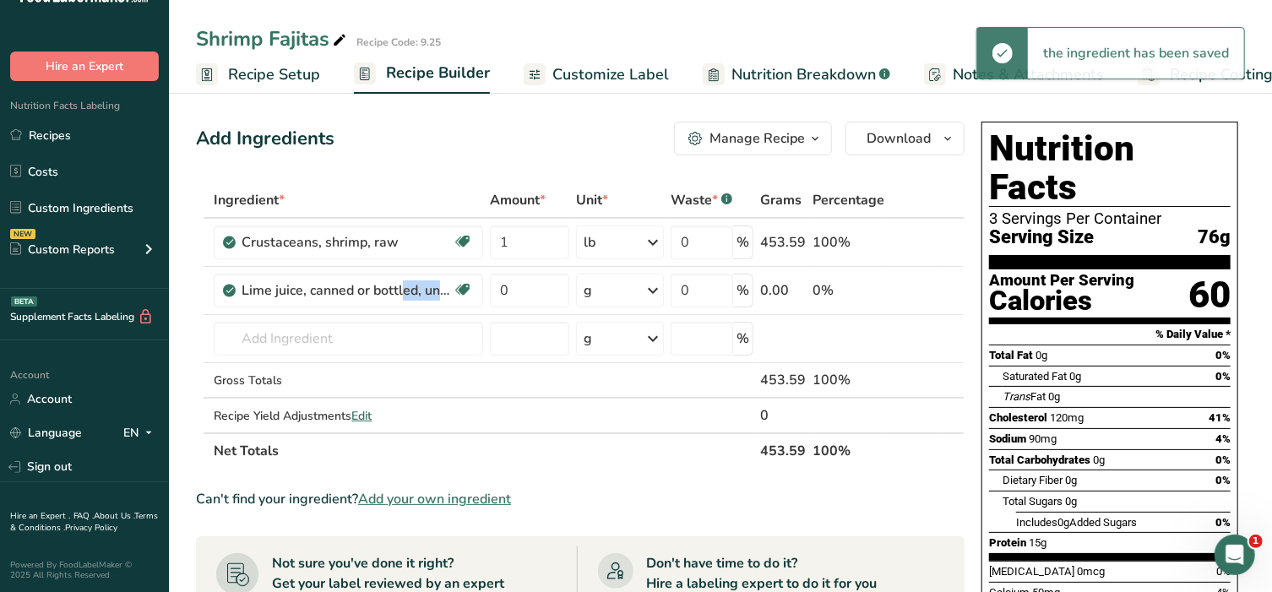
click at [324, 289] on div "Lime juice, canned or bottled, unsweetened" at bounding box center [347, 290] width 211 height 20
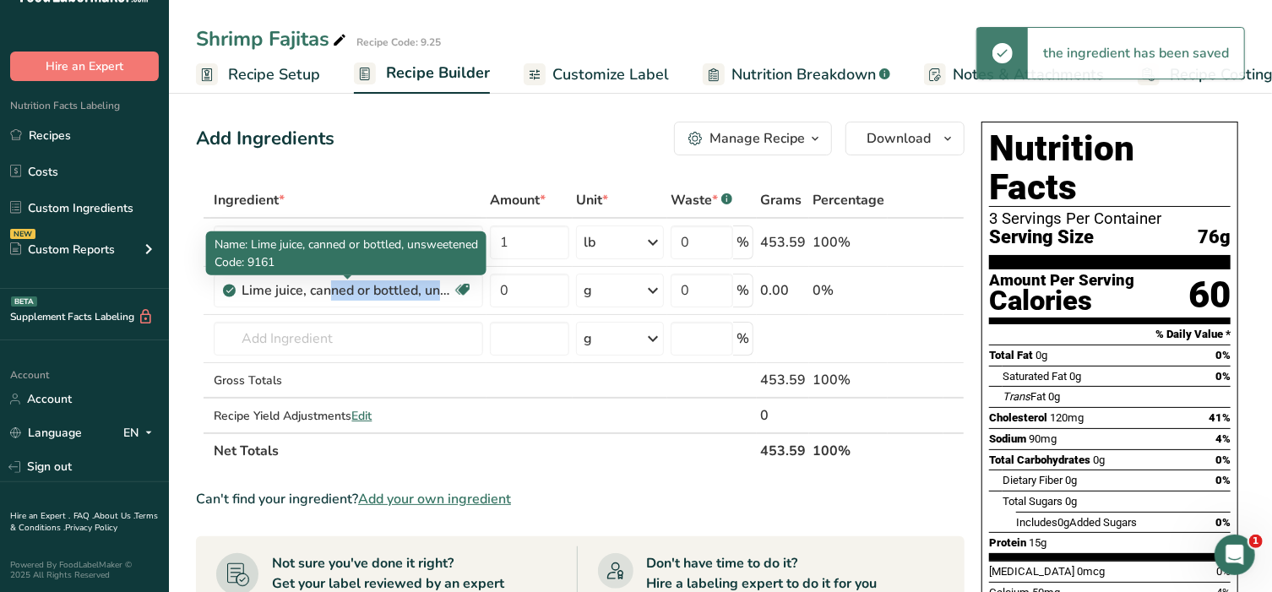
click at [324, 289] on div "Lime juice, canned or bottled, unsweetened" at bounding box center [347, 290] width 211 height 20
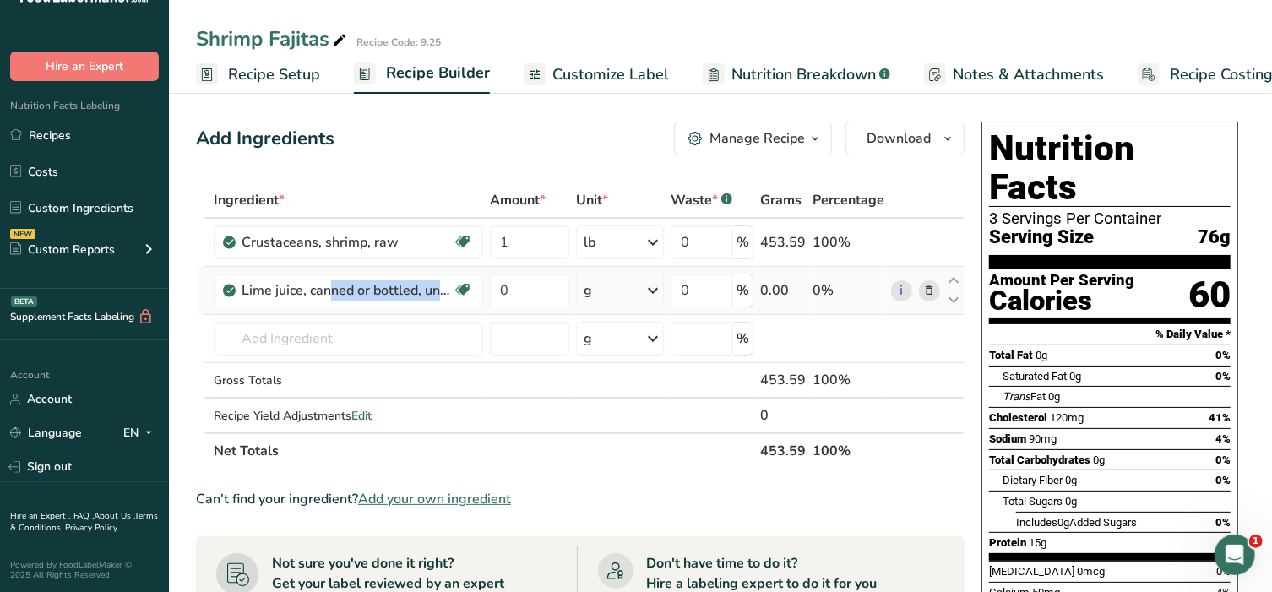
click at [932, 282] on icon at bounding box center [929, 291] width 12 height 18
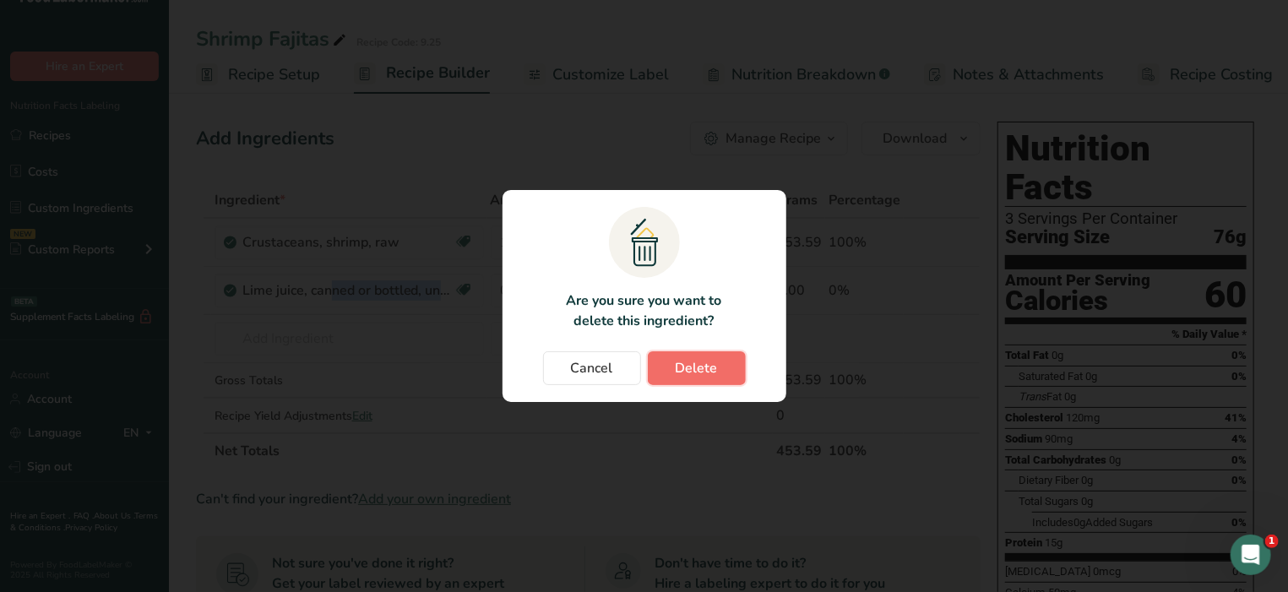
click at [680, 376] on span "Delete" at bounding box center [697, 368] width 42 height 20
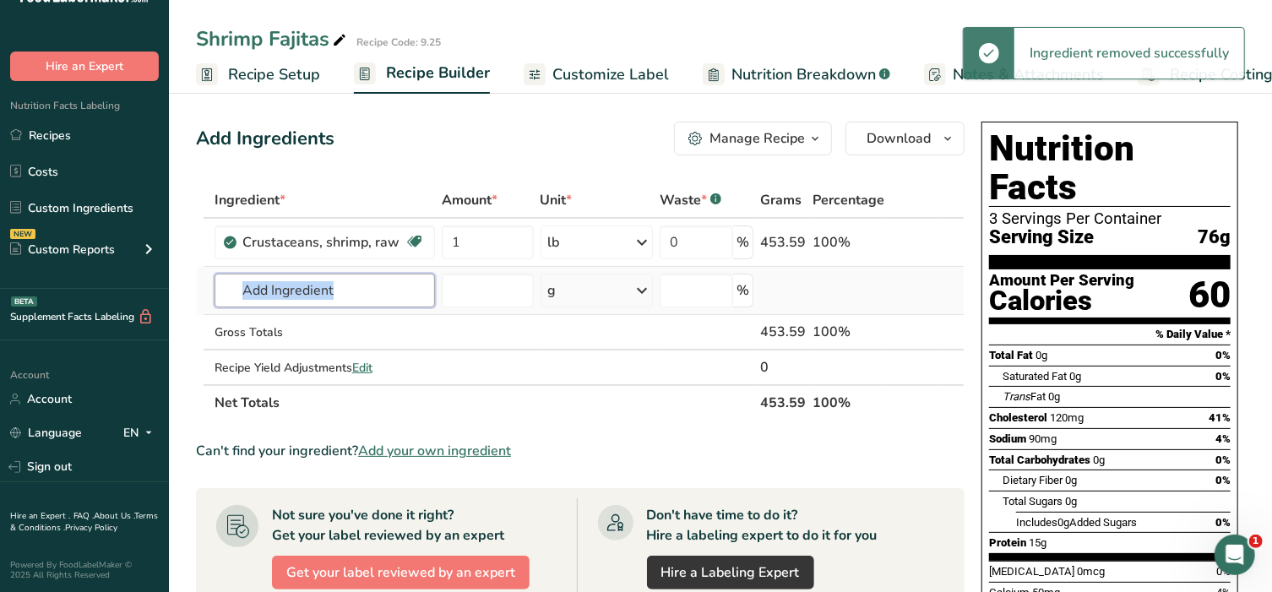
click at [313, 292] on input "text" at bounding box center [325, 291] width 220 height 34
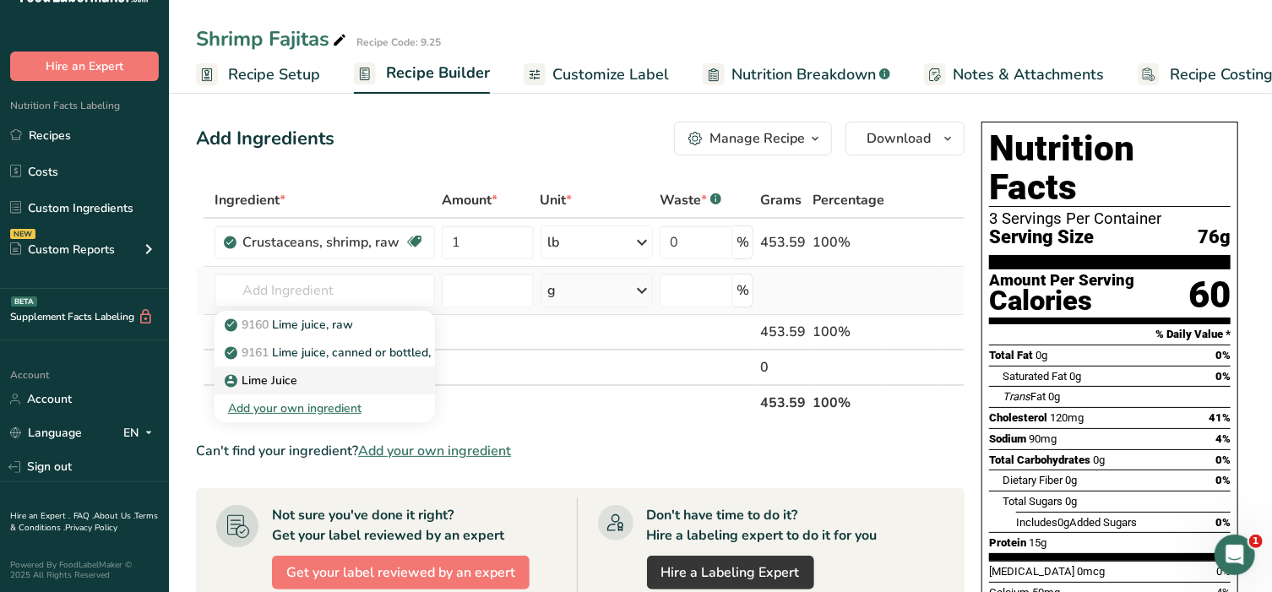
click at [258, 382] on p "Lime Juice" at bounding box center [262, 381] width 69 height 18
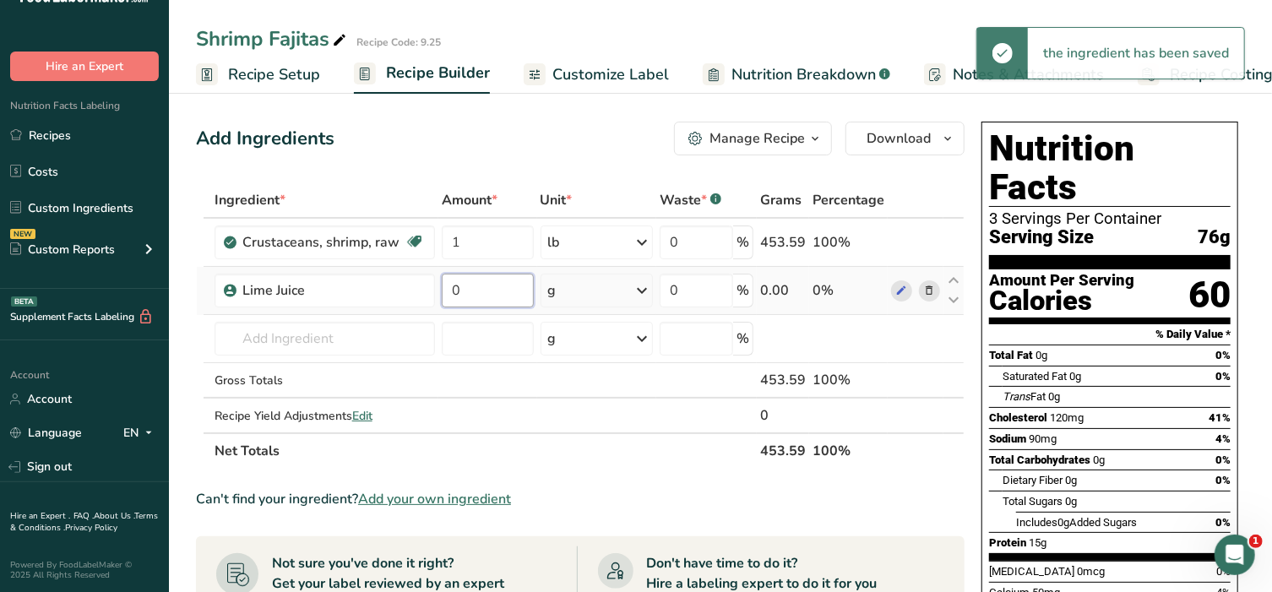
click at [480, 286] on input "0" at bounding box center [487, 291] width 91 height 34
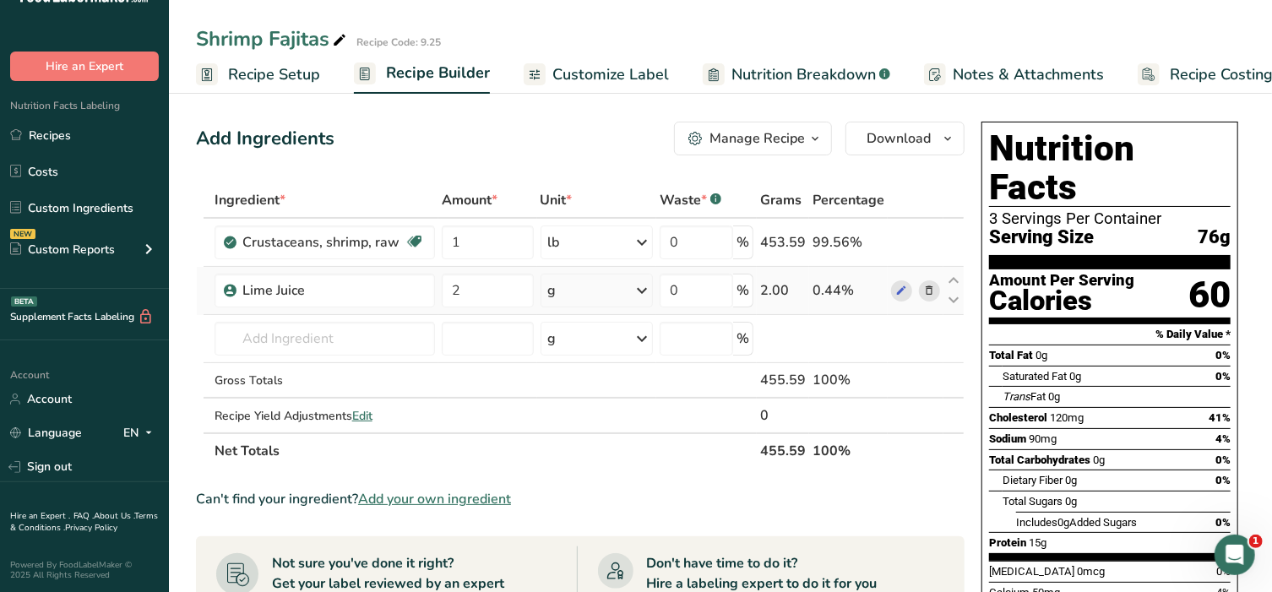
click at [590, 286] on div "Ingredient * Amount * Unit * Waste * .a-a{fill:#347362;}.b-a{fill:#fff;} Grams …" at bounding box center [580, 325] width 769 height 286
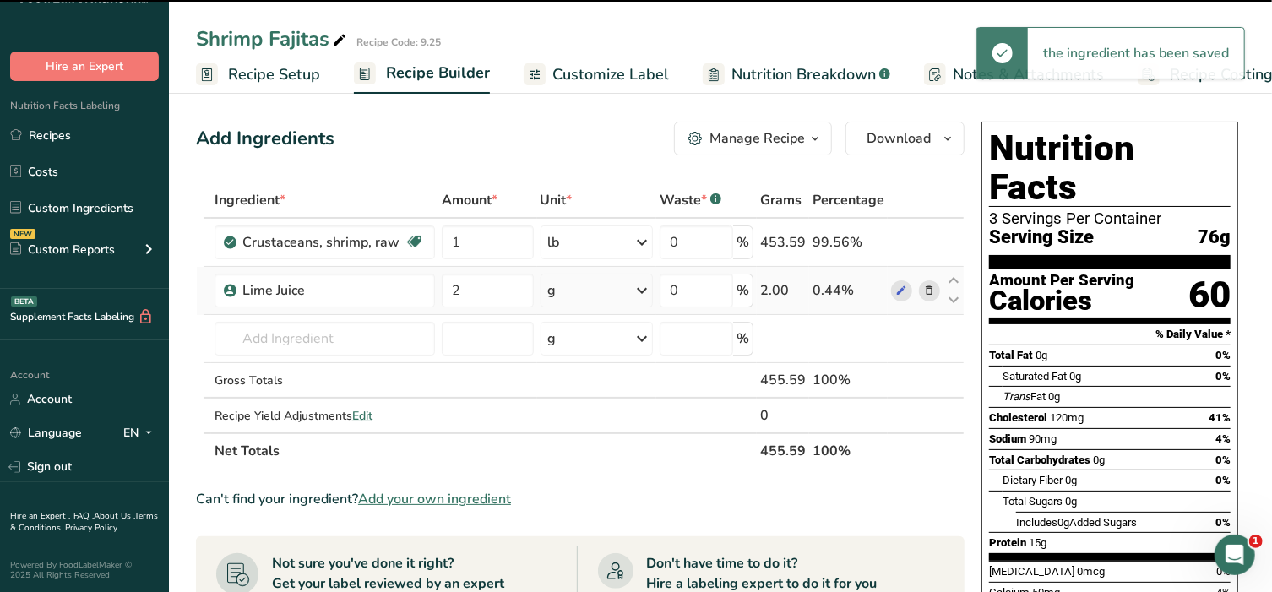
click at [596, 291] on div "g" at bounding box center [597, 291] width 113 height 34
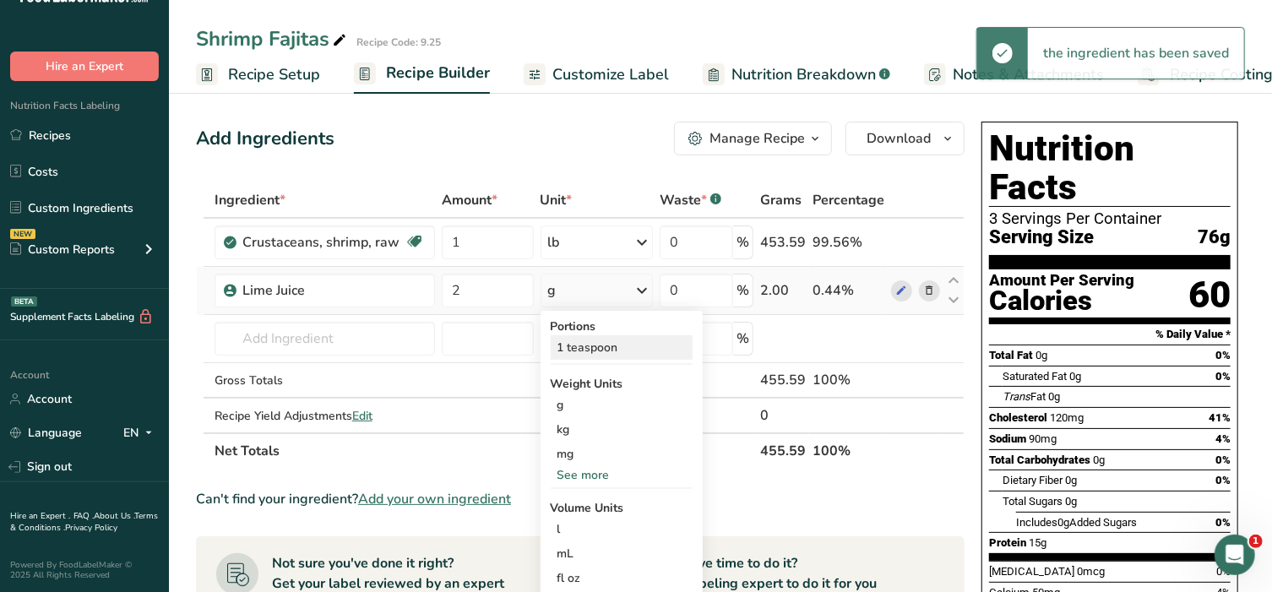
click at [597, 353] on div "1 teaspoon" at bounding box center [622, 347] width 142 height 24
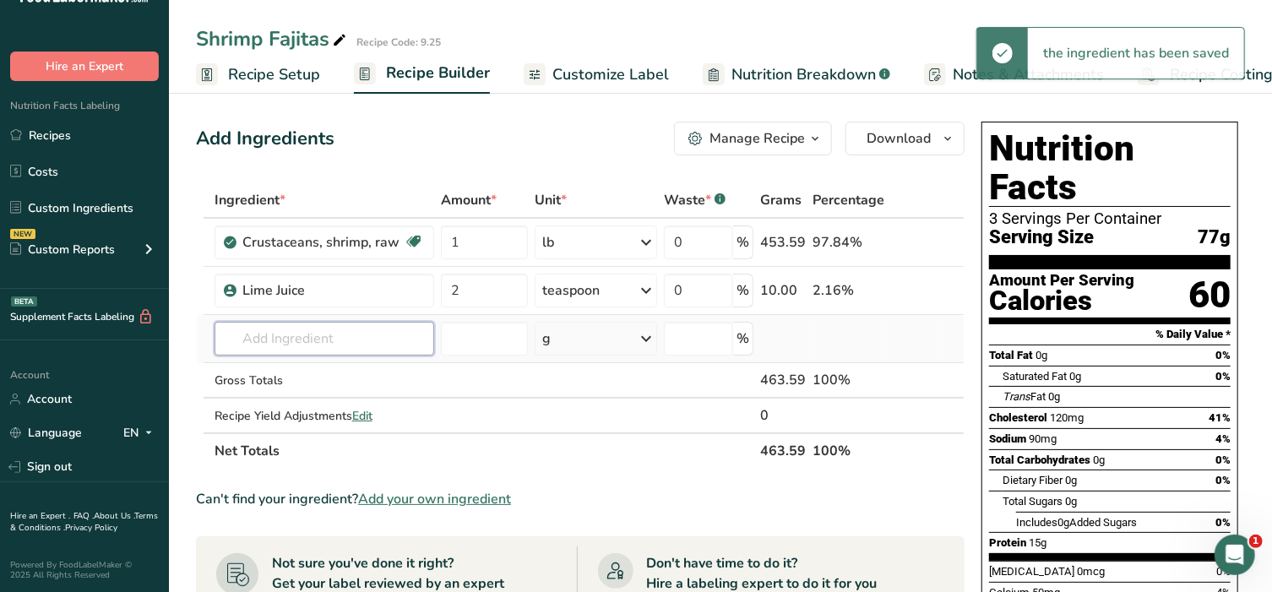
click at [299, 339] on input "text" at bounding box center [325, 339] width 220 height 34
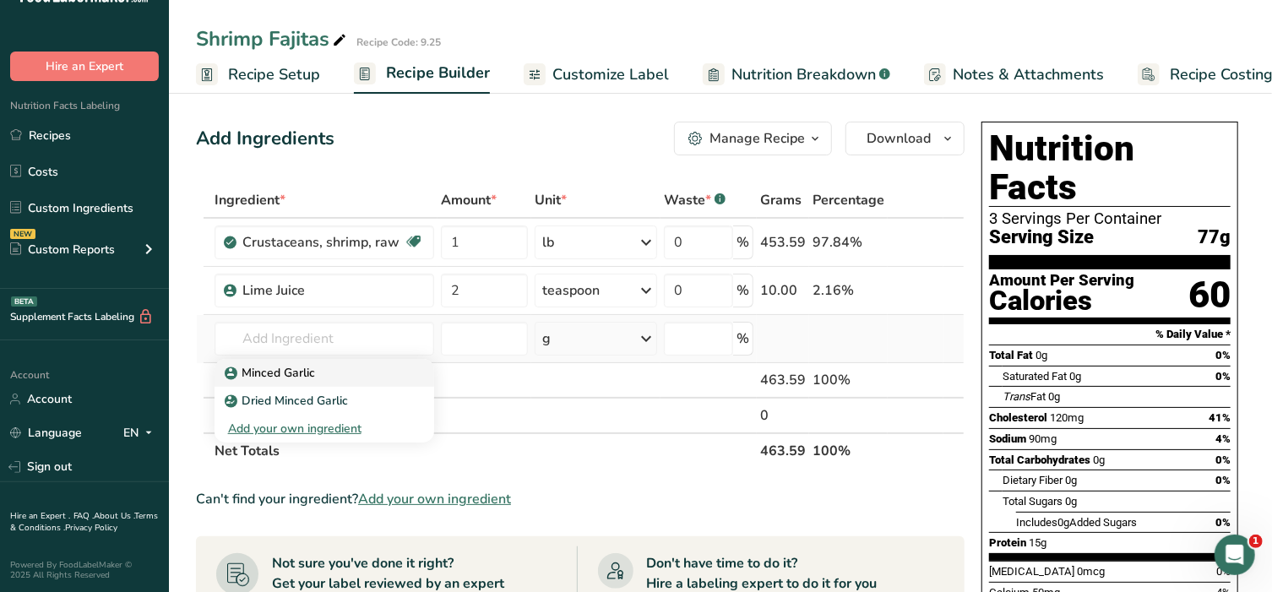
click at [293, 371] on p "Minced Garlic" at bounding box center [271, 373] width 87 height 18
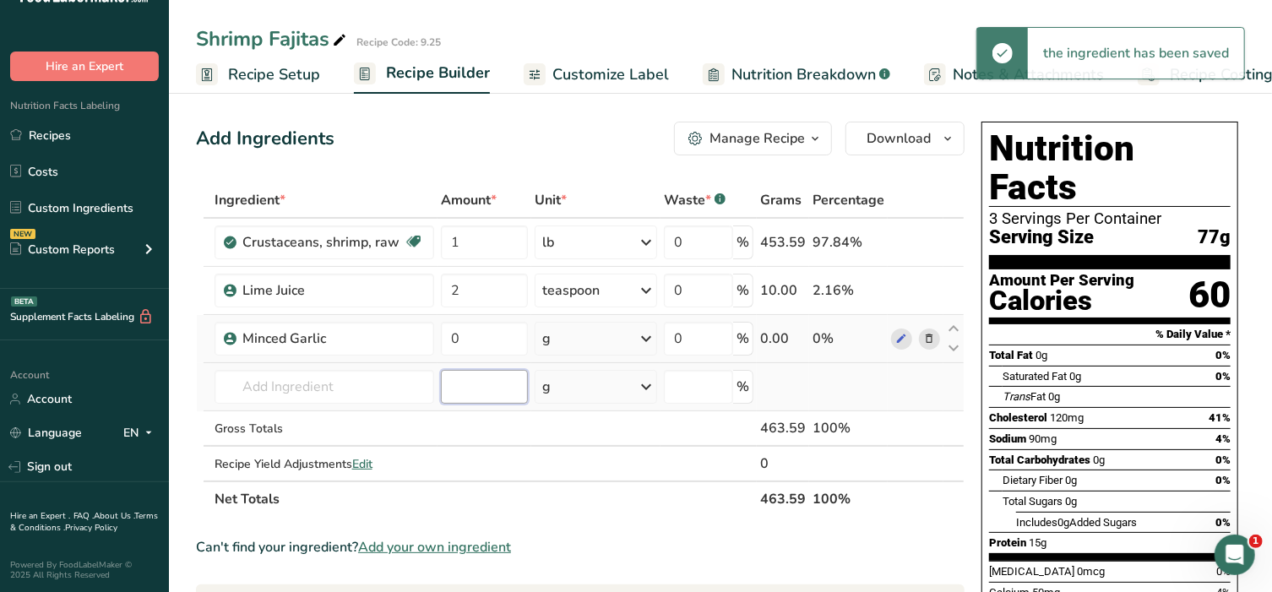
click at [469, 383] on input "number" at bounding box center [484, 387] width 87 height 34
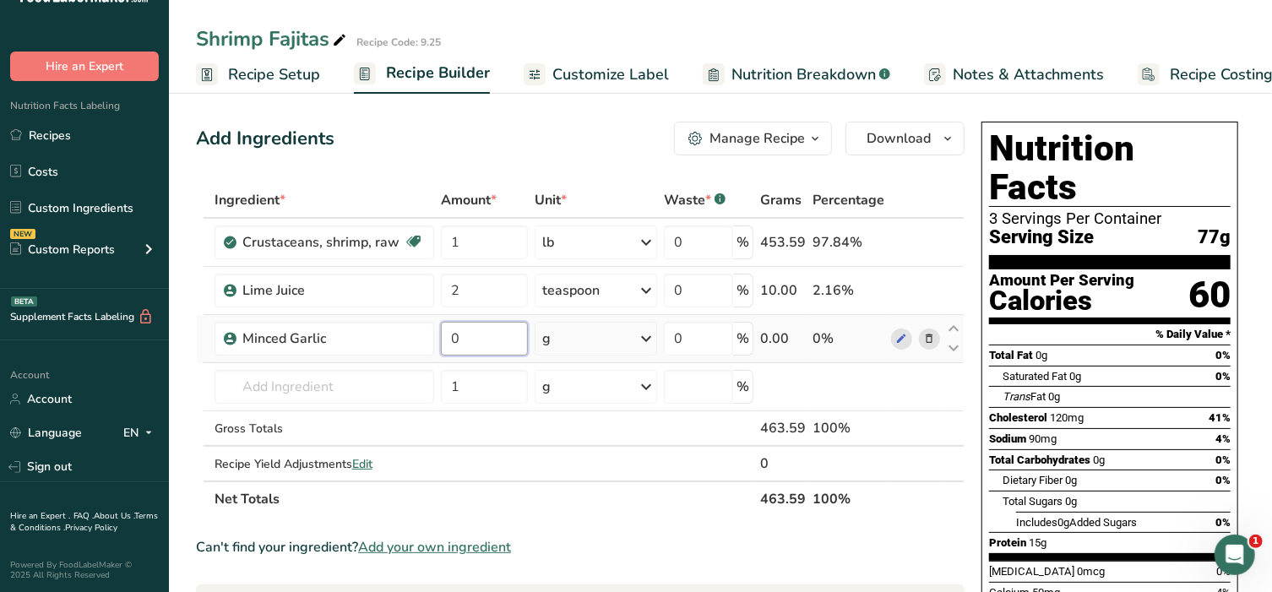
click at [501, 335] on input "0" at bounding box center [484, 339] width 87 height 34
click at [611, 345] on div "Ingredient * Amount * Unit * Waste * .a-a{fill:#347362;}.b-a{fill:#fff;} Grams …" at bounding box center [580, 349] width 769 height 335
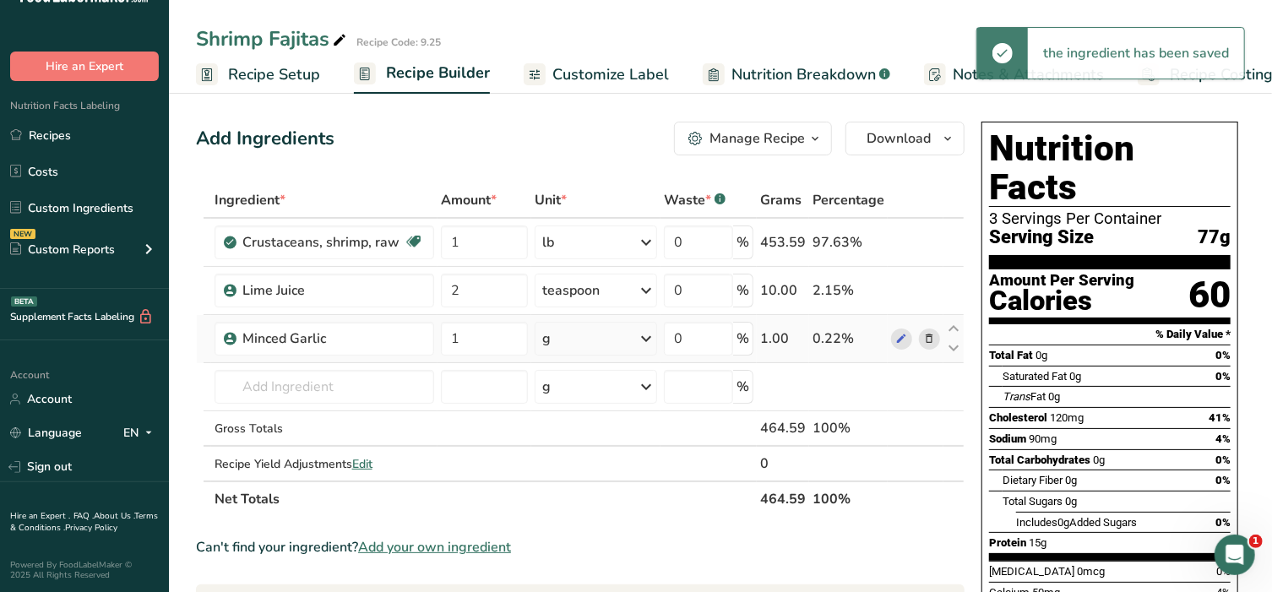
click at [611, 345] on div "g" at bounding box center [596, 339] width 122 height 34
click at [606, 393] on div "1 teaspoon" at bounding box center [616, 395] width 142 height 24
click at [265, 376] on input "text" at bounding box center [325, 387] width 220 height 34
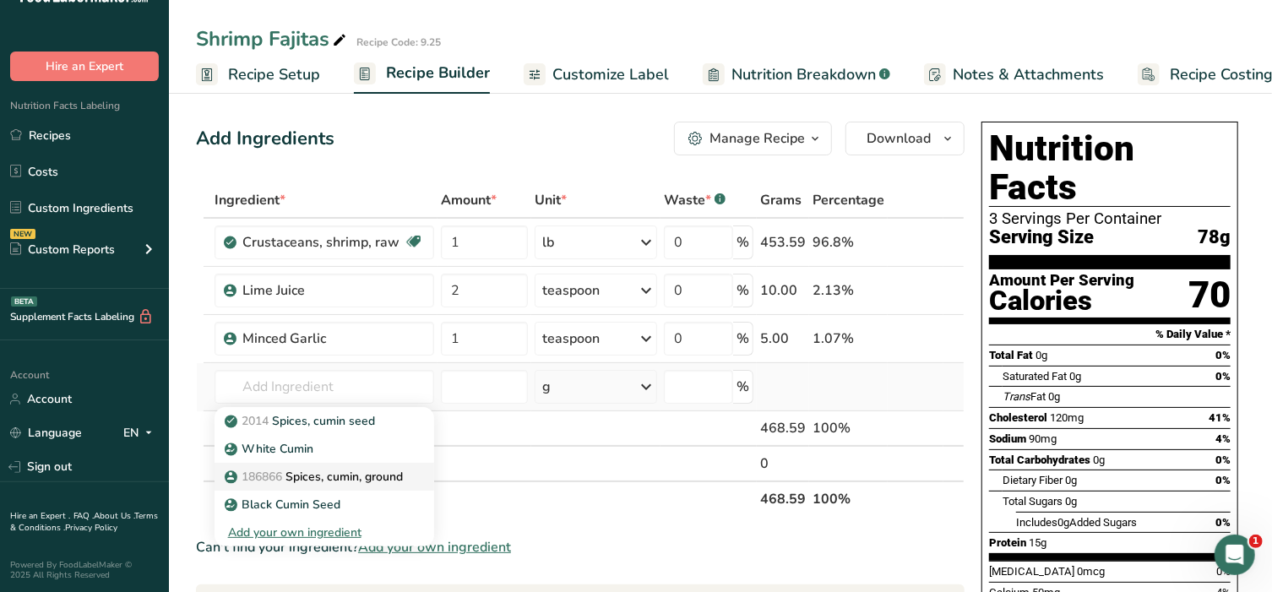
click at [286, 478] on p "186866 Spices, cumin, ground" at bounding box center [315, 477] width 175 height 18
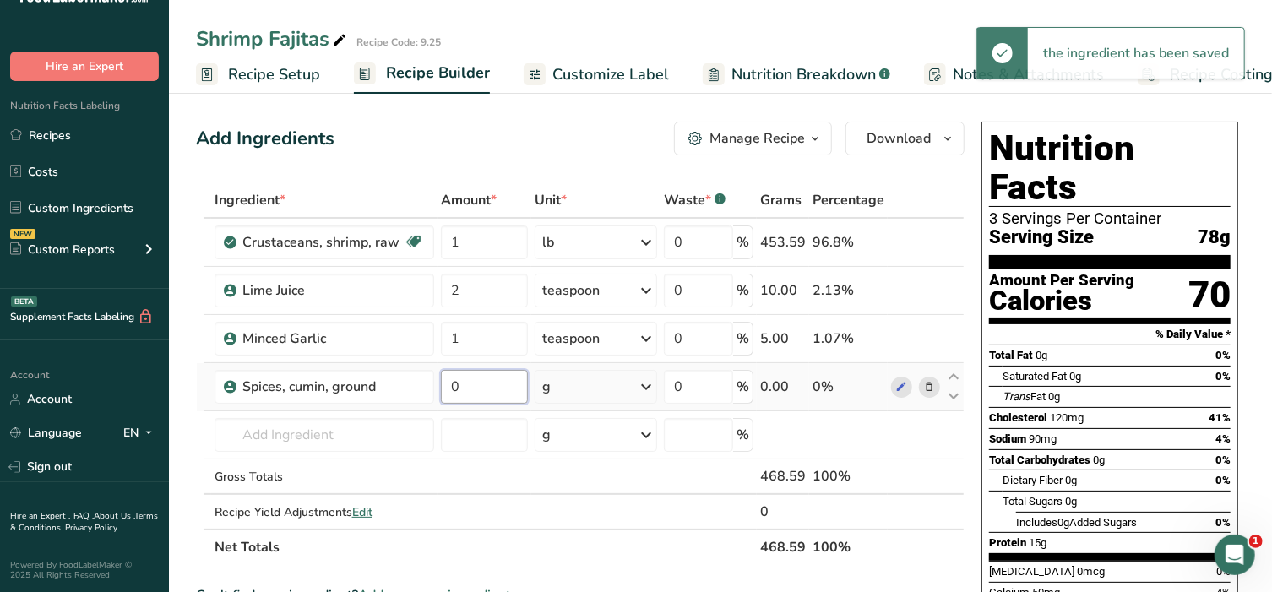
click at [490, 395] on input "0" at bounding box center [484, 387] width 87 height 34
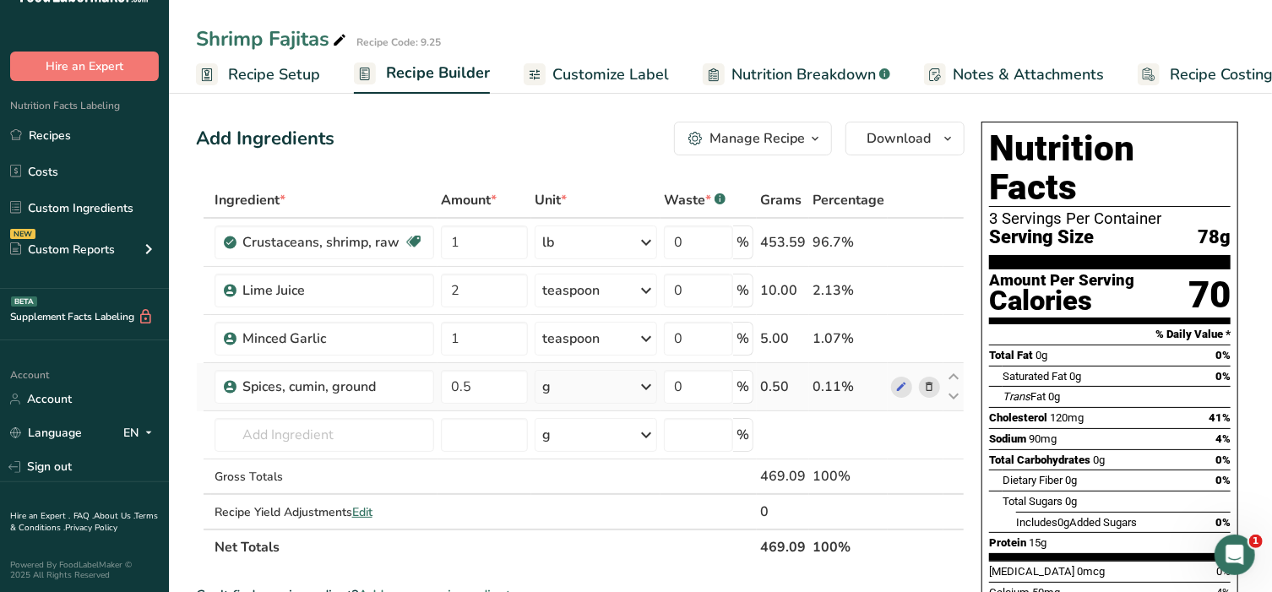
click at [606, 389] on div "Ingredient * Amount * Unit * Waste * .a-a{fill:#347362;}.b-a{fill:#fff;} Grams …" at bounding box center [580, 373] width 769 height 383
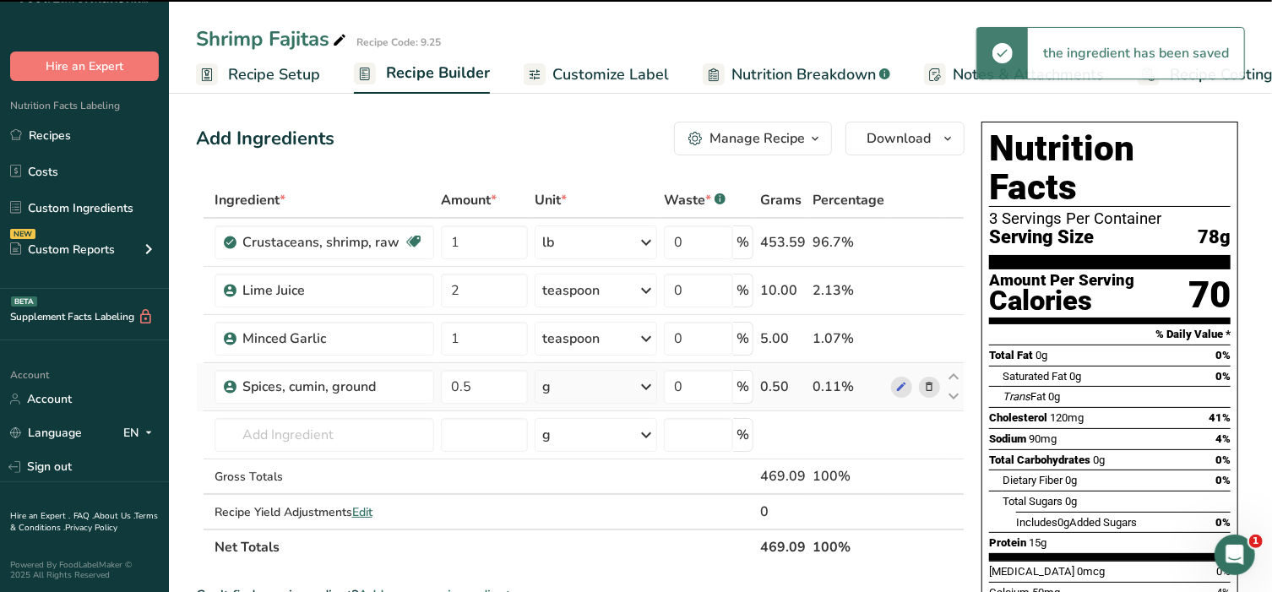
click at [606, 389] on div "g" at bounding box center [596, 387] width 122 height 34
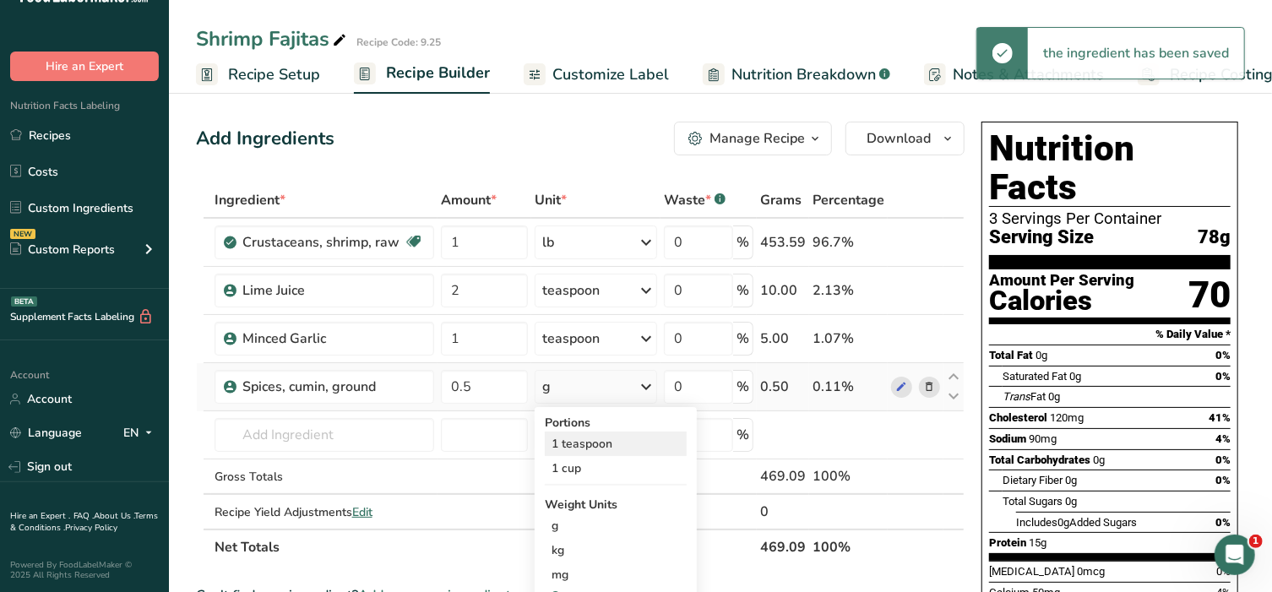
click at [607, 449] on div "1 teaspoon" at bounding box center [616, 444] width 142 height 24
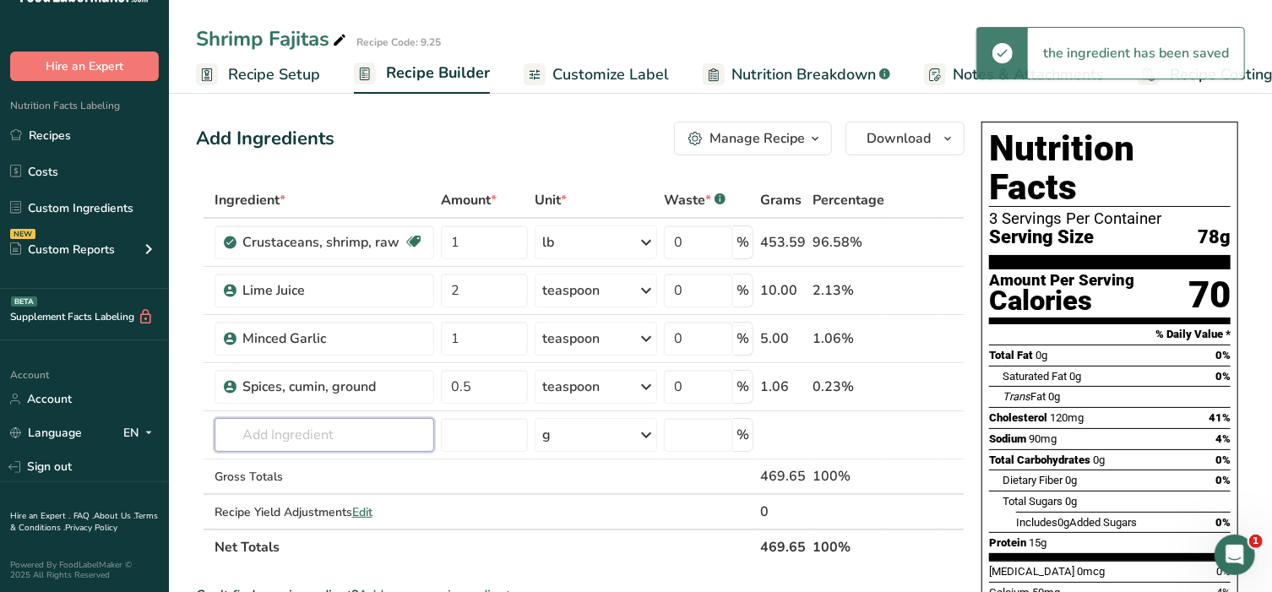
click at [275, 435] on input "text" at bounding box center [325, 435] width 220 height 34
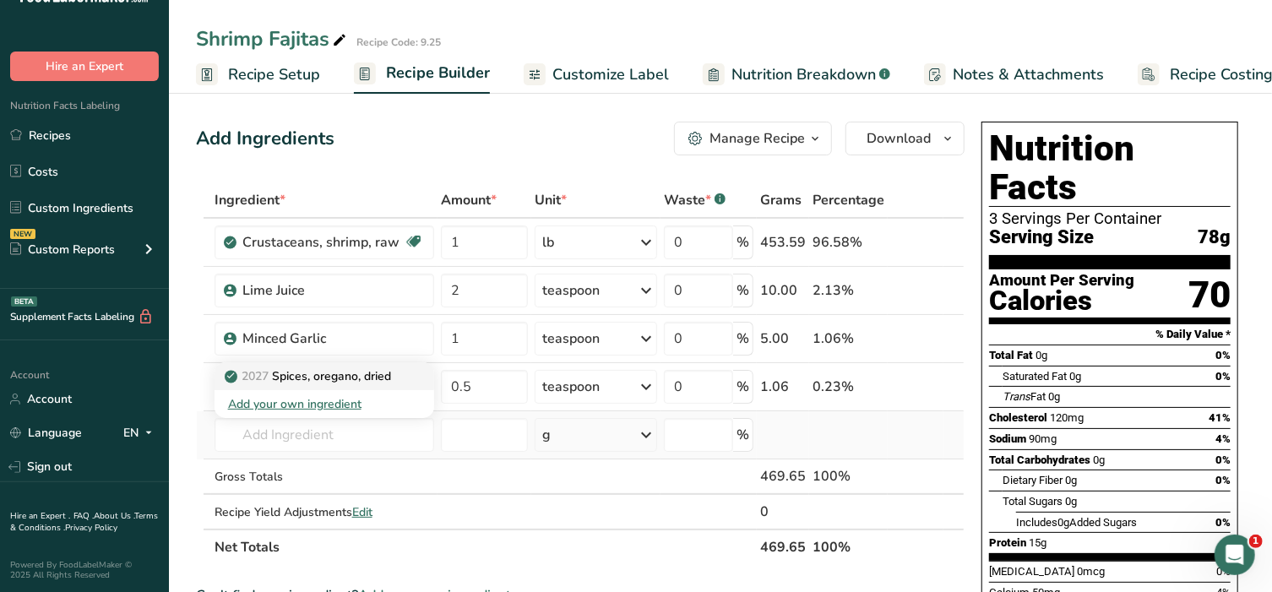
click at [309, 385] on link "2027 Spices, oregano, dried" at bounding box center [325, 376] width 220 height 28
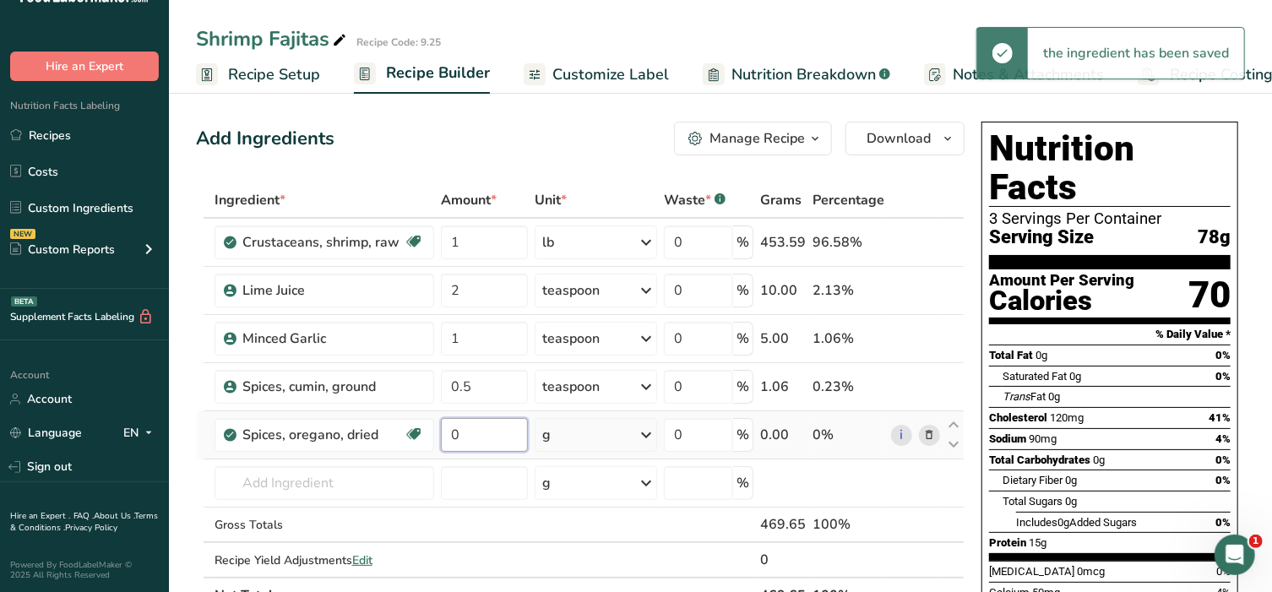
click at [479, 439] on input "0" at bounding box center [484, 435] width 87 height 34
click at [579, 438] on div "Ingredient * Amount * Unit * Waste * .a-a{fill:#347362;}.b-a{fill:#fff;} Grams …" at bounding box center [580, 397] width 769 height 431
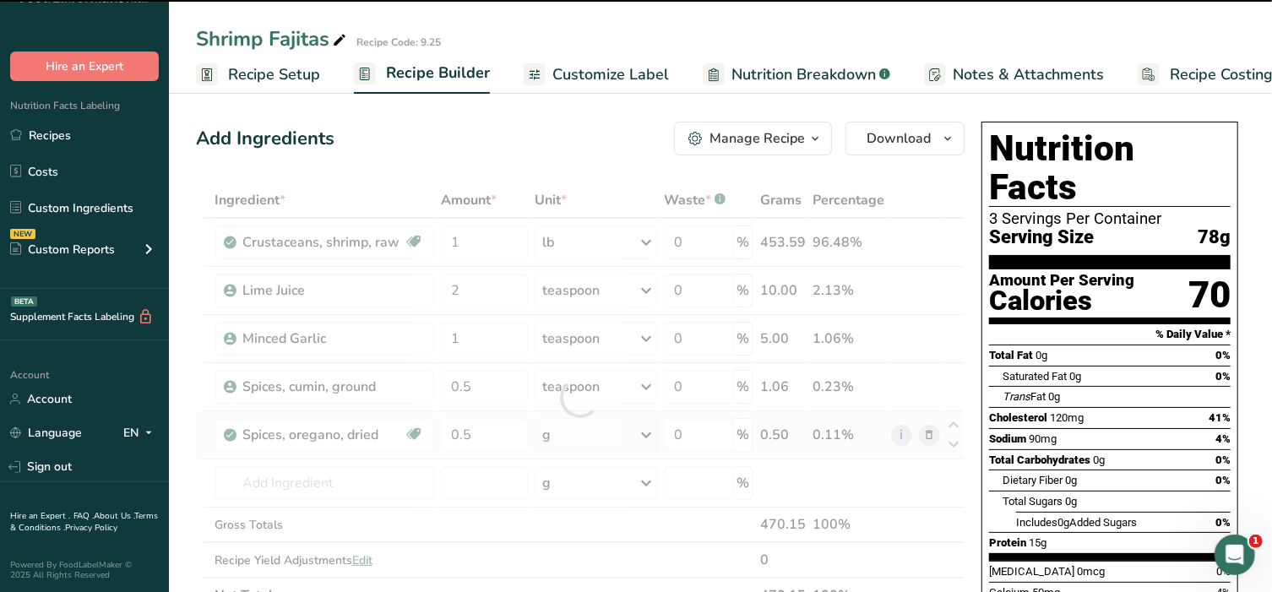
click at [579, 438] on div at bounding box center [580, 397] width 769 height 431
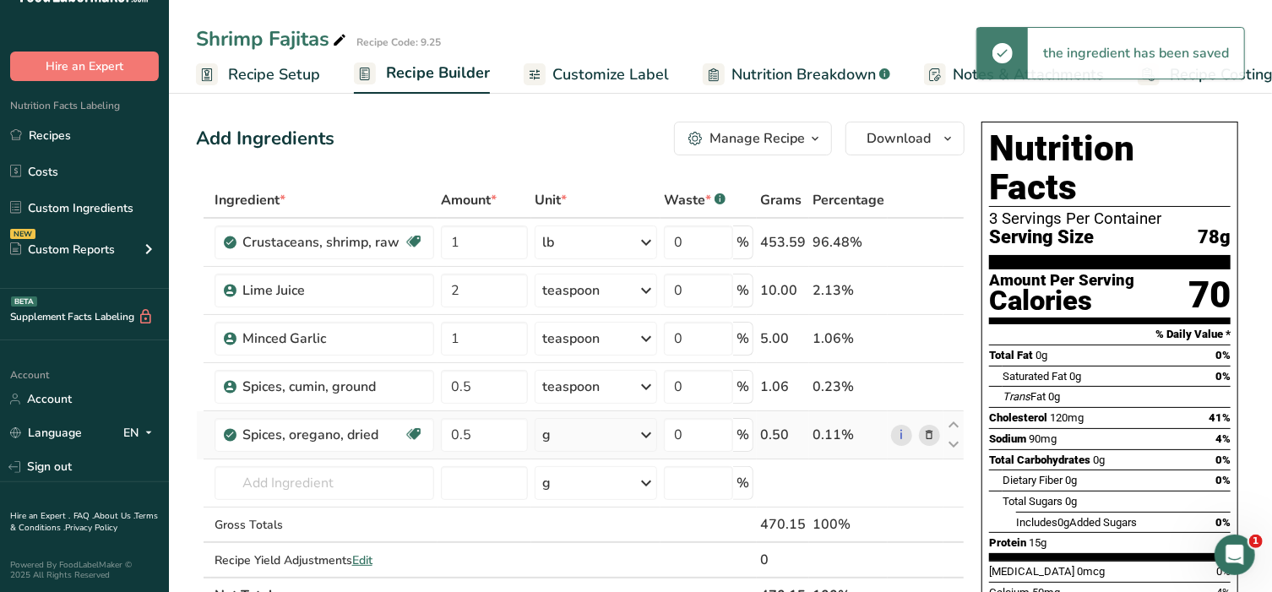
click at [579, 438] on div "g" at bounding box center [596, 435] width 122 height 34
click at [590, 523] on div "1 tsp, ground" at bounding box center [616, 516] width 142 height 24
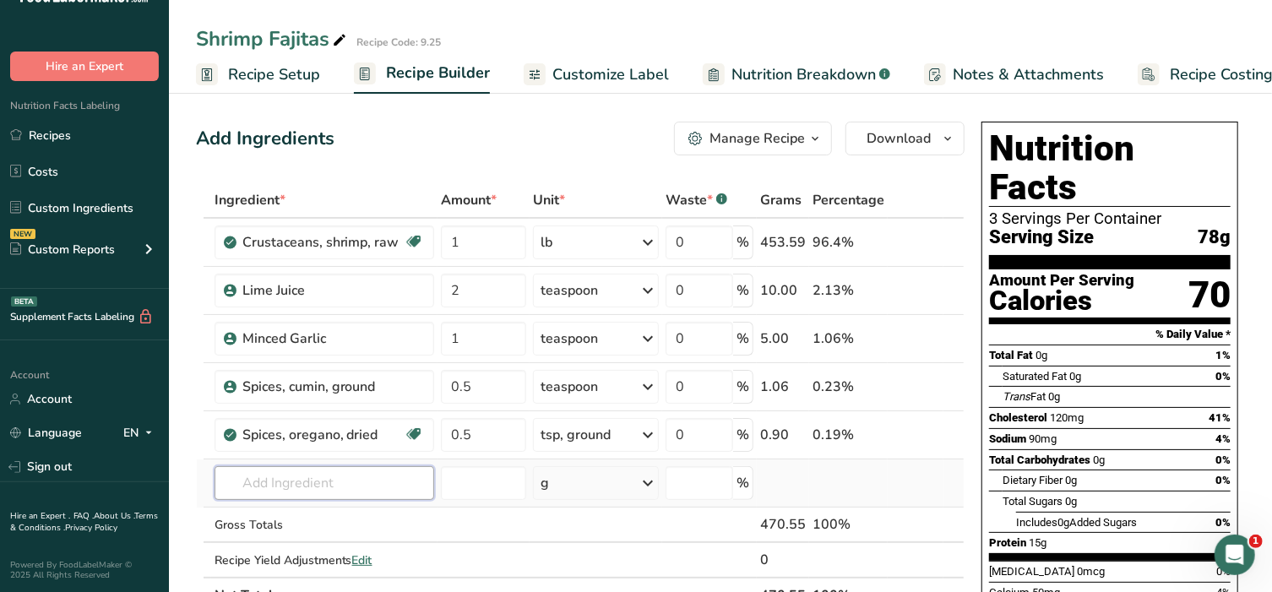
click at [315, 487] on input "text" at bounding box center [325, 483] width 220 height 34
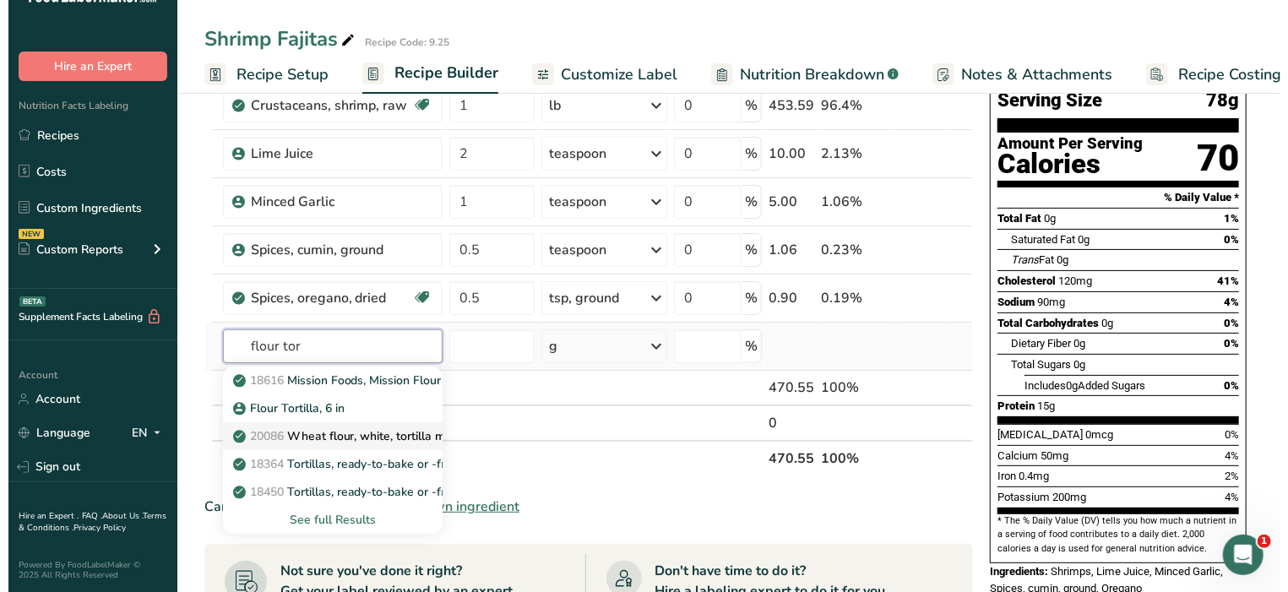
scroll to position [176, 0]
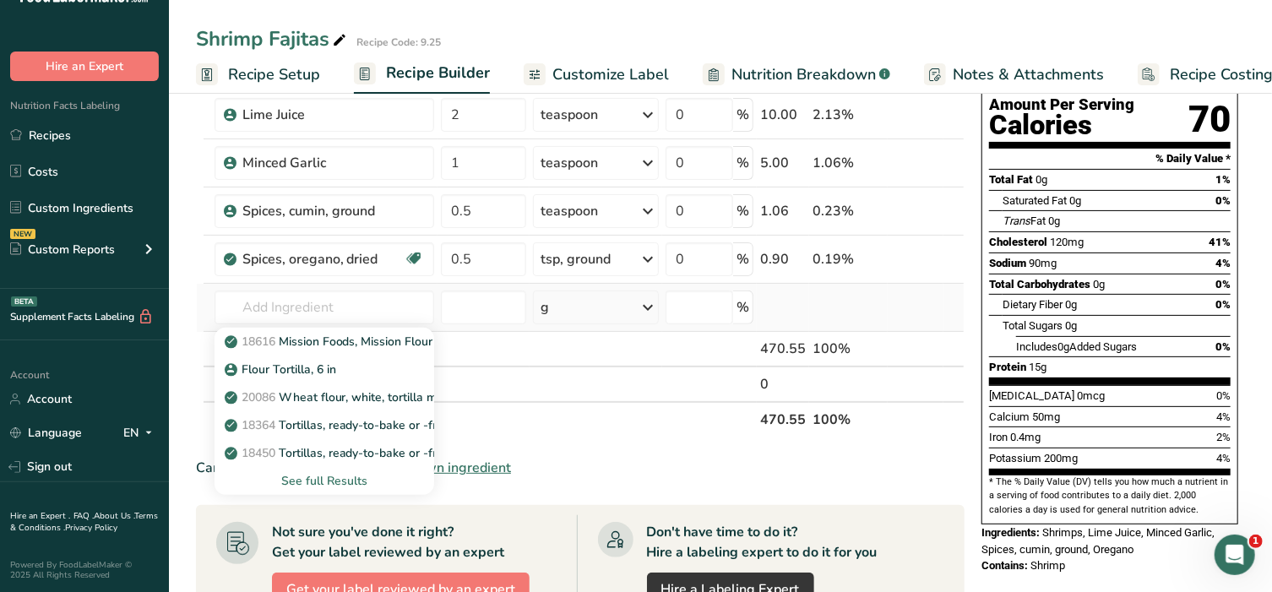
click at [312, 482] on div "See full Results" at bounding box center [324, 481] width 193 height 18
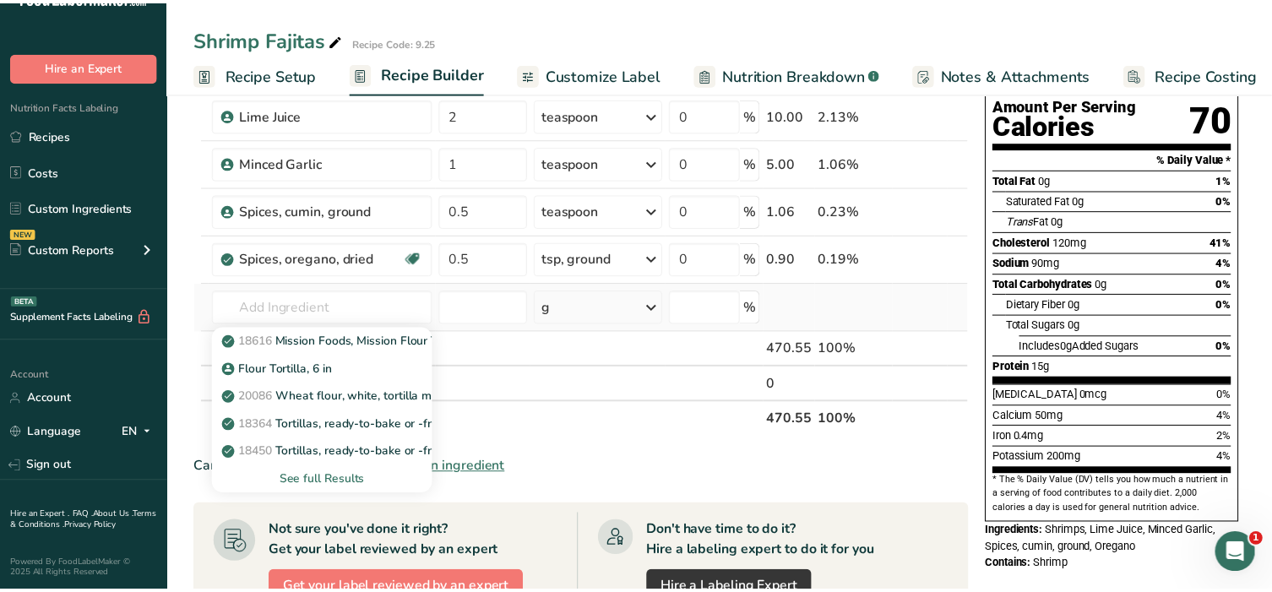
scroll to position [0, 0]
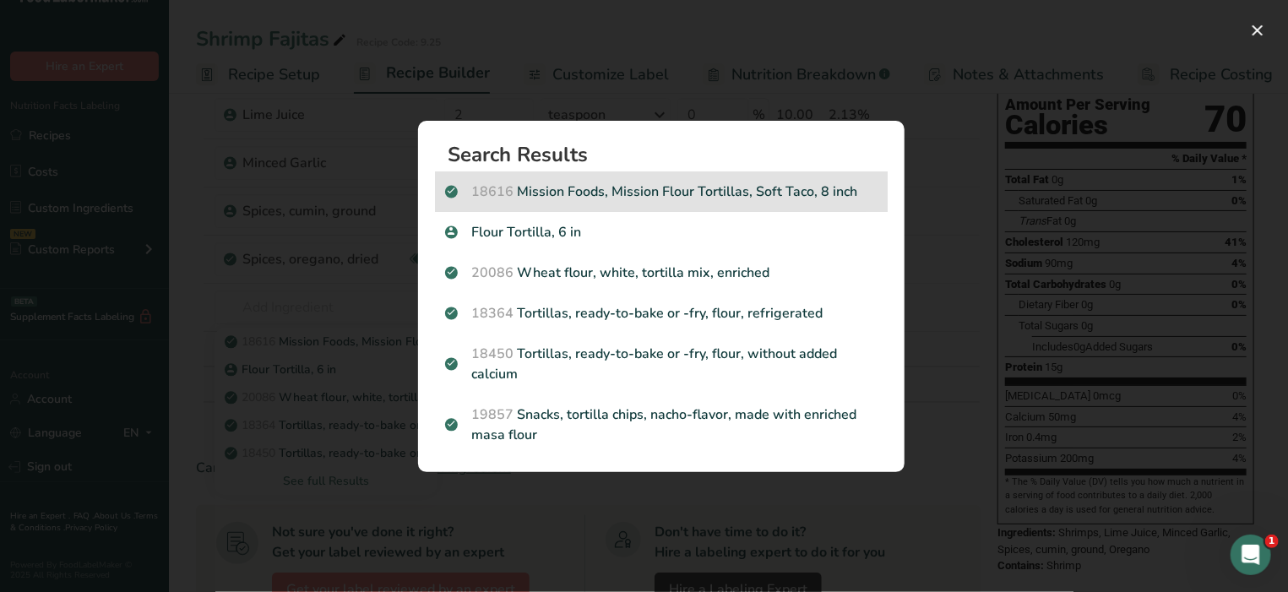
click at [764, 186] on p "18616 Mission Foods, Mission Flour Tortillas, Soft Taco, 8 inch" at bounding box center [661, 192] width 432 height 20
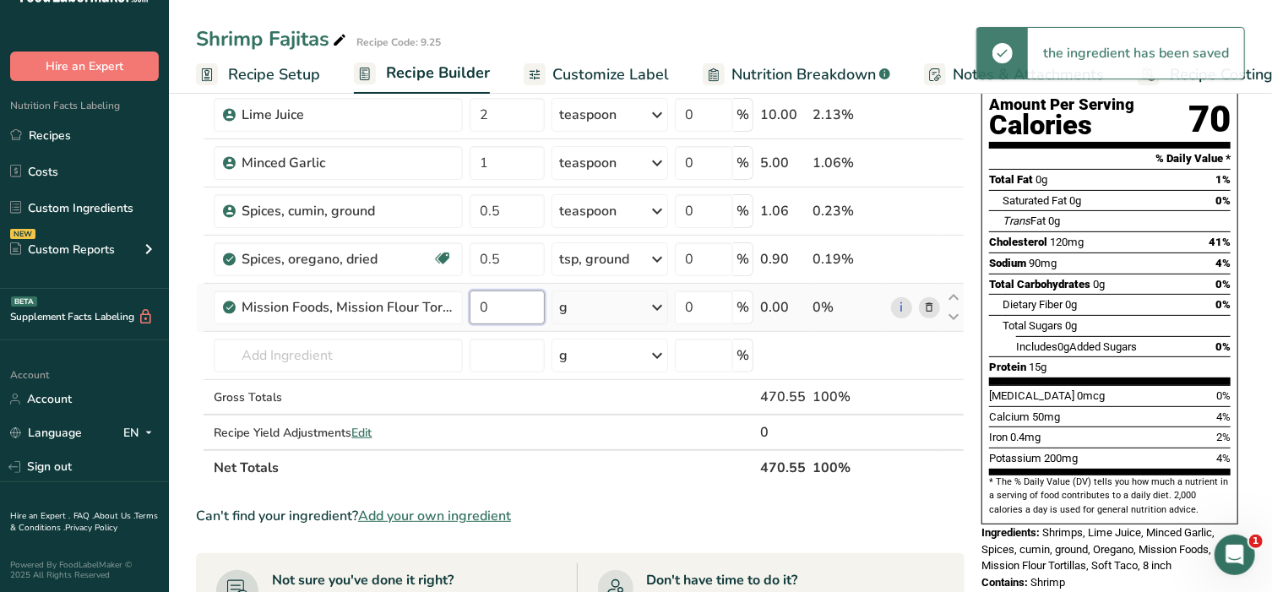
click at [499, 305] on input "0" at bounding box center [507, 308] width 75 height 34
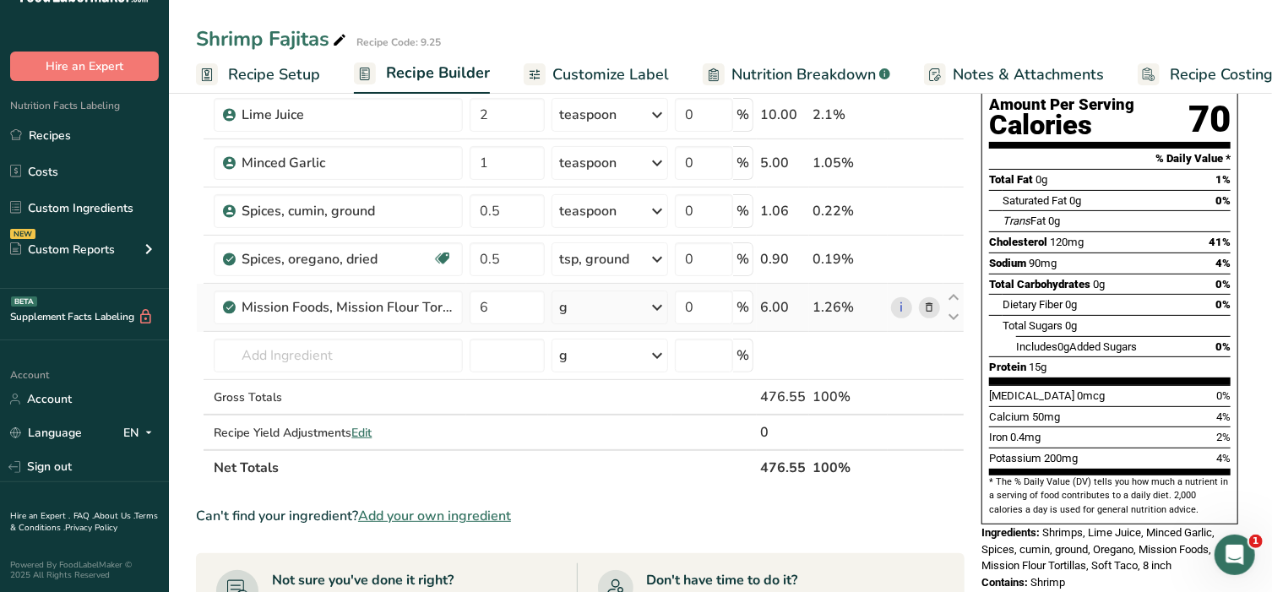
click at [601, 301] on div "Ingredient * Amount * Unit * Waste * .a-a{fill:#347362;}.b-a{fill:#fff;} Grams …" at bounding box center [580, 246] width 769 height 479
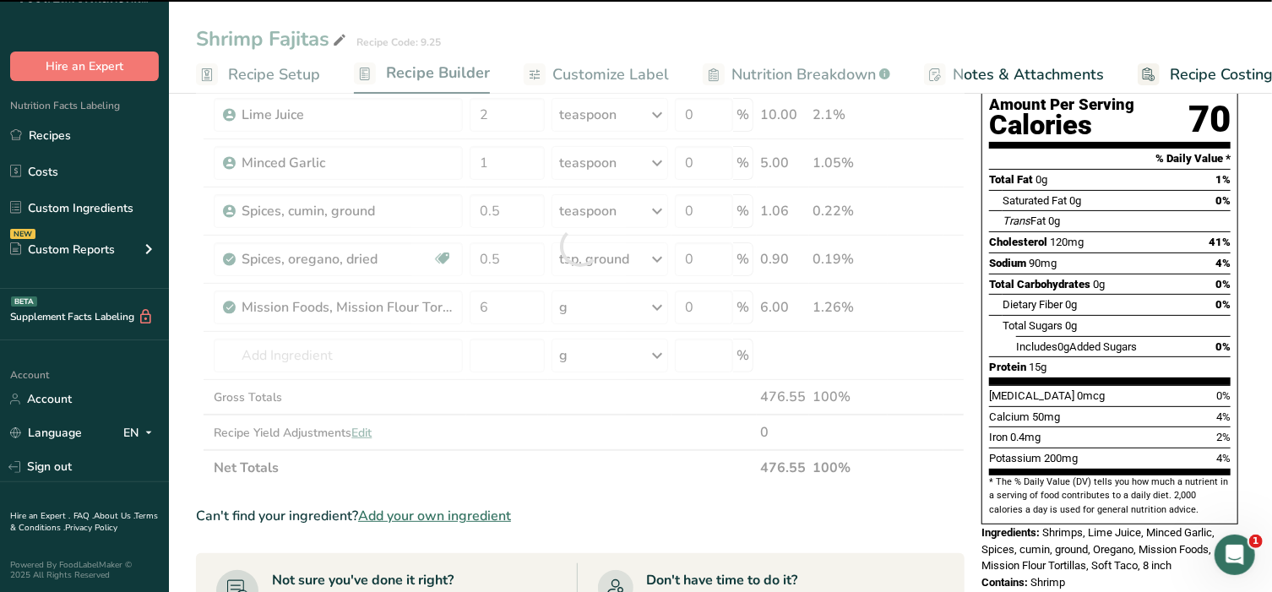
click at [602, 301] on div "g" at bounding box center [610, 308] width 117 height 34
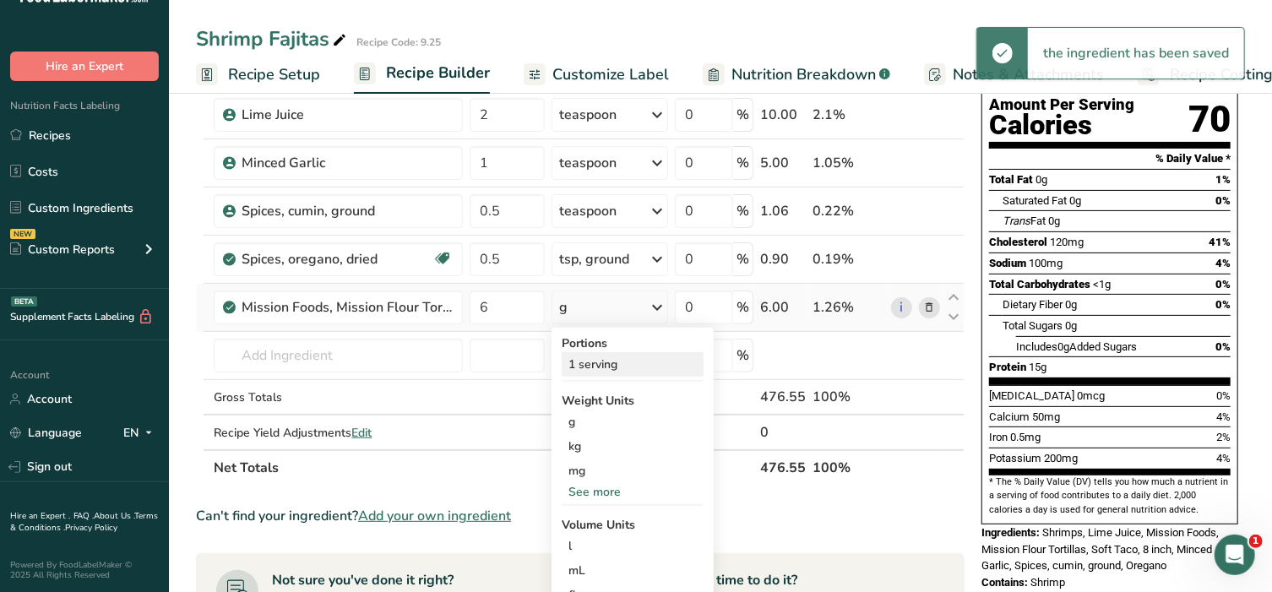
click at [607, 356] on div "1 serving" at bounding box center [633, 364] width 142 height 24
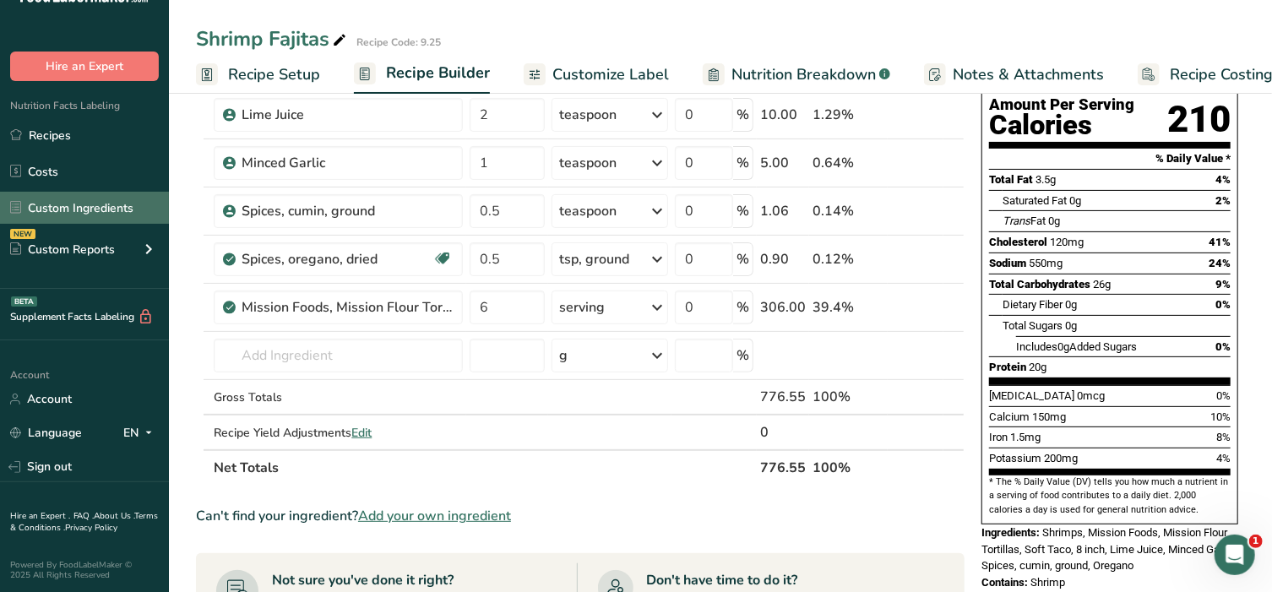
click at [86, 213] on link "Custom Ingredients" at bounding box center [84, 208] width 169 height 32
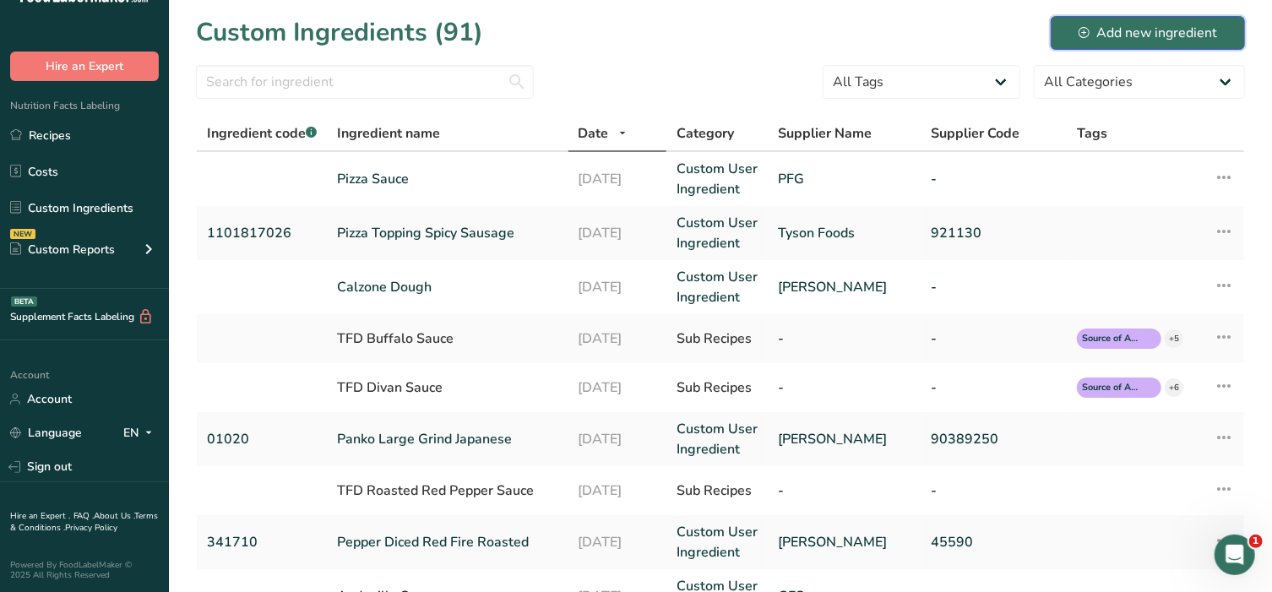
click at [1147, 26] on div "Add new ingredient" at bounding box center [1148, 33] width 139 height 20
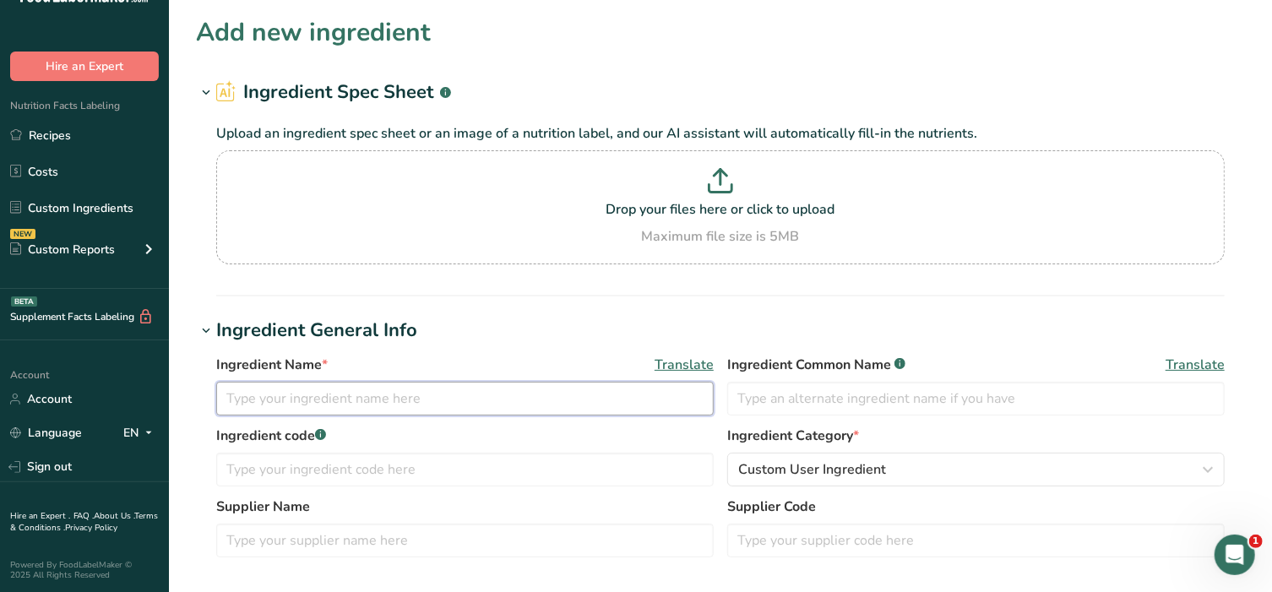
click at [308, 388] on input "text" at bounding box center [465, 399] width 498 height 34
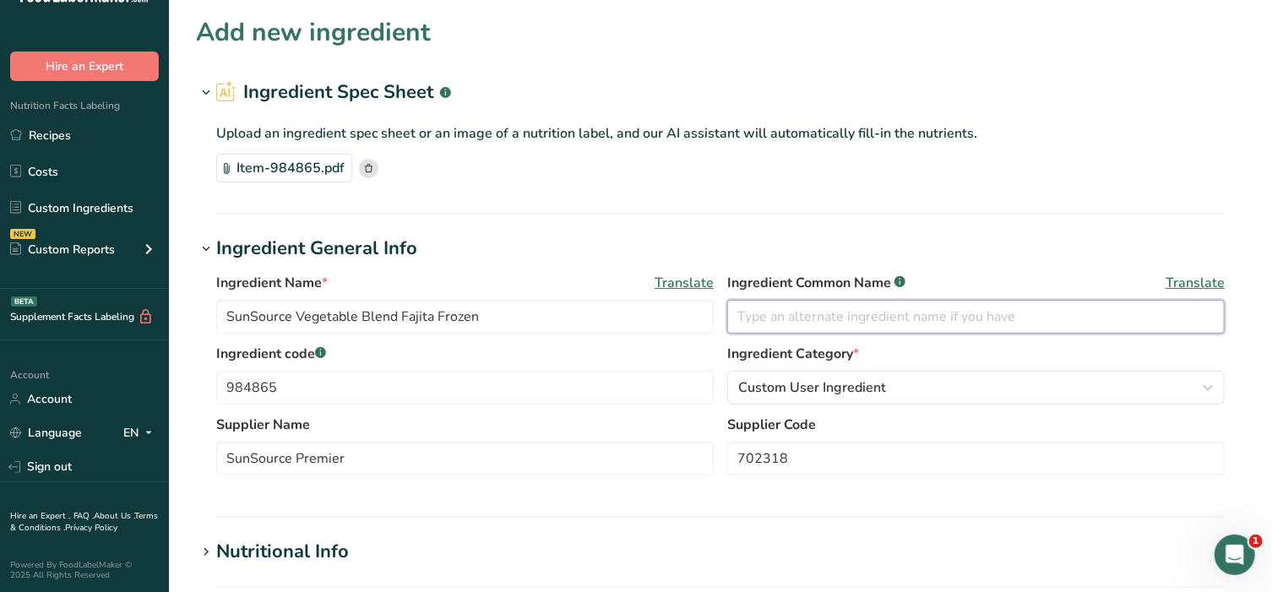
click at [845, 314] on input "text" at bounding box center [976, 317] width 498 height 34
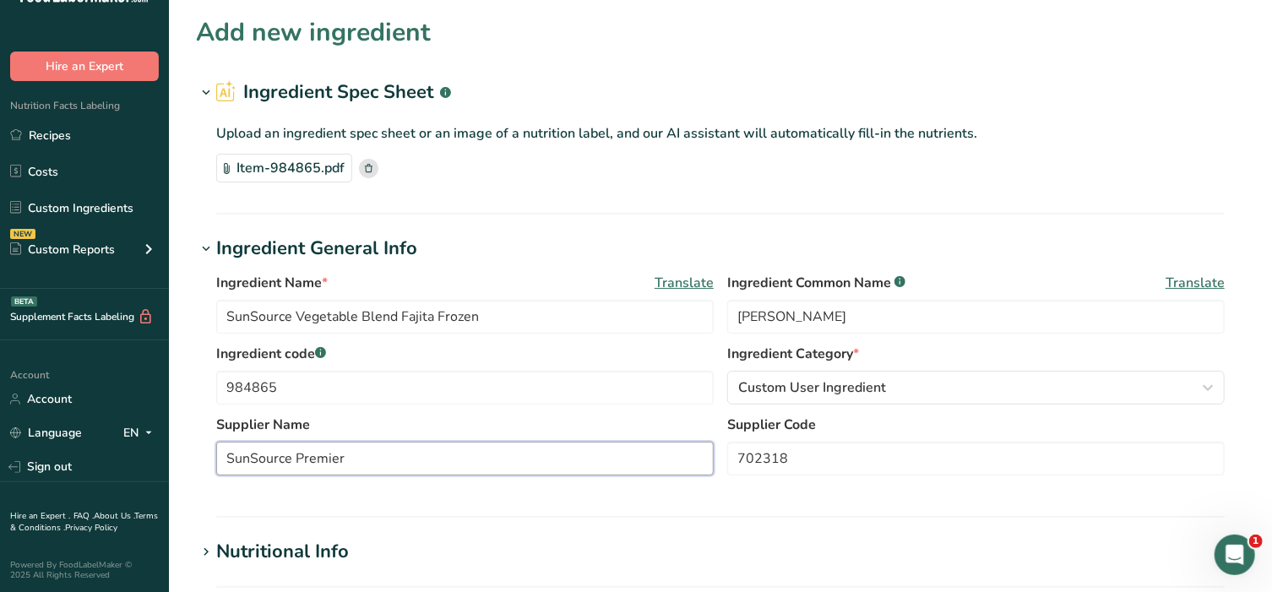
click at [412, 467] on input "SunSource Premier" at bounding box center [465, 459] width 498 height 34
drag, startPoint x: 412, startPoint y: 467, endPoint x: 145, endPoint y: 454, distance: 267.3
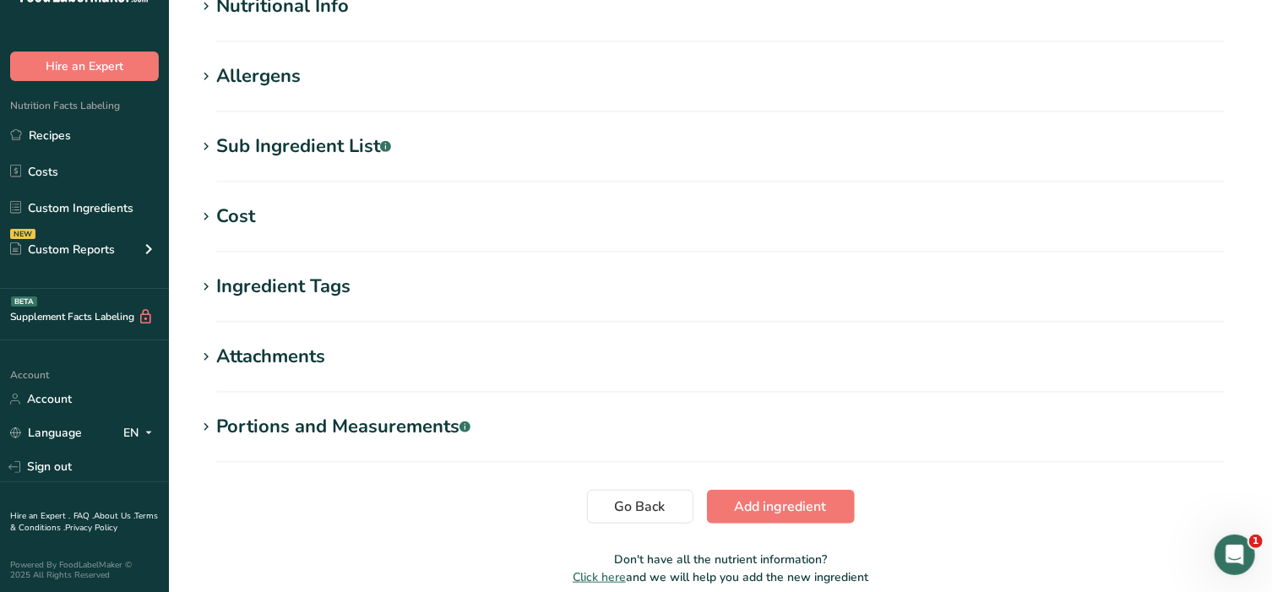
scroll to position [563, 0]
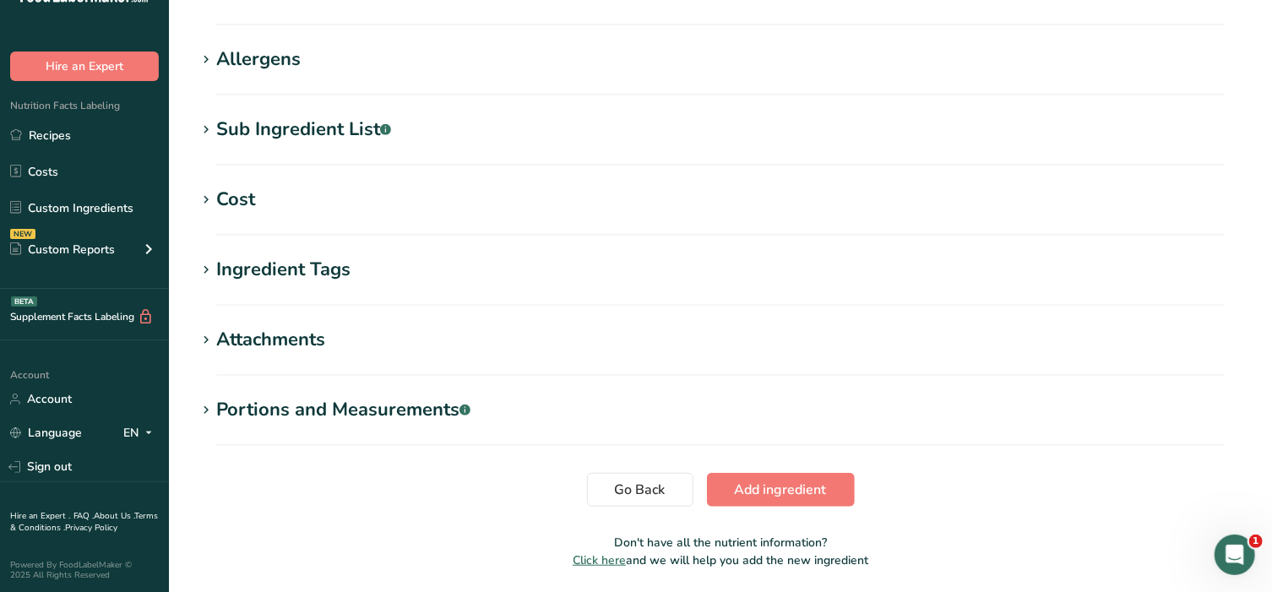
click at [207, 411] on icon at bounding box center [206, 411] width 15 height 24
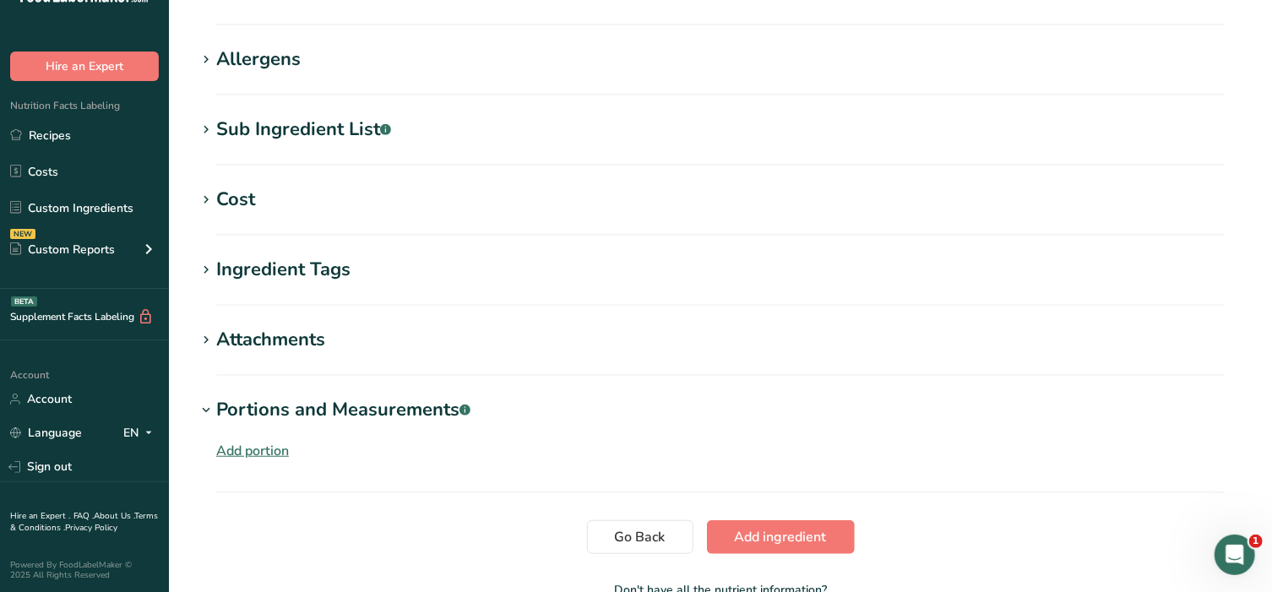
click at [245, 444] on div "Add portion" at bounding box center [252, 451] width 73 height 20
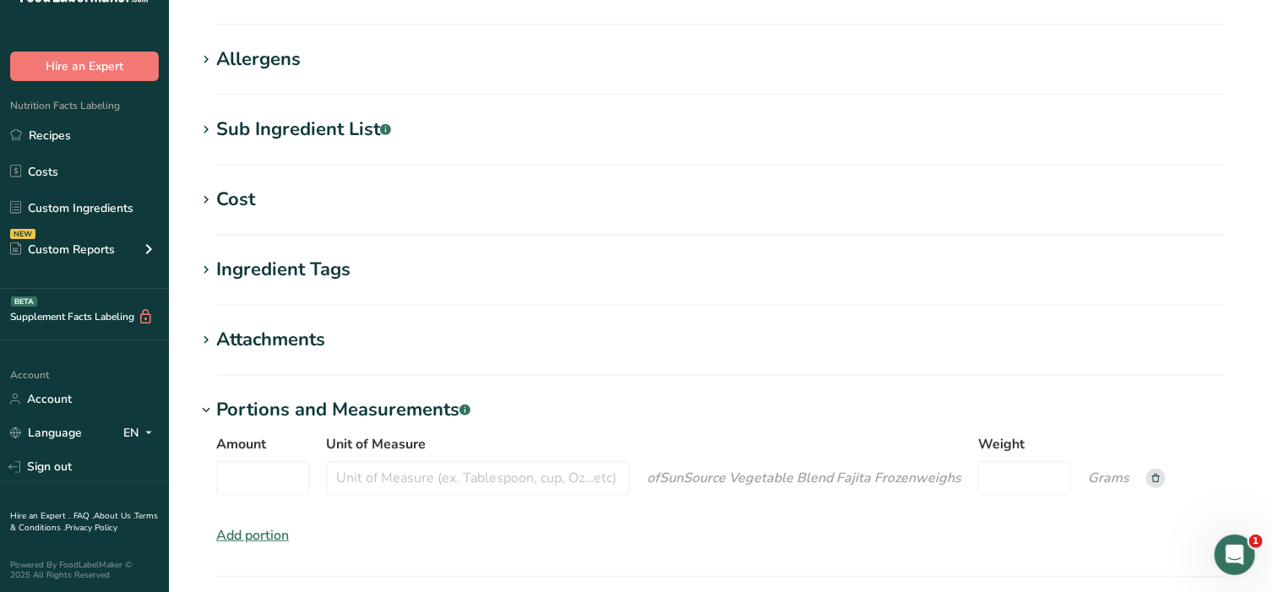
click at [253, 453] on label "Amount" at bounding box center [262, 444] width 93 height 20
click at [253, 461] on input "Amount" at bounding box center [262, 478] width 93 height 34
click at [422, 468] on input "Unit of Measure" at bounding box center [478, 478] width 304 height 34
click at [1029, 467] on input "Weight" at bounding box center [1024, 478] width 93 height 34
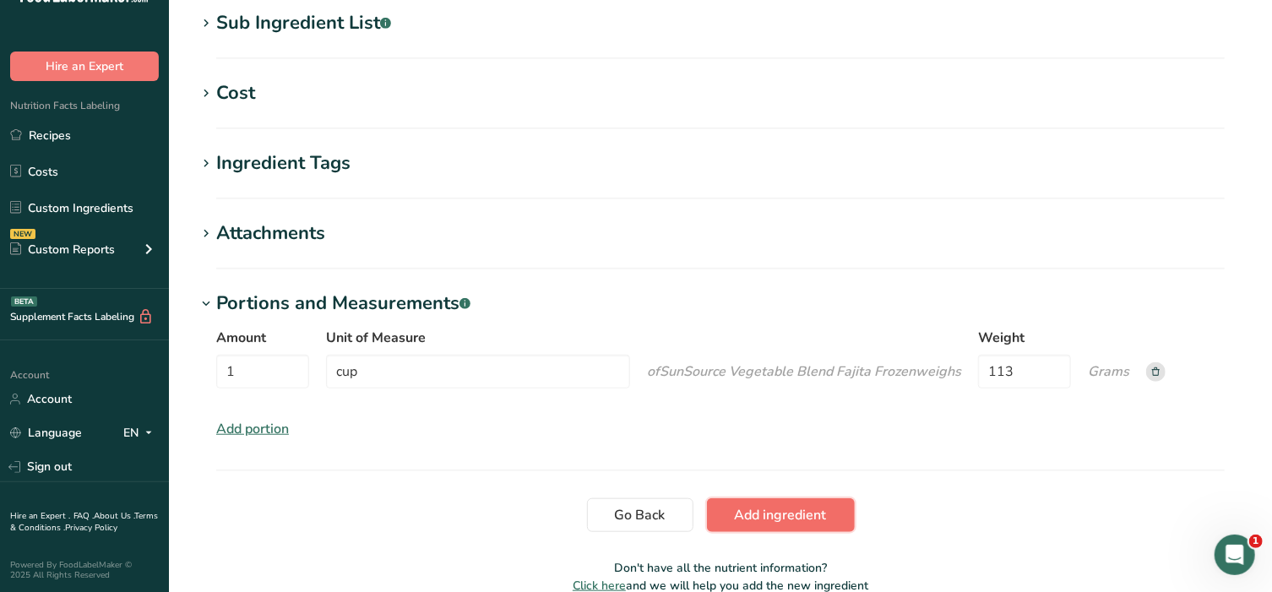
click at [788, 519] on span "Add ingredient" at bounding box center [781, 515] width 92 height 20
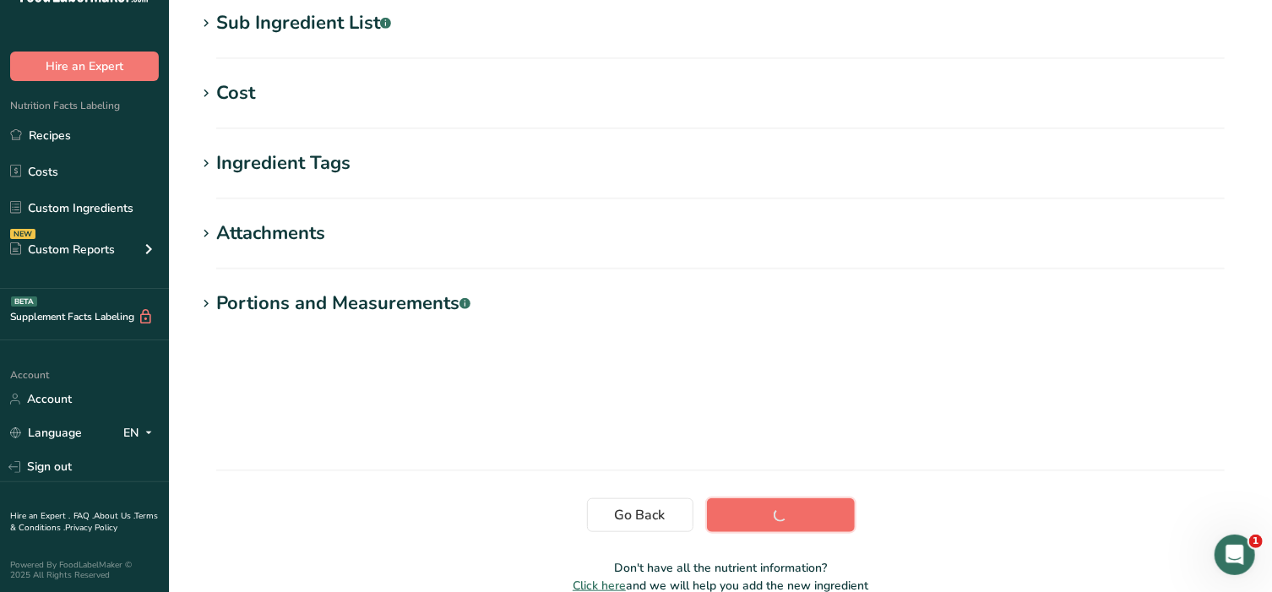
scroll to position [301, 0]
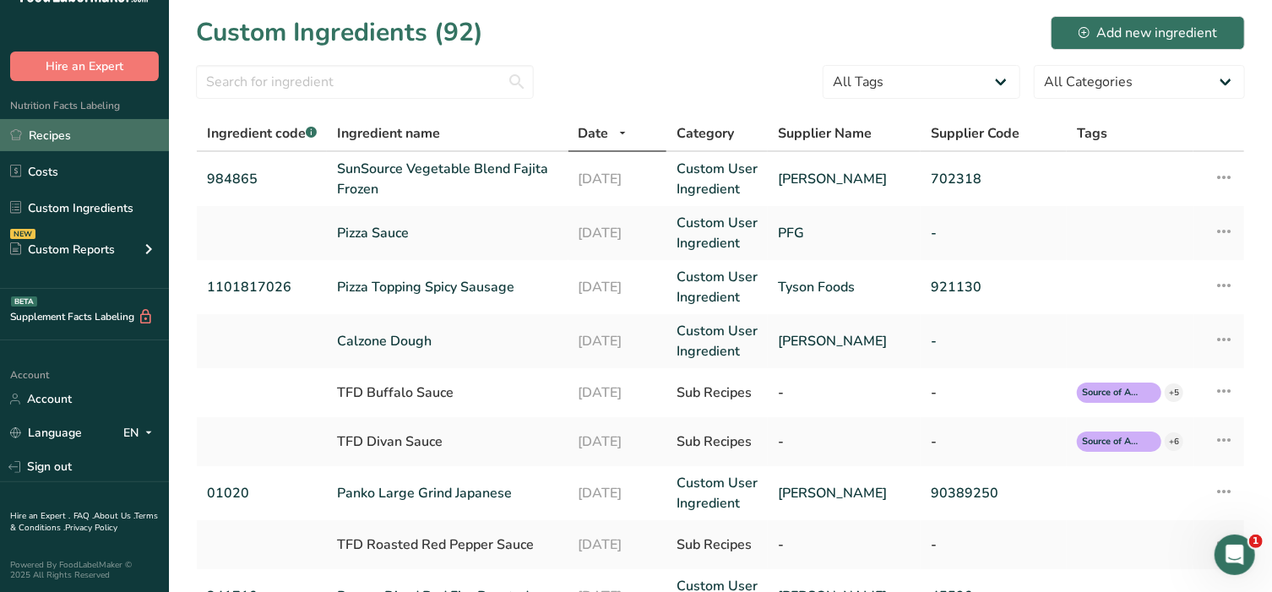
click at [67, 140] on link "Recipes" at bounding box center [84, 135] width 169 height 32
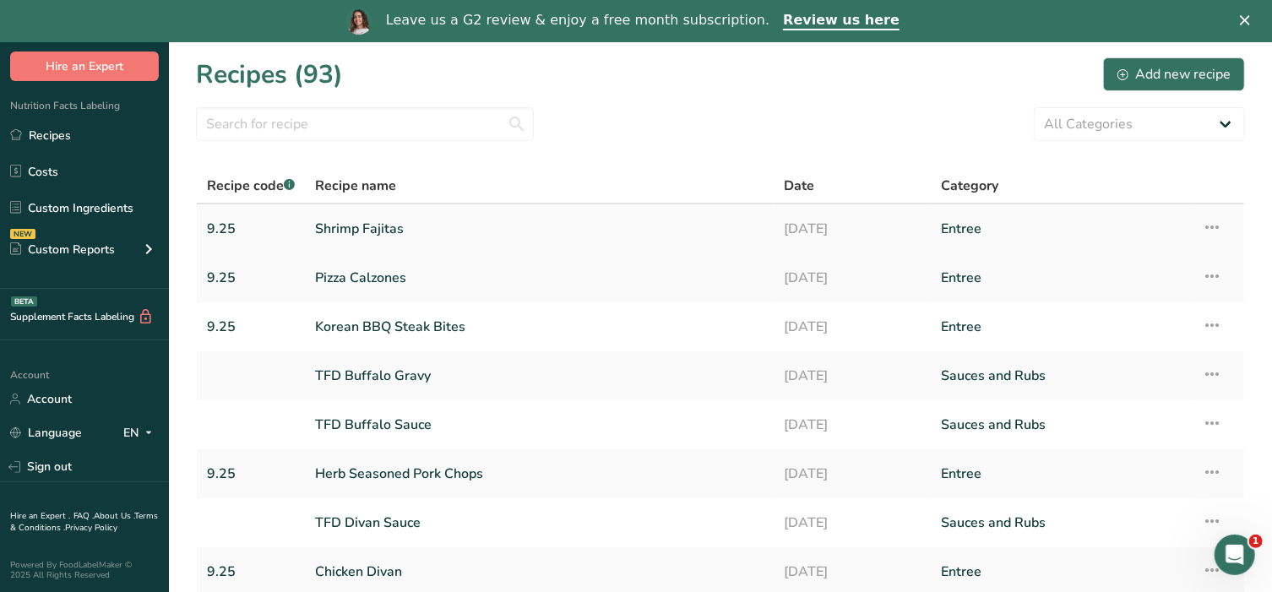
click at [352, 226] on link "Shrimp Fajitas" at bounding box center [539, 228] width 449 height 35
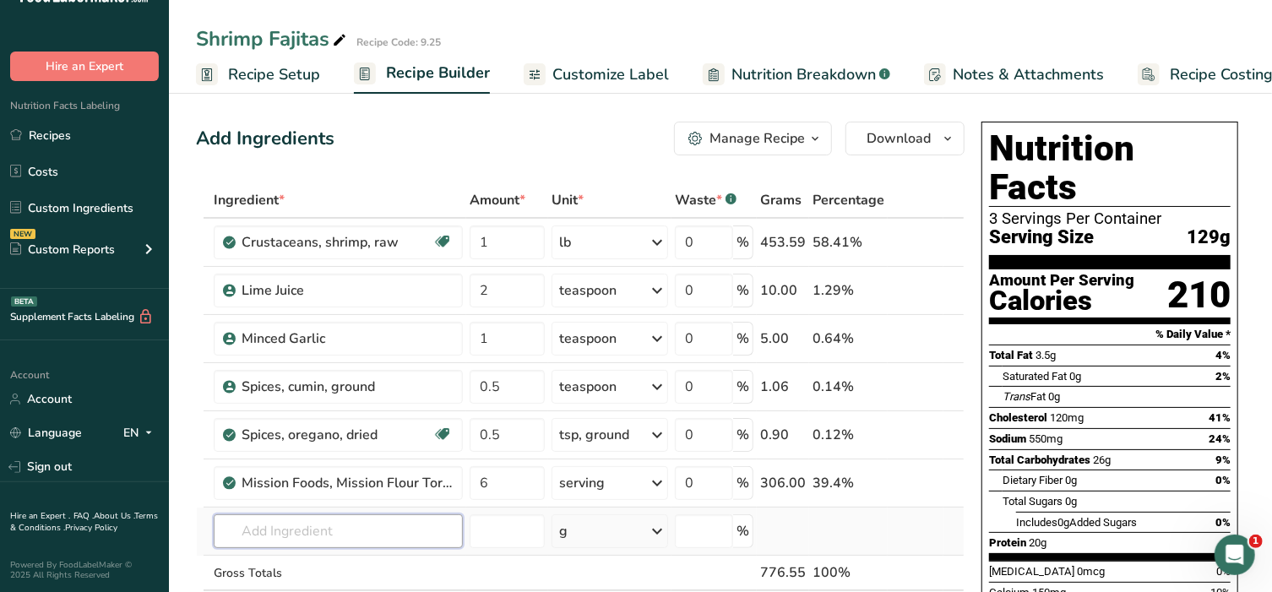
click at [322, 519] on input "text" at bounding box center [338, 531] width 249 height 34
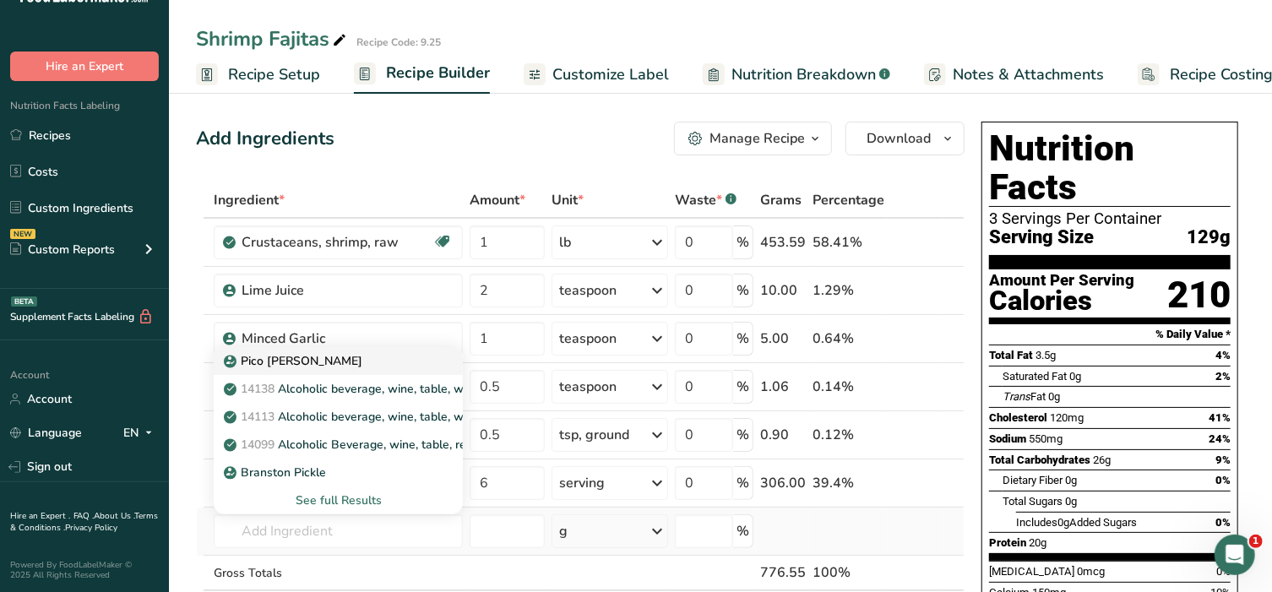
click at [319, 354] on div "Pico [PERSON_NAME]" at bounding box center [324, 361] width 195 height 18
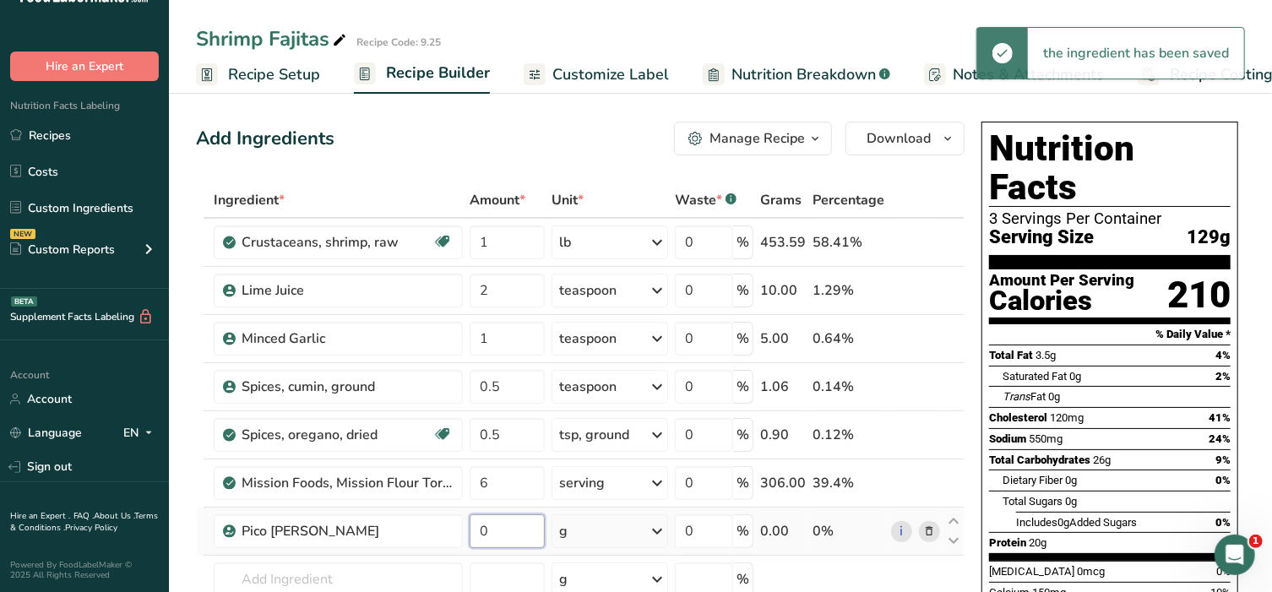
click at [508, 538] on input "0" at bounding box center [507, 531] width 75 height 34
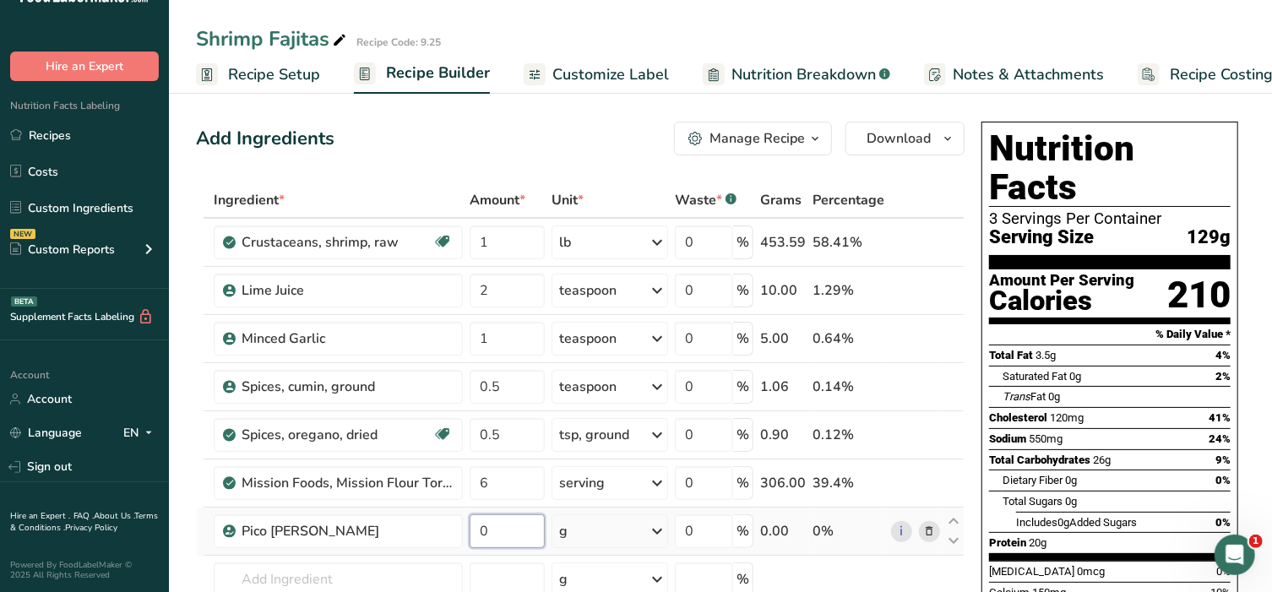
click at [492, 532] on input "0" at bounding box center [507, 531] width 75 height 34
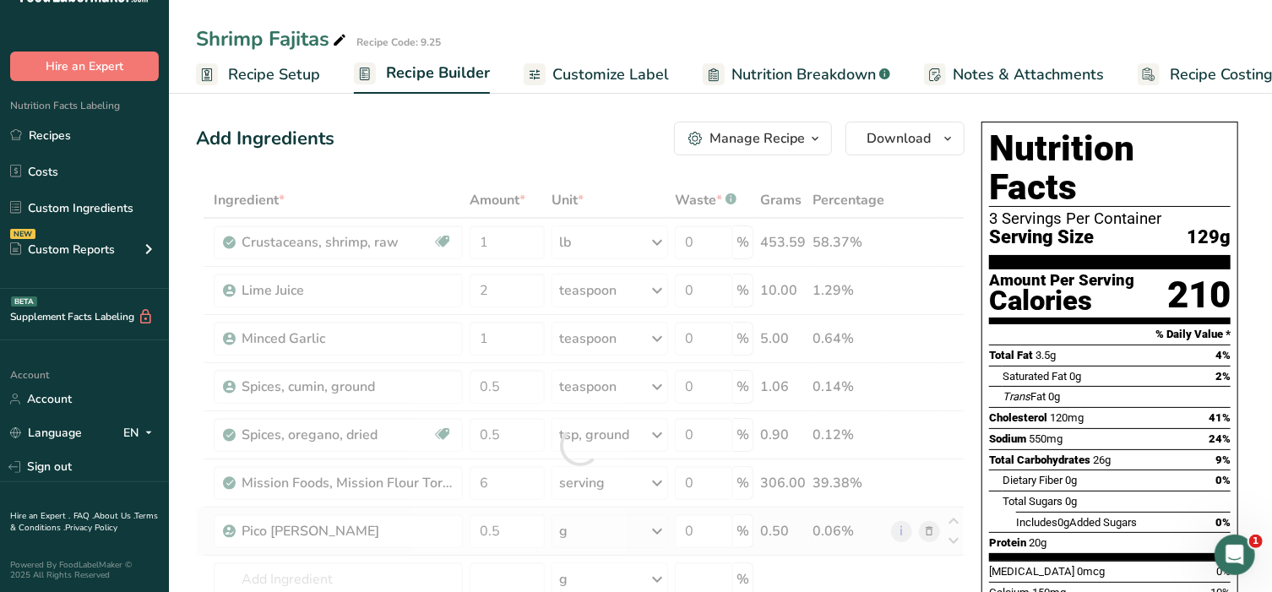
click at [585, 532] on div "Ingredient * Amount * Unit * Waste * .a-a{fill:#347362;}.b-a{fill:#fff;} Grams …" at bounding box center [580, 445] width 769 height 527
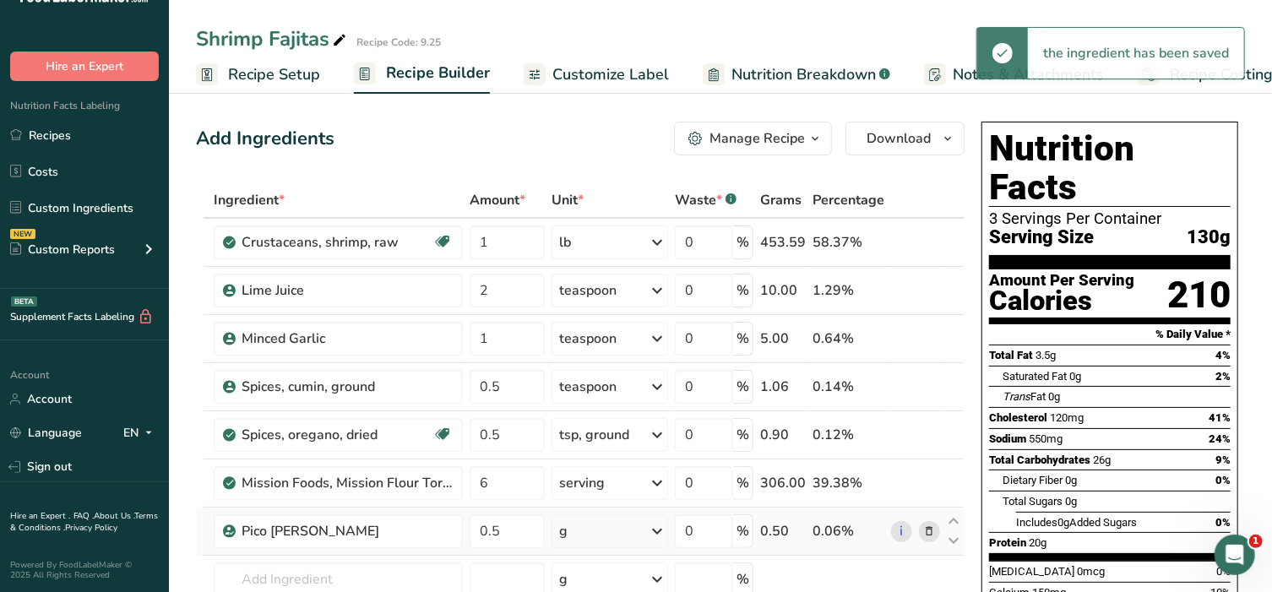
click at [650, 530] on icon at bounding box center [657, 531] width 20 height 30
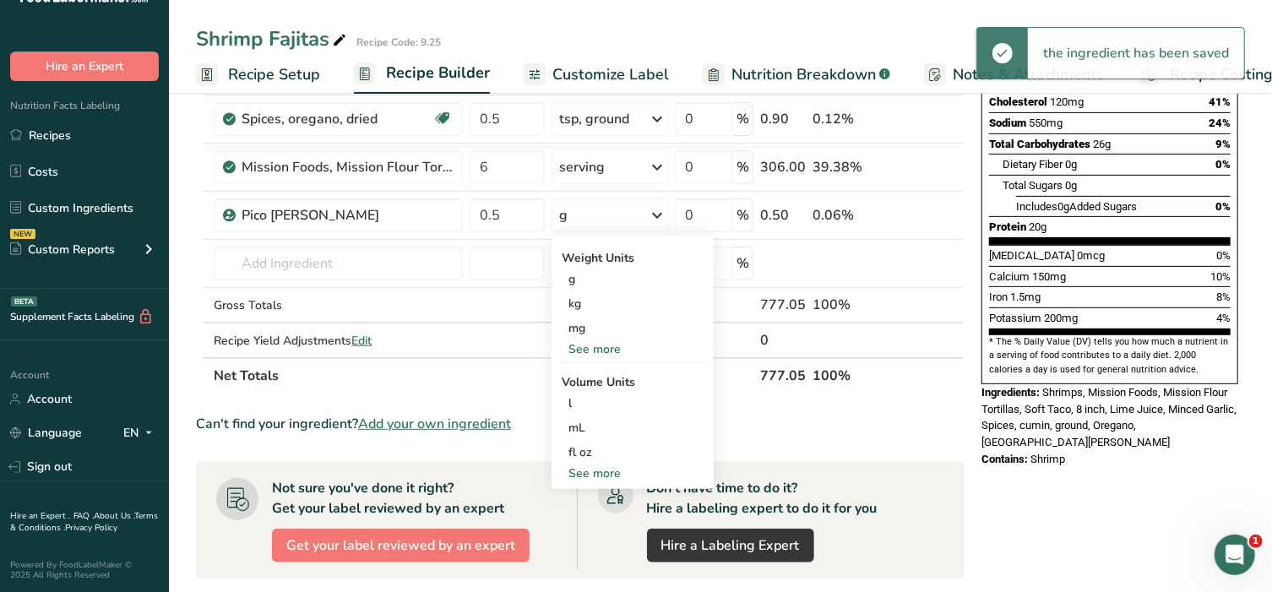
scroll to position [317, 0]
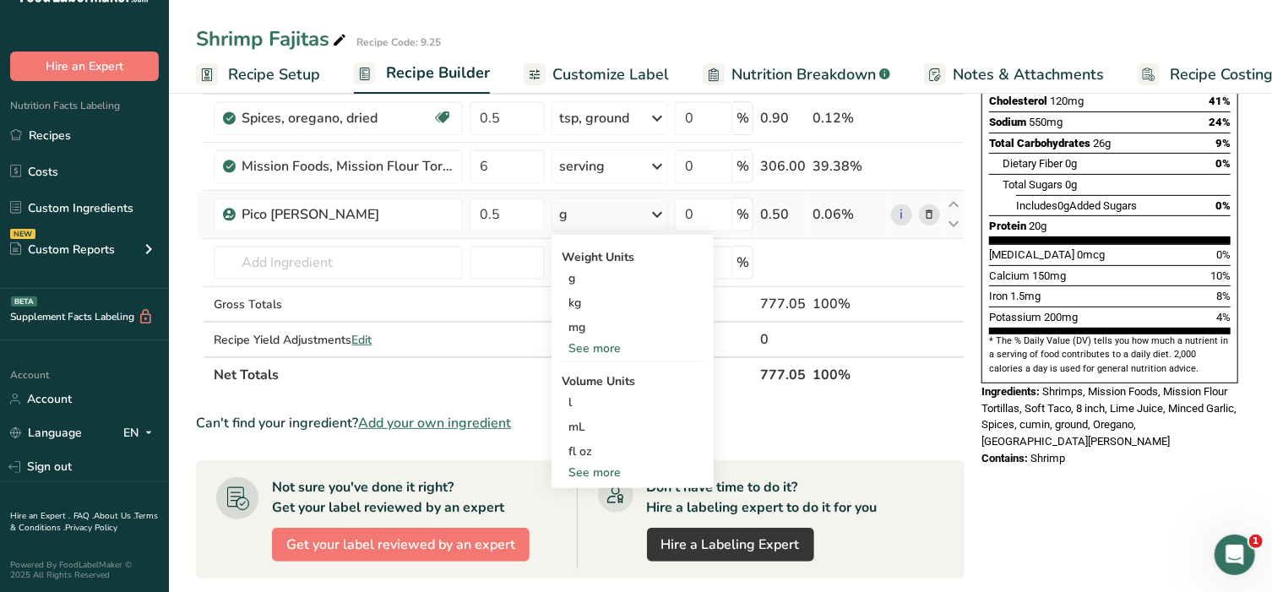
click at [596, 474] on div "See more" at bounding box center [633, 473] width 142 height 18
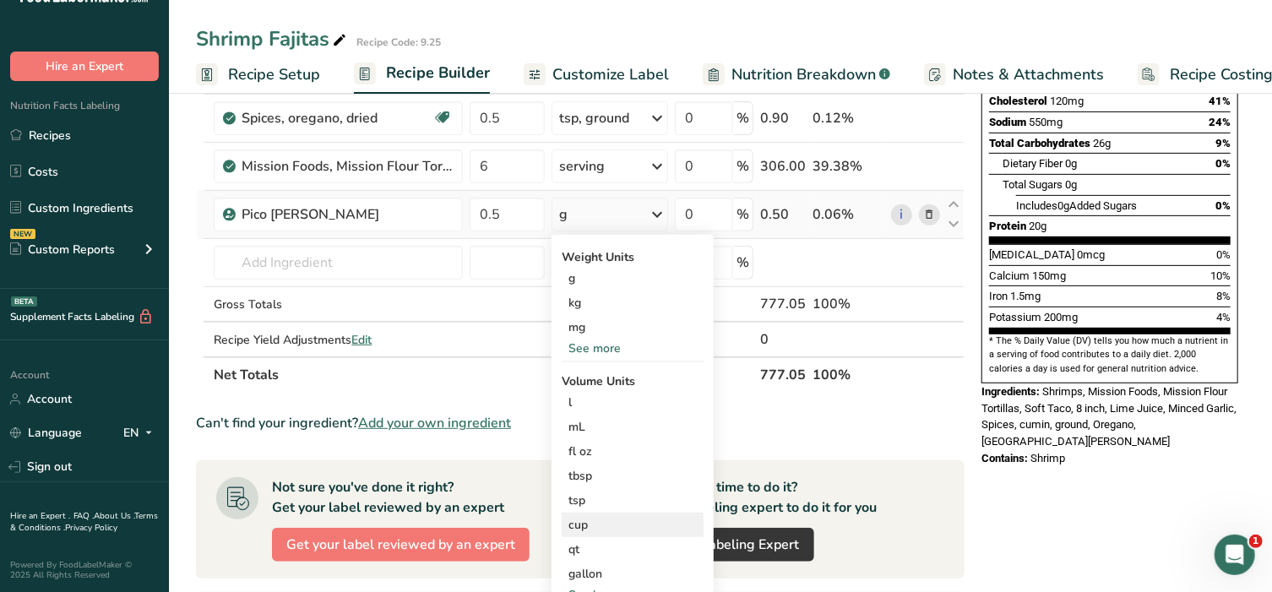
click at [595, 519] on div "cup" at bounding box center [632, 525] width 128 height 18
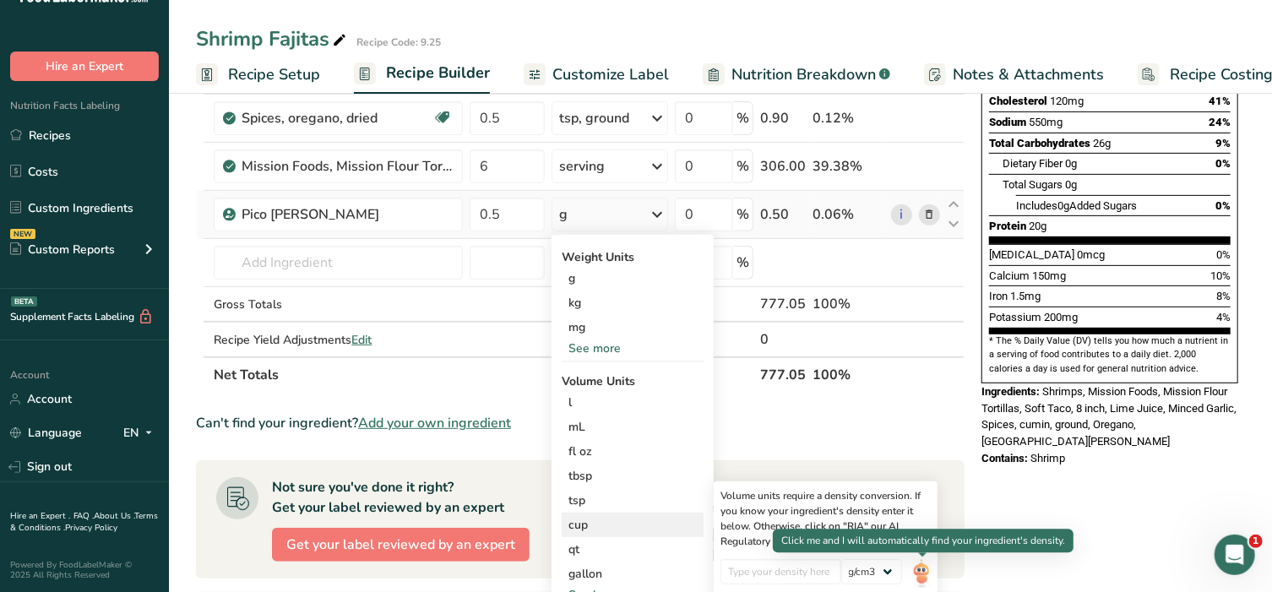
click at [922, 574] on img at bounding box center [921, 574] width 19 height 30
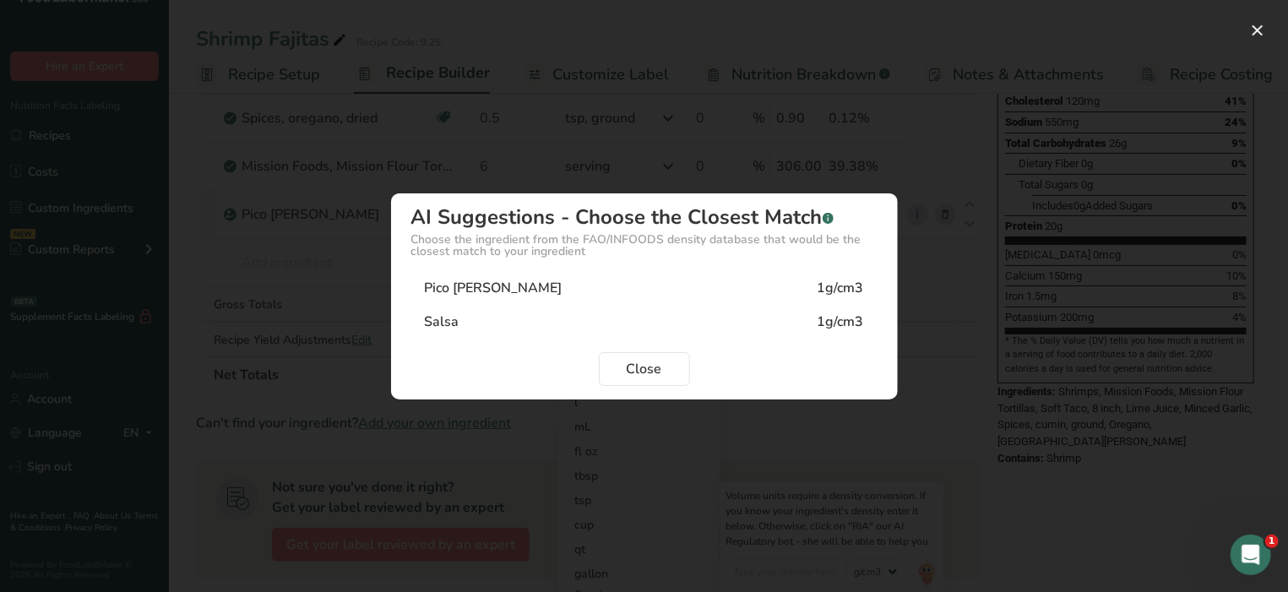
click at [481, 292] on div "Pico [PERSON_NAME]" at bounding box center [494, 288] width 138 height 20
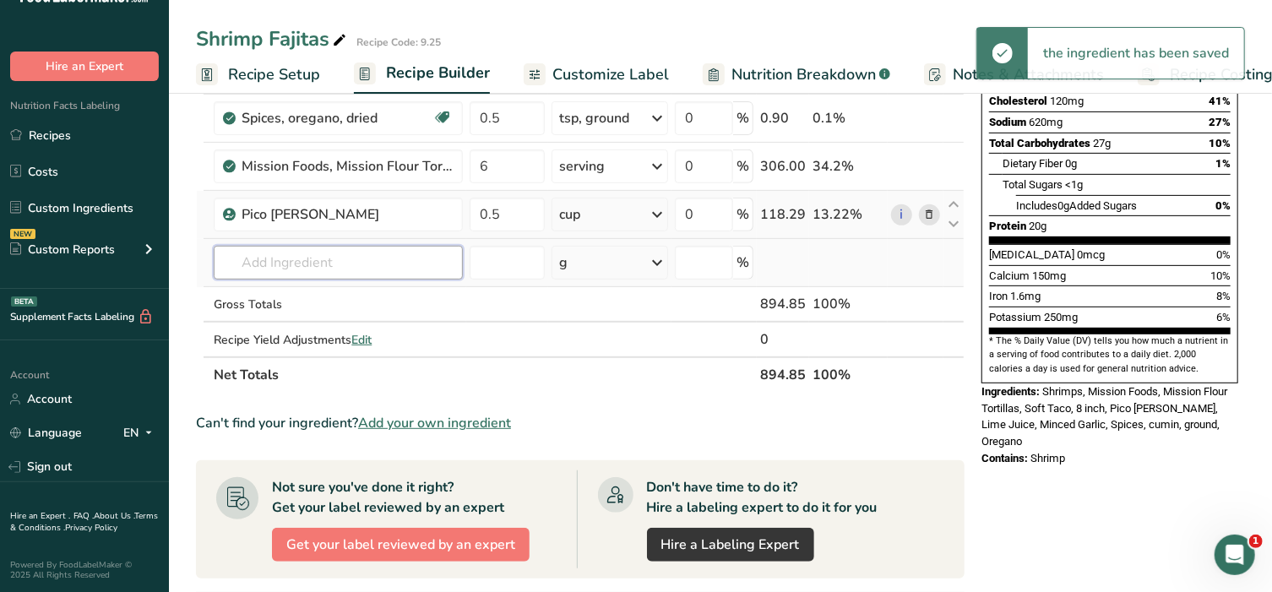
click at [282, 249] on input "text" at bounding box center [338, 263] width 249 height 34
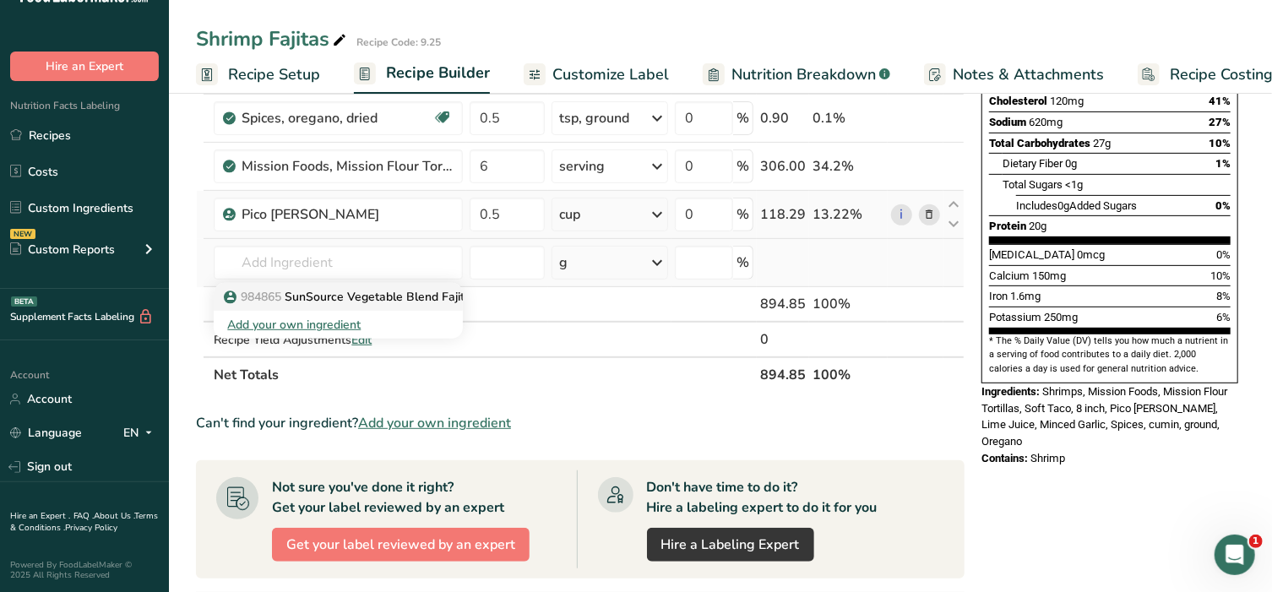
click at [304, 300] on p "984865 SunSource Vegetable Blend Fajita Frozen" at bounding box center [369, 297] width 285 height 18
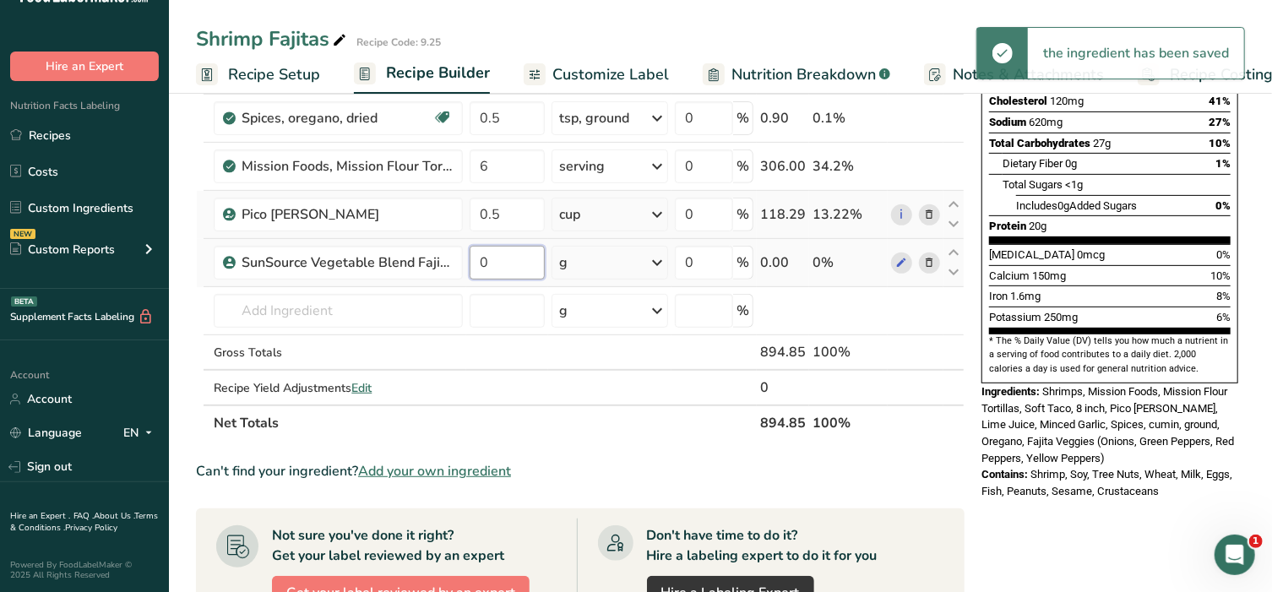
click at [502, 256] on input "0" at bounding box center [507, 263] width 75 height 34
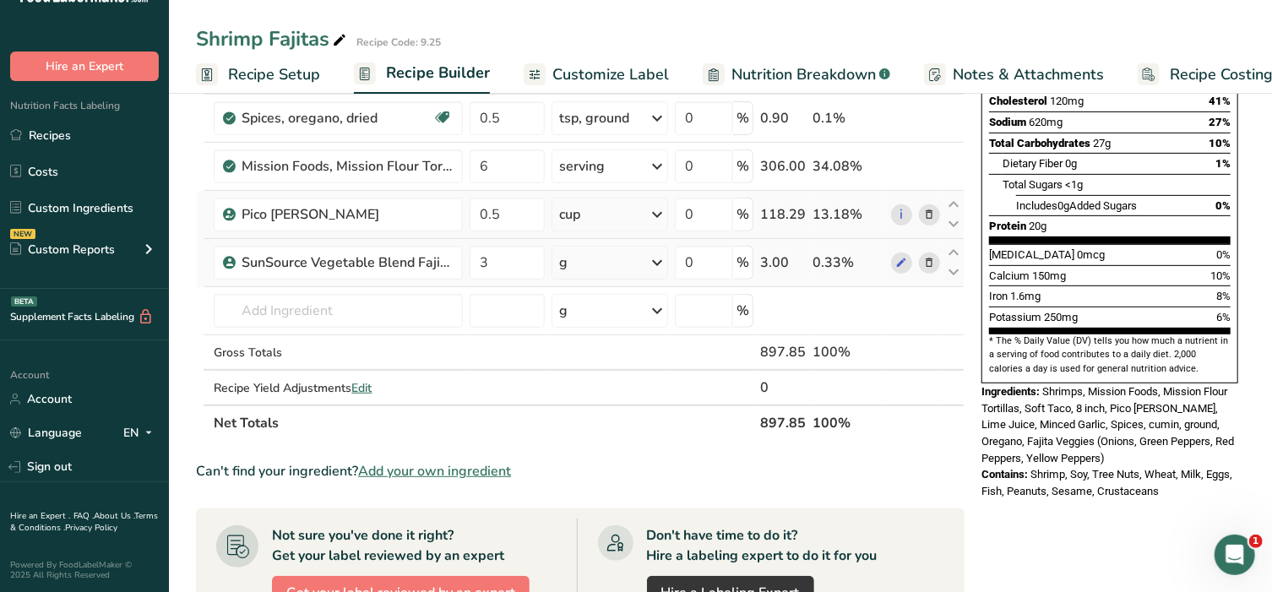
click at [653, 259] on div "Ingredient * Amount * Unit * Waste * .a-a{fill:#347362;}.b-a{fill:#fff;} Grams …" at bounding box center [580, 153] width 769 height 575
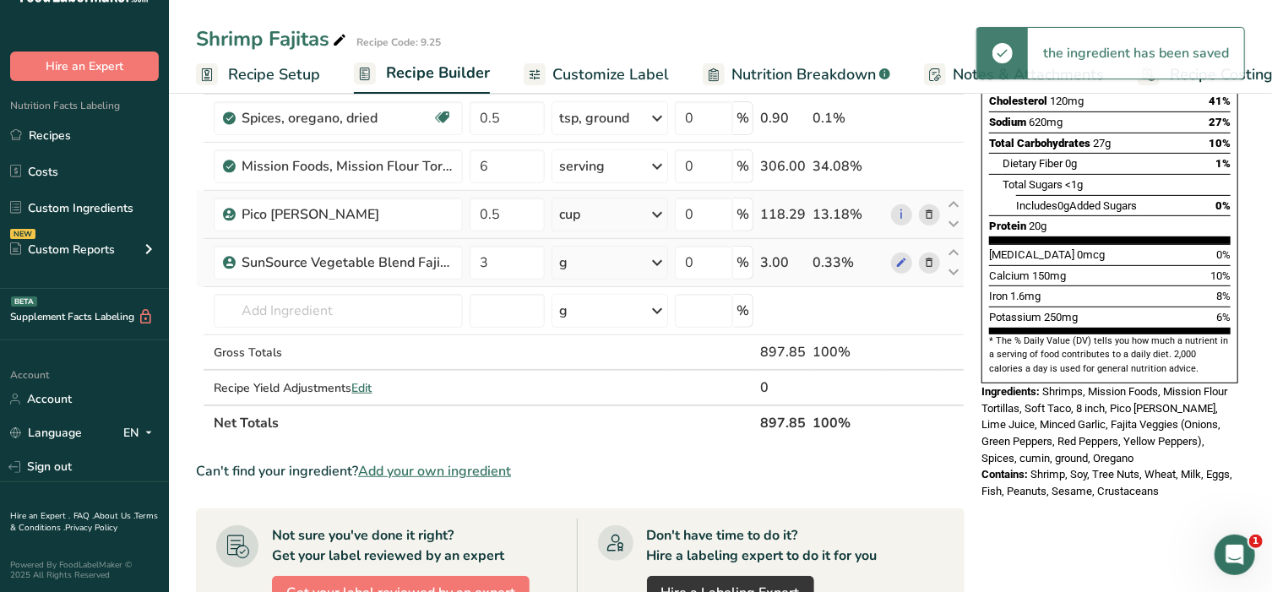
click at [656, 258] on icon at bounding box center [657, 262] width 20 height 30
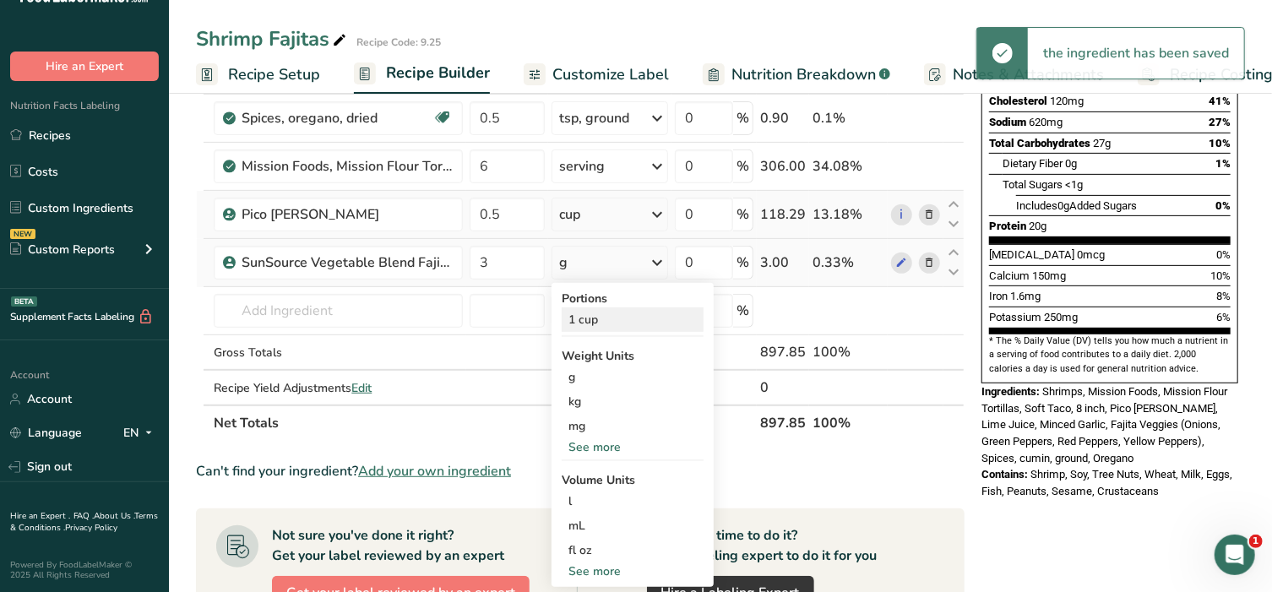
click at [597, 323] on div "1 cup" at bounding box center [633, 319] width 142 height 24
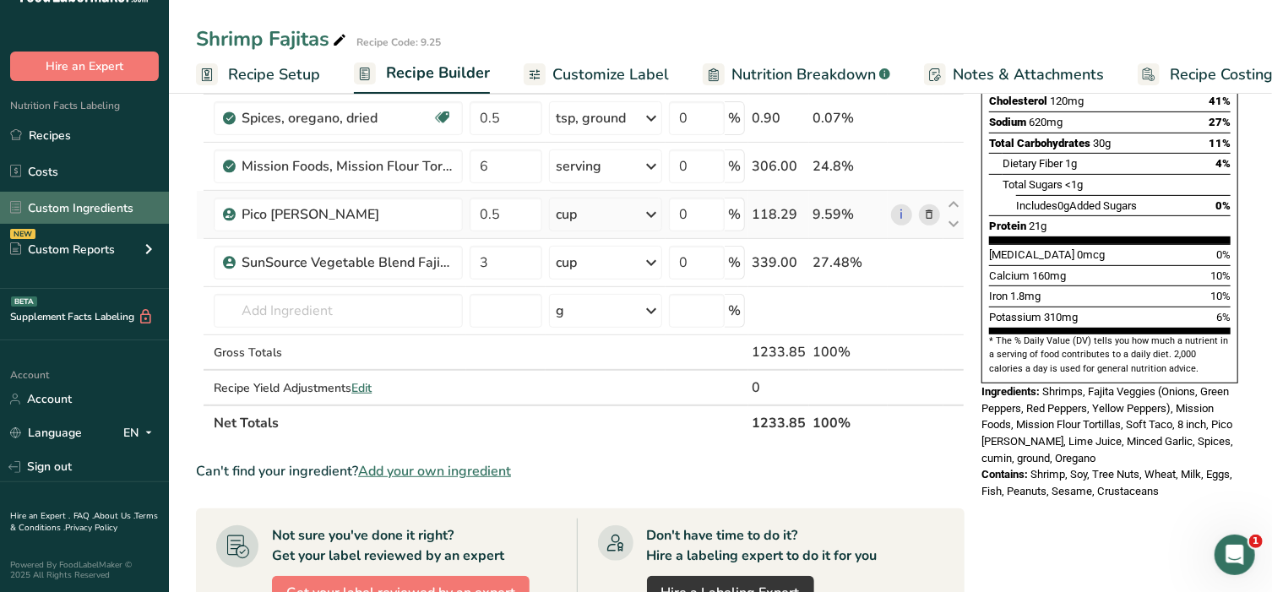
click at [82, 205] on link "Custom Ingredients" at bounding box center [84, 208] width 169 height 32
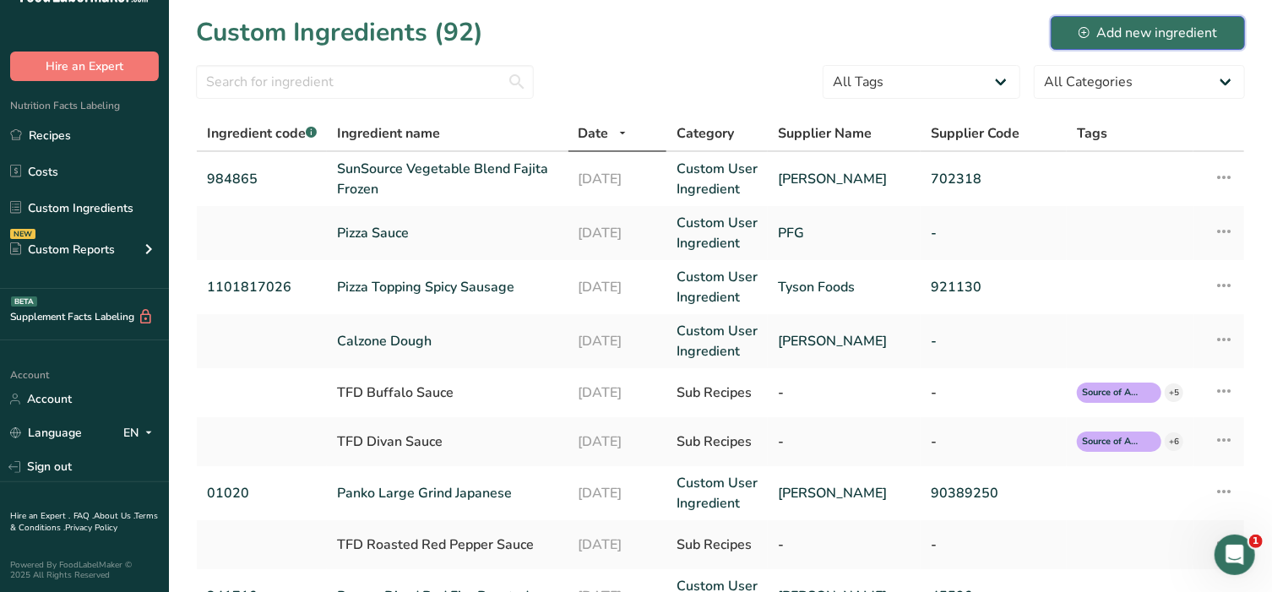
click at [1109, 35] on div "Add new ingredient" at bounding box center [1148, 33] width 139 height 20
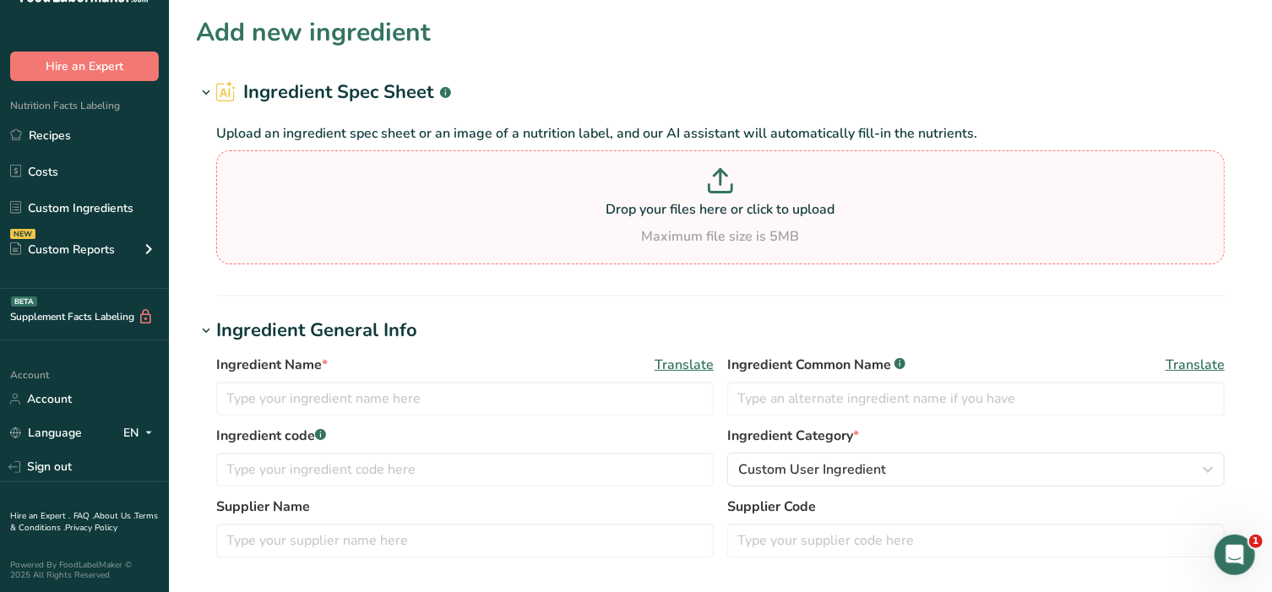
click at [692, 194] on p at bounding box center [720, 183] width 1000 height 31
click at [692, 194] on input "Drop your files here or click to upload Maximum file size is 5MB" at bounding box center [720, 207] width 1009 height 114
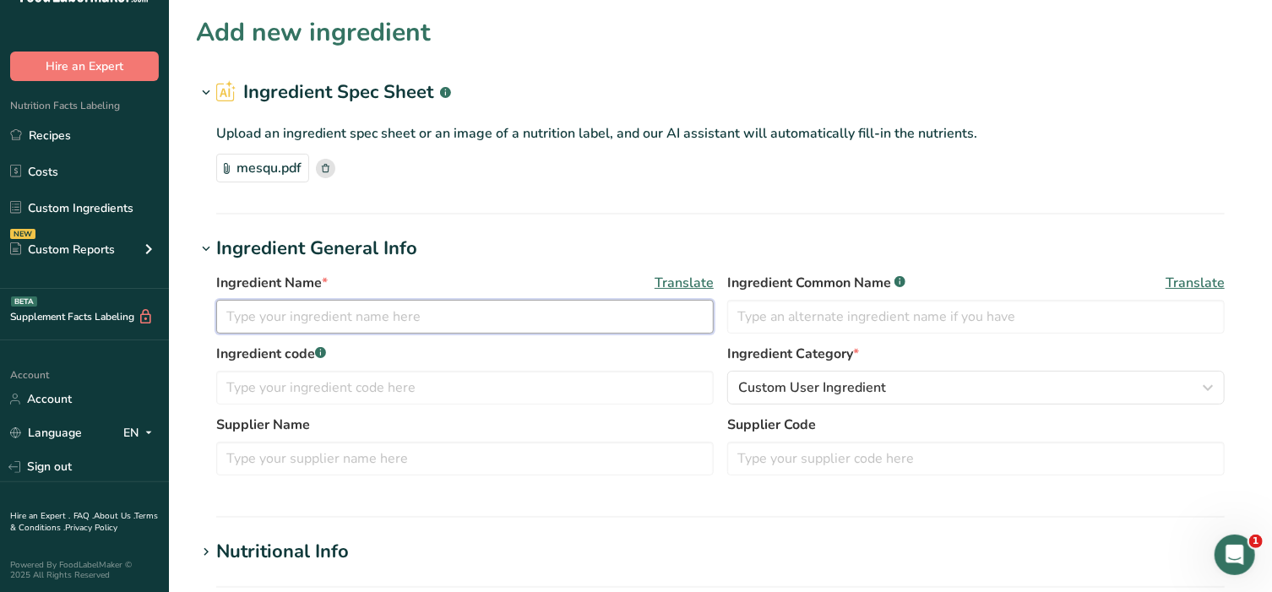
click at [370, 314] on input "text" at bounding box center [465, 317] width 498 height 34
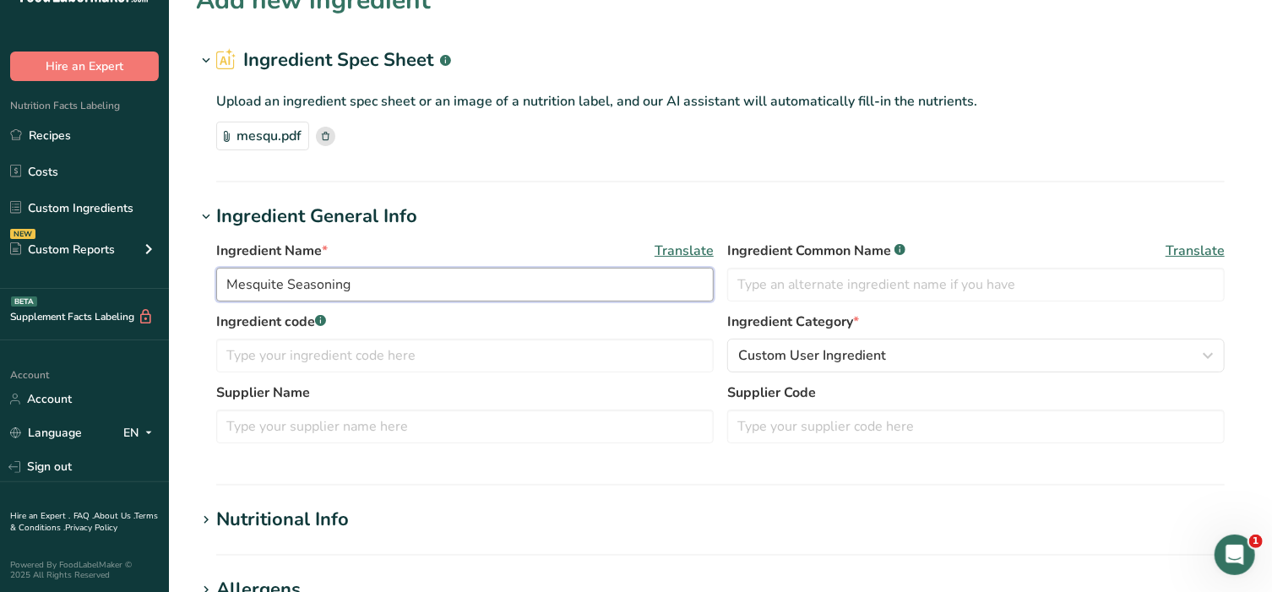
scroll to position [176, 0]
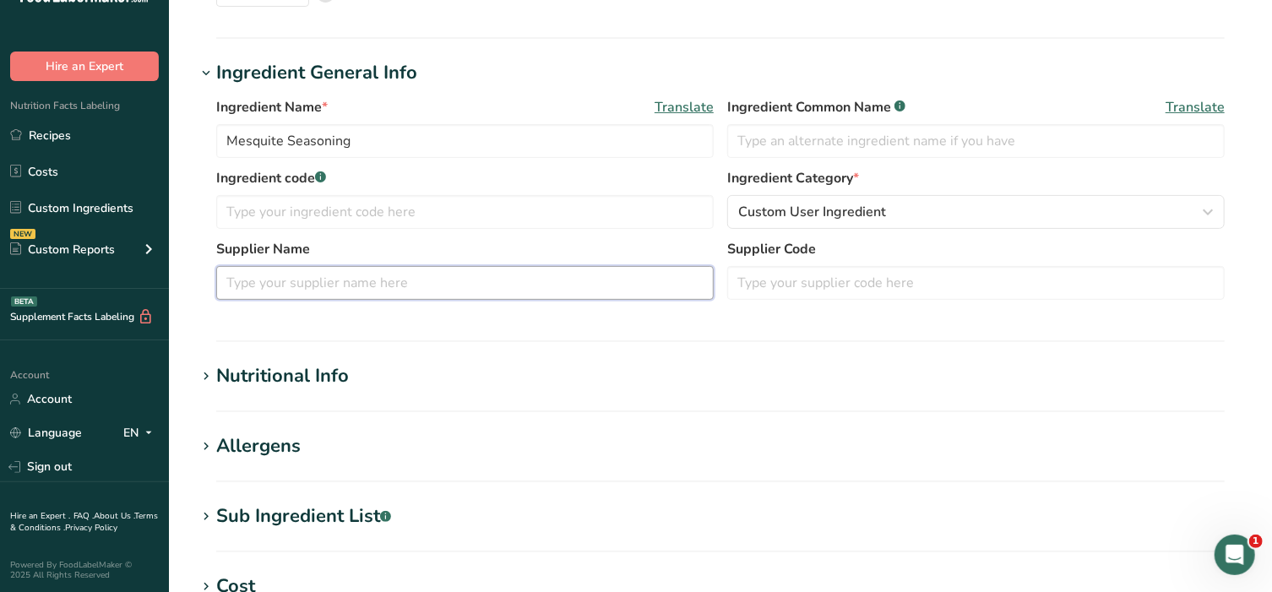
click at [357, 289] on input "text" at bounding box center [465, 283] width 498 height 34
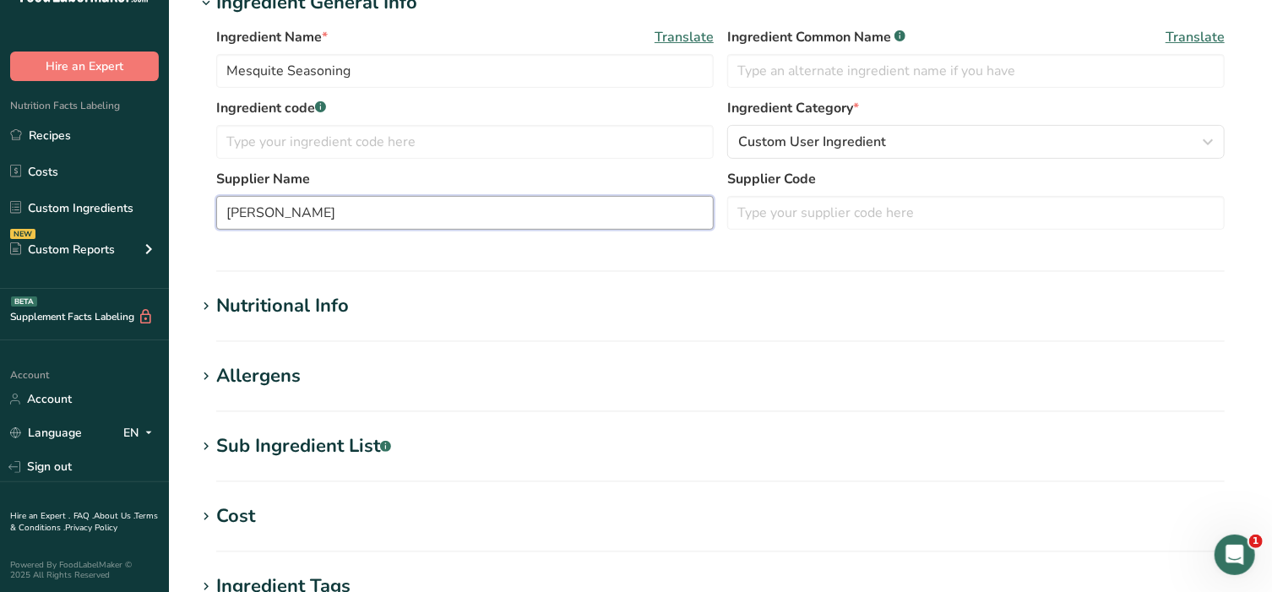
scroll to position [247, 0]
click at [204, 299] on icon at bounding box center [206, 306] width 15 height 24
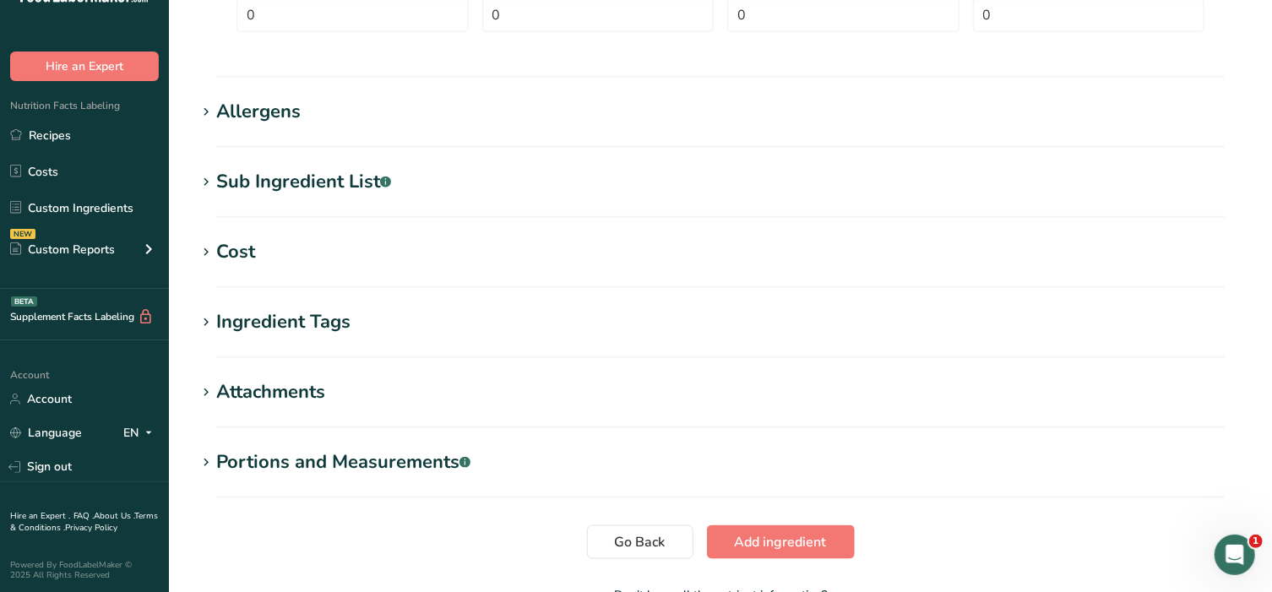
scroll to position [985, 0]
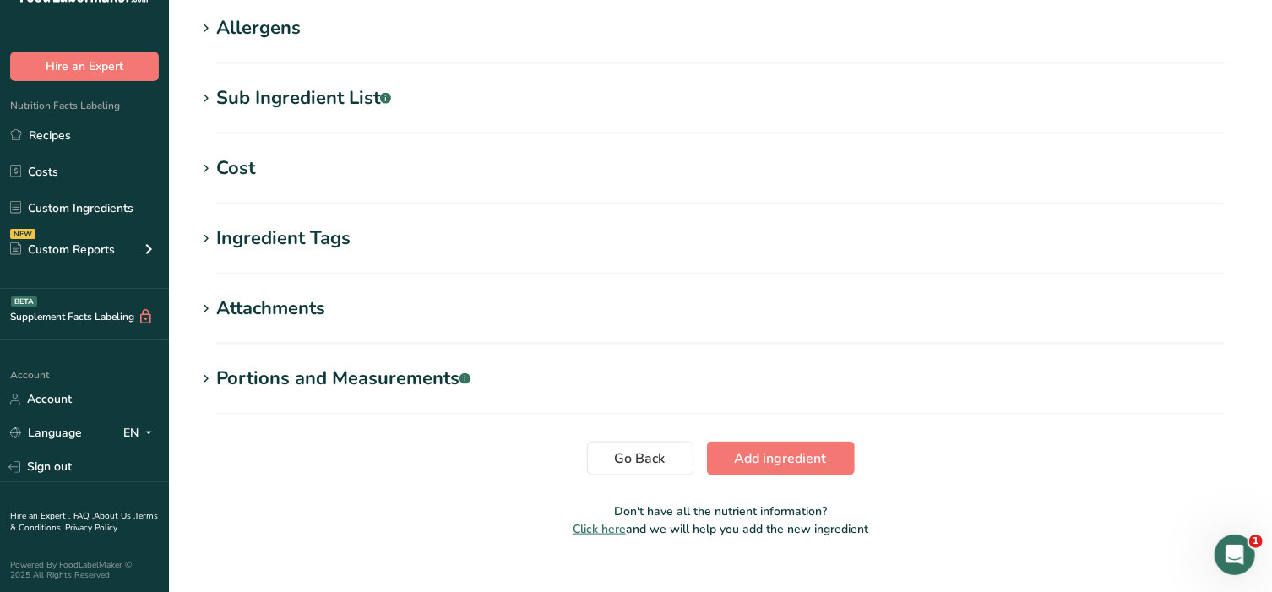
click at [206, 377] on icon at bounding box center [206, 379] width 15 height 24
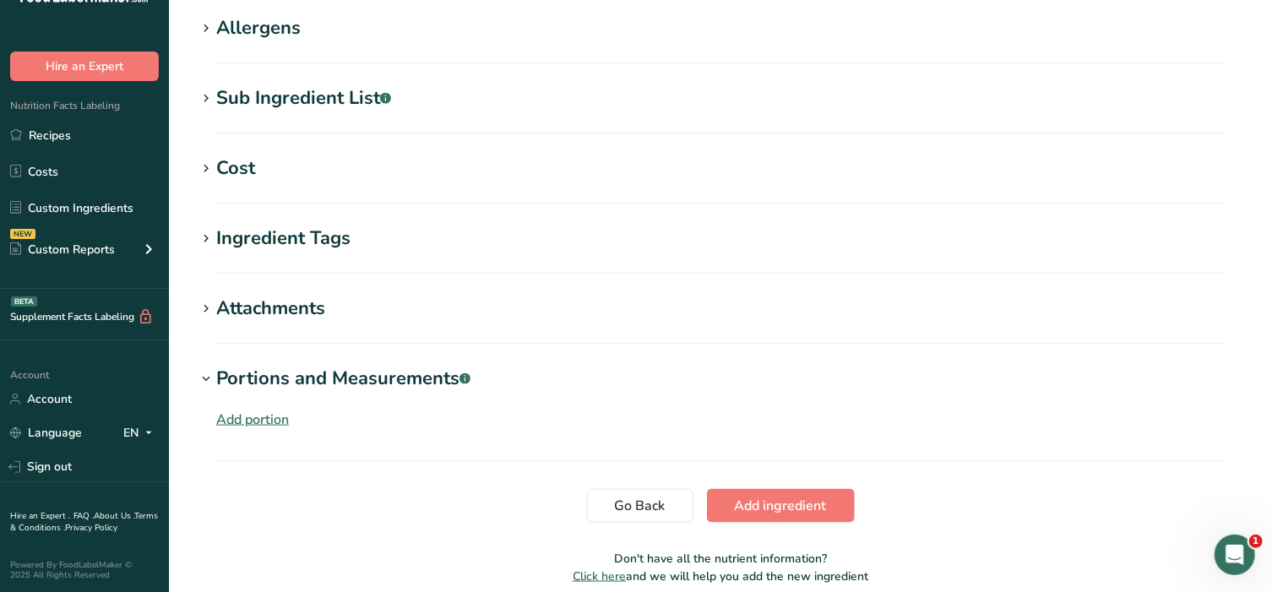
click at [263, 416] on div "Add portion" at bounding box center [252, 420] width 73 height 20
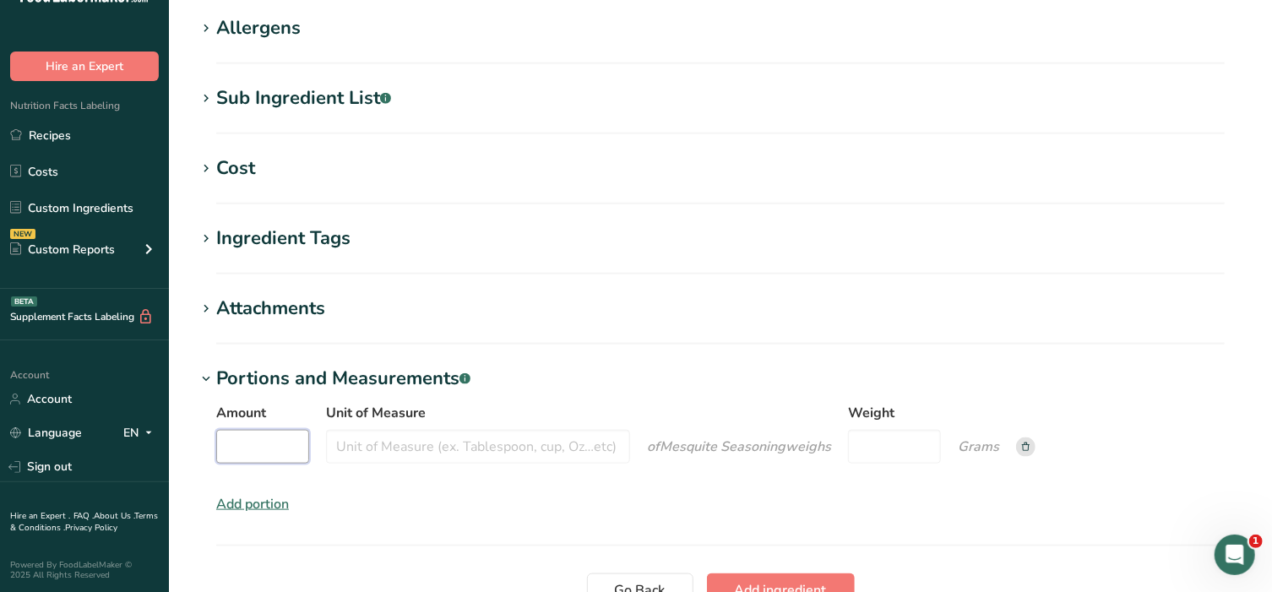
click at [282, 437] on input "Amount" at bounding box center [262, 447] width 93 height 34
click at [461, 454] on input "Unit of Measure" at bounding box center [478, 447] width 304 height 34
click at [890, 448] on input "Weight" at bounding box center [894, 447] width 93 height 34
click at [788, 580] on span "Add ingredient" at bounding box center [781, 590] width 92 height 20
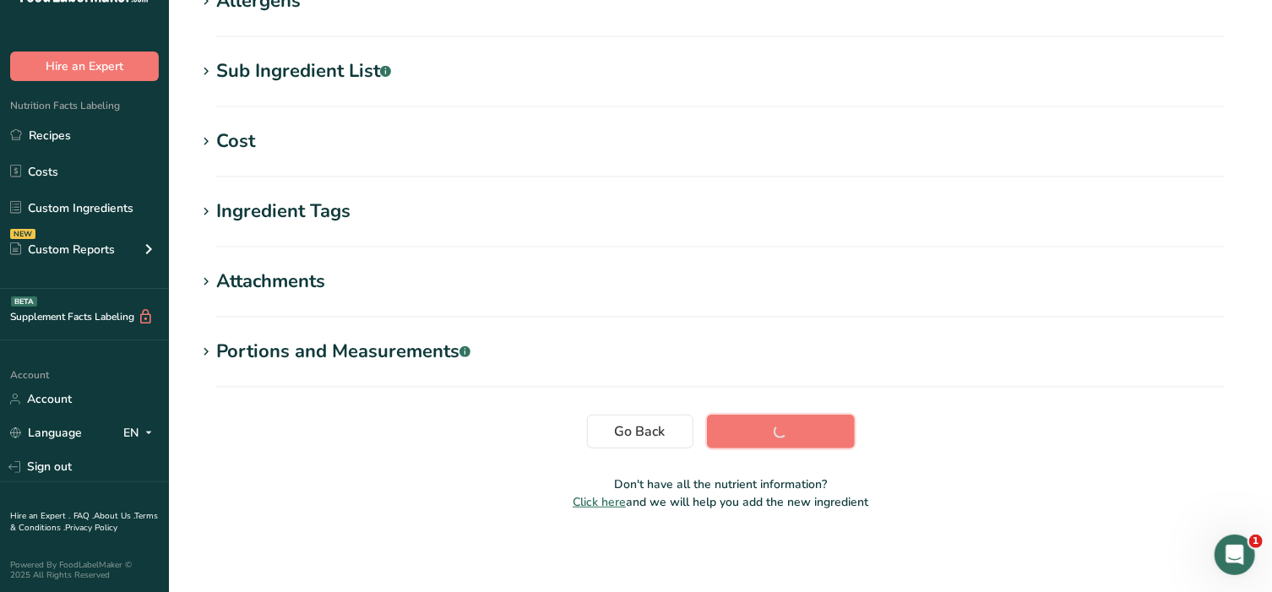
scroll to position [275, 0]
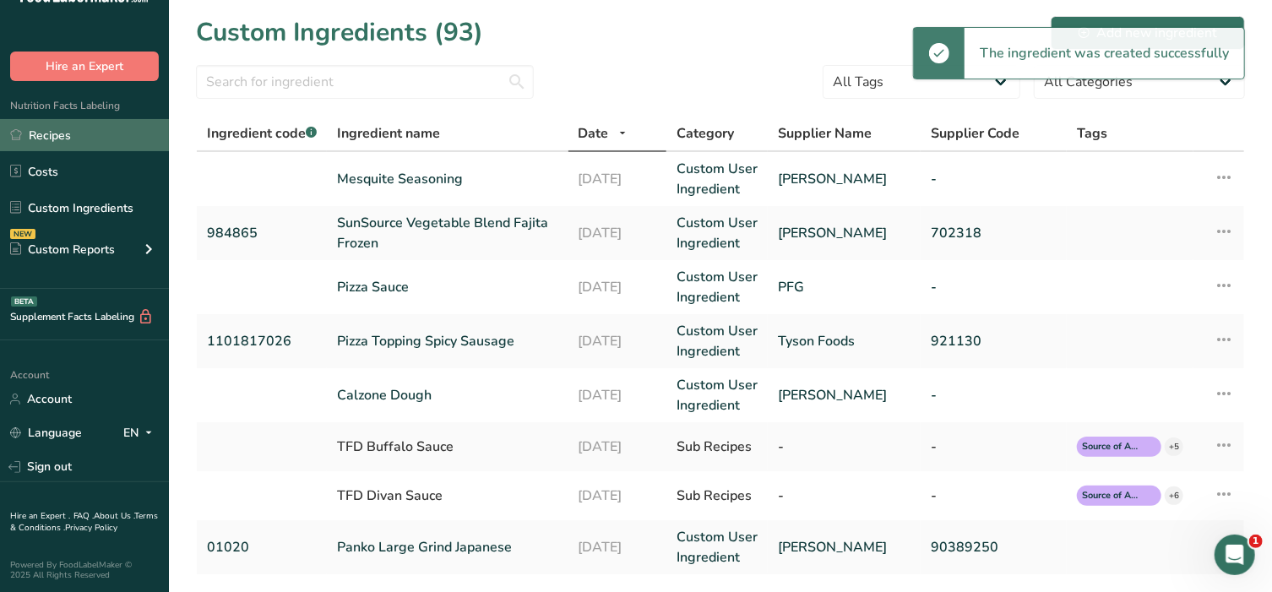
click at [82, 129] on link "Recipes" at bounding box center [84, 135] width 169 height 32
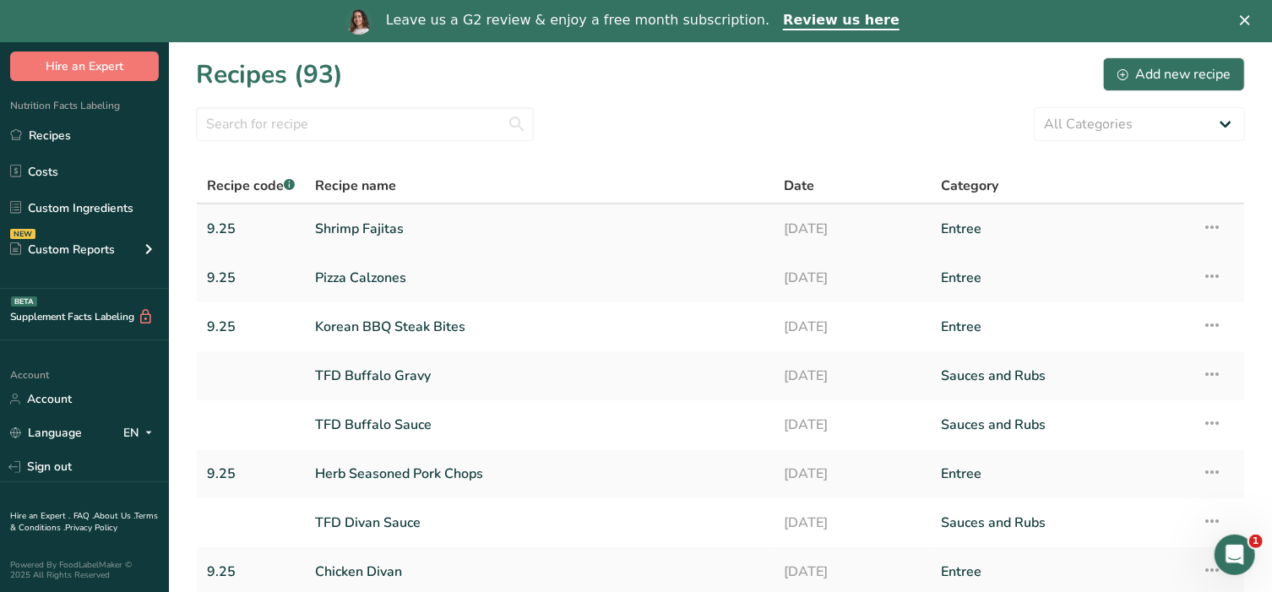
click at [340, 231] on link "Shrimp Fajitas" at bounding box center [539, 228] width 449 height 35
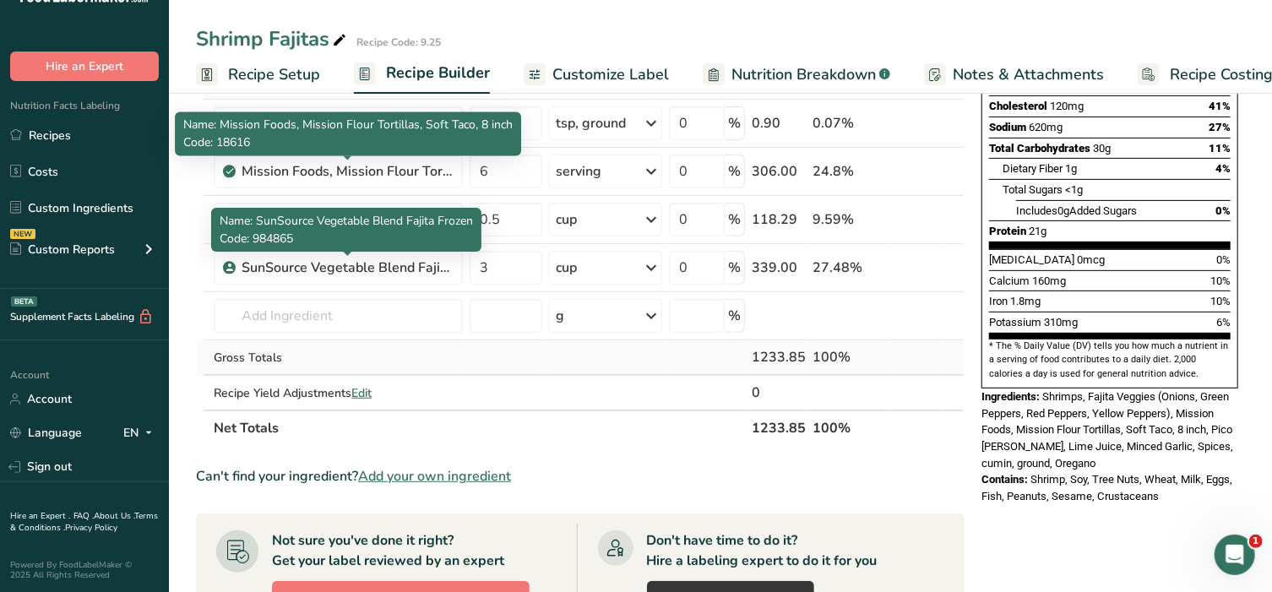
scroll to position [317, 0]
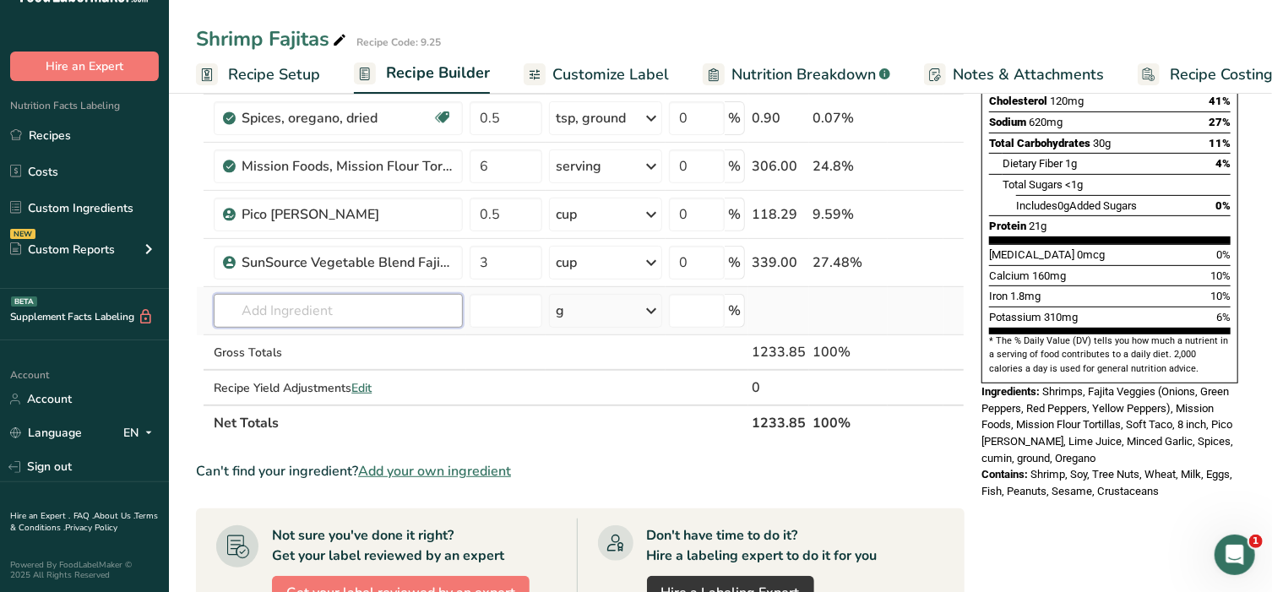
click at [298, 308] on input "text" at bounding box center [338, 311] width 249 height 34
click at [275, 338] on p "Mesquite Seasoning" at bounding box center [288, 345] width 123 height 18
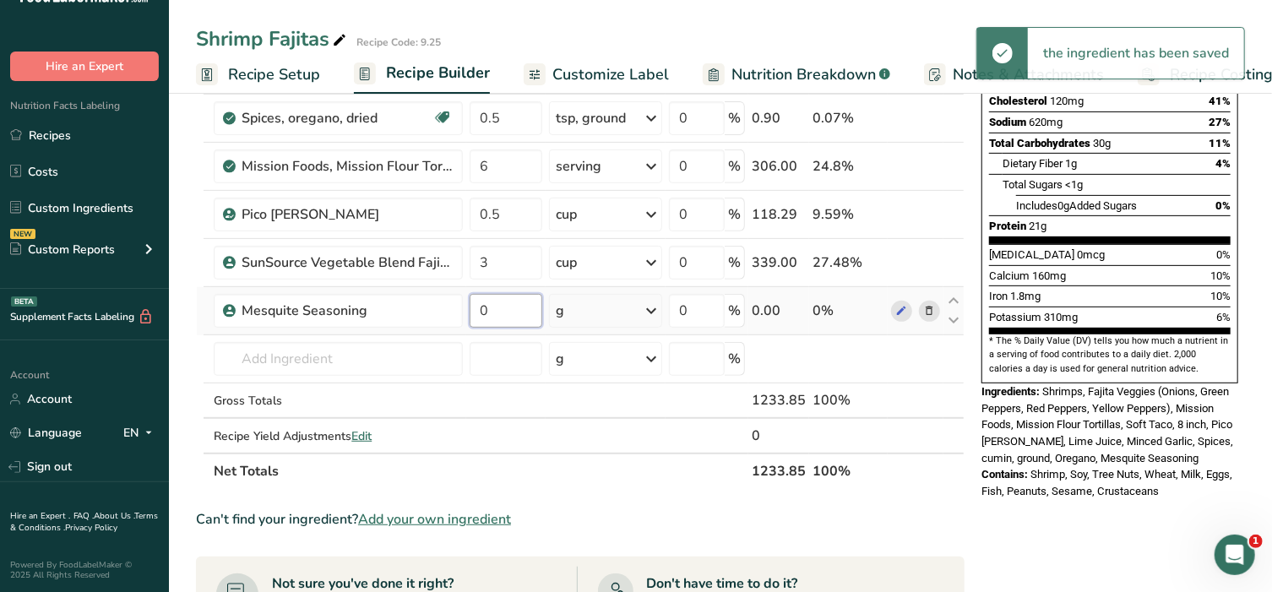
click at [493, 302] on input "0" at bounding box center [506, 311] width 72 height 34
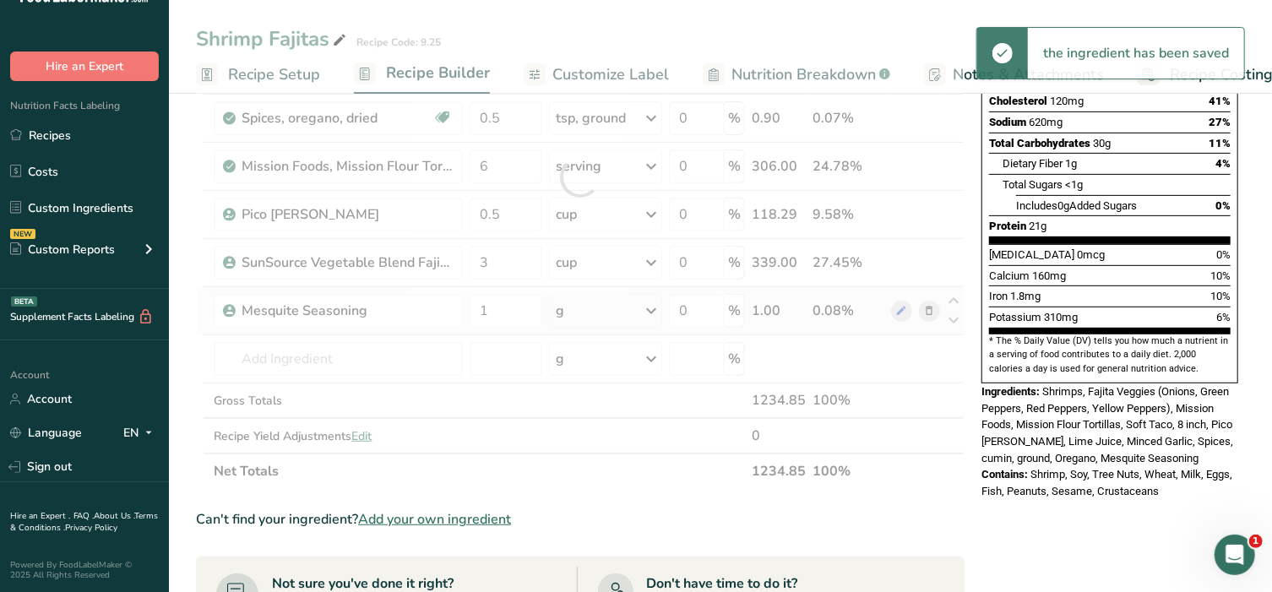
click at [656, 313] on div "Ingredient * Amount * Unit * Waste * .a-a{fill:#347362;}.b-a{fill:#fff;} Grams …" at bounding box center [580, 177] width 769 height 623
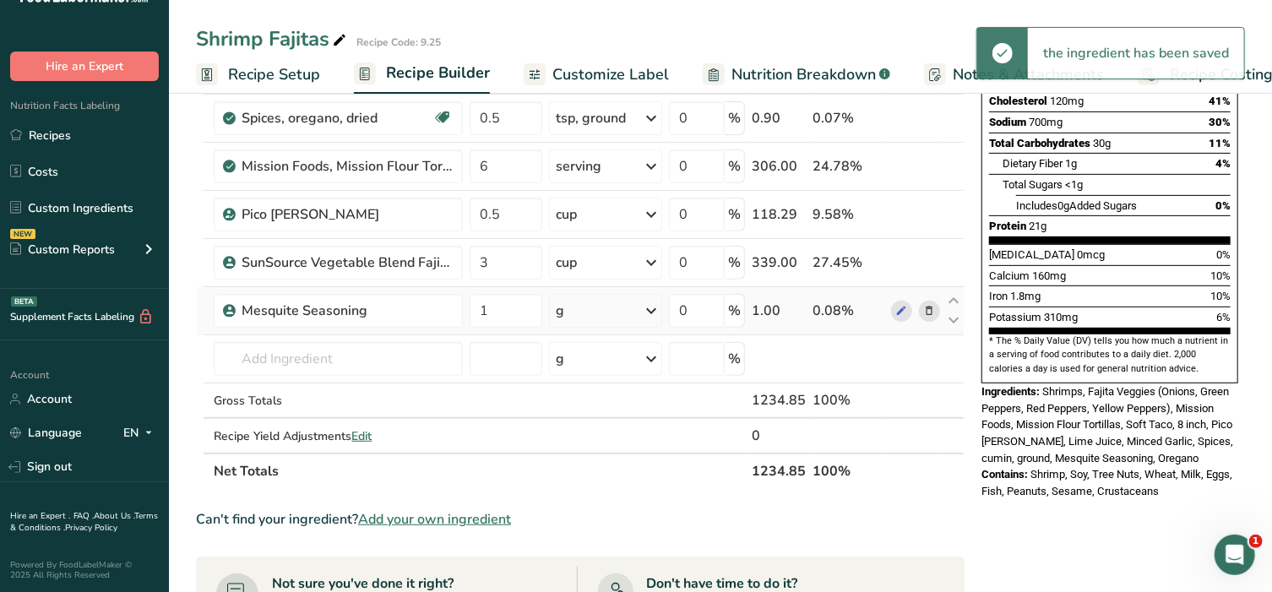
click at [636, 306] on div "g" at bounding box center [605, 311] width 113 height 34
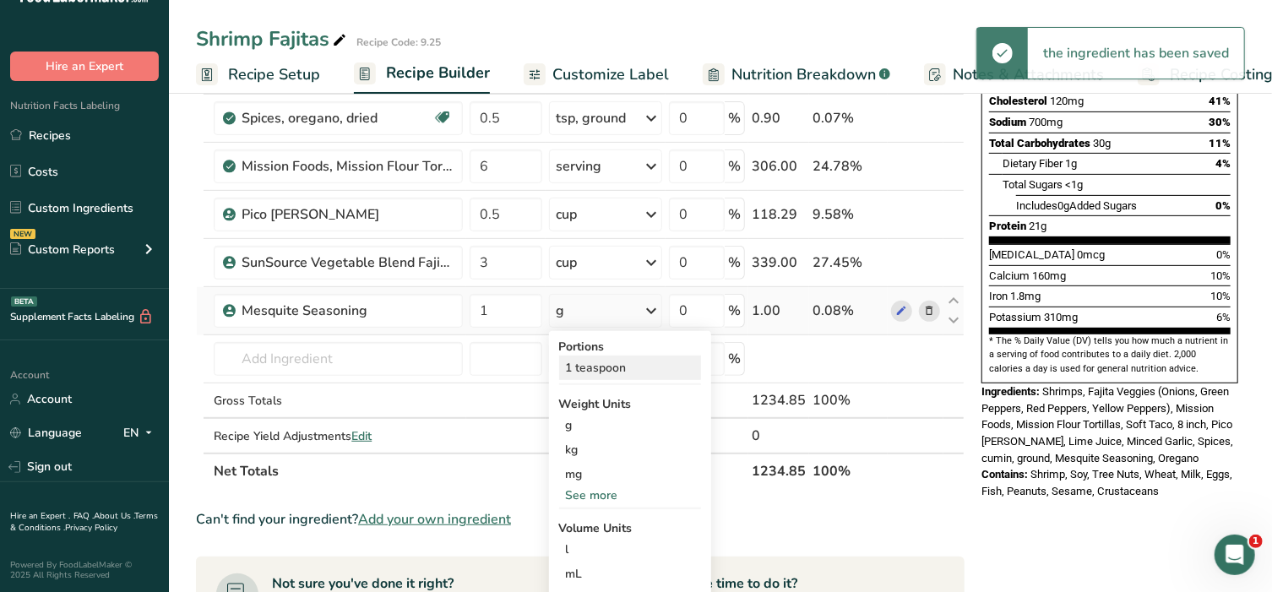
click at [601, 370] on div "1 teaspoon" at bounding box center [630, 368] width 142 height 24
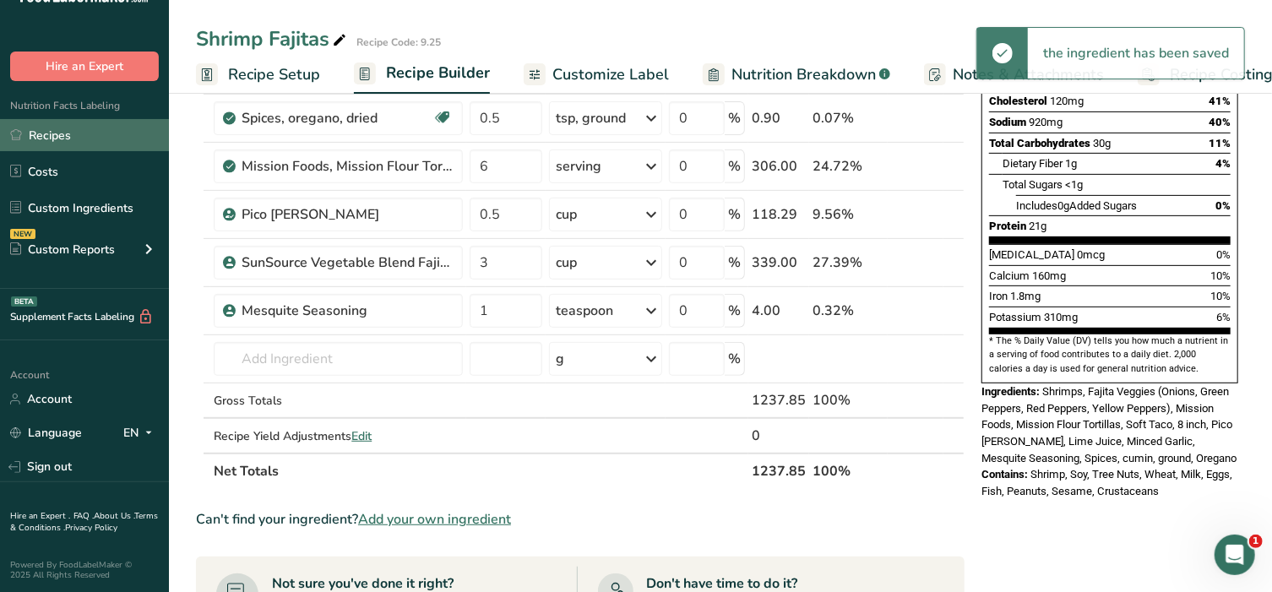
click at [73, 134] on link "Recipes" at bounding box center [84, 135] width 169 height 32
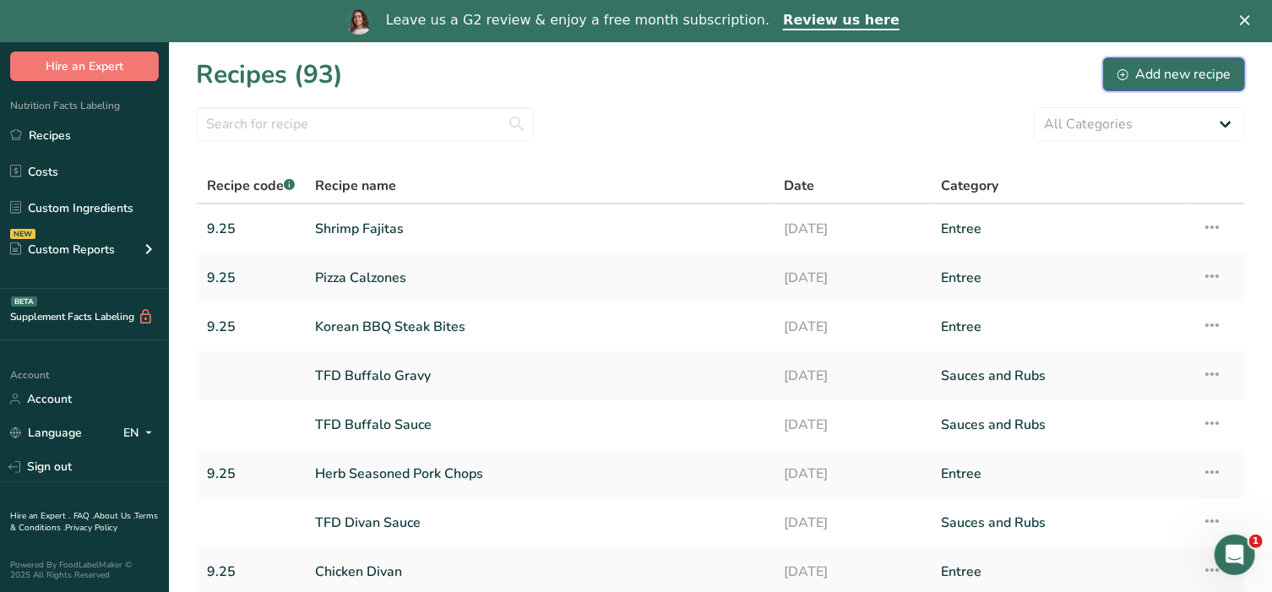
click at [1164, 70] on div "Add new recipe" at bounding box center [1174, 74] width 113 height 20
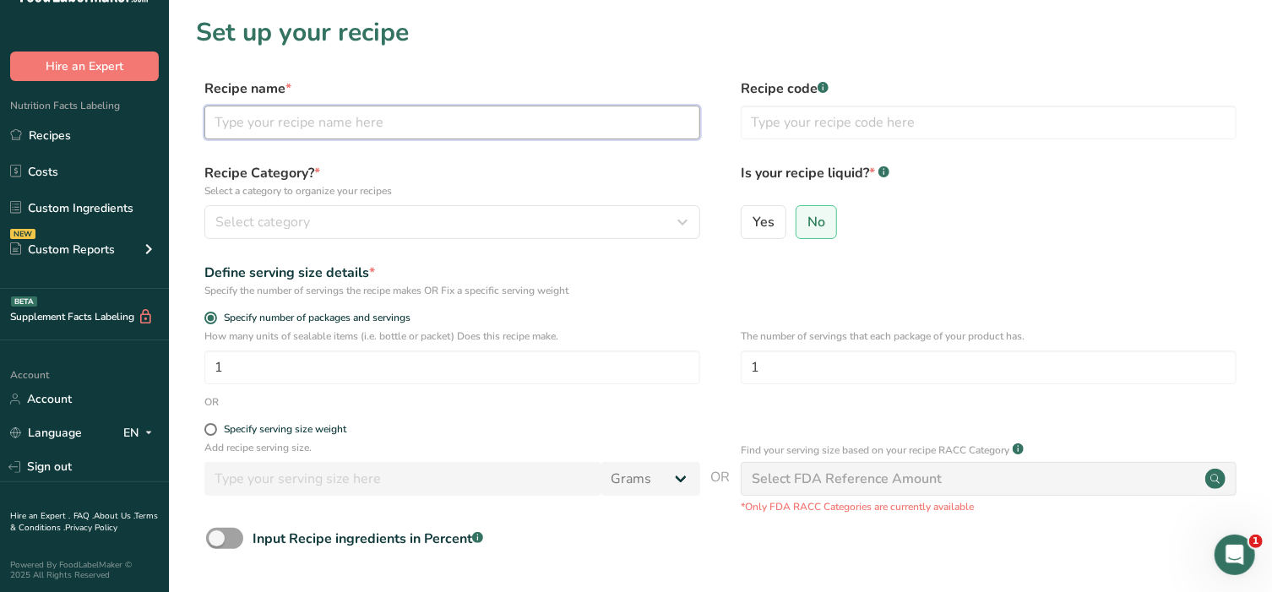
drag, startPoint x: 402, startPoint y: 113, endPoint x: 383, endPoint y: 117, distance: 19.7
click at [402, 113] on input "text" at bounding box center [452, 123] width 496 height 34
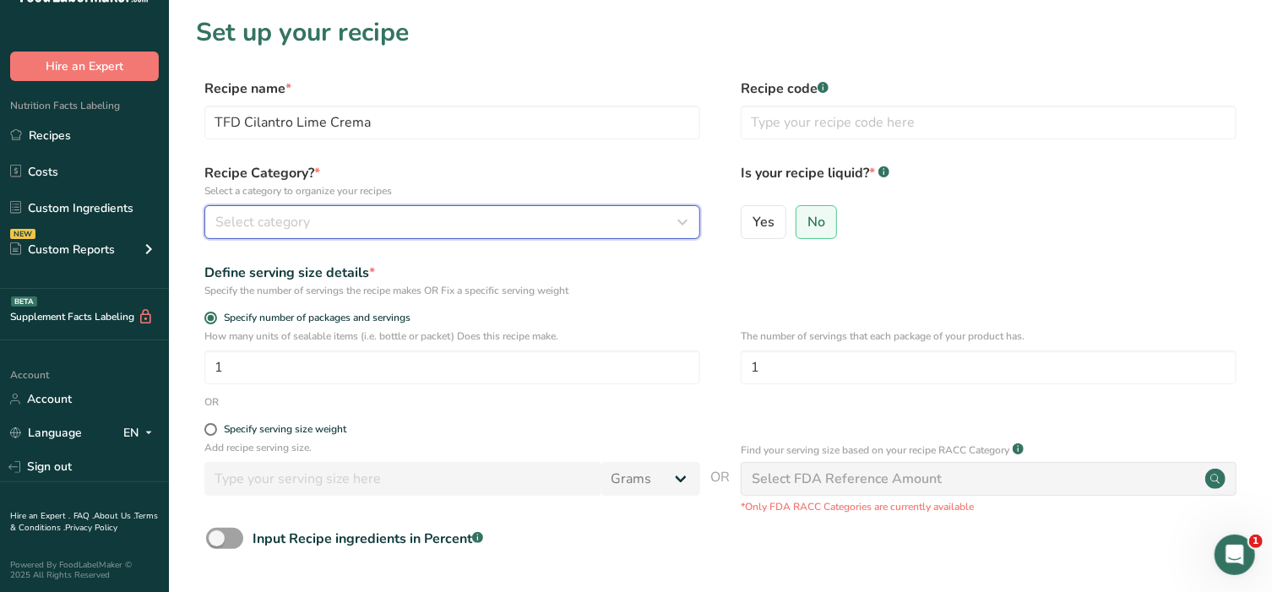
click at [355, 226] on div "Select category" at bounding box center [447, 222] width 464 height 20
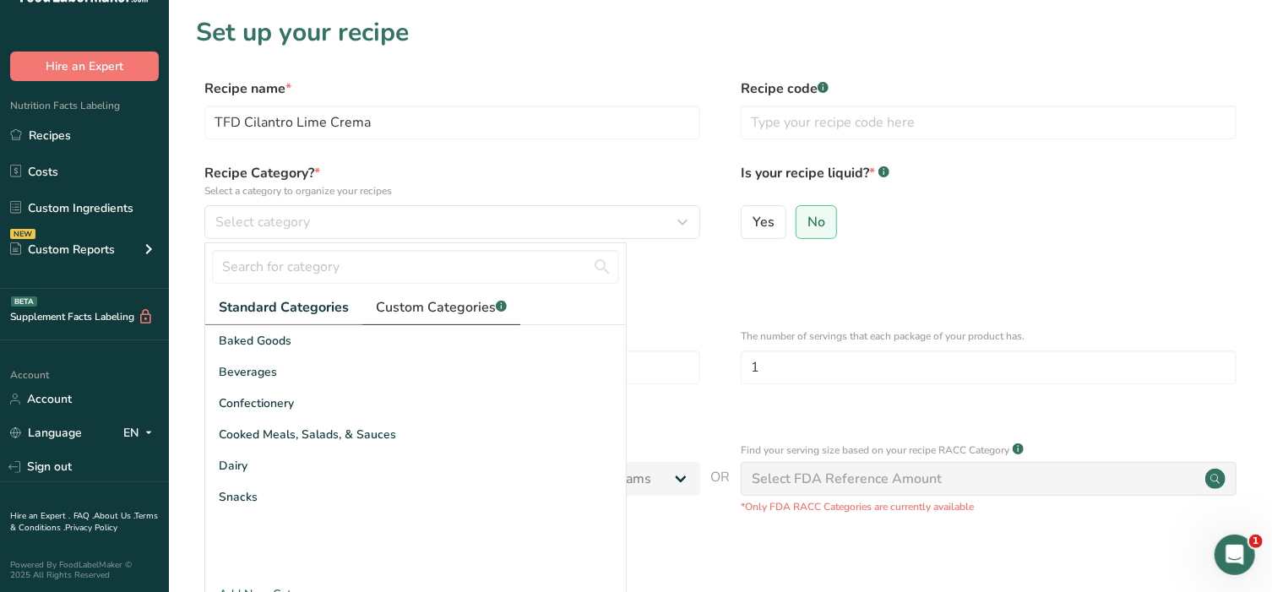
click at [443, 305] on span "Custom Categories .a-a{fill:#347362;}.b-a{fill:#fff;}" at bounding box center [441, 307] width 131 height 20
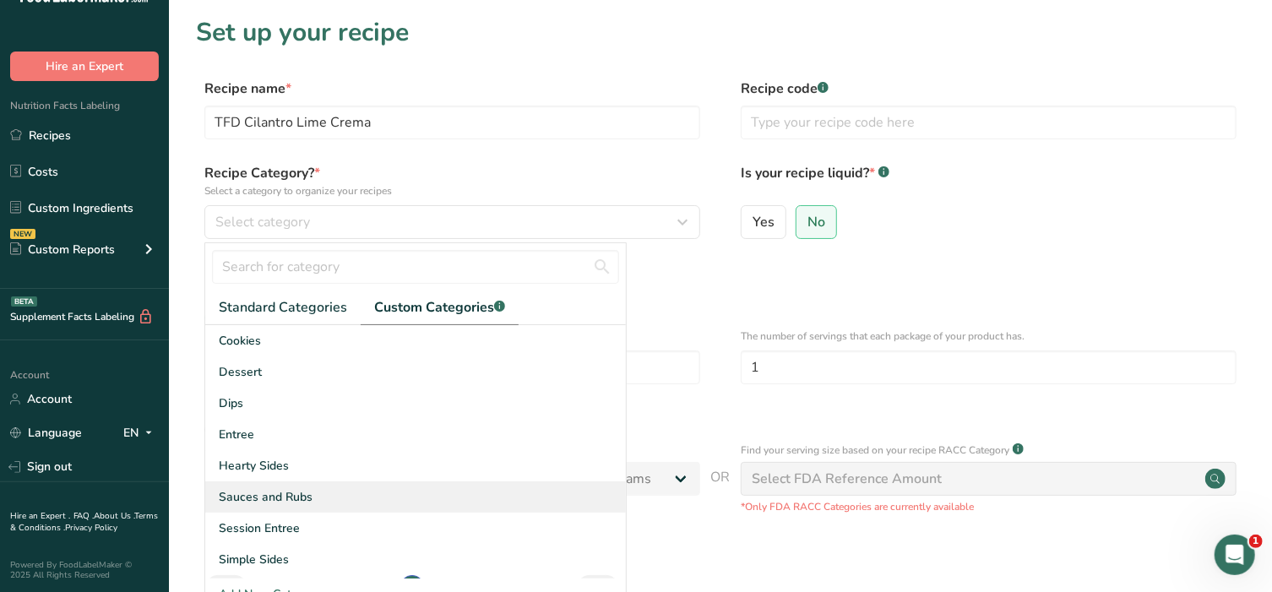
click at [285, 498] on span "Sauces and Rubs" at bounding box center [266, 497] width 94 height 18
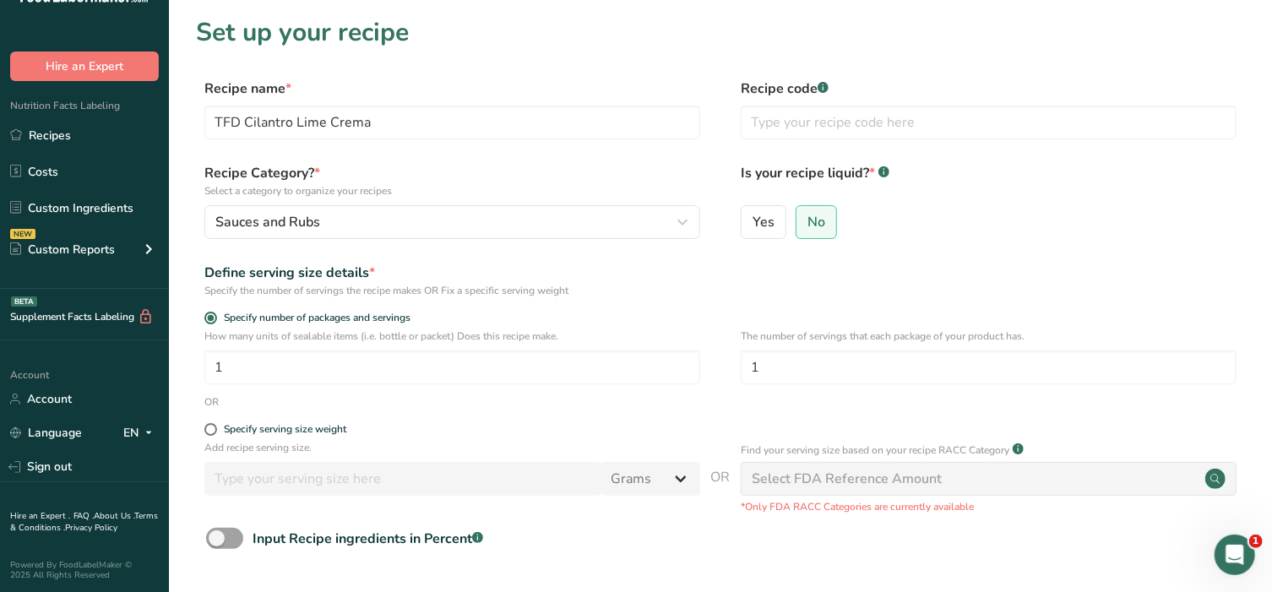
scroll to position [140, 0]
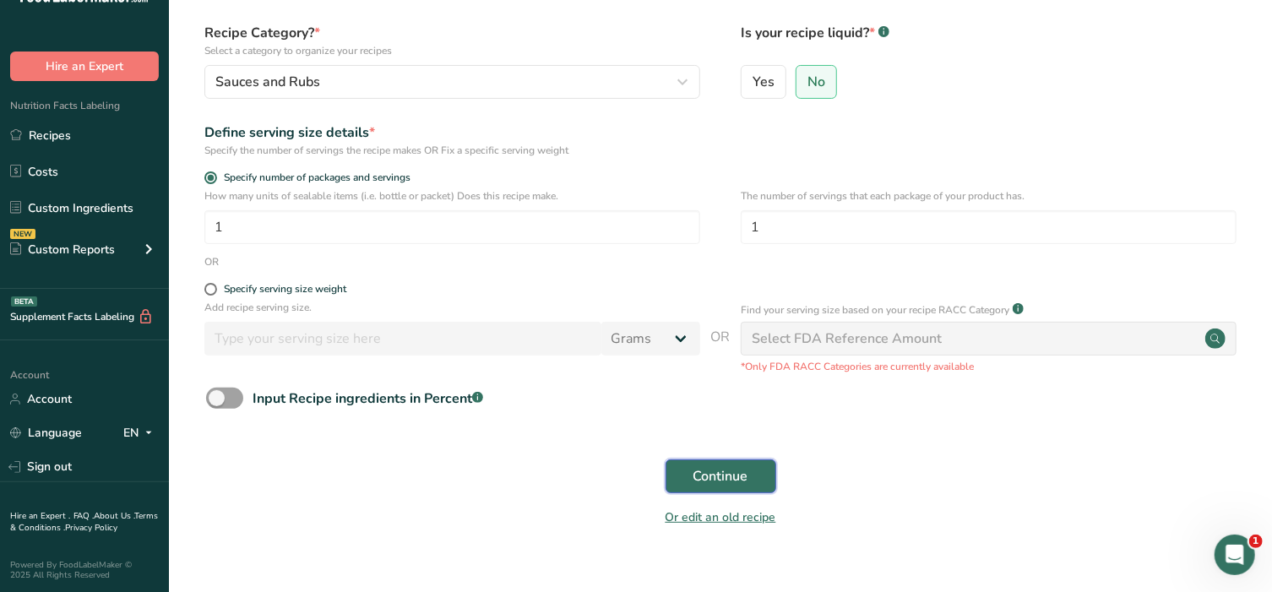
drag, startPoint x: 717, startPoint y: 470, endPoint x: 708, endPoint y: 462, distance: 12.6
click at [715, 471] on span "Continue" at bounding box center [720, 476] width 55 height 20
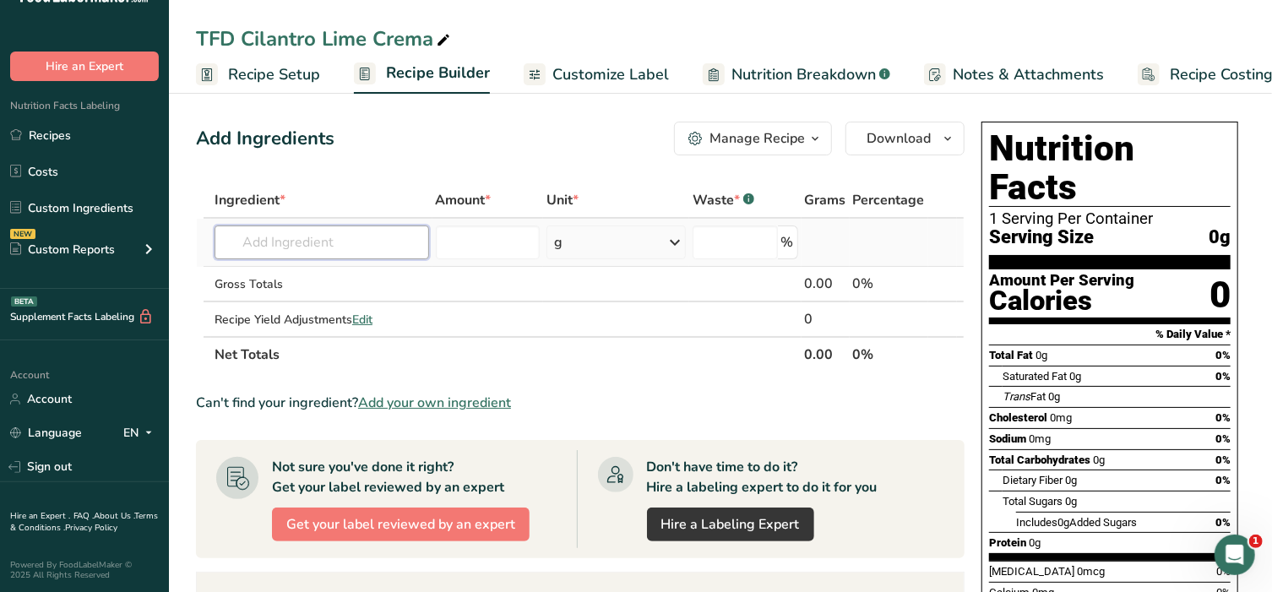
click at [324, 238] on input "text" at bounding box center [322, 243] width 215 height 34
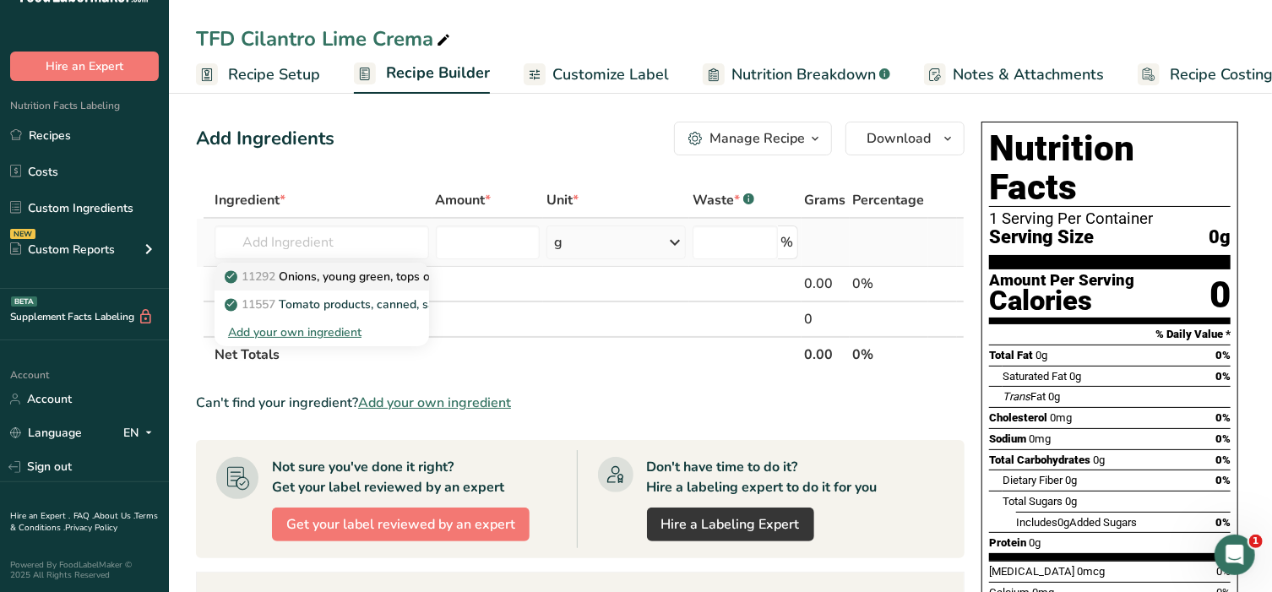
click at [313, 268] on p "11292 Onions, young green, tops only" at bounding box center [337, 277] width 218 height 18
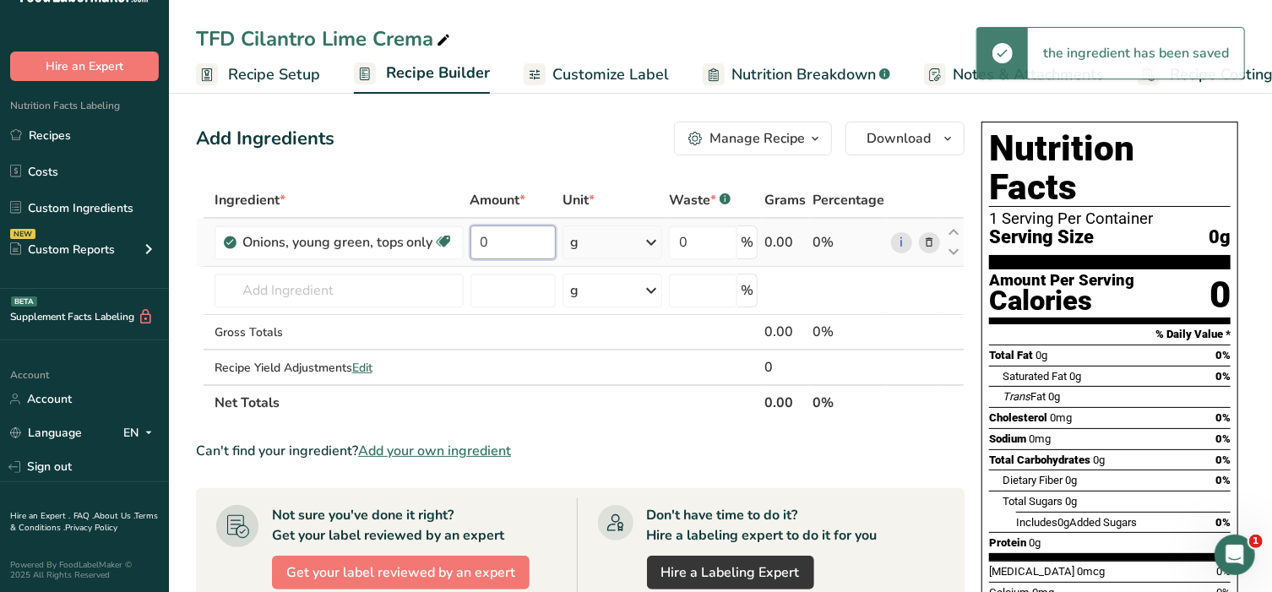
click at [490, 242] on input "0" at bounding box center [513, 243] width 86 height 34
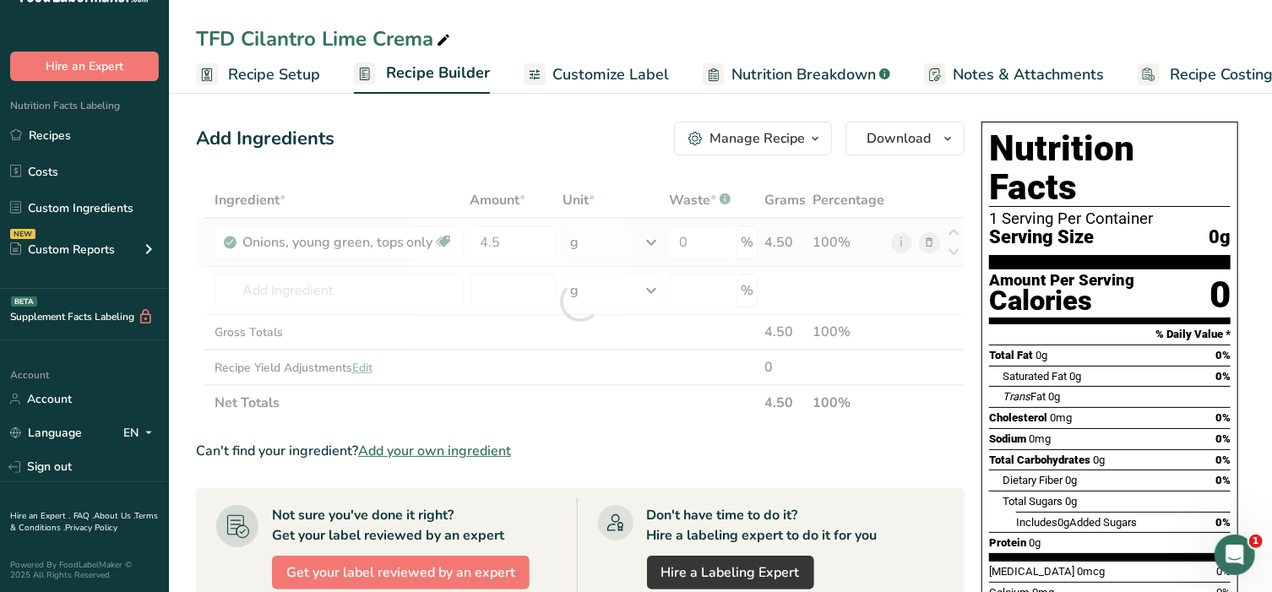
click at [598, 247] on div "Ingredient * Amount * Unit * Waste * .a-a{fill:#347362;}.b-a{fill:#fff;} Grams …" at bounding box center [580, 301] width 769 height 238
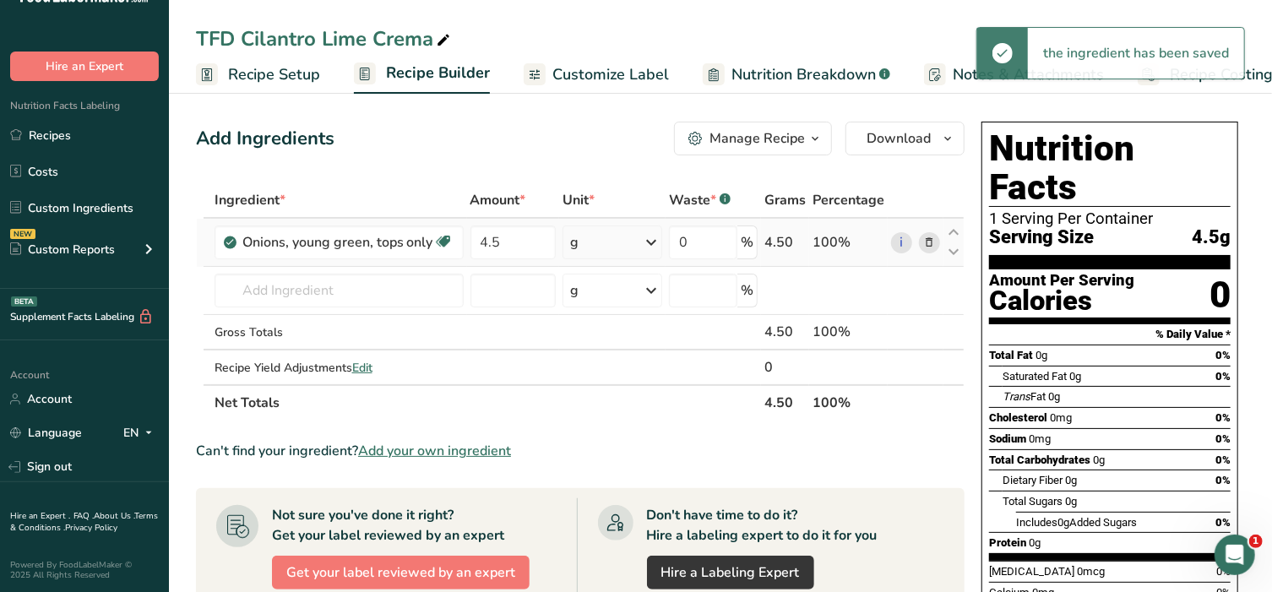
click at [598, 247] on div "g" at bounding box center [613, 243] width 100 height 34
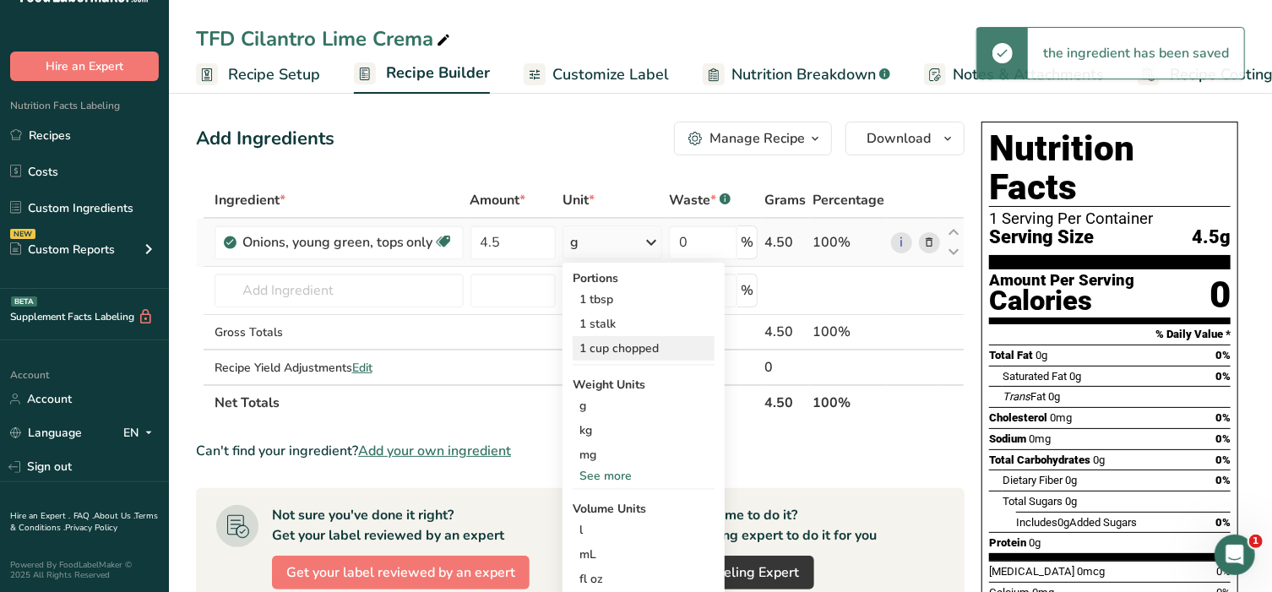
click at [630, 347] on div "1 cup chopped" at bounding box center [644, 348] width 142 height 24
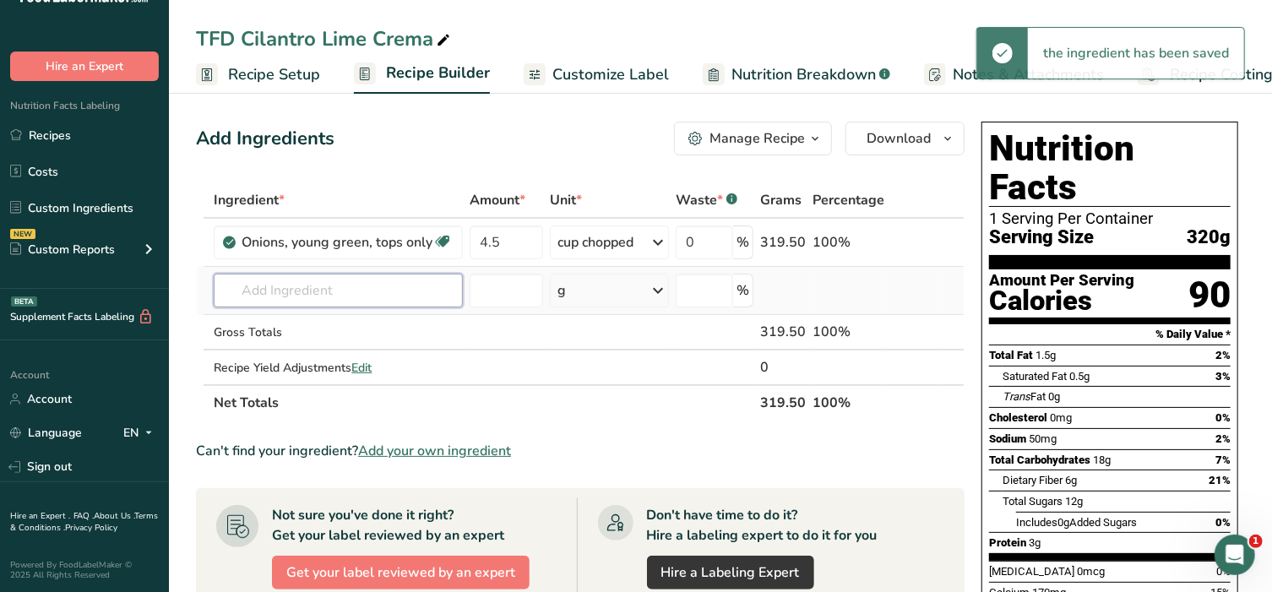
click at [312, 289] on input "text" at bounding box center [338, 291] width 249 height 34
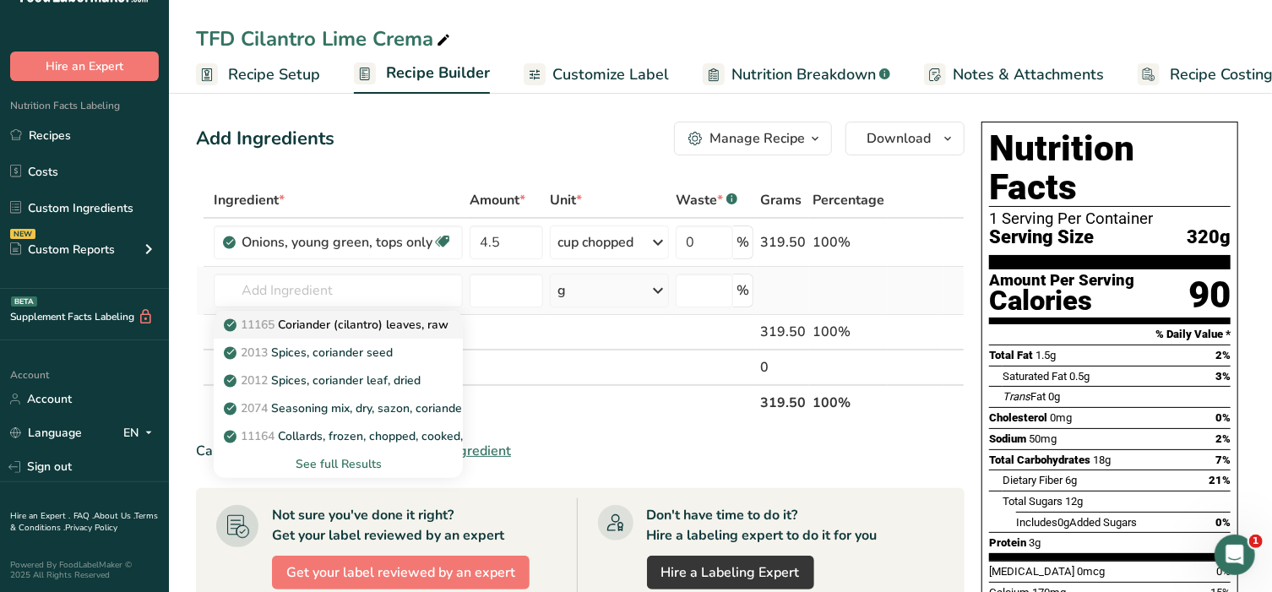
click at [315, 323] on p "11165 Coriander (cilantro) leaves, raw" at bounding box center [337, 325] width 221 height 18
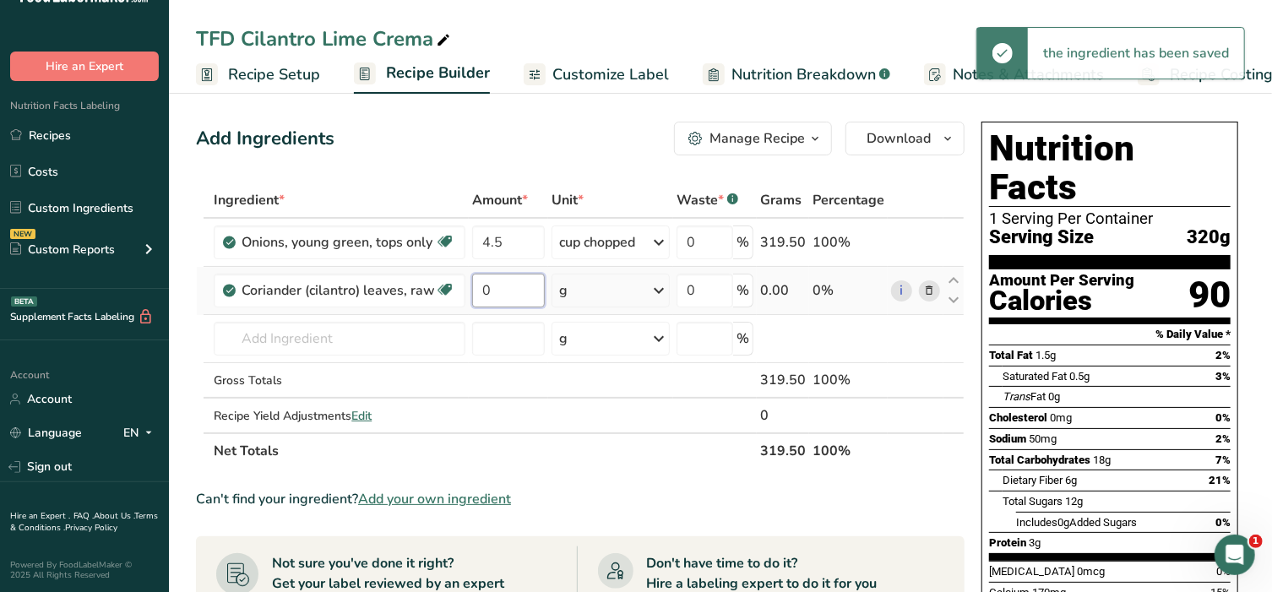
click at [512, 289] on input "0" at bounding box center [508, 291] width 73 height 34
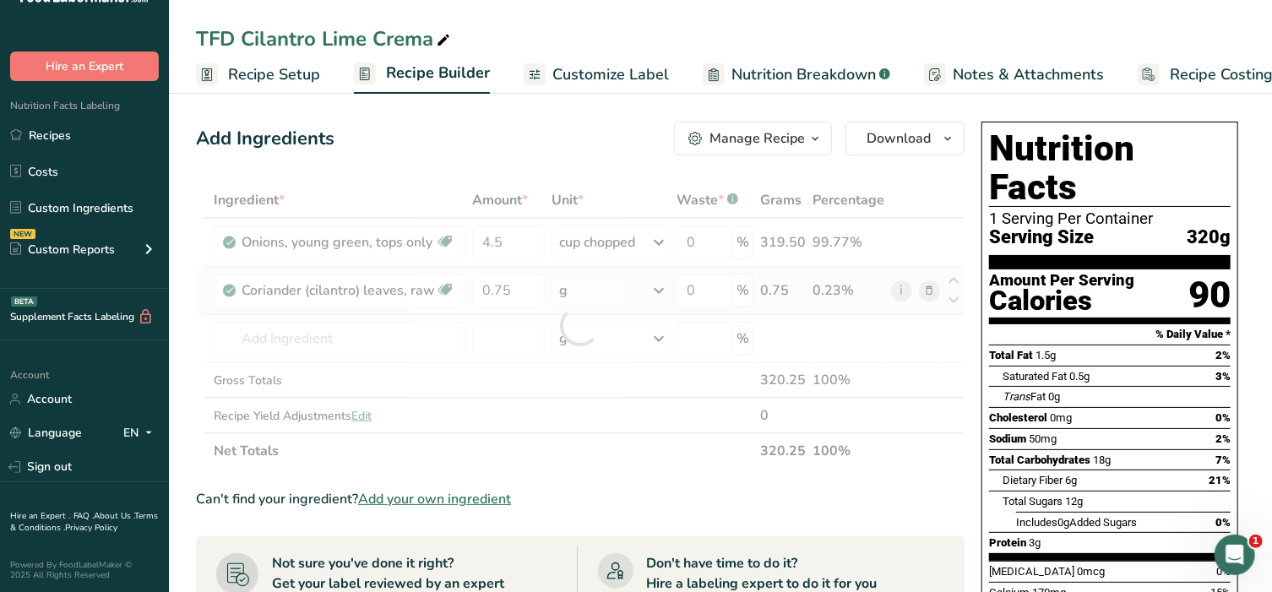
click at [616, 286] on div "Ingredient * Amount * Unit * Waste * .a-a{fill:#347362;}.b-a{fill:#fff;} Grams …" at bounding box center [580, 325] width 769 height 286
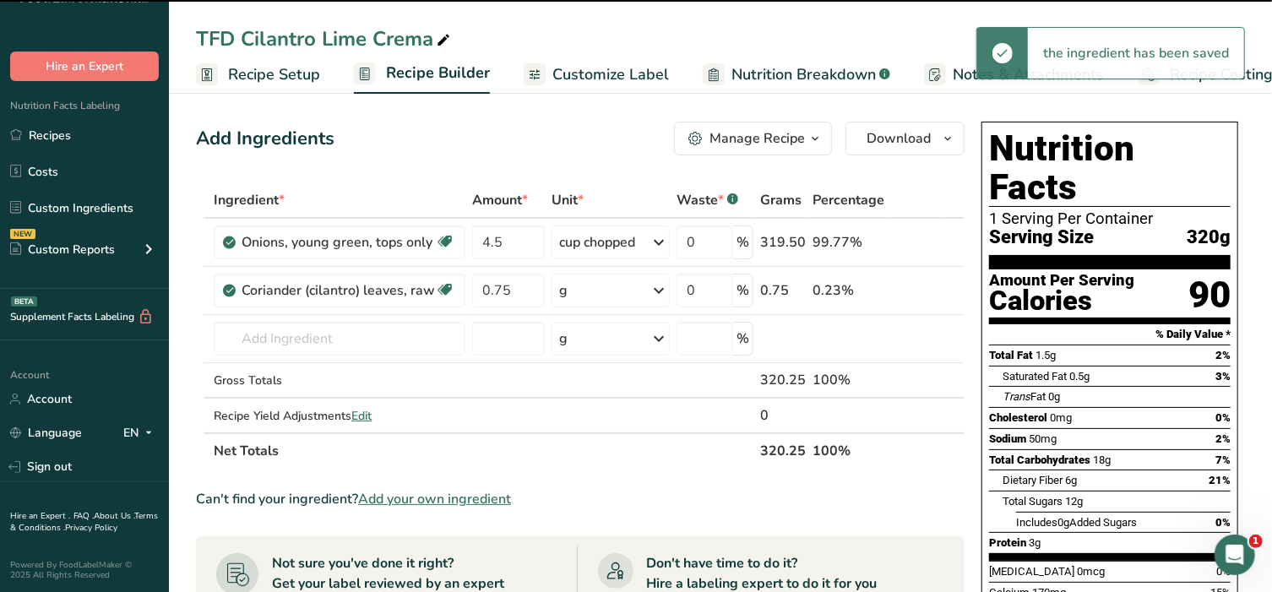
click at [611, 286] on div "g" at bounding box center [611, 291] width 118 height 34
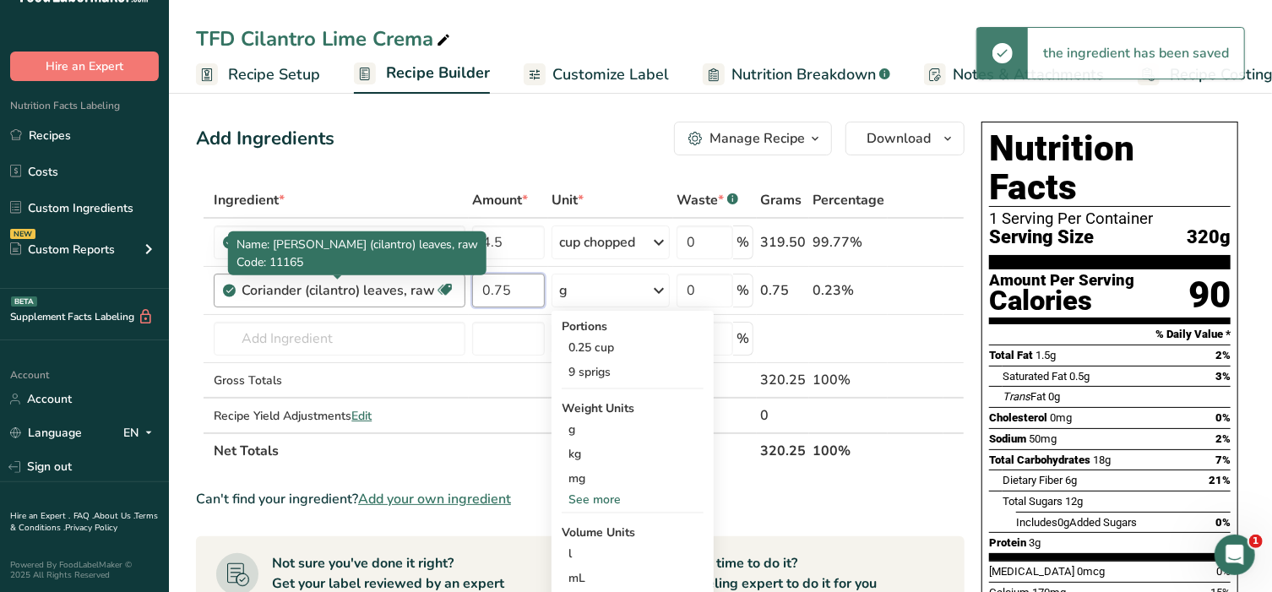
drag, startPoint x: 509, startPoint y: 289, endPoint x: 416, endPoint y: 289, distance: 92.9
click at [416, 289] on tr "Coriander (cilantro) leaves, raw Source of Antioxidants Dairy free Gluten free …" at bounding box center [580, 291] width 767 height 48
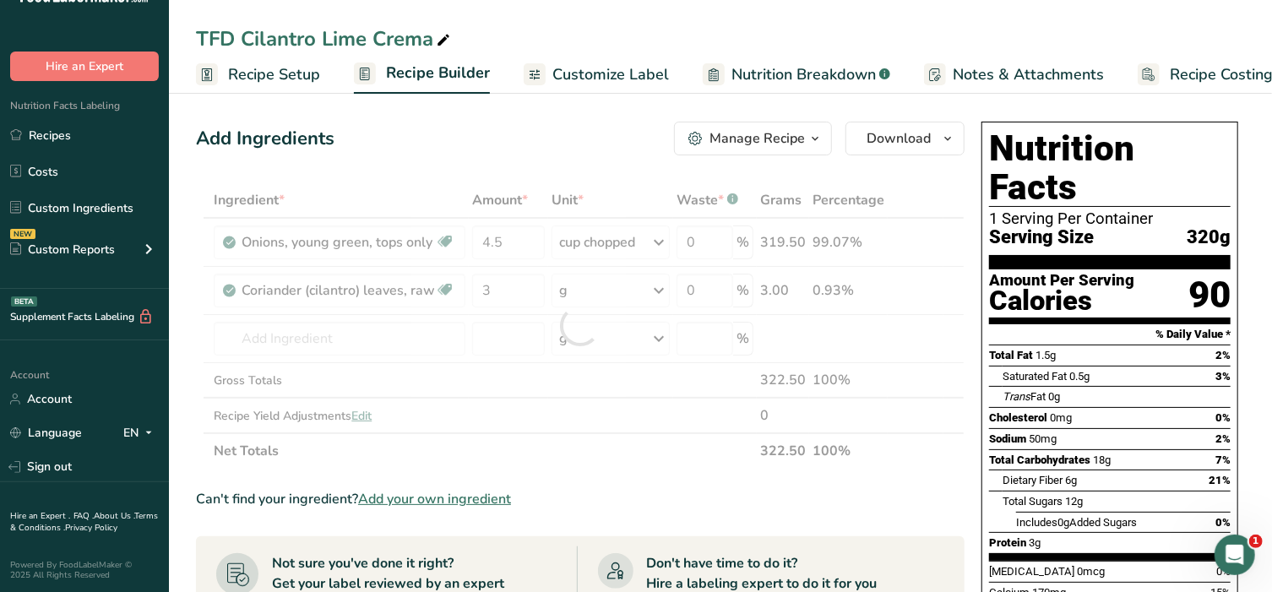
click at [617, 292] on div "Ingredient * Amount * Unit * Waste * .a-a{fill:#347362;}.b-a{fill:#fff;} Grams …" at bounding box center [580, 325] width 769 height 286
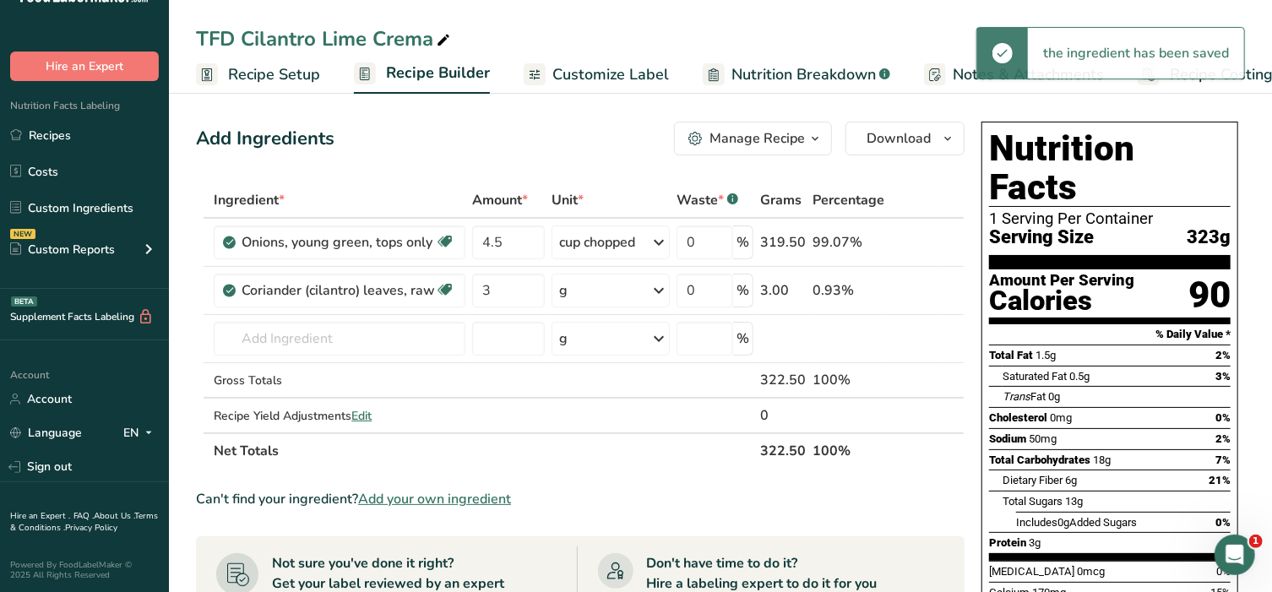
click at [617, 292] on div "g" at bounding box center [611, 291] width 118 height 34
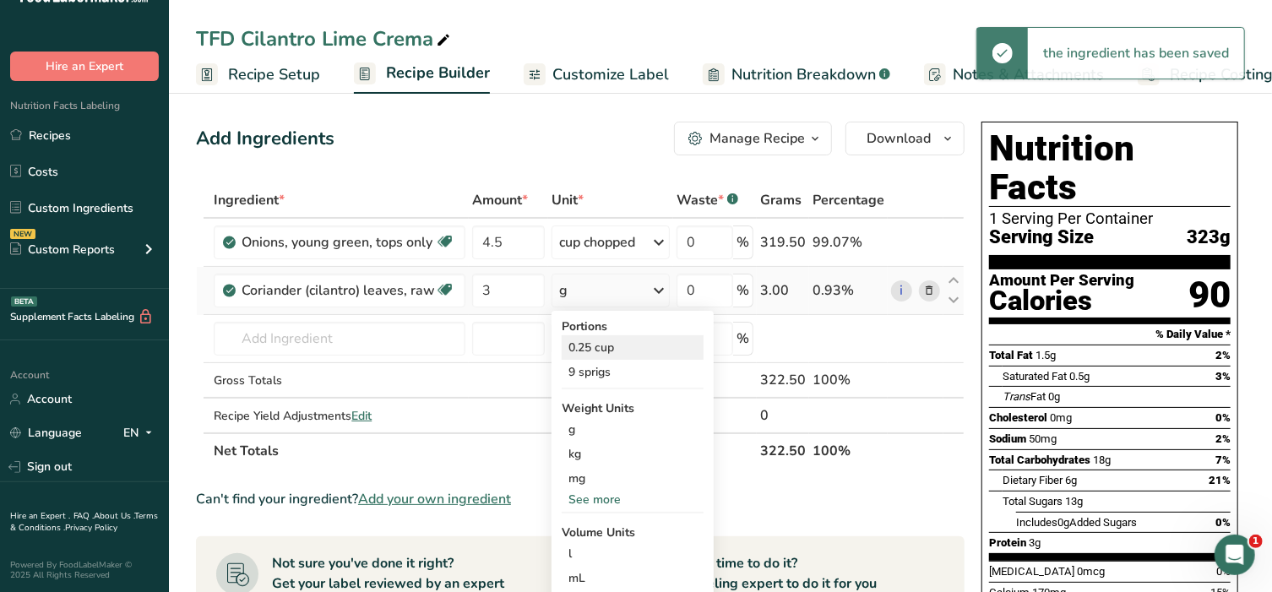
click at [609, 340] on div "0.25 cup" at bounding box center [633, 347] width 142 height 24
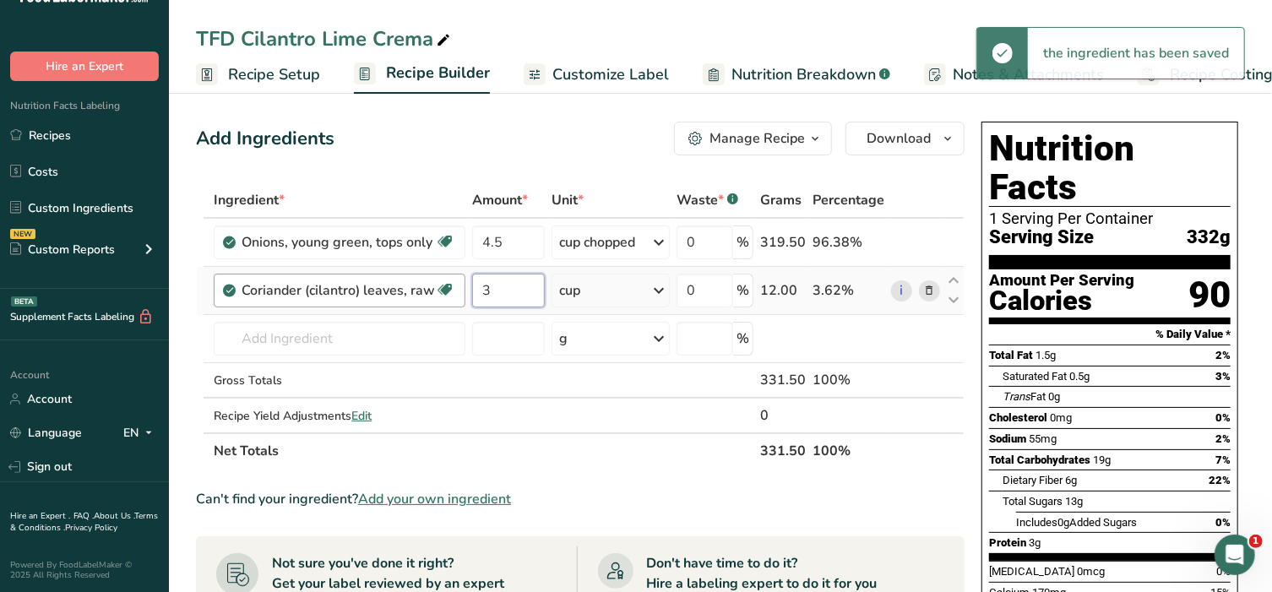
drag, startPoint x: 508, startPoint y: 282, endPoint x: 451, endPoint y: 283, distance: 56.6
click at [451, 283] on tr "Coriander (cilantro) leaves, raw Source of Antioxidants Dairy free Gluten free …" at bounding box center [580, 291] width 767 height 48
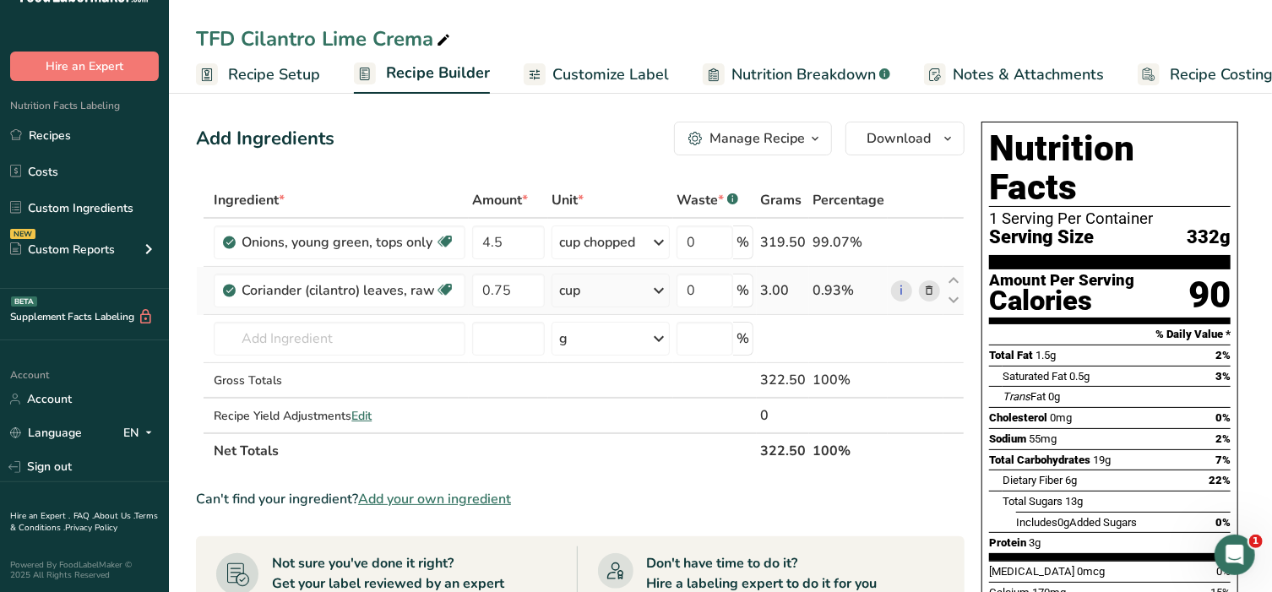
click at [612, 284] on div "Ingredient * Amount * Unit * Waste * .a-a{fill:#347362;}.b-a{fill:#fff;} Grams …" at bounding box center [580, 325] width 769 height 286
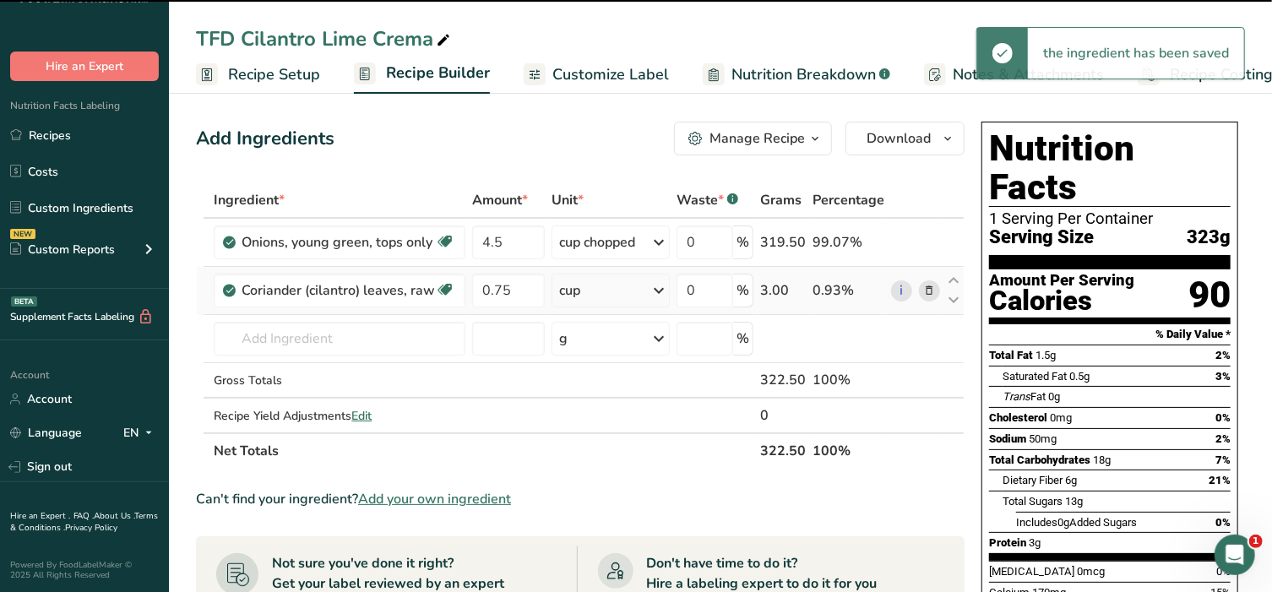
click at [617, 286] on div "cup" at bounding box center [611, 291] width 118 height 34
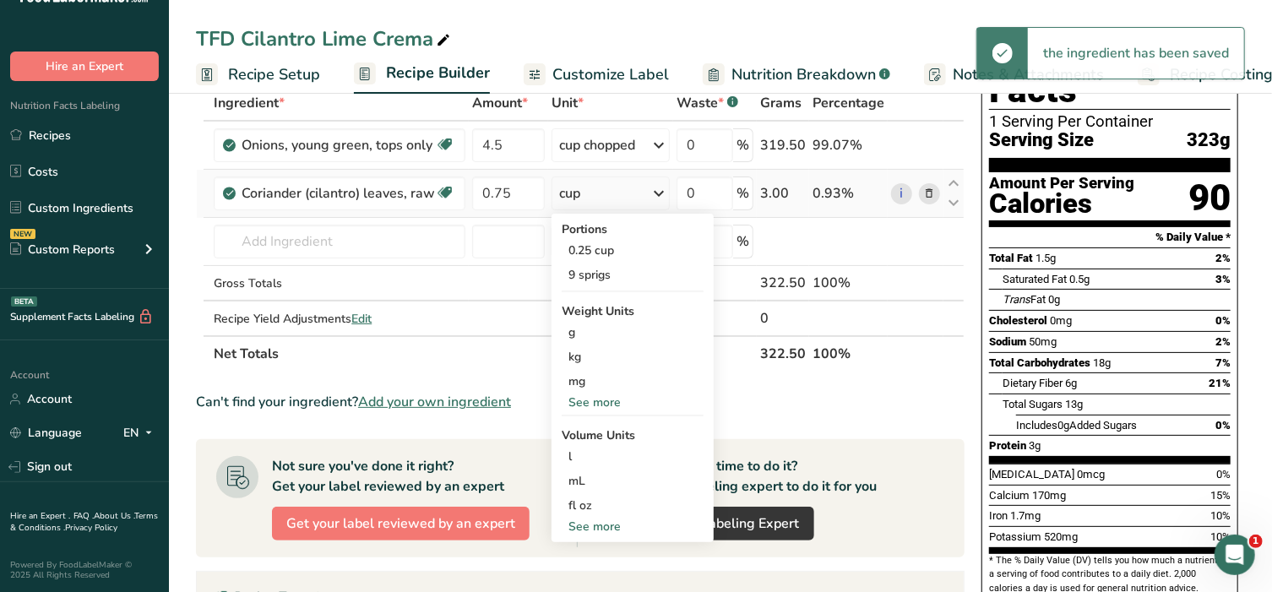
scroll to position [140, 0]
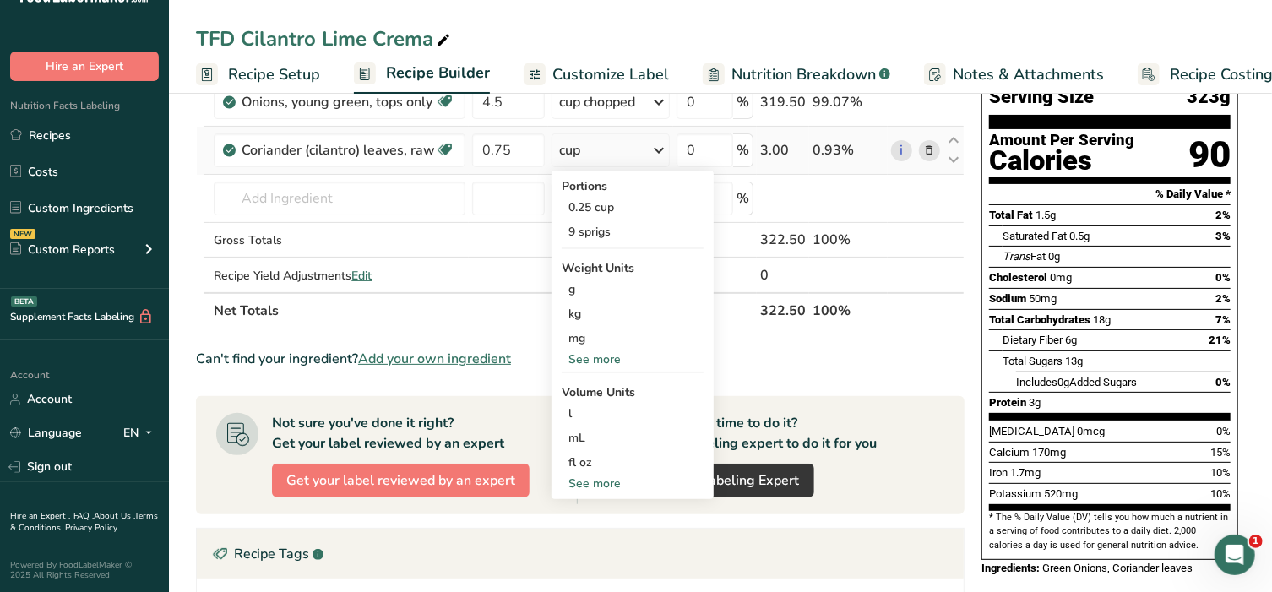
click at [578, 487] on div "See more" at bounding box center [633, 484] width 142 height 18
click at [581, 541] on div "cup" at bounding box center [632, 536] width 128 height 18
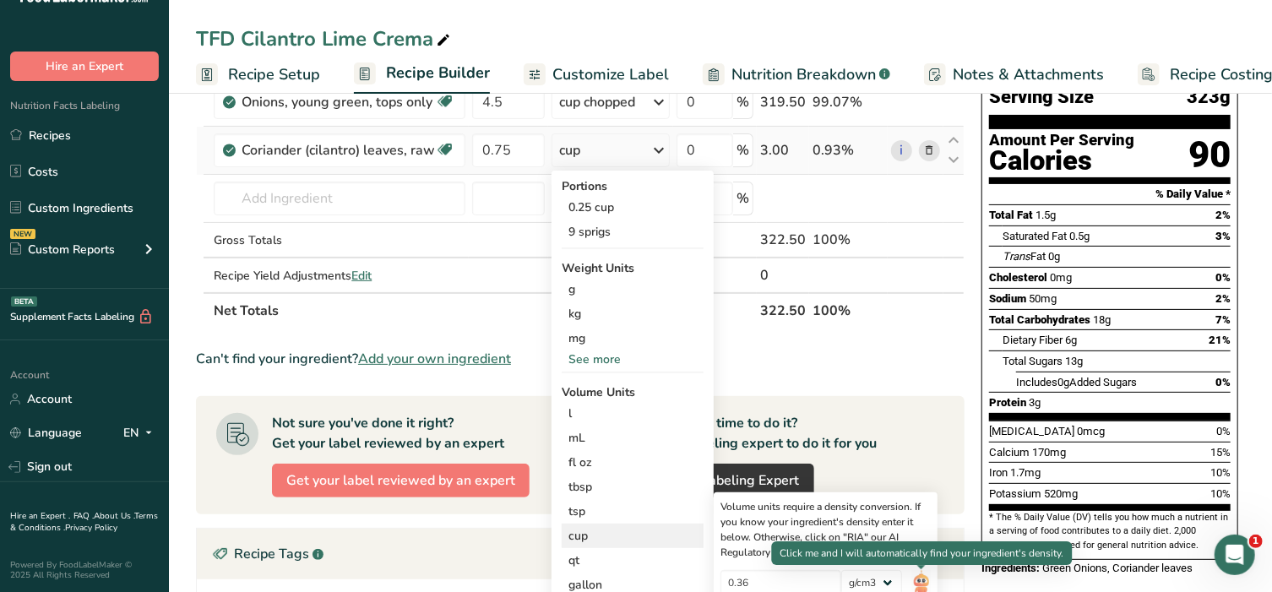
click at [927, 578] on img at bounding box center [921, 585] width 19 height 30
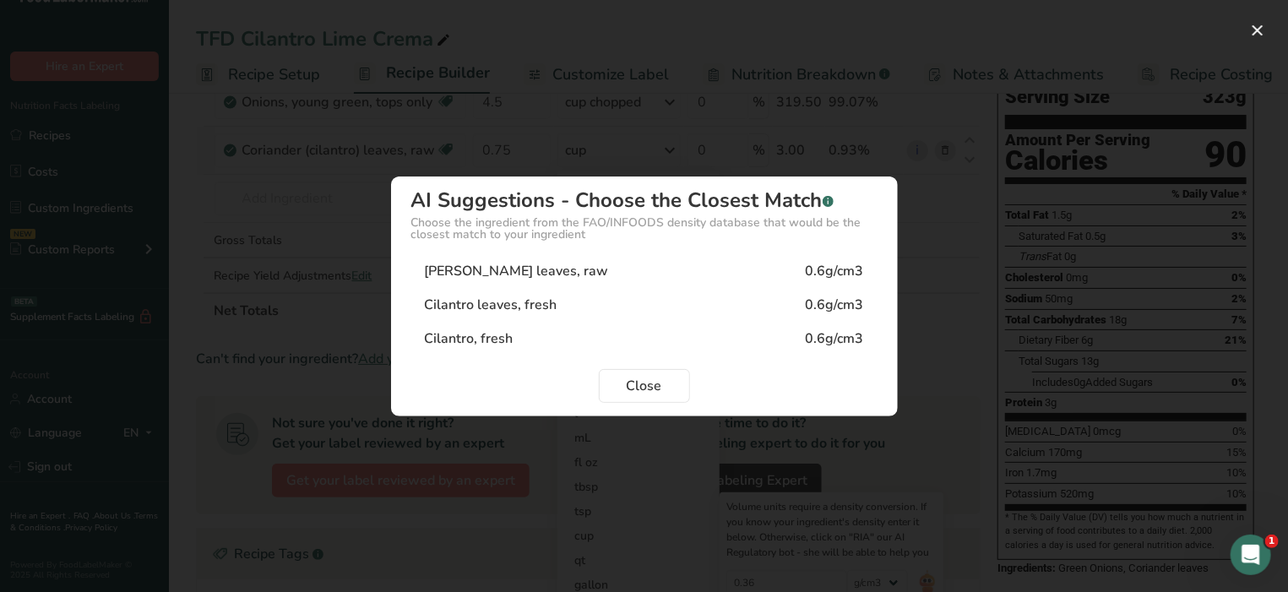
click at [559, 266] on div "Coriander leaves, raw 0.6g/cm3" at bounding box center [644, 271] width 466 height 34
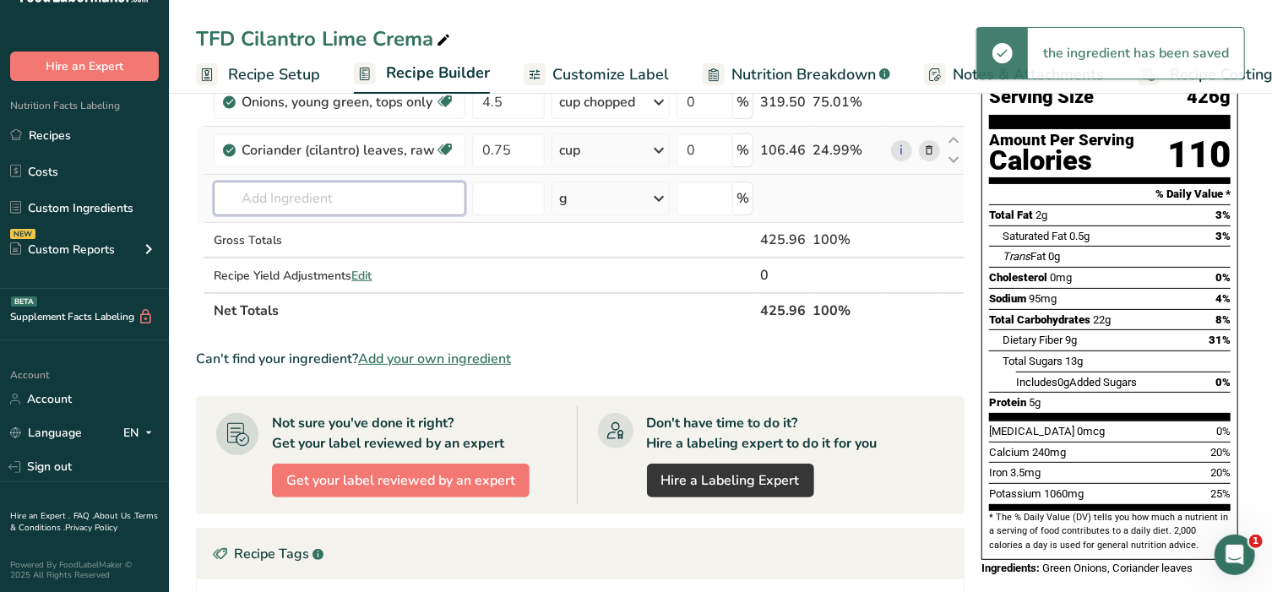
click at [281, 197] on input "text" at bounding box center [340, 199] width 252 height 34
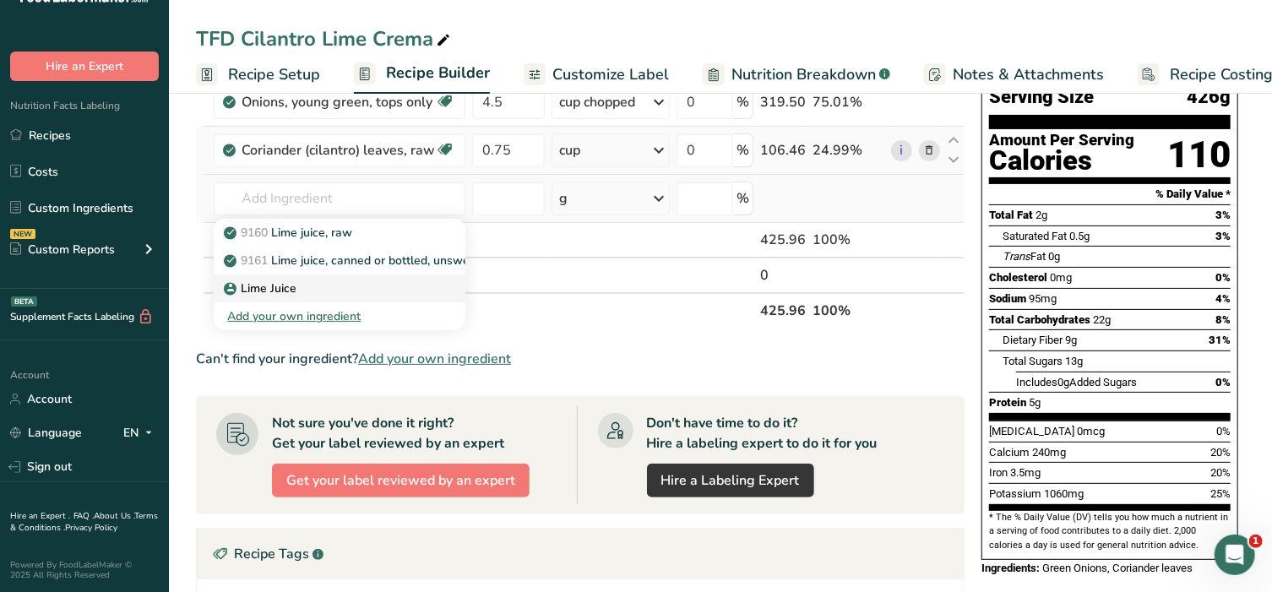
click at [250, 280] on p "Lime Juice" at bounding box center [261, 289] width 69 height 18
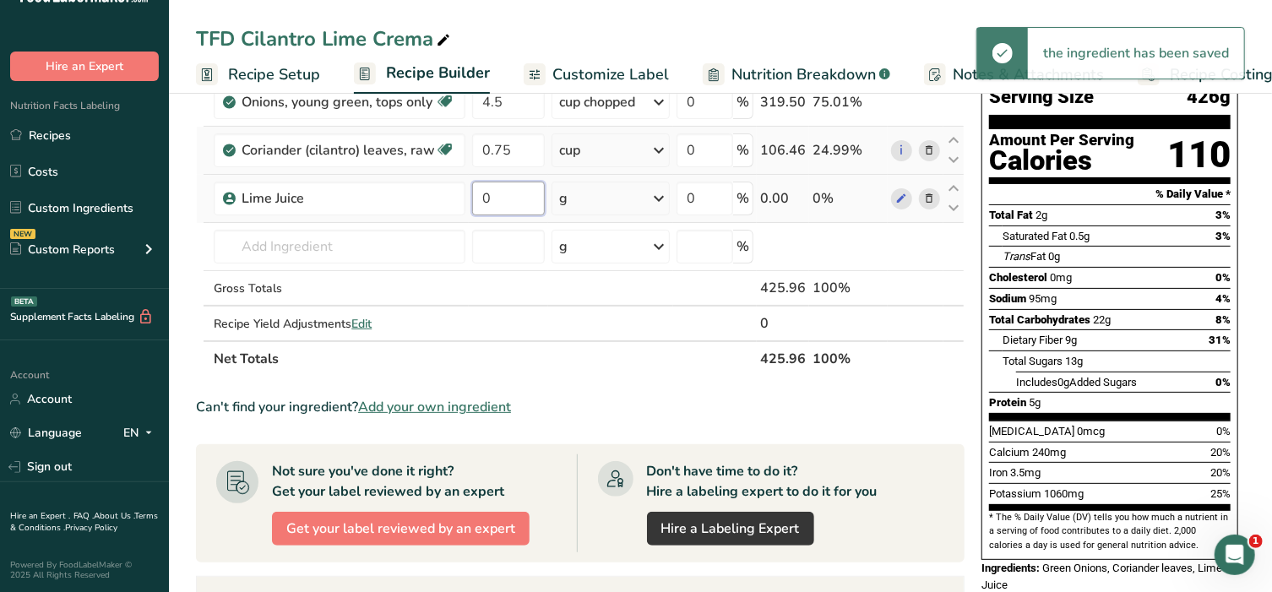
click at [515, 196] on input "0" at bounding box center [508, 199] width 73 height 34
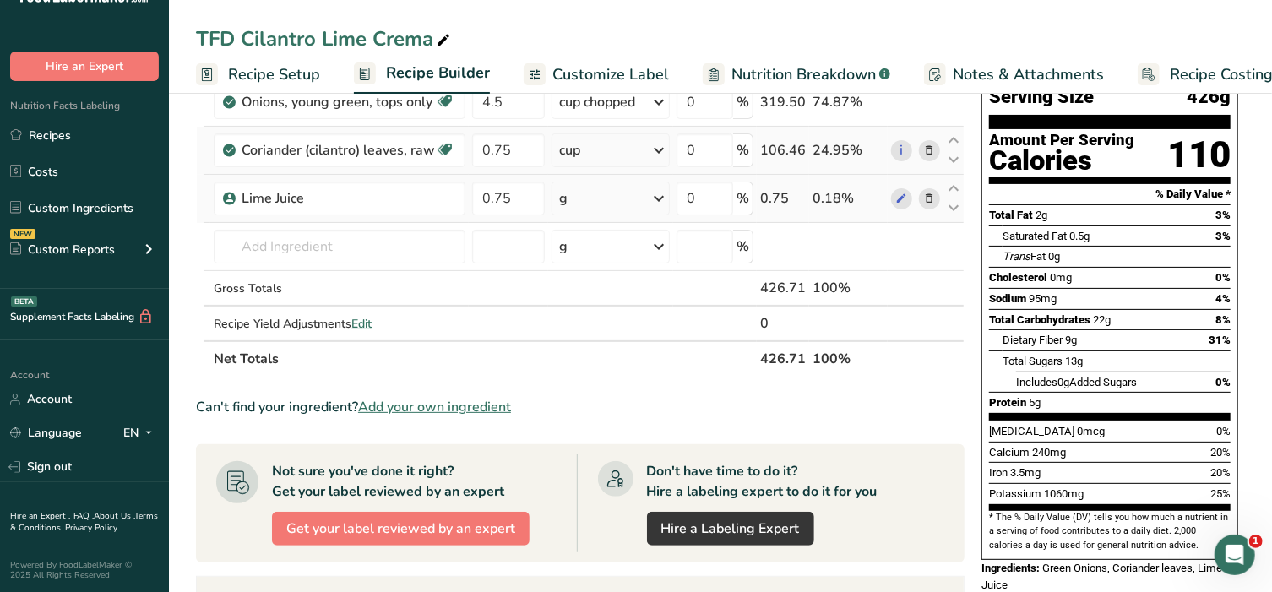
click at [584, 199] on div "Ingredient * Amount * Unit * Waste * .a-a{fill:#347362;}.b-a{fill:#fff;} Grams …" at bounding box center [580, 209] width 769 height 335
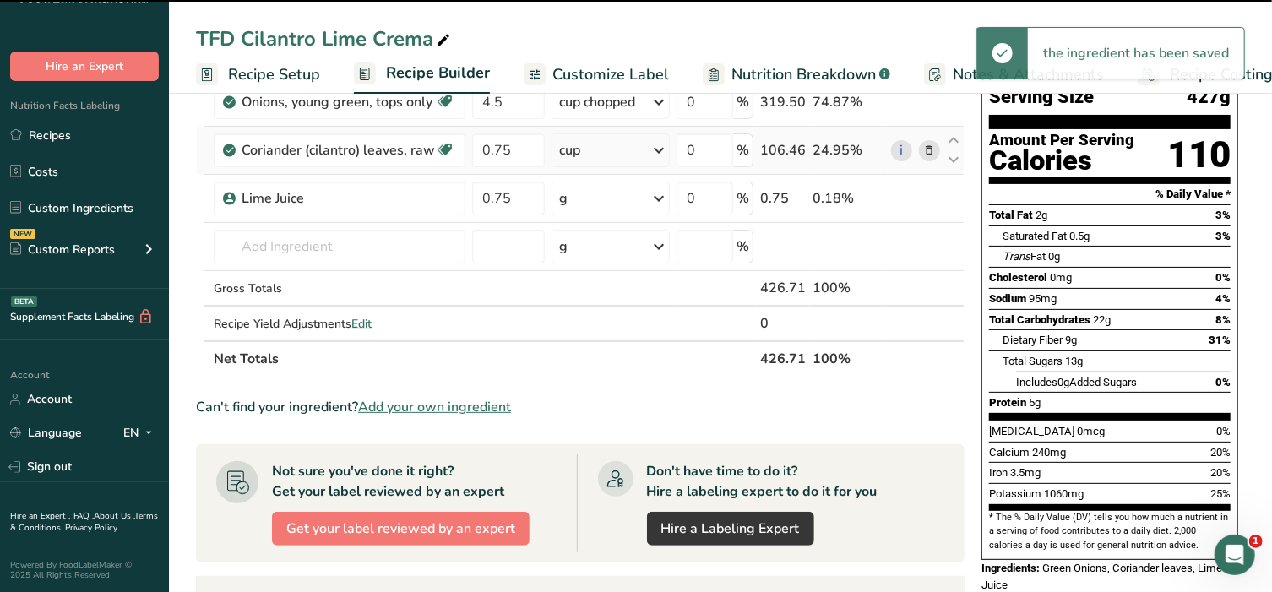
click at [601, 199] on div "g" at bounding box center [611, 199] width 118 height 34
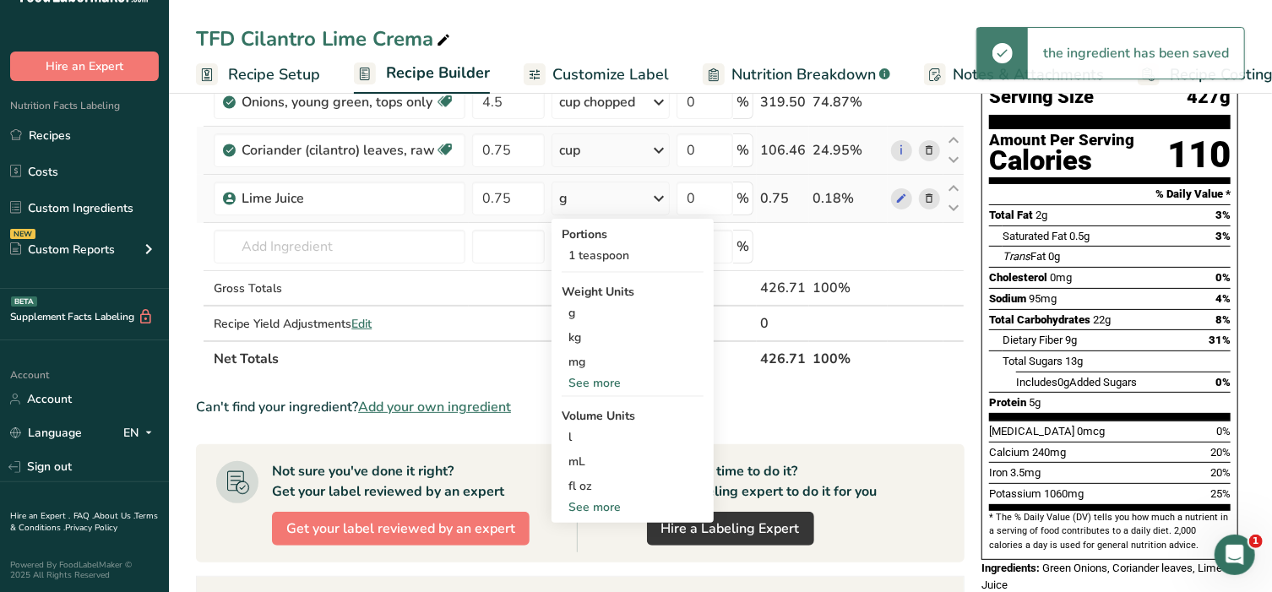
click at [583, 500] on div "See more" at bounding box center [633, 507] width 142 height 18
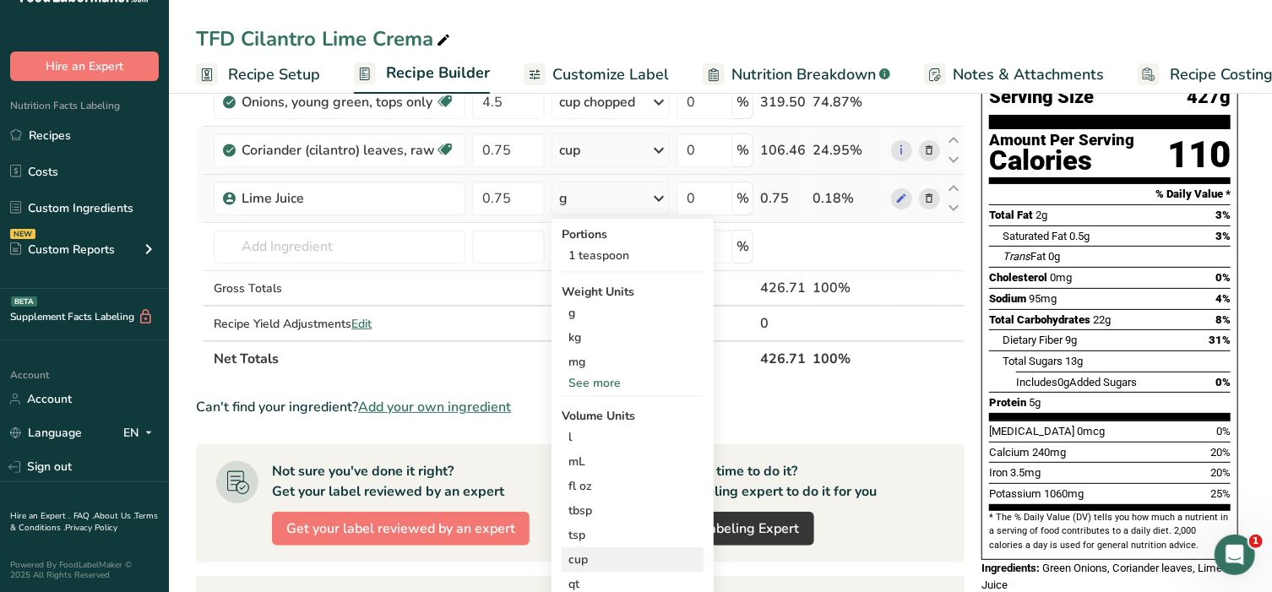
click at [590, 556] on div "cup" at bounding box center [632, 560] width 128 height 18
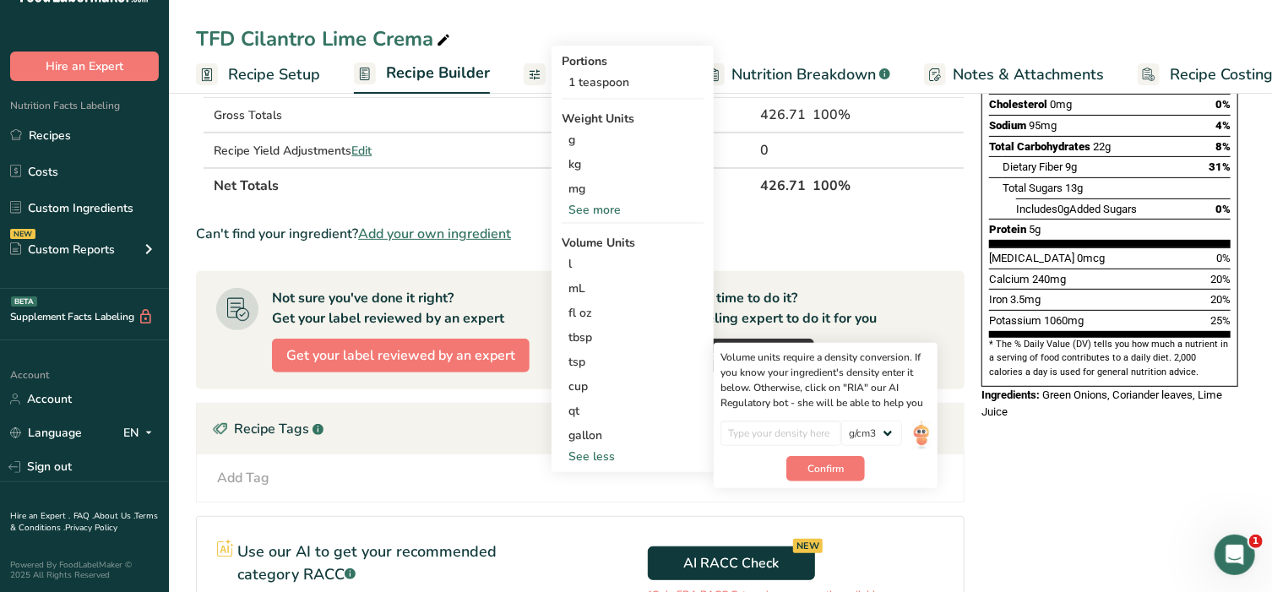
scroll to position [351, 0]
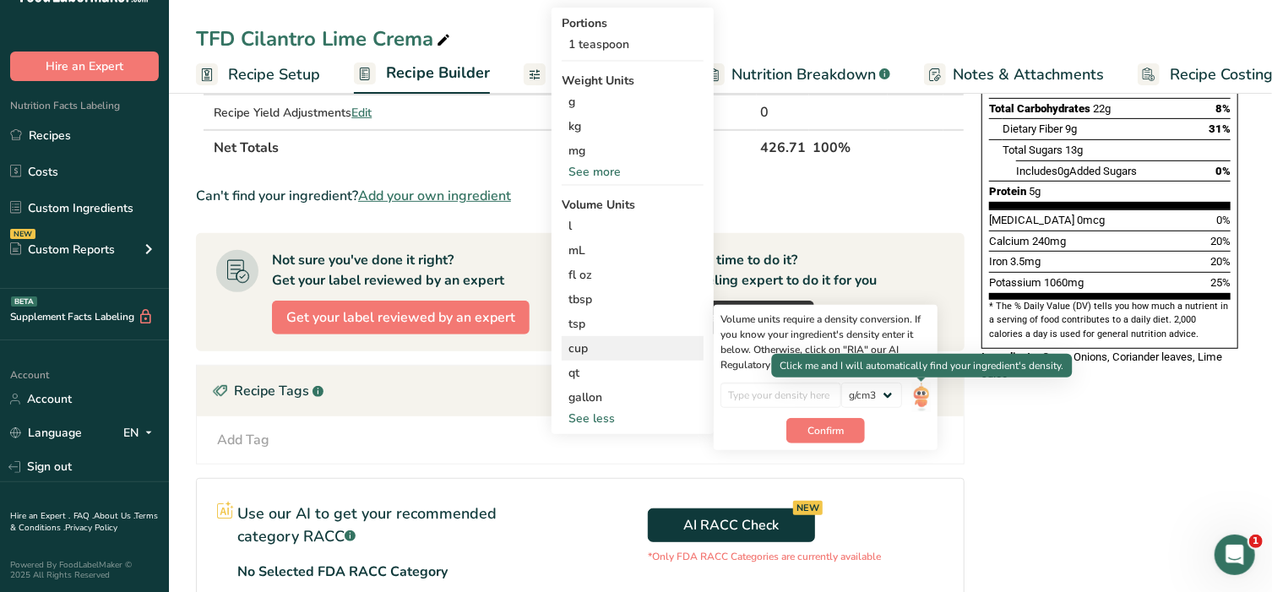
click at [925, 401] on img at bounding box center [921, 398] width 19 height 30
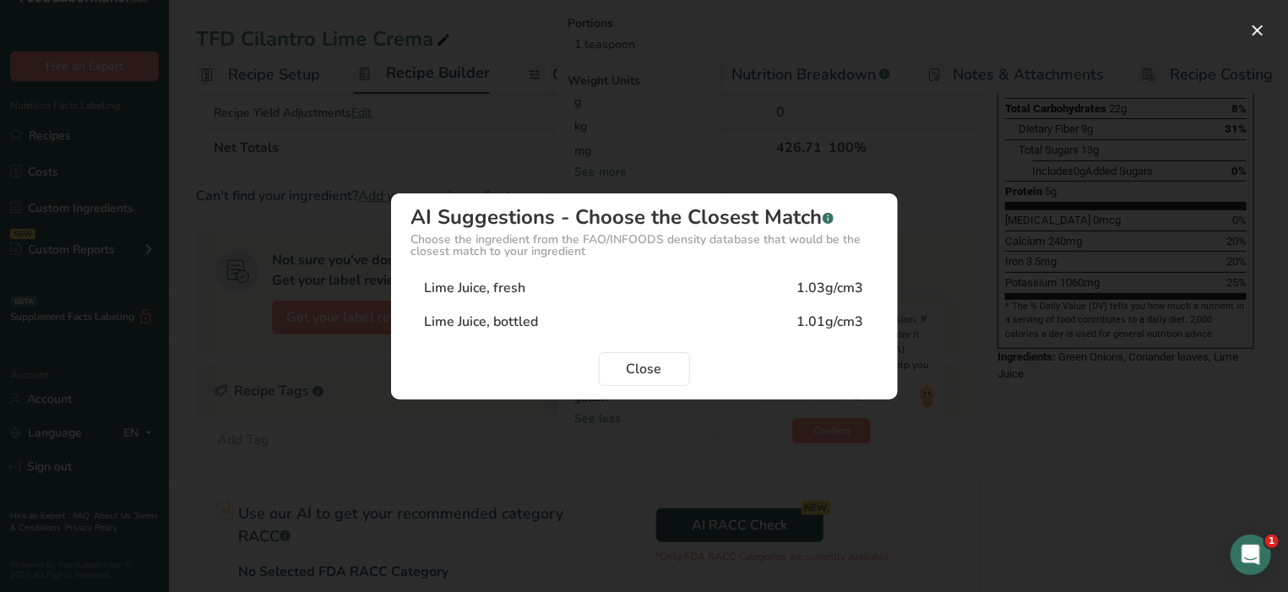
click at [554, 328] on div "Lime Juice, bottled 1.01g/cm3" at bounding box center [644, 322] width 466 height 34
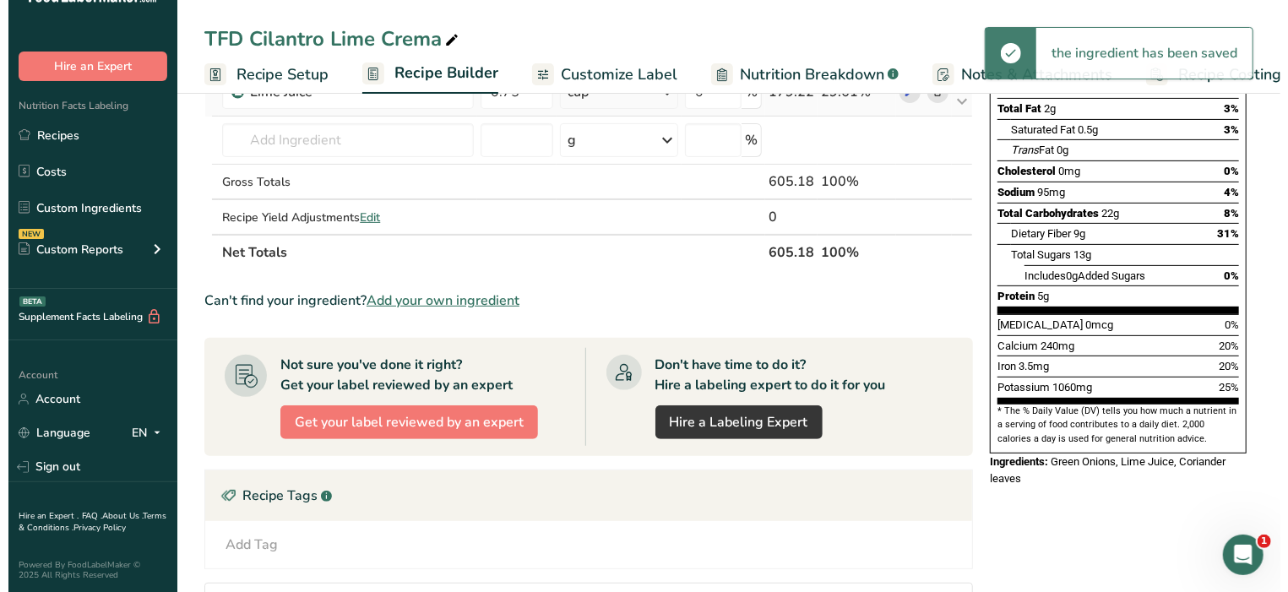
scroll to position [210, 0]
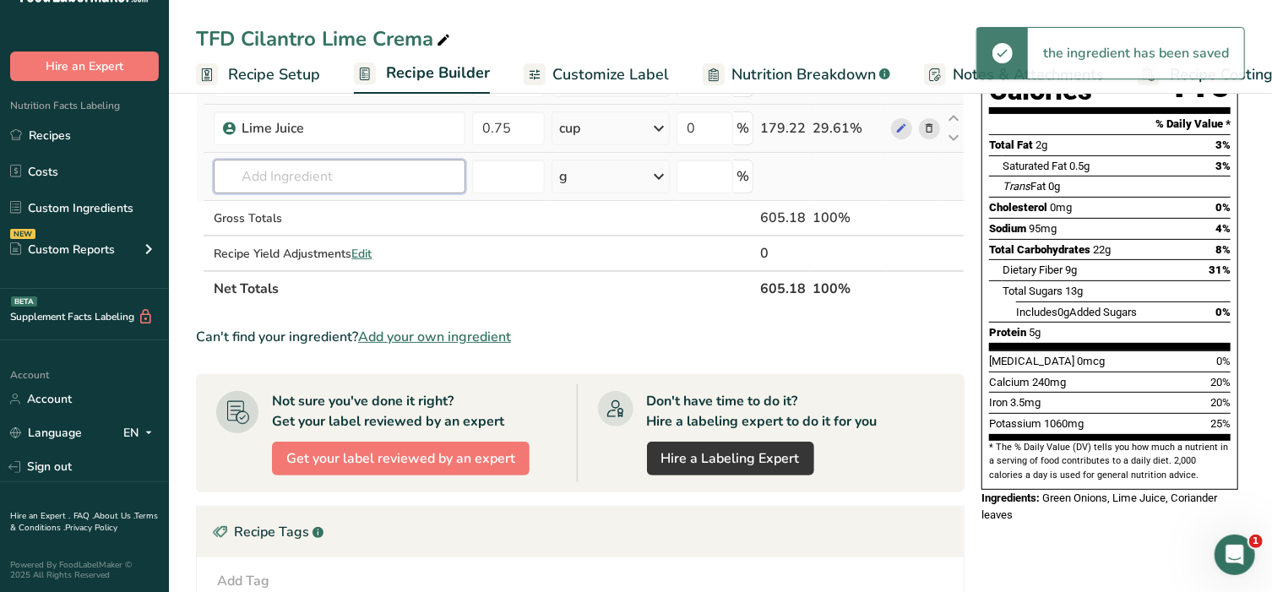
click at [348, 182] on input "text" at bounding box center [340, 177] width 252 height 34
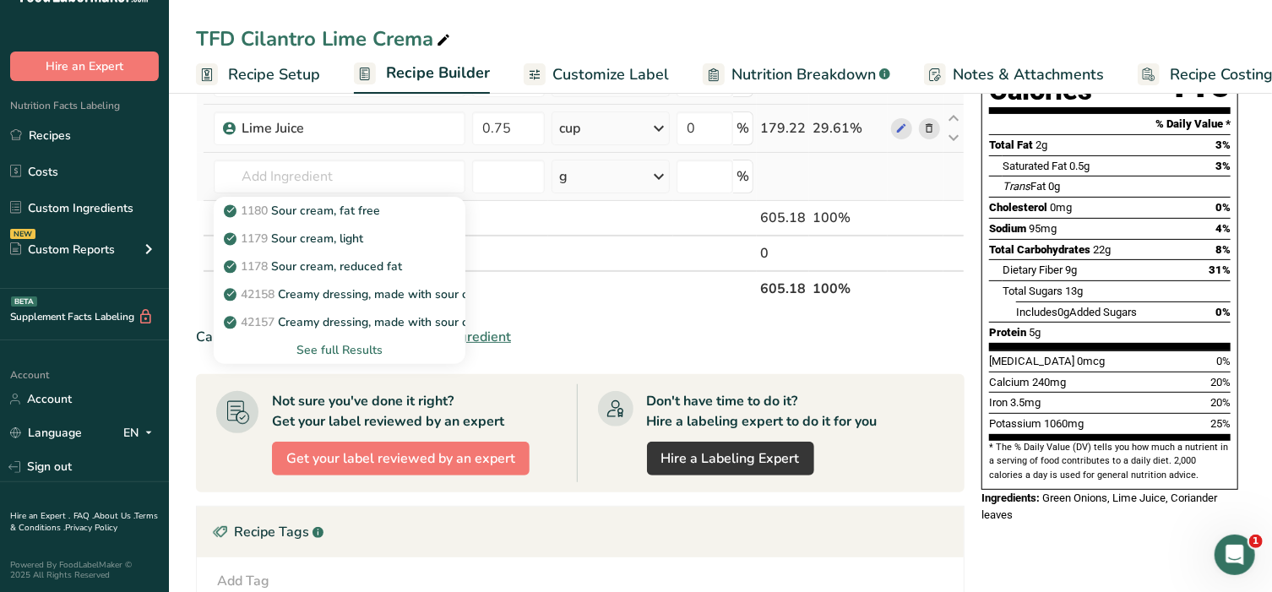
click at [358, 341] on div "See full Results" at bounding box center [339, 350] width 225 height 18
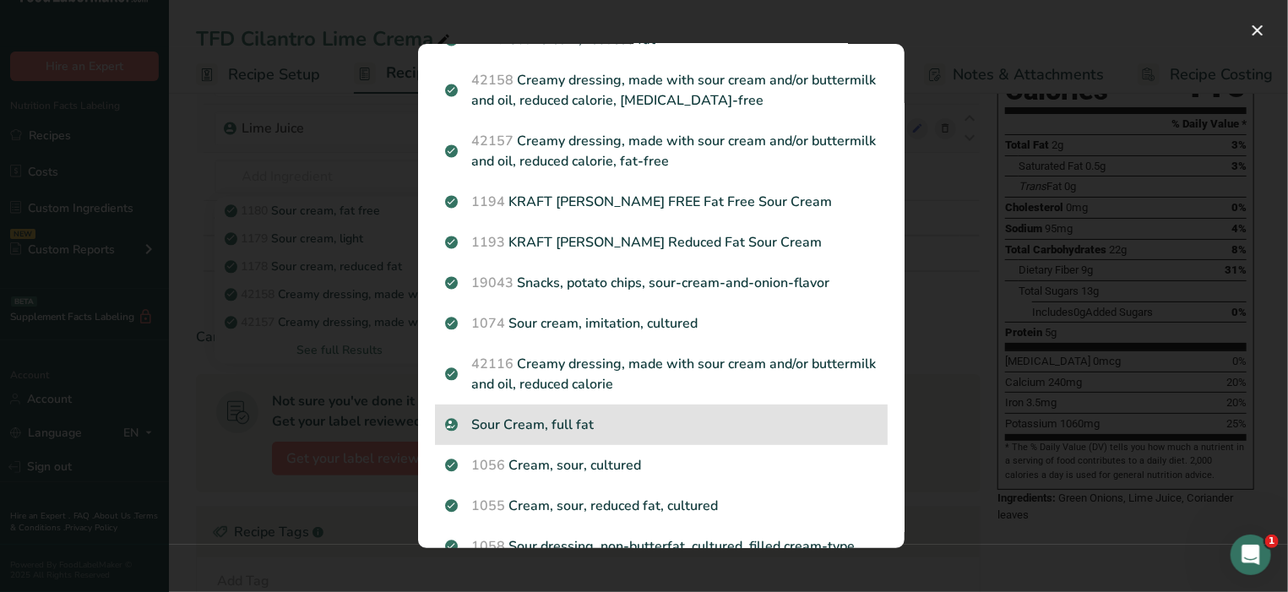
scroll to position [176, 0]
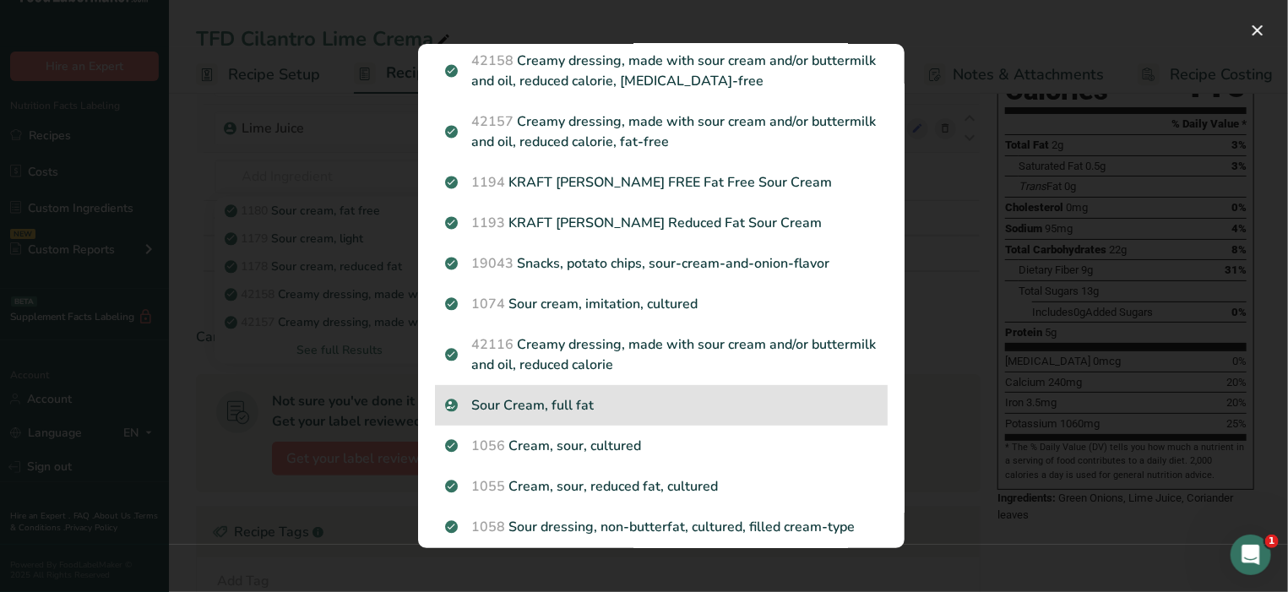
click at [559, 409] on p "Sour Cream, full fat" at bounding box center [661, 405] width 432 height 20
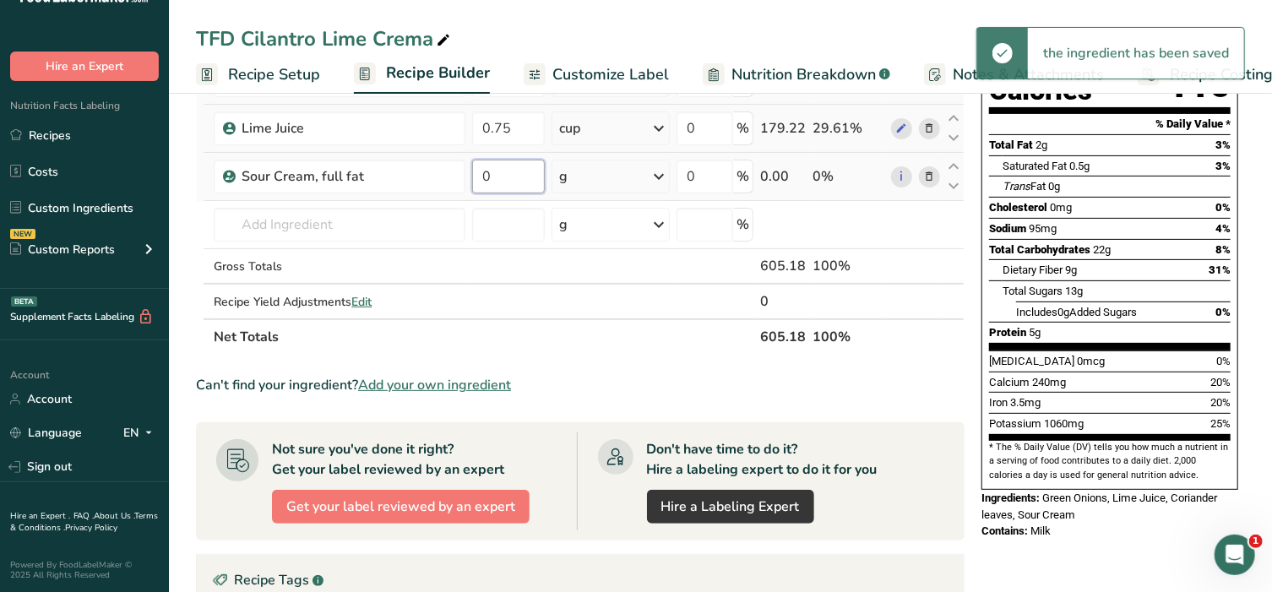
click at [506, 182] on input "0" at bounding box center [508, 177] width 73 height 34
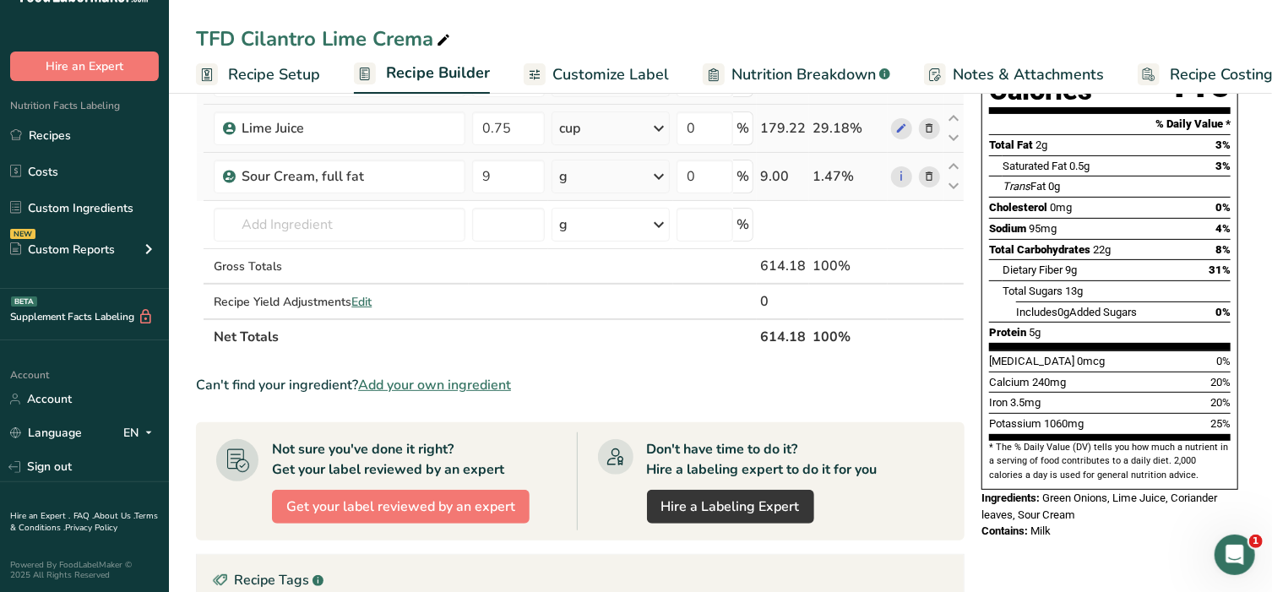
click at [623, 175] on div "Ingredient * Amount * Unit * Waste * .a-a{fill:#347362;}.b-a{fill:#fff;} Grams …" at bounding box center [580, 163] width 769 height 383
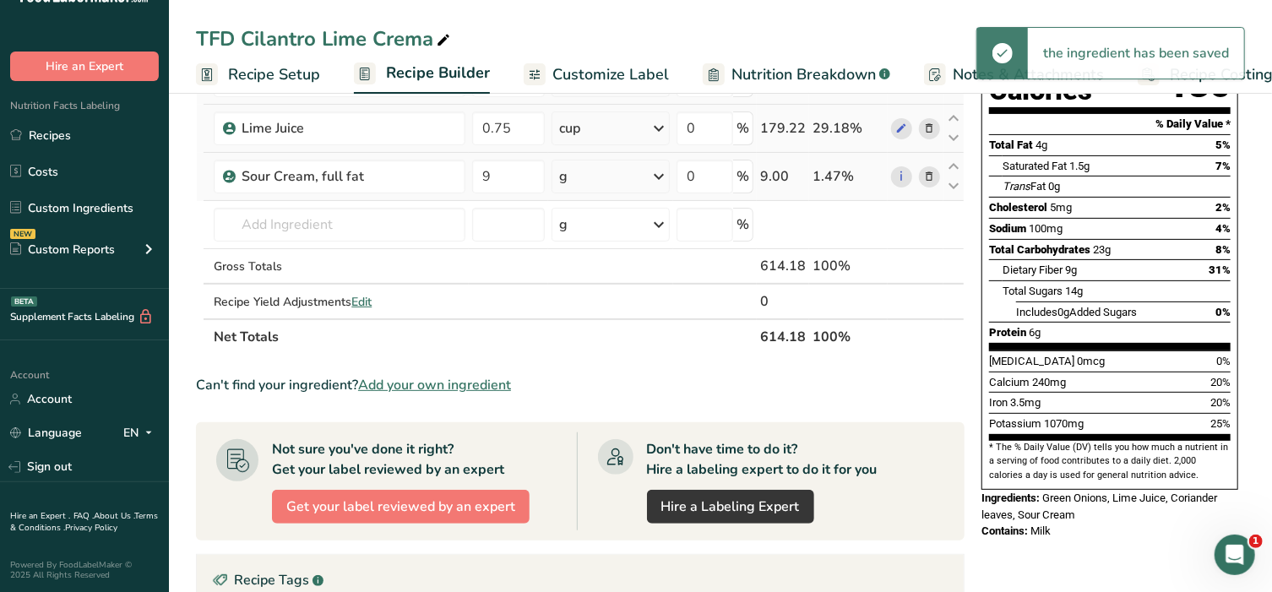
click at [659, 173] on icon at bounding box center [659, 176] width 20 height 30
click at [584, 433] on div "See more" at bounding box center [633, 435] width 142 height 18
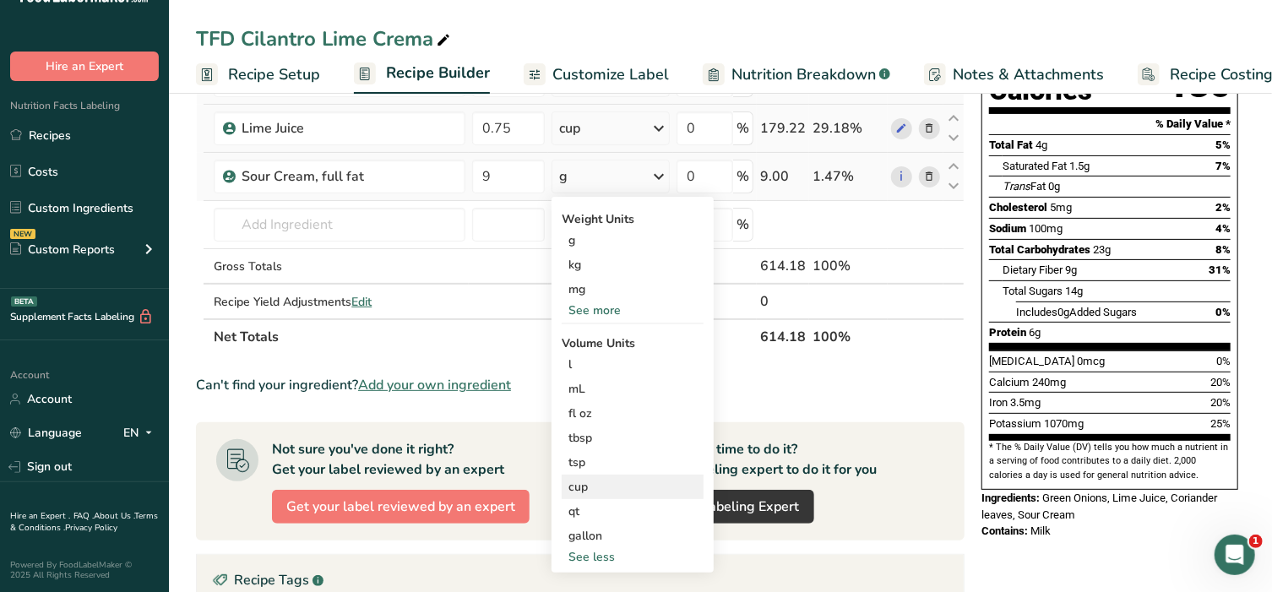
click at [584, 490] on div "cup" at bounding box center [632, 487] width 128 height 18
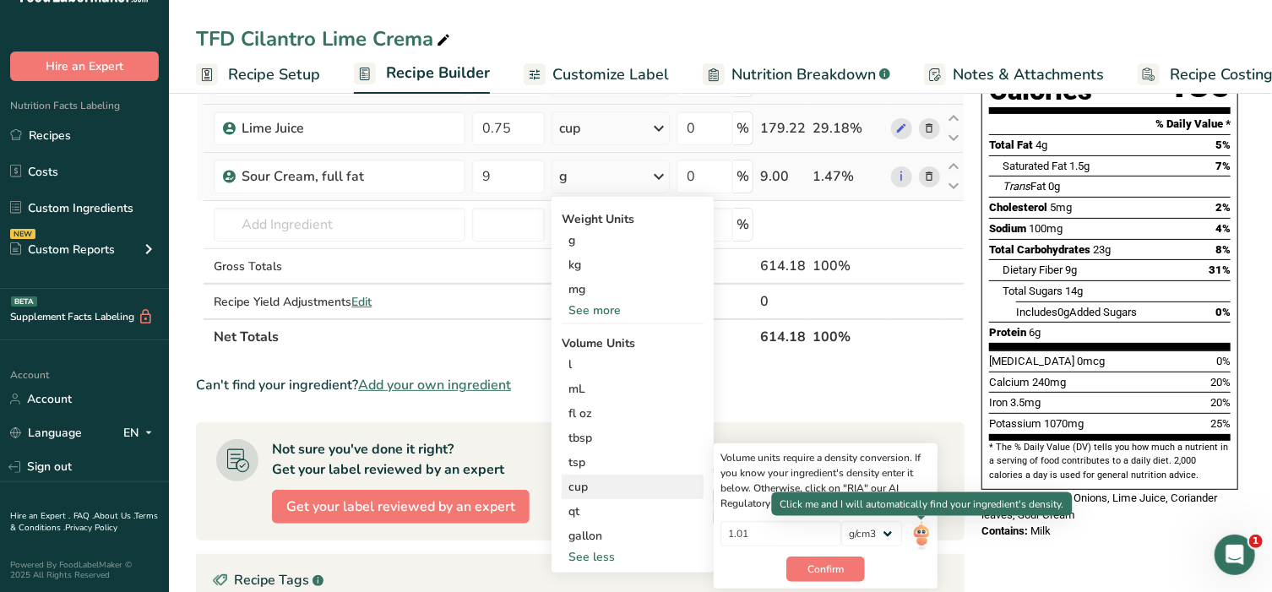
click at [924, 529] on img at bounding box center [921, 536] width 19 height 30
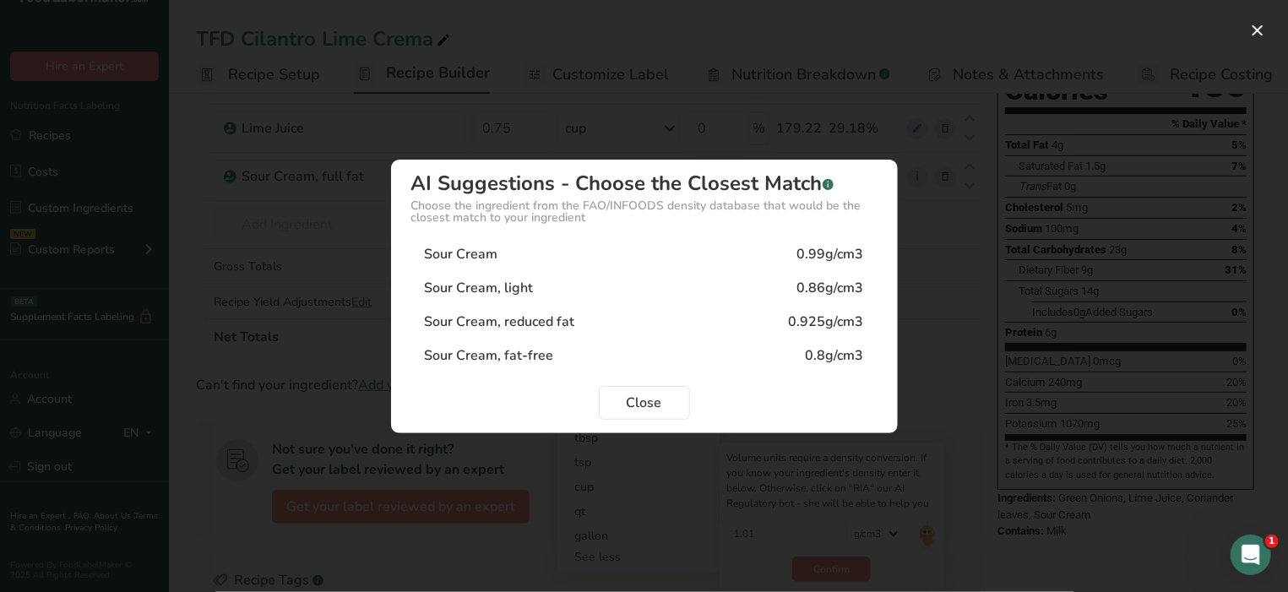
click at [589, 264] on div "Sour Cream 0.99g/cm3" at bounding box center [644, 254] width 466 height 34
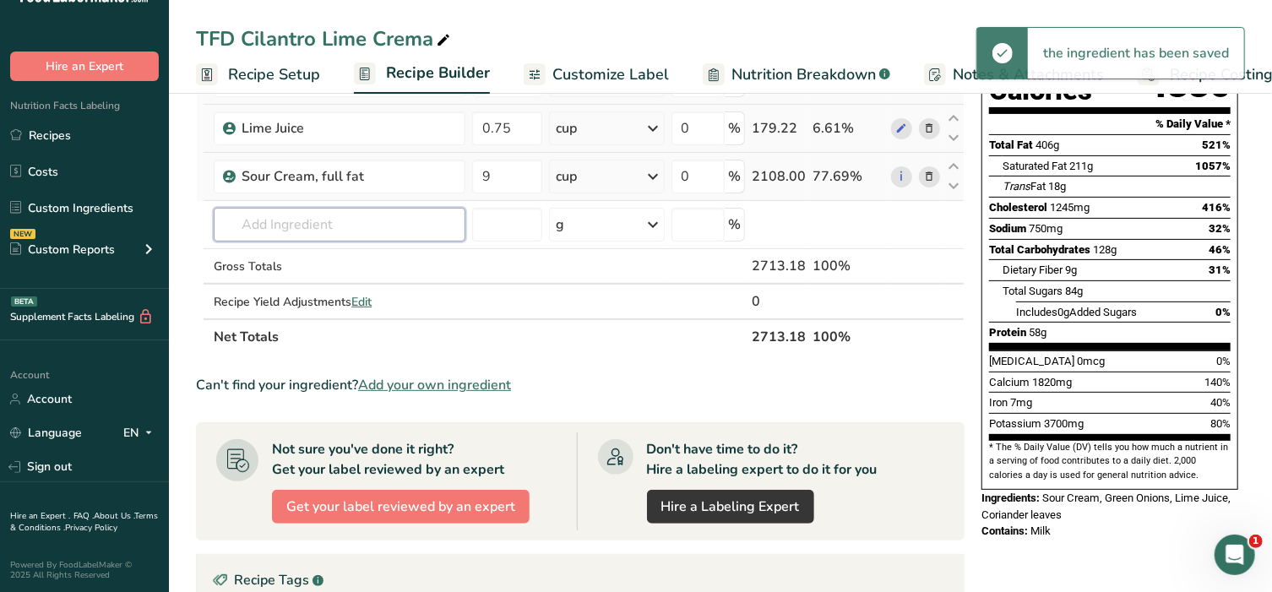
click at [322, 217] on input "text" at bounding box center [340, 225] width 252 height 34
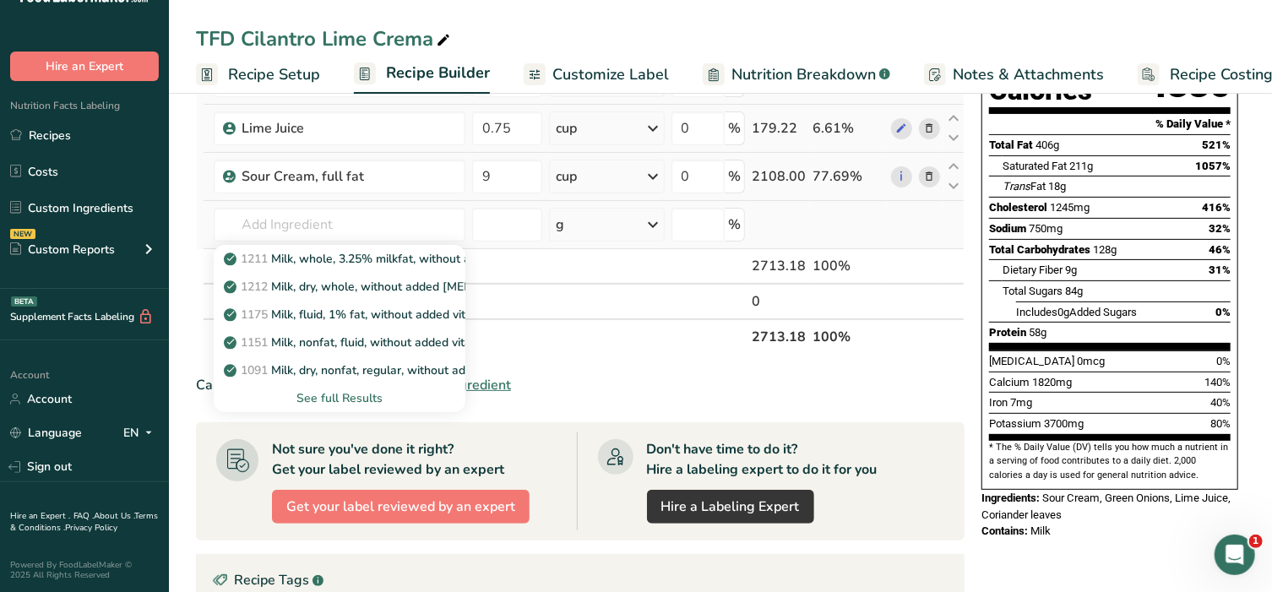
click at [341, 391] on div "See full Results" at bounding box center [339, 398] width 225 height 18
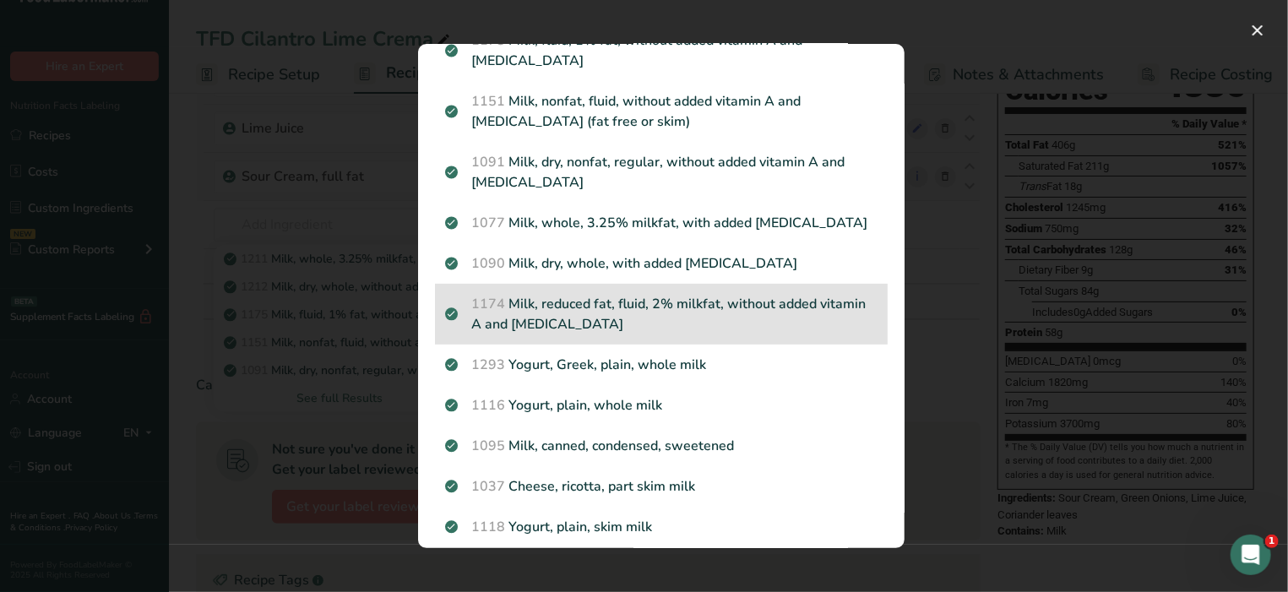
click at [599, 308] on p "1174 Milk, reduced fat, fluid, 2% milkfat, without added vitamin A and [MEDICAL…" at bounding box center [661, 314] width 432 height 41
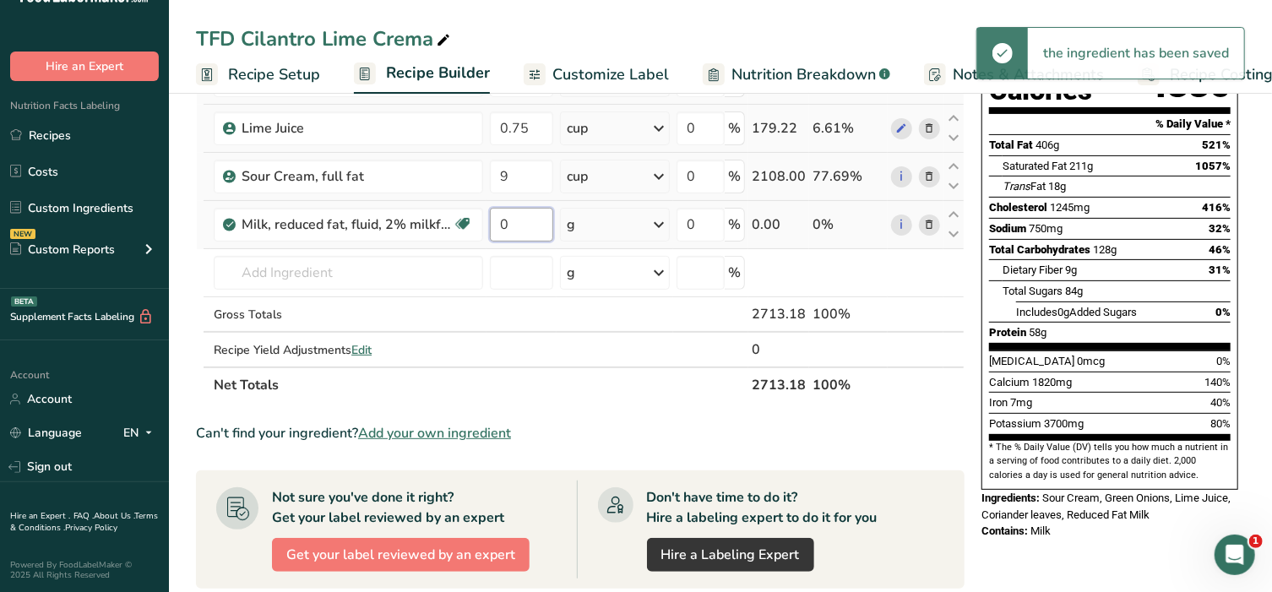
click at [522, 232] on input "0" at bounding box center [521, 225] width 63 height 34
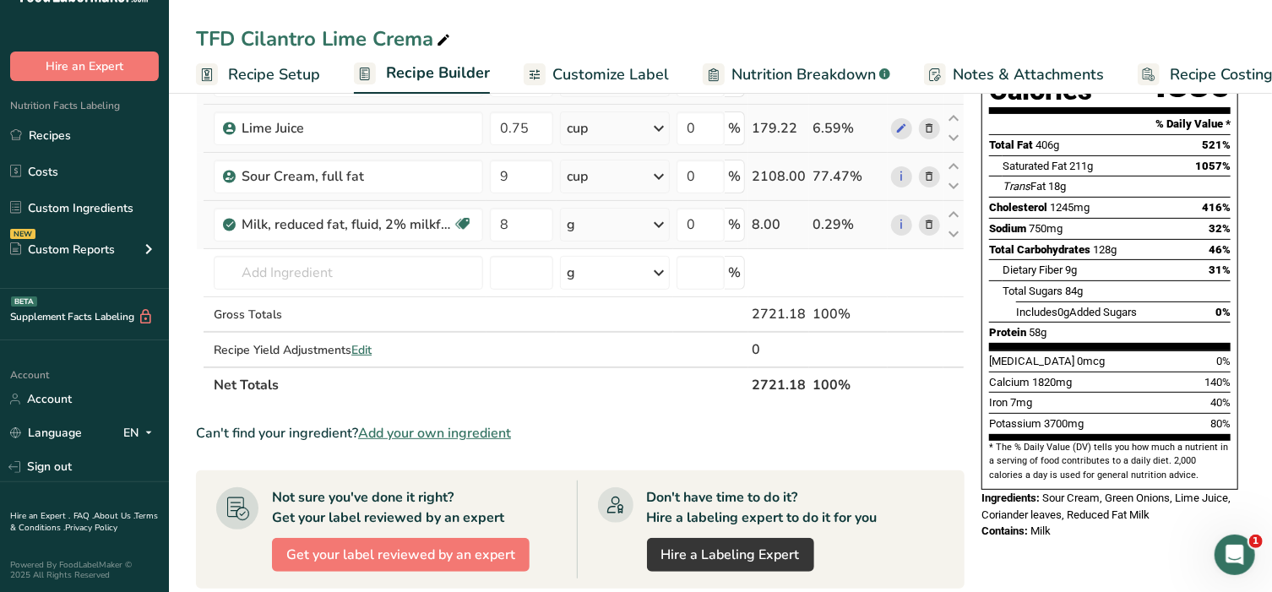
click at [664, 221] on div "Ingredient * Amount * Unit * Waste * .a-a{fill:#347362;}.b-a{fill:#fff;} Grams …" at bounding box center [580, 187] width 769 height 431
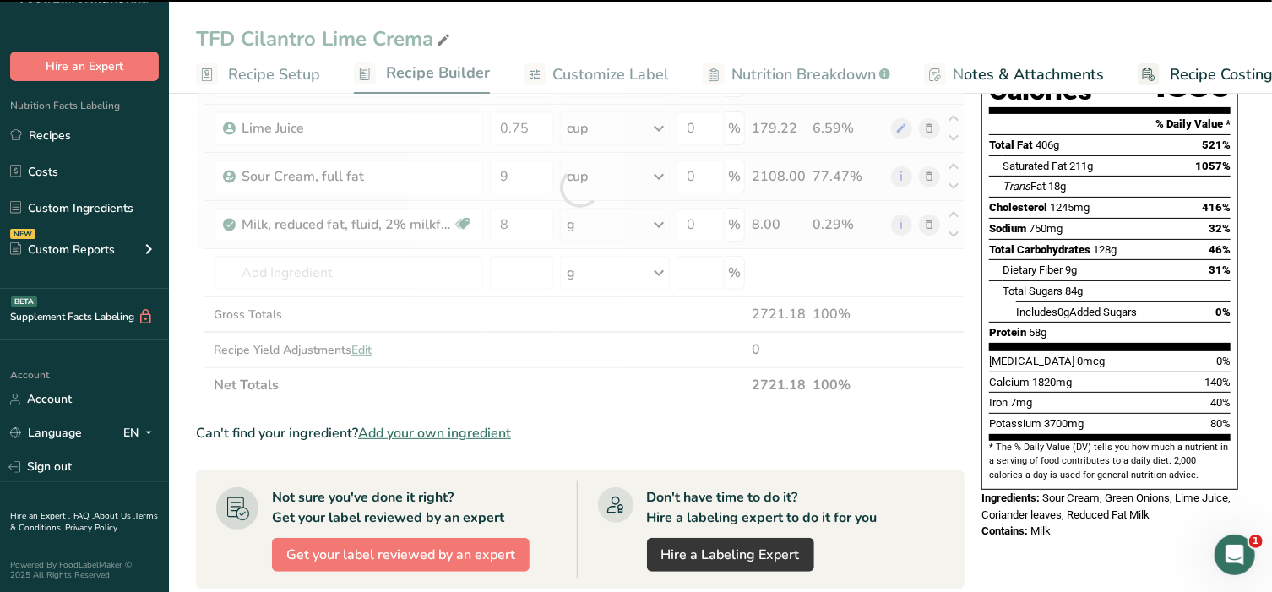
click at [664, 221] on div at bounding box center [580, 187] width 769 height 431
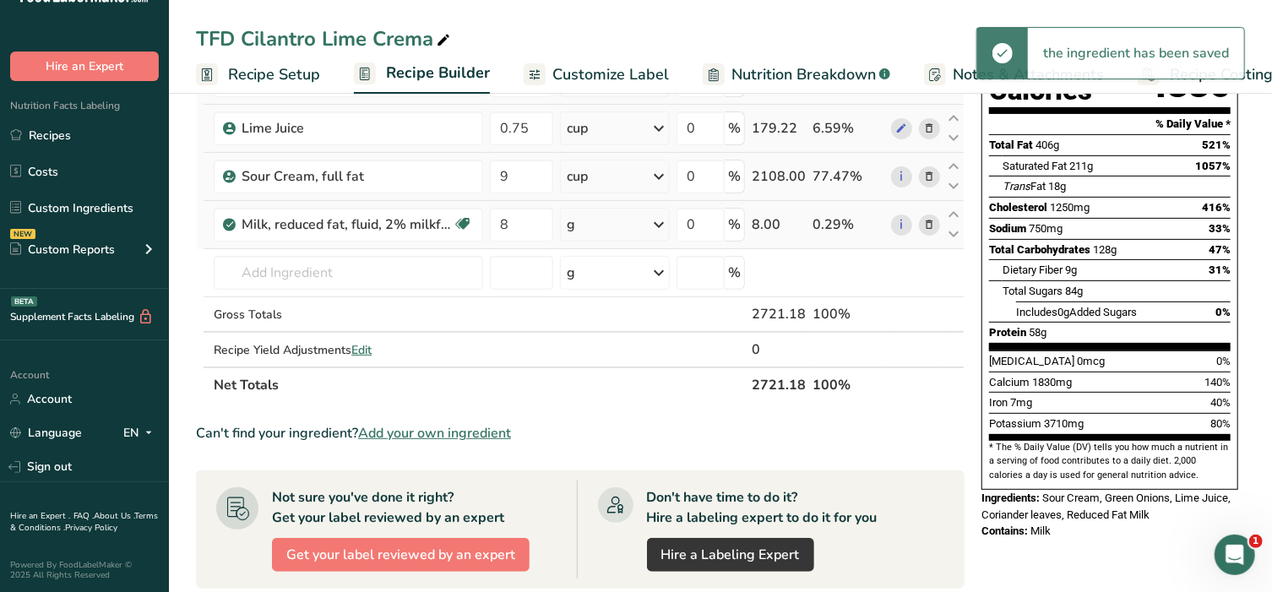
click at [653, 222] on icon at bounding box center [659, 224] width 20 height 30
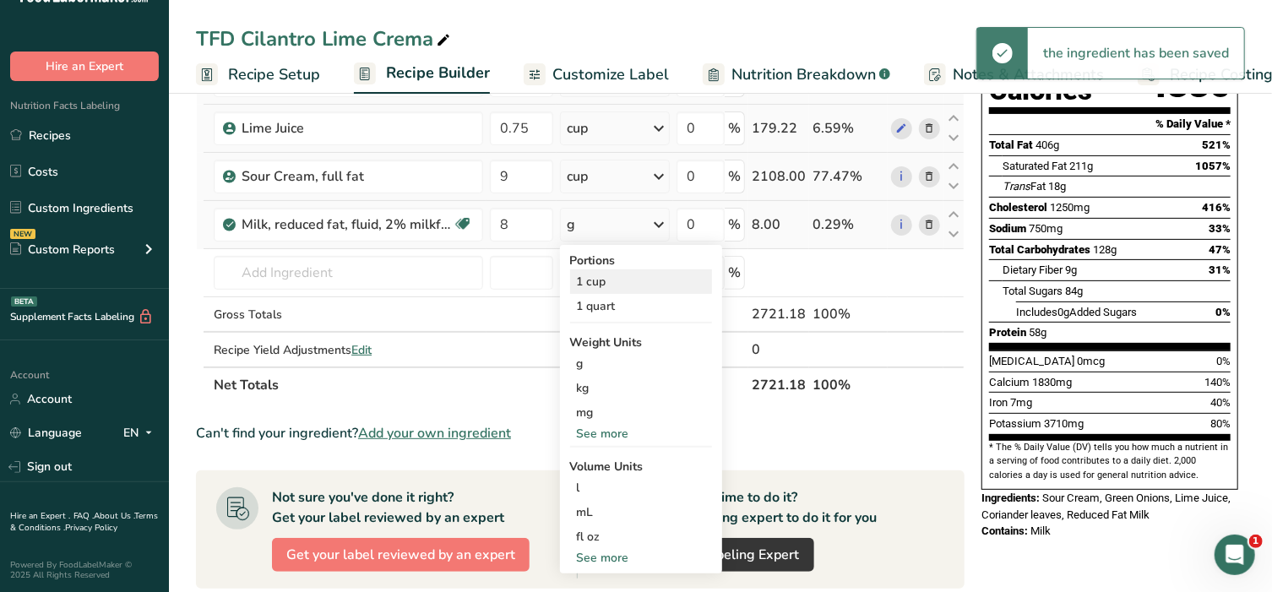
click at [596, 288] on div "1 cup" at bounding box center [641, 281] width 142 height 24
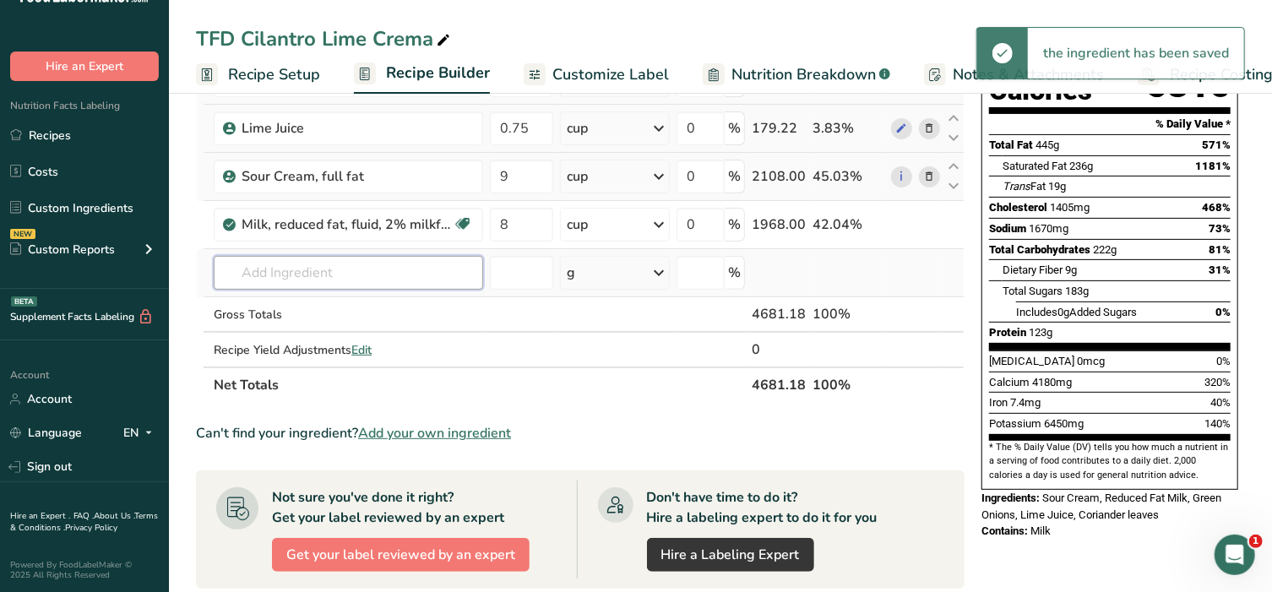
click at [285, 271] on input "text" at bounding box center [348, 273] width 269 height 34
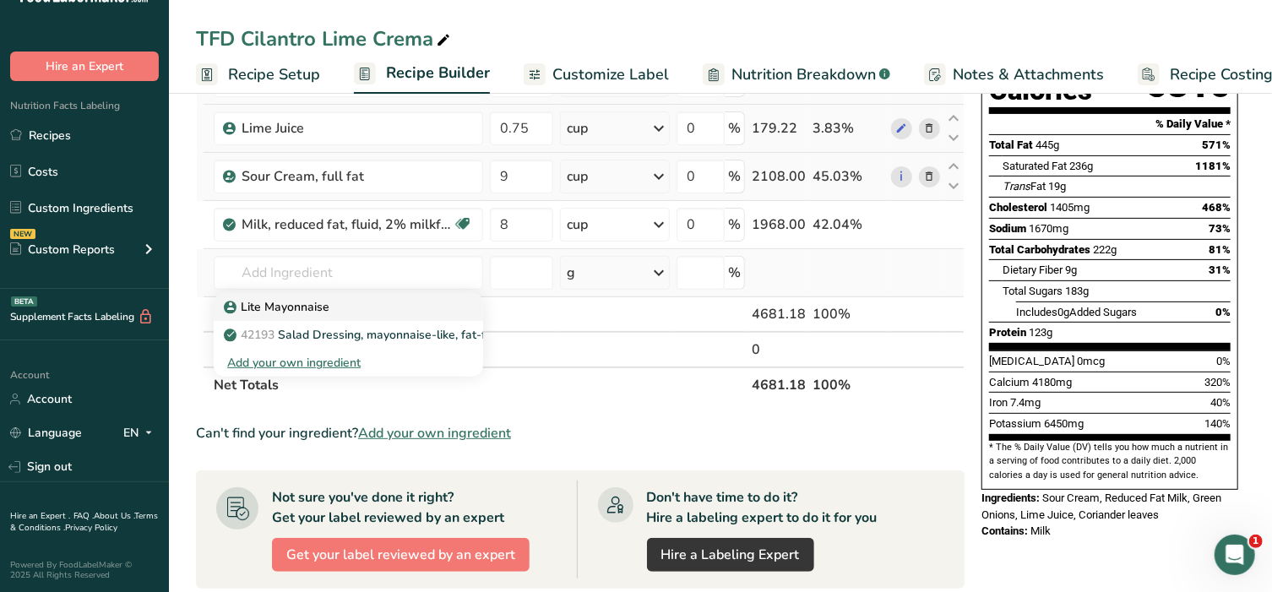
click at [289, 302] on p "Lite Mayonnaise" at bounding box center [278, 307] width 102 height 18
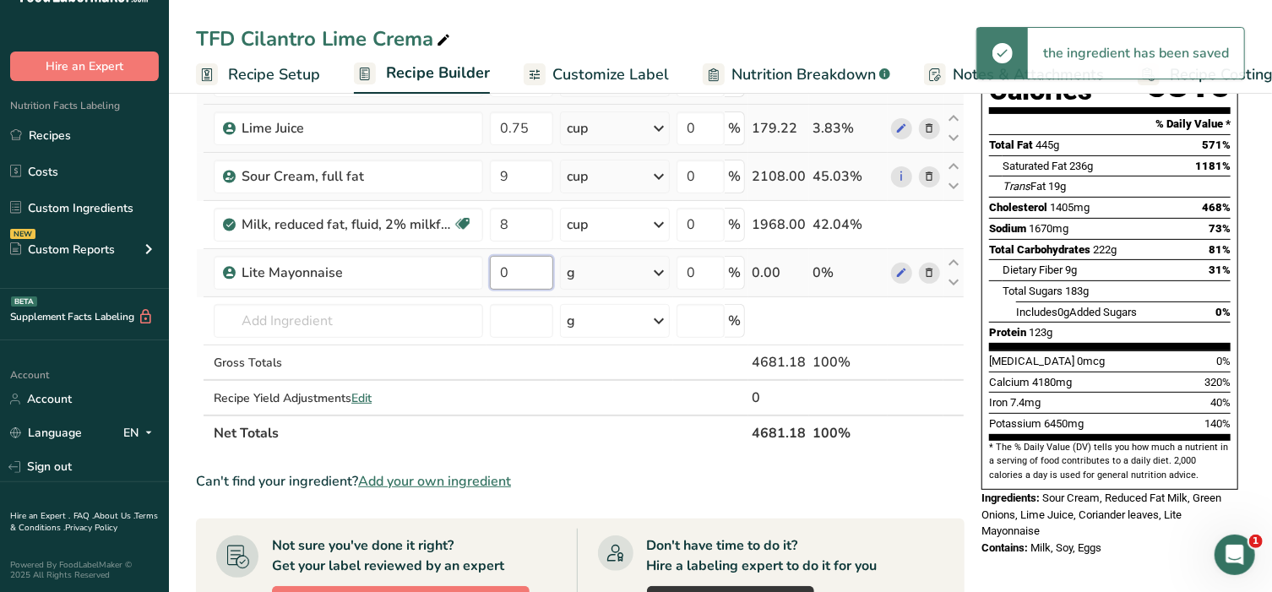
click at [525, 275] on input "0" at bounding box center [521, 273] width 63 height 34
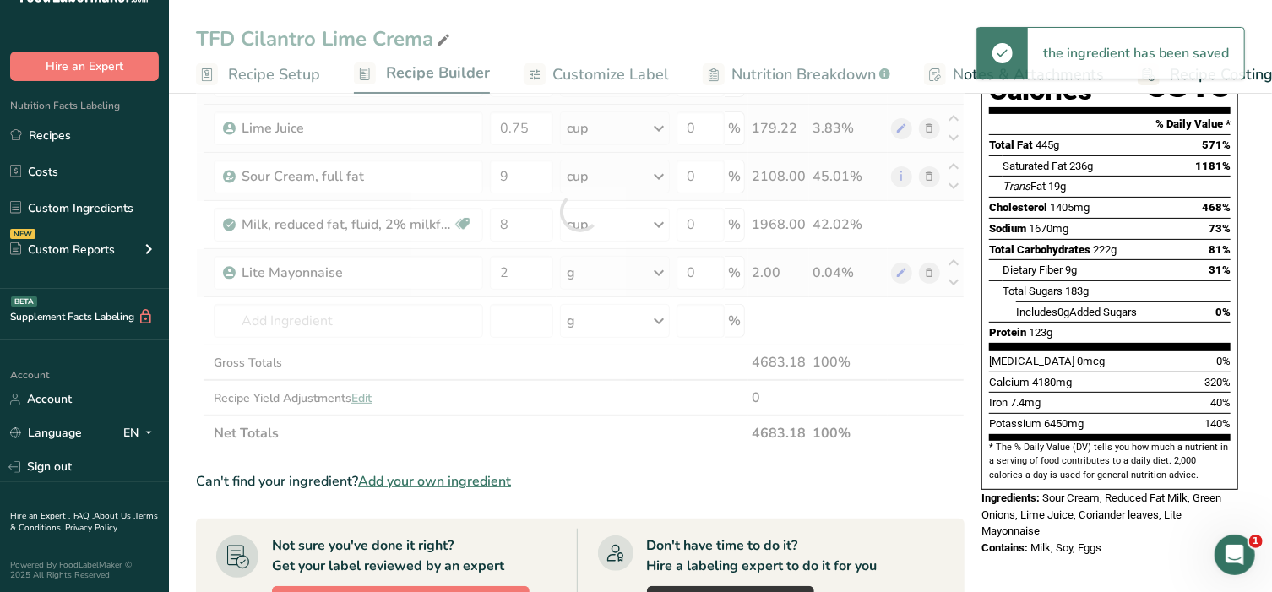
click at [584, 272] on div "Ingredient * Amount * Unit * Waste * .a-a{fill:#347362;}.b-a{fill:#fff;} Grams …" at bounding box center [580, 211] width 769 height 479
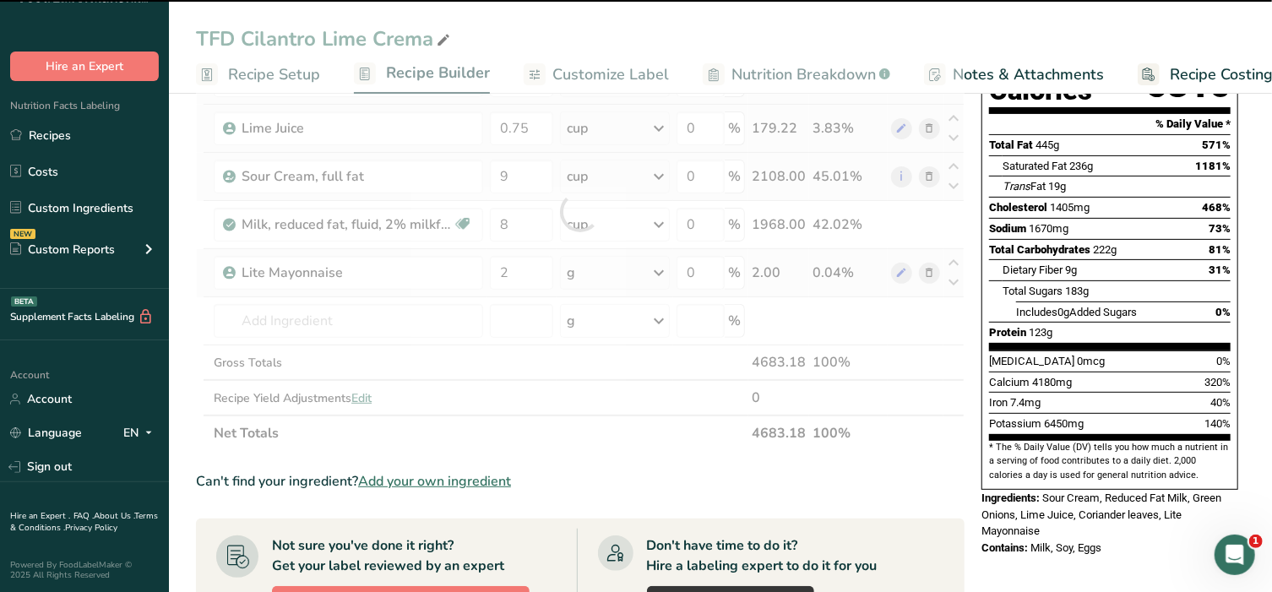
click at [584, 272] on div at bounding box center [580, 211] width 769 height 479
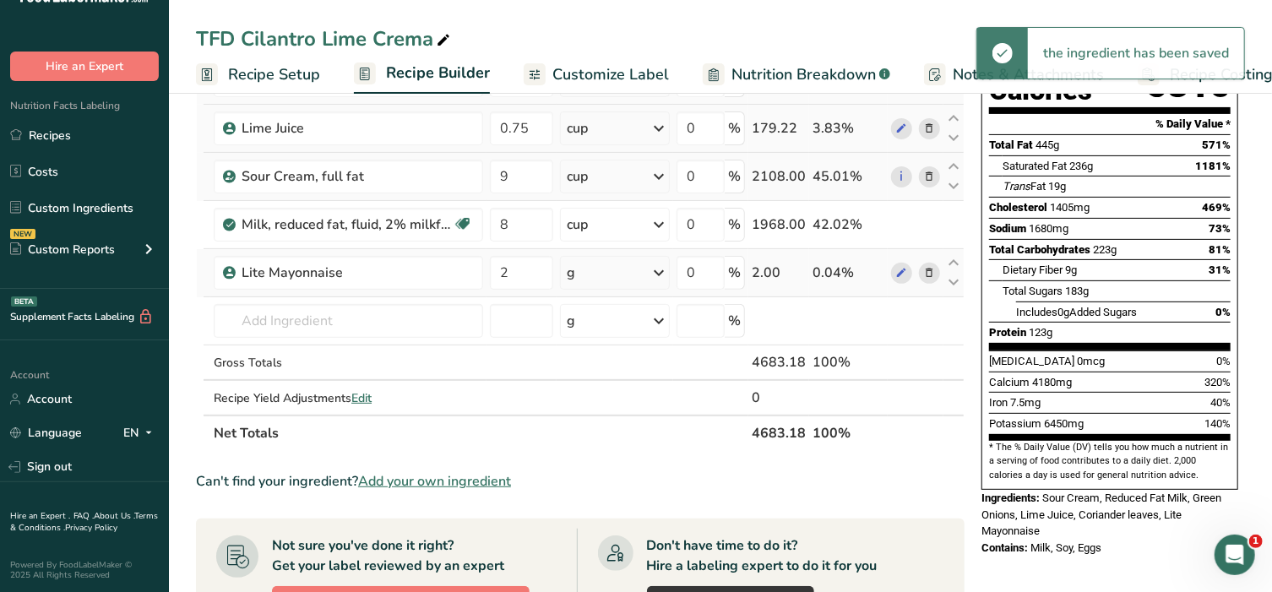
click at [584, 272] on div "g" at bounding box center [615, 273] width 111 height 34
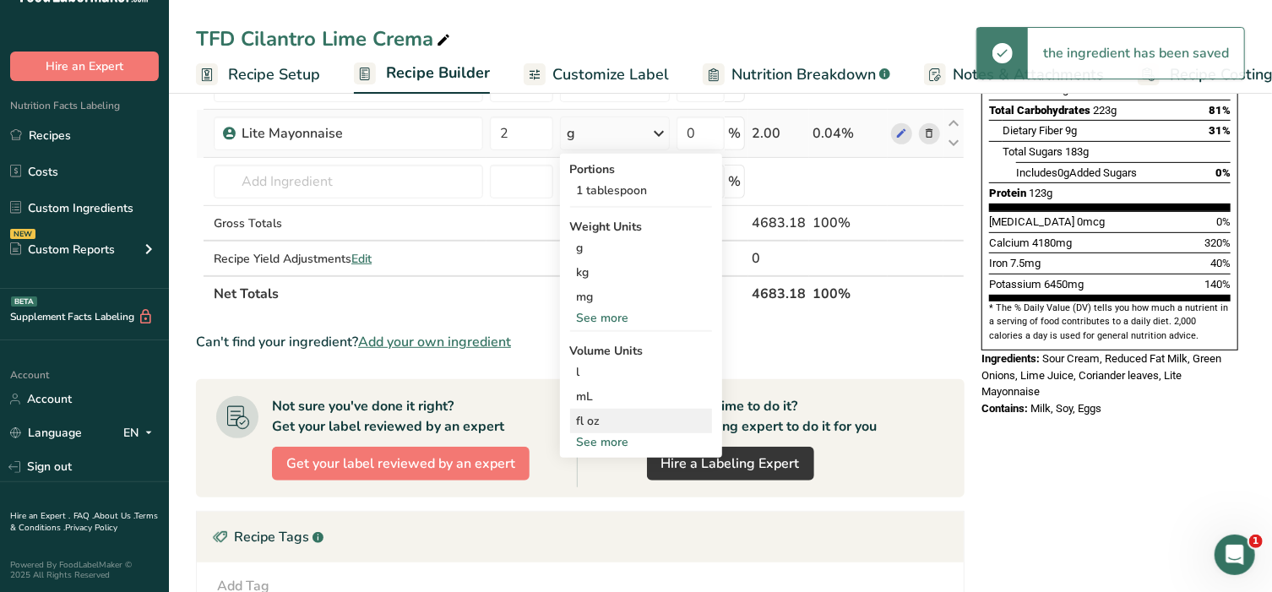
scroll to position [351, 0]
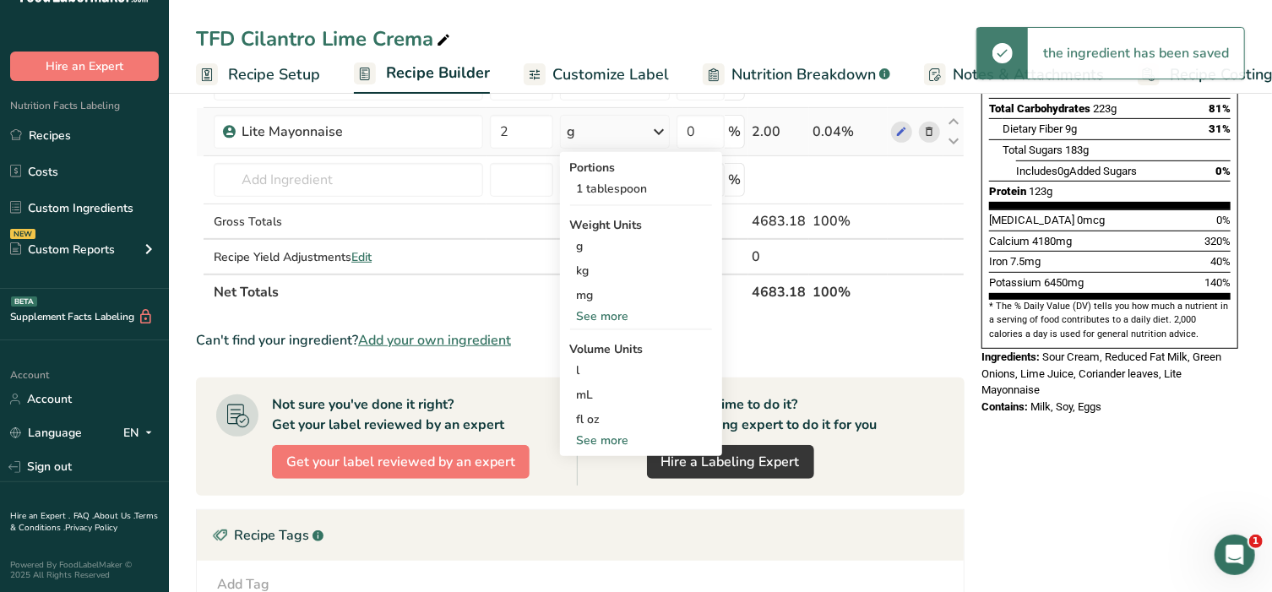
click at [620, 438] on div "See more" at bounding box center [641, 441] width 142 height 18
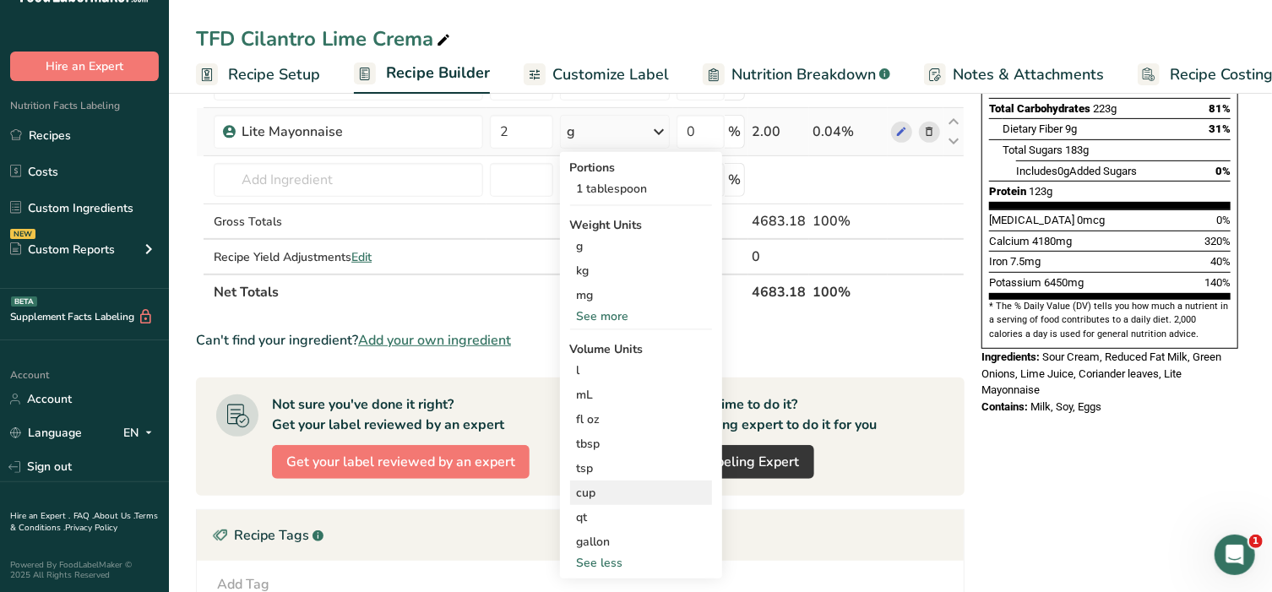
click at [623, 493] on div "cup" at bounding box center [641, 493] width 128 height 18
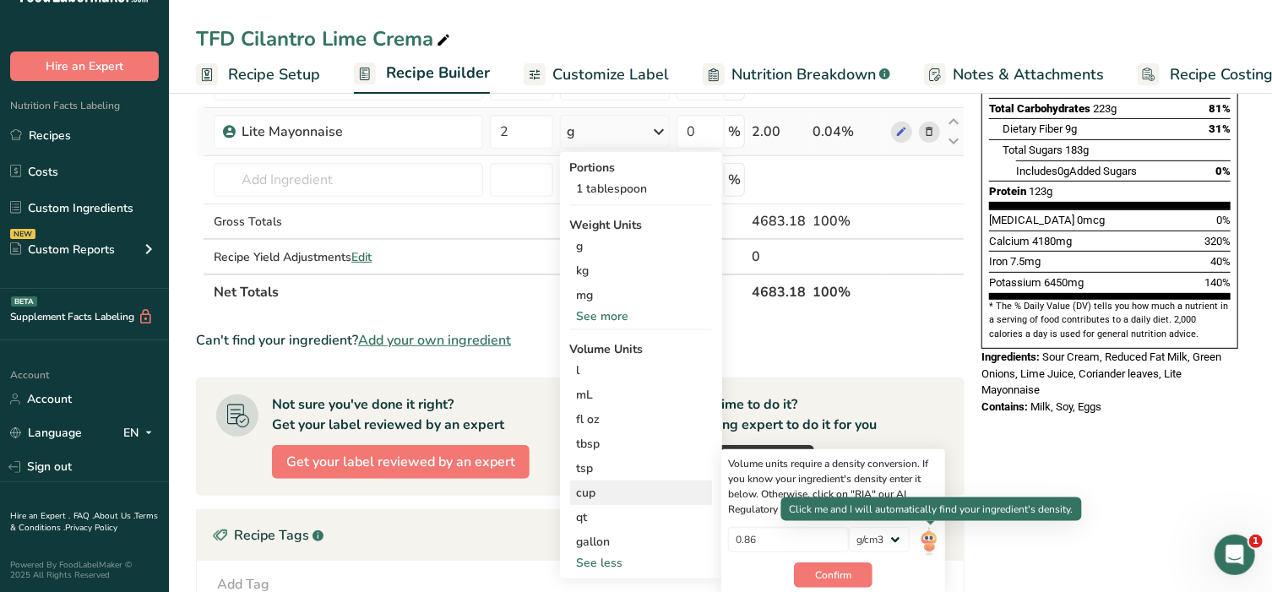
click at [923, 542] on img at bounding box center [929, 542] width 19 height 30
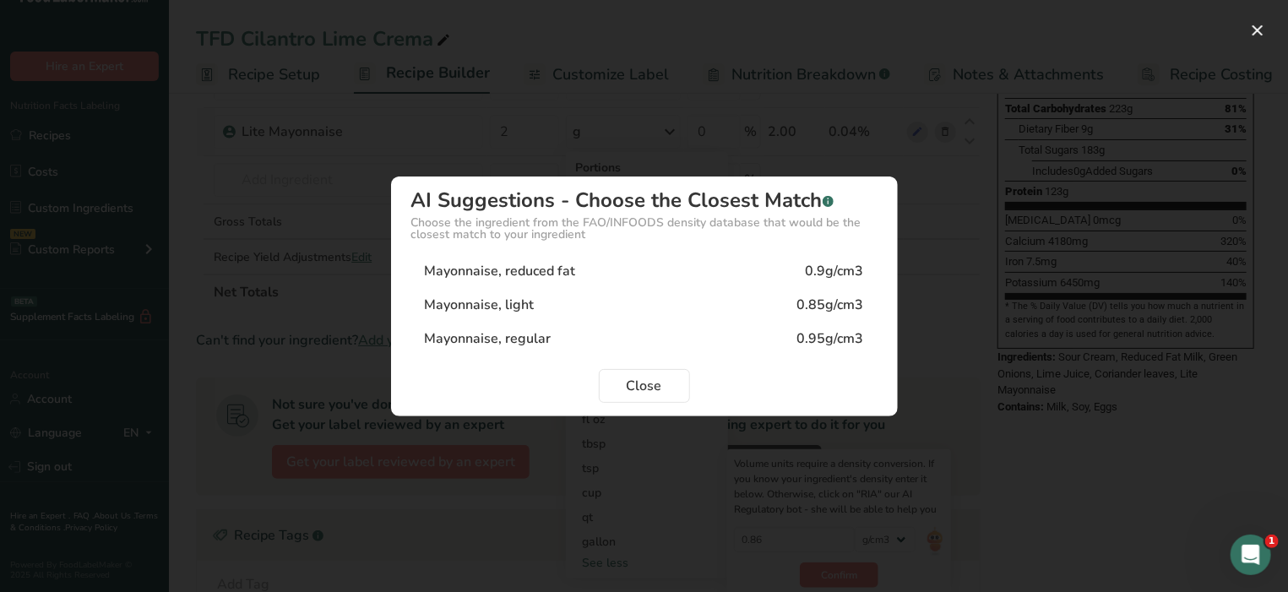
click at [573, 297] on div "Mayonnaise, light 0.85g/cm3" at bounding box center [644, 305] width 466 height 34
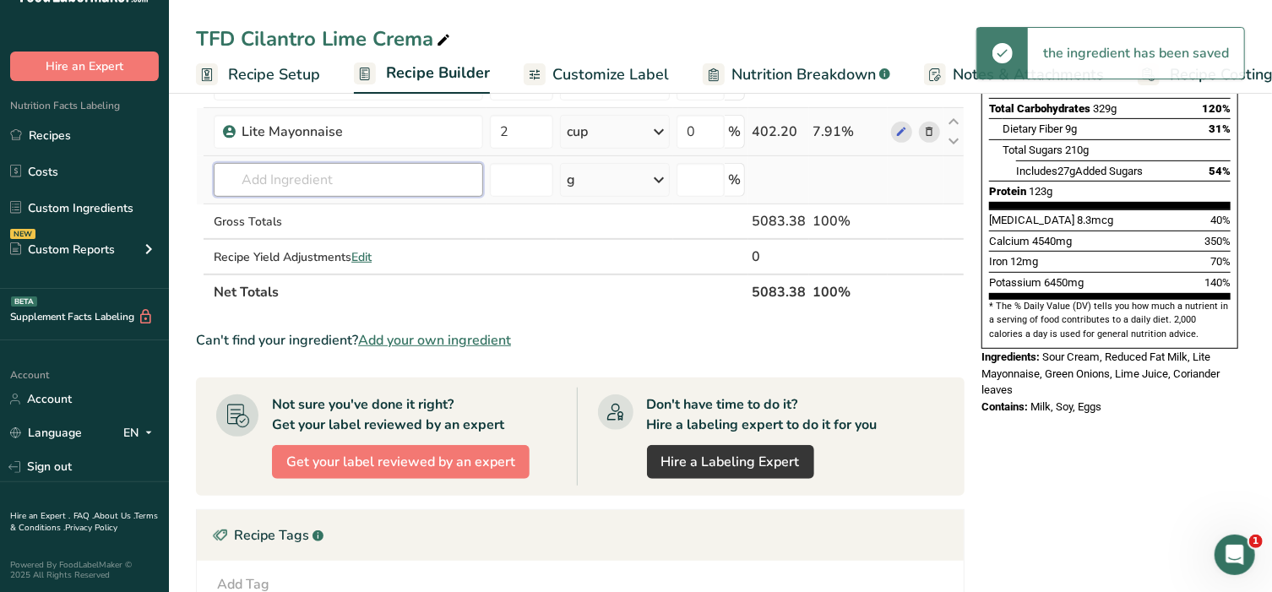
click at [257, 178] on input "text" at bounding box center [348, 180] width 269 height 34
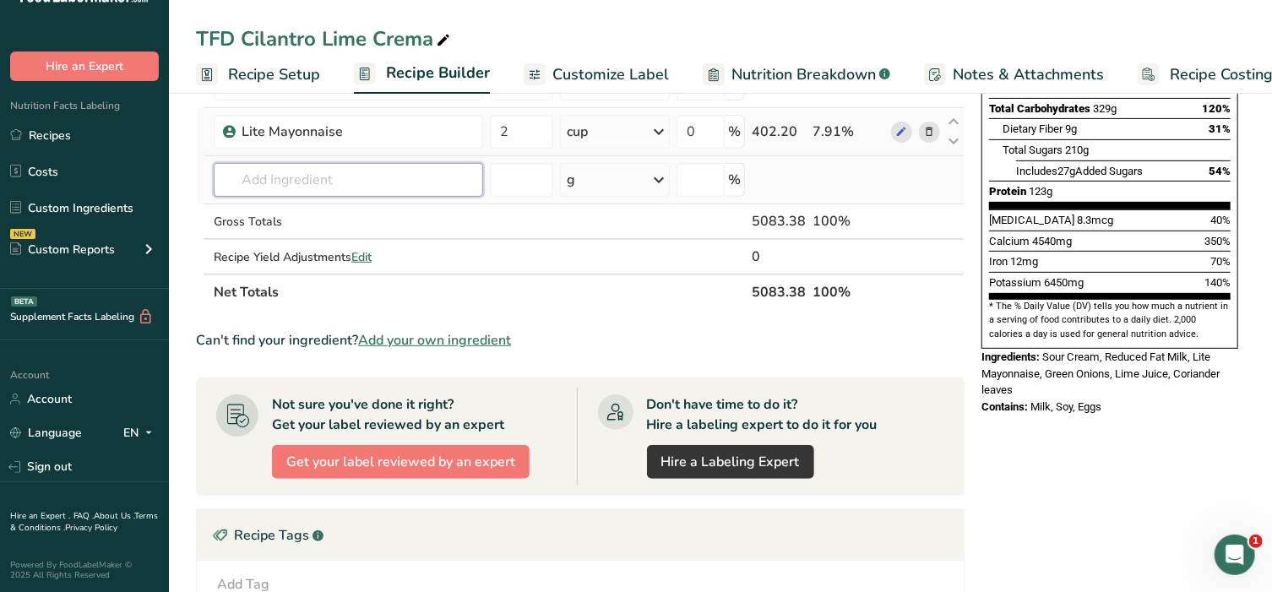
click at [257, 178] on input "text" at bounding box center [348, 180] width 269 height 34
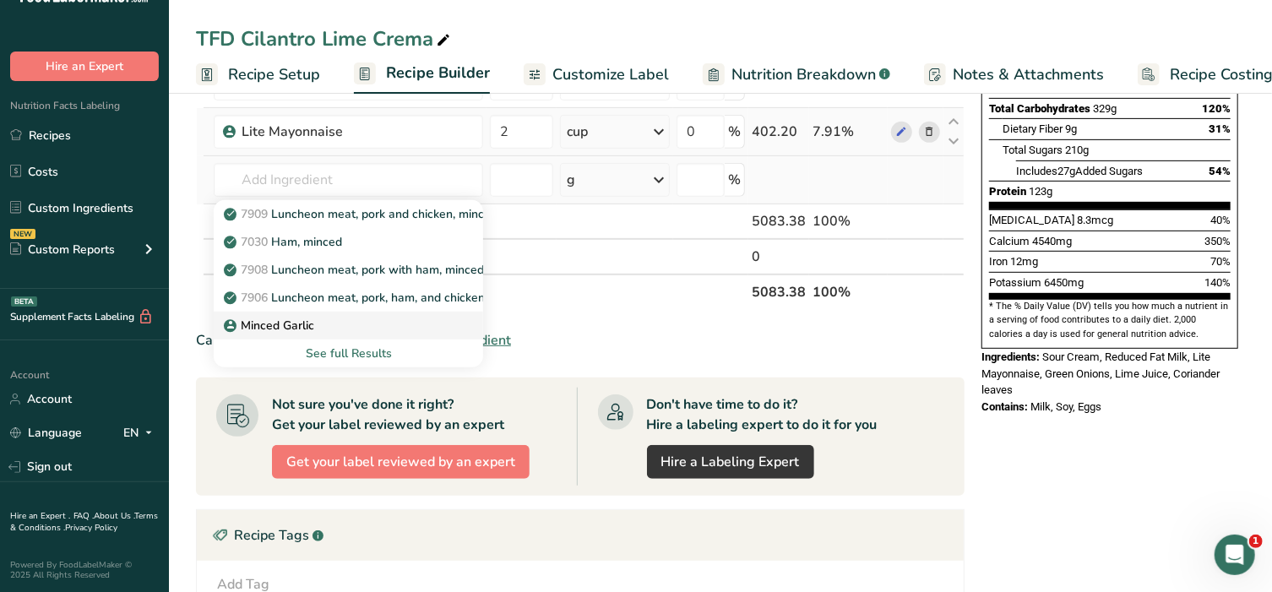
click at [286, 327] on p "Minced Garlic" at bounding box center [270, 326] width 87 height 18
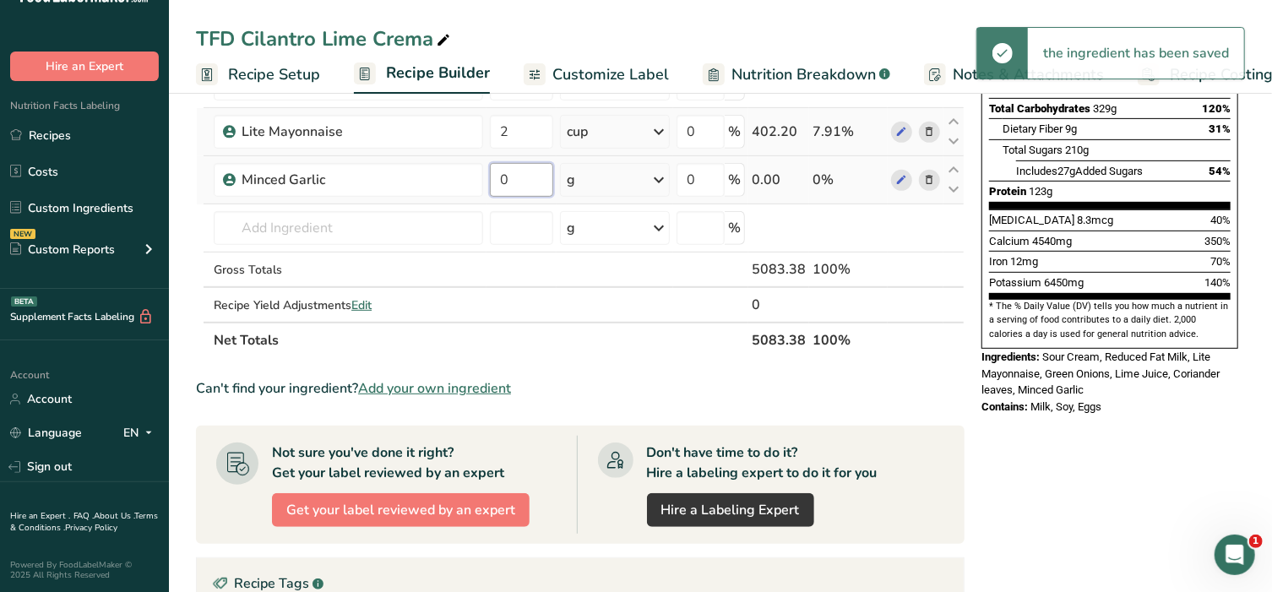
click at [521, 185] on input "0" at bounding box center [521, 180] width 63 height 34
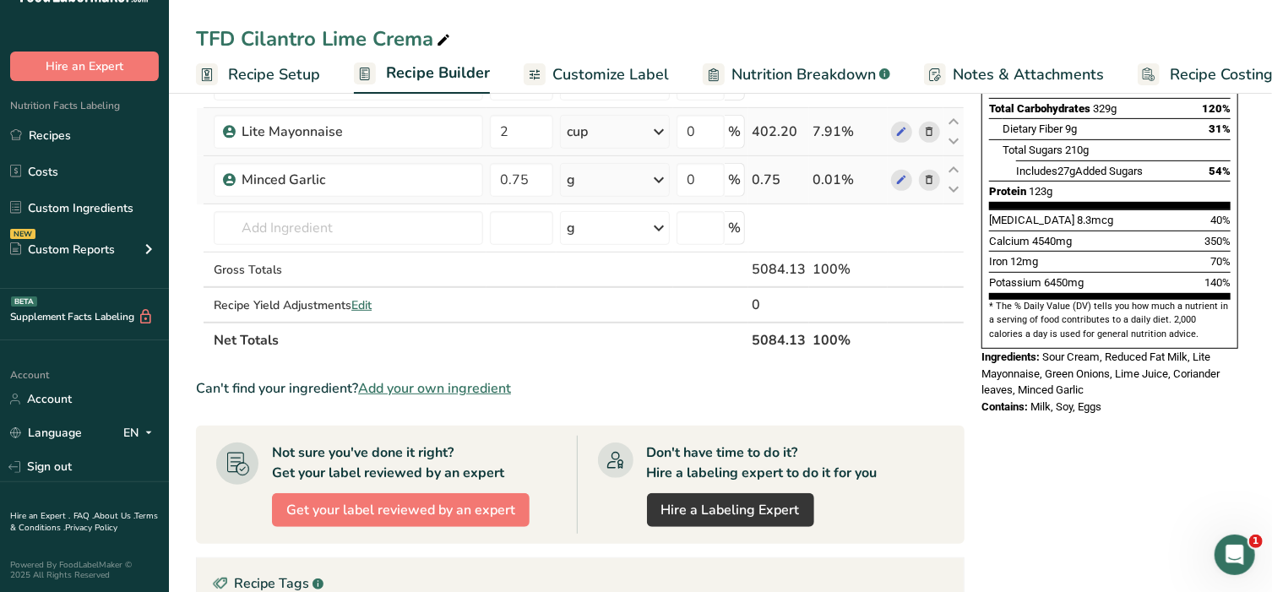
click at [653, 185] on div "Ingredient * Amount * Unit * Waste * .a-a{fill:#347362;}.b-a{fill:#fff;} Grams …" at bounding box center [580, 94] width 769 height 527
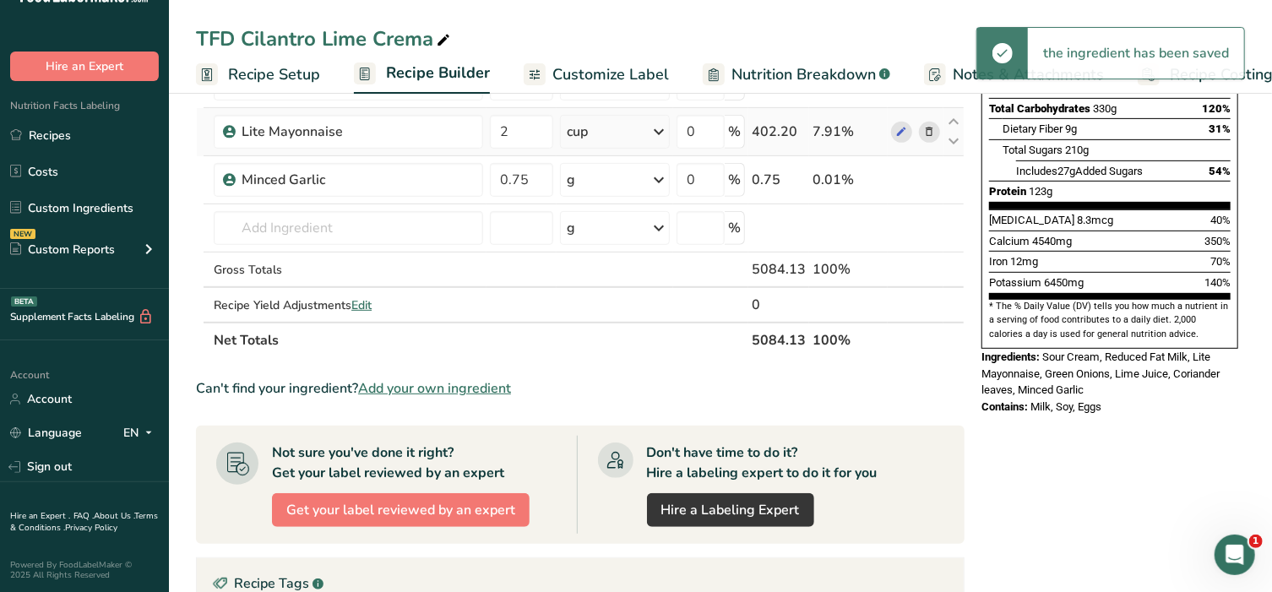
click at [658, 177] on icon at bounding box center [659, 180] width 20 height 30
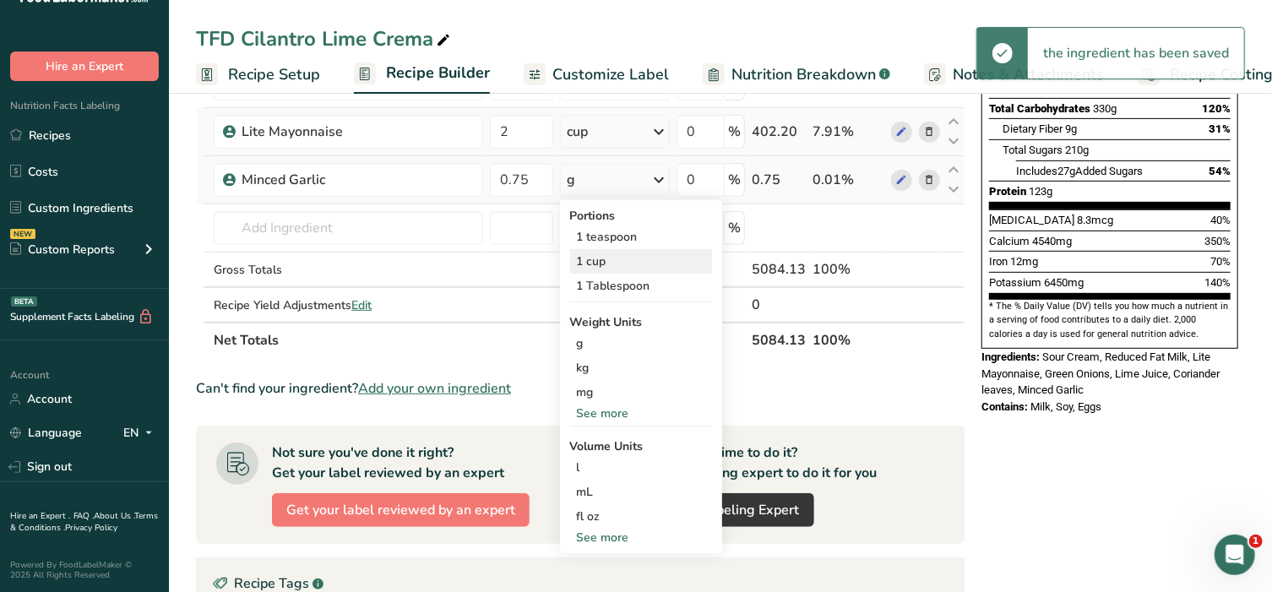
click at [606, 259] on div "1 cup" at bounding box center [641, 261] width 142 height 24
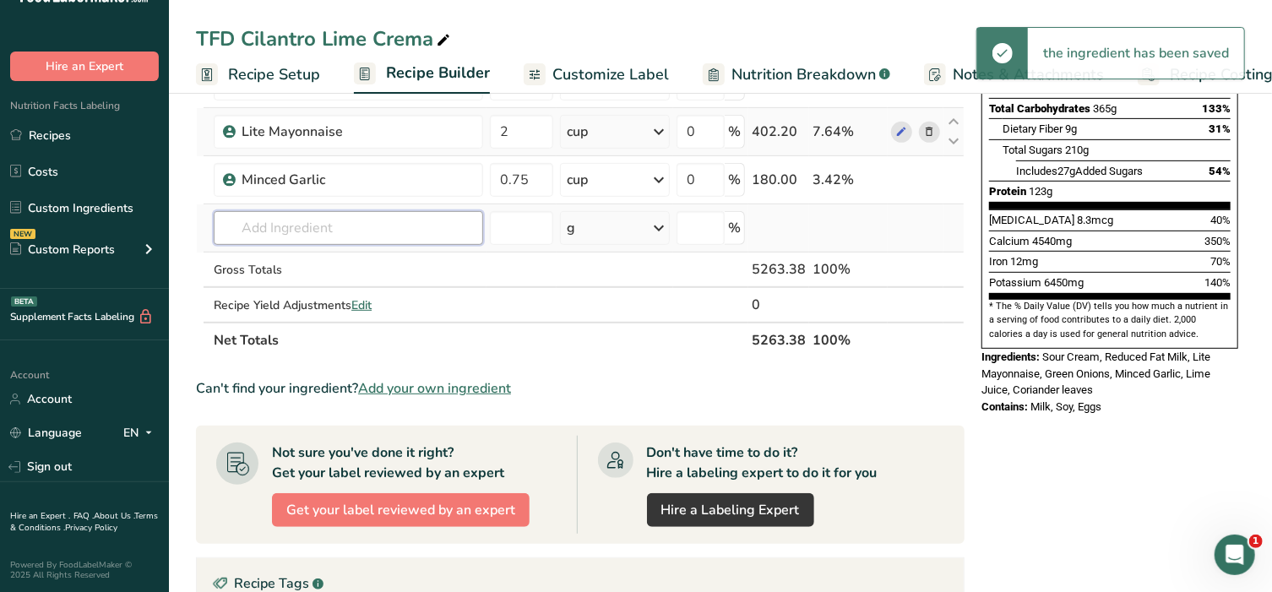
click at [394, 223] on input "text" at bounding box center [348, 228] width 269 height 34
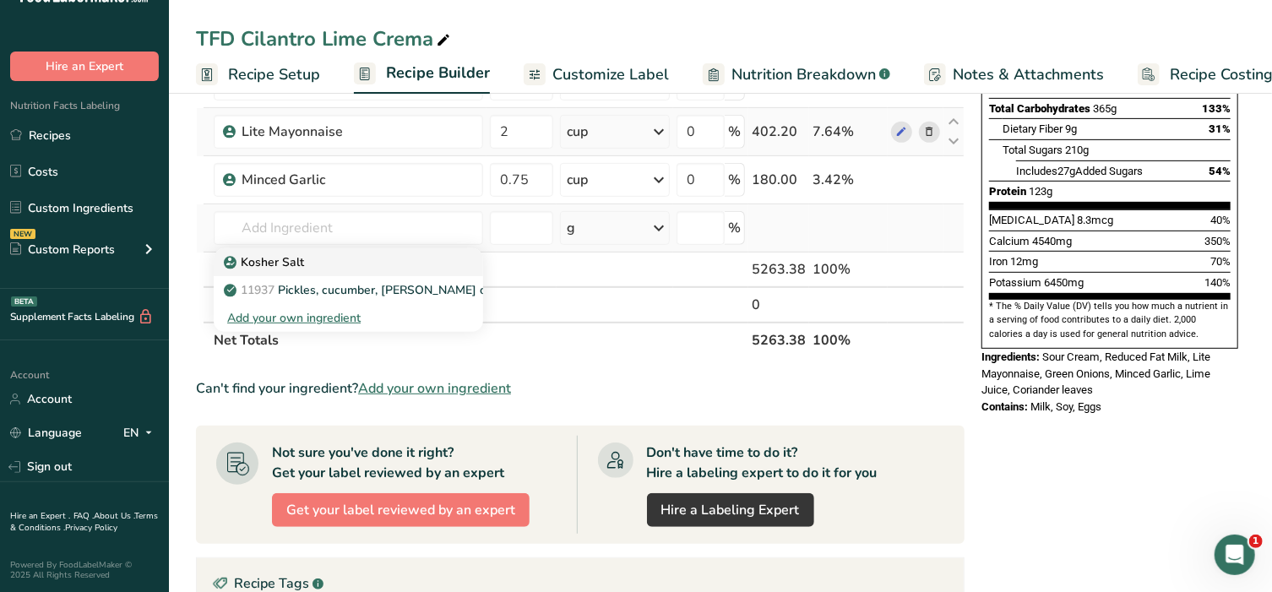
click at [286, 270] on link "Kosher Salt" at bounding box center [348, 262] width 269 height 28
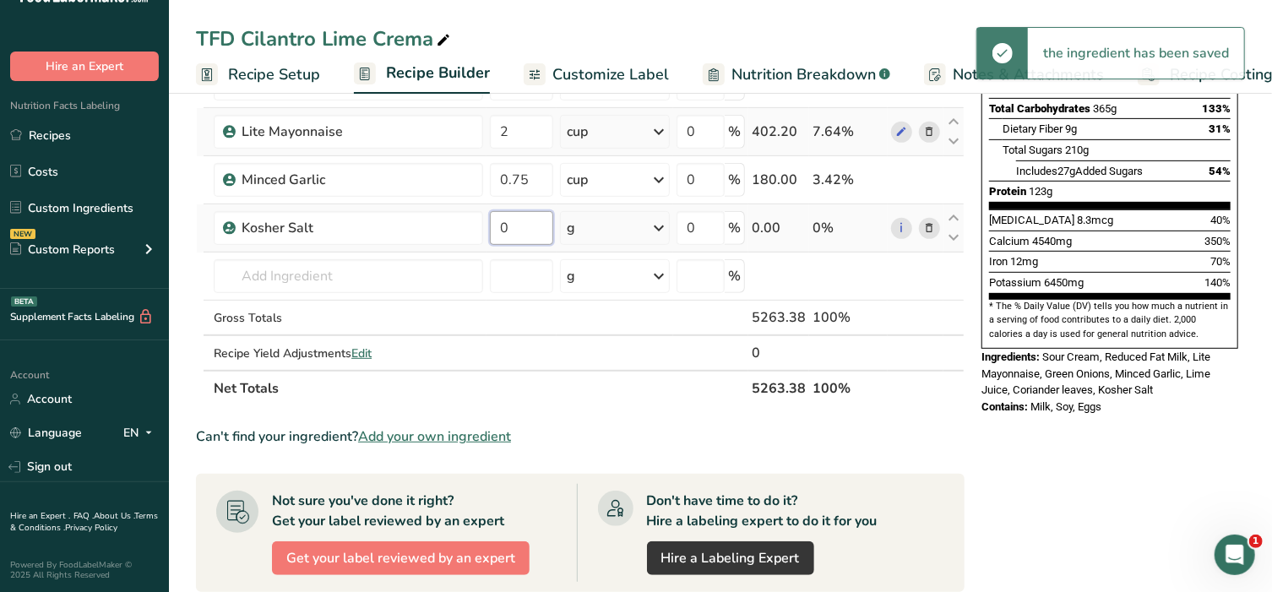
click at [532, 223] on input "0" at bounding box center [521, 228] width 63 height 34
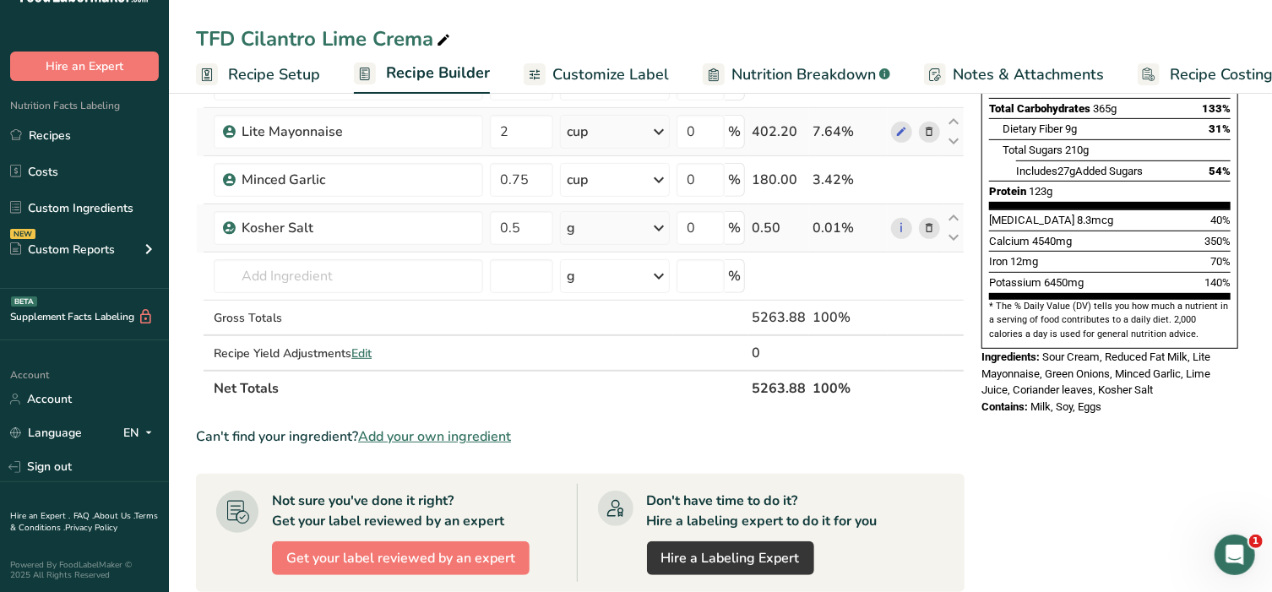
click at [634, 227] on div "Ingredient * Amount * Unit * Waste * .a-a{fill:#347362;}.b-a{fill:#fff;} Grams …" at bounding box center [580, 118] width 769 height 575
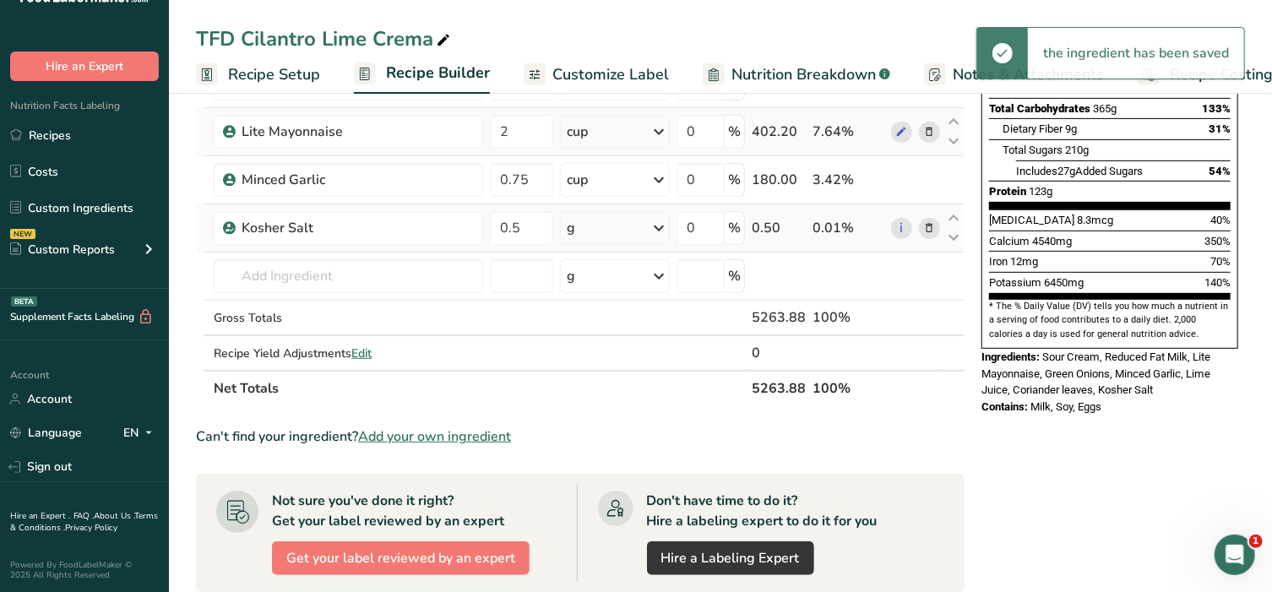
click at [634, 227] on div "g" at bounding box center [615, 228] width 111 height 34
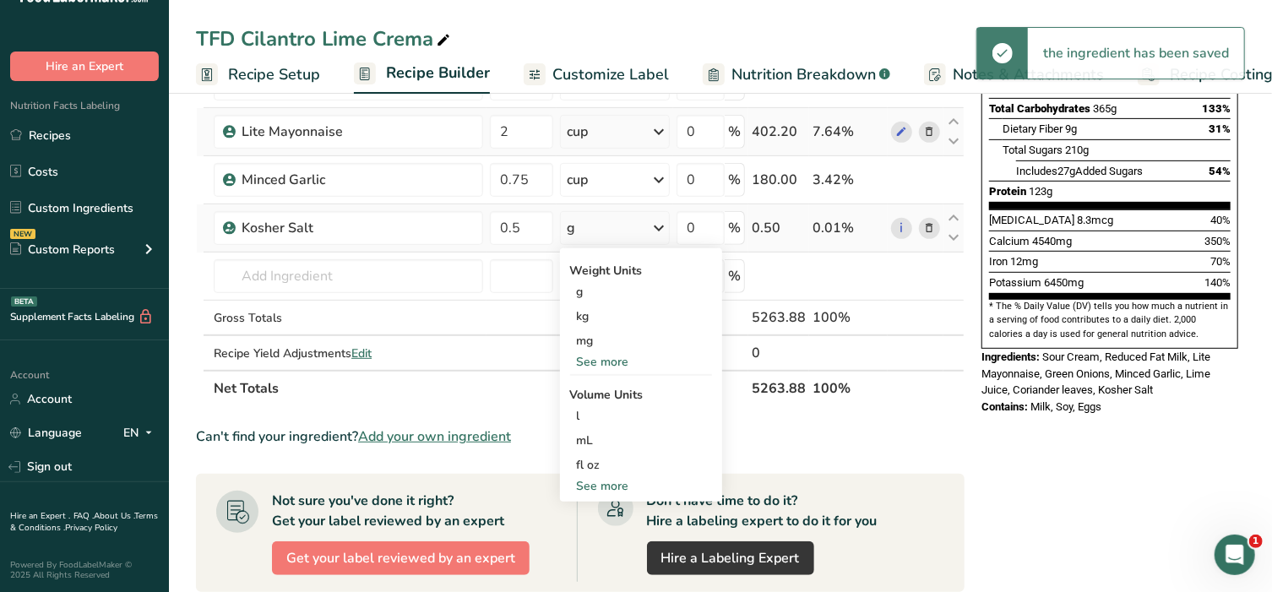
click at [629, 480] on div "See more" at bounding box center [641, 486] width 142 height 18
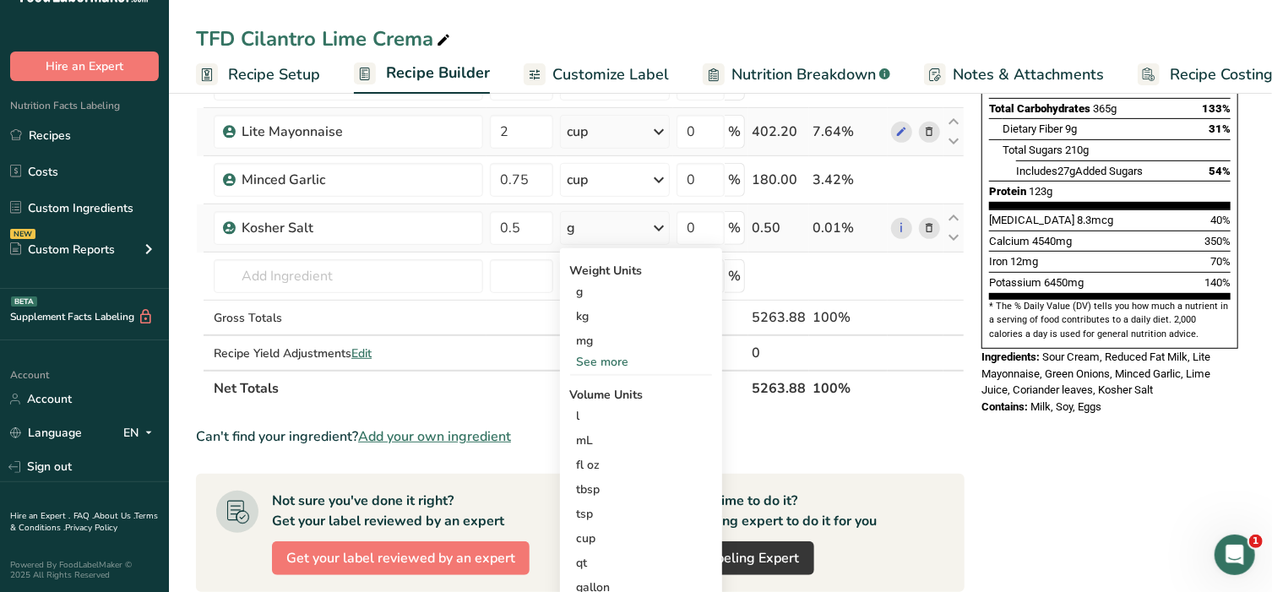
click at [629, 481] on div "tbsp" at bounding box center [641, 490] width 128 height 18
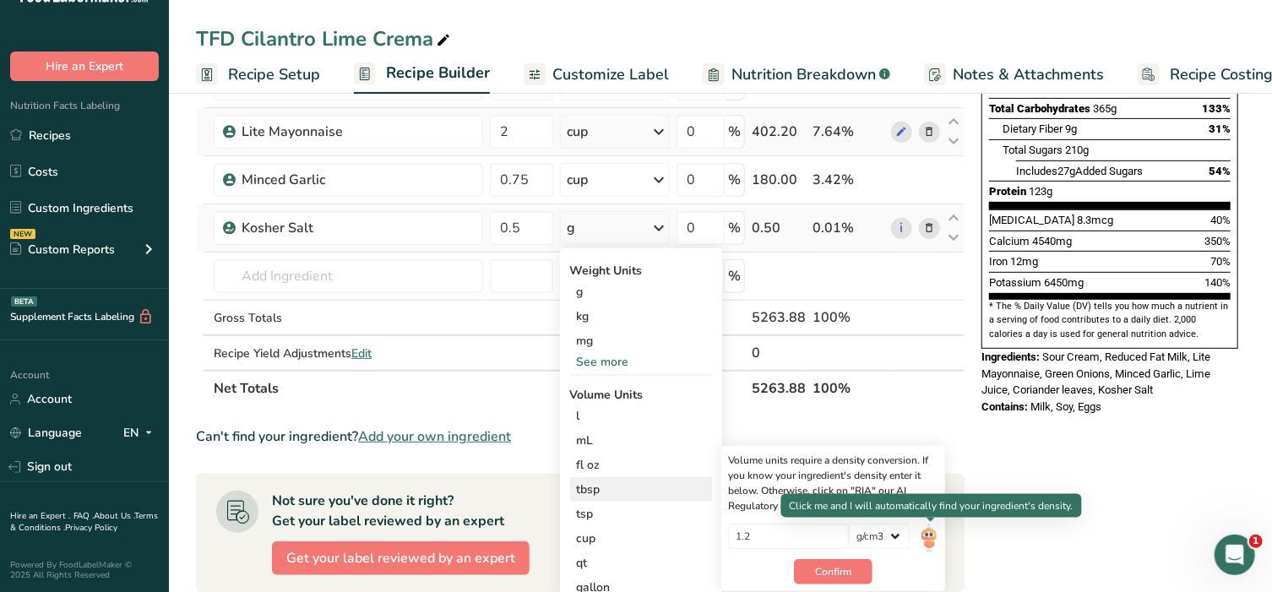
click at [930, 535] on img at bounding box center [929, 539] width 19 height 30
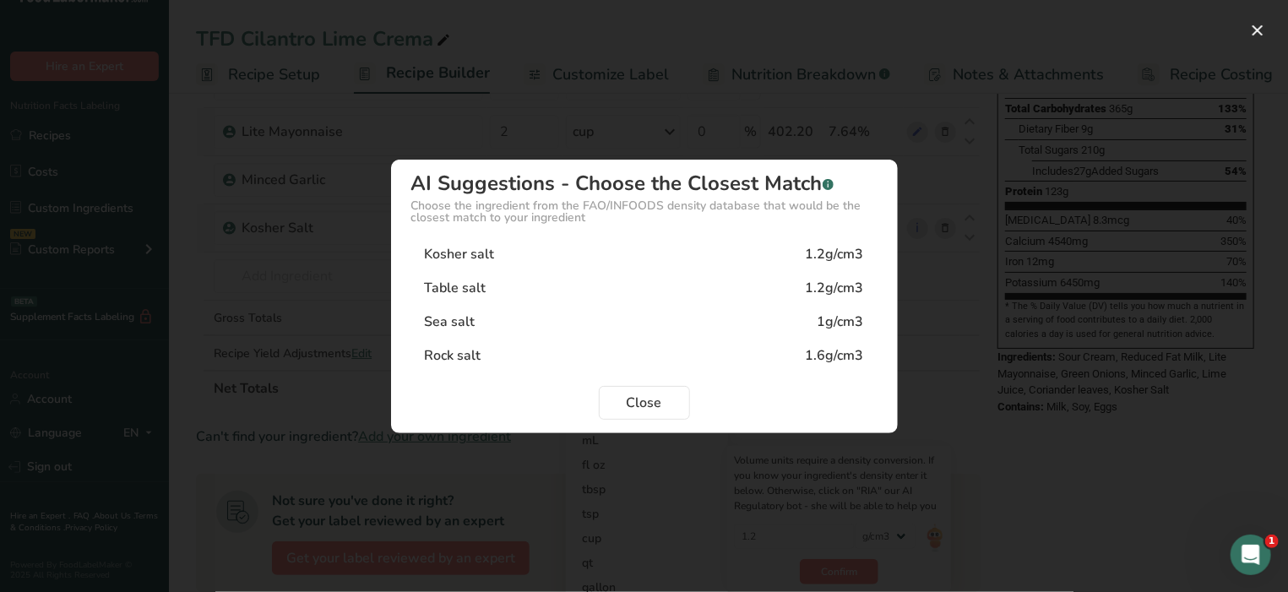
click at [493, 253] on div "Kosher salt" at bounding box center [460, 254] width 70 height 20
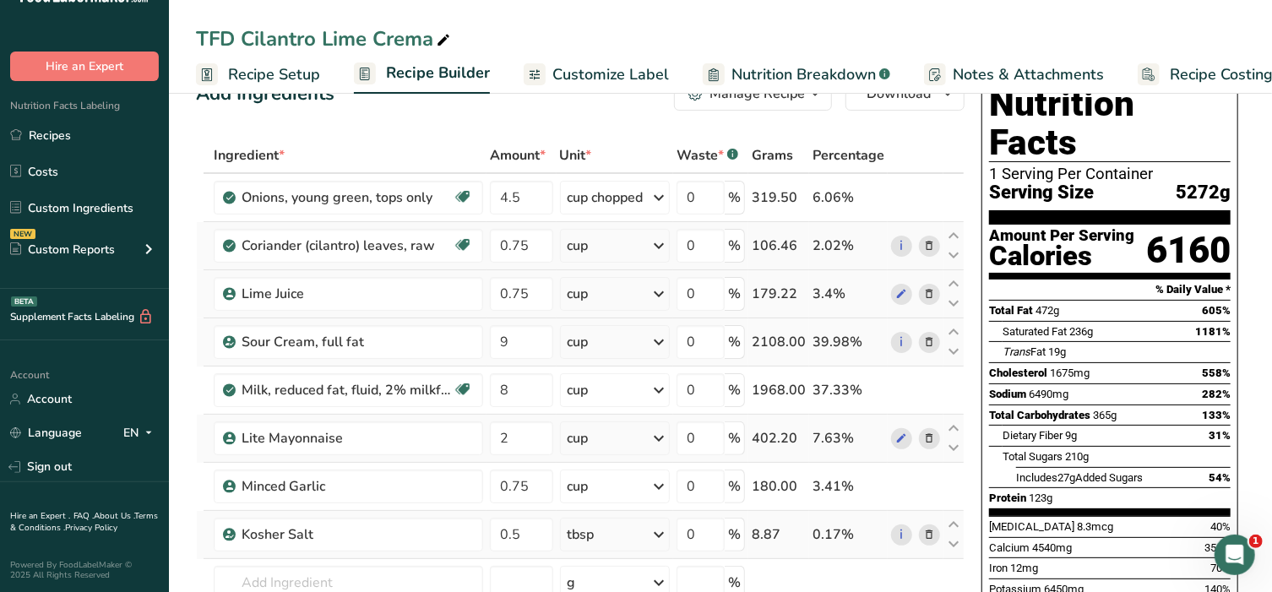
scroll to position [0, 0]
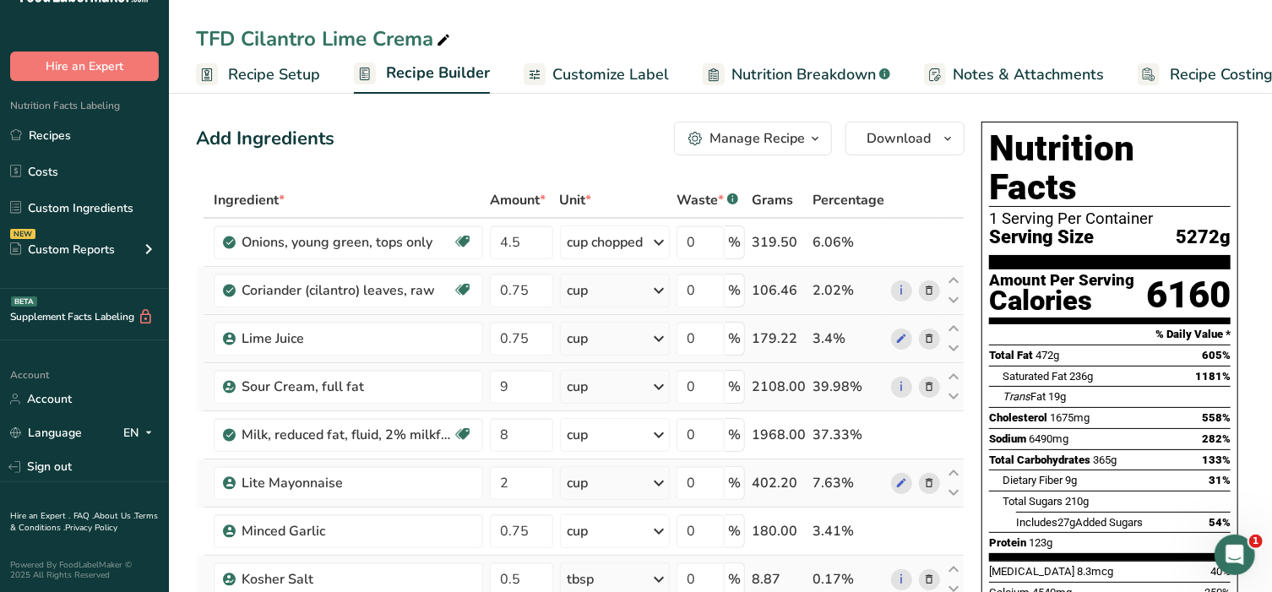
click at [766, 150] on button "Manage Recipe" at bounding box center [753, 139] width 158 height 34
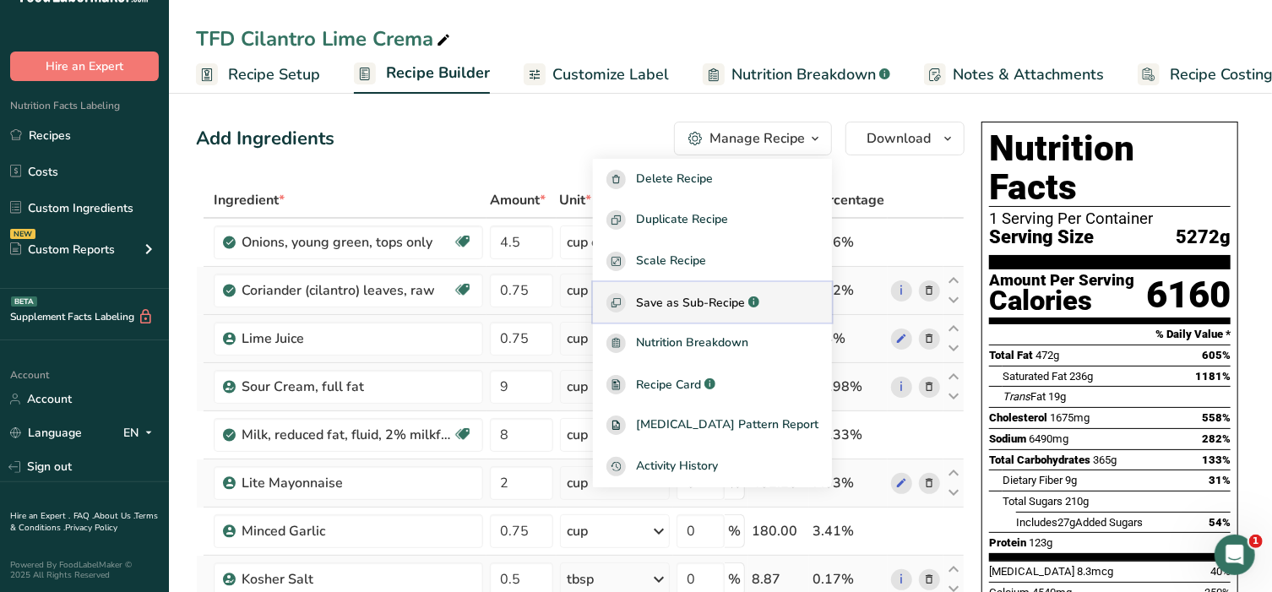
click at [722, 289] on button "Save as Sub-Recipe .a-a{fill:#347362;}.b-a{fill:#fff;}" at bounding box center [712, 302] width 239 height 41
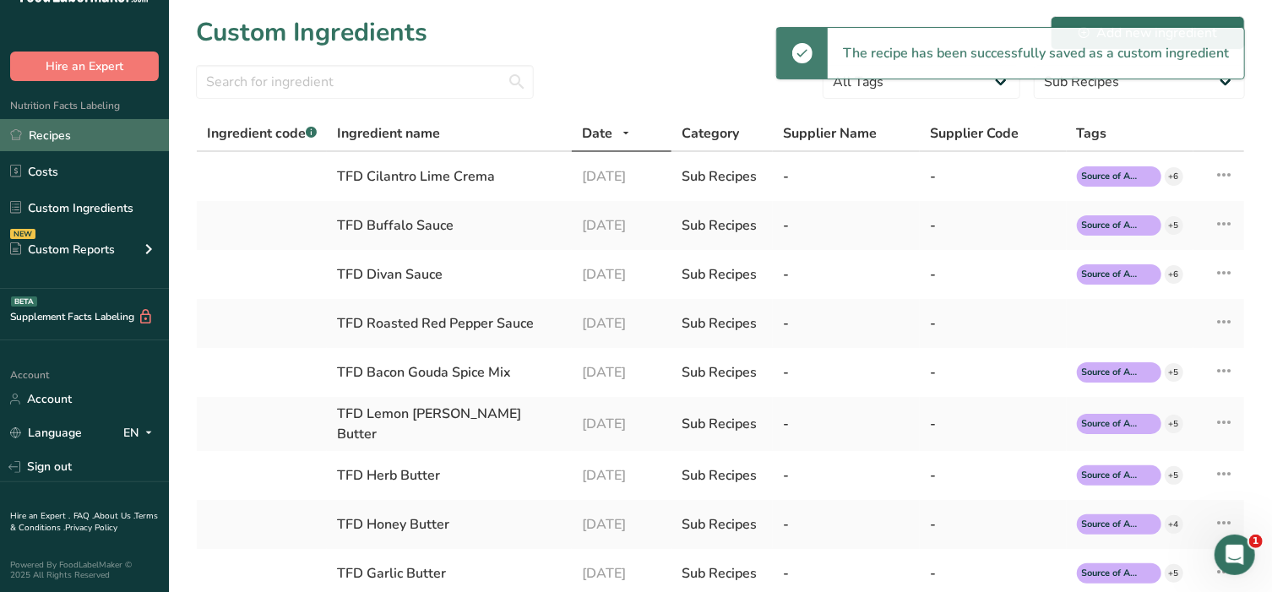
click at [81, 133] on link "Recipes" at bounding box center [84, 135] width 169 height 32
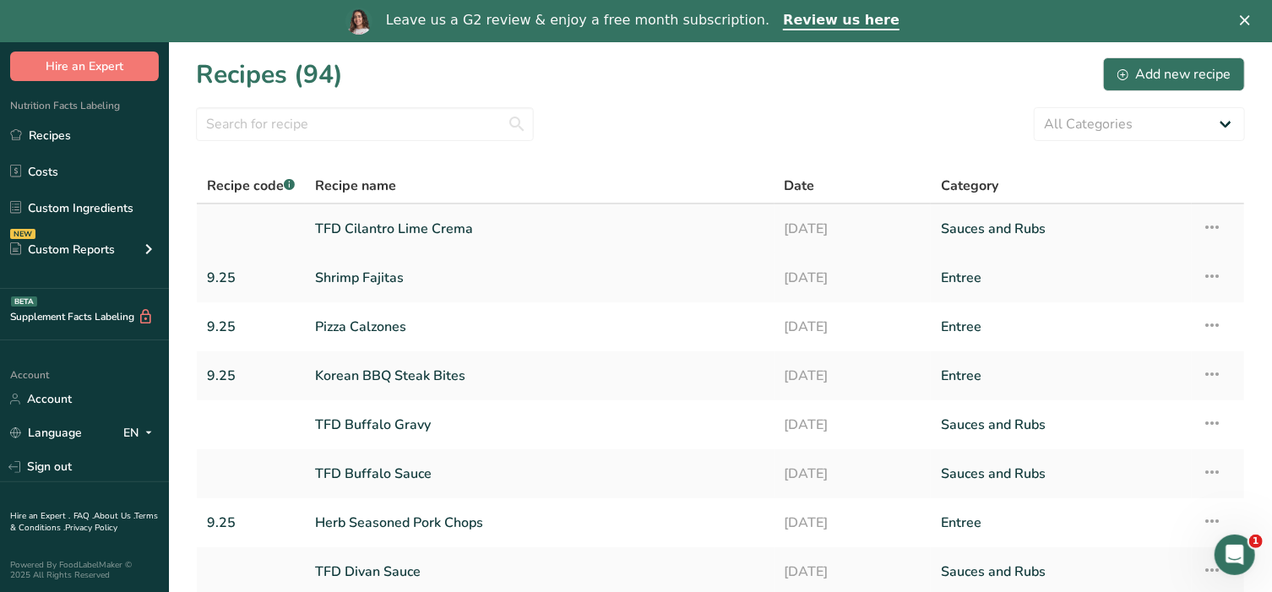
click at [413, 237] on link "TFD Cilantro Lime Crema" at bounding box center [539, 228] width 449 height 35
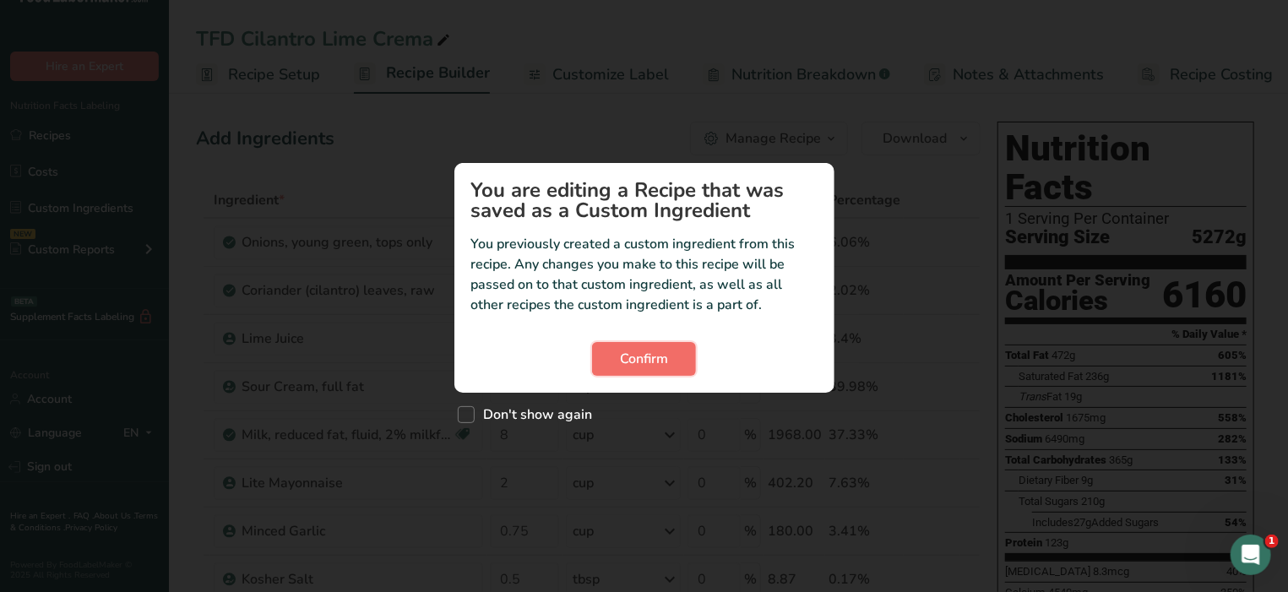
click at [652, 349] on span "Confirm" at bounding box center [644, 359] width 48 height 20
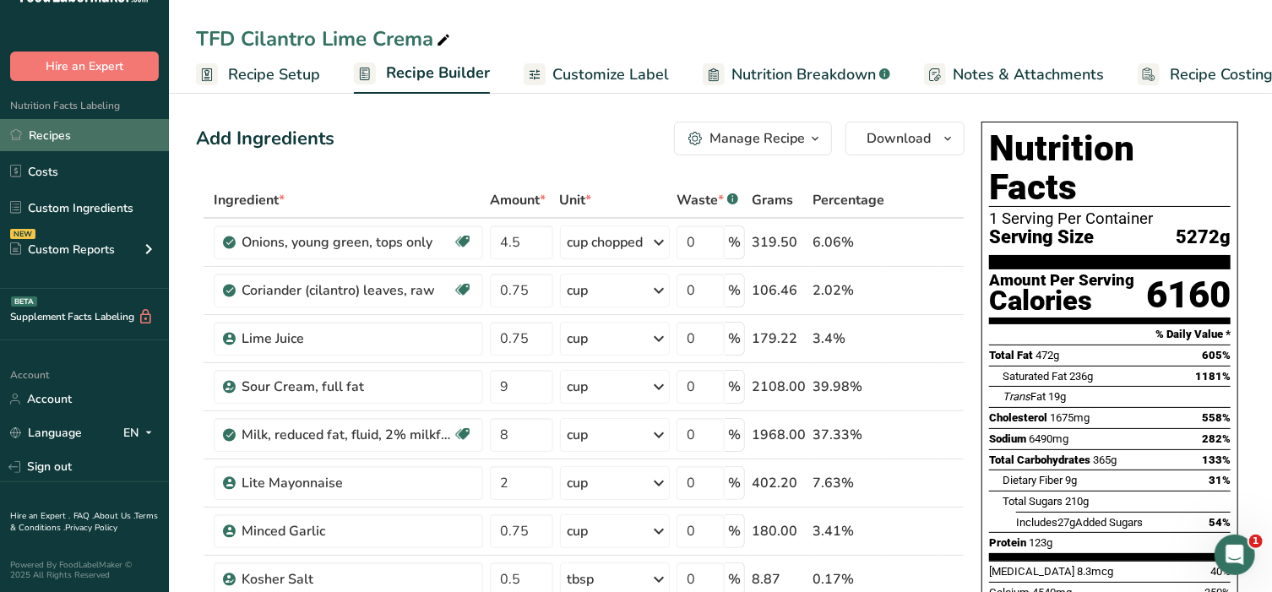
click at [44, 137] on link "Recipes" at bounding box center [84, 135] width 169 height 32
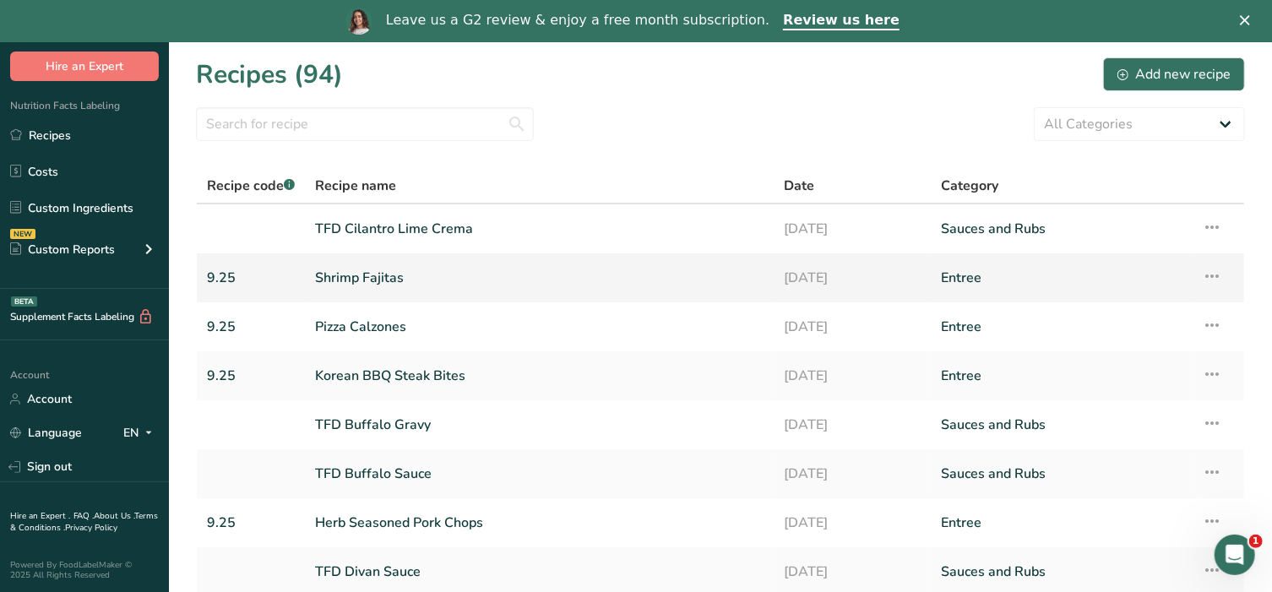
click at [374, 272] on link "Shrimp Fajitas" at bounding box center [539, 277] width 449 height 35
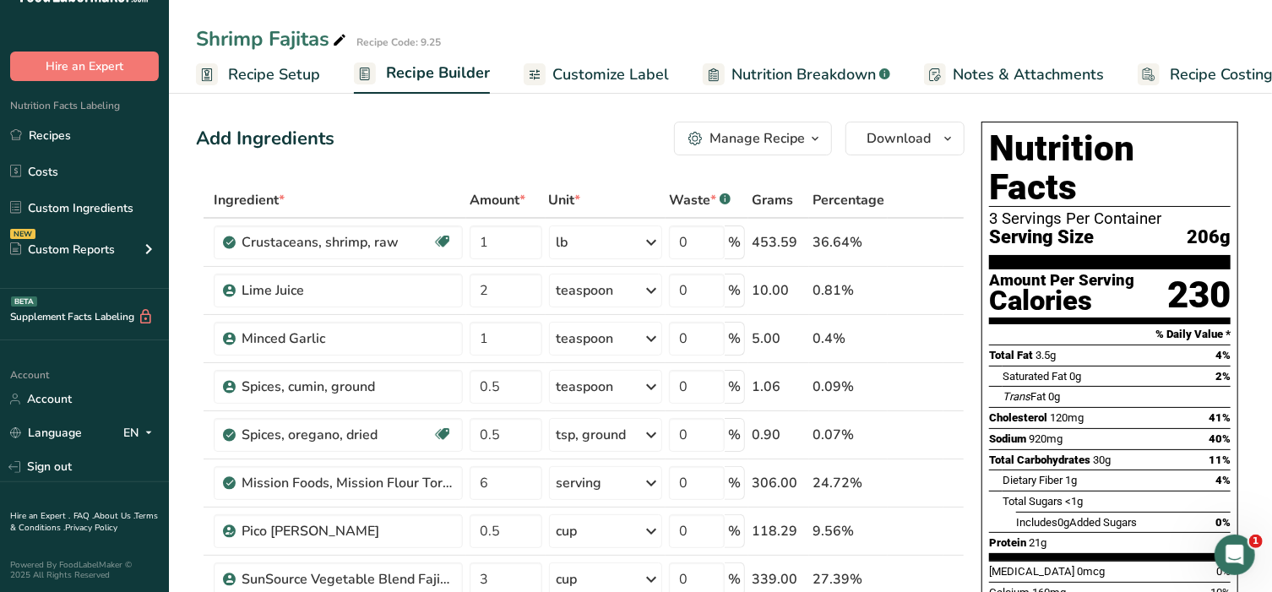
click at [596, 79] on span "Customize Label" at bounding box center [610, 74] width 117 height 23
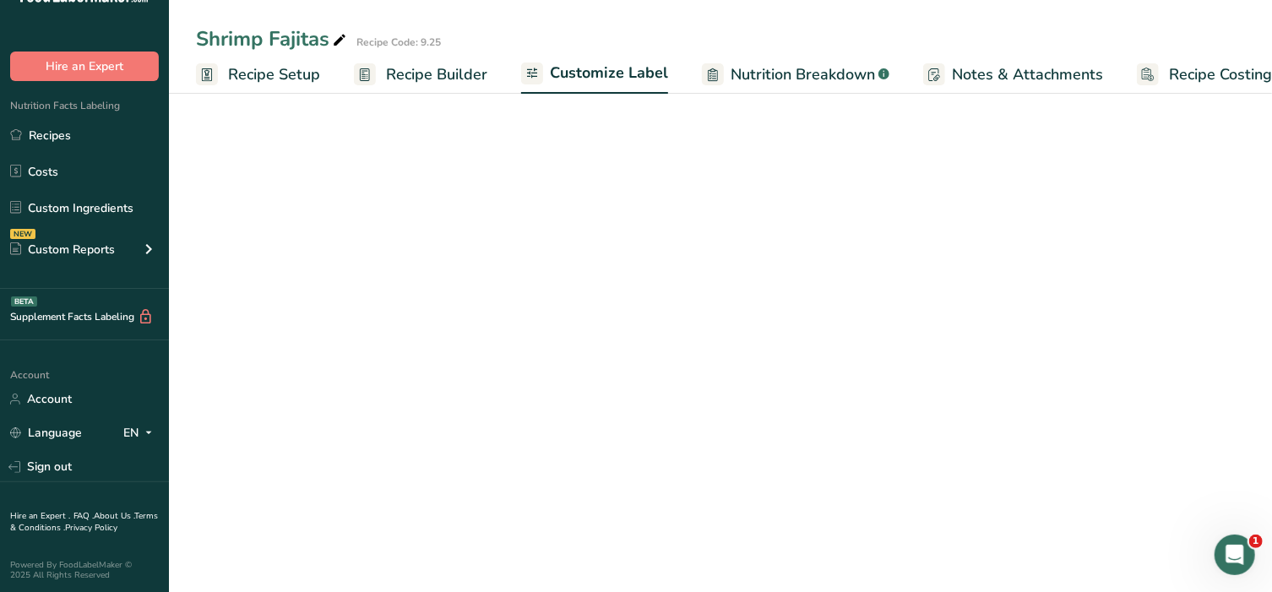
scroll to position [0, 26]
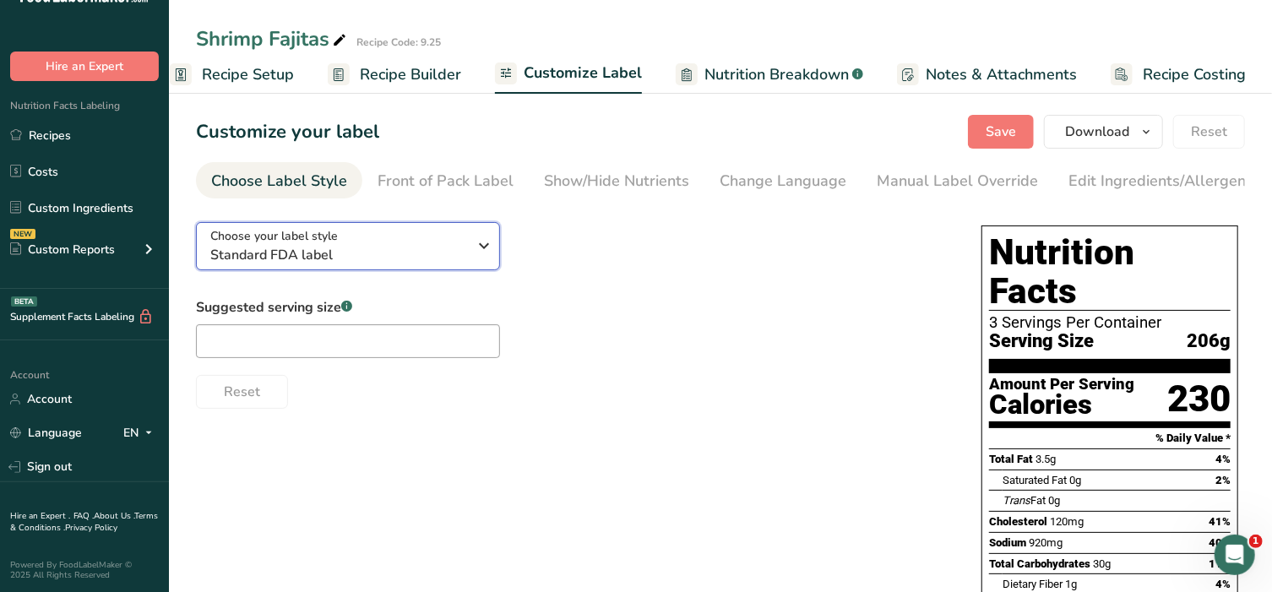
click at [409, 236] on div "Choose your label style Standard FDA label" at bounding box center [339, 246] width 258 height 38
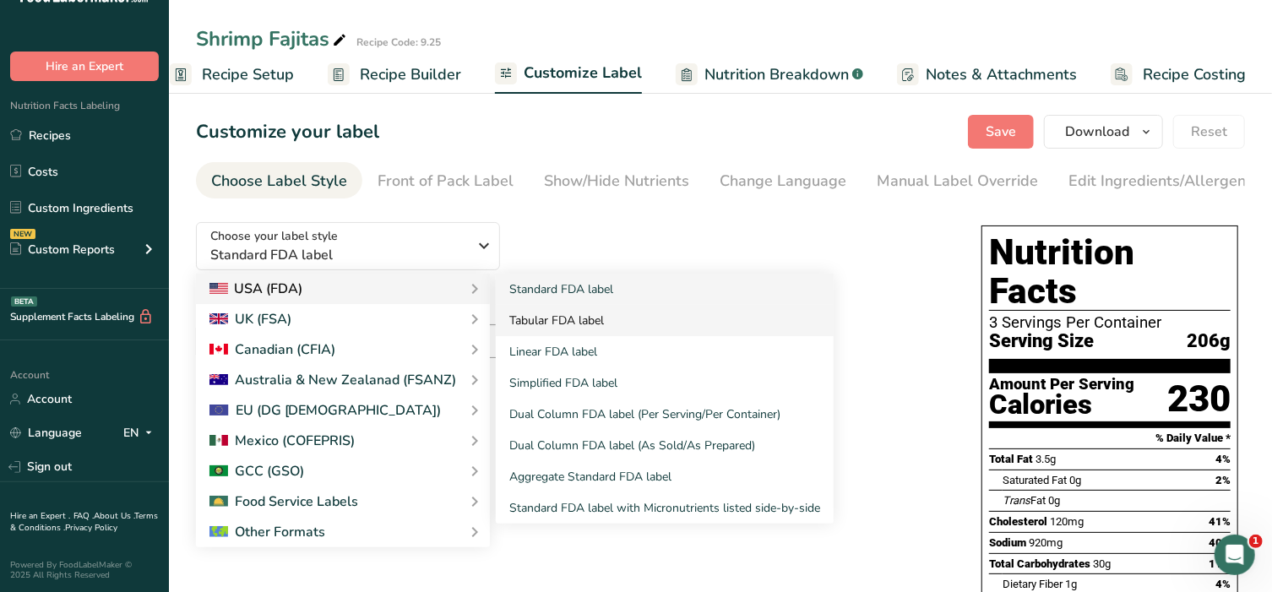
click at [519, 324] on link "Tabular FDA label" at bounding box center [665, 320] width 338 height 31
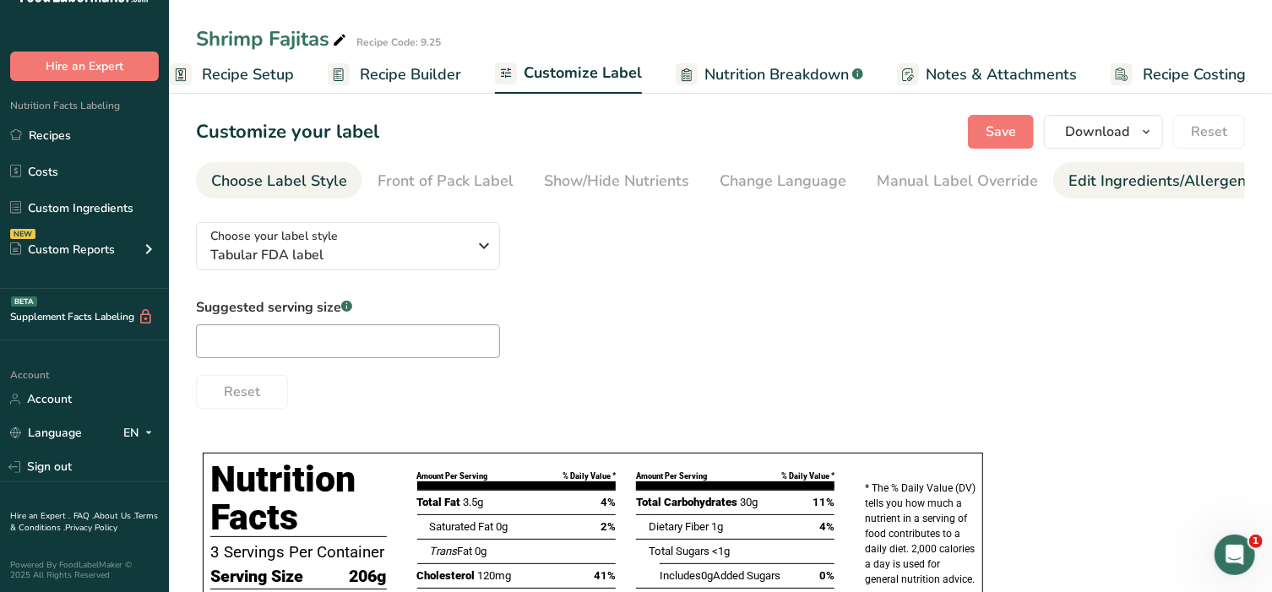
click at [1150, 190] on div "Edit Ingredients/Allergens List" at bounding box center [1176, 181] width 215 height 23
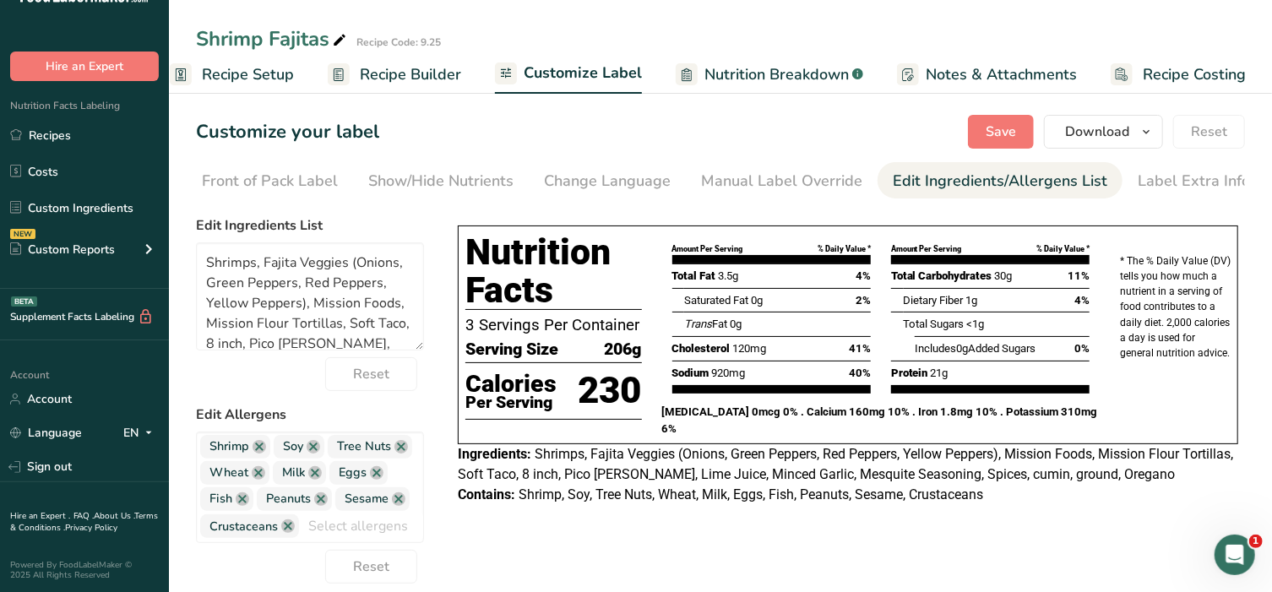
scroll to position [0, 177]
click at [254, 268] on textarea "Shrimps, Fajita Veggies (Onions, Green Peppers, Red Peppers, Yellow Peppers), M…" at bounding box center [310, 296] width 228 height 108
drag, startPoint x: 347, startPoint y: 269, endPoint x: 255, endPoint y: 258, distance: 92.6
click at [255, 258] on textarea "Shrimp, Fajita Veggies (Onions, Green Peppers, Red Peppers, Yellow Peppers), Mi…" at bounding box center [310, 296] width 228 height 108
click at [388, 291] on textarea "Shrimp, Onions, Green Peppers, Red Peppers, Yellow Peppers), Mission Foods, Mis…" at bounding box center [310, 296] width 228 height 108
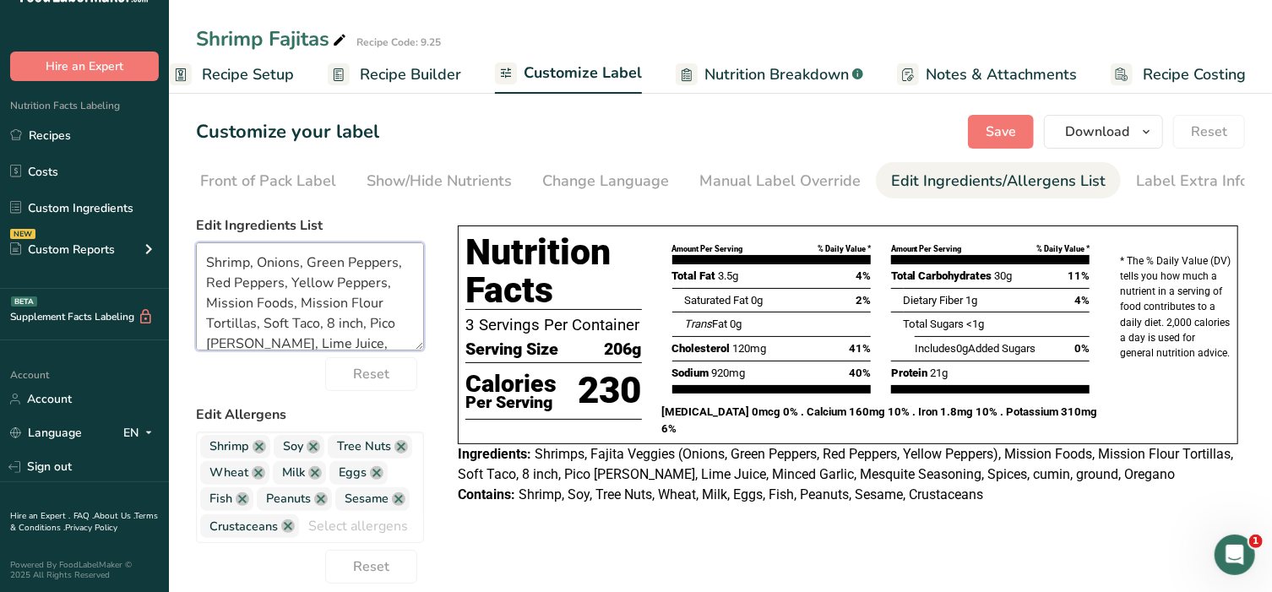
drag, startPoint x: 349, startPoint y: 304, endPoint x: 182, endPoint y: 305, distance: 167.3
click at [182, 305] on section "Customize your label Save Download Choose what to show on your downloaded label…" at bounding box center [720, 525] width 1103 height 874
drag, startPoint x: 296, startPoint y: 307, endPoint x: 237, endPoint y: 327, distance: 62.5
click at [237, 327] on textarea "Shrimp, Onions, Green Peppers, Red Peppers, Yellow Peppers, Flour Tortillas, So…" at bounding box center [310, 296] width 228 height 108
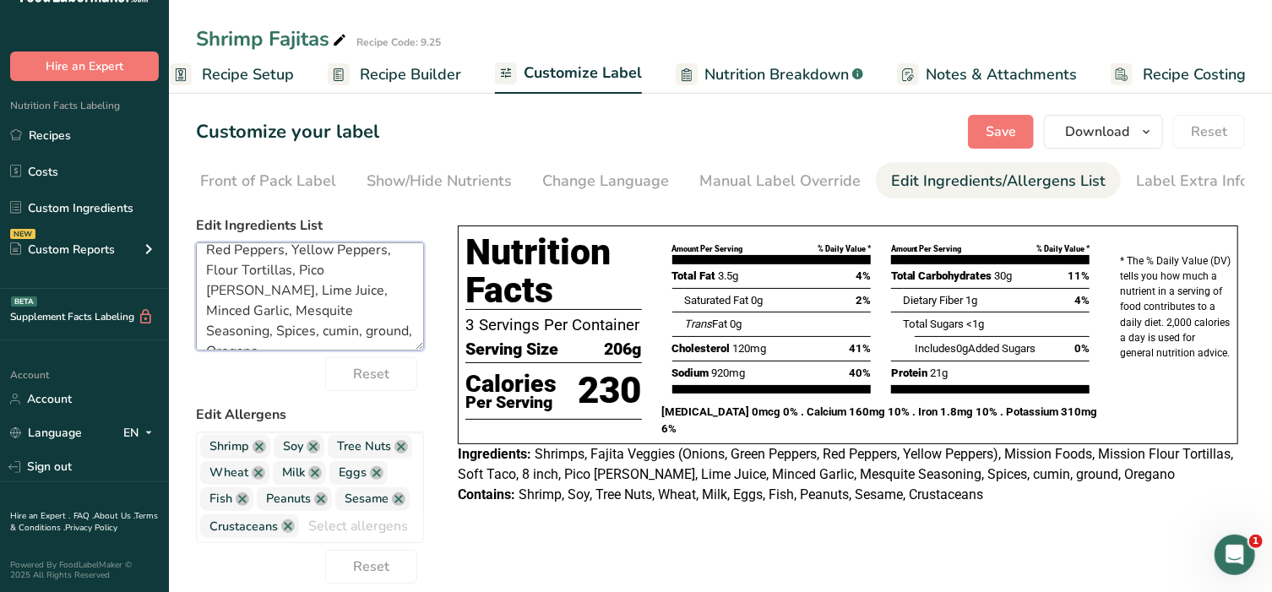
drag, startPoint x: 337, startPoint y: 314, endPoint x: 367, endPoint y: 340, distance: 39.5
click at [367, 340] on textarea "Shrimp, Onions, Green Peppers, Red Peppers, Yellow Peppers, Flour Tortillas, Pi…" at bounding box center [310, 296] width 228 height 108
click at [377, 317] on textarea "Shrimp, Onions, Green Peppers, Red Peppers, Yellow Peppers, Flour Tortillas, Pi…" at bounding box center [310, 296] width 228 height 108
drag, startPoint x: 385, startPoint y: 316, endPoint x: 338, endPoint y: 313, distance: 47.4
click at [338, 313] on textarea "Shrimp, Onions, Green Peppers, Red Peppers, Yellow Peppers, Flour Tortillas, Pi…" at bounding box center [310, 296] width 228 height 108
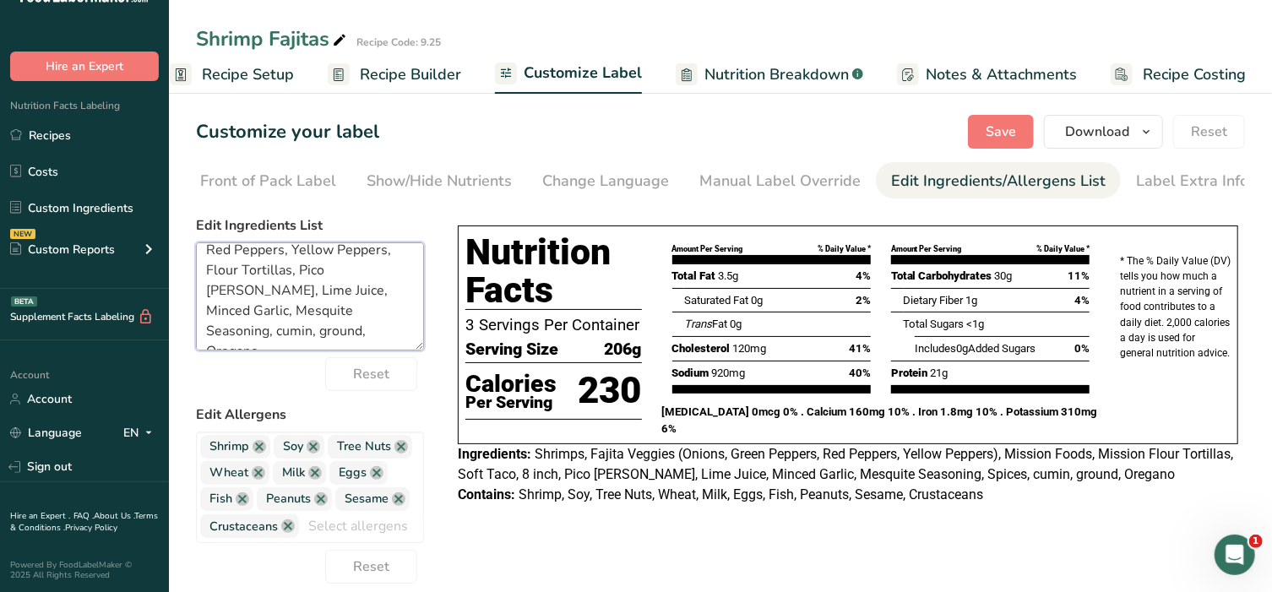
click at [340, 312] on textarea "Shrimp, Onions, Green Peppers, Red Peppers, Yellow Peppers, Flour Tortillas, Pi…" at bounding box center [310, 296] width 228 height 108
drag, startPoint x: 256, startPoint y: 334, endPoint x: 180, endPoint y: 335, distance: 76.0
click at [180, 335] on section "Customize your label Save Download Choose what to show on your downloaded label…" at bounding box center [720, 525] width 1103 height 874
click at [320, 503] on link at bounding box center [321, 499] width 14 height 14
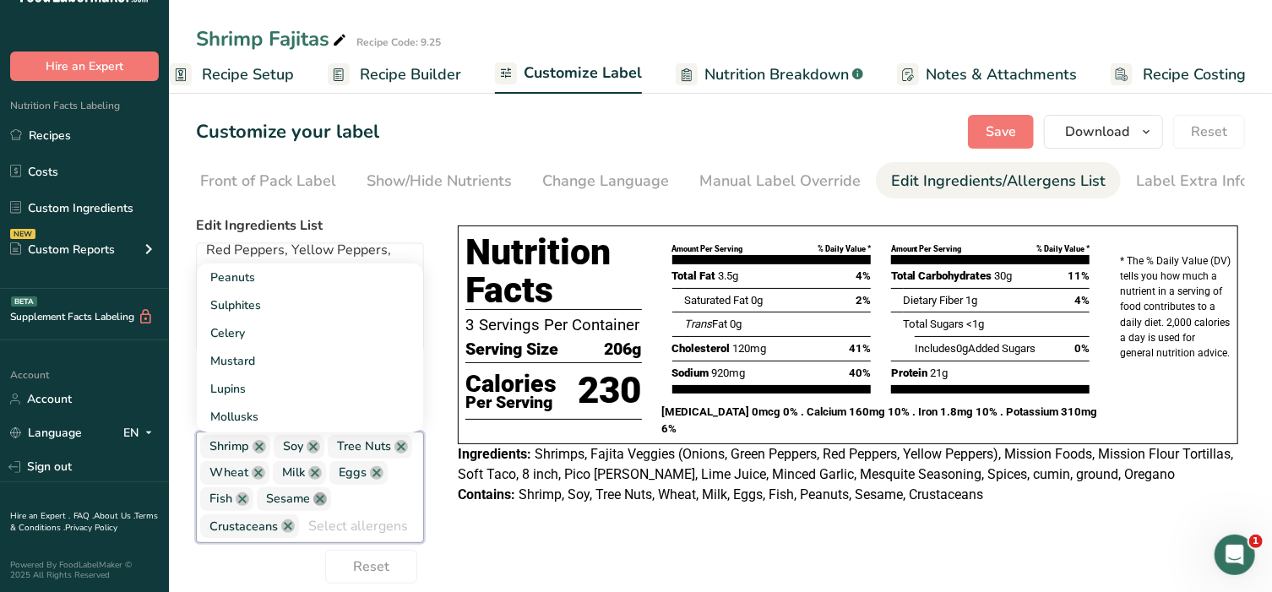
click at [319, 506] on link at bounding box center [320, 499] width 14 height 14
click at [344, 506] on link at bounding box center [345, 499] width 14 height 14
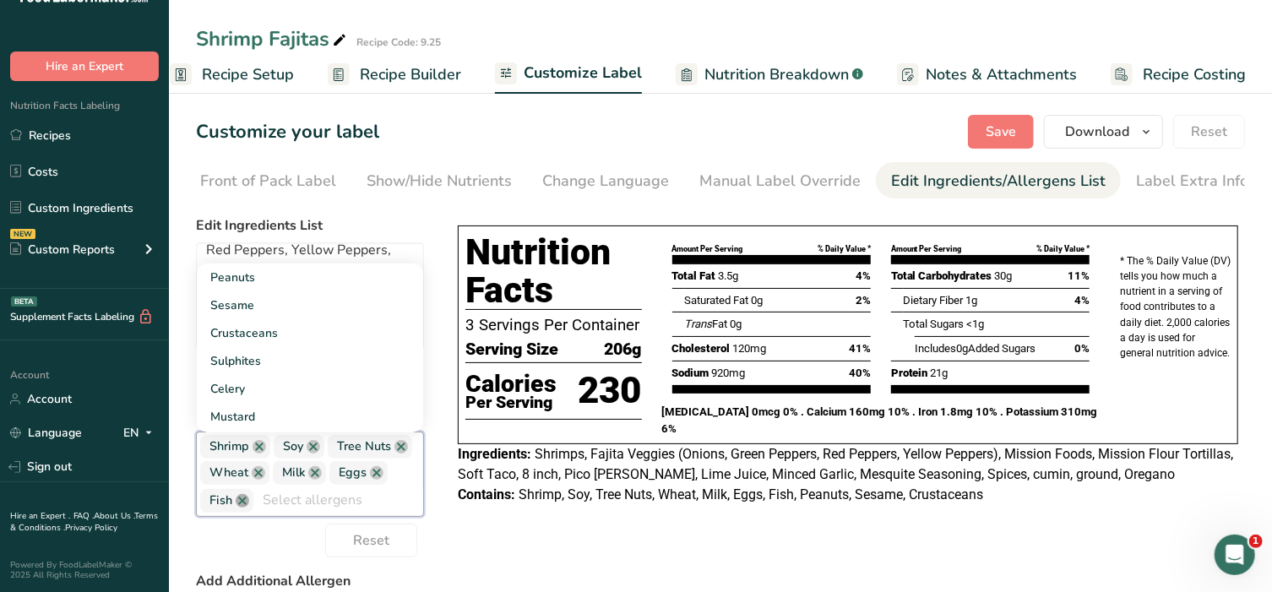
click at [238, 503] on link at bounding box center [243, 501] width 14 height 14
click at [315, 480] on link at bounding box center [315, 473] width 14 height 14
click at [315, 476] on link at bounding box center [320, 473] width 14 height 14
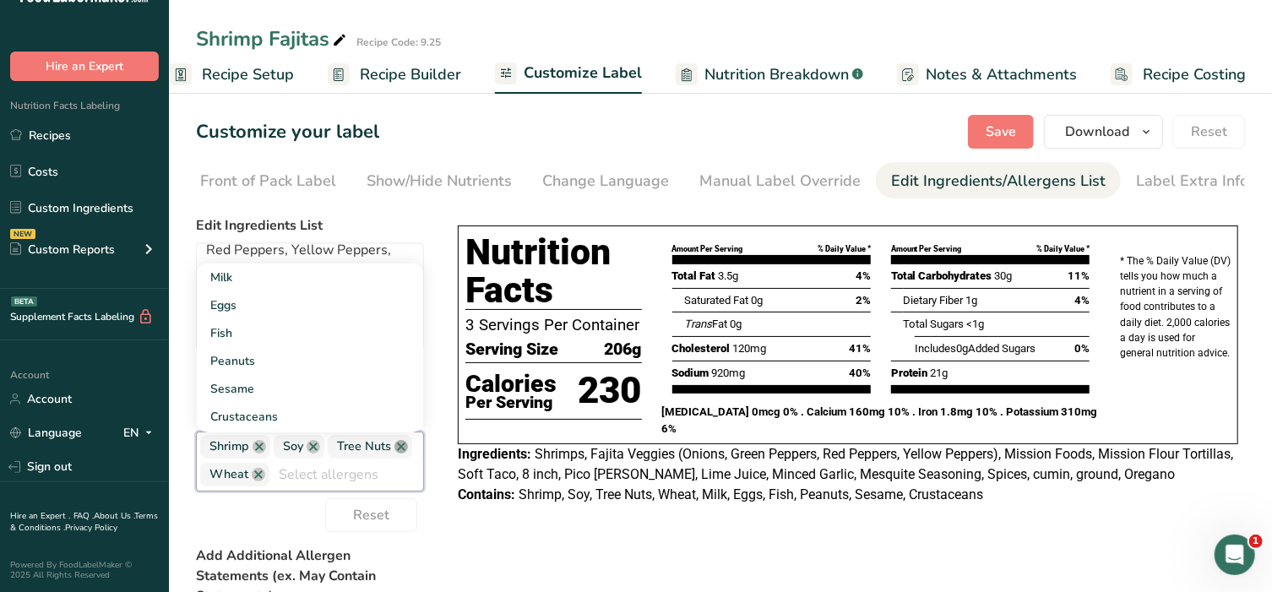
click at [396, 448] on link at bounding box center [401, 447] width 14 height 14
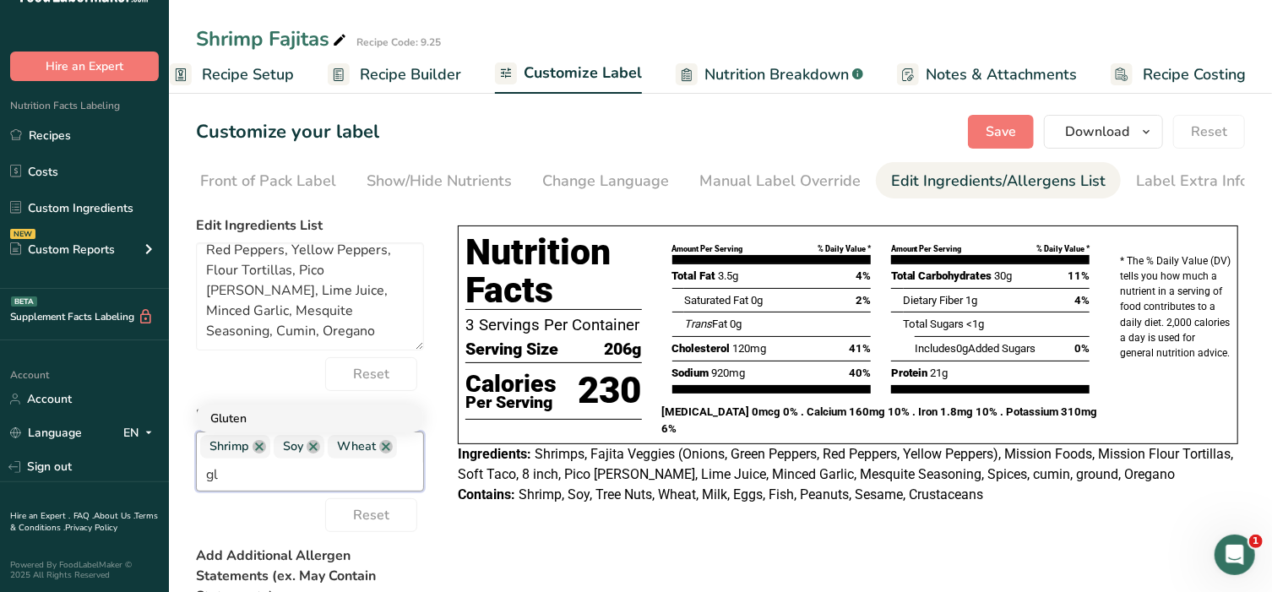
click at [233, 420] on link "Gluten" at bounding box center [310, 419] width 226 height 28
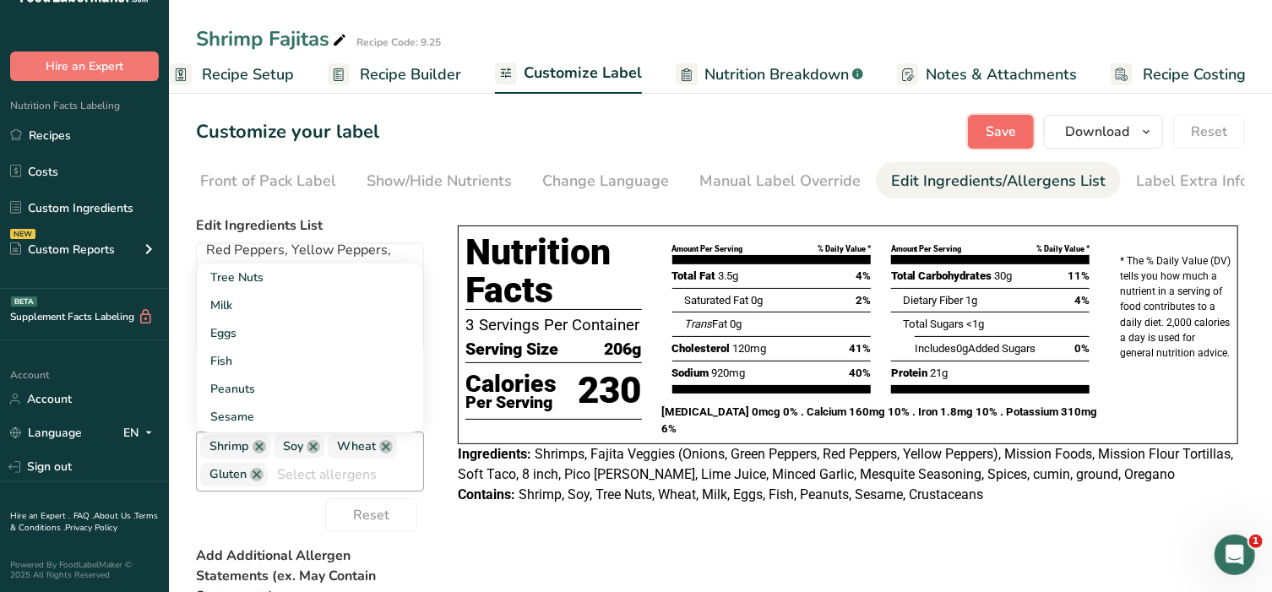
click at [1008, 122] on span "Save" at bounding box center [1001, 132] width 30 height 20
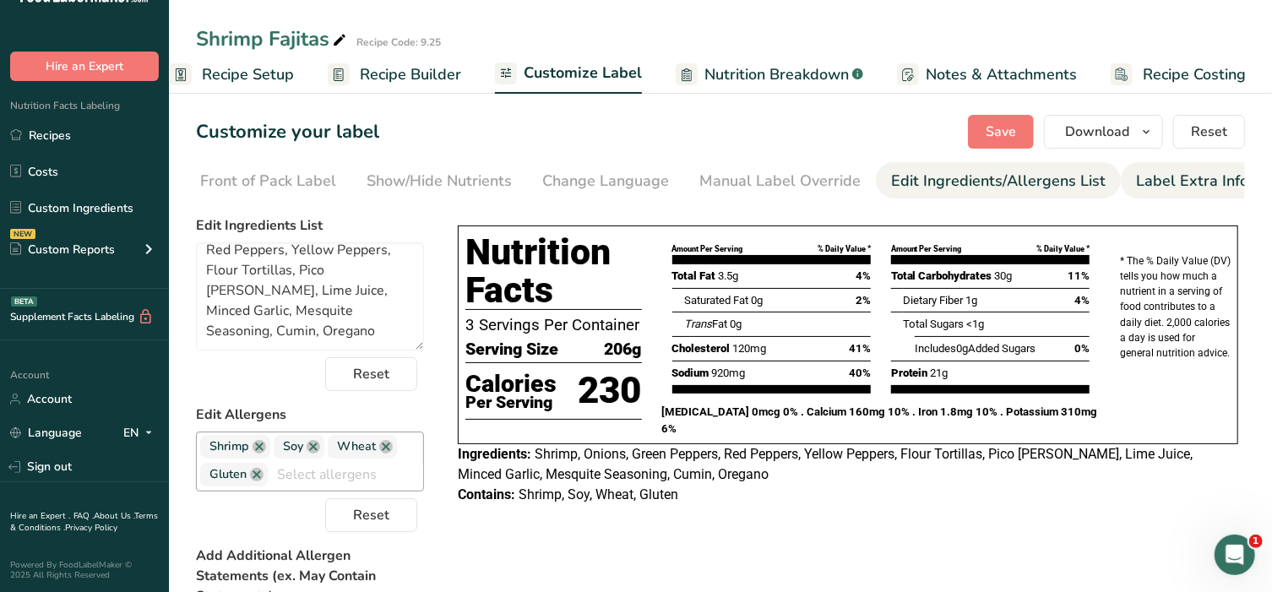
click at [1163, 187] on div "Label Extra Info" at bounding box center [1192, 181] width 112 height 23
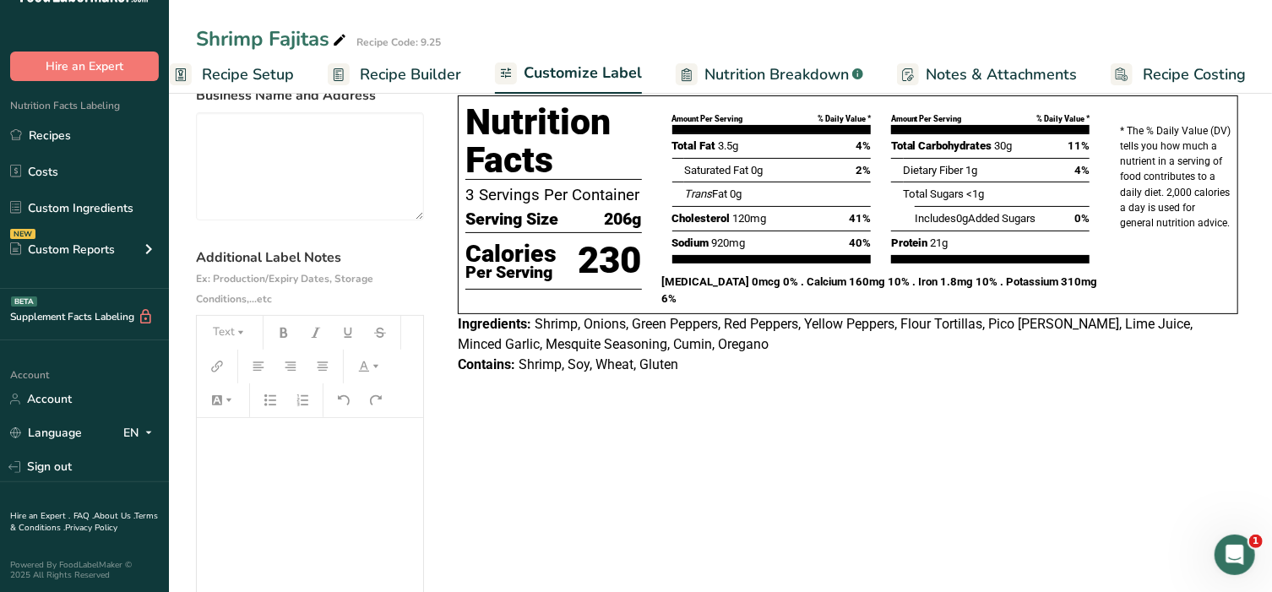
scroll to position [176, 0]
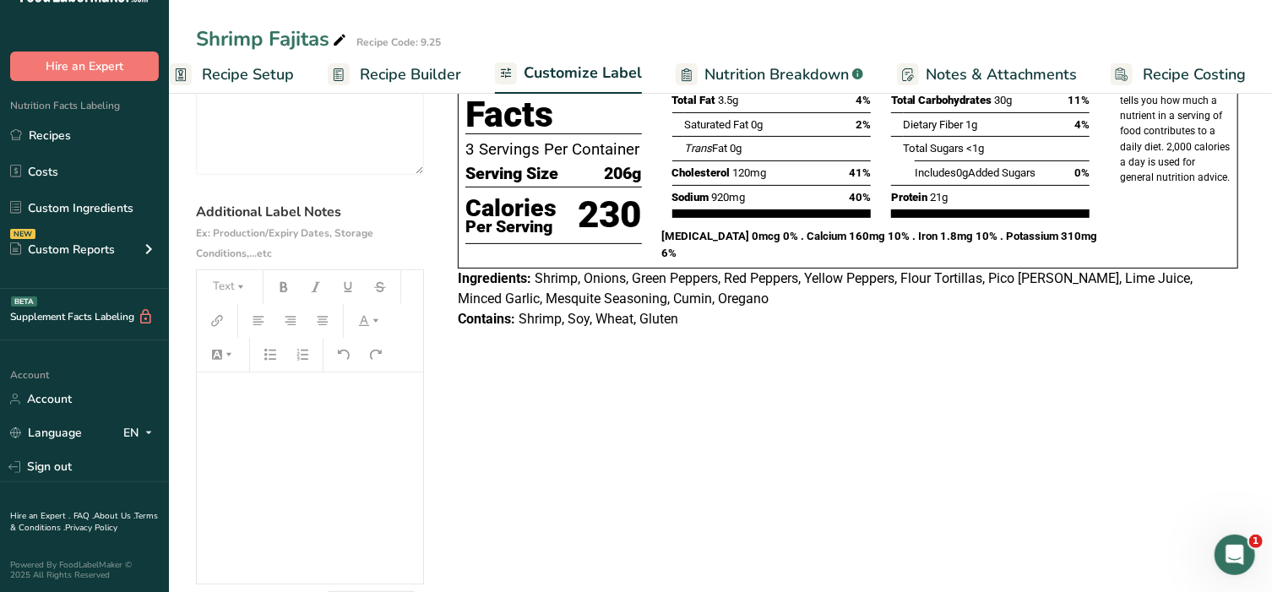
click at [220, 404] on p "﻿" at bounding box center [309, 396] width 209 height 20
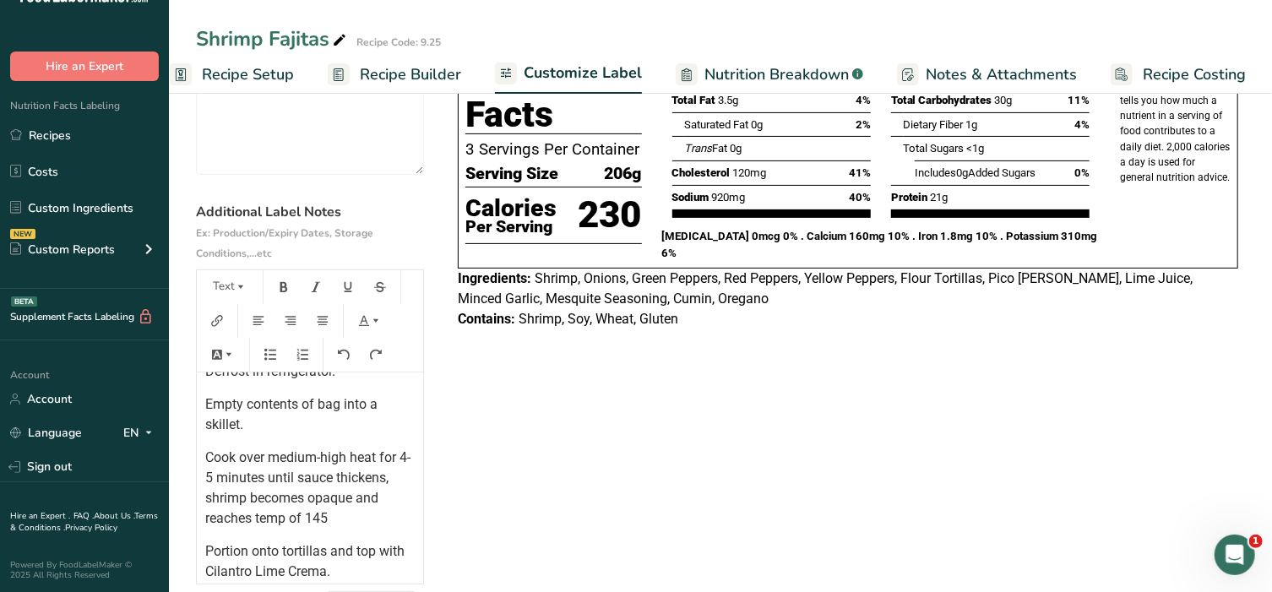
scroll to position [0, 0]
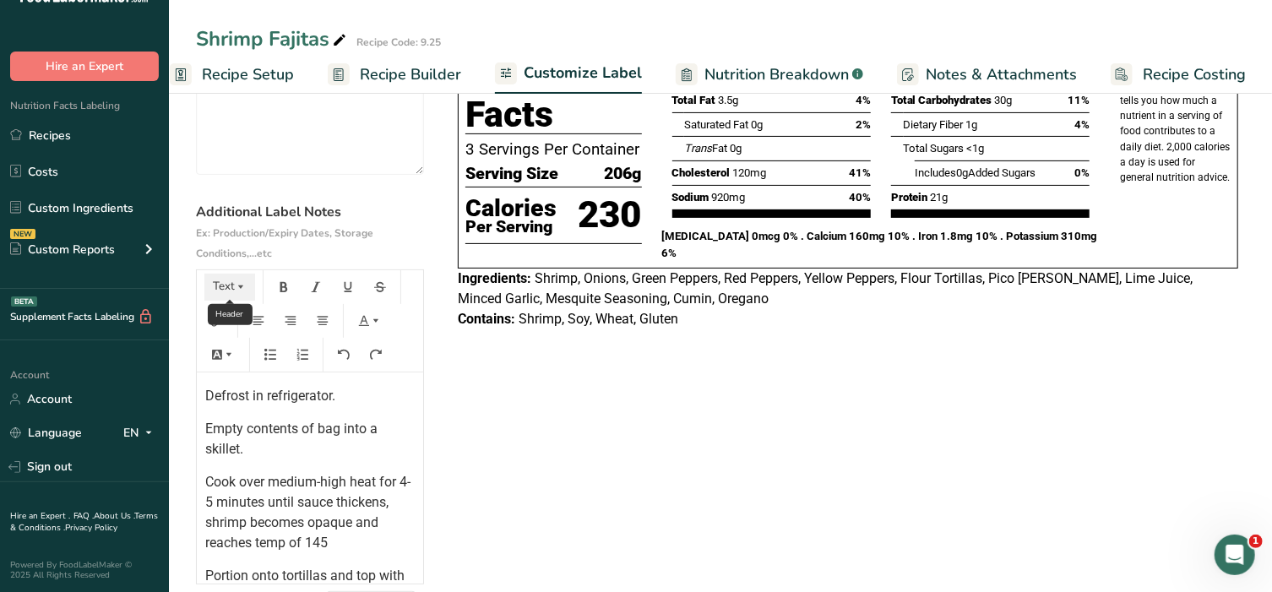
click at [232, 286] on button "Text" at bounding box center [229, 287] width 51 height 27
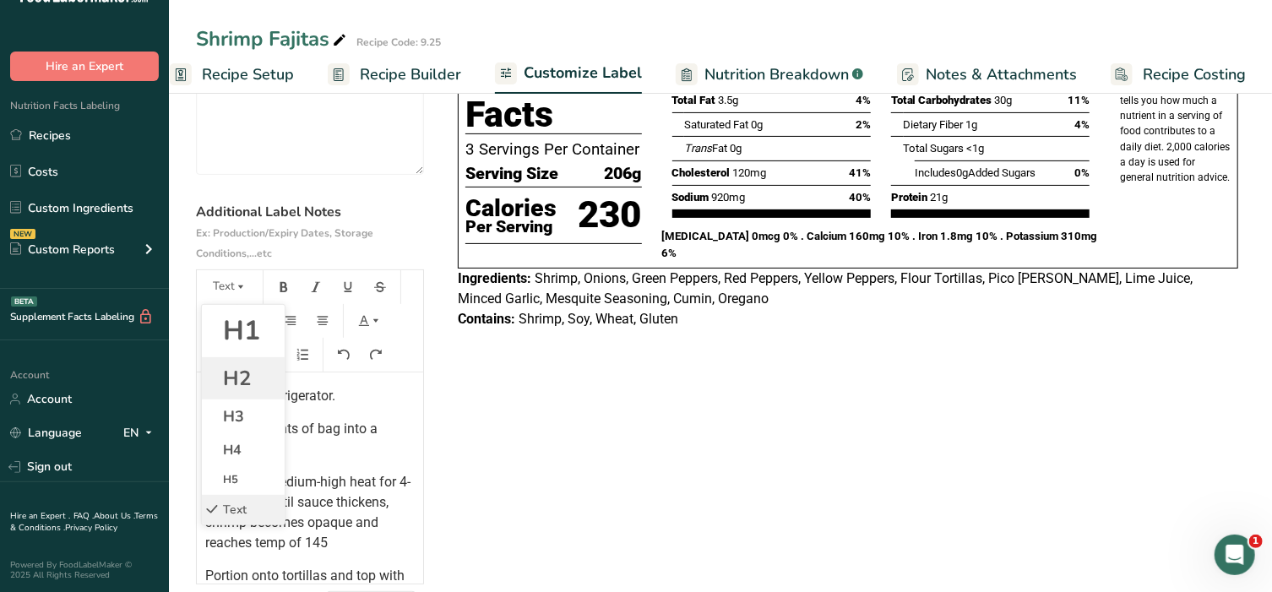
click at [242, 374] on span "H2" at bounding box center [237, 378] width 28 height 27
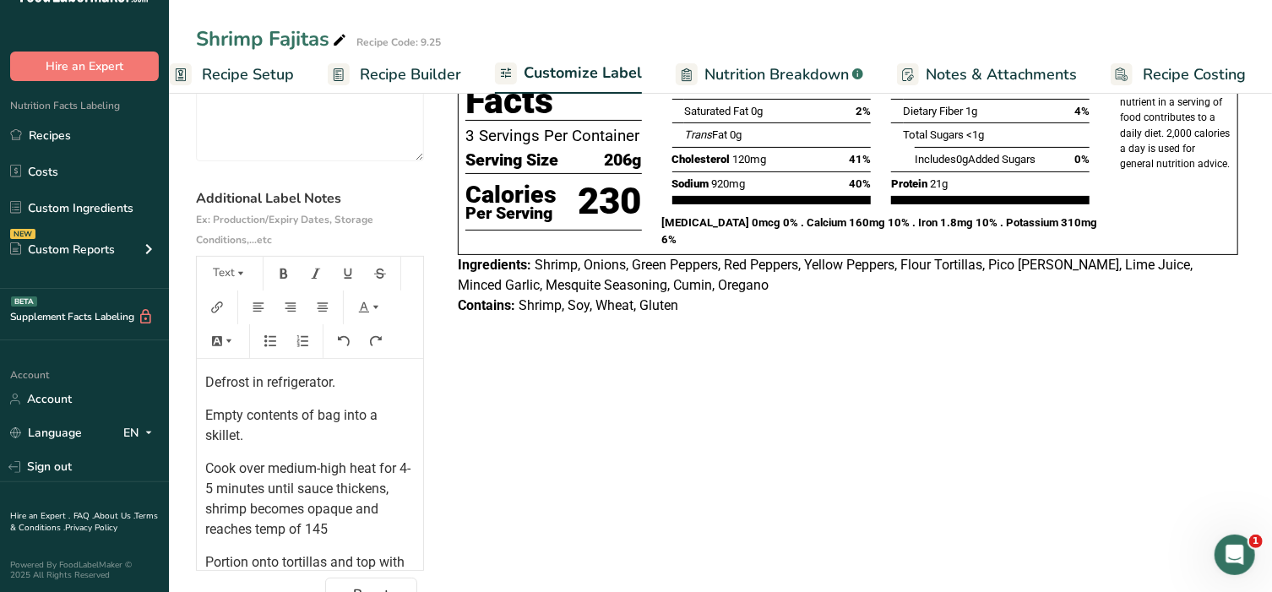
click at [202, 382] on div "Defrost in refrigerator. Empty contents of bag into a skillet. Cook over medium…" at bounding box center [310, 476] width 226 height 234
drag, startPoint x: 202, startPoint y: 382, endPoint x: 373, endPoint y: 381, distance: 171.5
click at [373, 381] on div "Defrost in refrigerator. Empty contents of bag into a skillet. Cook over medium…" at bounding box center [310, 476] width 226 height 234
click at [228, 280] on button "Text" at bounding box center [229, 273] width 51 height 27
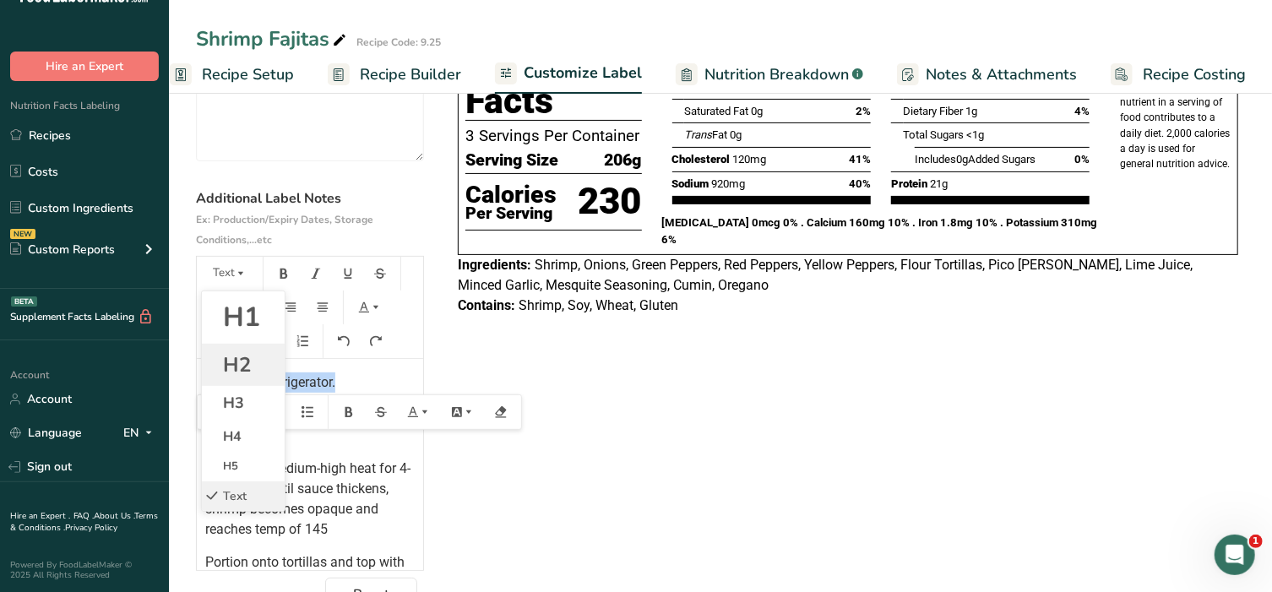
click at [238, 364] on span "H2" at bounding box center [237, 364] width 28 height 27
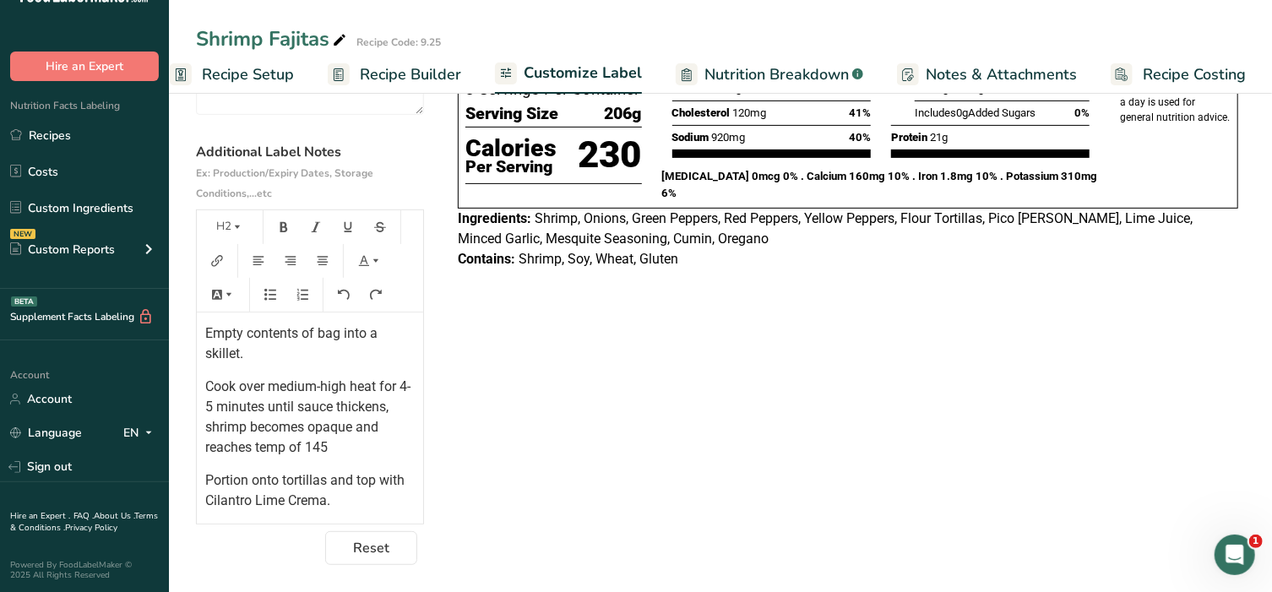
scroll to position [104, 0]
click at [229, 447] on p "Cook over medium-high heat for 4-5 minutes until sauce thickens, shrimp becomes…" at bounding box center [309, 417] width 209 height 81
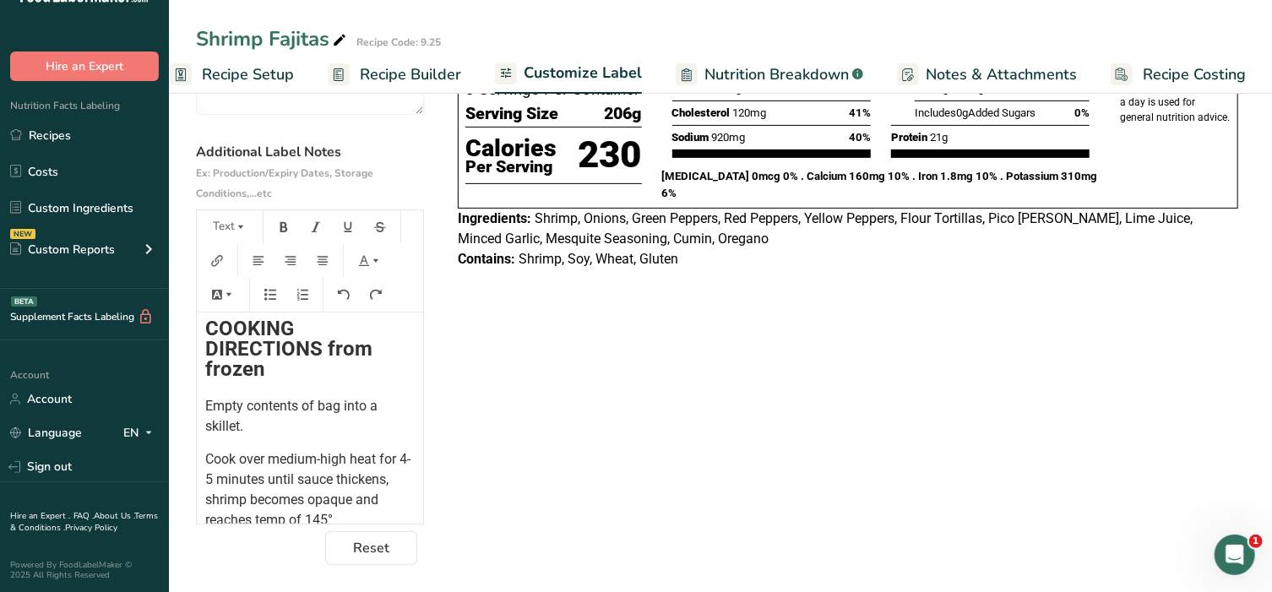
scroll to position [0, 0]
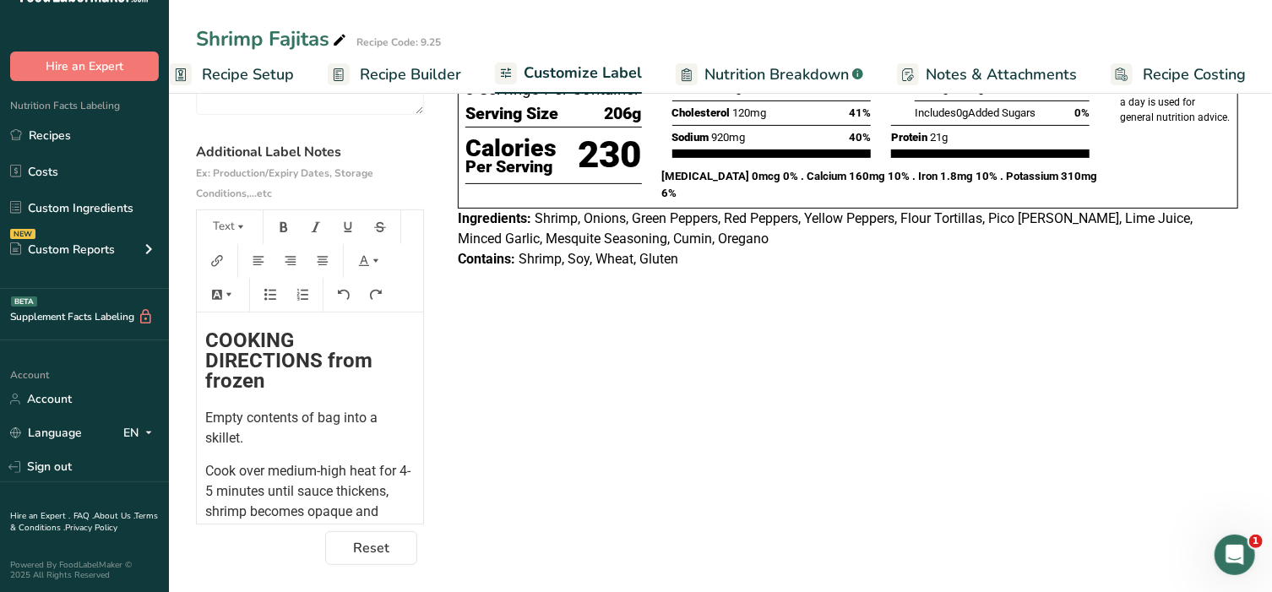
click at [201, 340] on div "COOKING DIRECTIONS from frozen Empty contents of bag into a skillet. Cook over …" at bounding box center [310, 454] width 226 height 283
click at [235, 217] on button "H2" at bounding box center [229, 227] width 51 height 27
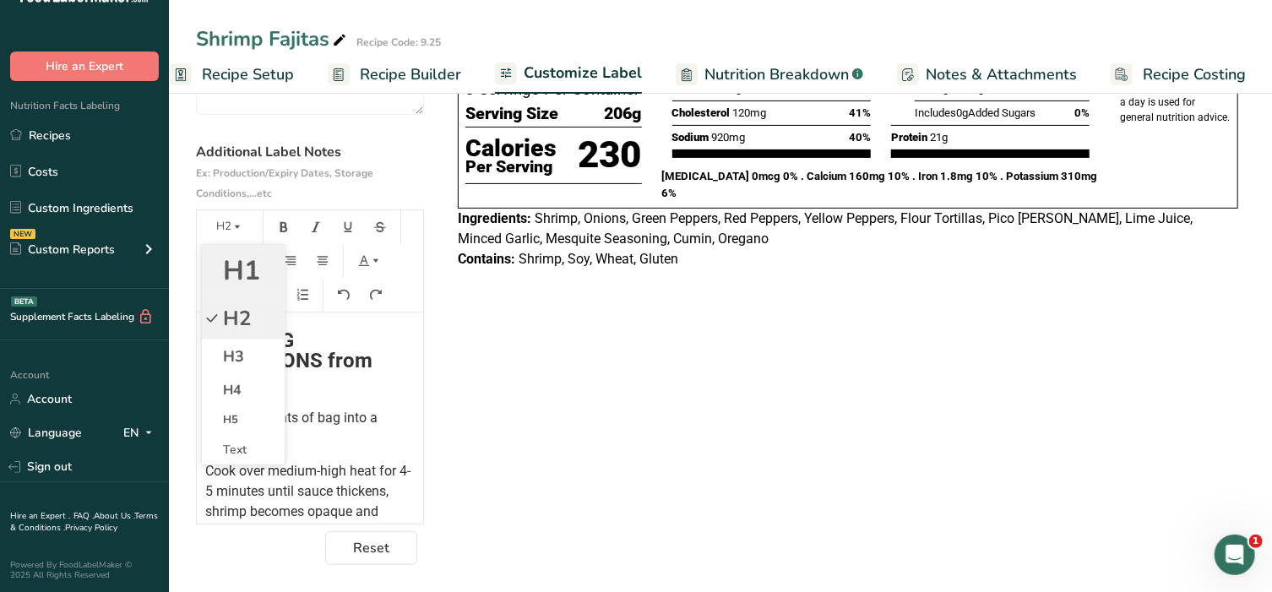
click at [232, 270] on span "H1" at bounding box center [241, 271] width 37 height 36
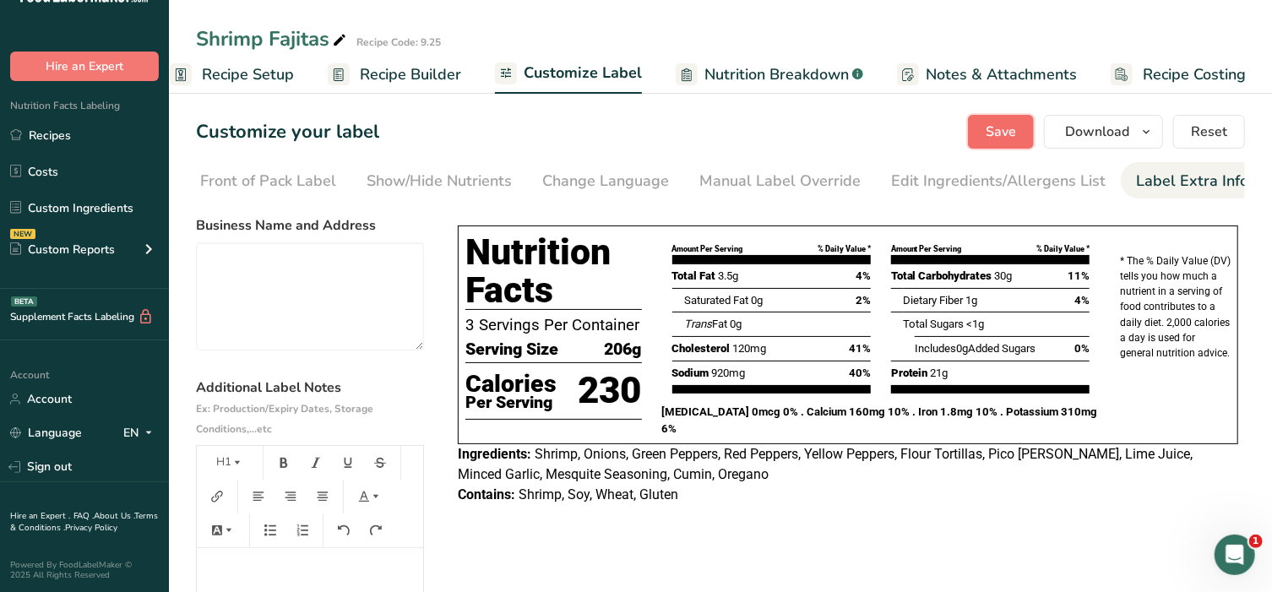
click at [999, 138] on span "Save" at bounding box center [1001, 132] width 30 height 20
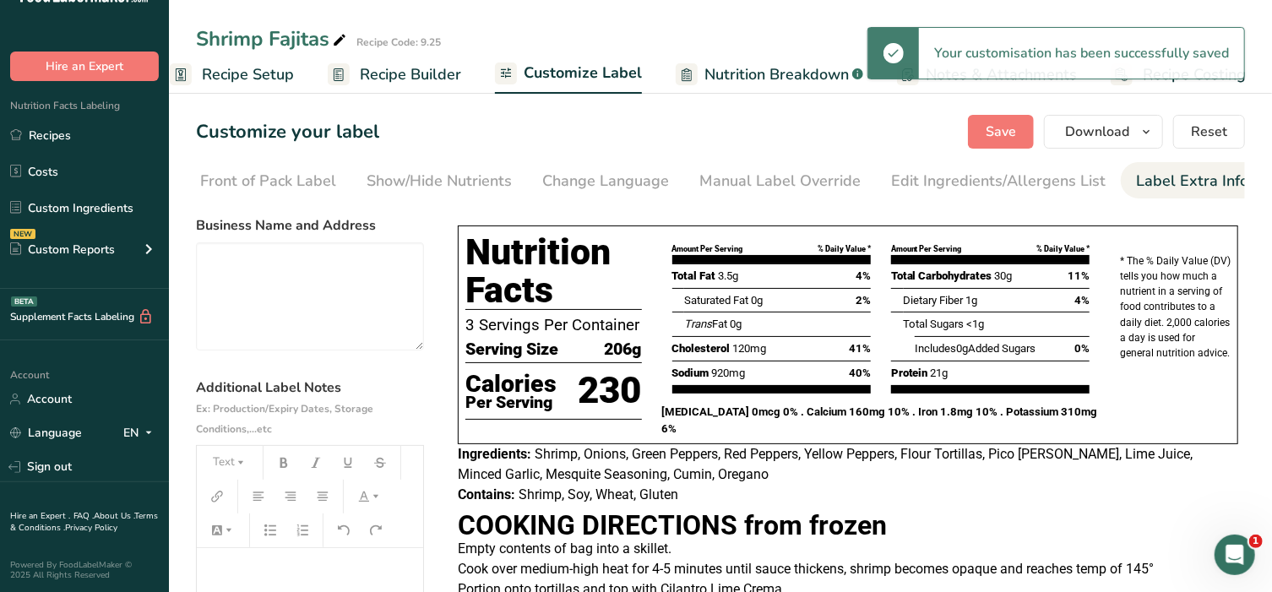
click at [324, 574] on h1 "﻿" at bounding box center [309, 579] width 209 height 27
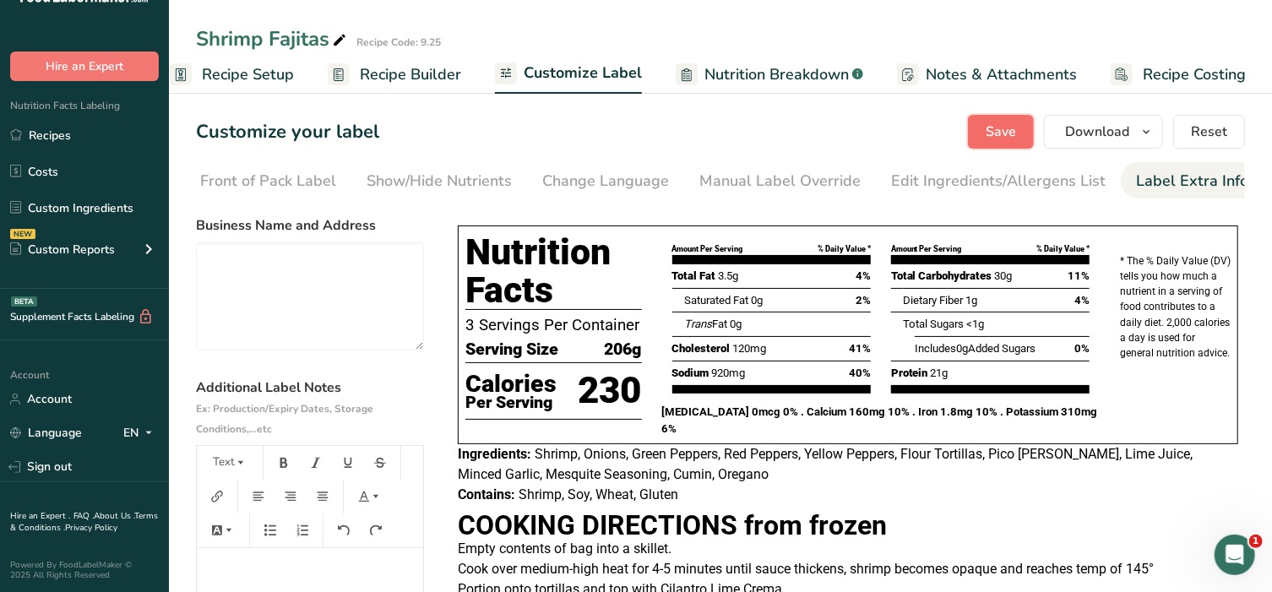
click at [993, 141] on span "Save" at bounding box center [1001, 132] width 30 height 20
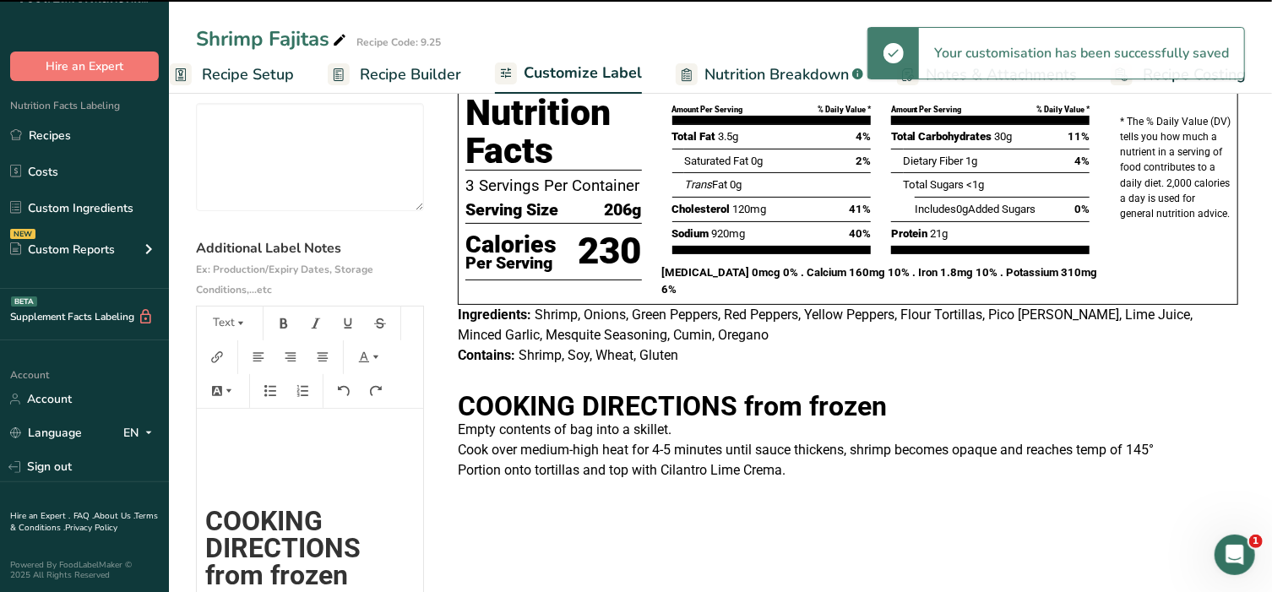
scroll to position [140, 0]
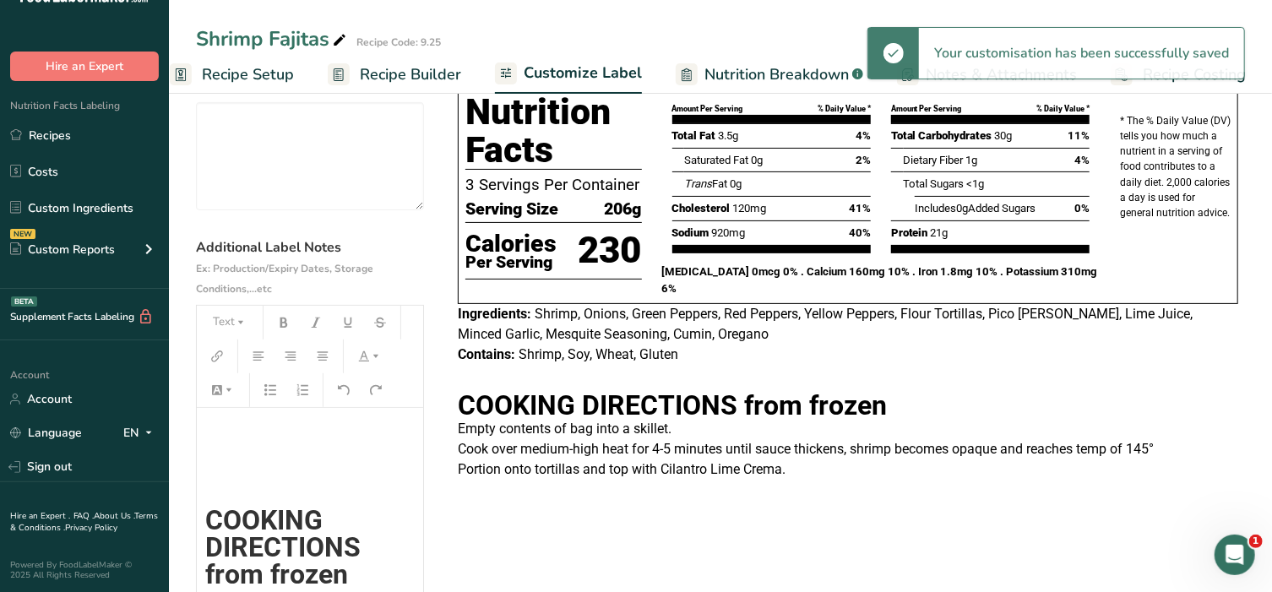
click at [351, 554] on span "COOKING DIRECTIONS from frozen" at bounding box center [286, 547] width 162 height 86
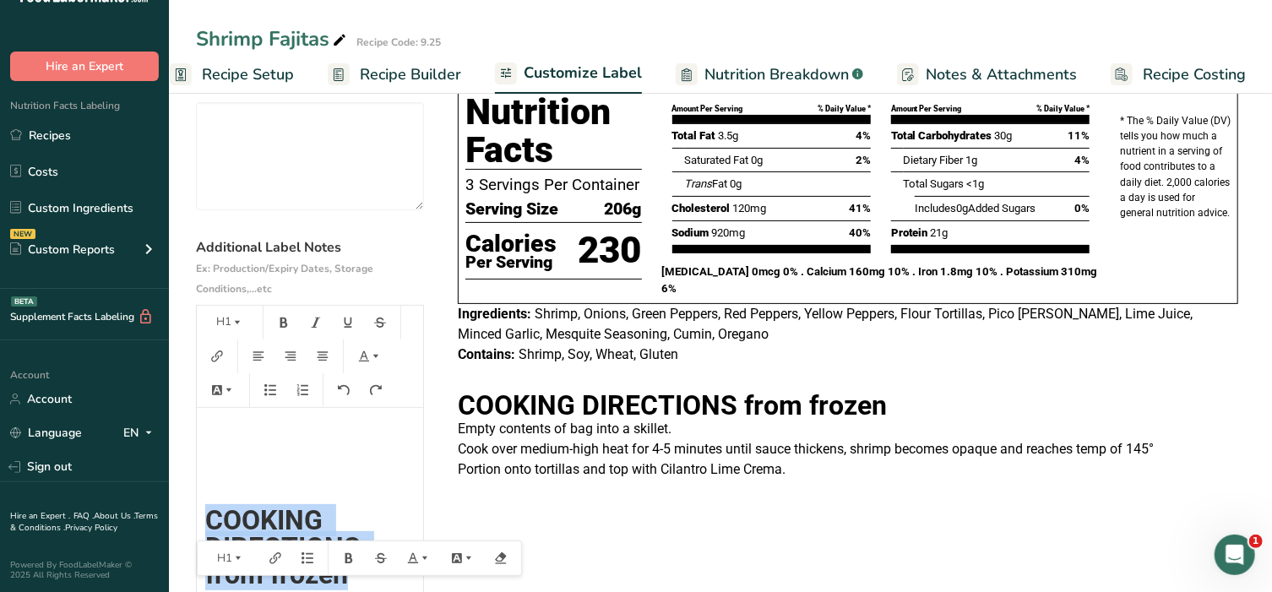
drag, startPoint x: 201, startPoint y: 516, endPoint x: 354, endPoint y: 578, distance: 164.9
click at [354, 578] on div "﻿ ﻿ COOKING DIRECTIONS from frozen Empty contents of bag into a skillet. Cook o…" at bounding box center [310, 600] width 226 height 384
click at [232, 322] on icon "button" at bounding box center [237, 323] width 12 height 12
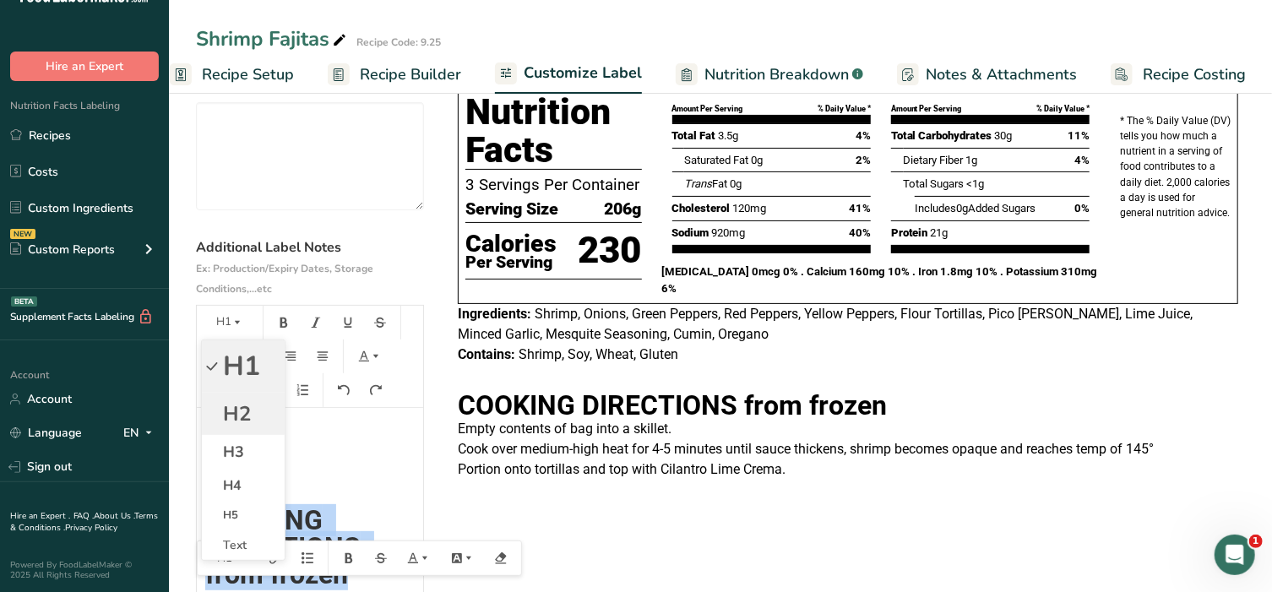
click at [230, 412] on span "H2" at bounding box center [237, 413] width 28 height 27
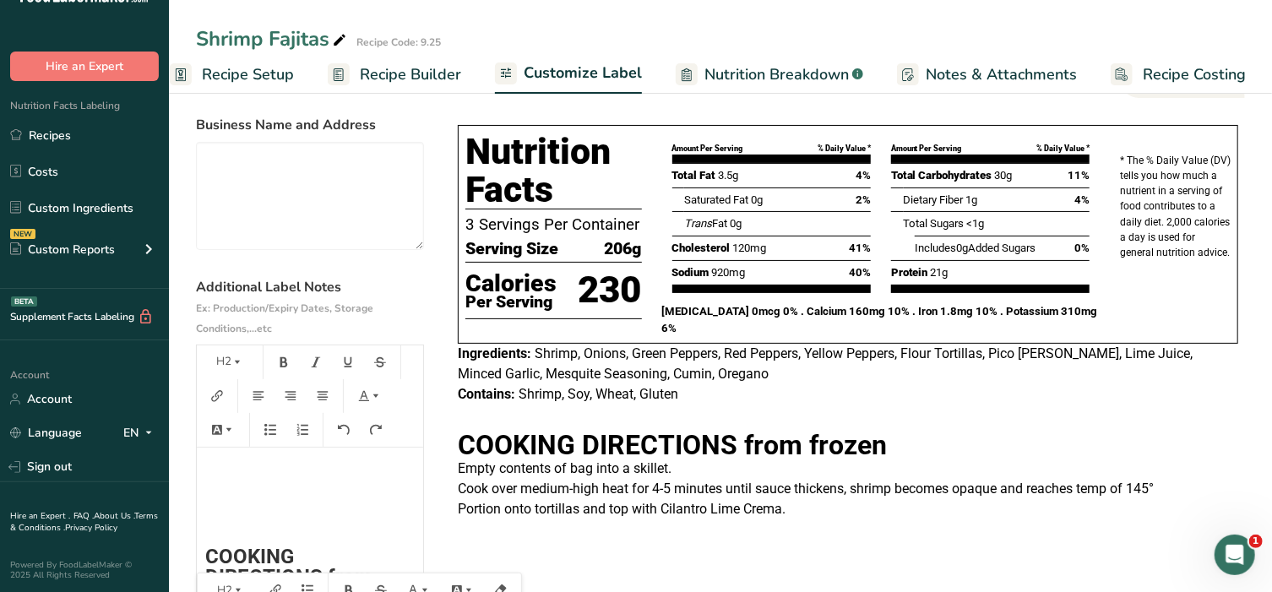
scroll to position [0, 0]
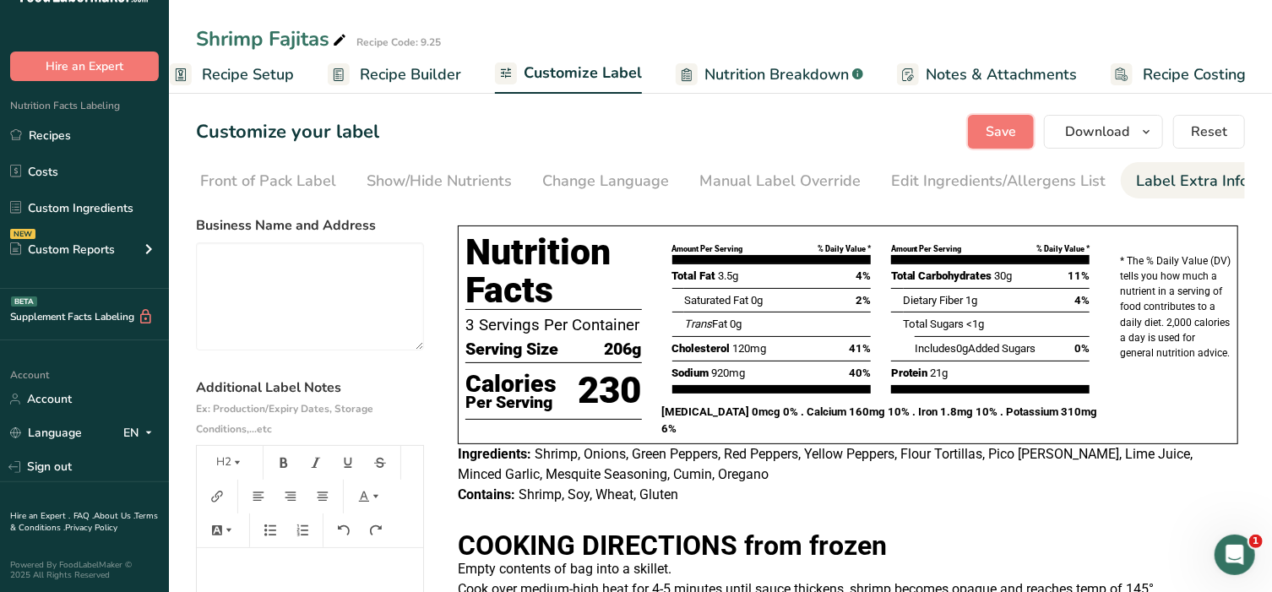
click at [1009, 133] on span "Save" at bounding box center [1001, 132] width 30 height 20
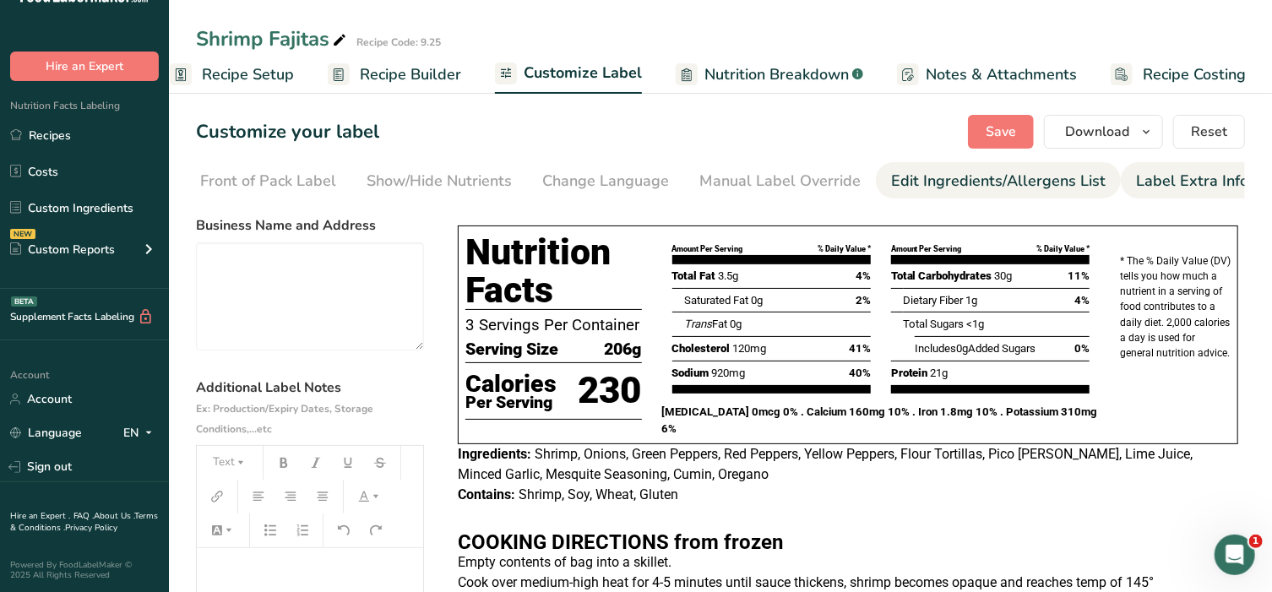
click at [961, 175] on div "Edit Ingredients/Allergens List" at bounding box center [998, 181] width 215 height 23
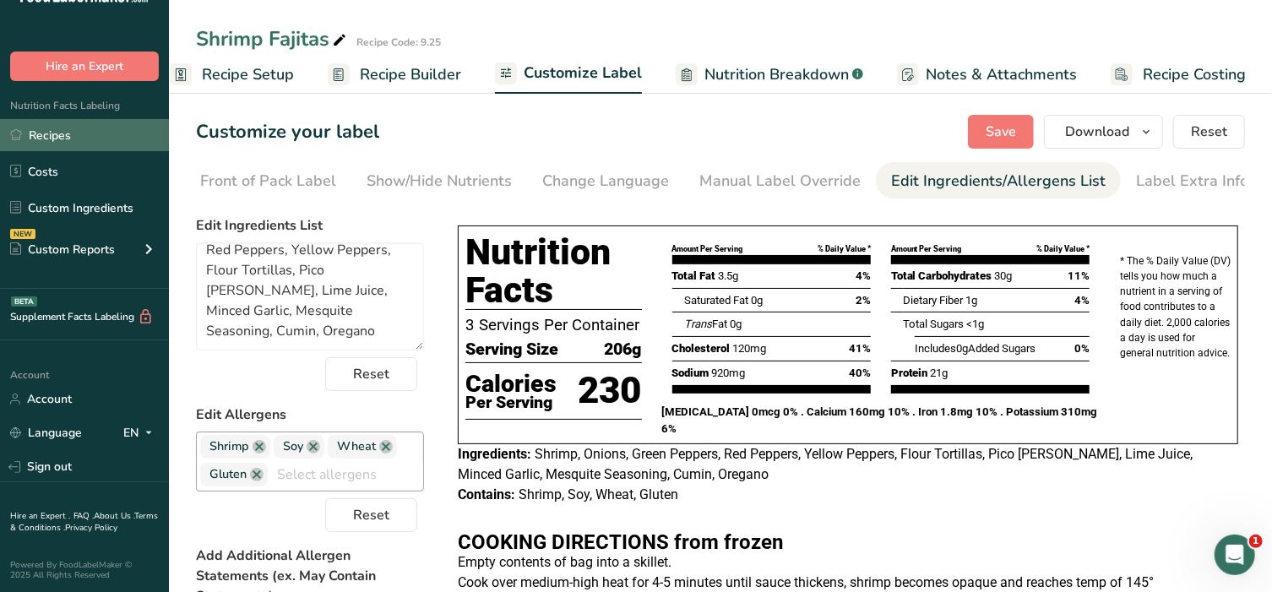
click at [53, 136] on link "Recipes" at bounding box center [84, 135] width 169 height 32
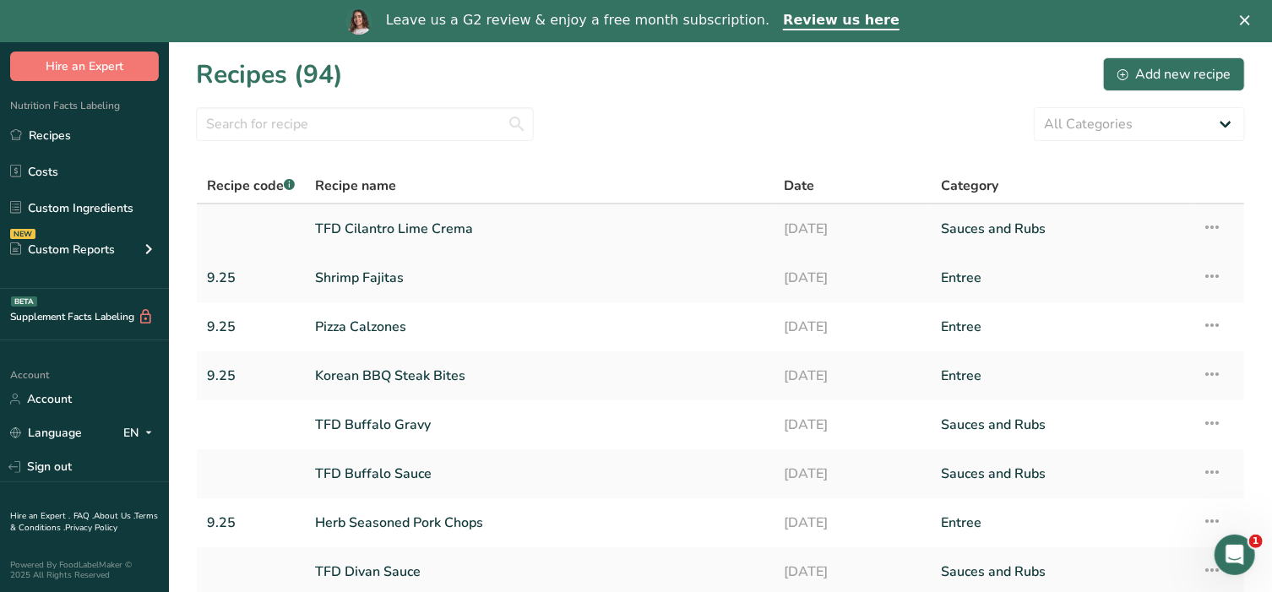
click at [411, 215] on link "TFD Cilantro Lime Crema" at bounding box center [539, 228] width 449 height 35
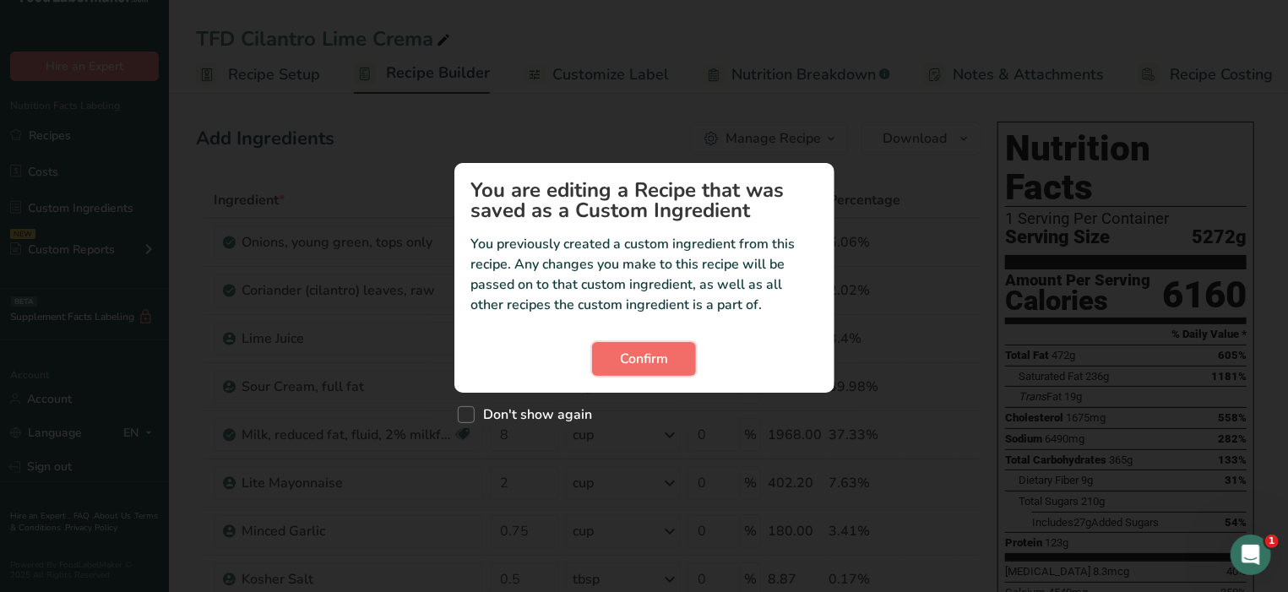
click at [623, 361] on span "Confirm" at bounding box center [644, 359] width 48 height 20
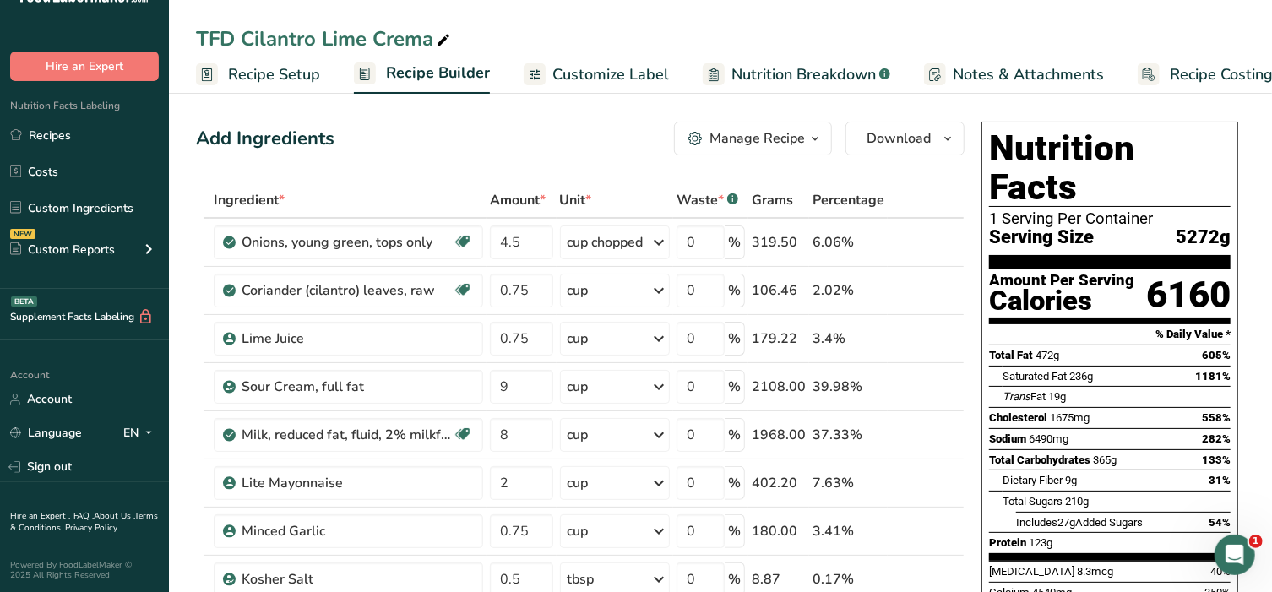
click at [599, 80] on span "Customize Label" at bounding box center [610, 74] width 117 height 23
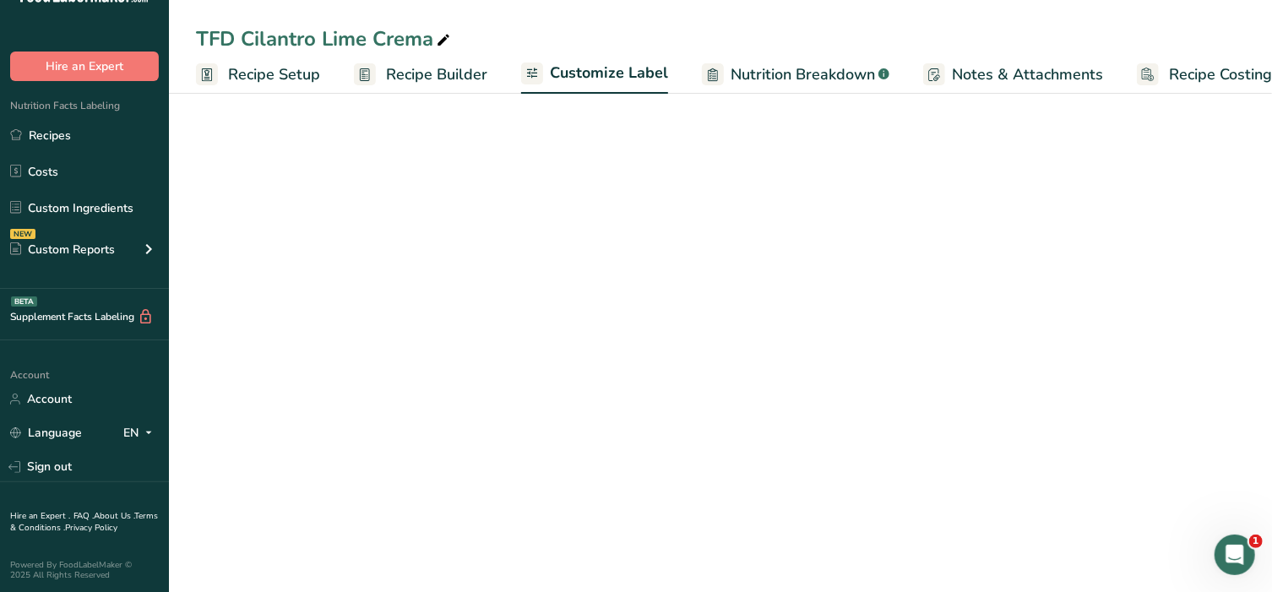
scroll to position [0, 26]
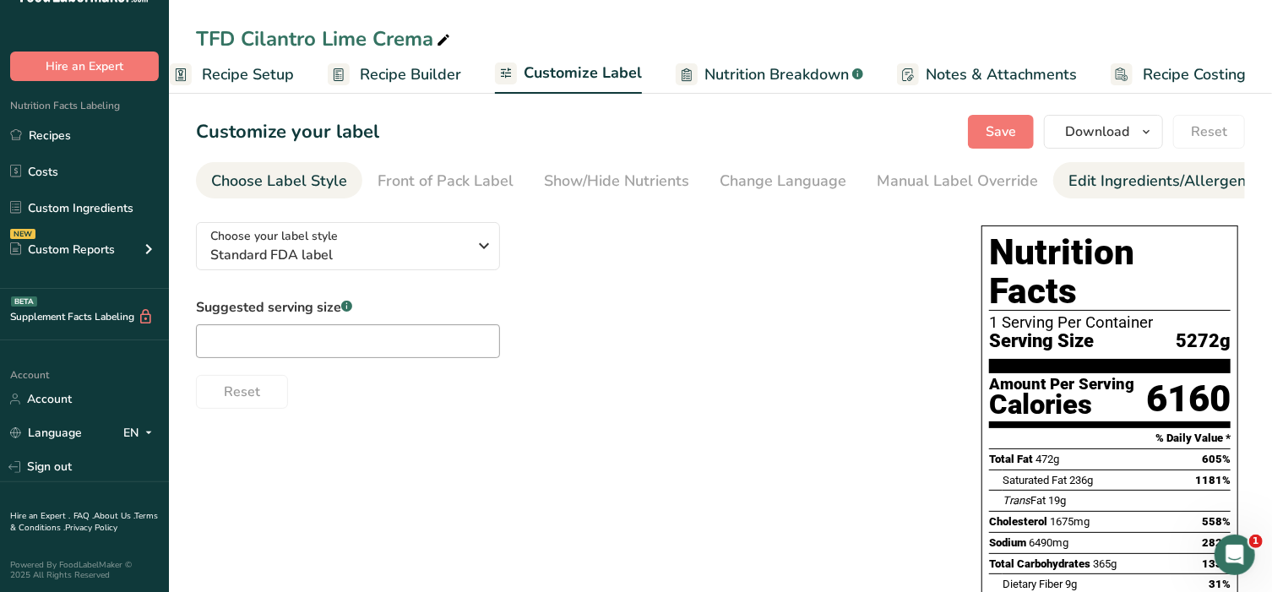
click at [1181, 182] on div "Edit Ingredients/Allergens List" at bounding box center [1176, 181] width 215 height 23
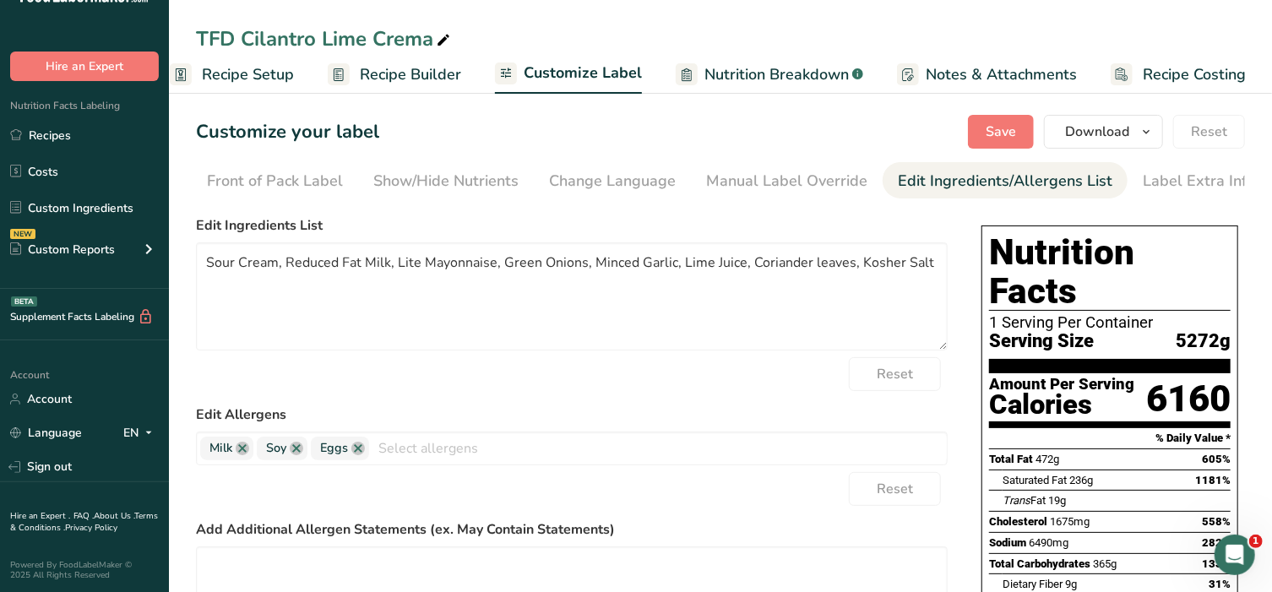
scroll to position [0, 177]
drag, startPoint x: 204, startPoint y: 262, endPoint x: 932, endPoint y: 261, distance: 727.3
click at [932, 261] on textarea "Sour Cream, Reduced Fat Milk, Lite Mayonnaise, Green Onions, Minced Garlic, Lim…" at bounding box center [572, 296] width 752 height 108
click at [13, 128] on icon at bounding box center [16, 134] width 12 height 13
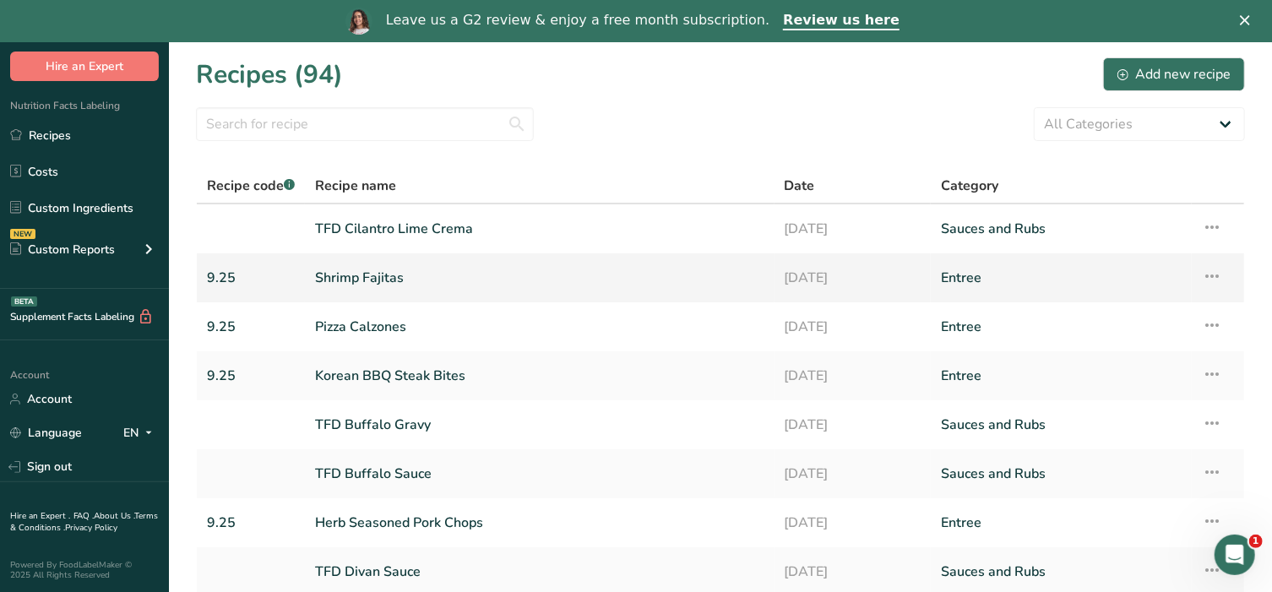
click at [389, 280] on link "Shrimp Fajitas" at bounding box center [539, 277] width 449 height 35
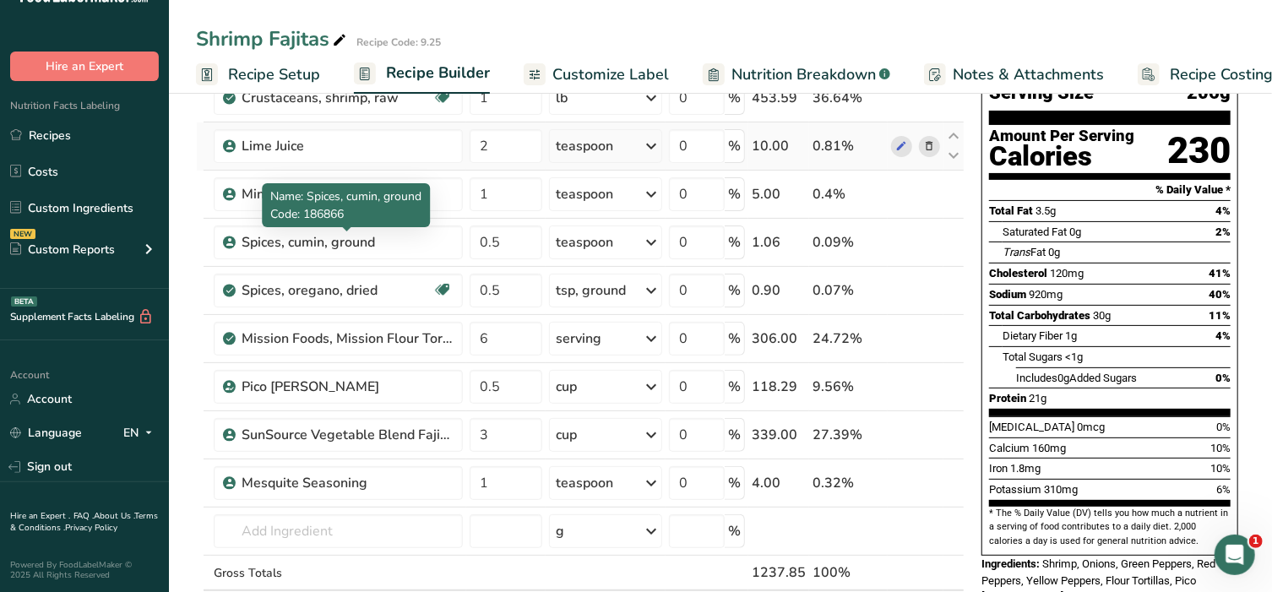
scroll to position [140, 0]
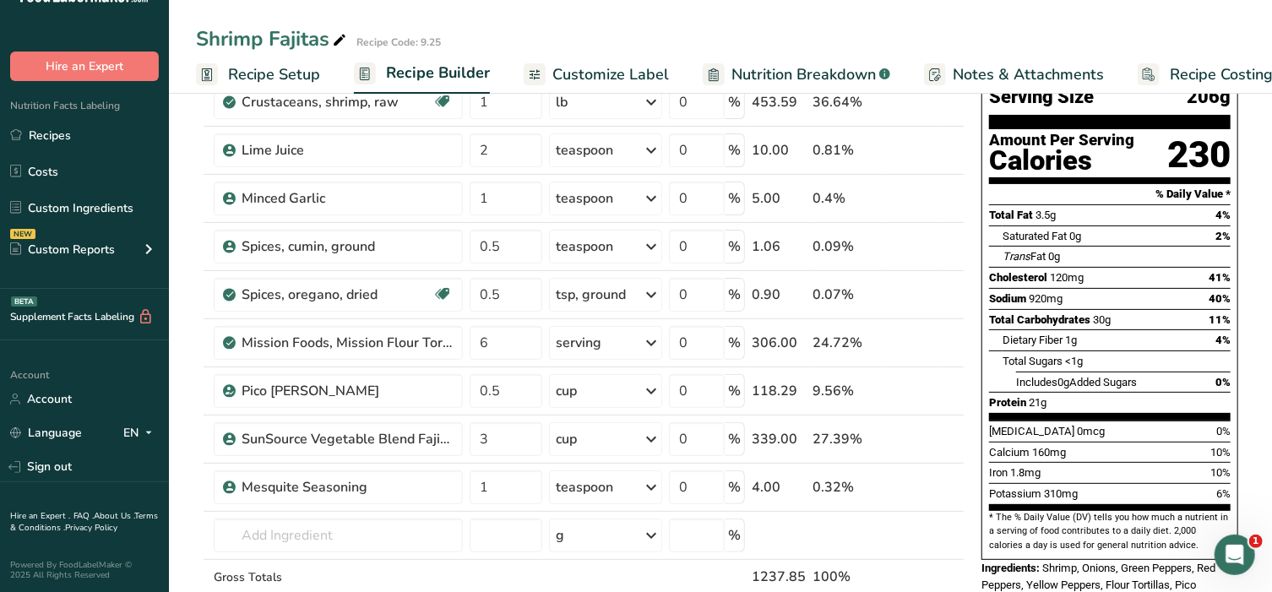
click at [612, 80] on span "Customize Label" at bounding box center [610, 74] width 117 height 23
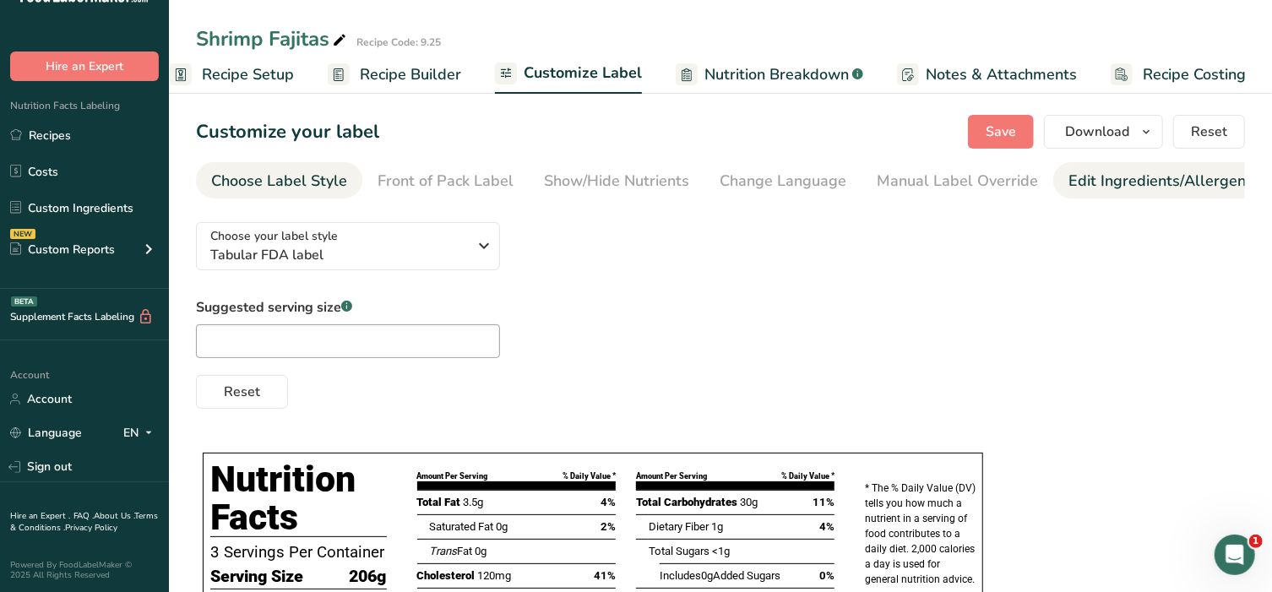
click at [1126, 186] on div "Edit Ingredients/Allergens List" at bounding box center [1176, 181] width 215 height 23
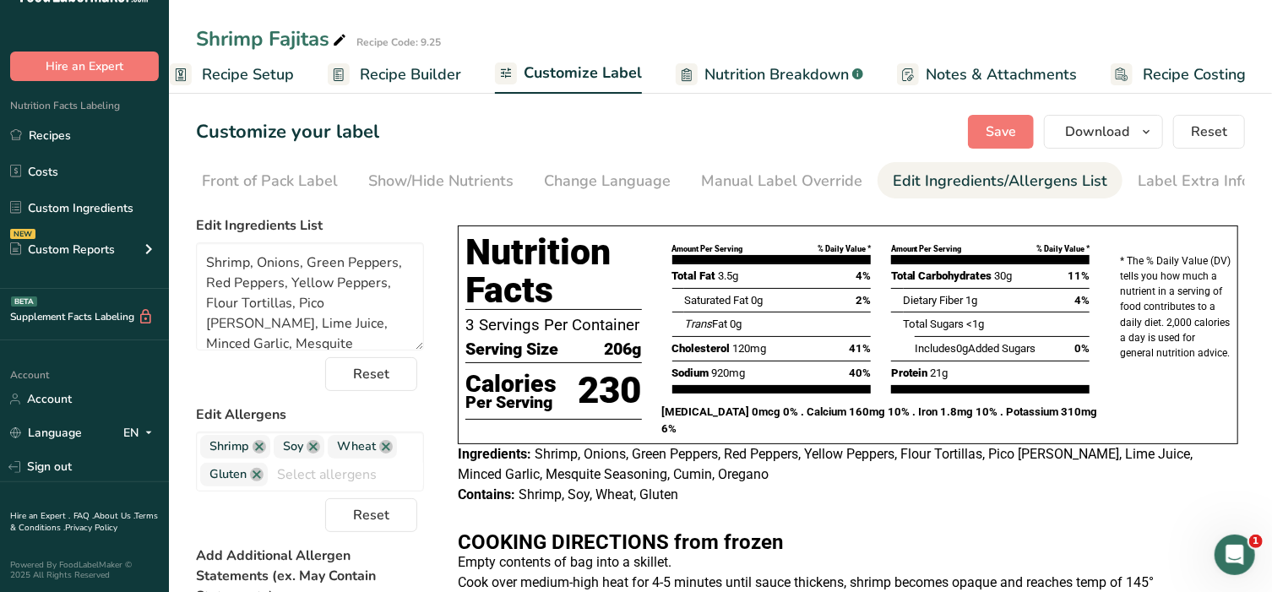
scroll to position [0, 177]
click at [383, 340] on textarea "Shrimp, Onions, Green Peppers, Red Peppers, Yellow Peppers, Flour Tortillas, Pi…" at bounding box center [310, 296] width 228 height 108
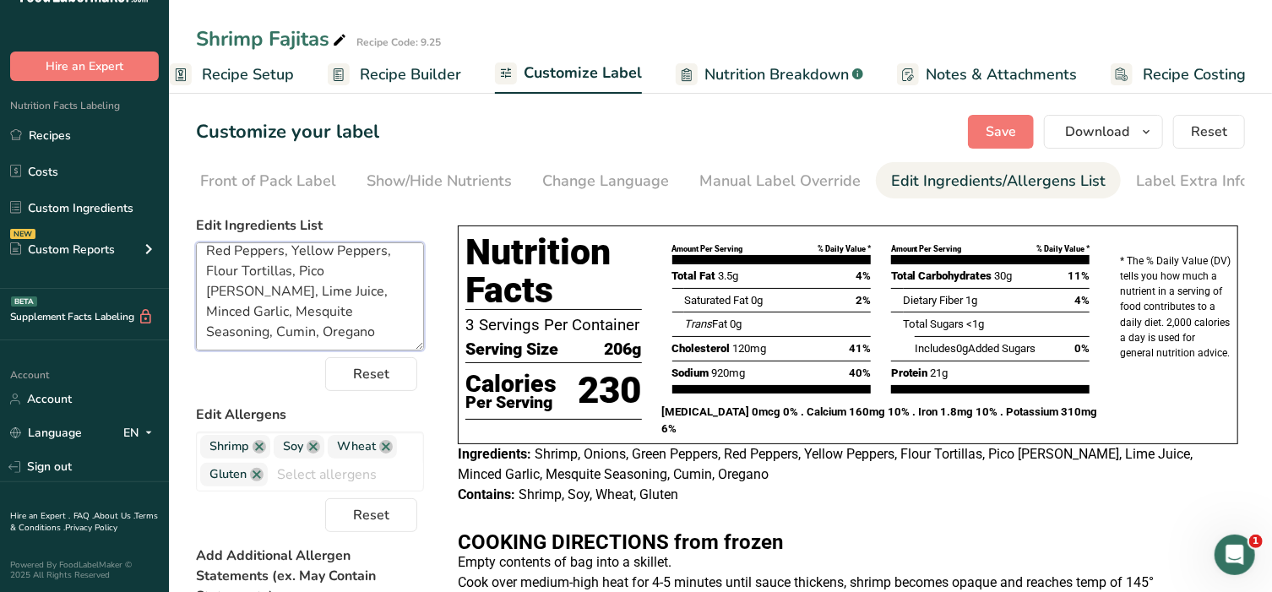
scroll to position [33, 0]
click at [269, 335] on textarea "Shrimp, Onions, Green Peppers, Red Peppers, Yellow Peppers, Flour Tortillas, Pi…" at bounding box center [310, 296] width 228 height 108
paste textarea "Sour Cream, Reduced Fat Milk, Lite Mayonnaise, Green Onions, Minced Garlic, Lim…"
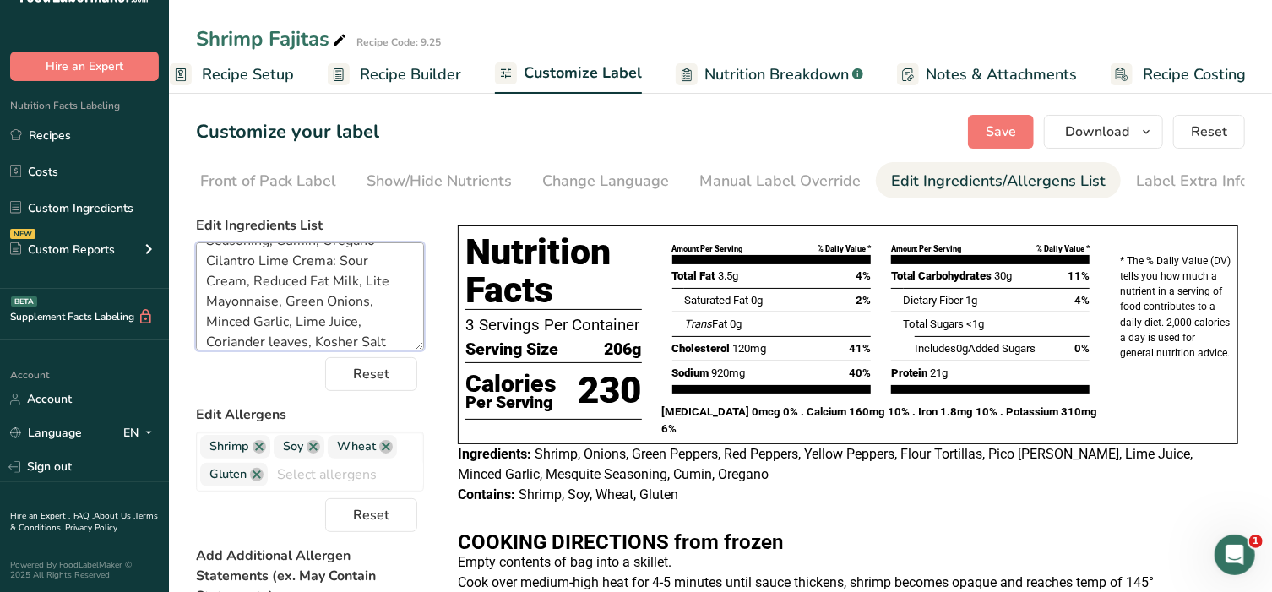
drag, startPoint x: 331, startPoint y: 285, endPoint x: 254, endPoint y: 283, distance: 76.9
click at [254, 283] on textarea "Shrimp, Onions, Green Peppers, Red Peppers, Yellow Peppers, Flour Tortillas, Pi…" at bounding box center [310, 296] width 228 height 108
drag, startPoint x: 343, startPoint y: 307, endPoint x: 296, endPoint y: 310, distance: 46.6
click at [296, 310] on textarea "Shrimp, Onions, Green Peppers, Red Peppers, Yellow Peppers, Flour Tortillas, Pi…" at bounding box center [310, 296] width 228 height 108
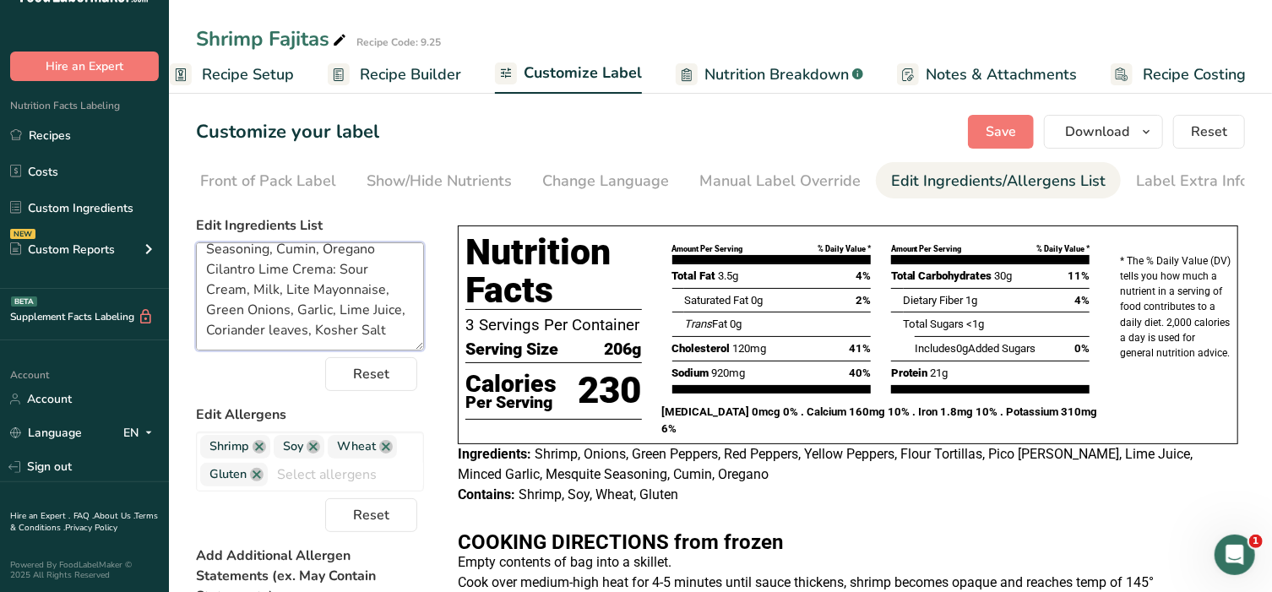
drag, startPoint x: 342, startPoint y: 329, endPoint x: 248, endPoint y: 329, distance: 93.8
click at [248, 329] on textarea "Shrimp, Onions, Green Peppers, Red Peppers, Yellow Peppers, Flour Tortillas, Pi…" at bounding box center [310, 296] width 228 height 108
click at [998, 128] on span "Save" at bounding box center [1001, 132] width 30 height 20
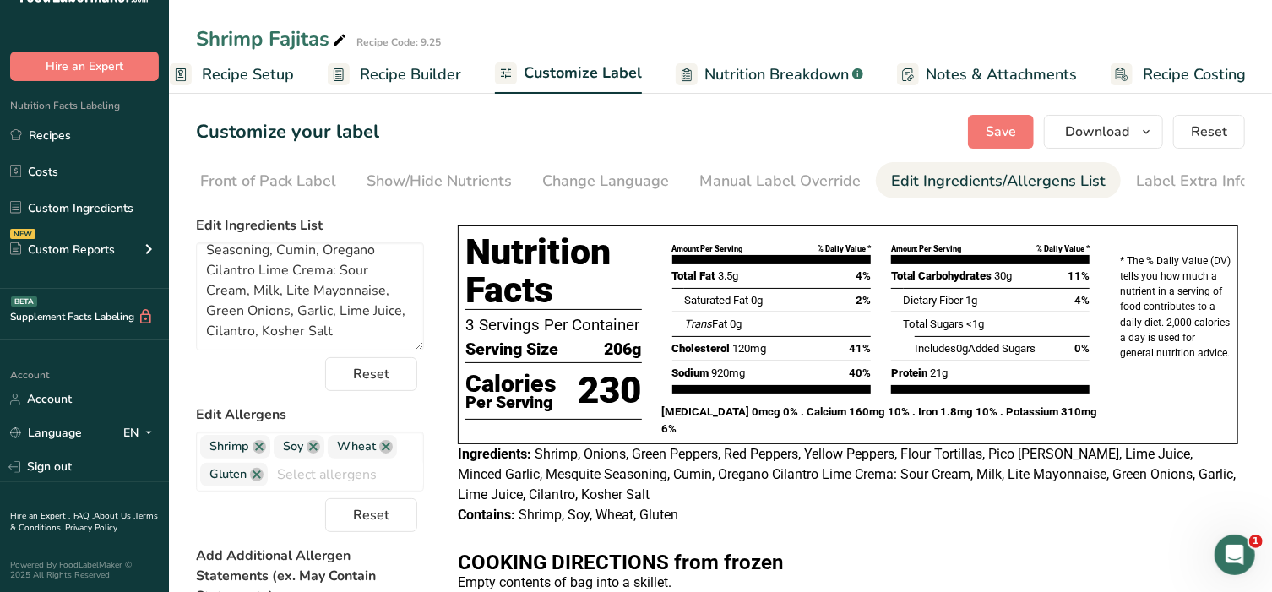
click at [682, 472] on span "Shrimp, Onions, Green Peppers, Red Peppers, Yellow Peppers, Flour Tortillas, Pi…" at bounding box center [847, 474] width 778 height 57
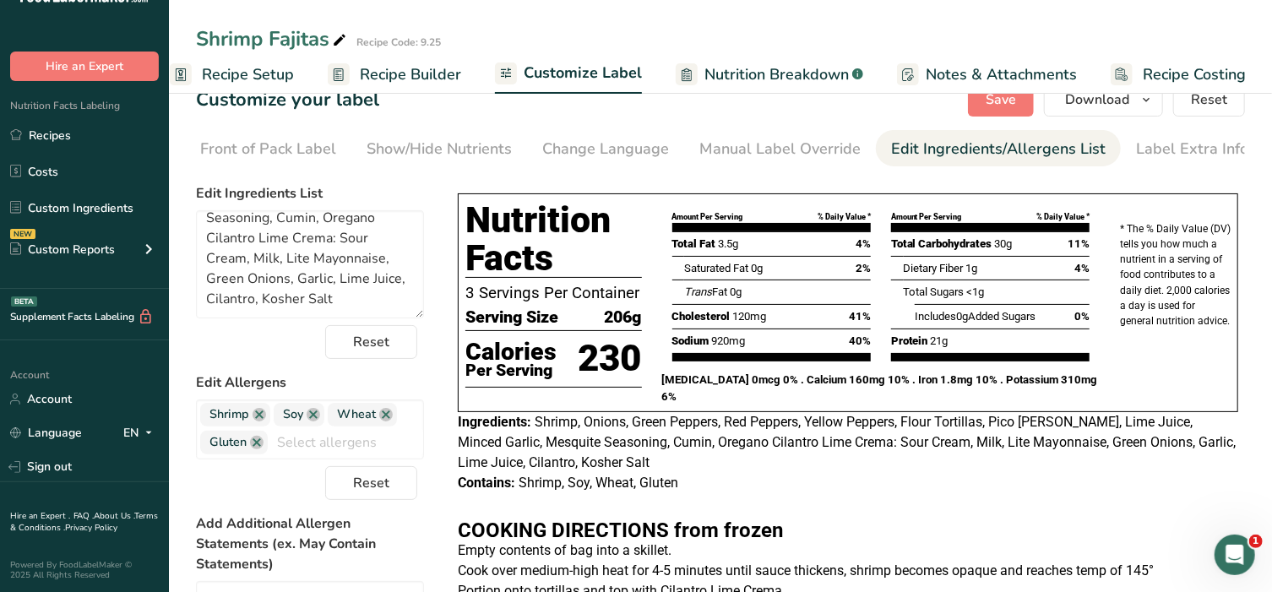
scroll to position [0, 0]
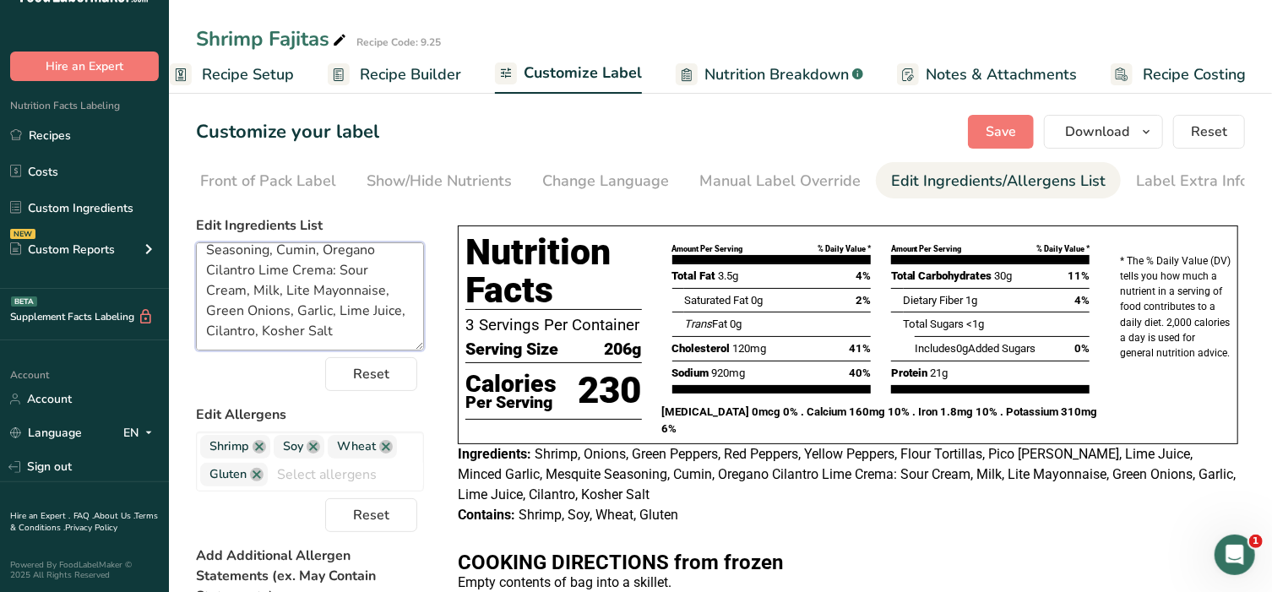
click at [261, 256] on textarea "Shrimp, Onions, Green Peppers, Red Peppers, Yellow Peppers, Flour Tortillas, Pi…" at bounding box center [310, 296] width 228 height 108
click at [1006, 124] on span "Save" at bounding box center [1001, 132] width 30 height 20
drag, startPoint x: 204, startPoint y: 275, endPoint x: 329, endPoint y: 284, distance: 125.3
click at [329, 284] on textarea "Shrimp, Onions, Green Peppers, Red Peppers, Yellow Peppers, Flour Tortillas, Pi…" at bounding box center [310, 296] width 228 height 108
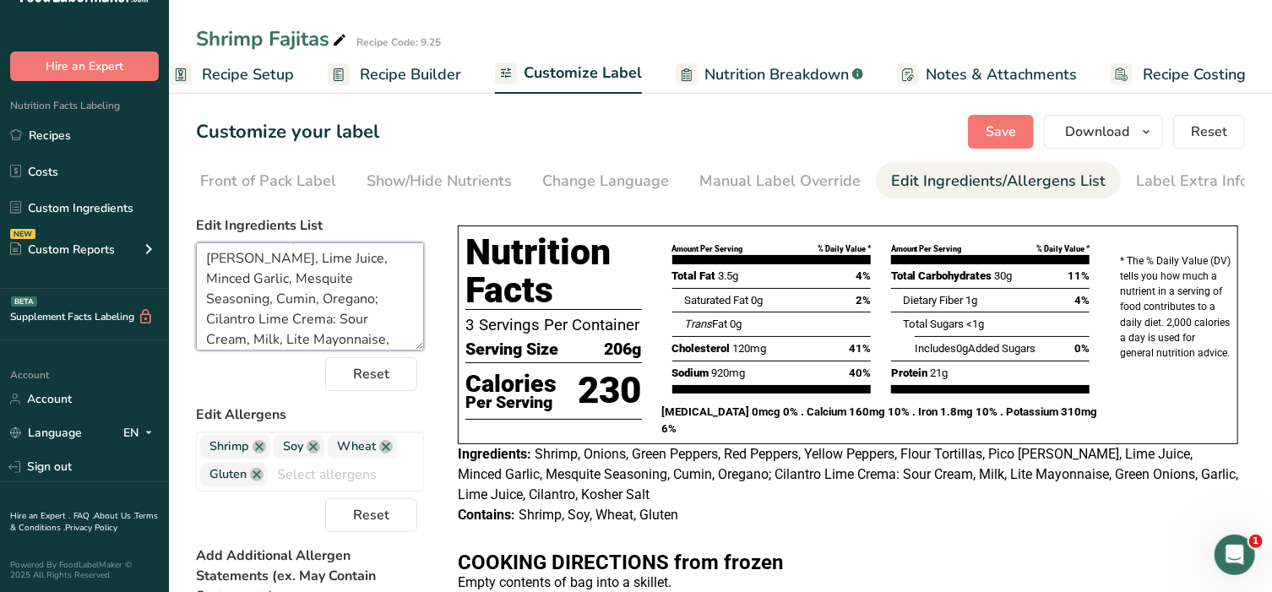
scroll to position [114, 0]
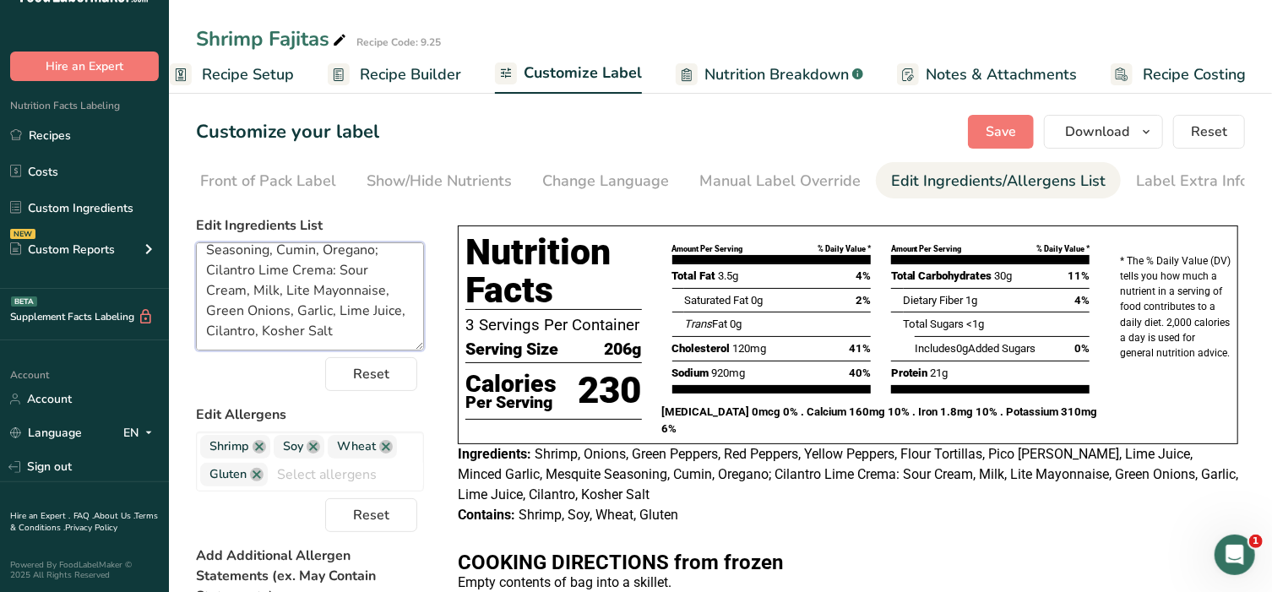
click at [335, 269] on textarea "Shrimp, Onions, Green Peppers, Red Peppers, Yellow Peppers, Flour Tortillas, Pi…" at bounding box center [310, 296] width 228 height 108
click at [367, 336] on textarea "Shrimp, Onions, Green Peppers, Red Peppers, Yellow Peppers, Flour Tortillas, Pi…" at bounding box center [310, 296] width 228 height 108
click at [1013, 136] on span "Save" at bounding box center [1001, 132] width 30 height 20
click at [335, 272] on textarea "Shrimp, Onions, Green Peppers, Red Peppers, Yellow Peppers, Flour Tortillas, Pi…" at bounding box center [310, 296] width 228 height 108
click at [1009, 133] on span "Save" at bounding box center [1001, 132] width 30 height 20
